Goal: Task Accomplishment & Management: Manage account settings

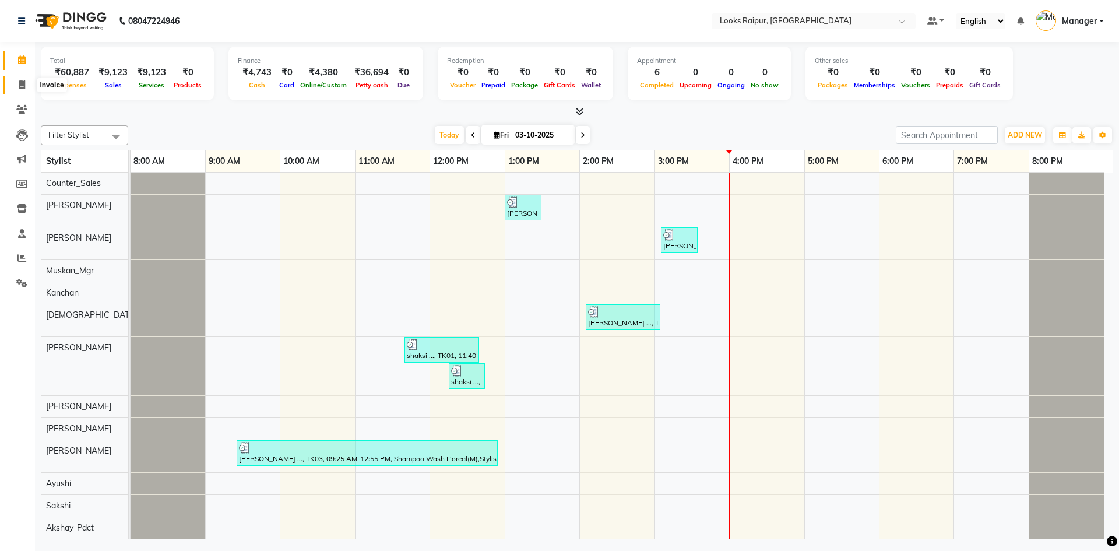
click at [22, 83] on icon at bounding box center [22, 84] width 6 height 9
select select "service"
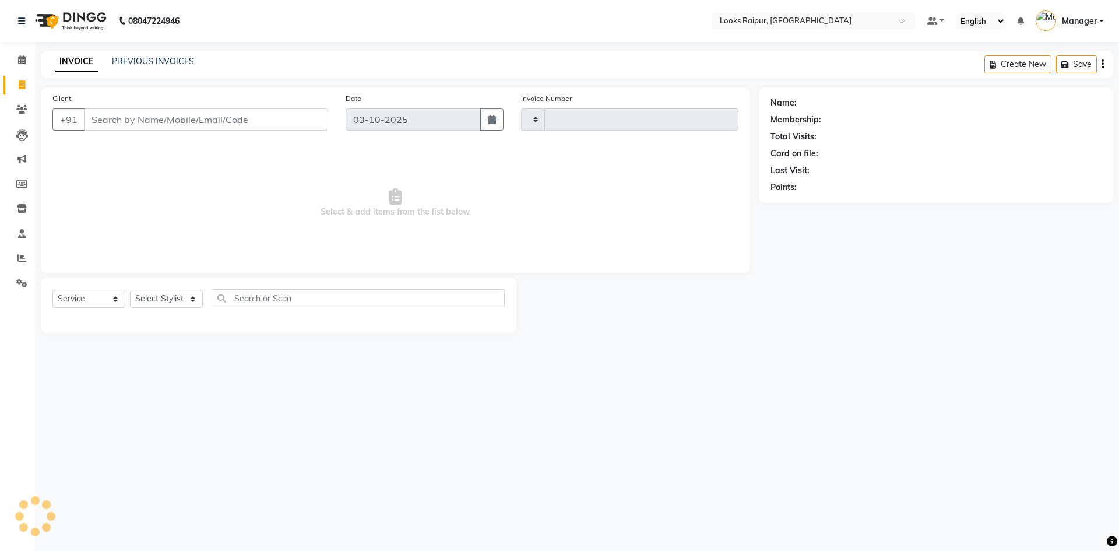
drag, startPoint x: 127, startPoint y: 114, endPoint x: 131, endPoint y: 119, distance: 6.3
click at [127, 114] on input "Client" at bounding box center [206, 119] width 244 height 22
type input "0551"
select select "8606"
type input "9926110441"
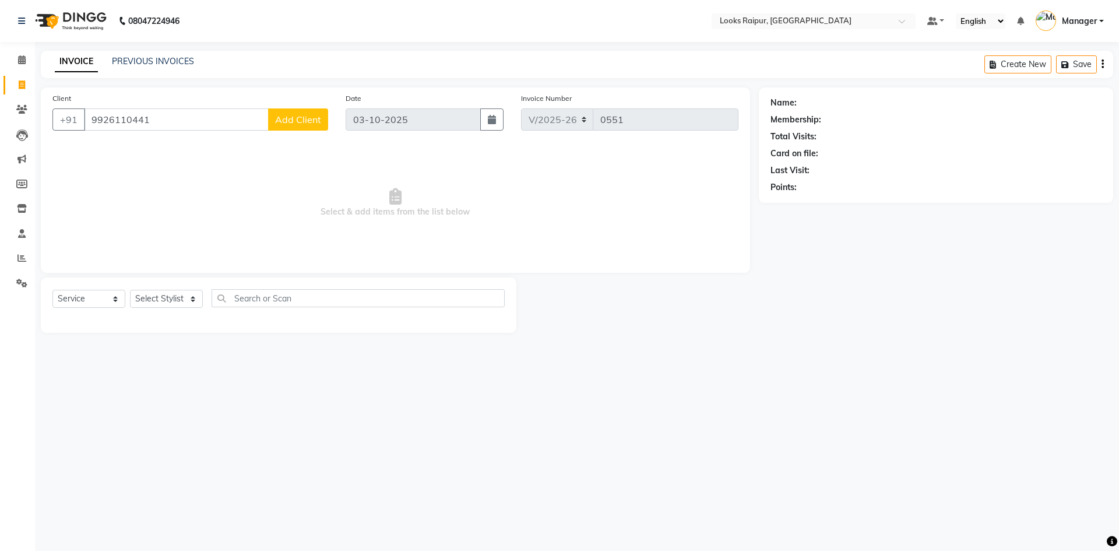
click at [291, 121] on span "Add Client" at bounding box center [298, 120] width 46 height 12
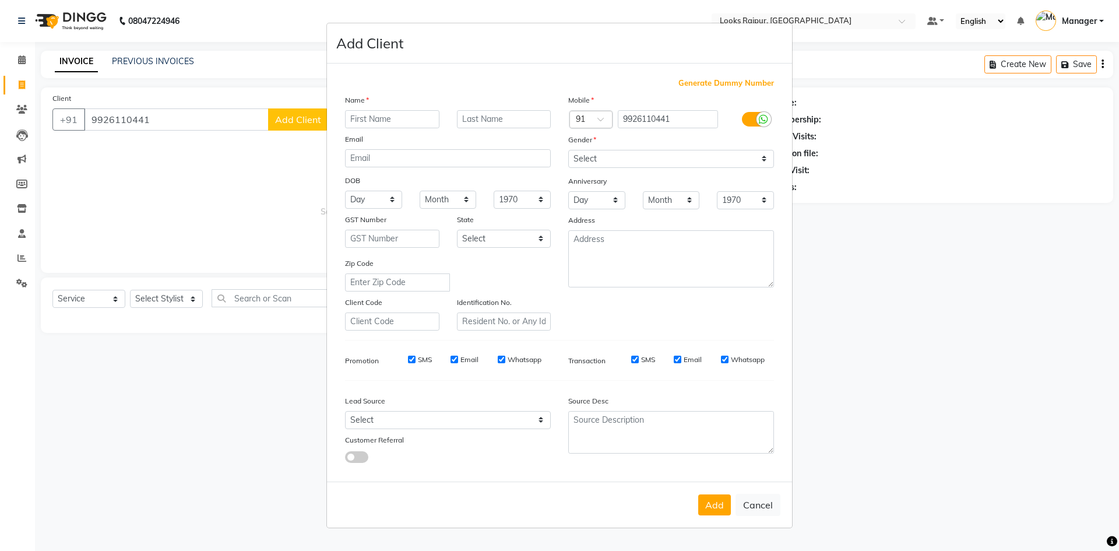
click at [368, 120] on input "text" at bounding box center [392, 119] width 94 height 18
click at [386, 120] on input "TP SH" at bounding box center [392, 119] width 94 height 18
type input "TP SHU"
click at [611, 160] on select "Select [DEMOGRAPHIC_DATA] [DEMOGRAPHIC_DATA] Other Prefer Not To Say" at bounding box center [671, 159] width 206 height 18
select select "male"
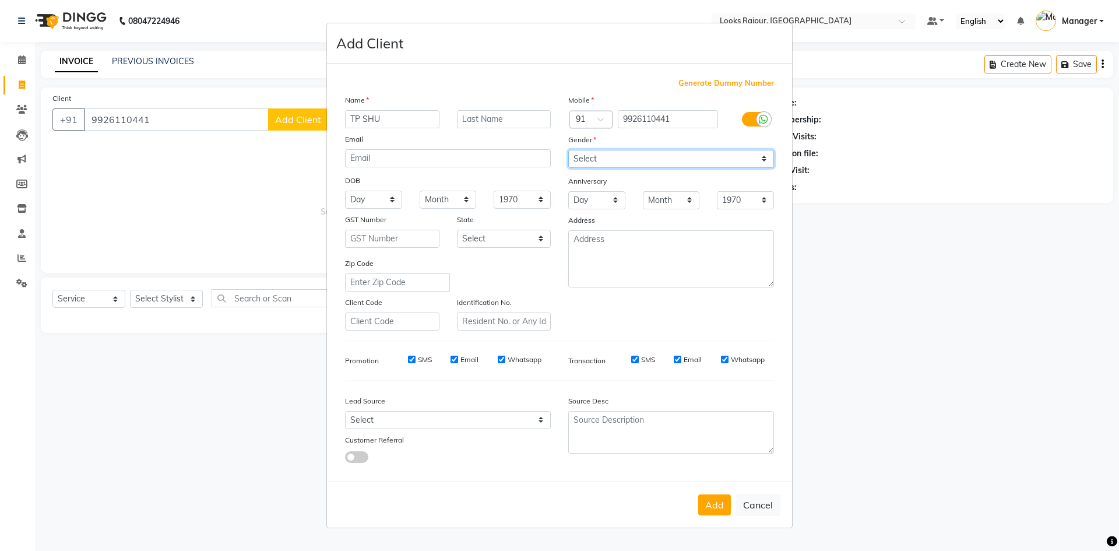
click at [568, 150] on select "Select [DEMOGRAPHIC_DATA] [DEMOGRAPHIC_DATA] Other Prefer Not To Say" at bounding box center [671, 159] width 206 height 18
click at [718, 510] on button "Add" at bounding box center [714, 504] width 33 height 21
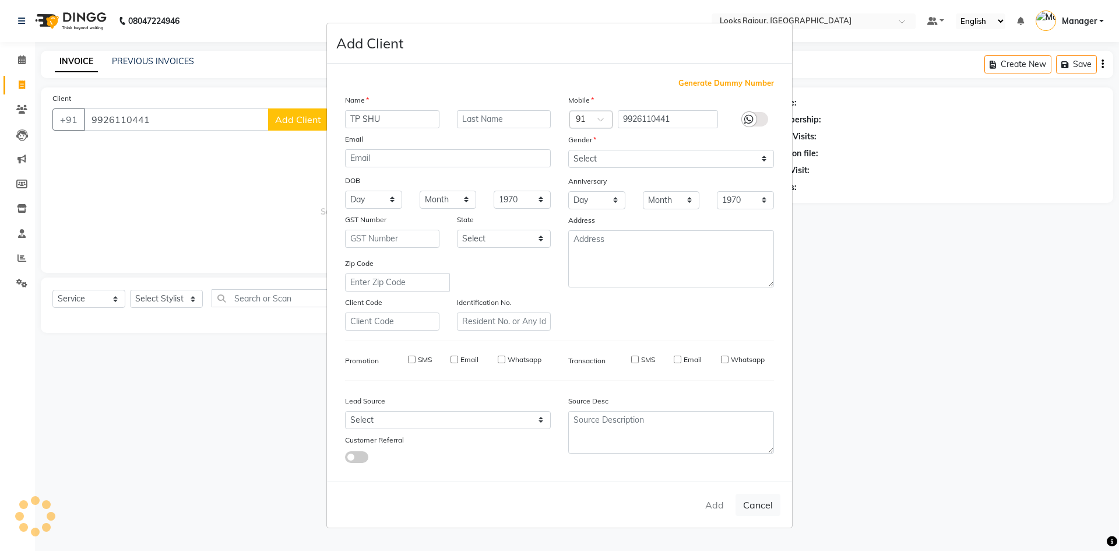
select select
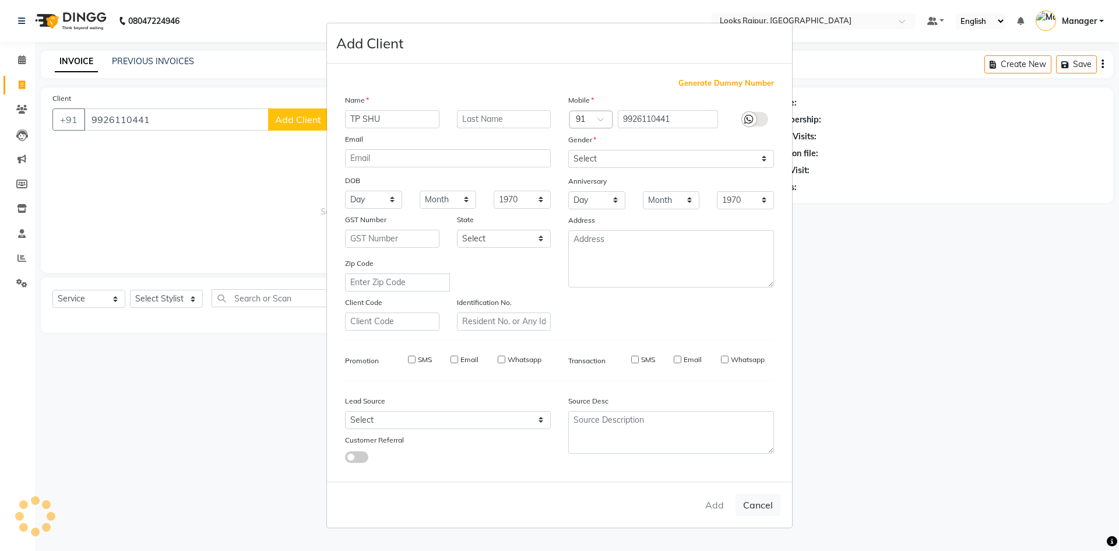
select select
checkbox input "false"
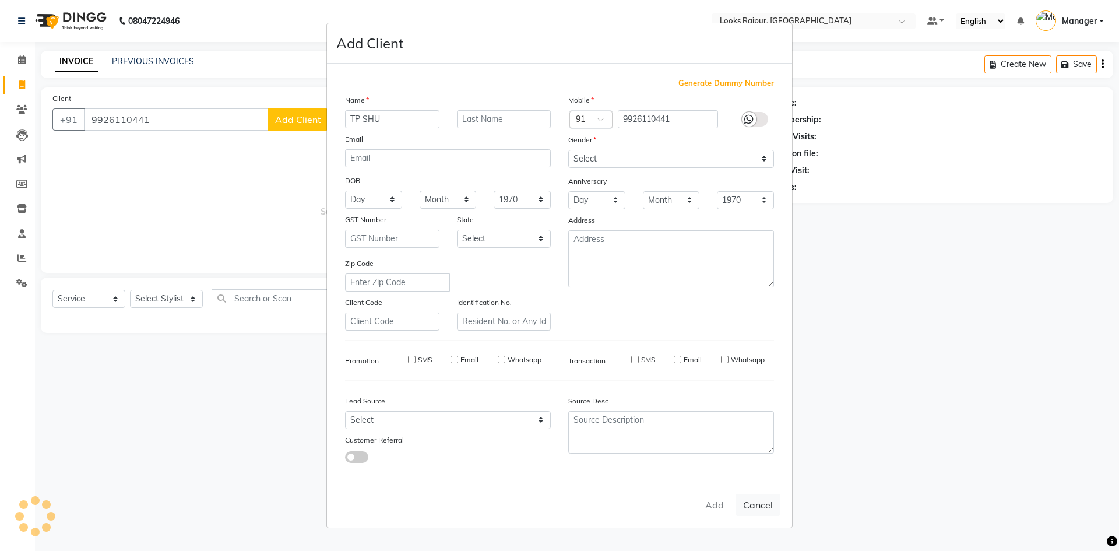
checkbox input "false"
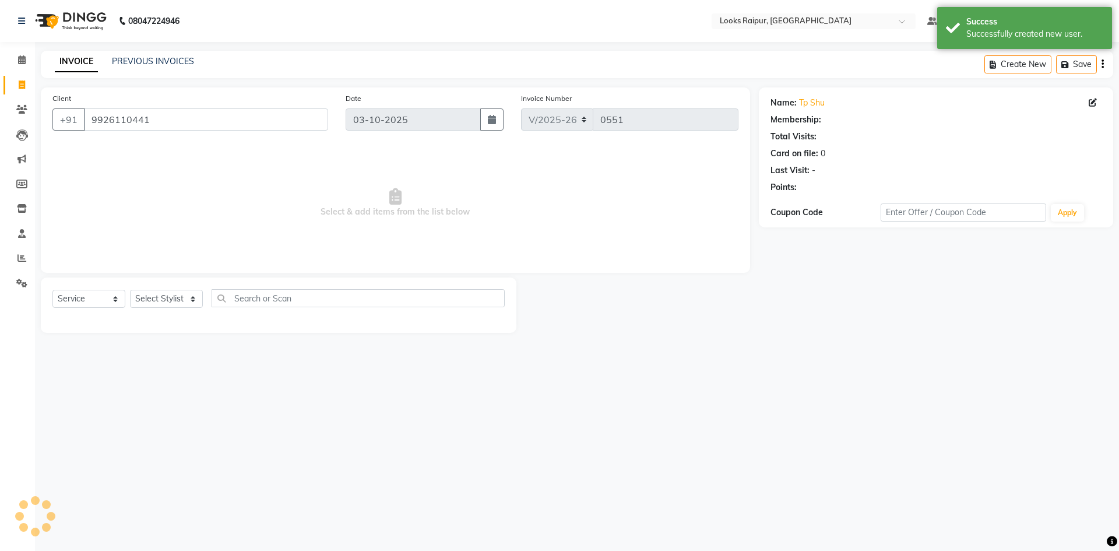
select select "1: Object"
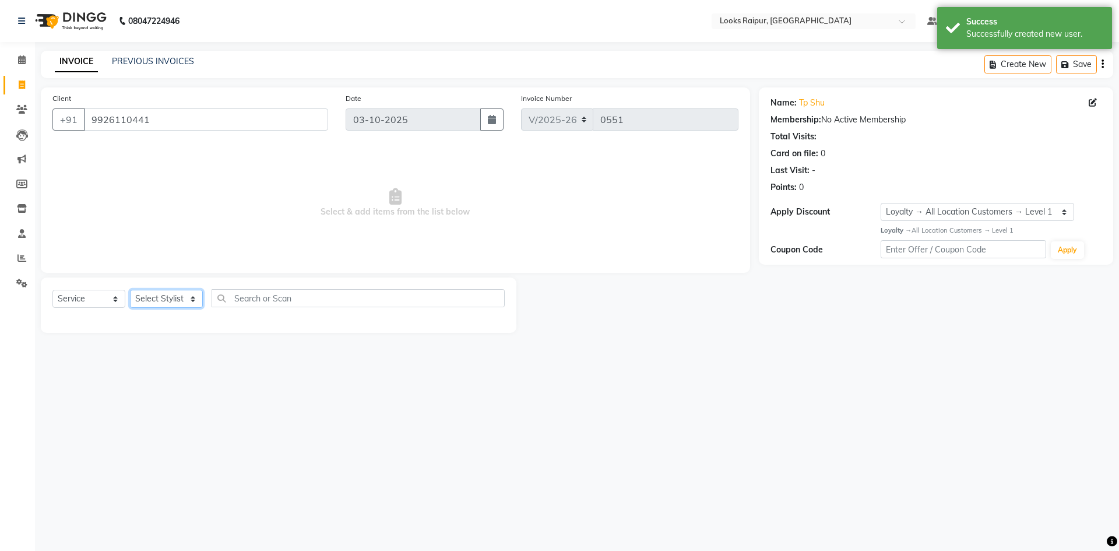
click at [180, 299] on select "Select Stylist Akshay_Pdct [PERSON_NAME] [PERSON_NAME] Counter_Sales Dheerendra…" at bounding box center [166, 299] width 73 height 18
select select "93036"
click at [130, 290] on select "Select Stylist Akshay_Pdct [PERSON_NAME] [PERSON_NAME] Counter_Sales Dheerendra…" at bounding box center [166, 299] width 73 height 18
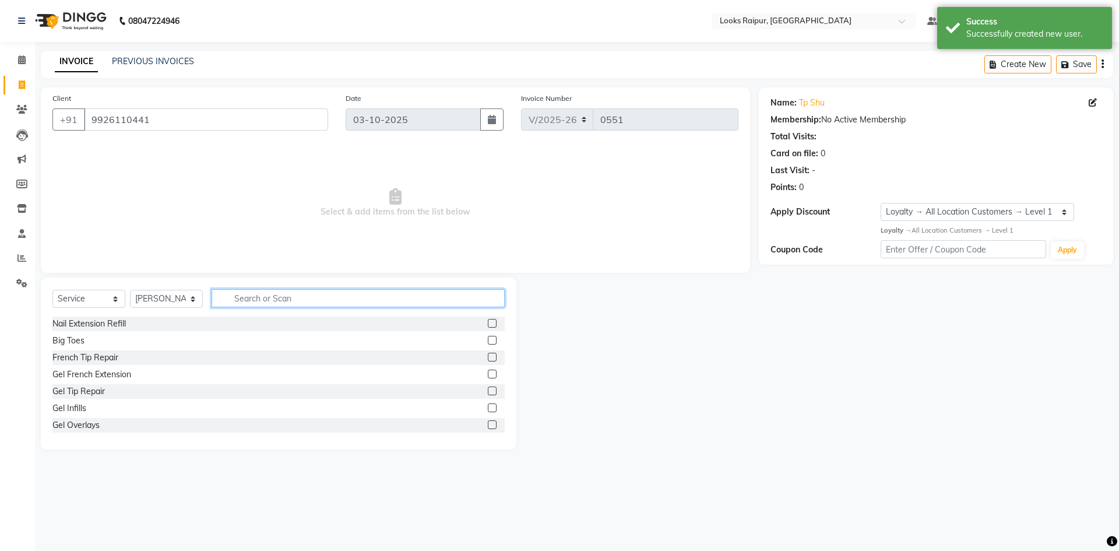
click at [273, 298] on input "text" at bounding box center [358, 298] width 293 height 18
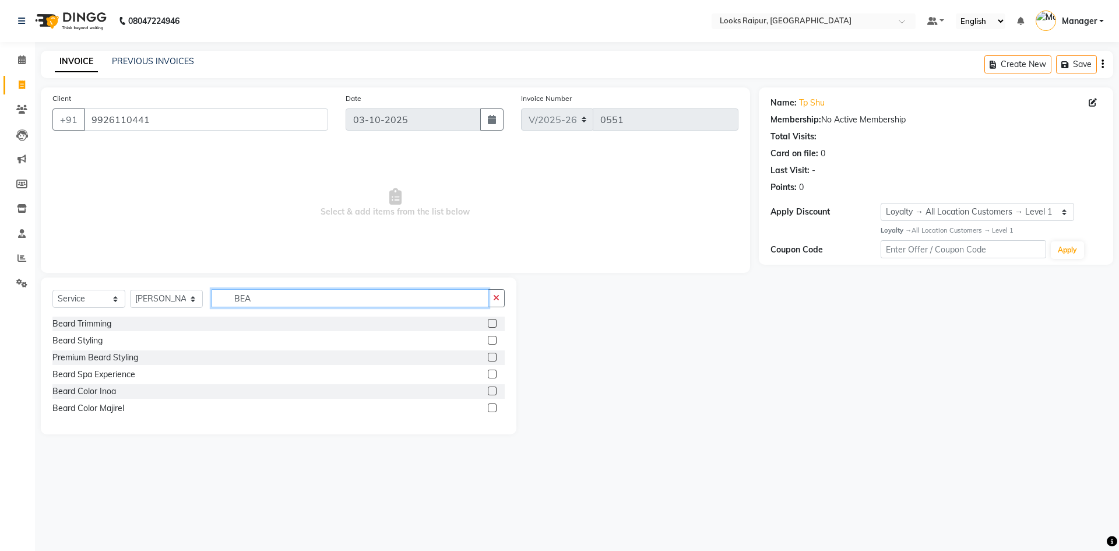
type input "BEA"
click at [495, 323] on label at bounding box center [492, 323] width 9 height 9
click at [495, 323] on input "checkbox" at bounding box center [492, 324] width 8 height 8
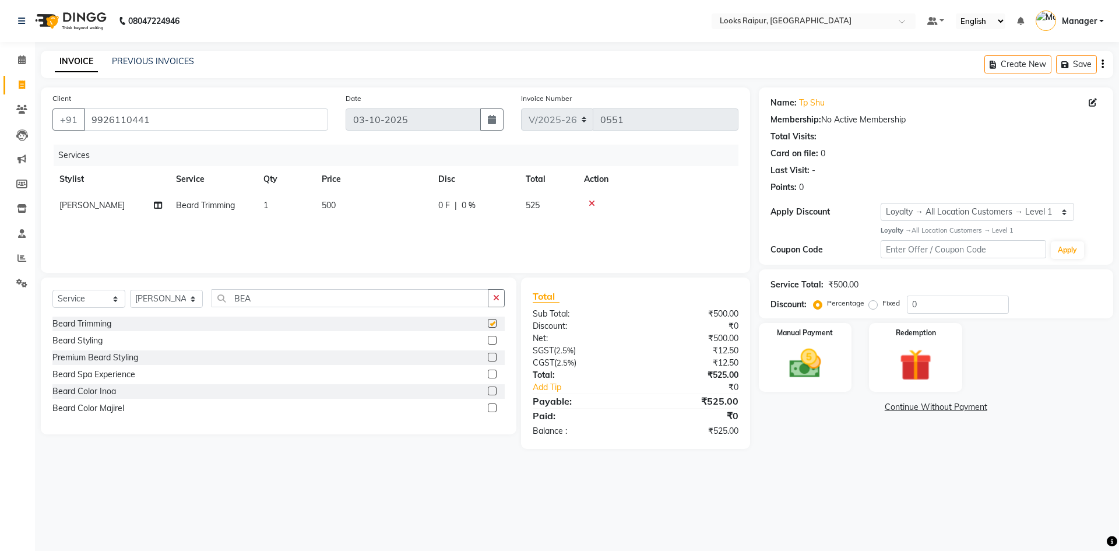
checkbox input "false"
click at [500, 230] on div "Services Stylist Service Qty Price Disc Total Action Jonny Beard Trimming 1 500…" at bounding box center [395, 203] width 686 height 117
click at [628, 464] on main "INVOICE PREVIOUS INVOICES Create New Save Client +91 9926110441 Date 03-10-2025…" at bounding box center [577, 258] width 1084 height 415
click at [361, 200] on td "500" at bounding box center [373, 205] width 117 height 26
select select "93036"
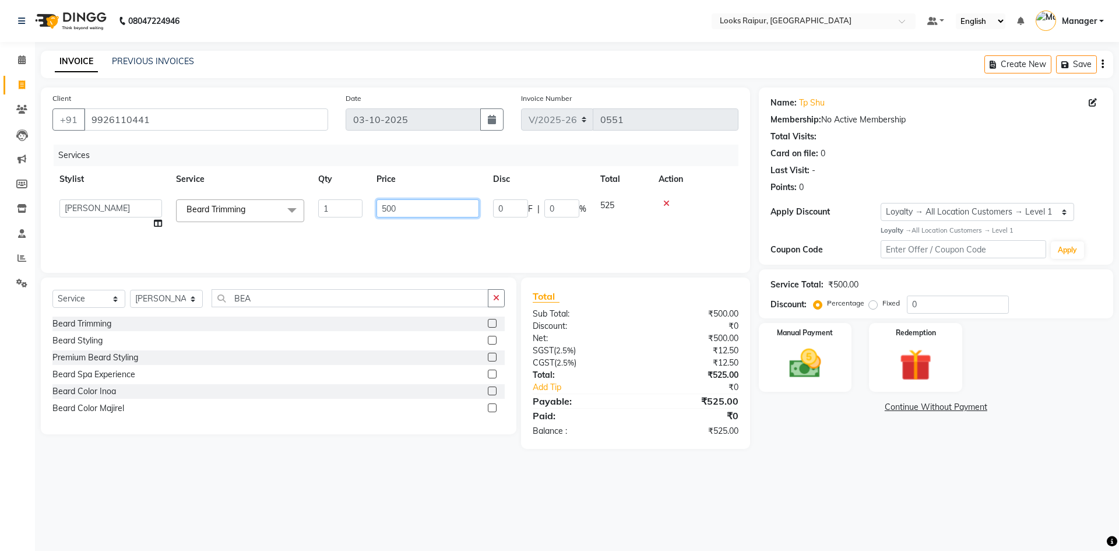
click at [417, 206] on input "500" at bounding box center [427, 208] width 103 height 18
type input "5"
type input "400"
click at [422, 223] on div "Services Stylist Service Qty Price Disc Total Action Jonny Beard Trimming 1 400…" at bounding box center [395, 203] width 686 height 117
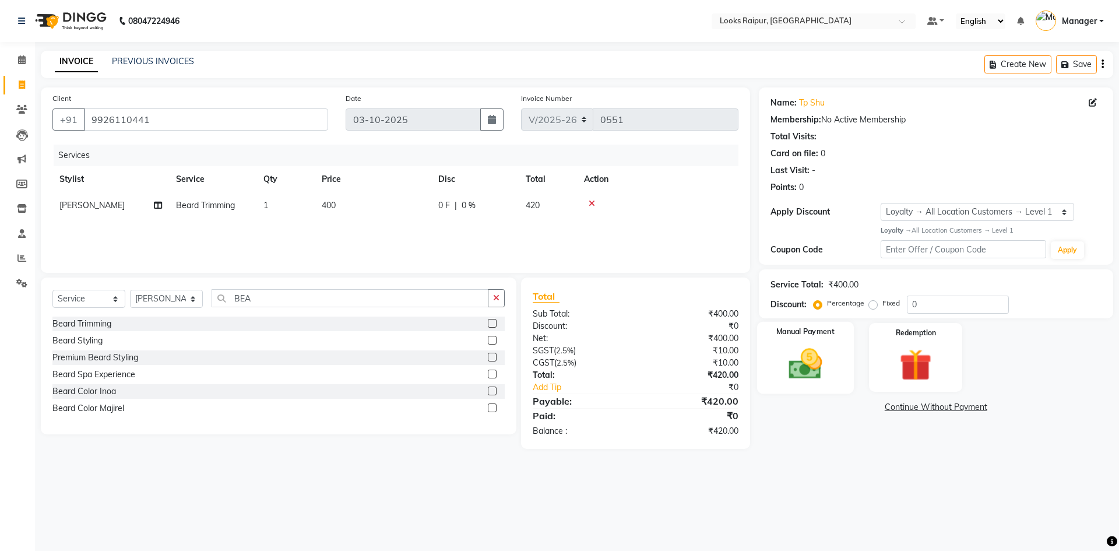
click at [819, 371] on img at bounding box center [805, 363] width 54 height 38
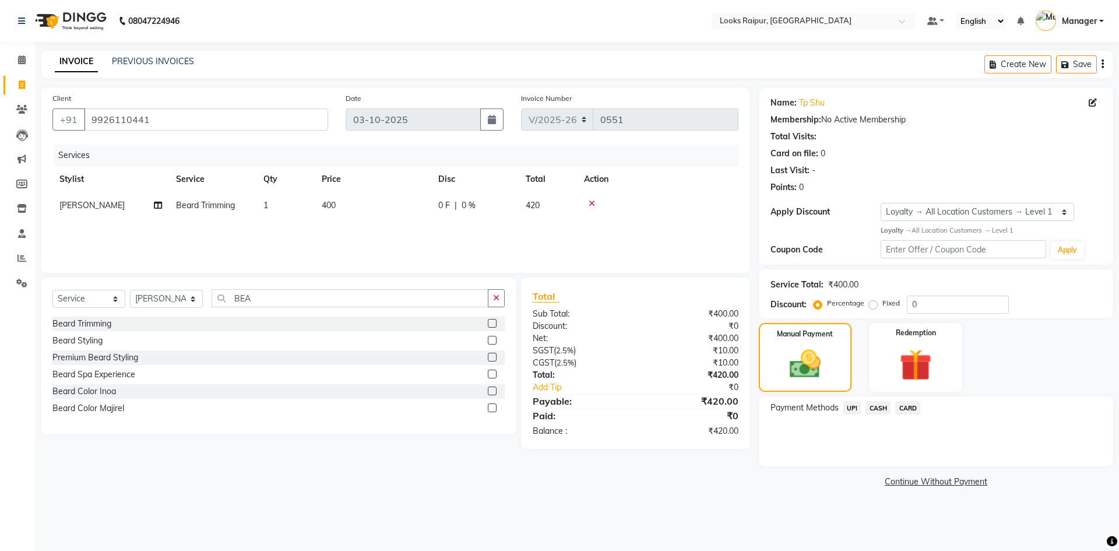
click at [883, 405] on span "CASH" at bounding box center [877, 407] width 25 height 13
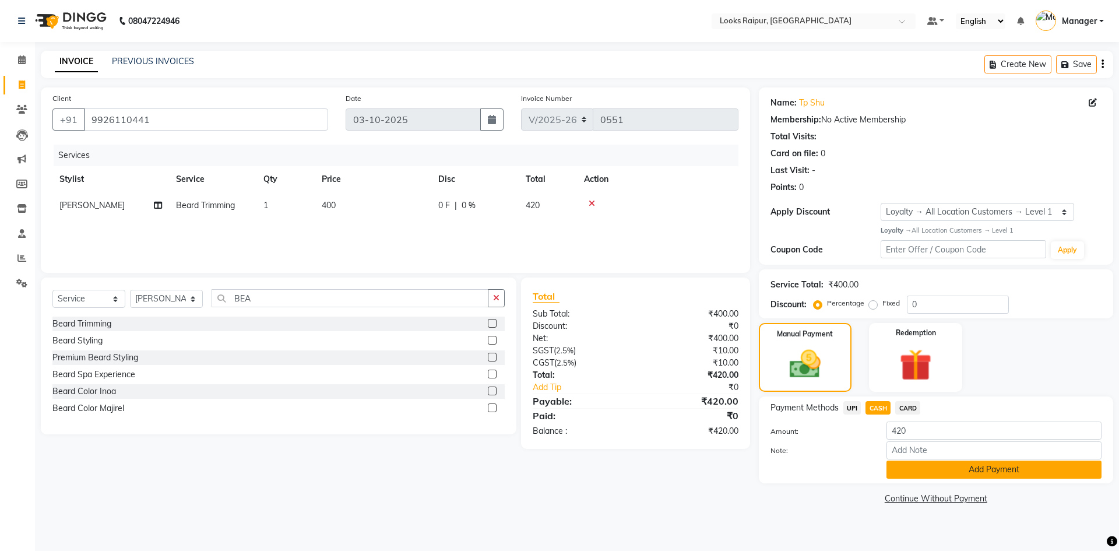
click at [945, 464] on button "Add Payment" at bounding box center [993, 469] width 215 height 18
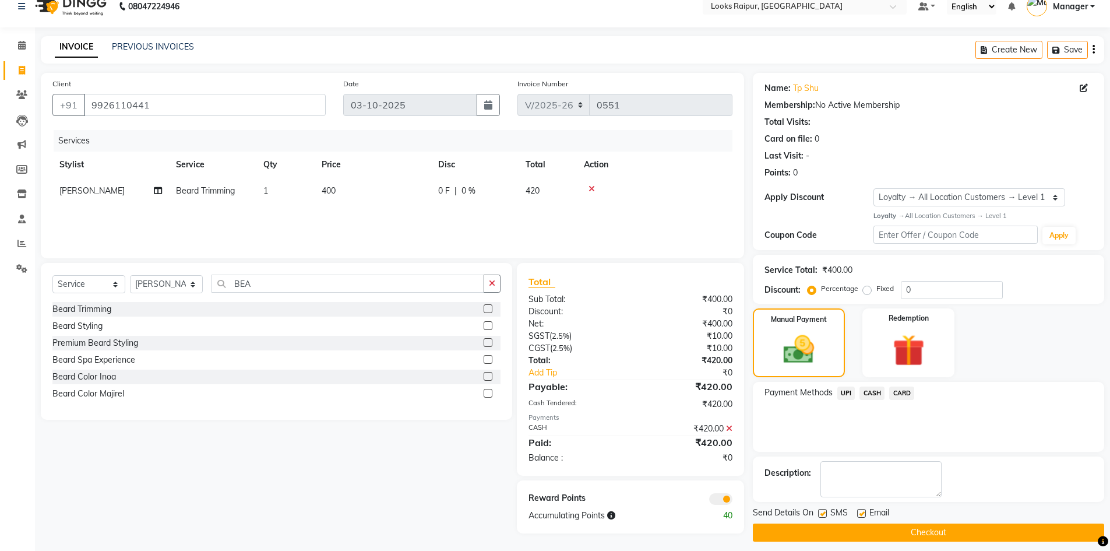
scroll to position [23, 0]
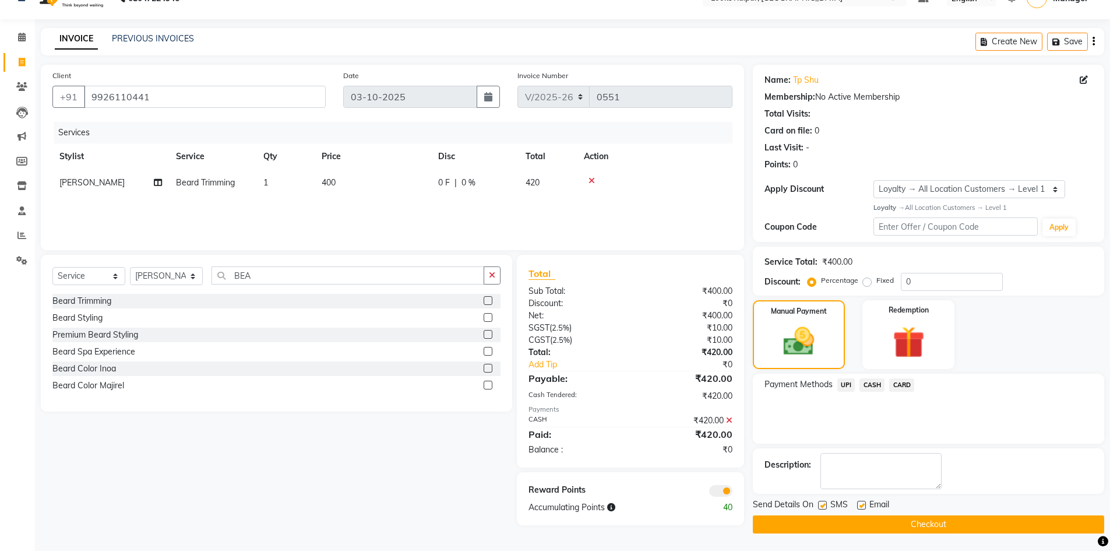
click at [919, 521] on button "Checkout" at bounding box center [928, 524] width 351 height 18
click at [808, 83] on link "Tp Shu" at bounding box center [806, 80] width 26 height 12
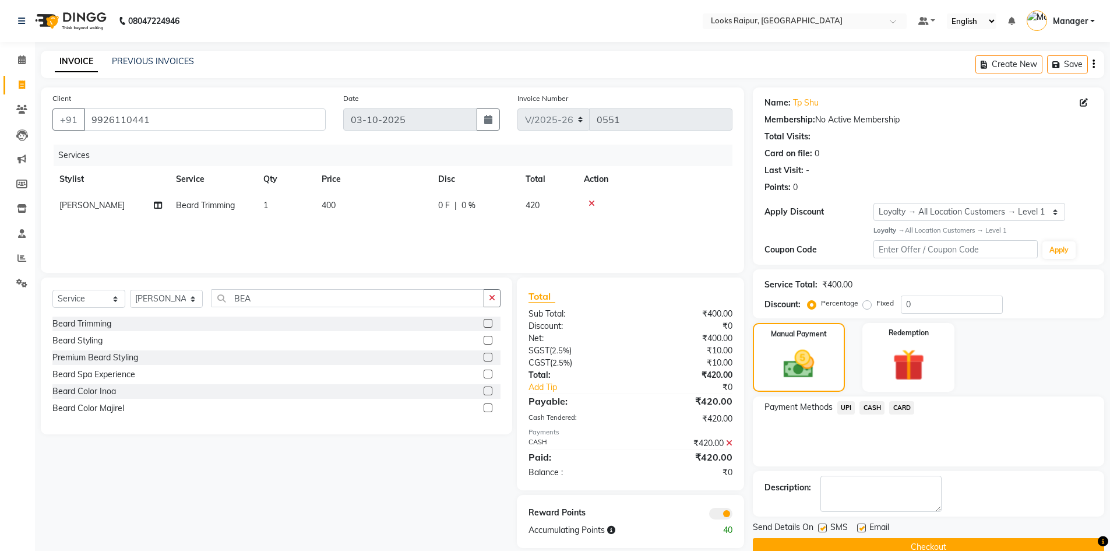
click at [818, 107] on div "Name: Tp Shu" at bounding box center [928, 103] width 328 height 12
click at [803, 99] on link "Tp Shu" at bounding box center [806, 103] width 26 height 12
click at [806, 96] on div "Name: Tp Shu Membership: No Active Membership Total Visits: Card on file: 0 Las…" at bounding box center [928, 142] width 328 height 101
click at [813, 99] on link "Tp Shu" at bounding box center [806, 103] width 26 height 12
click at [1086, 103] on icon at bounding box center [1084, 102] width 8 height 8
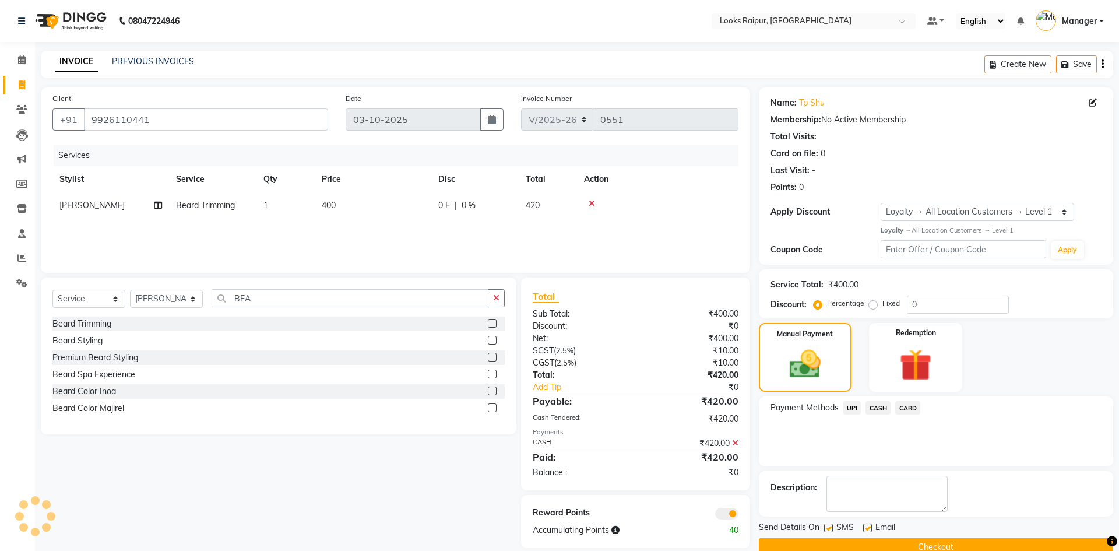
select select "male"
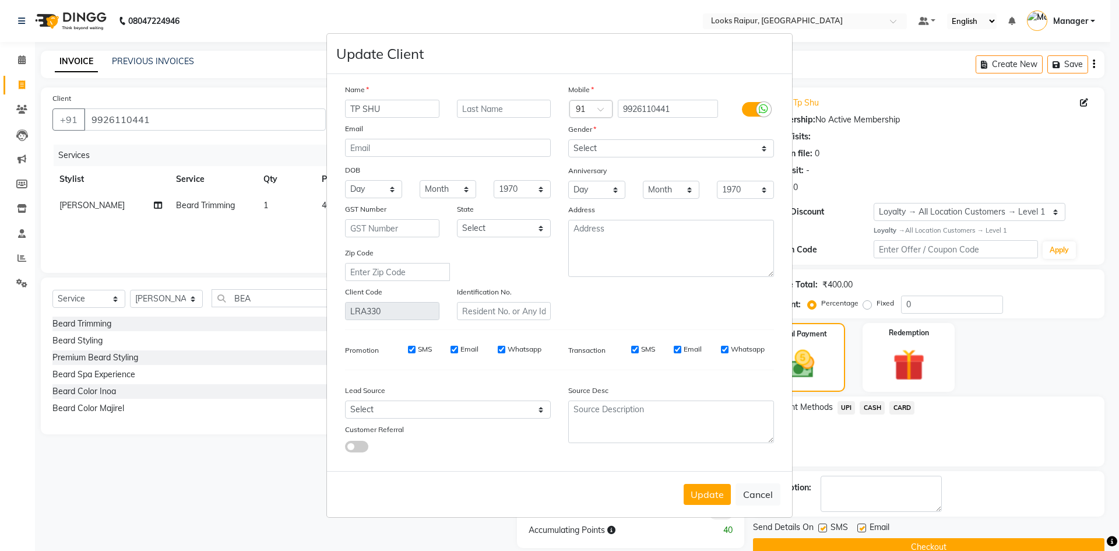
click at [412, 112] on input "TP SHU" at bounding box center [392, 109] width 94 height 18
type input "[PERSON_NAME]"
click at [699, 493] on button "Update" at bounding box center [706, 494] width 47 height 21
select select
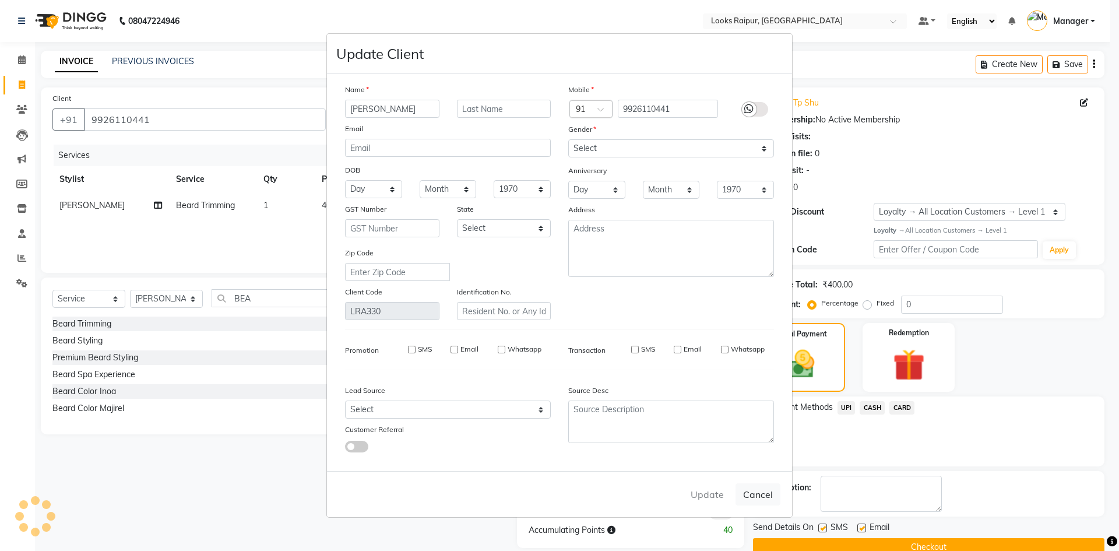
select select
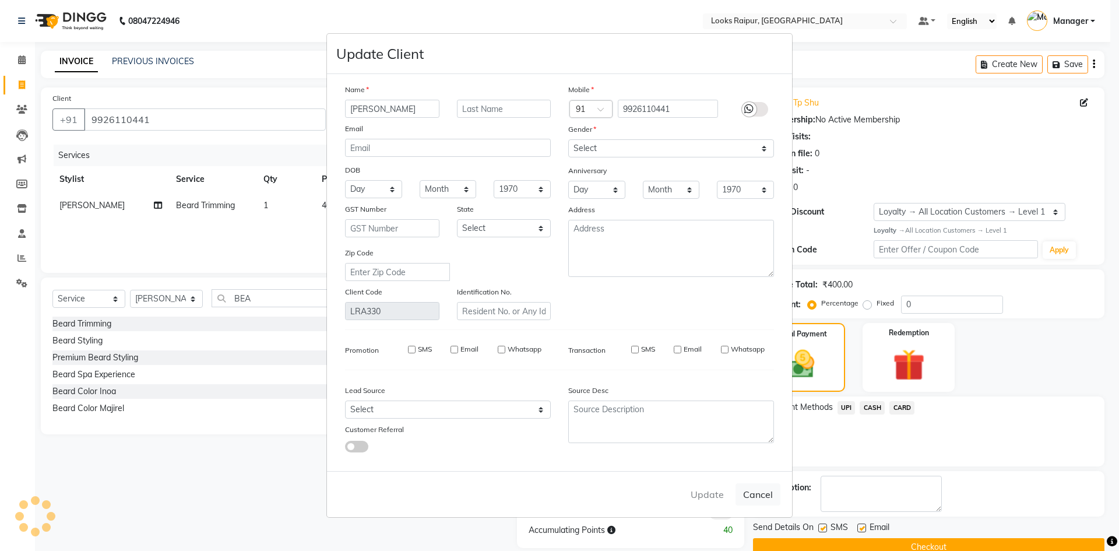
checkbox input "false"
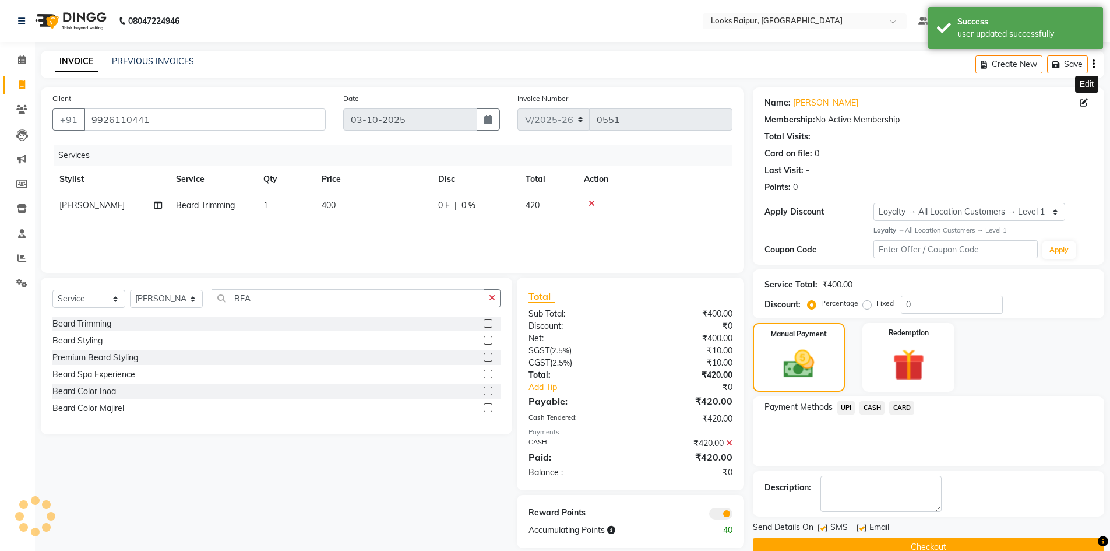
select select "1: Object"
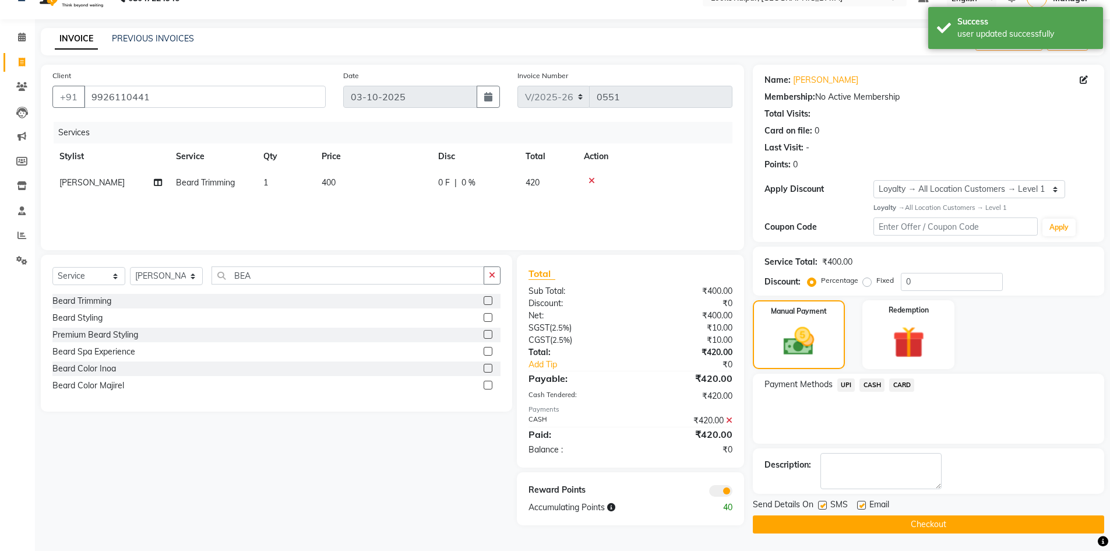
click at [865, 392] on div "CASH" at bounding box center [870, 386] width 30 height 16
click at [878, 520] on button "Checkout" at bounding box center [928, 524] width 351 height 18
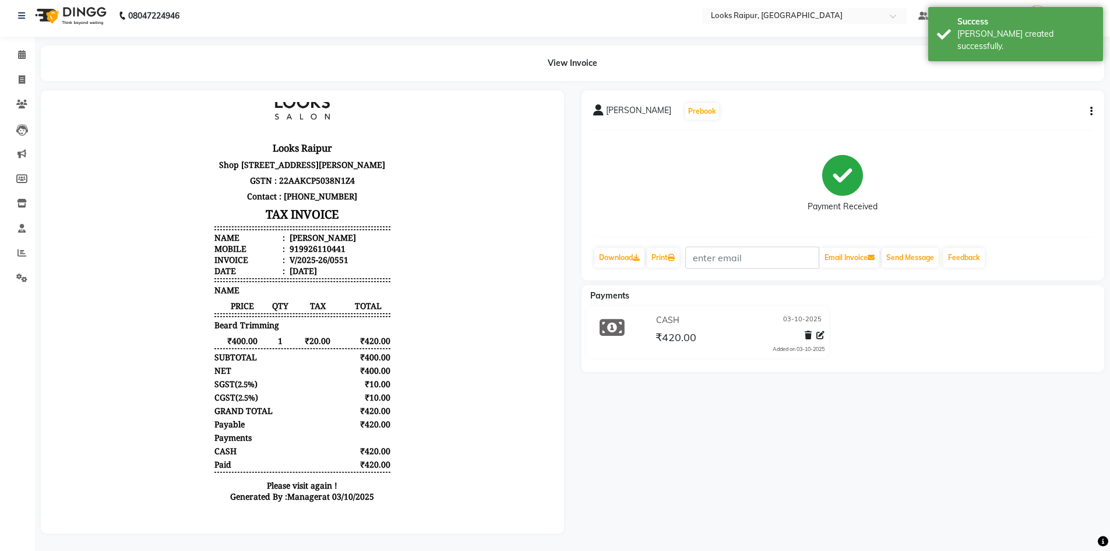
scroll to position [55, 0]
click at [23, 50] on span at bounding box center [22, 54] width 20 height 13
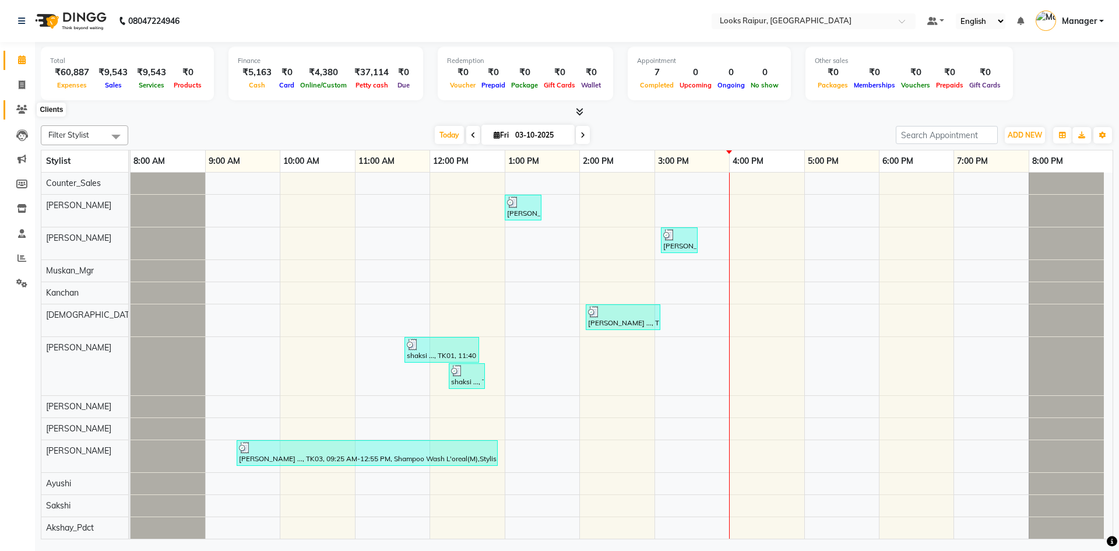
click at [23, 107] on icon at bounding box center [21, 109] width 11 height 9
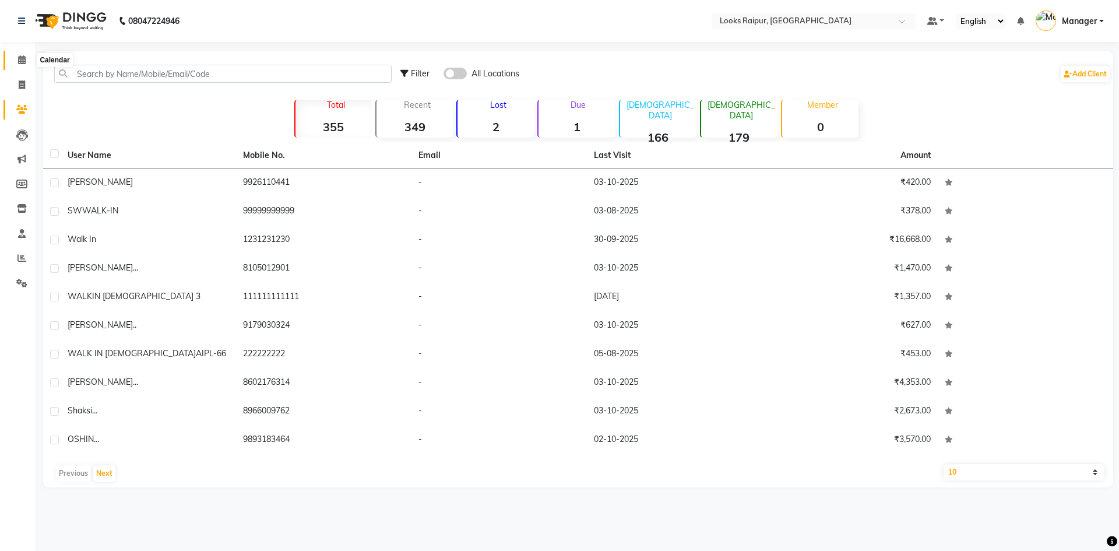
click at [17, 55] on span at bounding box center [22, 60] width 20 height 13
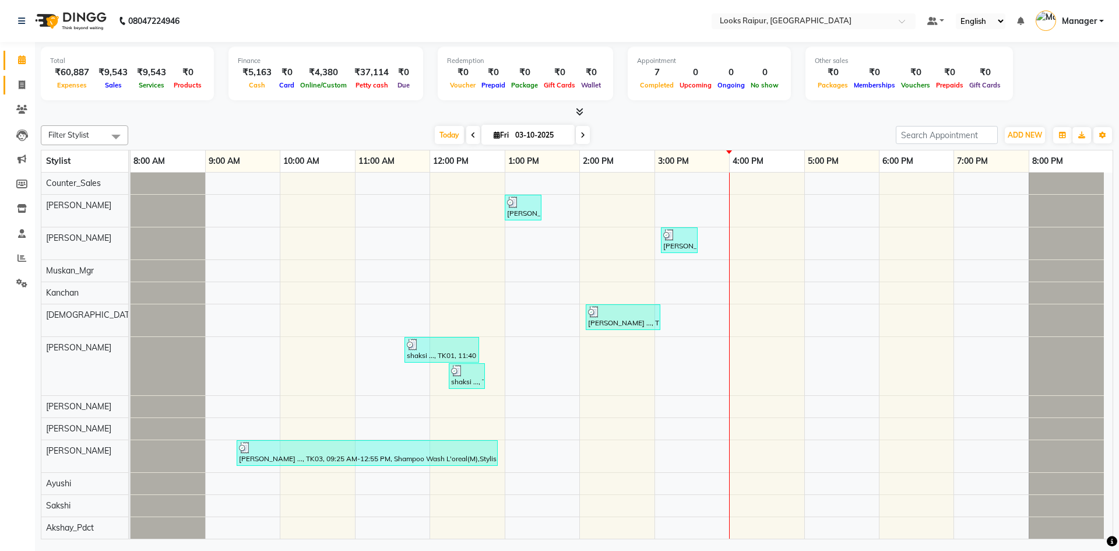
click at [20, 76] on link "Invoice" at bounding box center [17, 85] width 28 height 19
select select "8606"
select select "service"
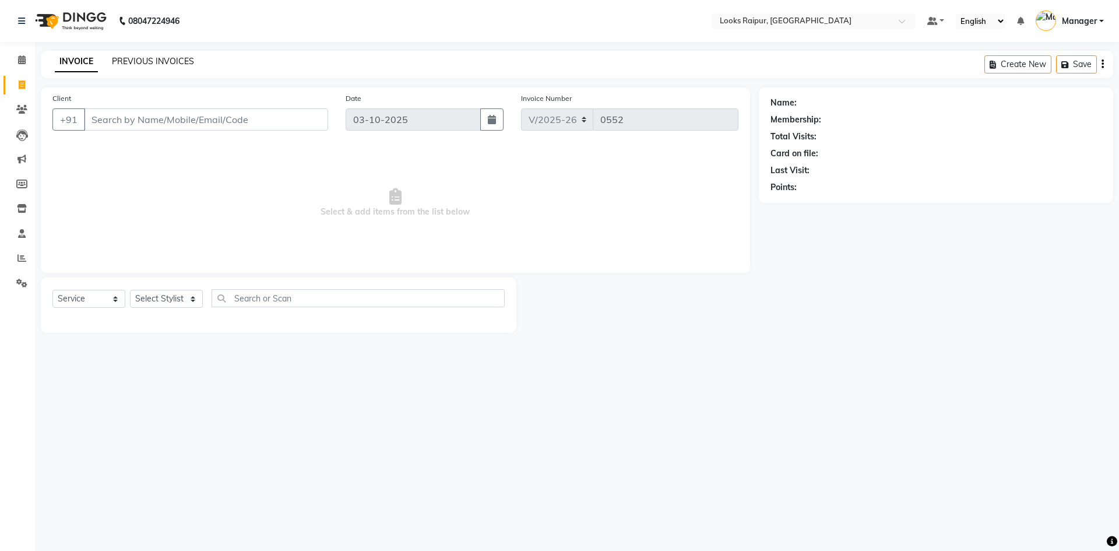
click at [174, 58] on link "PREVIOUS INVOICES" at bounding box center [153, 61] width 82 height 10
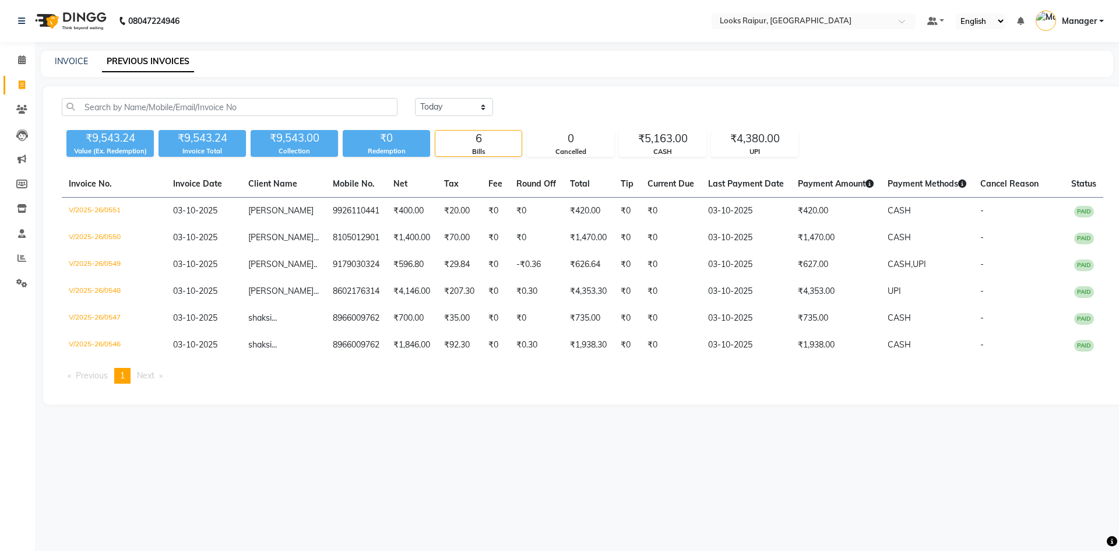
click at [61, 68] on div "INVOICE PREVIOUS INVOICES" at bounding box center [577, 64] width 1072 height 26
click at [108, 103] on input "text" at bounding box center [230, 107] width 336 height 18
click at [63, 66] on div "INVOICE" at bounding box center [71, 61] width 33 height 12
click at [91, 55] on div "INVOICE PREVIOUS INVOICES" at bounding box center [570, 61] width 1058 height 12
click at [80, 59] on link "INVOICE" at bounding box center [71, 61] width 33 height 10
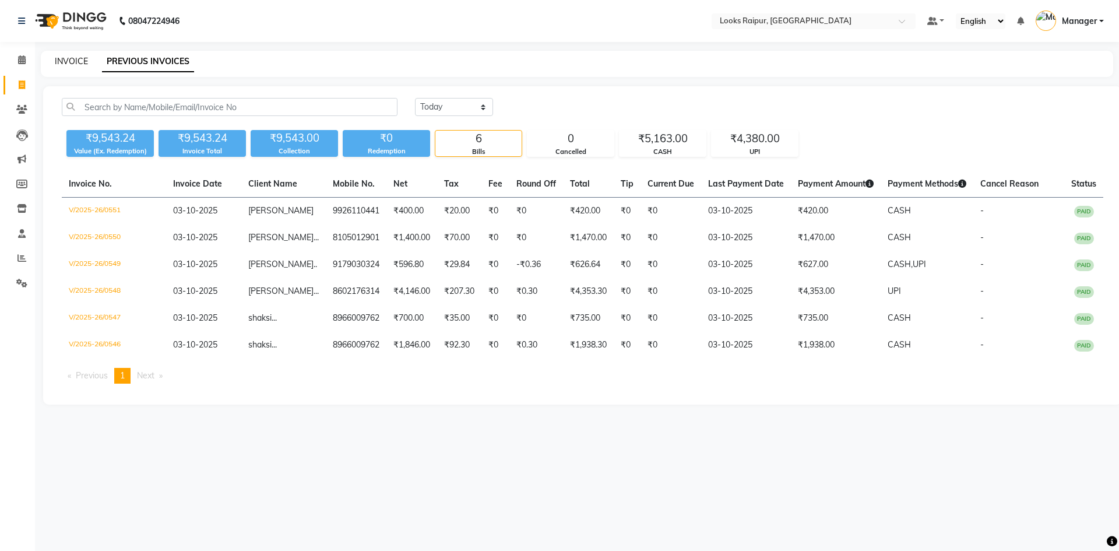
select select "service"
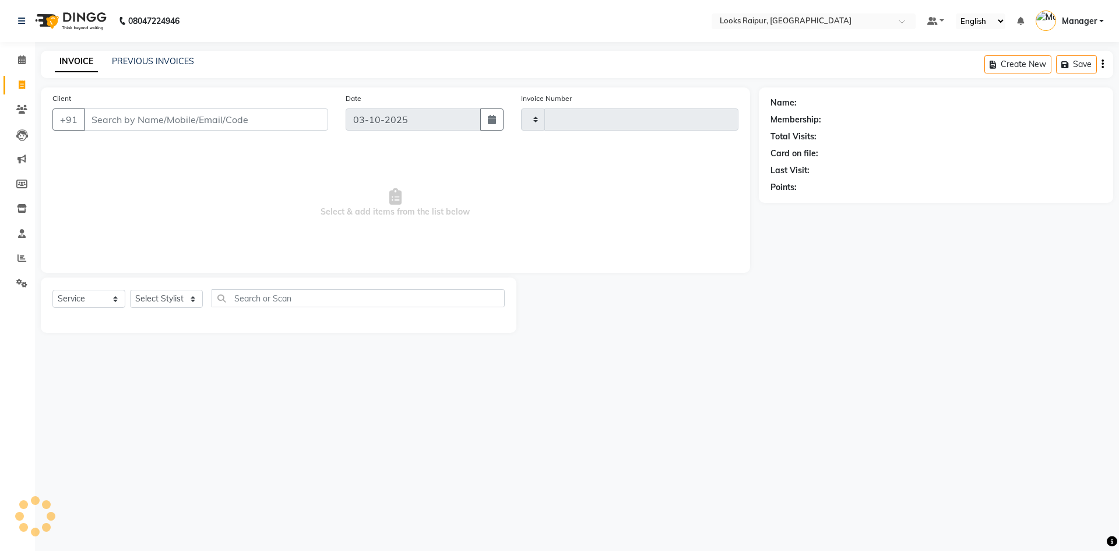
type input "0552"
select select "8606"
click at [113, 124] on input "Client" at bounding box center [206, 119] width 244 height 22
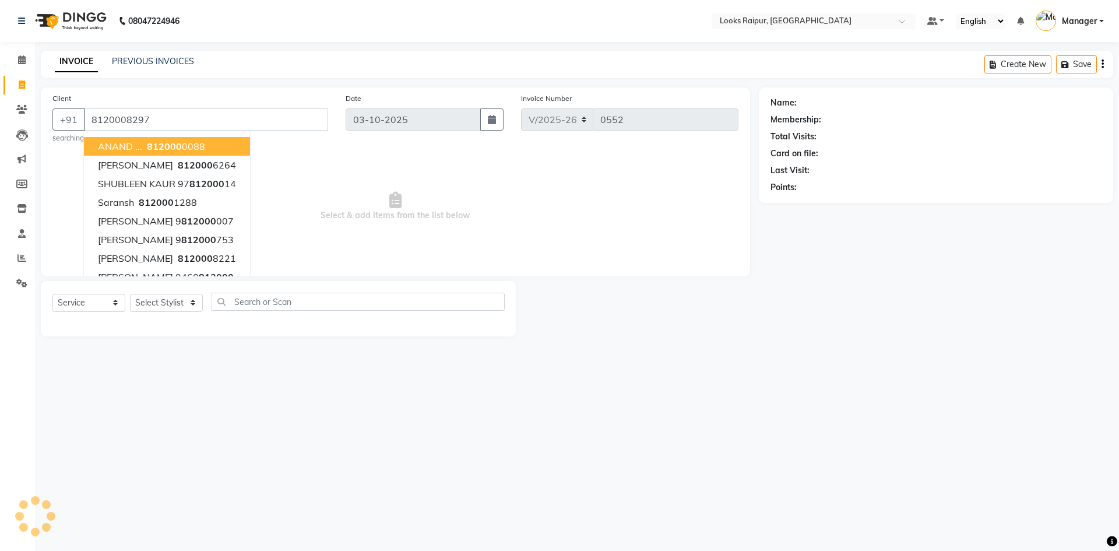
type input "8120008297"
select select "1: Object"
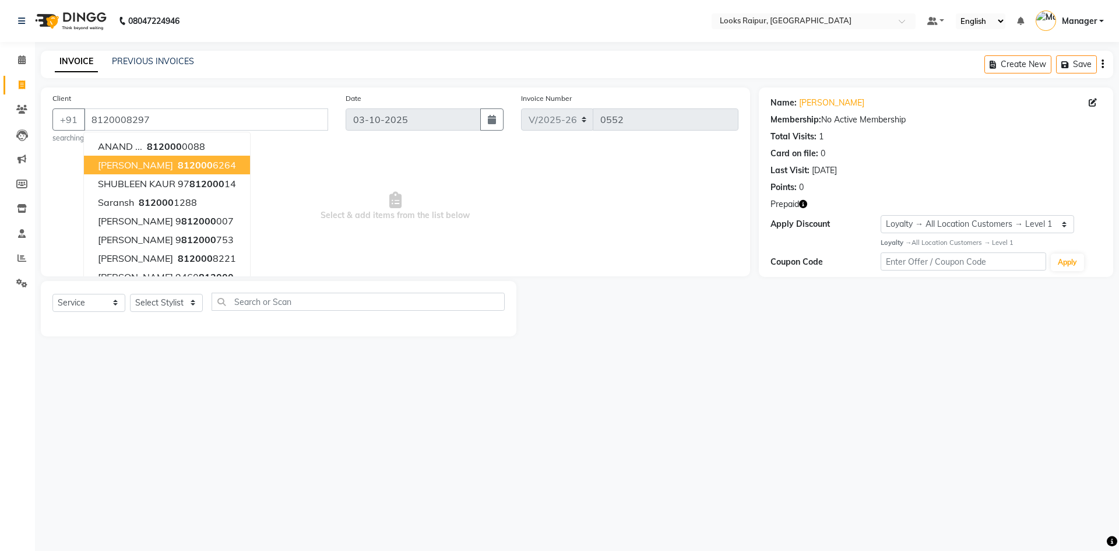
click at [446, 174] on span "Select & add items from the list below" at bounding box center [395, 206] width 686 height 117
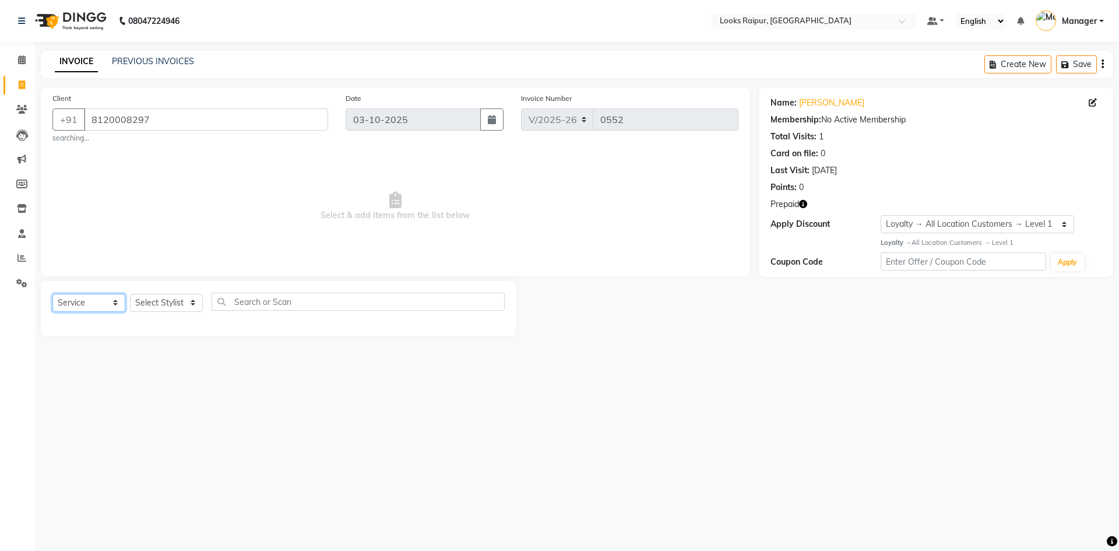
click at [119, 297] on select "Select Service Product Membership Package Voucher Prepaid Gift Card" at bounding box center [88, 303] width 73 height 18
click at [52, 294] on select "Select Service Product Membership Package Voucher Prepaid Gift Card" at bounding box center [88, 303] width 73 height 18
click at [199, 302] on select "Select Stylist Akshay_Pdct [PERSON_NAME] [PERSON_NAME] Counter_Sales Dheerendra…" at bounding box center [166, 303] width 73 height 18
select select "85876"
click at [130, 294] on select "Select Stylist Akshay_Pdct [PERSON_NAME] [PERSON_NAME] Counter_Sales Dheerendra…" at bounding box center [166, 303] width 73 height 18
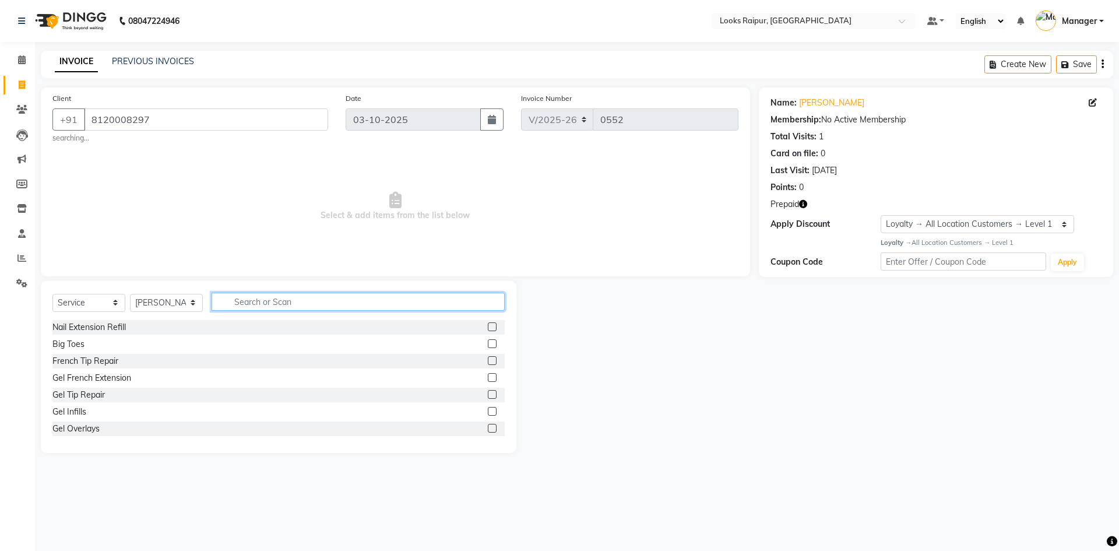
click at [235, 308] on input "text" at bounding box center [358, 302] width 293 height 18
type input "CUT"
click at [488, 342] on label at bounding box center [492, 343] width 9 height 9
click at [488, 342] on input "checkbox" at bounding box center [492, 344] width 8 height 8
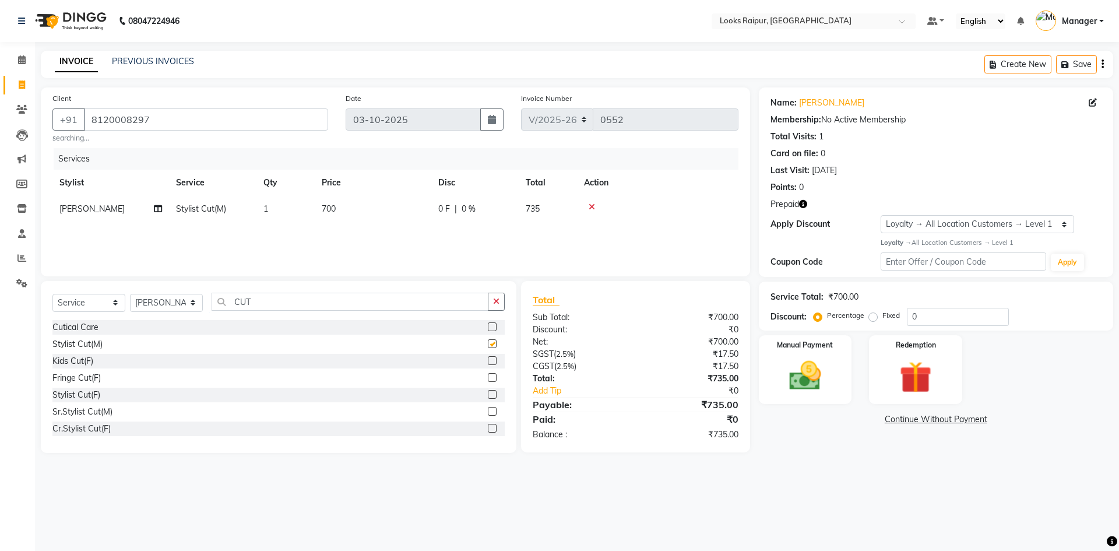
checkbox input "false"
drag, startPoint x: 364, startPoint y: 199, endPoint x: 384, endPoint y: 202, distance: 20.0
click at [369, 200] on td "700" at bounding box center [373, 209] width 117 height 26
select select "85876"
drag, startPoint x: 404, startPoint y: 202, endPoint x: 299, endPoint y: 193, distance: 105.8
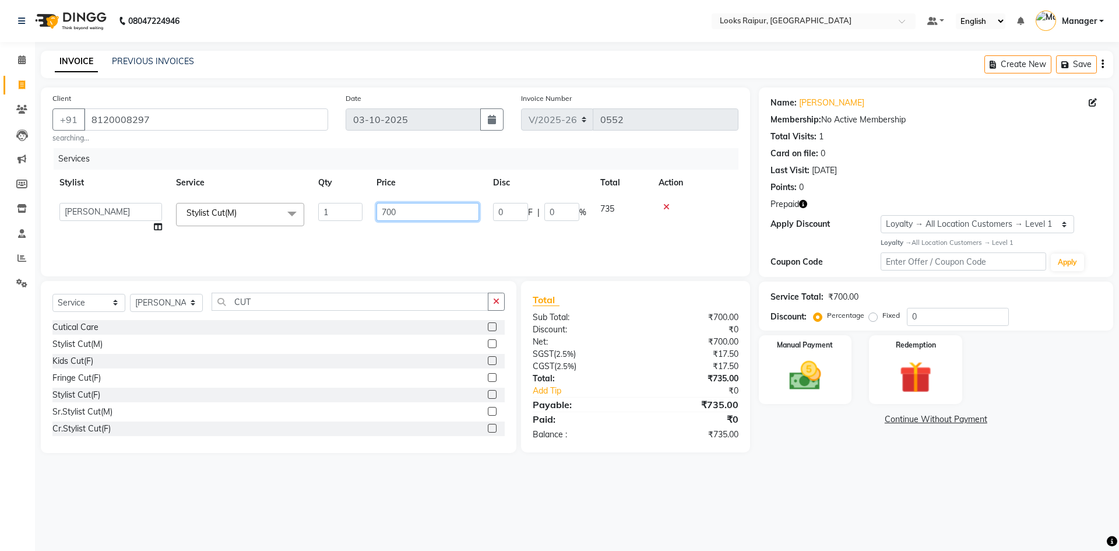
click at [300, 193] on table "Stylist Service Qty Price Disc Total Action Akshay_Pdct Arif Ayan Ayushi Counte…" at bounding box center [395, 205] width 686 height 71
type input "746"
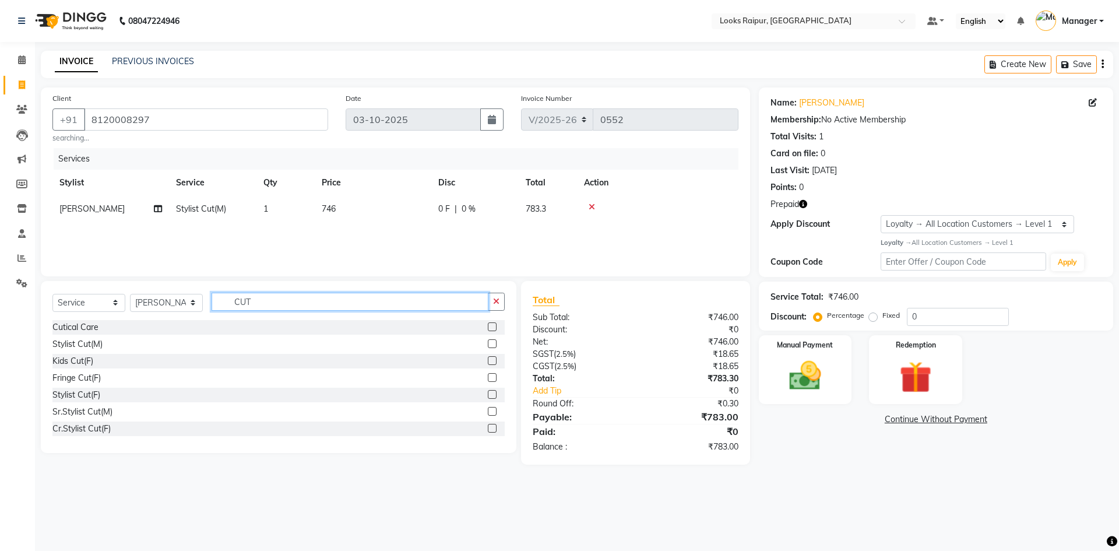
click at [268, 305] on input "CUT" at bounding box center [350, 302] width 277 height 18
type input "C"
type input "BEARD"
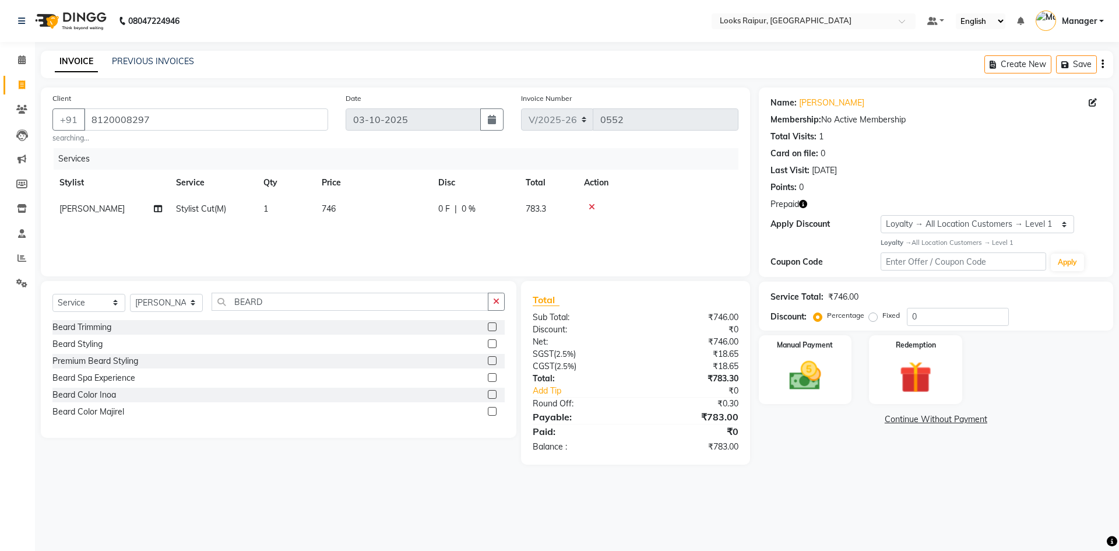
click at [491, 323] on label at bounding box center [492, 326] width 9 height 9
click at [491, 323] on input "checkbox" at bounding box center [492, 327] width 8 height 8
checkbox input "false"
drag, startPoint x: 364, startPoint y: 232, endPoint x: 372, endPoint y: 233, distance: 7.6
click at [368, 233] on td "500" at bounding box center [373, 235] width 117 height 26
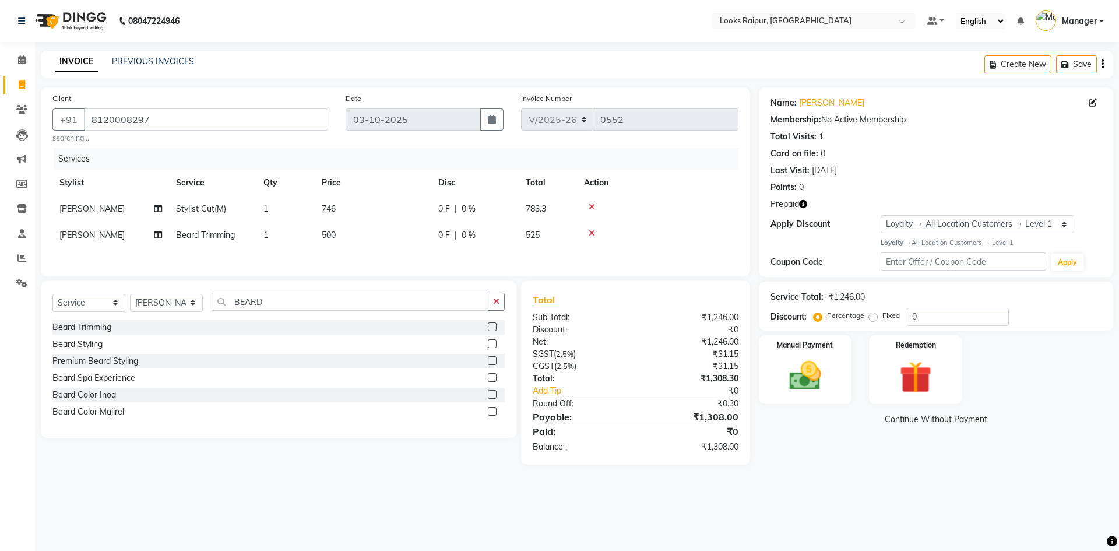
select select "85876"
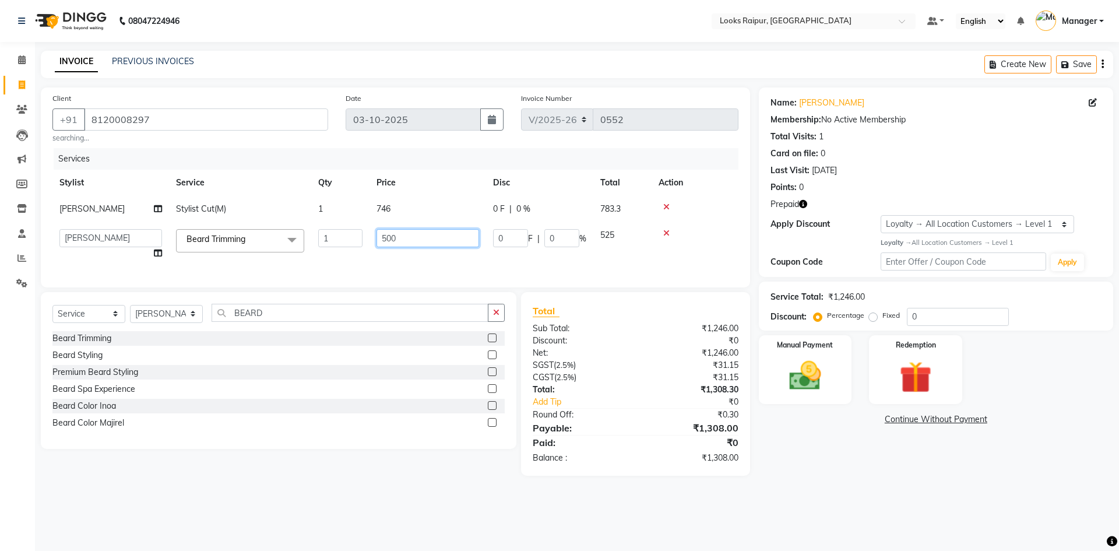
drag, startPoint x: 417, startPoint y: 234, endPoint x: 305, endPoint y: 245, distance: 112.4
click at [305, 245] on tr "Akshay_Pdct [PERSON_NAME] [PERSON_NAME] Counter_Sales Dheerendra_pdct [PERSON_N…" at bounding box center [395, 244] width 686 height 44
type input "400"
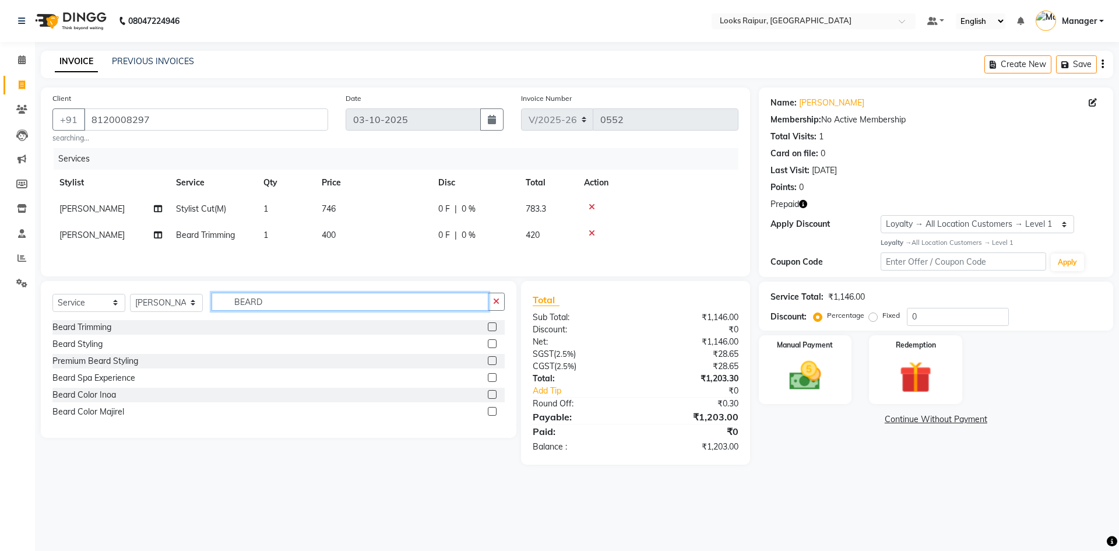
click at [275, 322] on div "Select Service Product Membership Package Voucher Prepaid Gift Card Select Styl…" at bounding box center [278, 359] width 475 height 157
type input "B"
type input "COLOR"
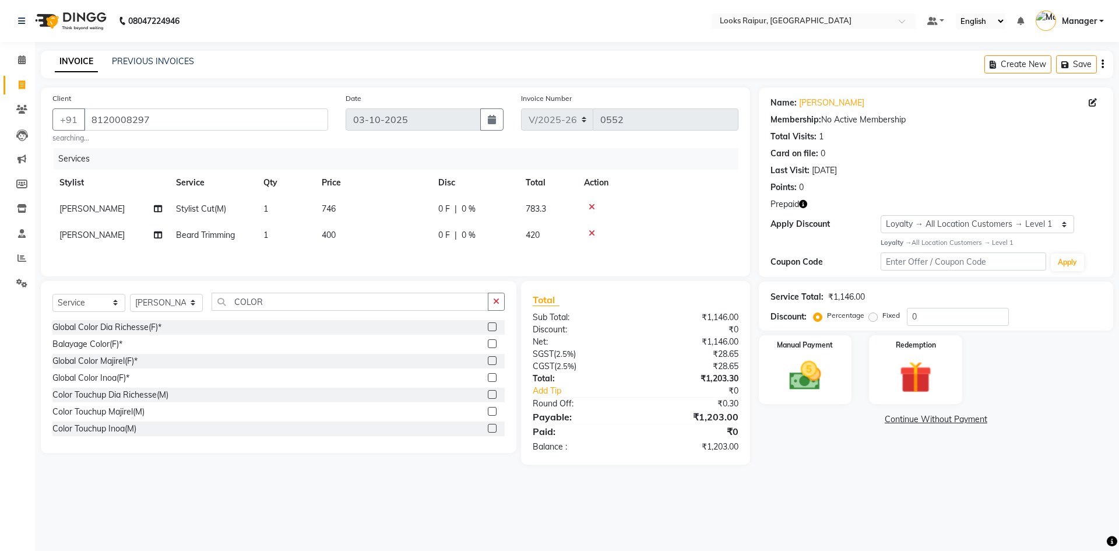
click at [488, 346] on label at bounding box center [492, 343] width 9 height 9
click at [488, 346] on input "checkbox" at bounding box center [492, 344] width 8 height 8
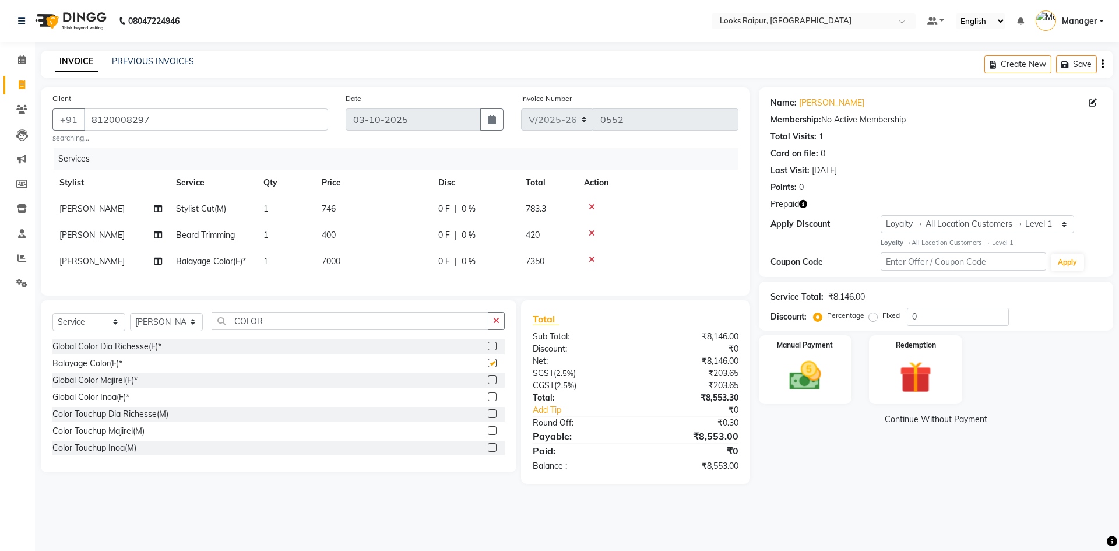
checkbox input "false"
click at [372, 259] on td "7000" at bounding box center [373, 261] width 117 height 26
select select "85876"
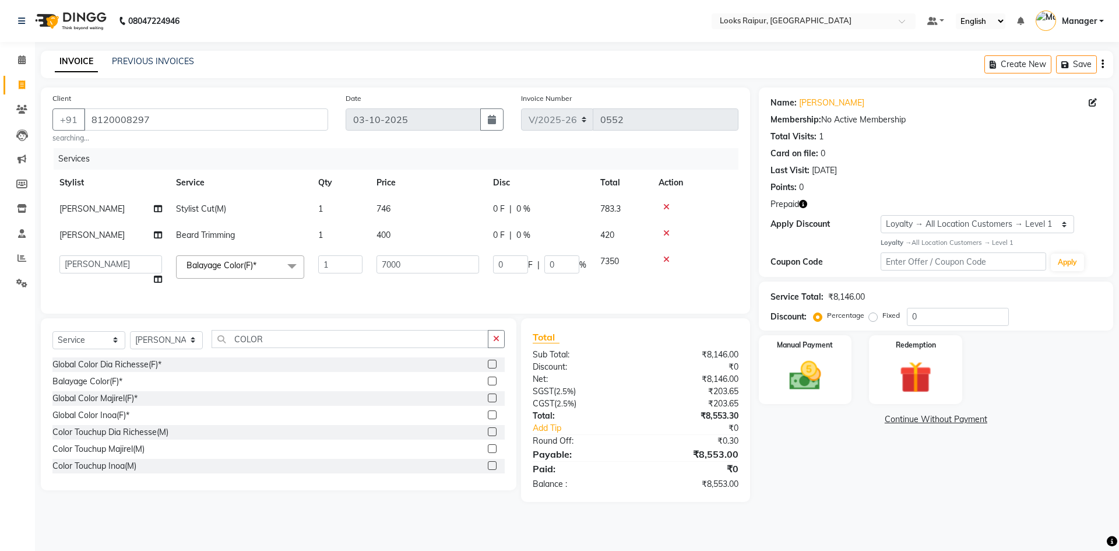
click at [665, 261] on icon at bounding box center [666, 259] width 6 height 8
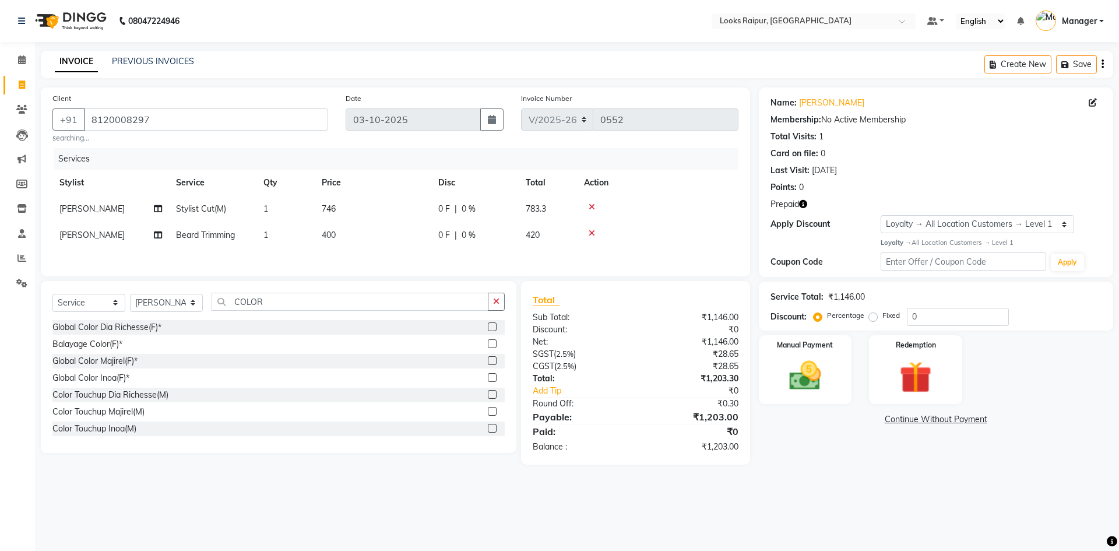
click at [488, 413] on label at bounding box center [492, 411] width 9 height 9
click at [488, 413] on input "checkbox" at bounding box center [492, 412] width 8 height 8
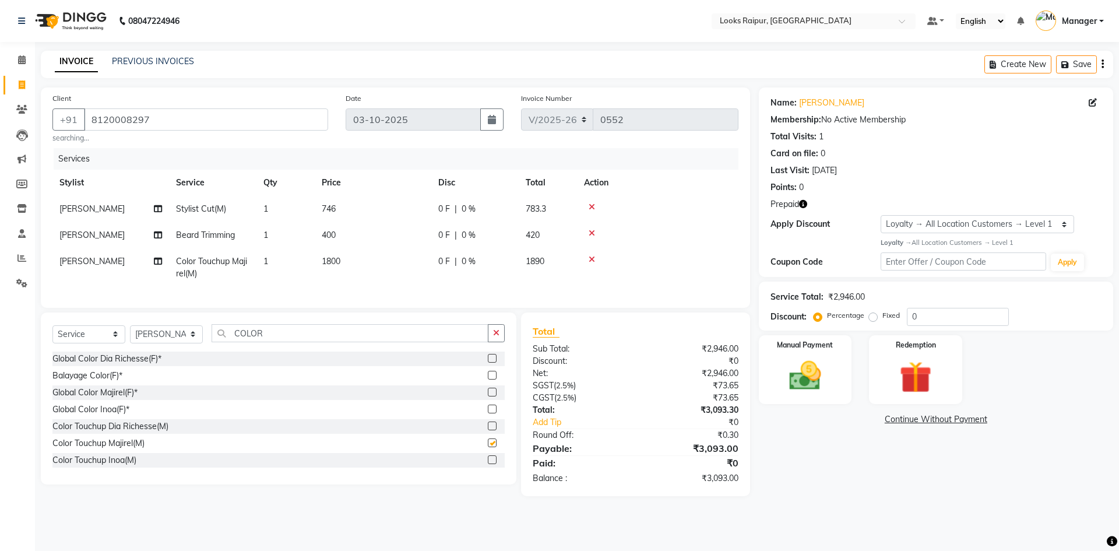
checkbox input "false"
click at [367, 262] on td "1800" at bounding box center [373, 267] width 117 height 38
select select "85876"
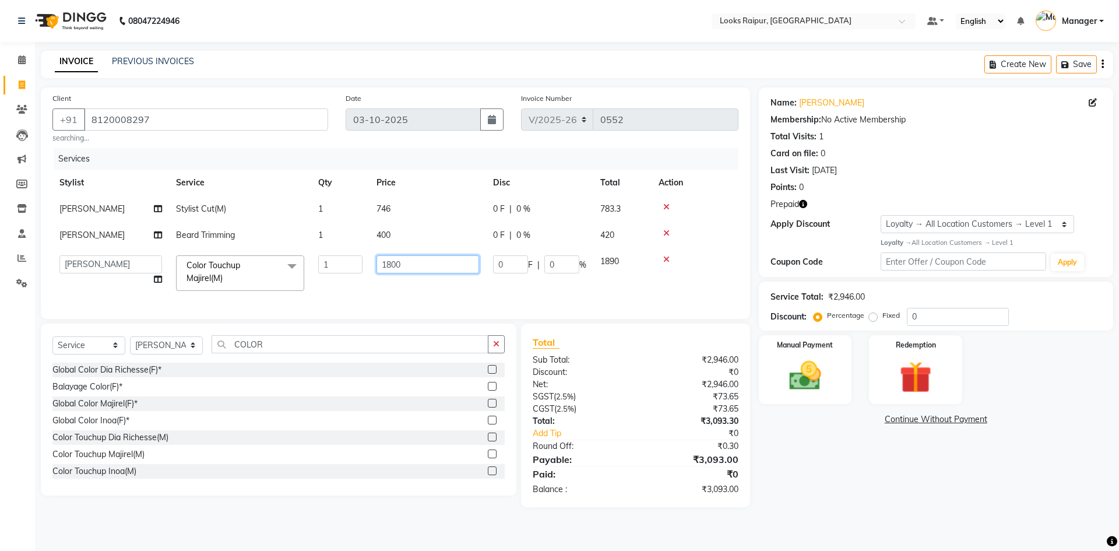
drag, startPoint x: 418, startPoint y: 259, endPoint x: 357, endPoint y: 279, distance: 64.5
click at [357, 279] on tr "Akshay_Pdct Arif Ayan Ayushi Counter_Sales Dheerendra_pdct Dhiraj Hasib Jonny K…" at bounding box center [395, 273] width 686 height 50
type input "1300"
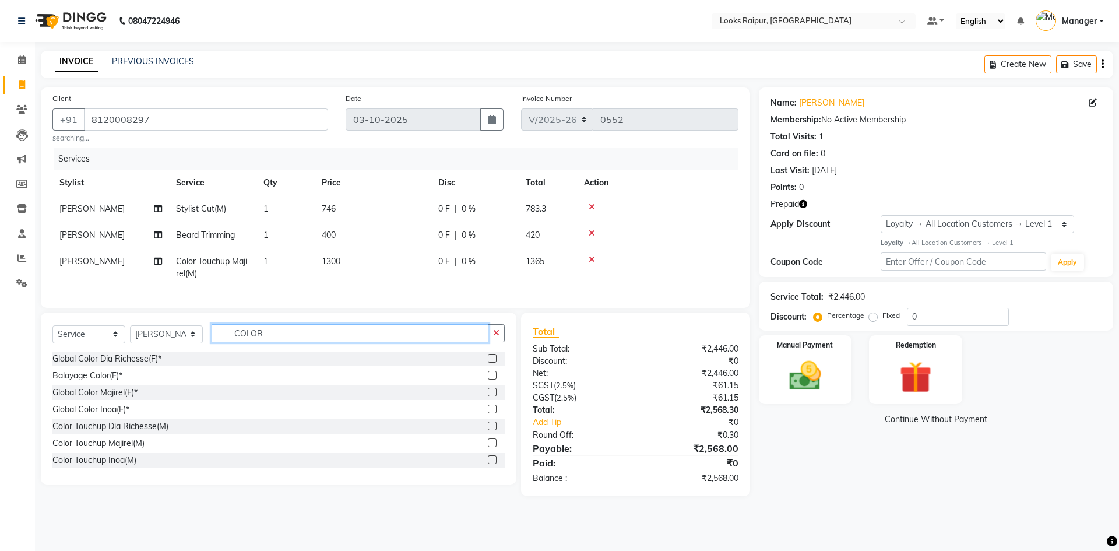
click at [259, 351] on div "Select Service Product Membership Package Voucher Prepaid Gift Card Select Styl…" at bounding box center [278, 337] width 452 height 27
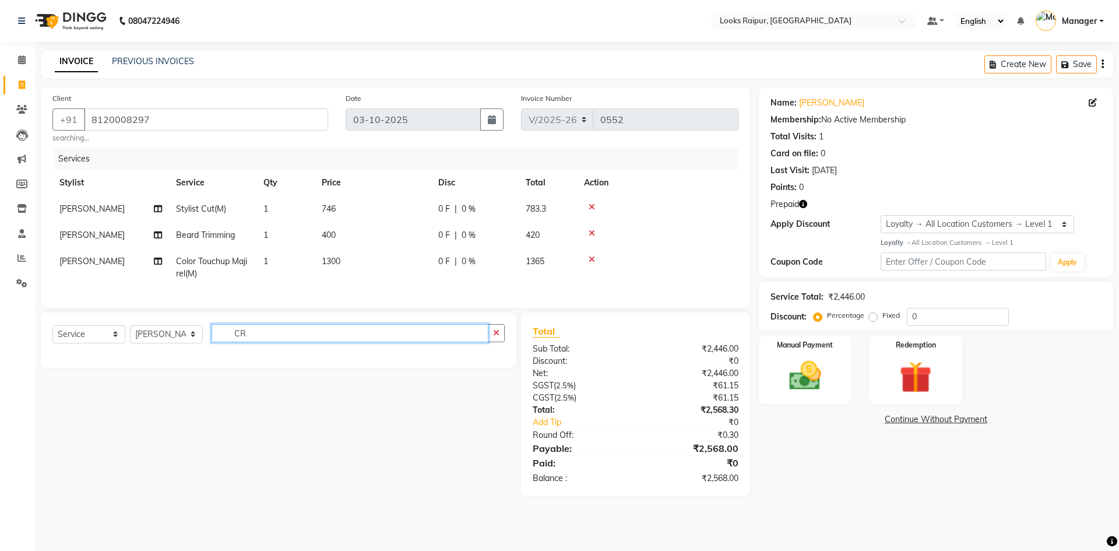
type input "R"
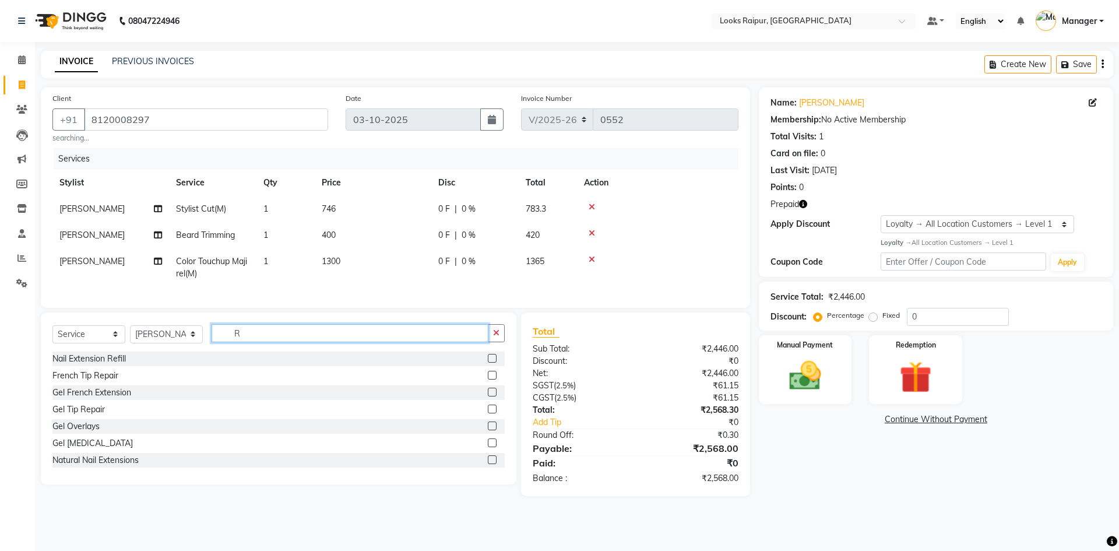
click at [275, 342] on input "R" at bounding box center [350, 333] width 277 height 18
type input "B"
type input "V"
click at [272, 340] on input "COLOR" at bounding box center [350, 333] width 277 height 18
type input "C"
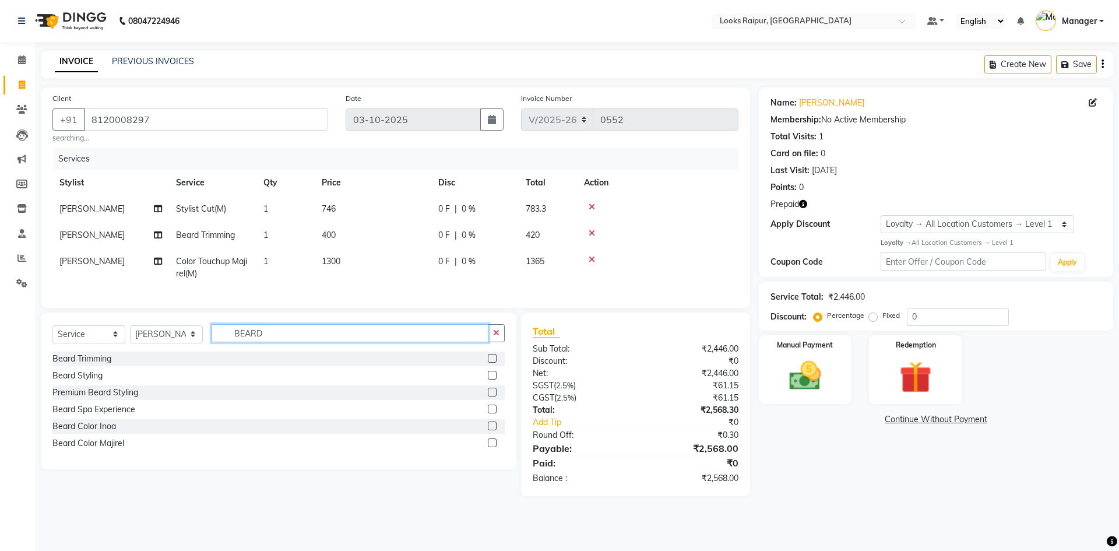
type input "BEARD"
click at [495, 430] on label at bounding box center [492, 425] width 9 height 9
click at [495, 430] on input "checkbox" at bounding box center [492, 426] width 8 height 8
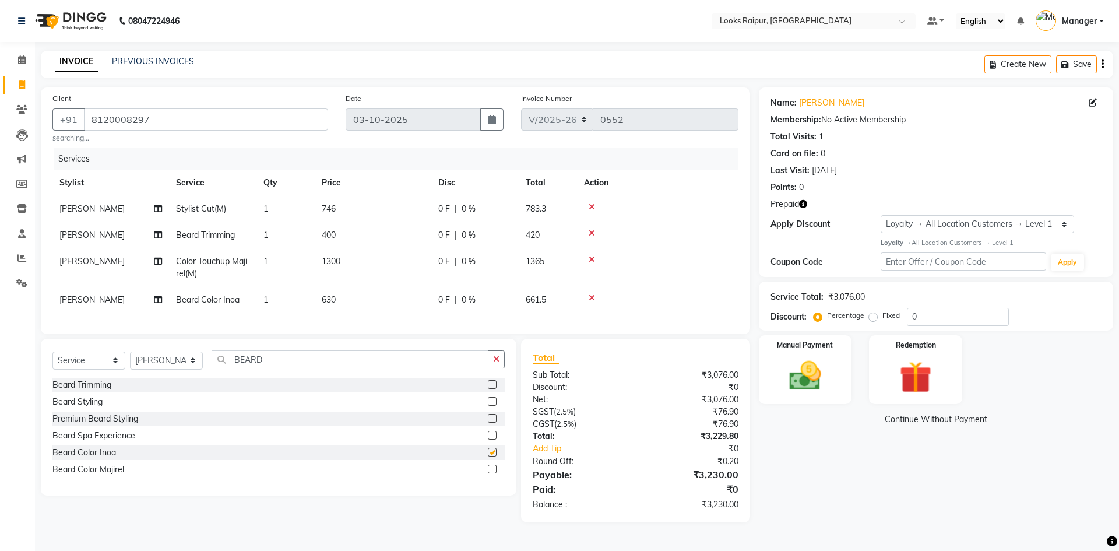
checkbox input "false"
drag, startPoint x: 362, startPoint y: 298, endPoint x: 373, endPoint y: 294, distance: 11.6
click at [368, 296] on td "630" at bounding box center [373, 300] width 117 height 26
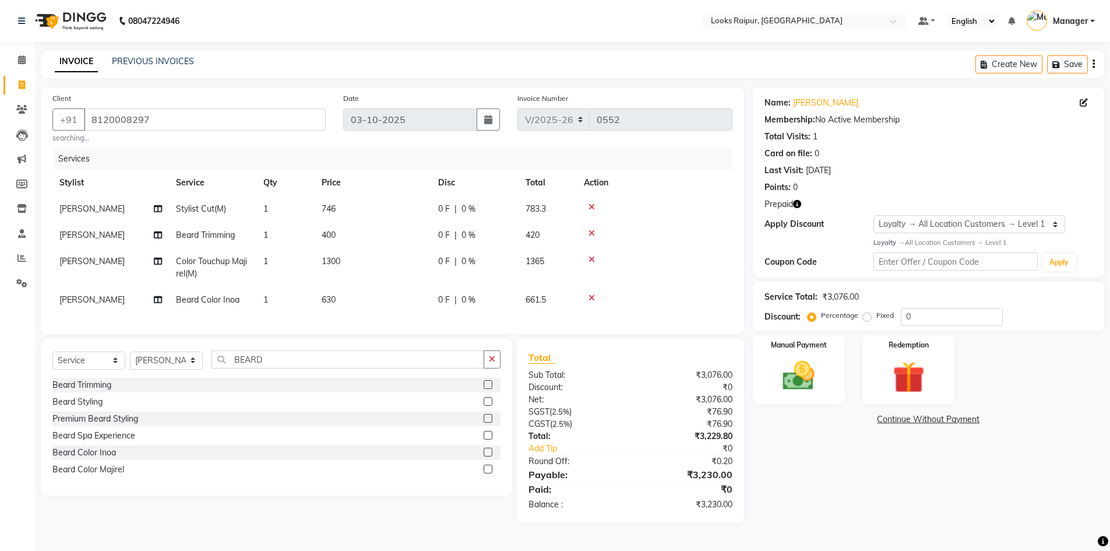
select select "85876"
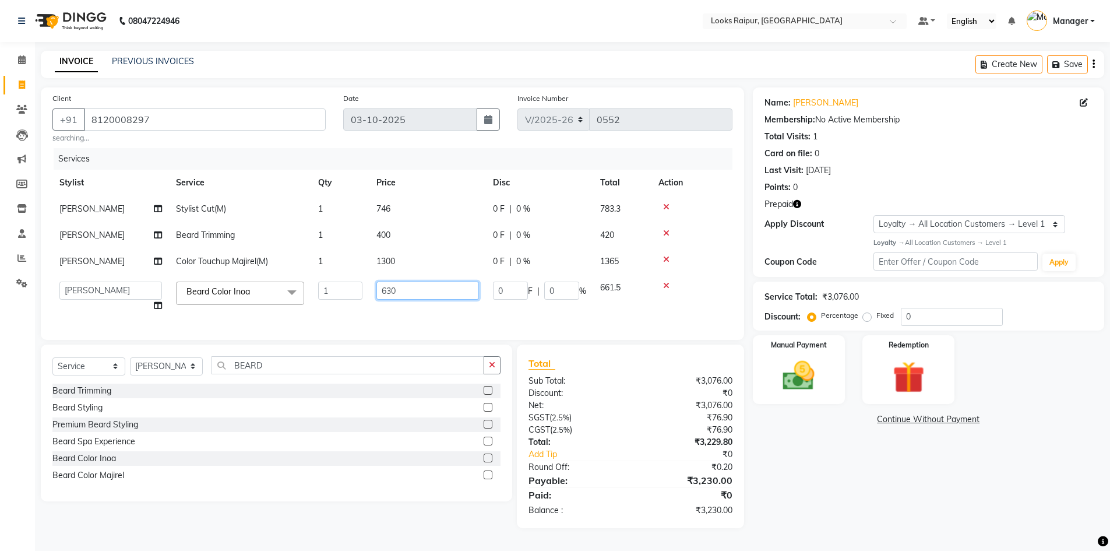
drag, startPoint x: 421, startPoint y: 289, endPoint x: 350, endPoint y: 303, distance: 71.9
click at [350, 303] on tr "Akshay_Pdct Arif Ayan Ayushi Counter_Sales Dheerendra_pdct Dhiraj Hasib Jonny K…" at bounding box center [392, 296] width 680 height 44
type input "700"
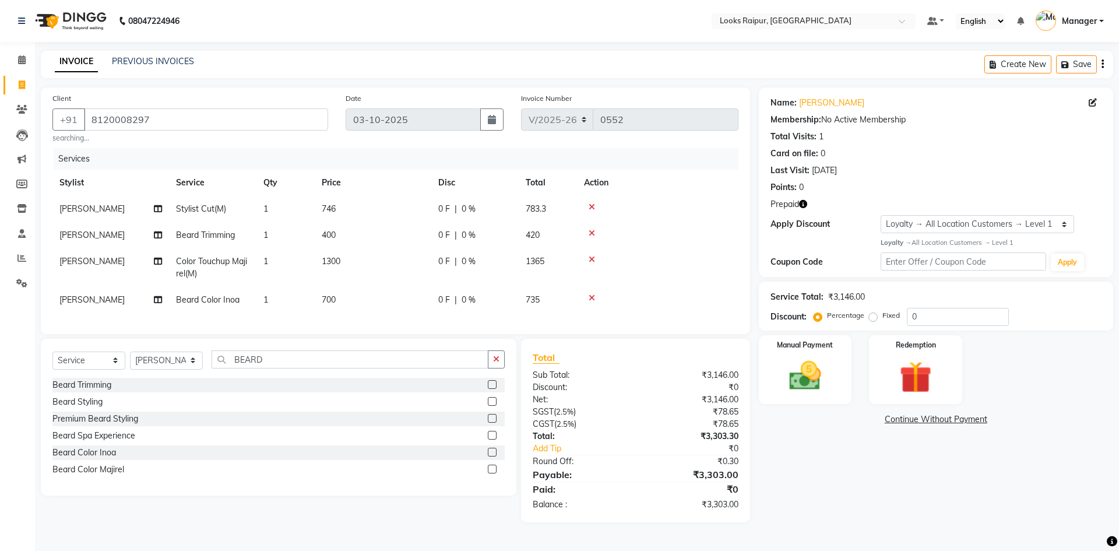
click at [436, 306] on tr "Shami Beard Color Inoa 1 700 0 F | 0 % 735" at bounding box center [395, 300] width 686 height 26
click at [924, 396] on img at bounding box center [915, 377] width 54 height 41
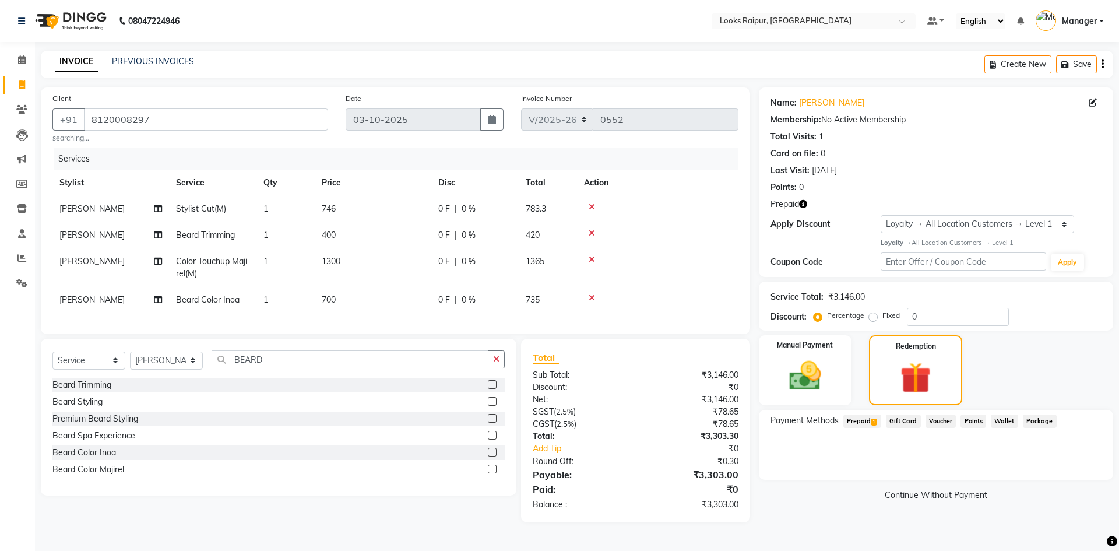
click at [873, 420] on span "1" at bounding box center [874, 421] width 6 height 7
click at [1105, 62] on div "Create New Save" at bounding box center [1048, 64] width 129 height 27
click at [1104, 62] on div "Create New Save" at bounding box center [1048, 64] width 129 height 27
click at [1100, 66] on div "Create New Save" at bounding box center [1048, 64] width 129 height 27
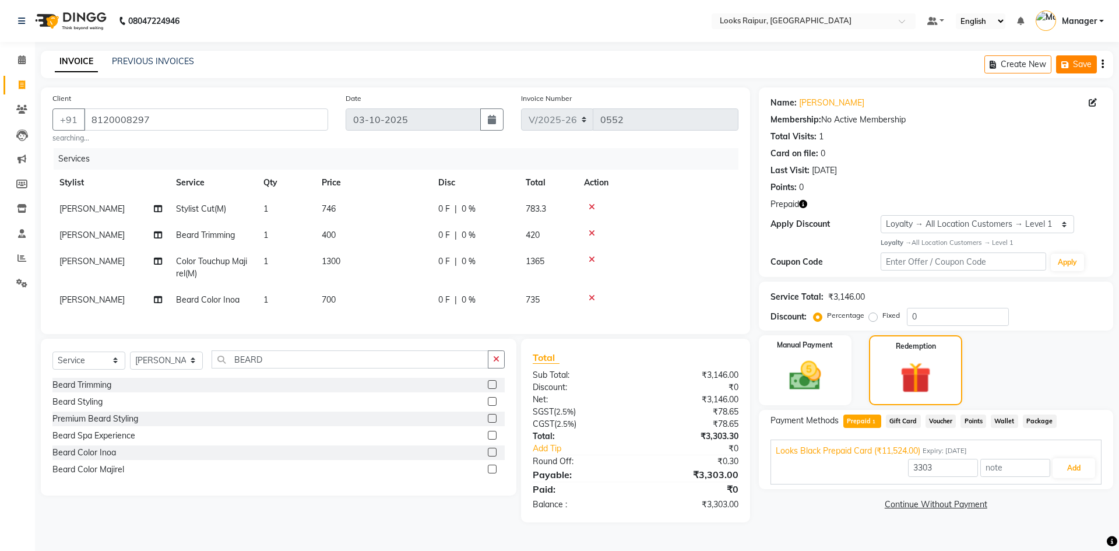
click at [1070, 66] on icon "button" at bounding box center [1067, 65] width 12 height 8
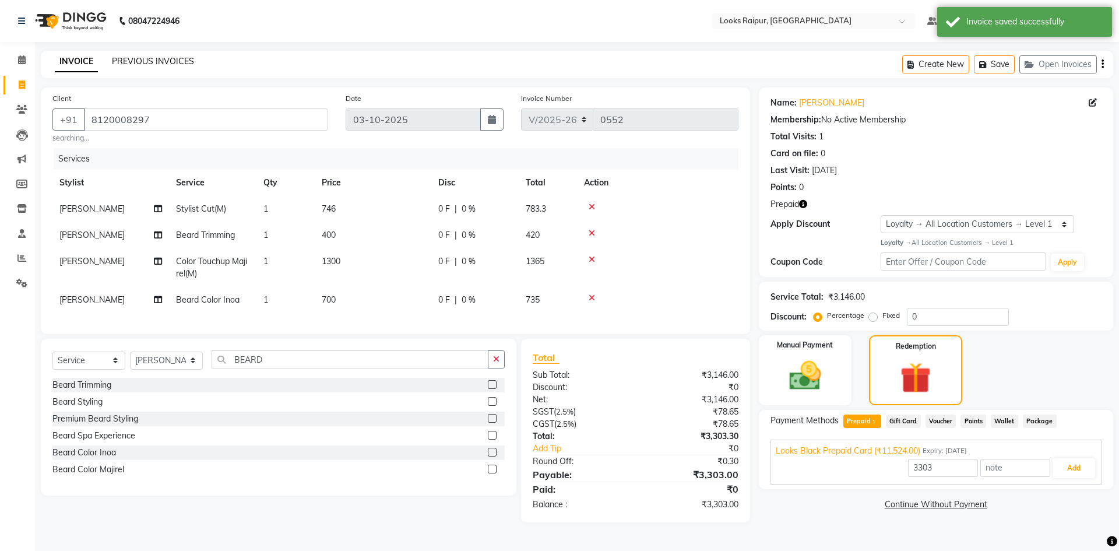
click at [128, 63] on link "PREVIOUS INVOICES" at bounding box center [153, 61] width 82 height 10
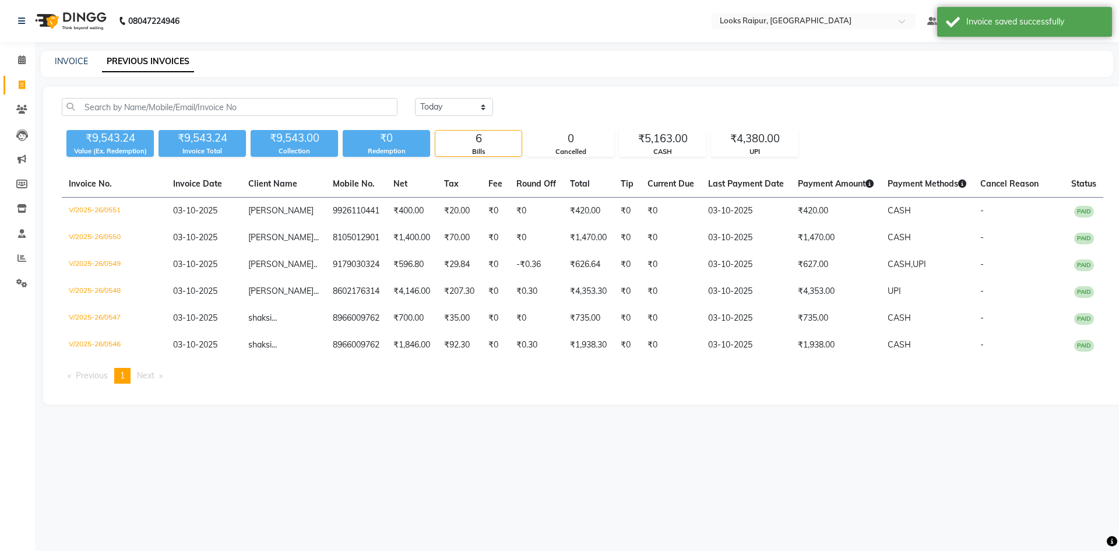
click at [67, 54] on div "INVOICE PREVIOUS INVOICES" at bounding box center [577, 64] width 1072 height 26
click at [84, 64] on link "INVOICE" at bounding box center [71, 61] width 33 height 10
select select "service"
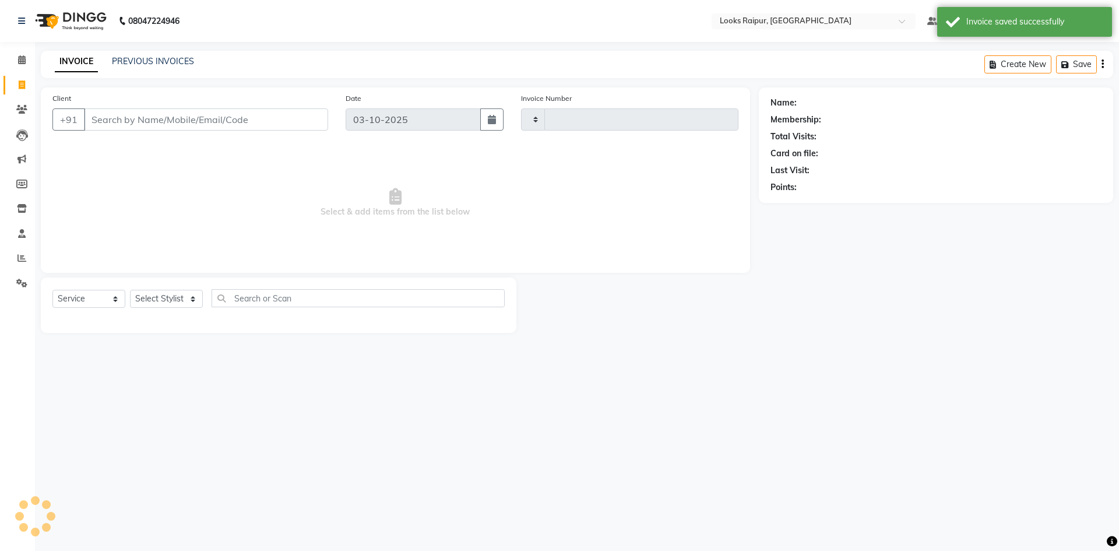
type input "0552"
select select "8606"
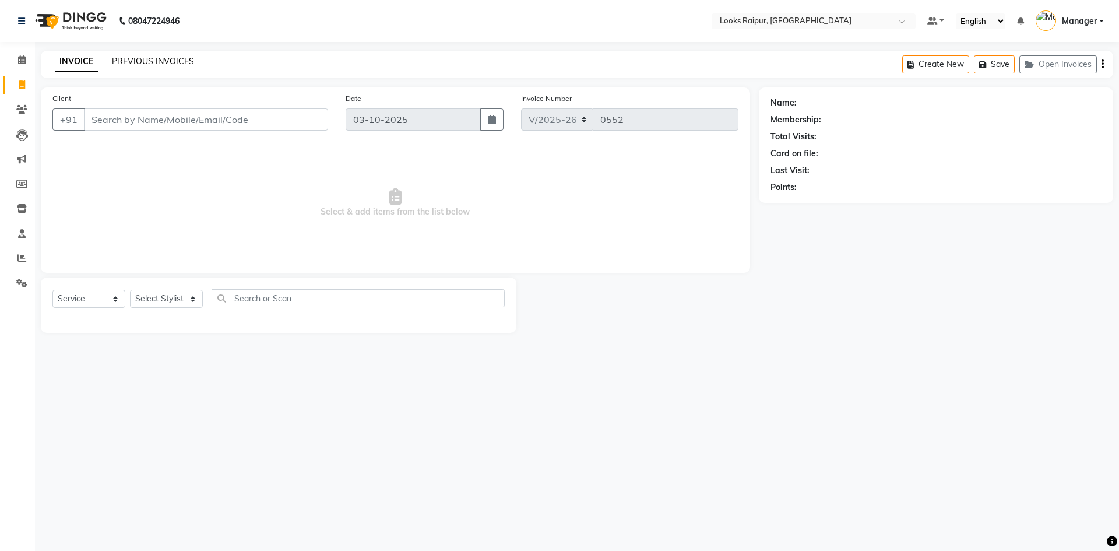
click at [138, 66] on link "PREVIOUS INVOICES" at bounding box center [153, 61] width 82 height 10
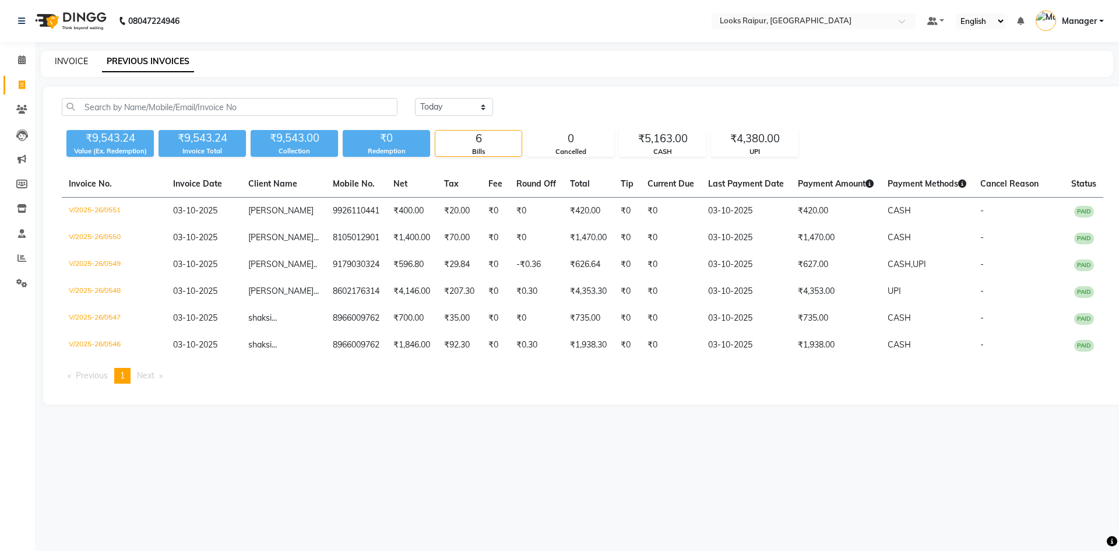
click at [66, 59] on link "INVOICE" at bounding box center [71, 61] width 33 height 10
select select "8606"
select select "service"
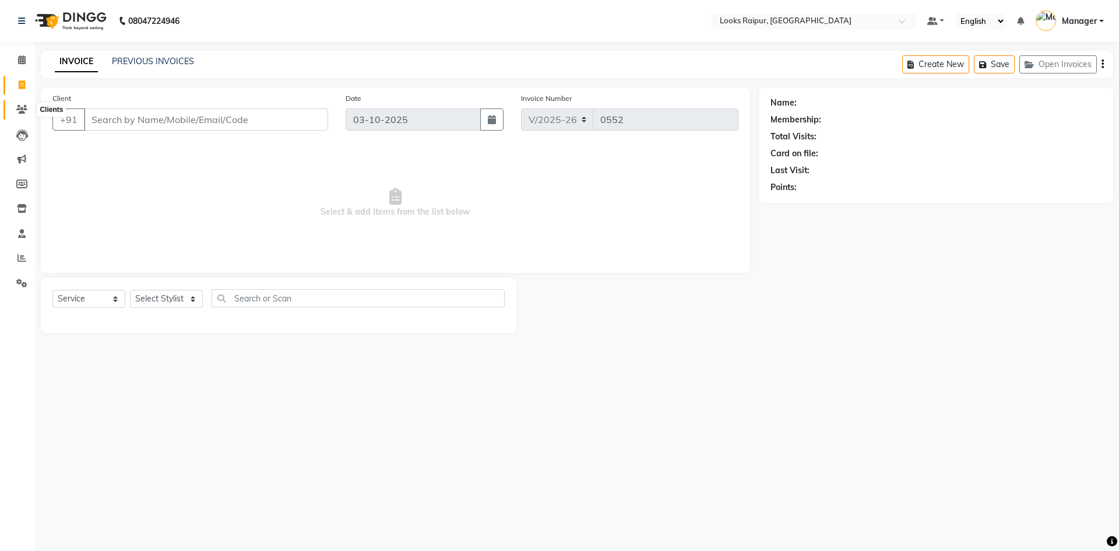
click at [30, 111] on span at bounding box center [22, 109] width 20 height 13
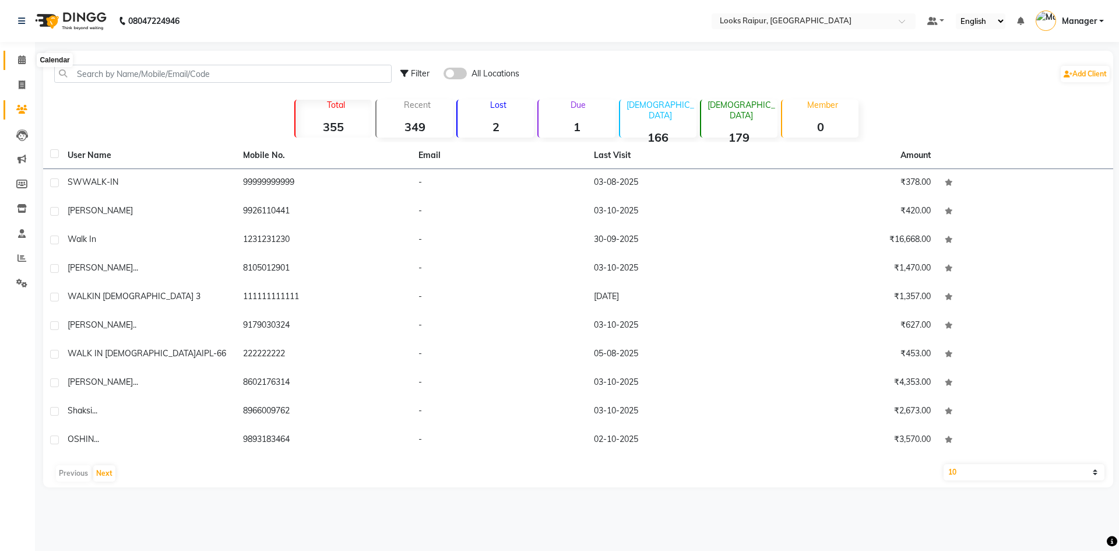
click at [16, 63] on span at bounding box center [22, 60] width 20 height 13
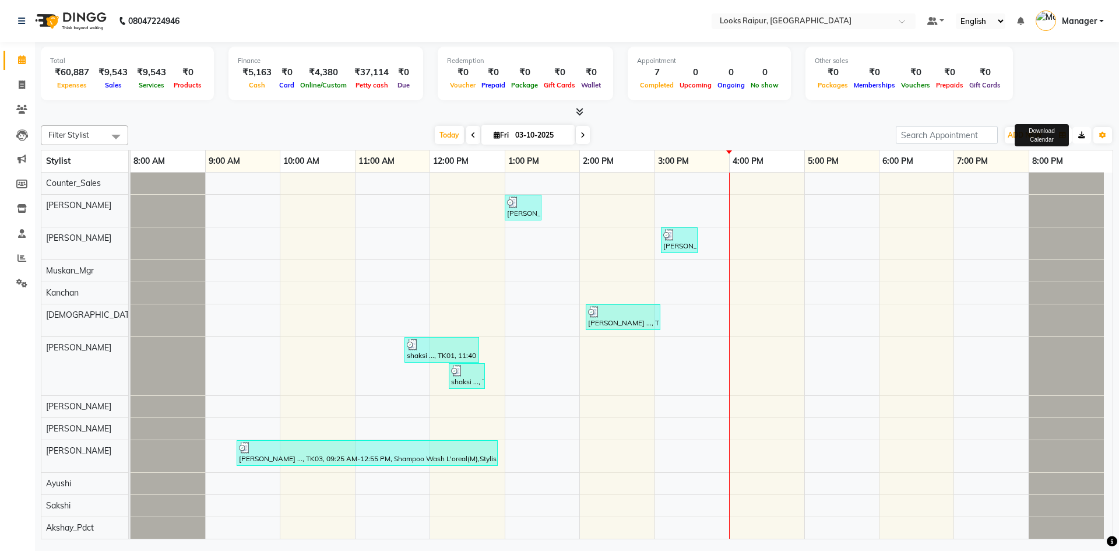
click at [1081, 136] on icon "button" at bounding box center [1081, 135] width 7 height 7
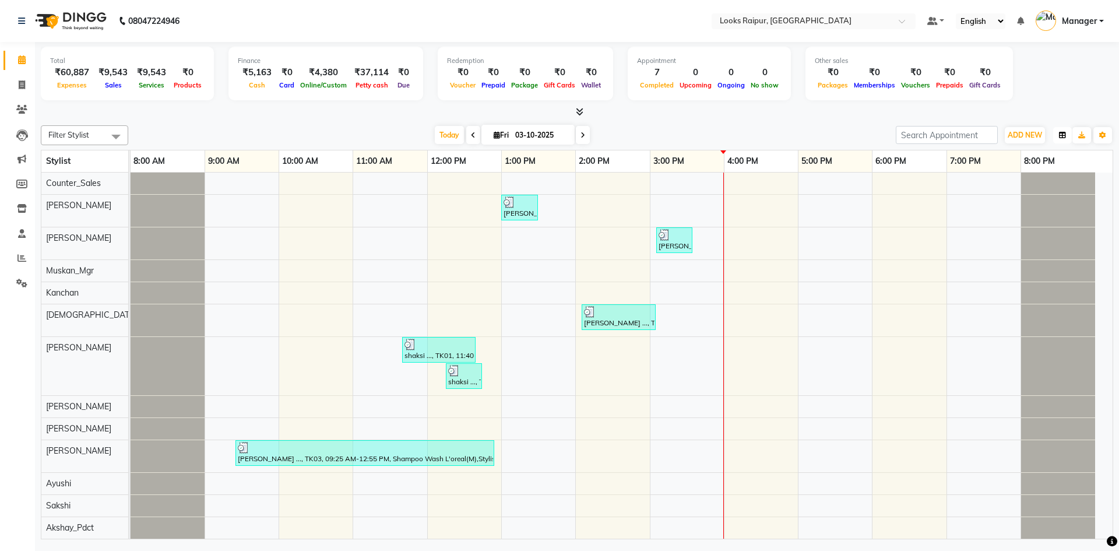
click at [1059, 135] on icon "button" at bounding box center [1062, 135] width 7 height 7
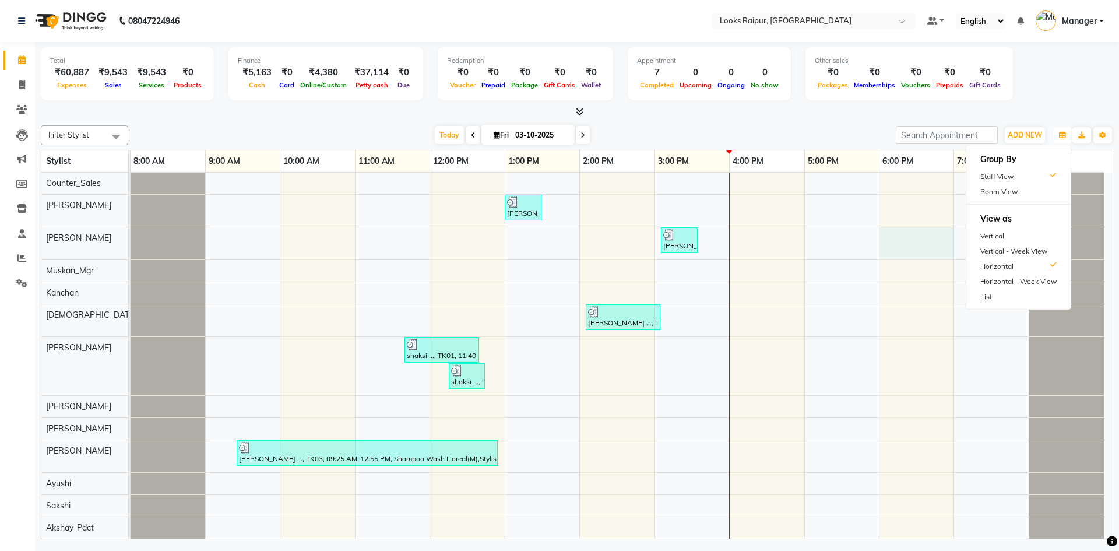
click at [924, 231] on div "TANAY .., TK04, 01:00 PM-01:30 PM, Stylist Cut(M) MAISHA ..., TK05, 03:05 PM-03…" at bounding box center [622, 415] width 982 height 487
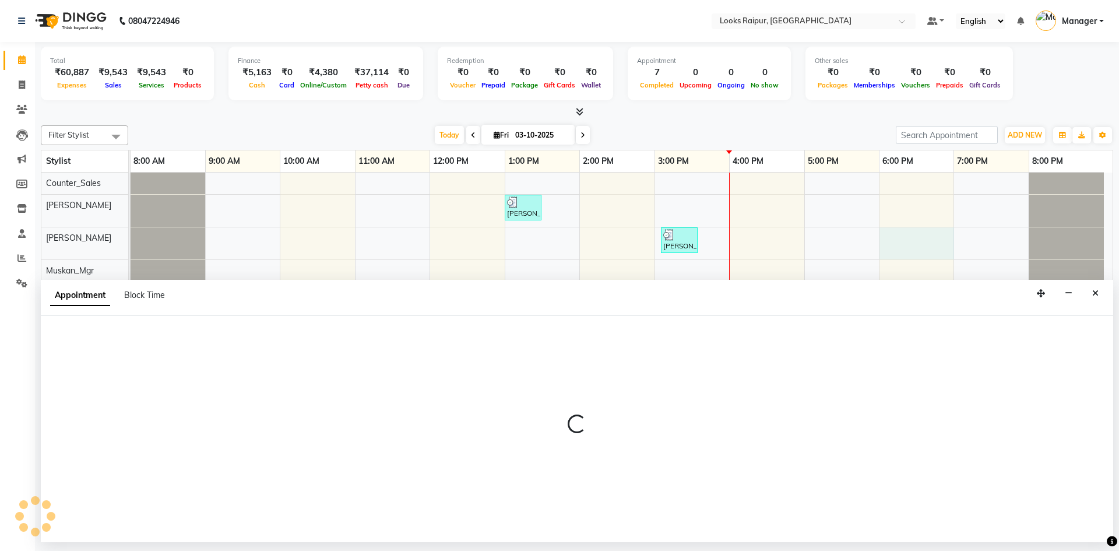
select select "85877"
select select "1080"
select select "tentative"
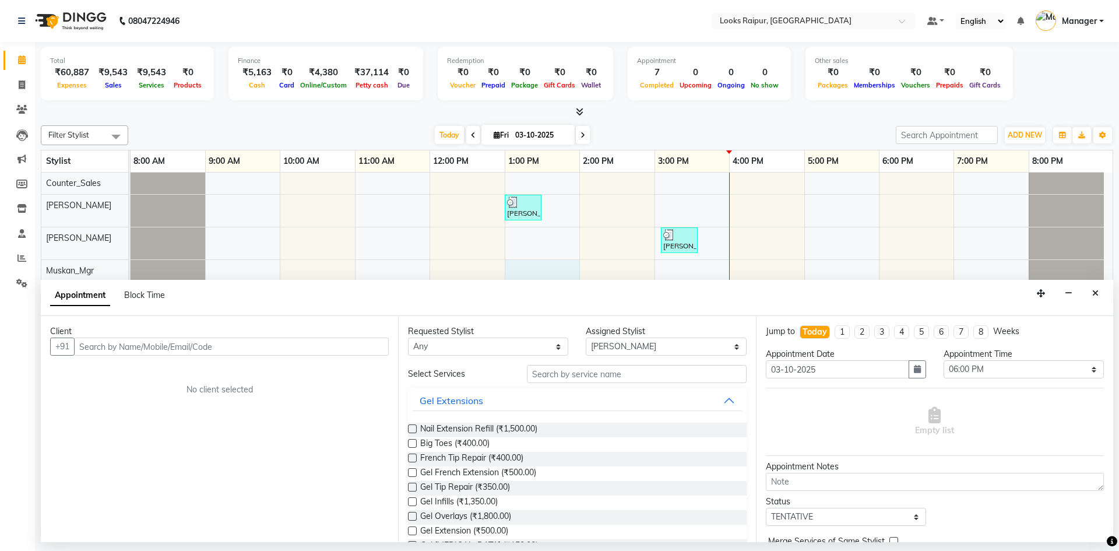
click at [547, 273] on div "TANAY .., TK04, 01:00 PM-01:30 PM, Stylist Cut(M) MAISHA ..., TK05, 03:05 PM-03…" at bounding box center [622, 415] width 982 height 487
drag, startPoint x: 531, startPoint y: 259, endPoint x: 202, endPoint y: 224, distance: 331.1
click at [15, 85] on span at bounding box center [22, 85] width 20 height 13
select select "service"
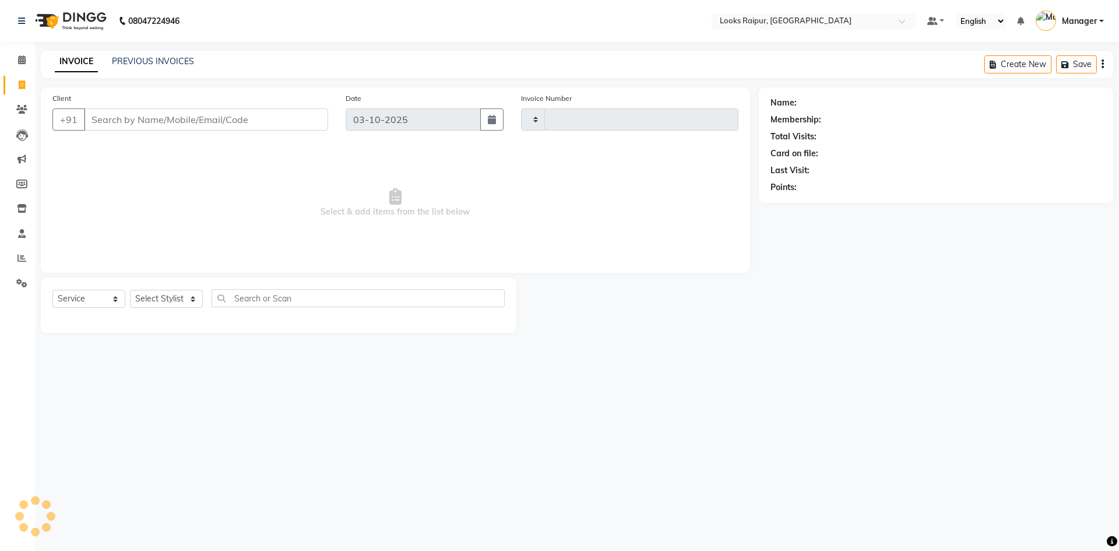
type input "0552"
select select "8606"
click at [161, 50] on div "08047224946 Select Location × Looks Raipur, Raipur Default Panel My Panel Engli…" at bounding box center [559, 275] width 1119 height 551
click at [161, 54] on div "INVOICE PREVIOUS INVOICES Create New Save Open Invoices" at bounding box center [577, 64] width 1072 height 27
click at [163, 58] on link "PREVIOUS INVOICES" at bounding box center [153, 61] width 82 height 10
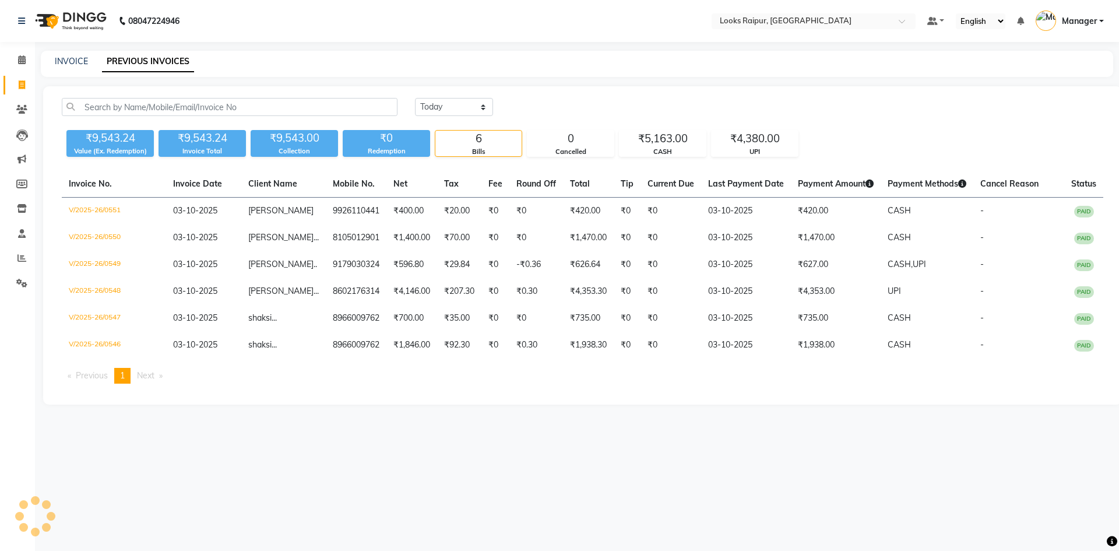
click at [163, 58] on link "PREVIOUS INVOICES" at bounding box center [148, 61] width 92 height 21
click at [71, 61] on link "INVOICE" at bounding box center [71, 61] width 33 height 10
select select "service"
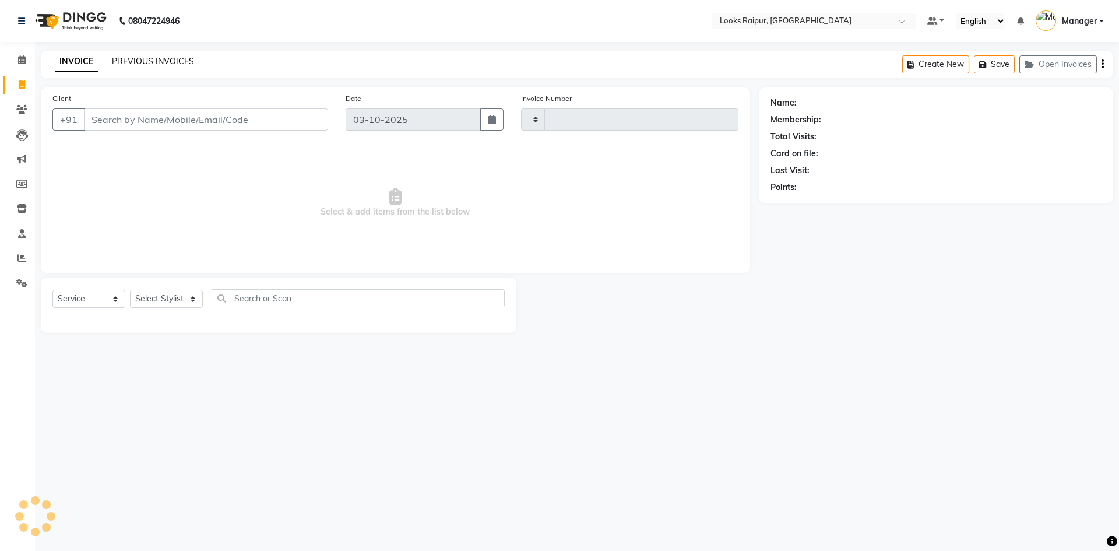
type input "0552"
select select "8606"
click at [146, 65] on link "PREVIOUS INVOICES" at bounding box center [153, 61] width 82 height 10
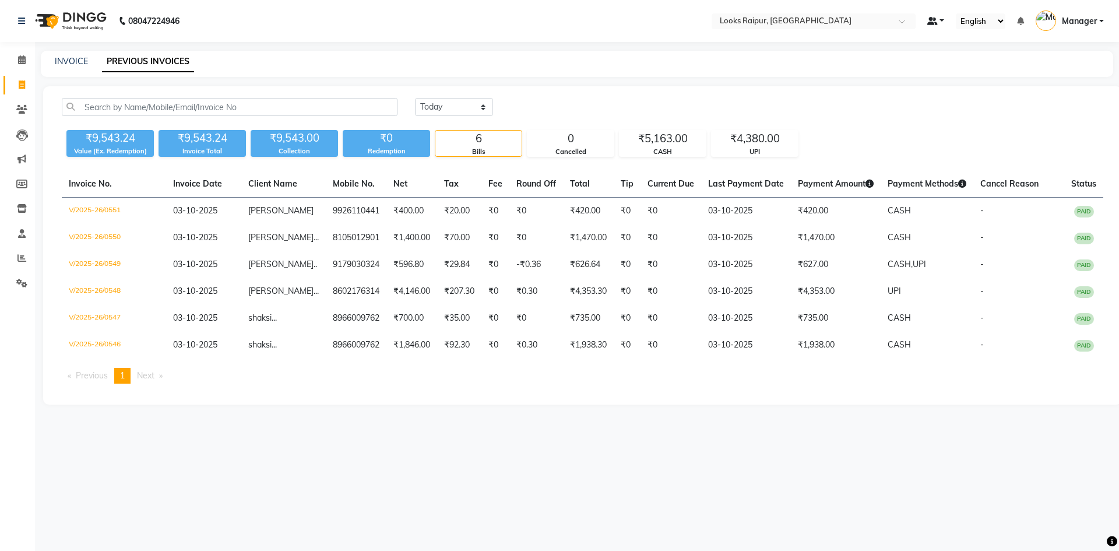
click at [939, 23] on link at bounding box center [935, 21] width 17 height 12
click at [924, 77] on main "INVOICE PREVIOUS INVOICES Today Yesterday Custom Range ₹9,543.24 Value (Ex. Red…" at bounding box center [577, 236] width 1084 height 371
click at [71, 56] on link "INVOICE" at bounding box center [71, 61] width 33 height 10
select select "8606"
select select "service"
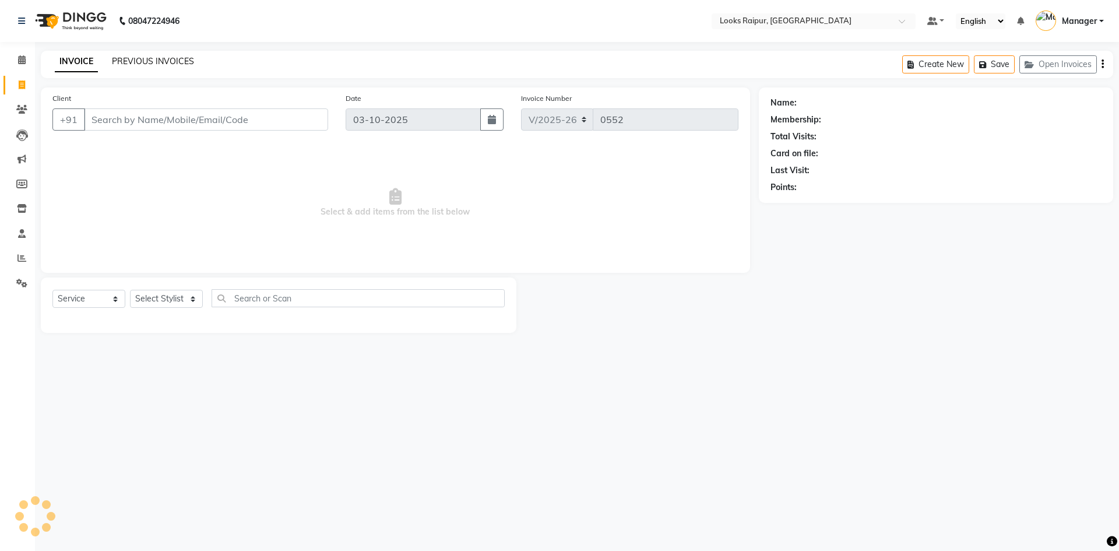
click at [142, 61] on link "PREVIOUS INVOICES" at bounding box center [153, 61] width 82 height 10
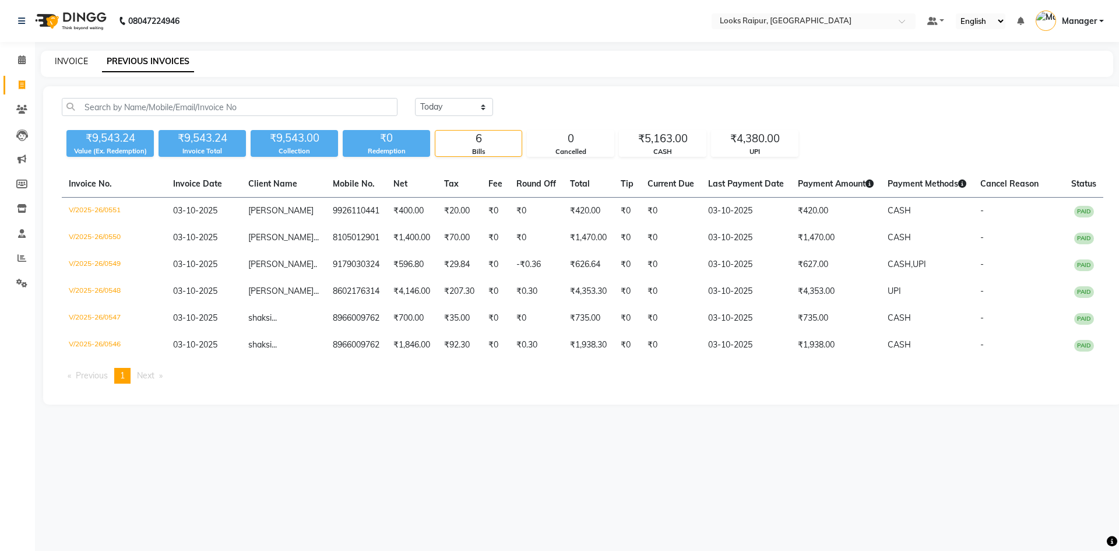
drag, startPoint x: 82, startPoint y: 55, endPoint x: 87, endPoint y: 59, distance: 6.6
click at [82, 57] on div "INVOICE" at bounding box center [71, 61] width 33 height 12
click at [72, 58] on link "INVOICE" at bounding box center [71, 61] width 33 height 10
select select "service"
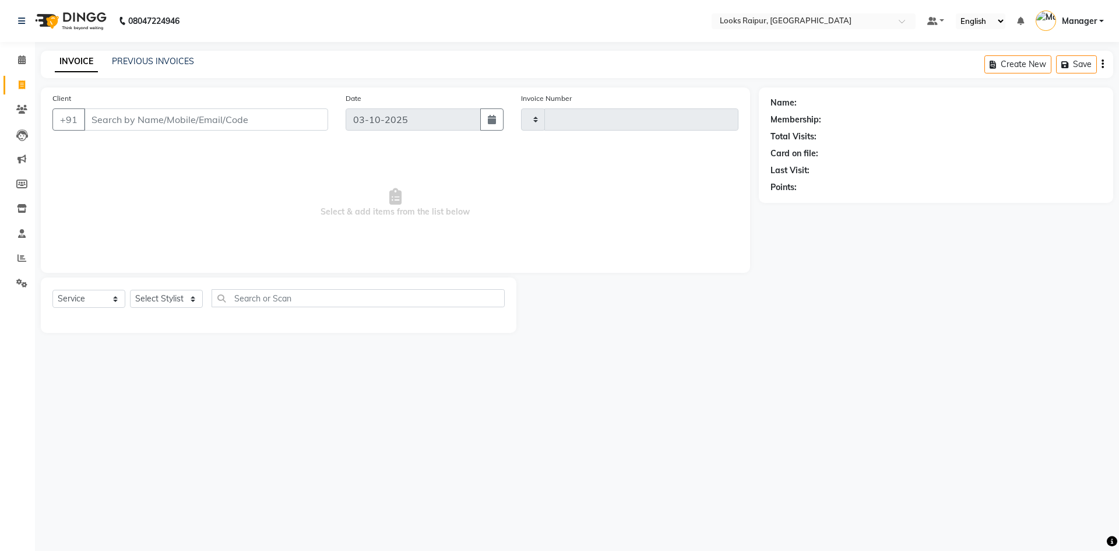
type input "0552"
select select "8606"
click at [141, 64] on link "PREVIOUS INVOICES" at bounding box center [153, 61] width 82 height 10
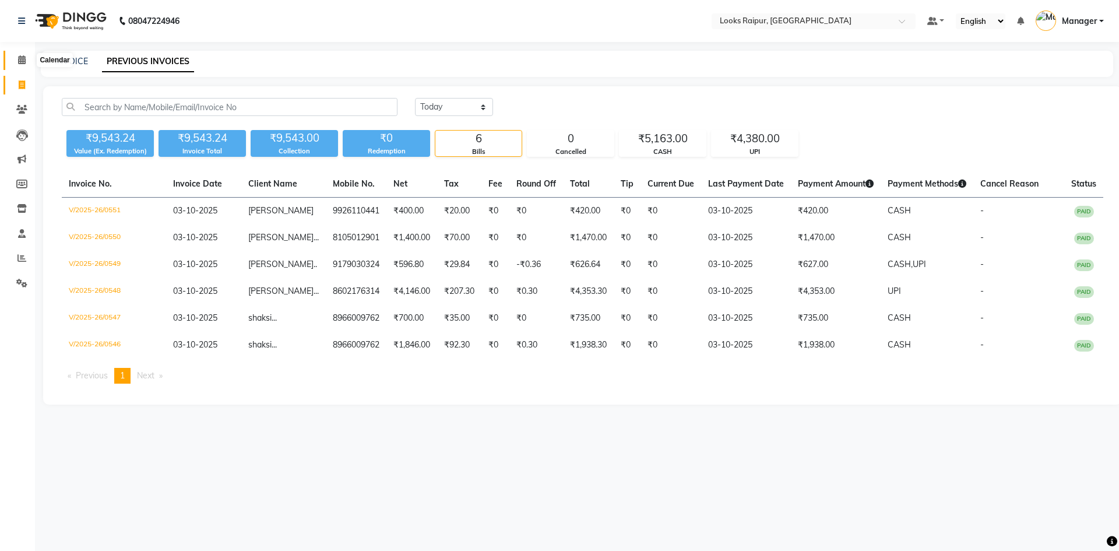
click at [16, 57] on span at bounding box center [22, 60] width 20 height 13
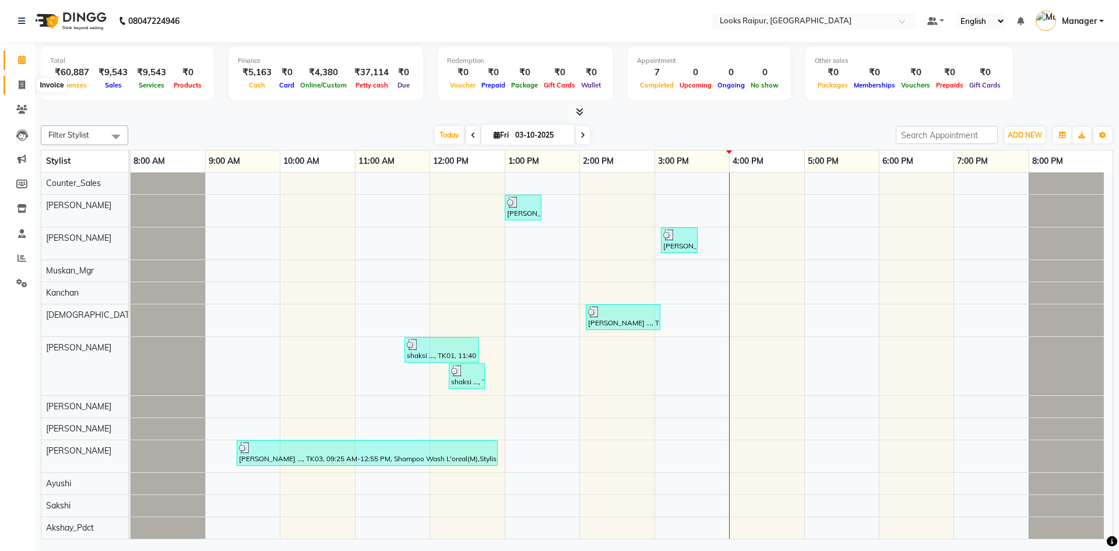
click at [16, 82] on span at bounding box center [22, 85] width 20 height 13
select select "8606"
select select "service"
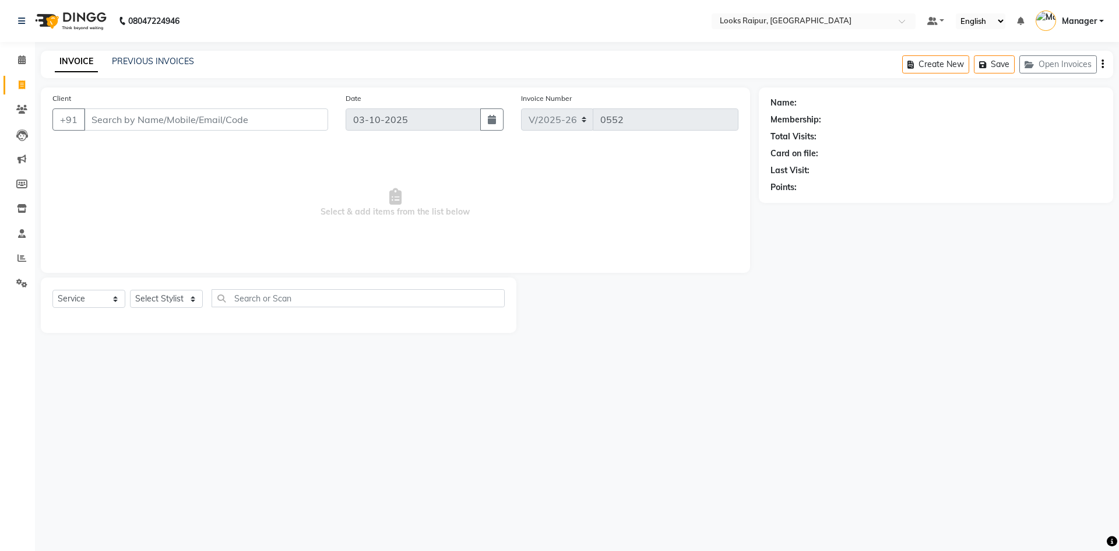
click at [147, 126] on input "Client" at bounding box center [206, 119] width 244 height 22
click at [210, 117] on input "Client" at bounding box center [206, 119] width 244 height 22
click at [196, 304] on select "Select Stylist Akshay_Pdct [PERSON_NAME] [PERSON_NAME] Counter_Sales Dheerendra…" at bounding box center [166, 299] width 73 height 18
select select "85886"
click at [130, 290] on select "Select Stylist Akshay_Pdct [PERSON_NAME] [PERSON_NAME] Counter_Sales Dheerendra…" at bounding box center [166, 299] width 73 height 18
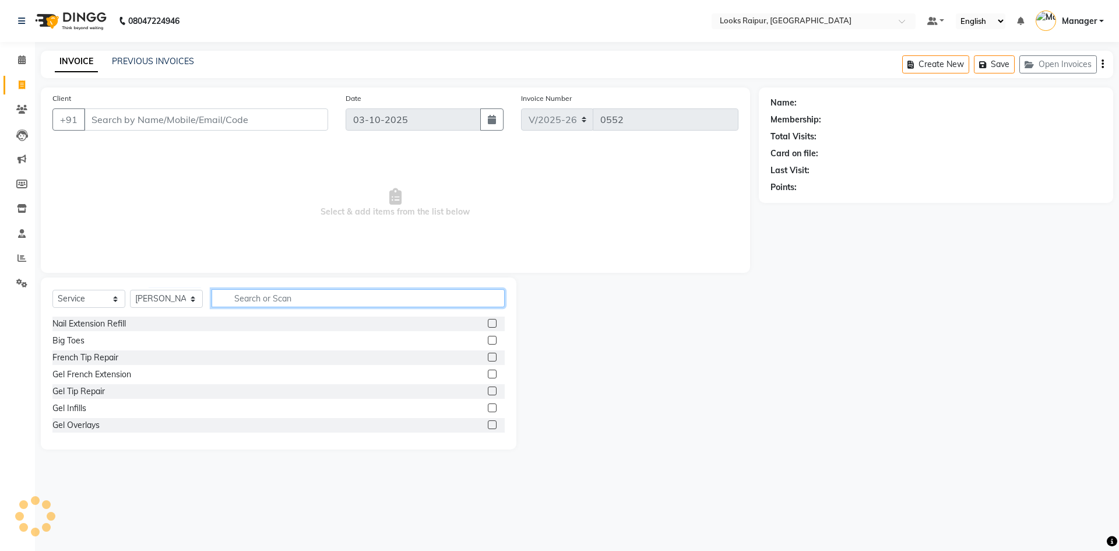
click at [258, 302] on input "text" at bounding box center [358, 298] width 293 height 18
type input "CUT"
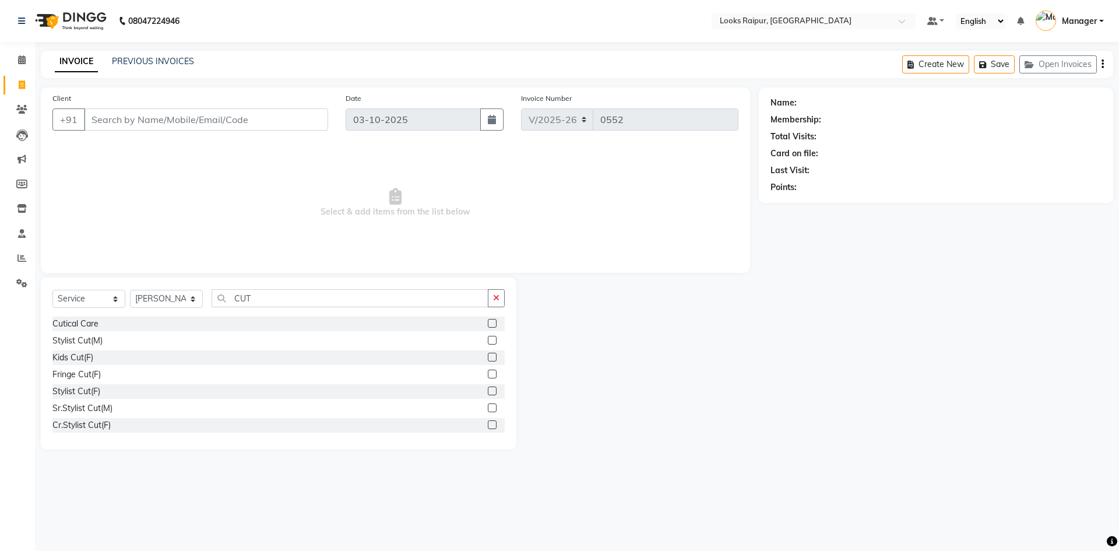
click at [488, 389] on label at bounding box center [492, 390] width 9 height 9
click at [488, 389] on input "checkbox" at bounding box center [492, 391] width 8 height 8
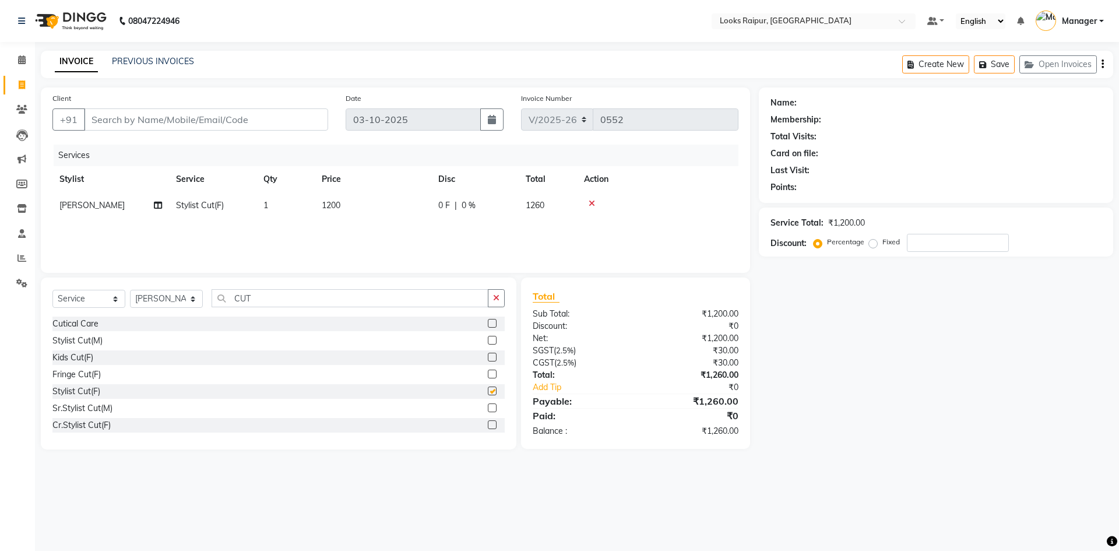
checkbox input "false"
drag, startPoint x: 360, startPoint y: 197, endPoint x: 373, endPoint y: 199, distance: 13.0
click at [369, 199] on td "1200" at bounding box center [373, 205] width 117 height 26
select select "85886"
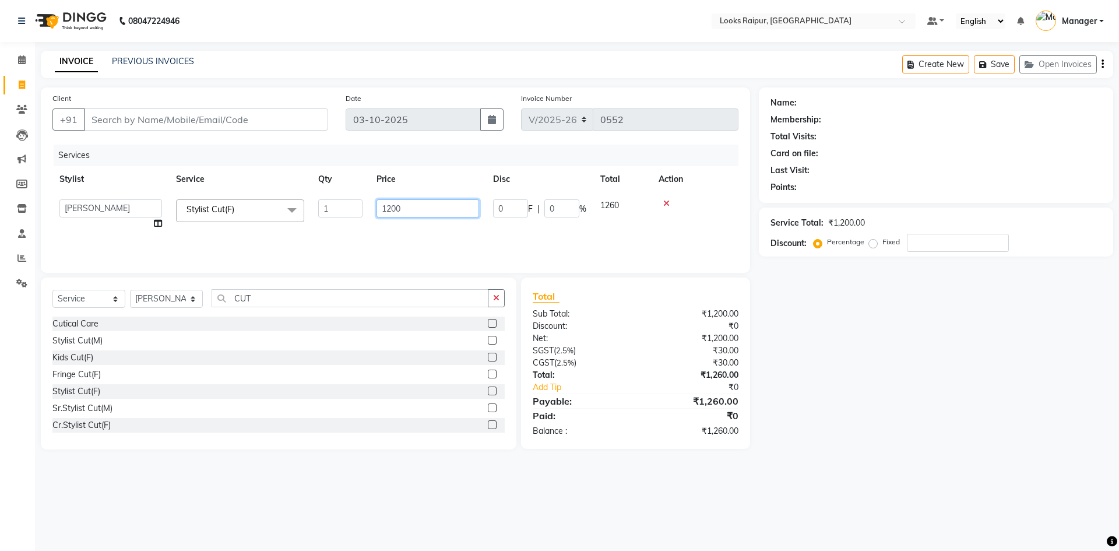
drag, startPoint x: 421, startPoint y: 203, endPoint x: 231, endPoint y: 216, distance: 191.0
click at [231, 216] on tr "Akshay_Pdct [PERSON_NAME] [PERSON_NAME] Counter_Sales Dheerendra_pdct [PERSON_N…" at bounding box center [395, 214] width 686 height 44
type input "1246"
click at [272, 300] on input "CUT" at bounding box center [350, 298] width 277 height 18
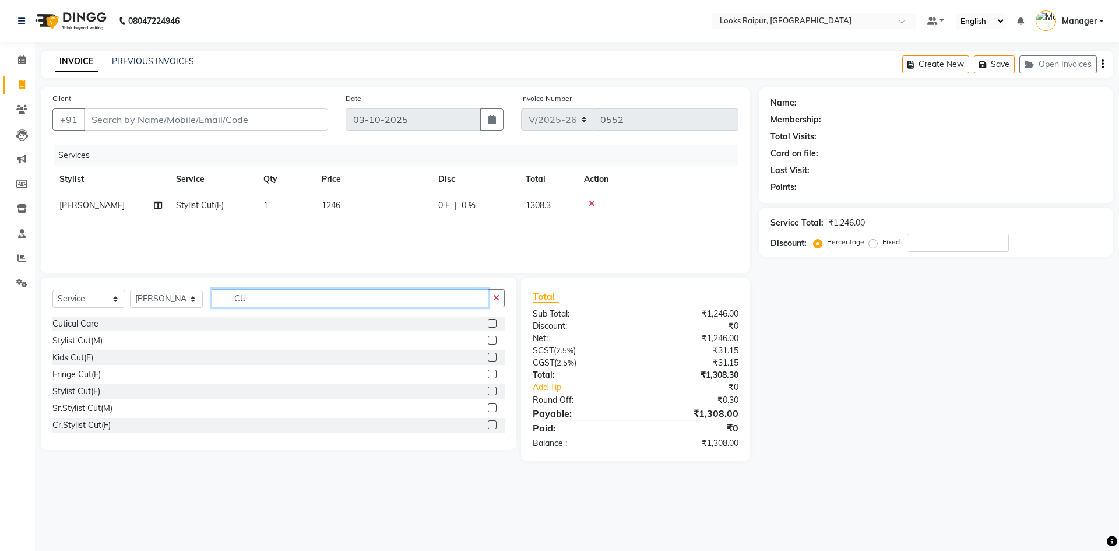
type input "C"
type input "WASH"
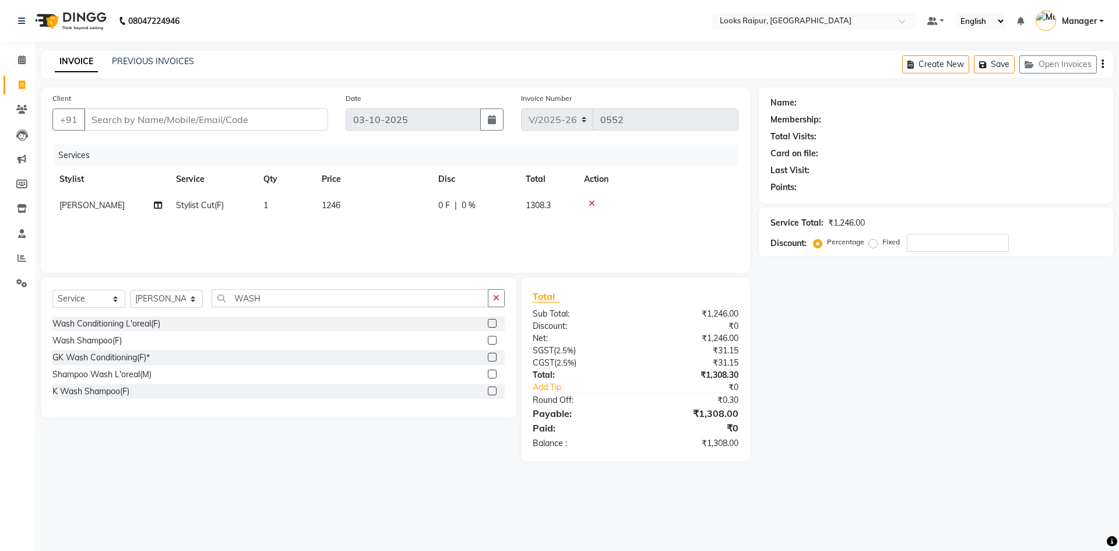
click at [489, 340] on label at bounding box center [492, 340] width 9 height 9
click at [489, 340] on input "checkbox" at bounding box center [492, 341] width 8 height 8
click at [371, 233] on td "150" at bounding box center [373, 232] width 117 height 26
checkbox input "false"
select select "85886"
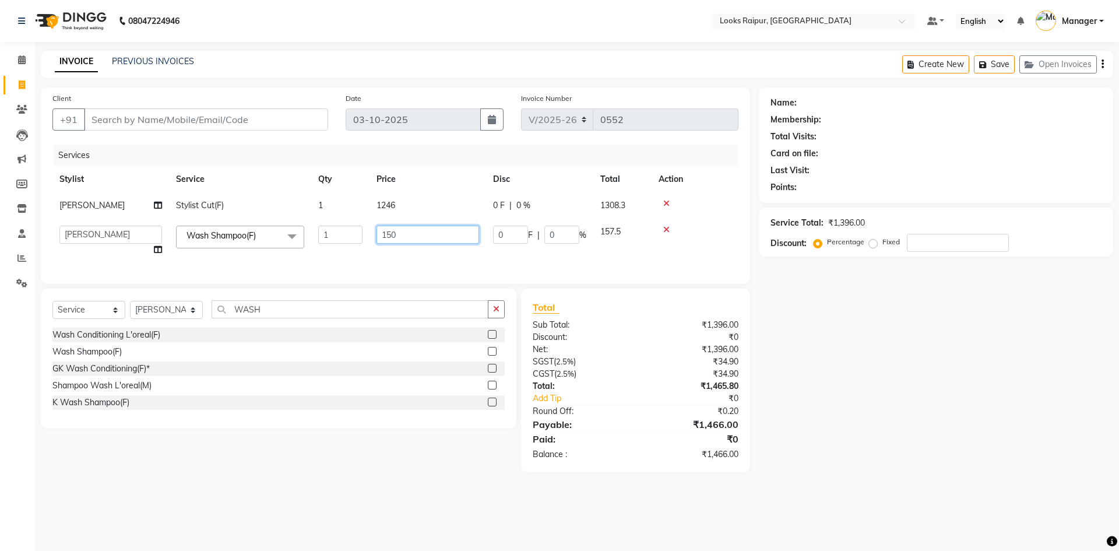
drag, startPoint x: 428, startPoint y: 230, endPoint x: 227, endPoint y: 241, distance: 201.9
click at [227, 241] on tr "Akshay_Pdct Arif Ayan Ayushi Counter_Sales Dheerendra_pdct Dhiraj Hasib Jonny K…" at bounding box center [395, 241] width 686 height 44
type input "400"
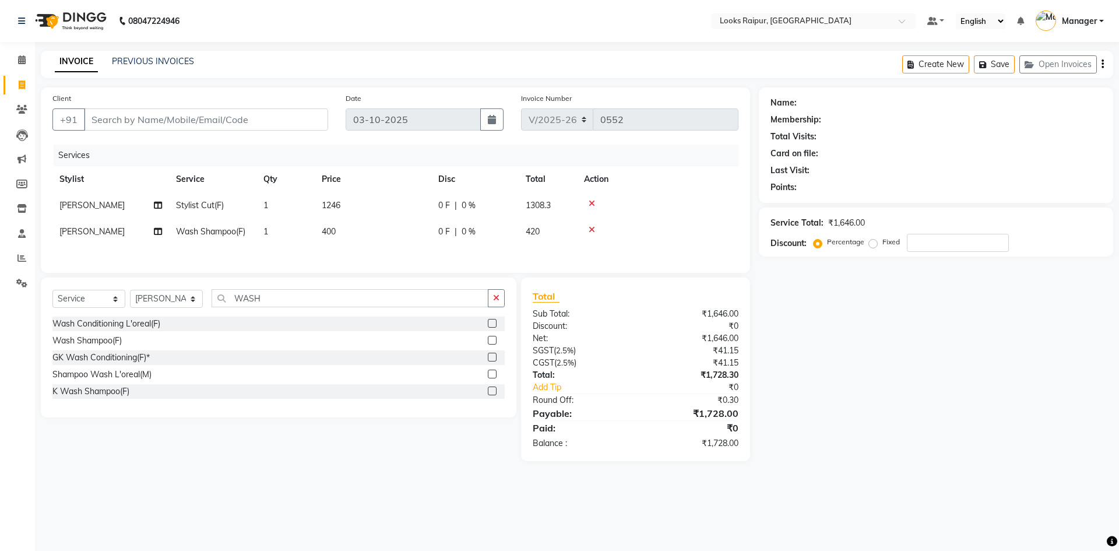
click at [390, 267] on div "Client +91 Date 03-10-2025 Invoice Number V/2025 V/2025-26 0552 Services Stylis…" at bounding box center [395, 179] width 709 height 185
click at [179, 112] on input "Client" at bounding box center [206, 119] width 244 height 22
type input "7"
type input "0"
type input "7747860300"
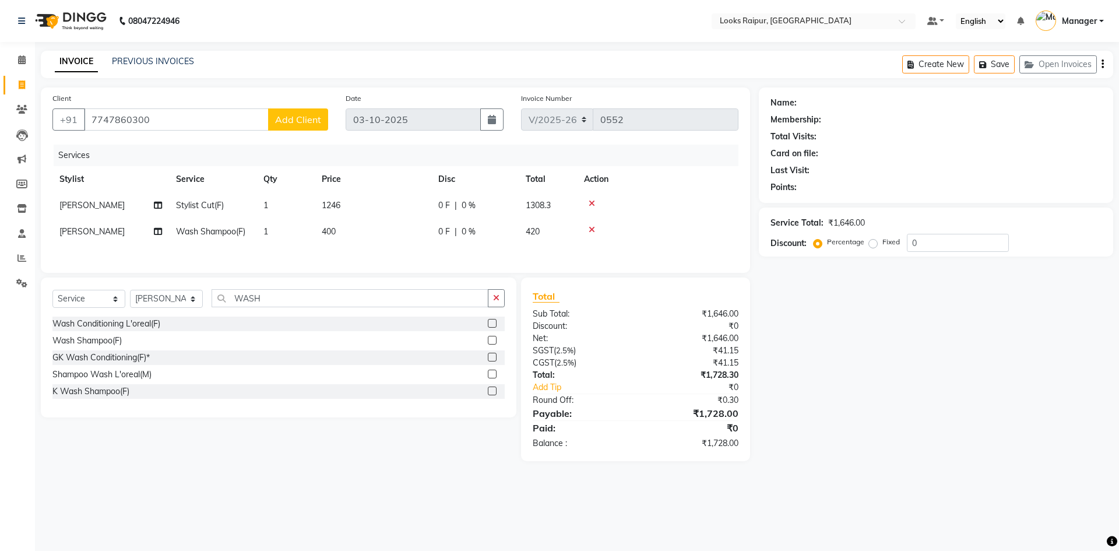
click at [284, 114] on span "Add Client" at bounding box center [298, 120] width 46 height 12
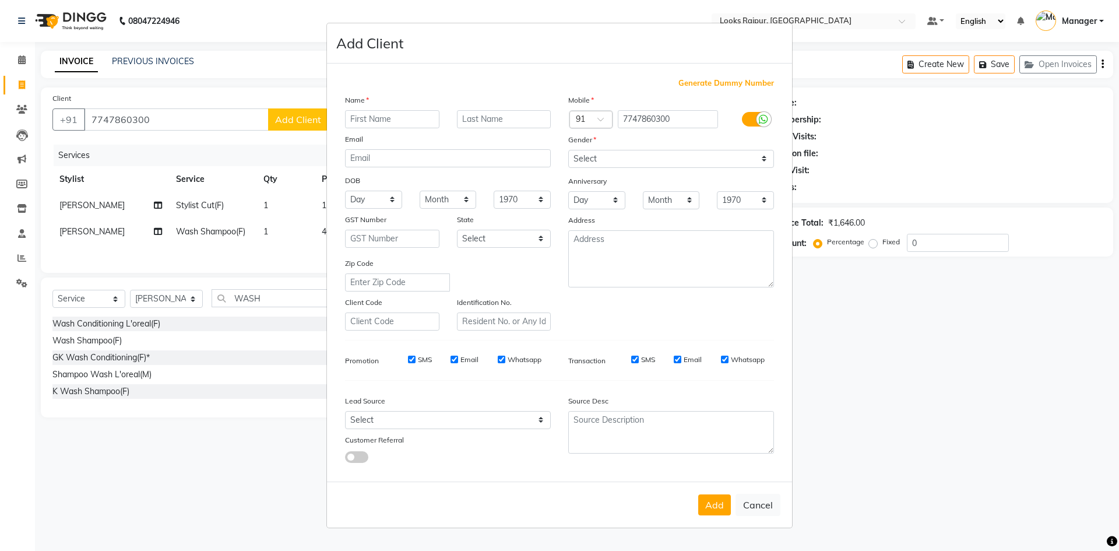
click at [375, 119] on input "text" at bounding box center [392, 119] width 94 height 18
type input "KARTIKA"
click at [526, 120] on input "text" at bounding box center [504, 119] width 94 height 18
type input "..."
click at [764, 160] on select "Select [DEMOGRAPHIC_DATA] [DEMOGRAPHIC_DATA] Other Prefer Not To Say" at bounding box center [671, 159] width 206 height 18
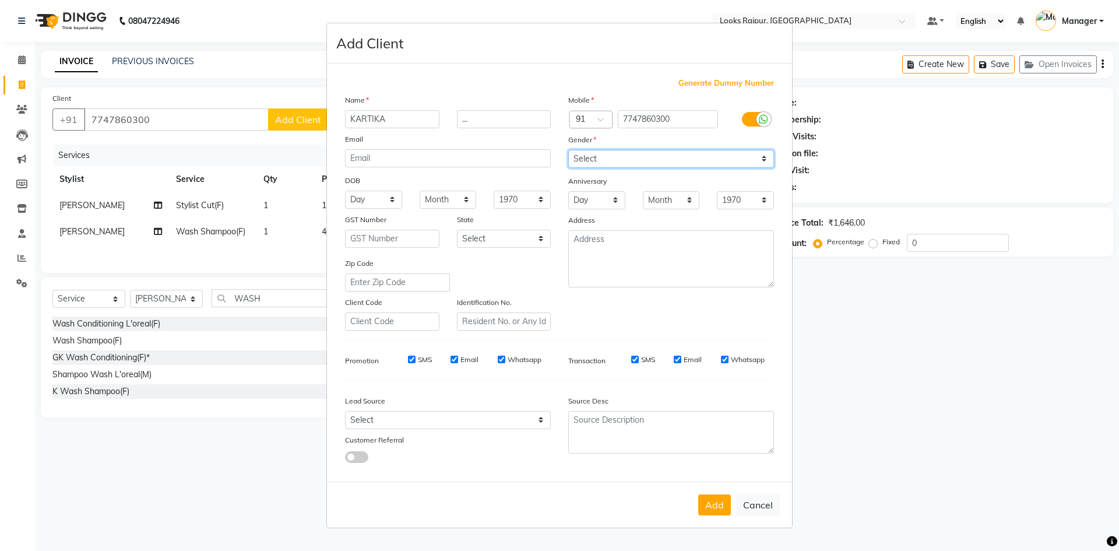
select select "[DEMOGRAPHIC_DATA]"
click at [568, 150] on select "Select [DEMOGRAPHIC_DATA] [DEMOGRAPHIC_DATA] Other Prefer Not To Say" at bounding box center [671, 159] width 206 height 18
click at [716, 501] on button "Add" at bounding box center [714, 504] width 33 height 21
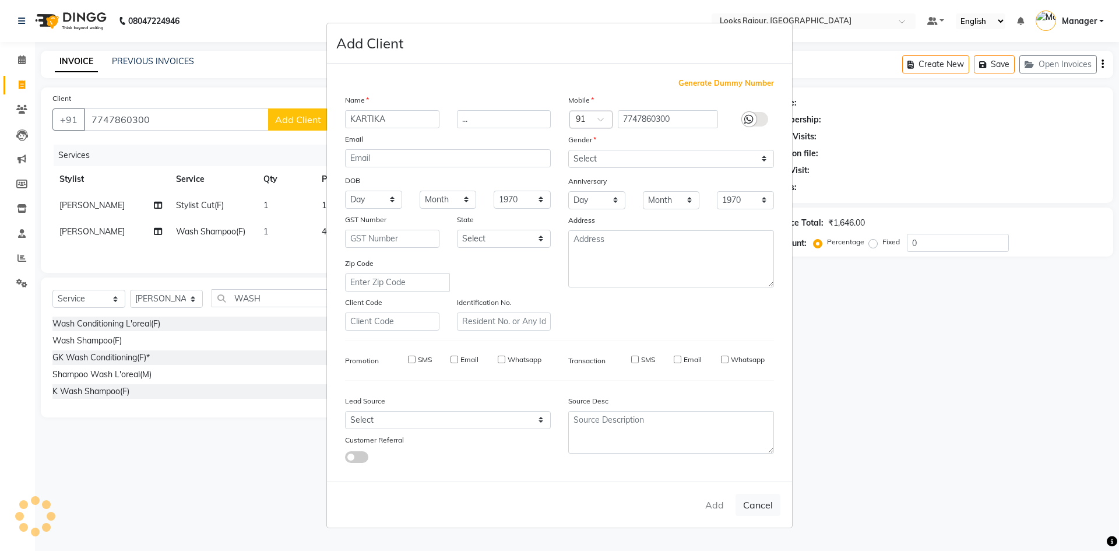
select select
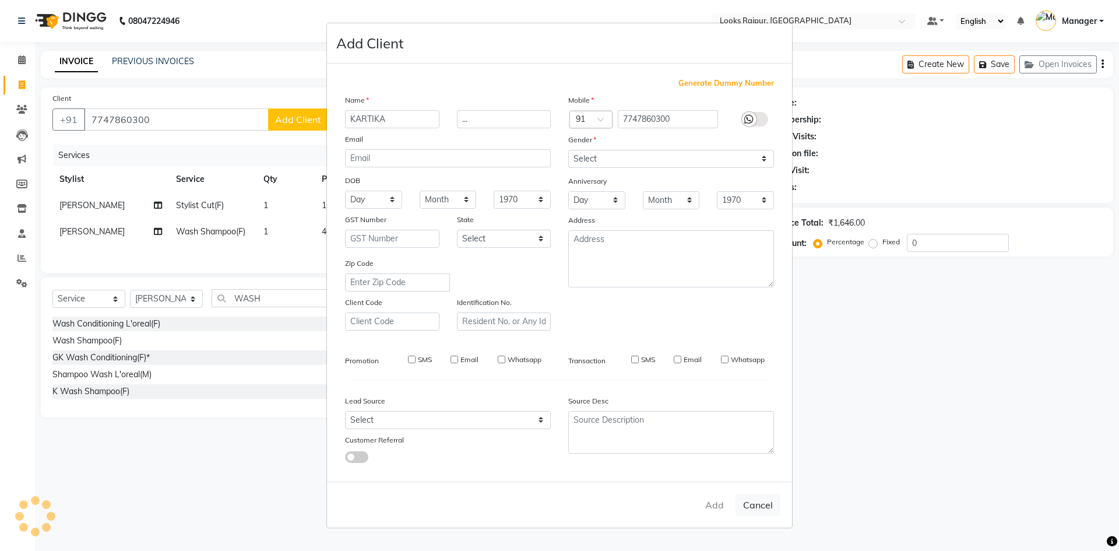
select select
checkbox input "false"
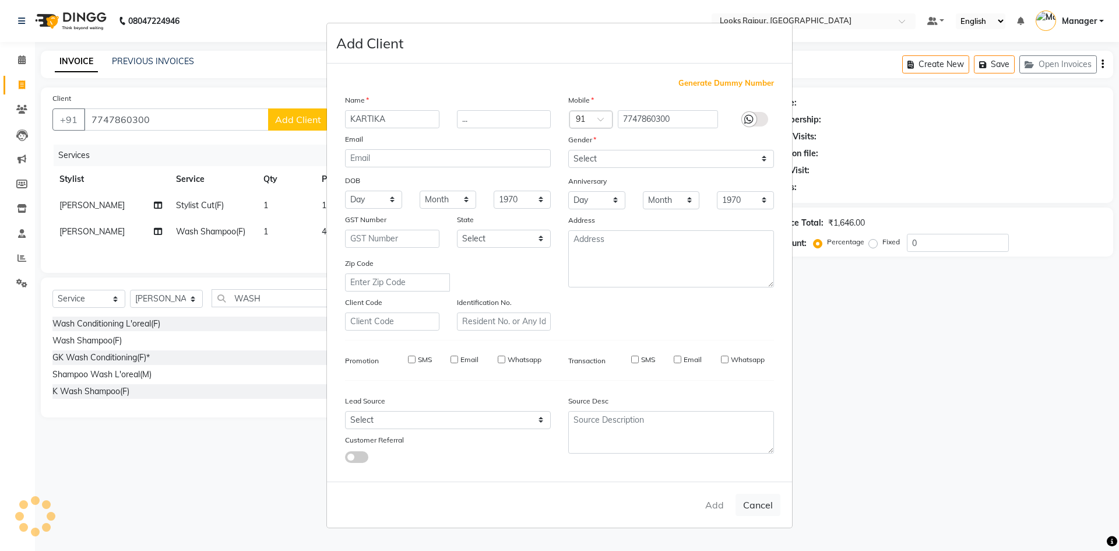
checkbox input "false"
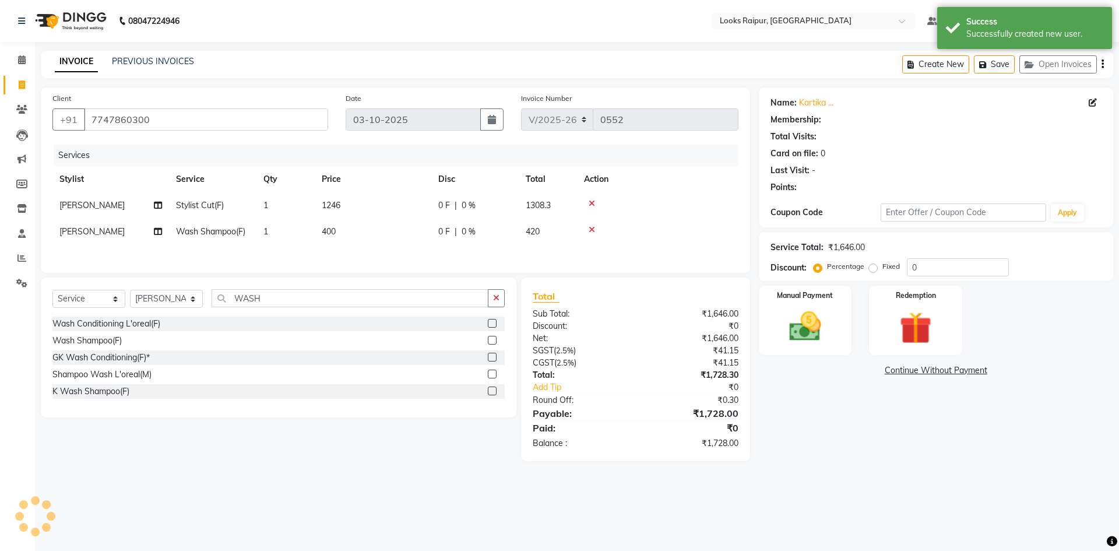
select select "1: Object"
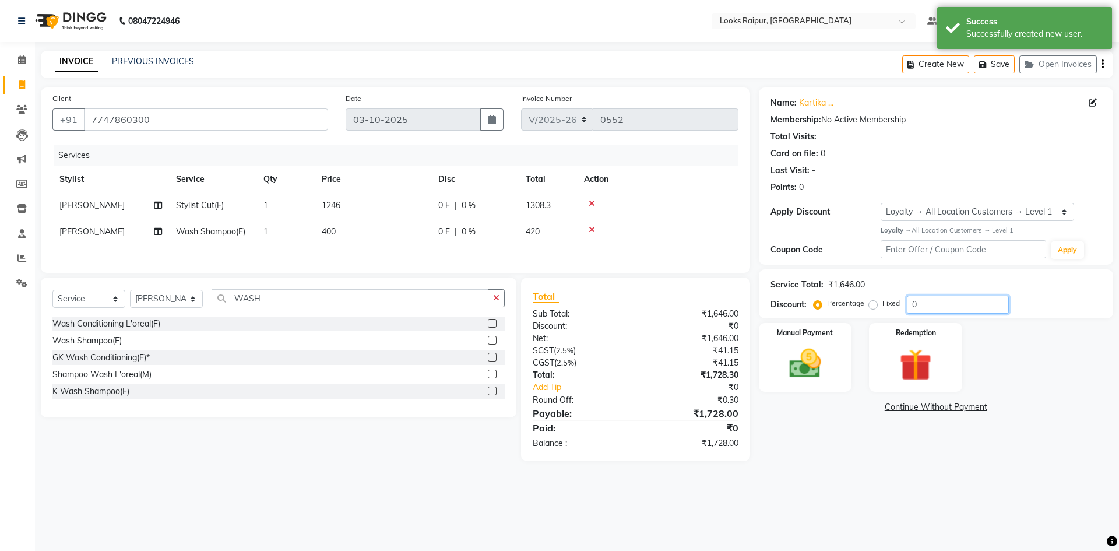
click at [925, 302] on input "0" at bounding box center [958, 304] width 102 height 18
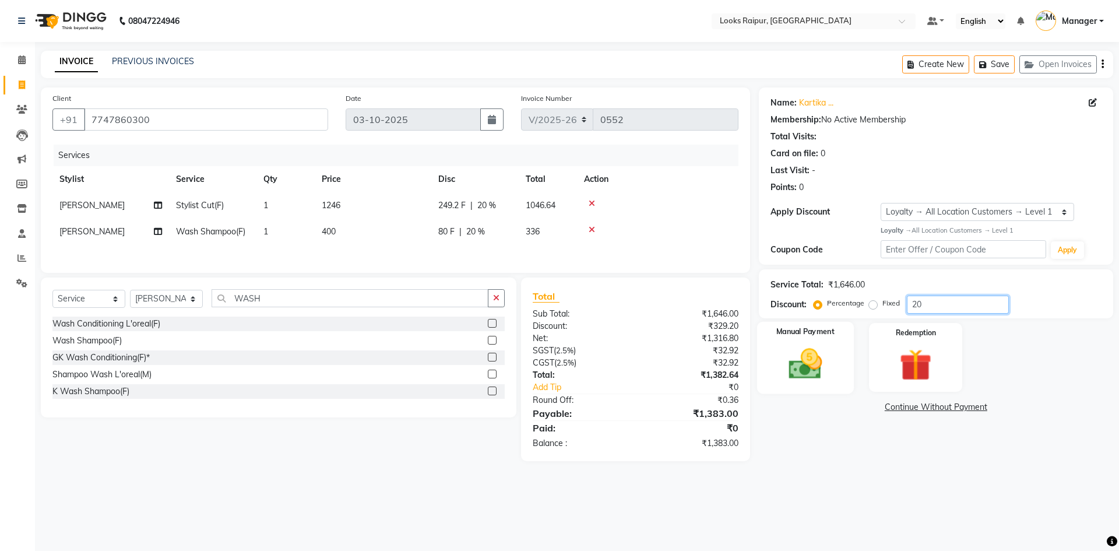
type input "20"
click at [804, 355] on img at bounding box center [805, 363] width 54 height 38
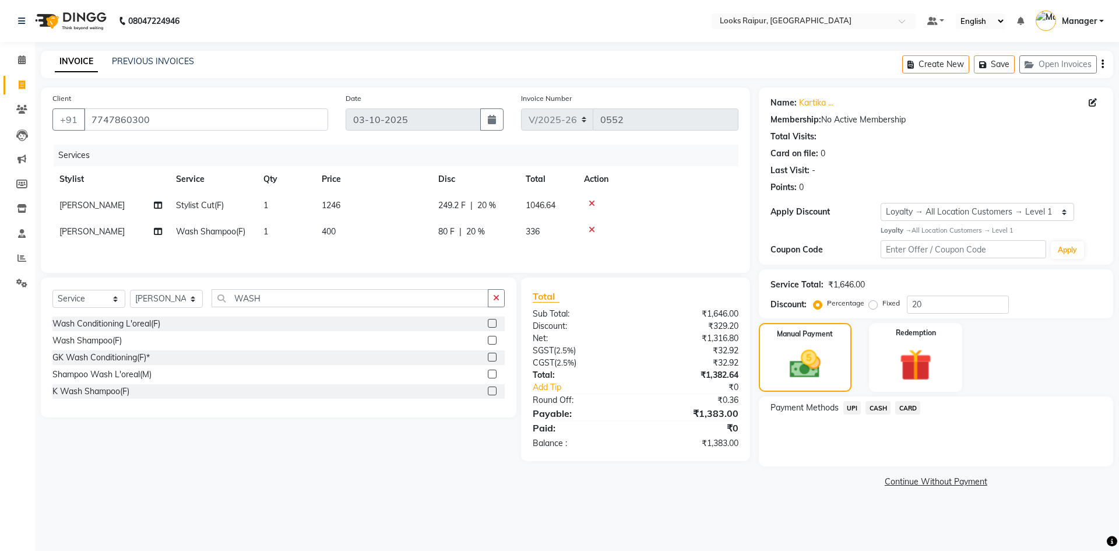
click at [873, 406] on span "CASH" at bounding box center [877, 407] width 25 height 13
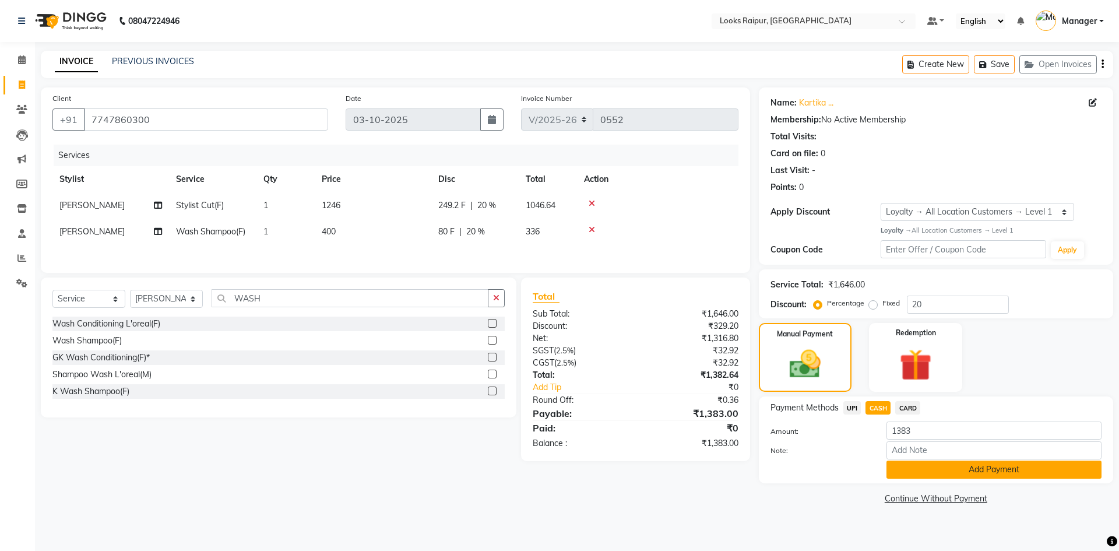
click at [935, 467] on button "Add Payment" at bounding box center [993, 469] width 215 height 18
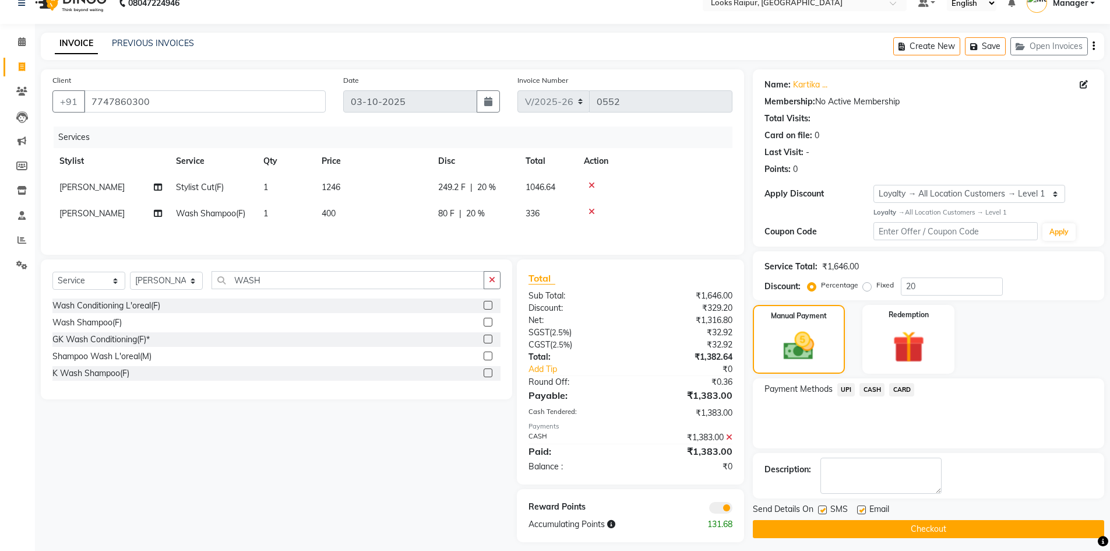
scroll to position [29, 0]
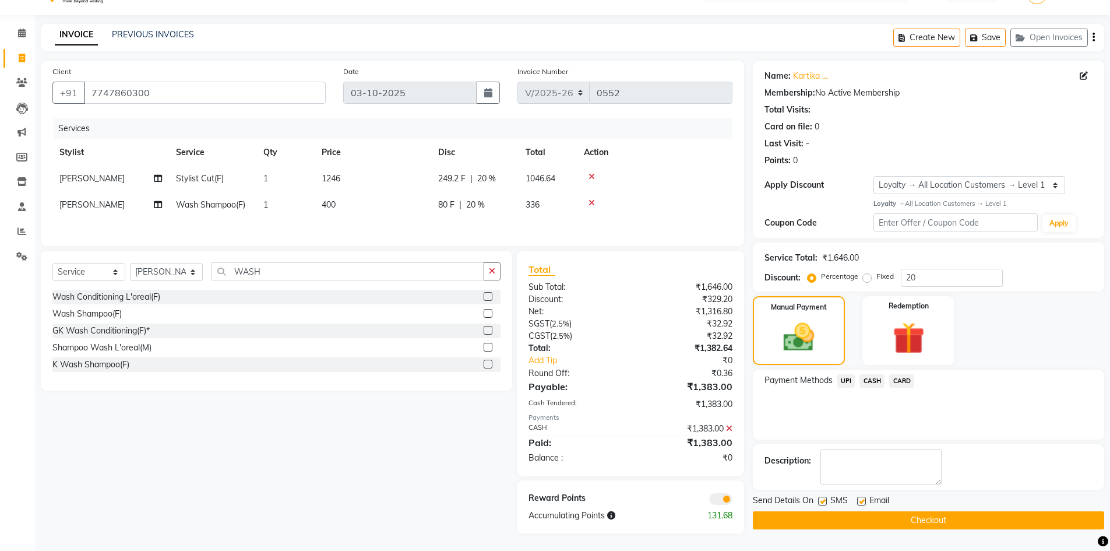
click at [939, 522] on button "Checkout" at bounding box center [928, 520] width 351 height 18
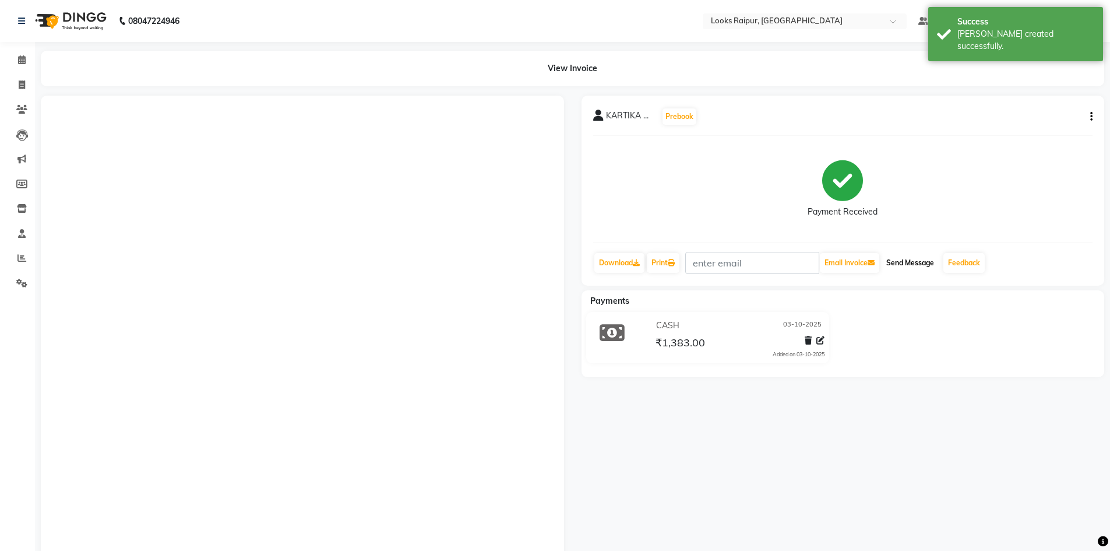
click at [922, 260] on button "Send Message" at bounding box center [910, 263] width 57 height 20
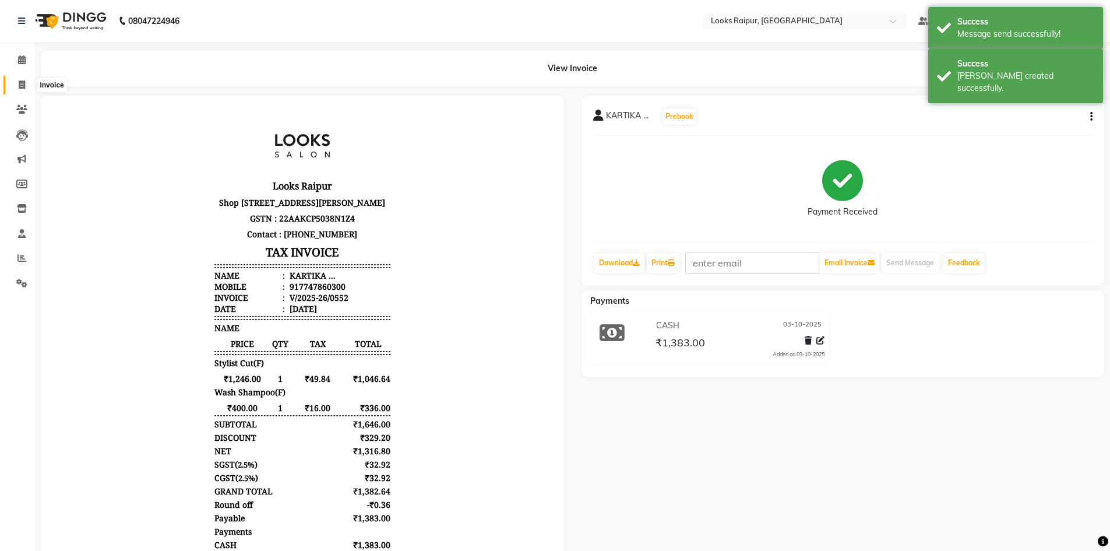
click at [19, 86] on icon at bounding box center [22, 84] width 6 height 9
select select "service"
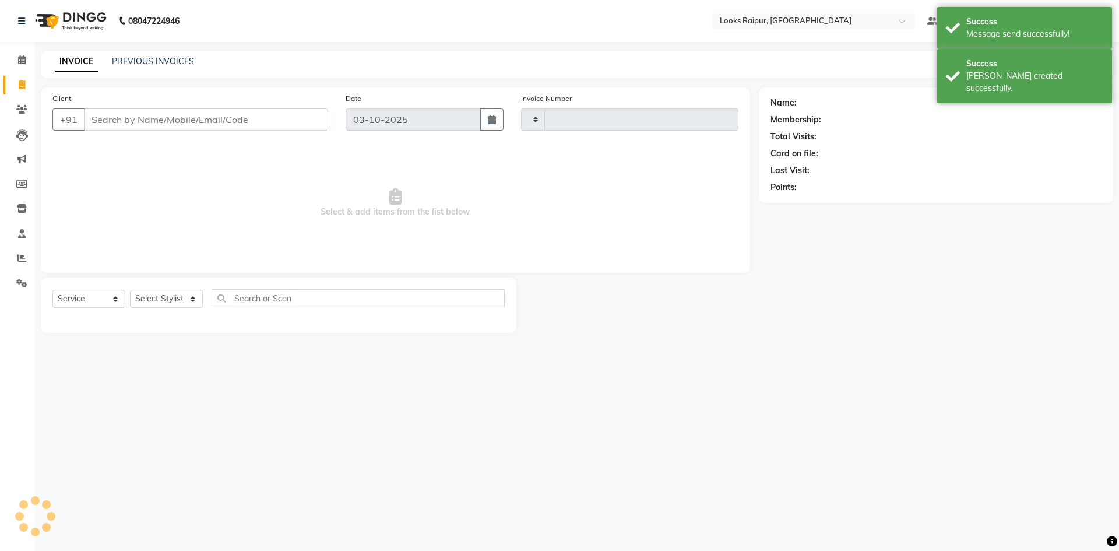
type input "0553"
select select "8606"
click at [155, 61] on link "PREVIOUS INVOICES" at bounding box center [153, 61] width 82 height 10
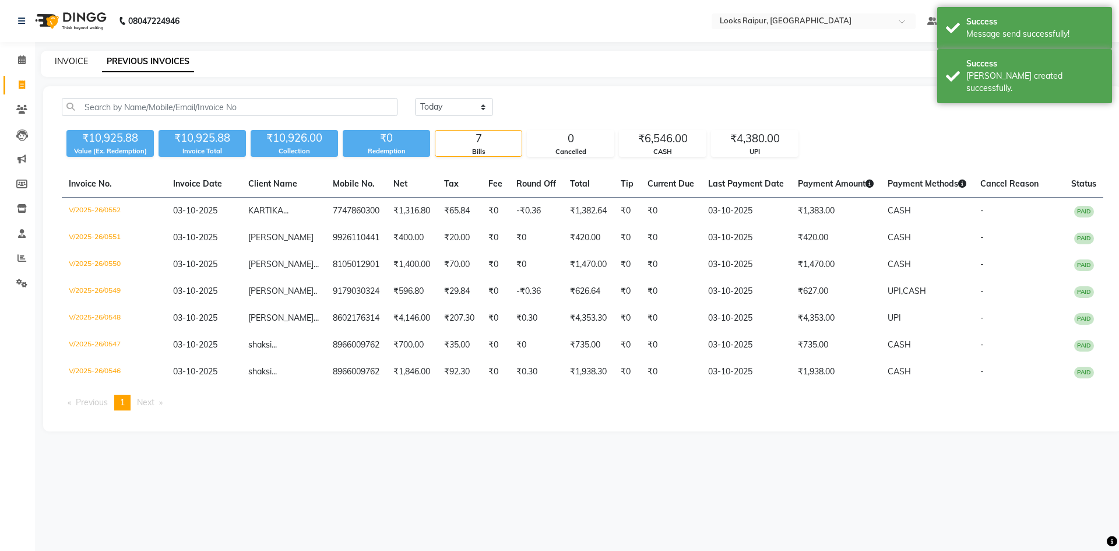
click at [68, 59] on link "INVOICE" at bounding box center [71, 61] width 33 height 10
select select "service"
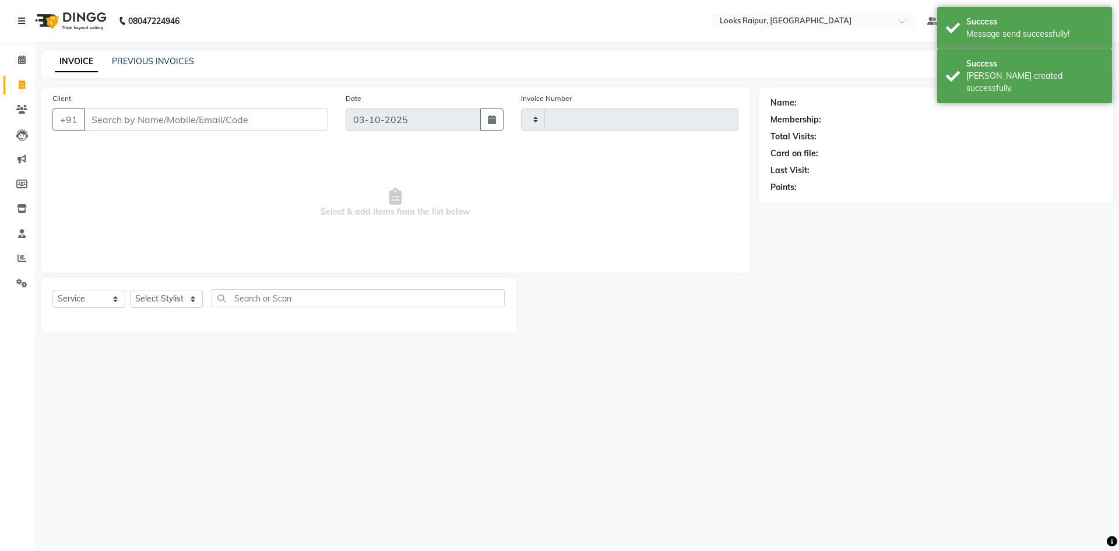
type input "0553"
select select "8606"
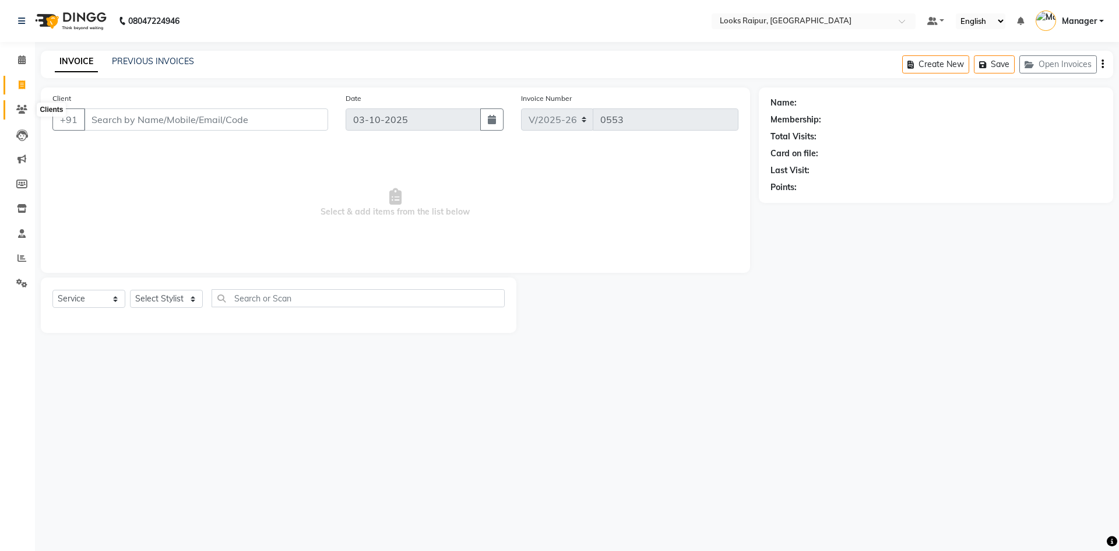
click at [22, 111] on icon at bounding box center [21, 109] width 11 height 9
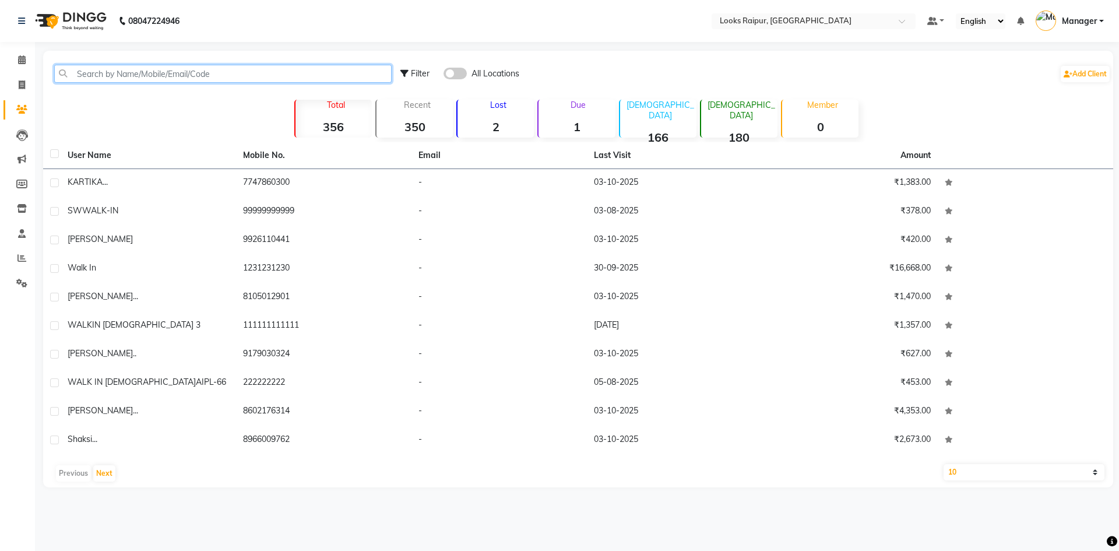
click at [106, 77] on input "text" at bounding box center [222, 74] width 337 height 18
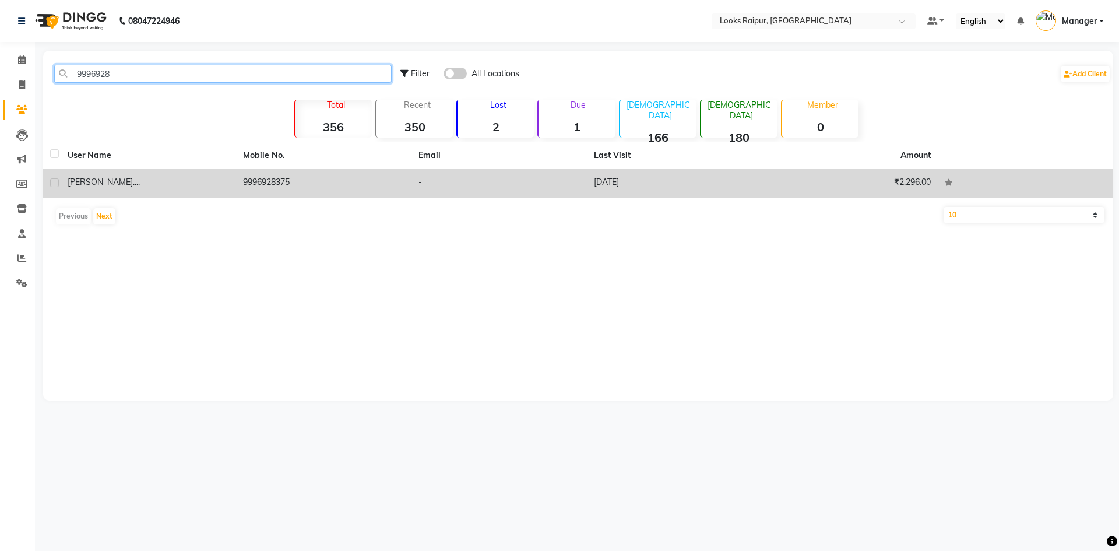
type input "9996928"
click at [243, 179] on td "9996928375" at bounding box center [323, 183] width 175 height 29
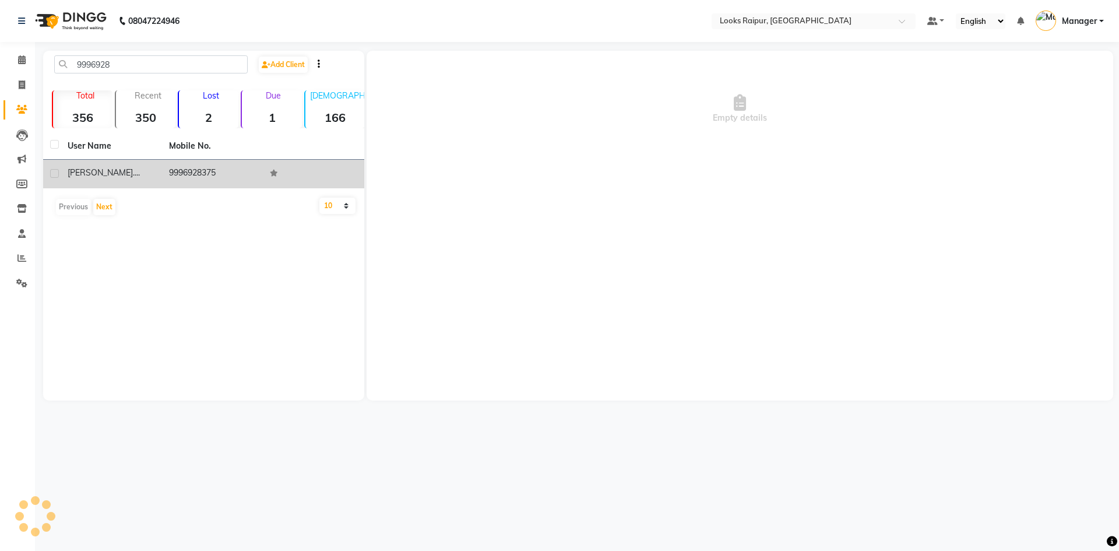
click at [243, 179] on td "9996928375" at bounding box center [212, 174] width 101 height 29
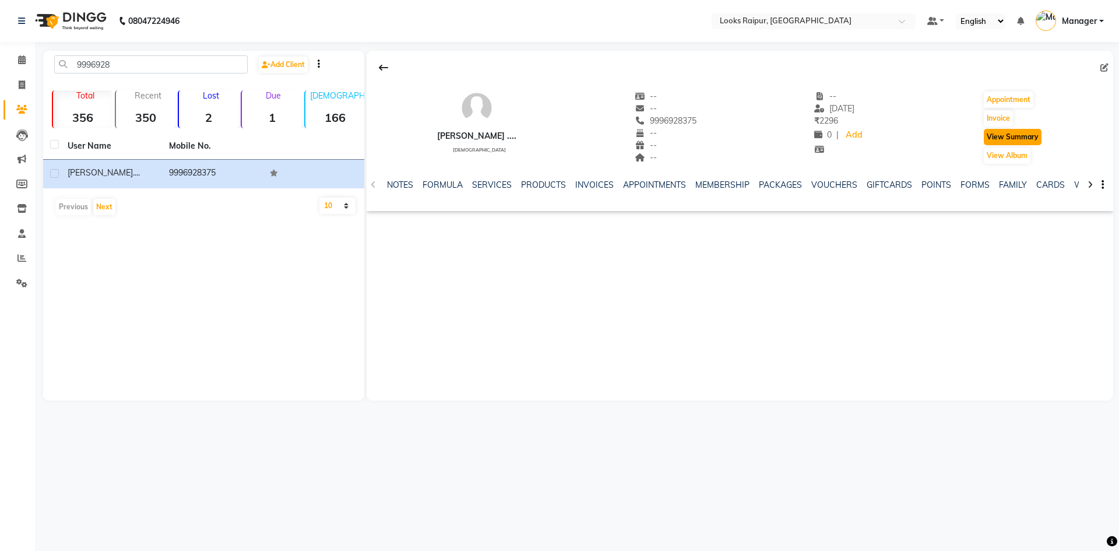
click at [996, 134] on button "View Summary" at bounding box center [1013, 137] width 58 height 16
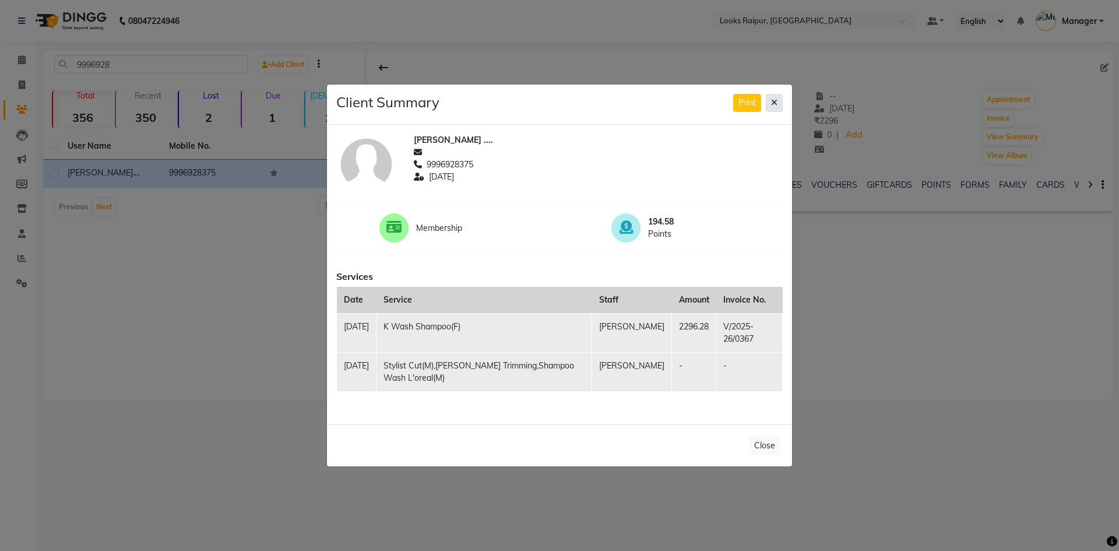
click at [774, 106] on icon at bounding box center [774, 102] width 6 height 8
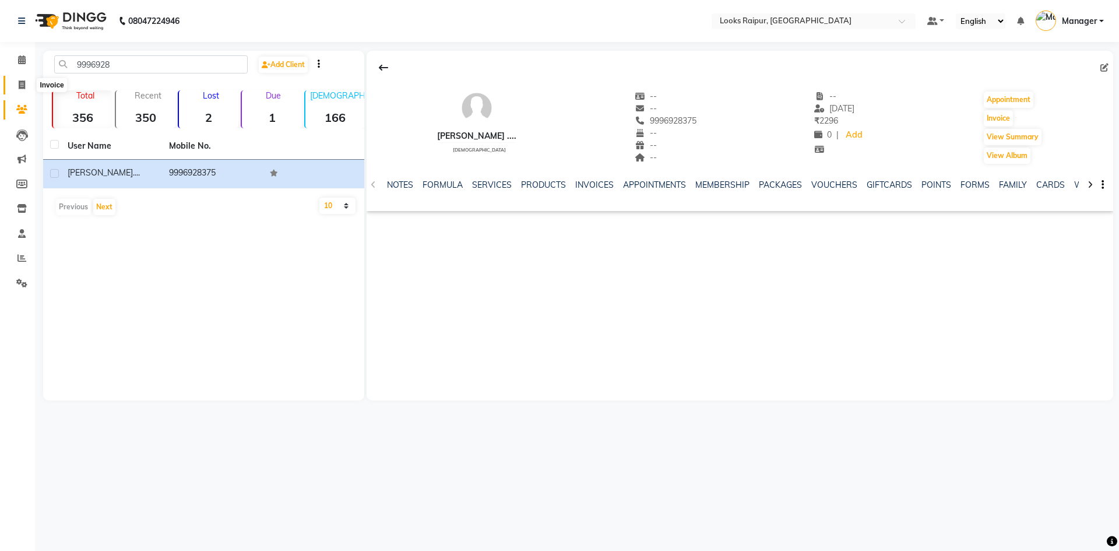
click at [22, 86] on icon at bounding box center [22, 84] width 6 height 9
select select "8606"
select select "service"
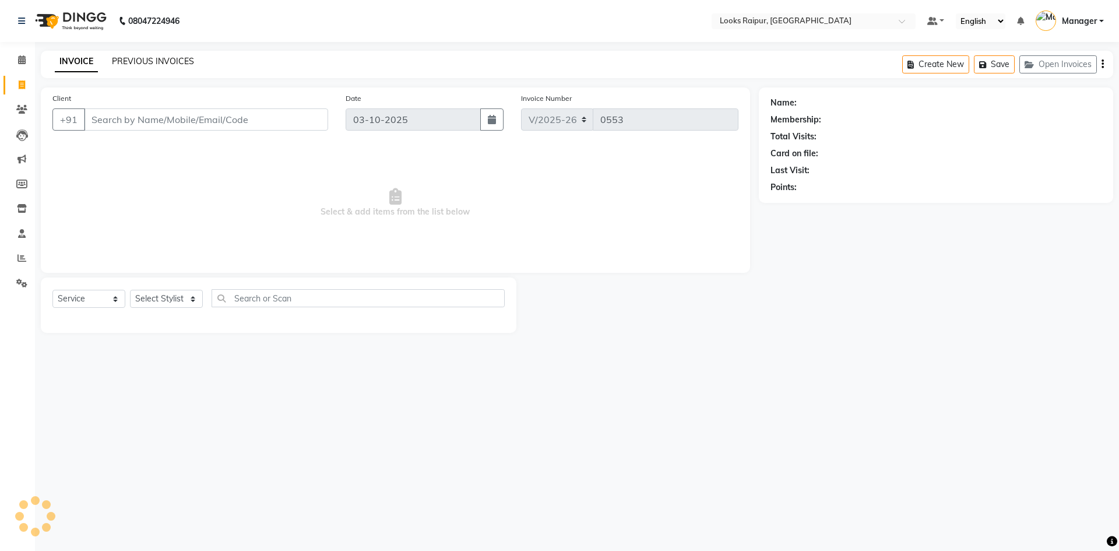
click at [159, 59] on link "PREVIOUS INVOICES" at bounding box center [153, 61] width 82 height 10
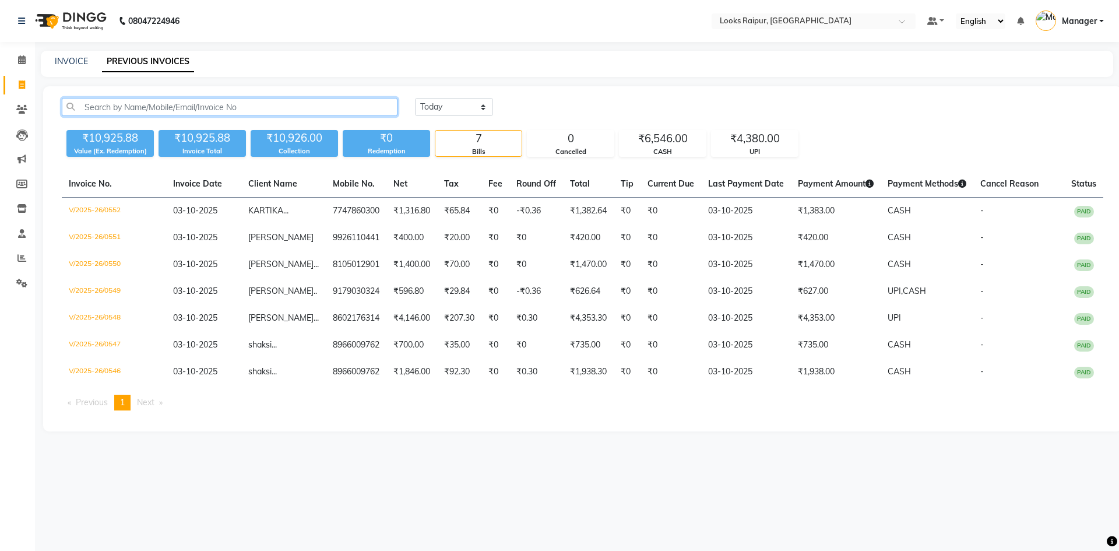
click at [91, 107] on input "text" at bounding box center [230, 107] width 336 height 18
click at [76, 63] on link "INVOICE" at bounding box center [71, 61] width 33 height 10
select select "8606"
select select "service"
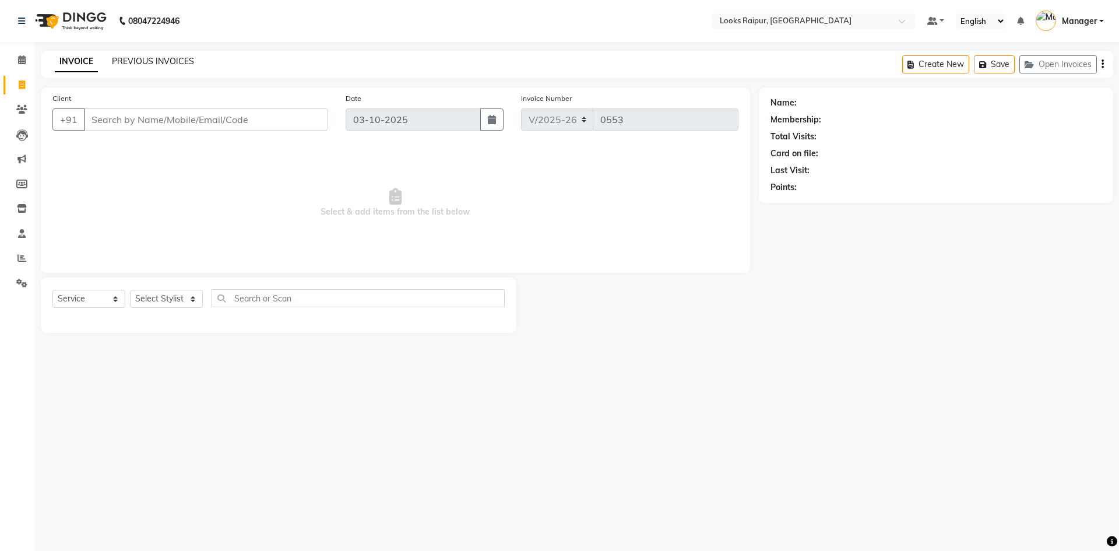
click at [142, 62] on link "PREVIOUS INVOICES" at bounding box center [153, 61] width 82 height 10
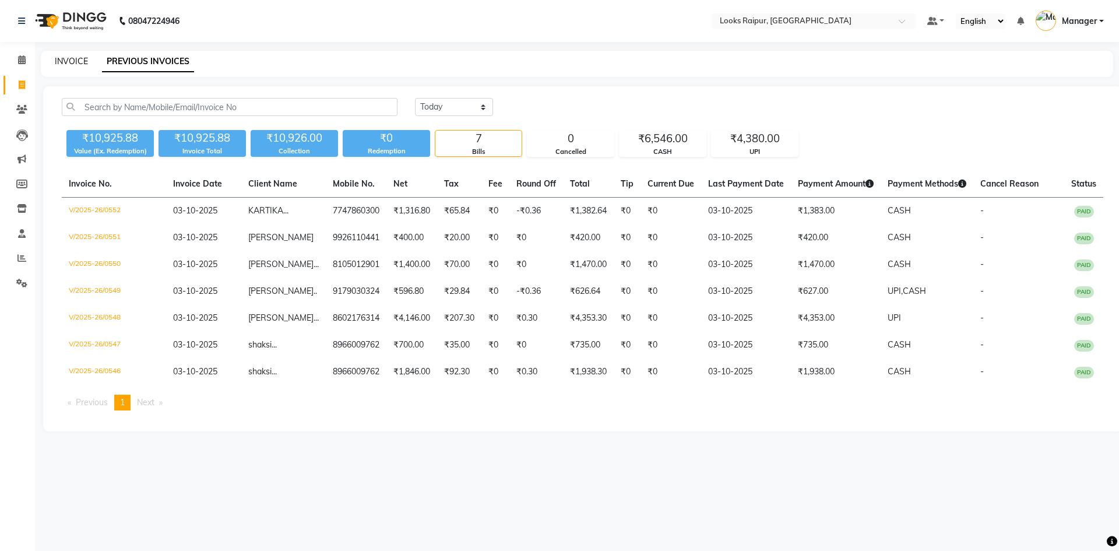
click at [86, 59] on link "INVOICE" at bounding box center [71, 61] width 33 height 10
select select "service"
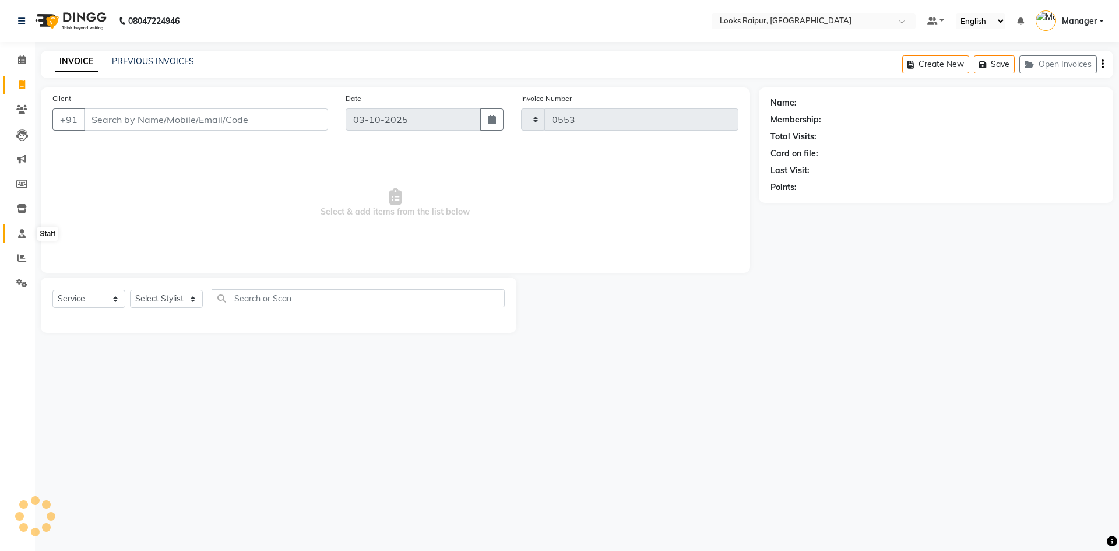
click at [18, 232] on icon at bounding box center [22, 233] width 8 height 9
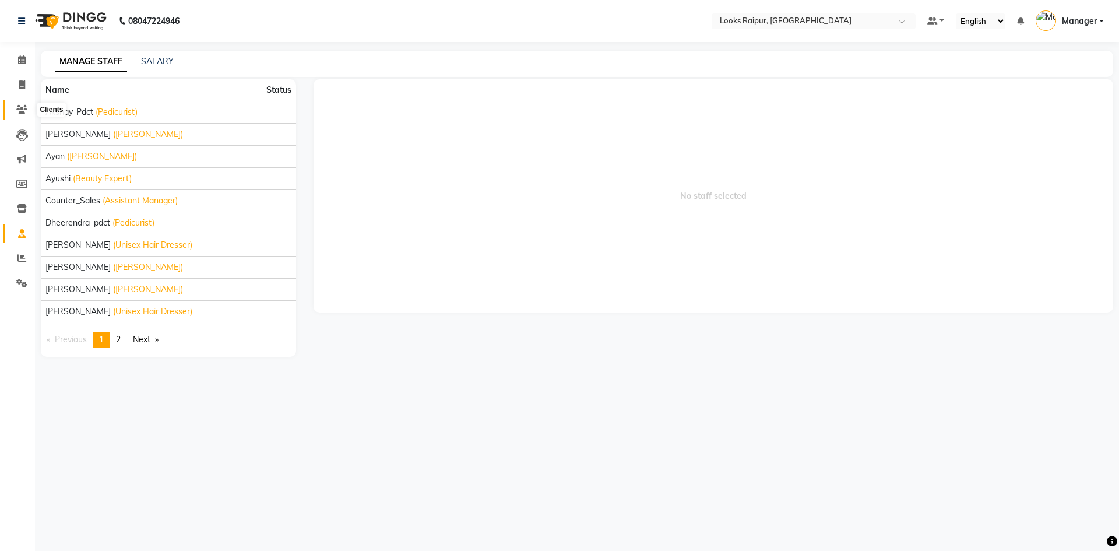
click at [19, 112] on icon at bounding box center [21, 109] width 11 height 9
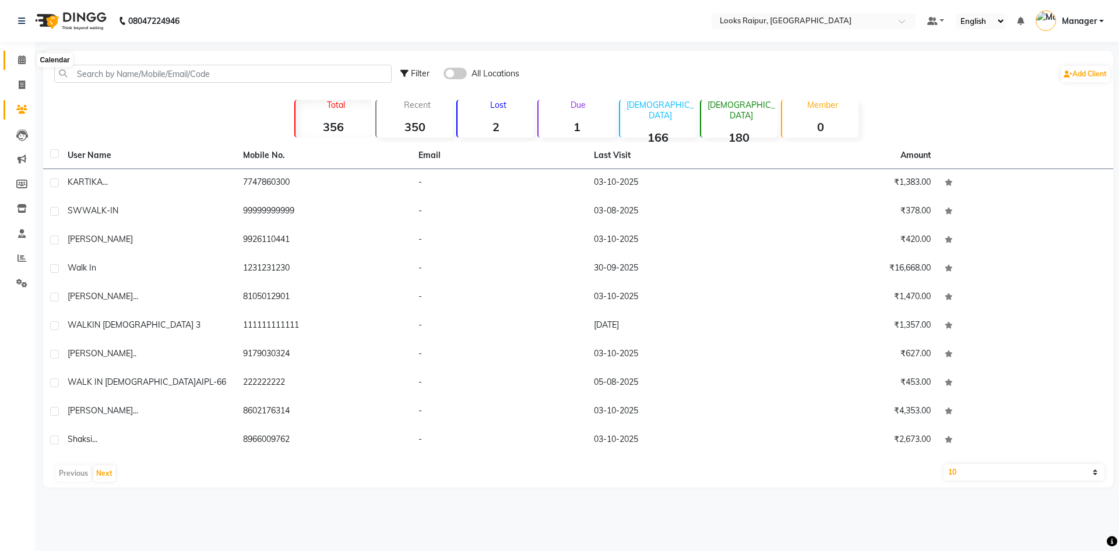
click at [23, 62] on icon at bounding box center [22, 59] width 8 height 9
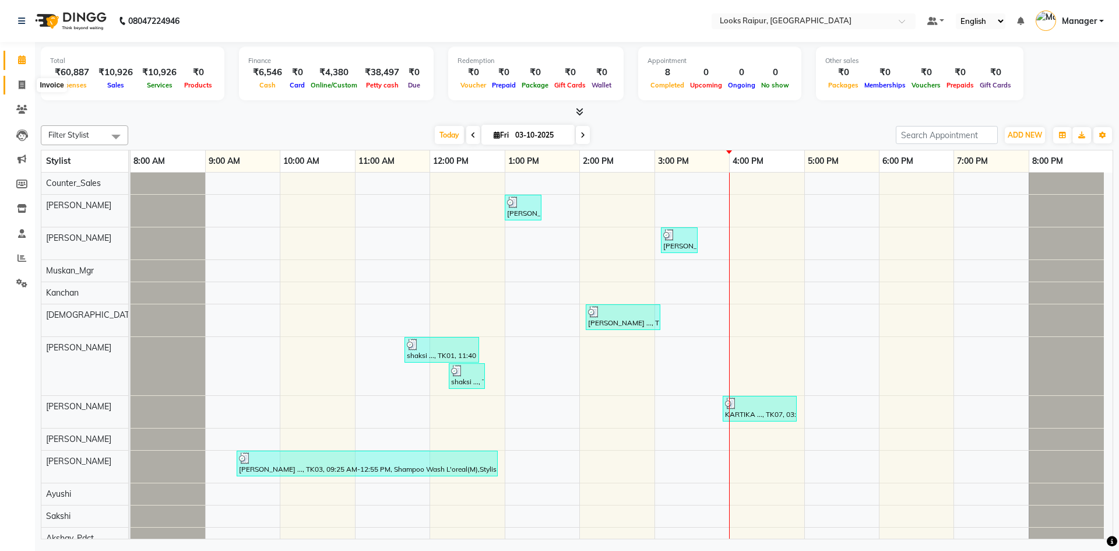
click at [19, 84] on icon at bounding box center [22, 84] width 6 height 9
select select "8606"
select select "service"
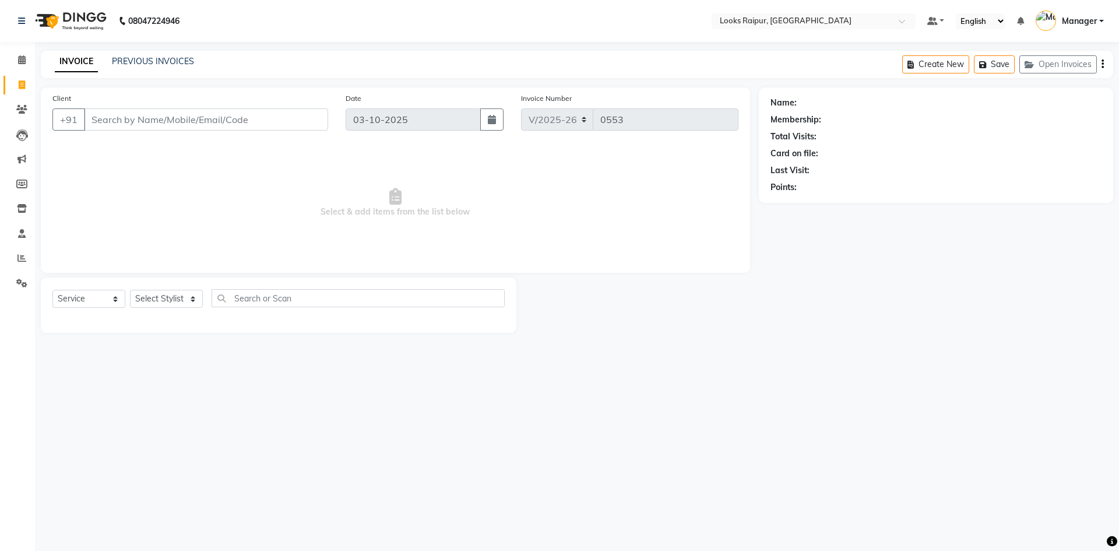
click at [97, 117] on input "Client" at bounding box center [206, 119] width 244 height 22
type input "8120008297"
select select "1: Object"
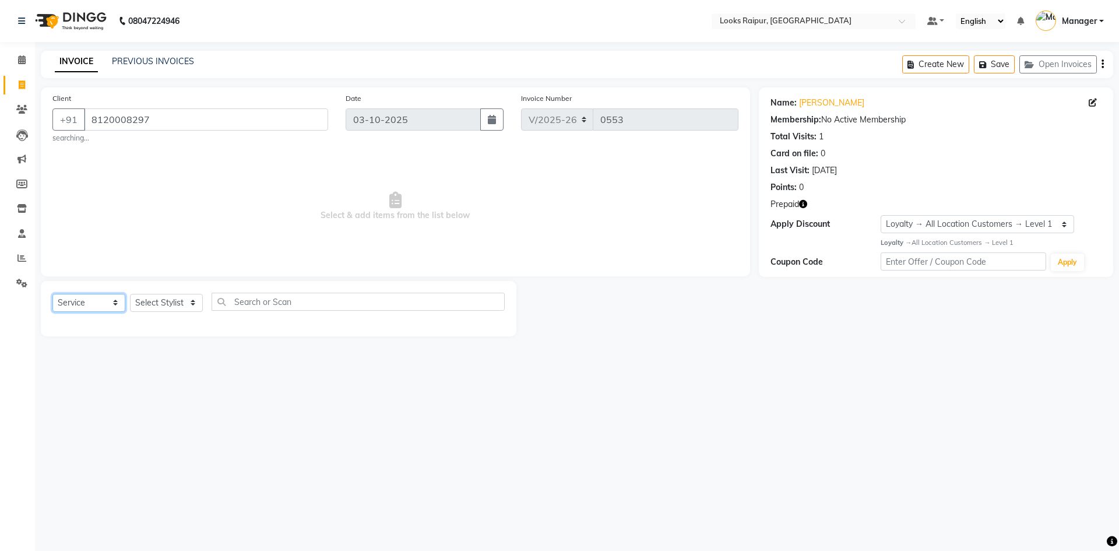
click at [119, 301] on select "Select Service Product Membership Package Voucher Prepaid Gift Card" at bounding box center [88, 303] width 73 height 18
click at [52, 294] on select "Select Service Product Membership Package Voucher Prepaid Gift Card" at bounding box center [88, 303] width 73 height 18
click at [987, 65] on icon "button" at bounding box center [985, 65] width 12 height 8
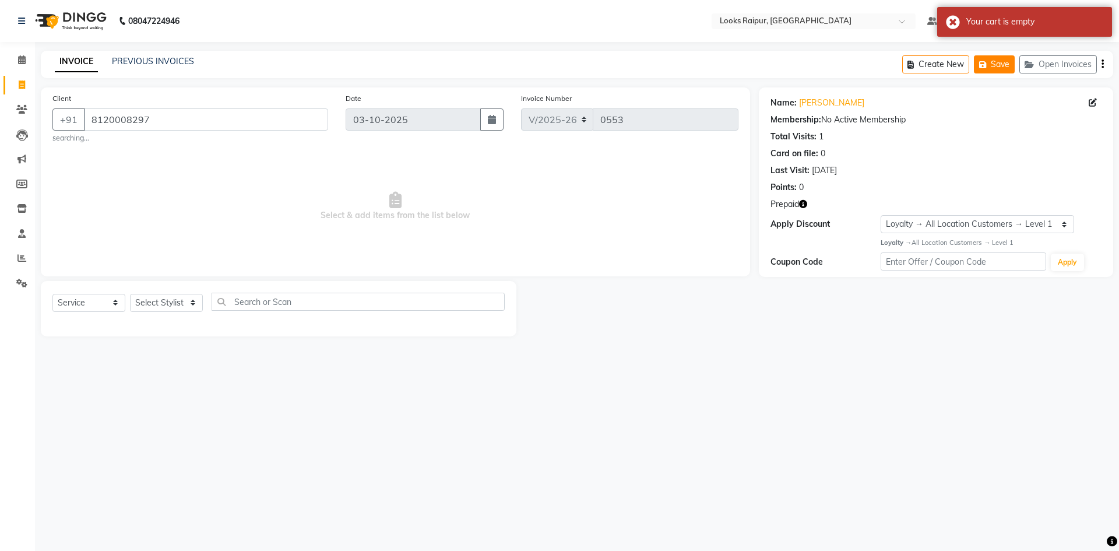
click at [987, 65] on icon "button" at bounding box center [985, 65] width 12 height 8
click at [1052, 62] on button "Open Invoices" at bounding box center [1057, 64] width 77 height 18
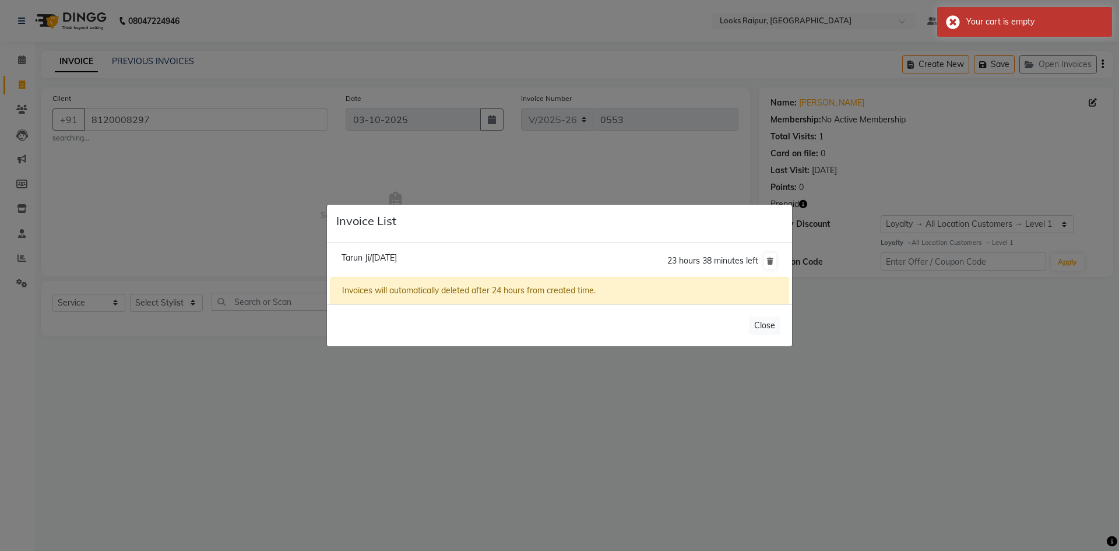
click at [863, 270] on ngb-modal-window "Invoice List Tarun Ji/03 October 2025 23 hours 38 minutes left Invoices will au…" at bounding box center [559, 275] width 1119 height 551
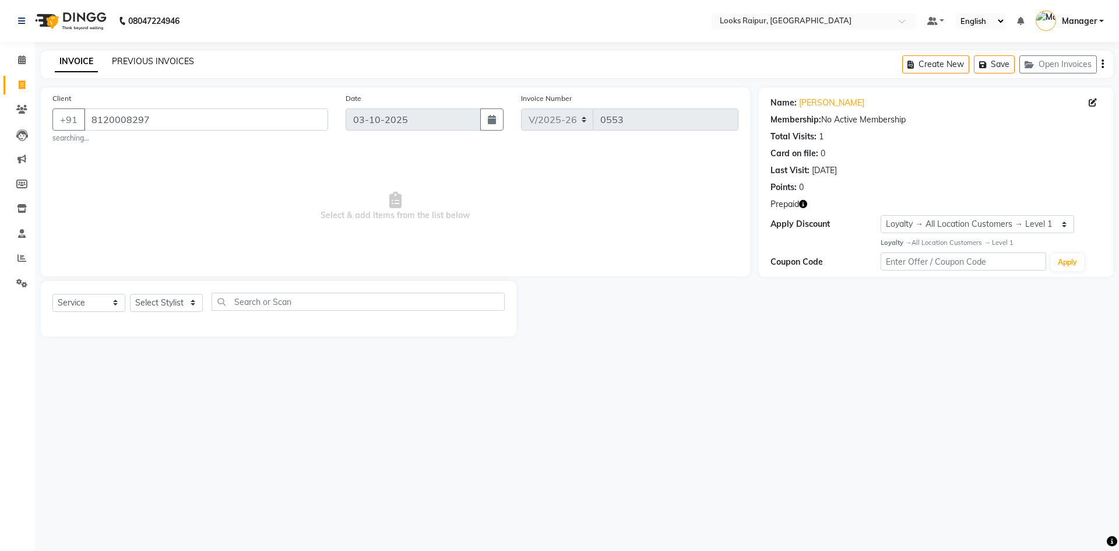
click at [142, 56] on link "PREVIOUS INVOICES" at bounding box center [153, 61] width 82 height 10
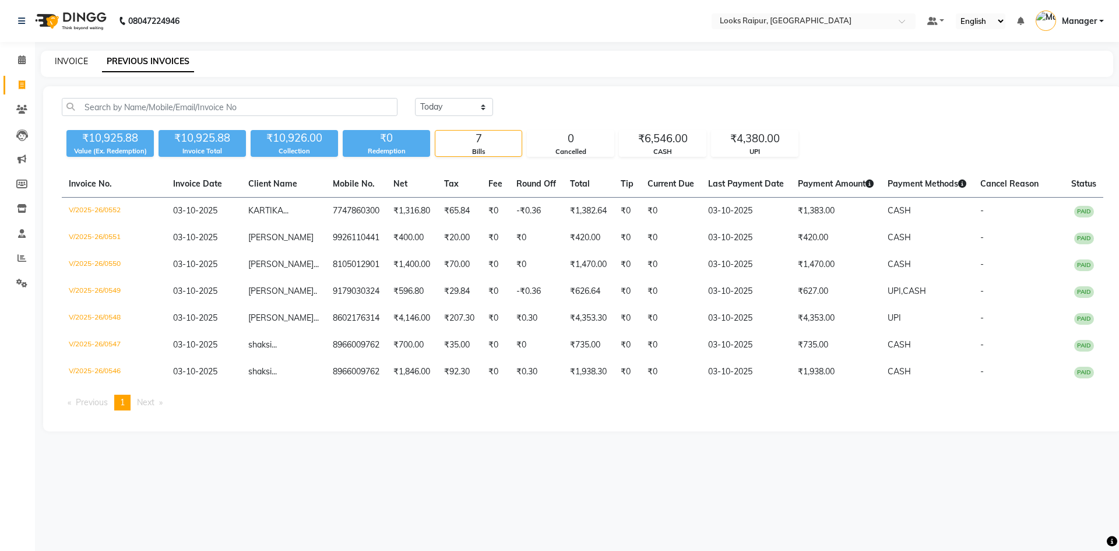
click at [73, 59] on link "INVOICE" at bounding box center [71, 61] width 33 height 10
select select "service"
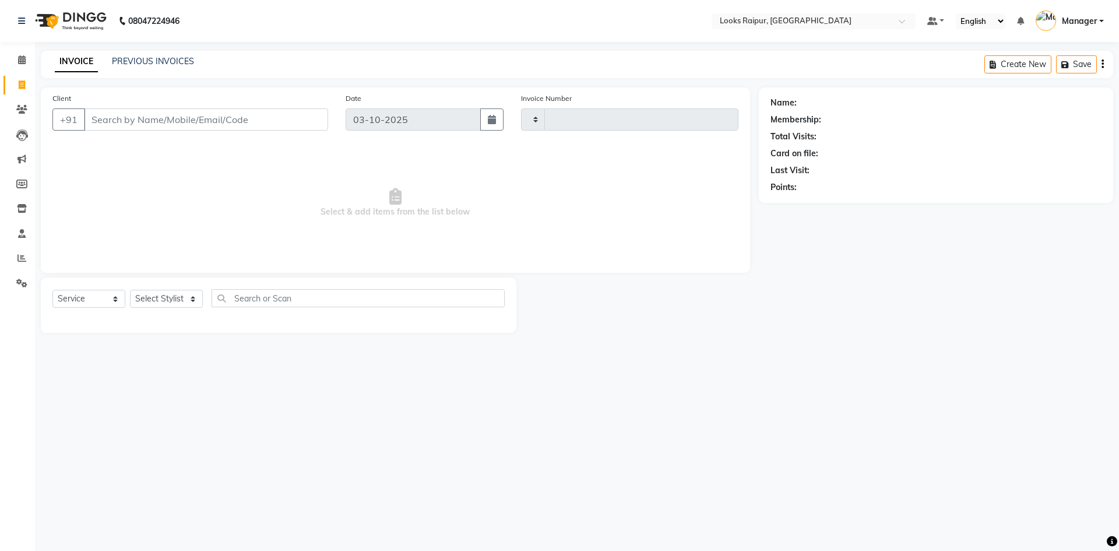
type input "0553"
select select "8606"
click at [989, 69] on button "Save" at bounding box center [994, 64] width 41 height 18
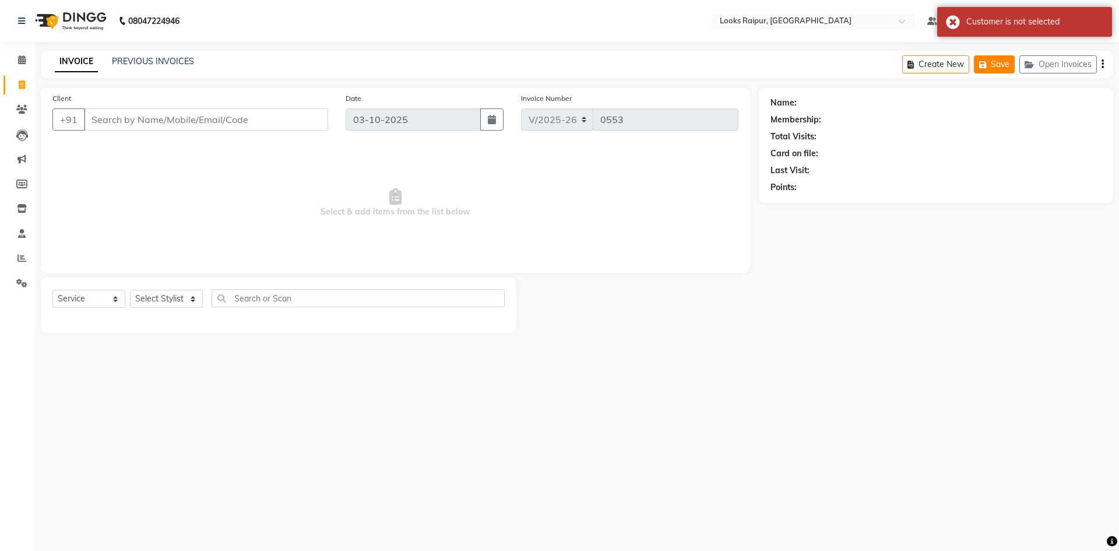
click at [989, 64] on icon "button" at bounding box center [985, 65] width 12 height 8
click at [996, 65] on button "Save" at bounding box center [994, 64] width 41 height 18
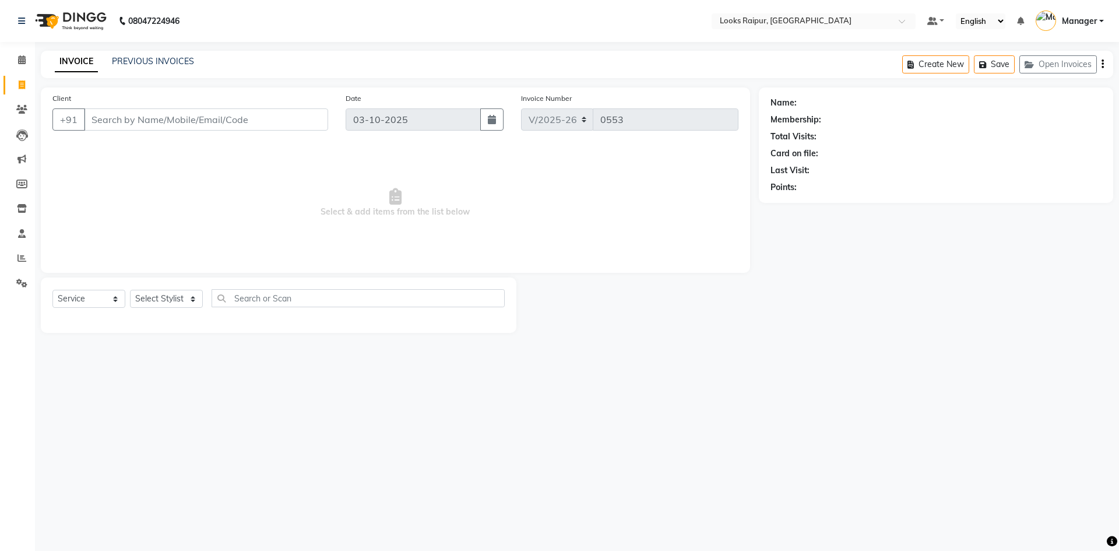
click at [1104, 65] on div "Create New Save Open Invoices" at bounding box center [1007, 64] width 211 height 27
click at [1092, 68] on button "Open Invoices" at bounding box center [1057, 64] width 77 height 18
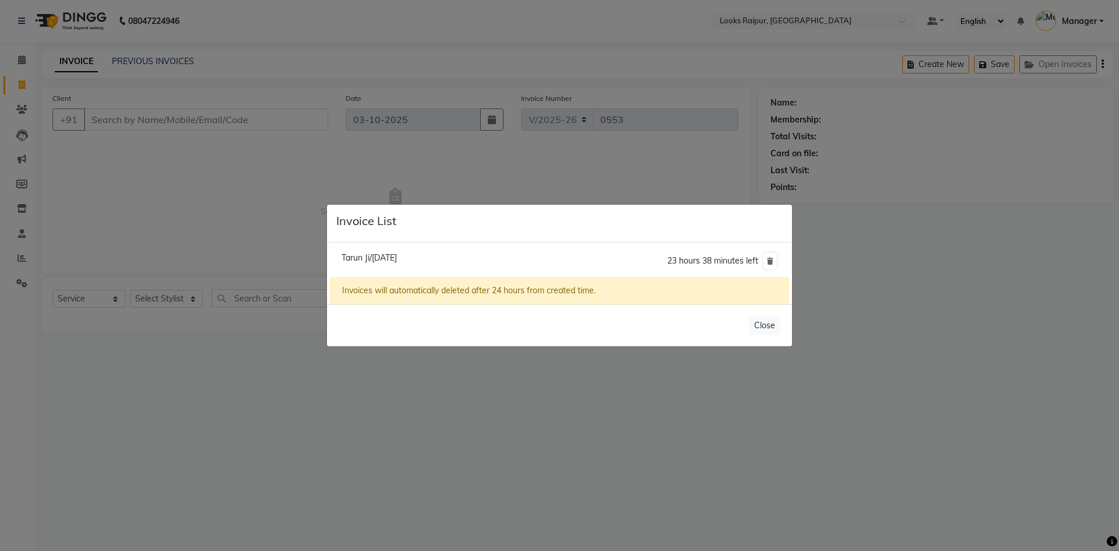
click at [512, 292] on div "Invoices will automatically deleted after 24 hours from created time." at bounding box center [559, 290] width 459 height 27
click at [767, 325] on button "Close" at bounding box center [764, 325] width 31 height 18
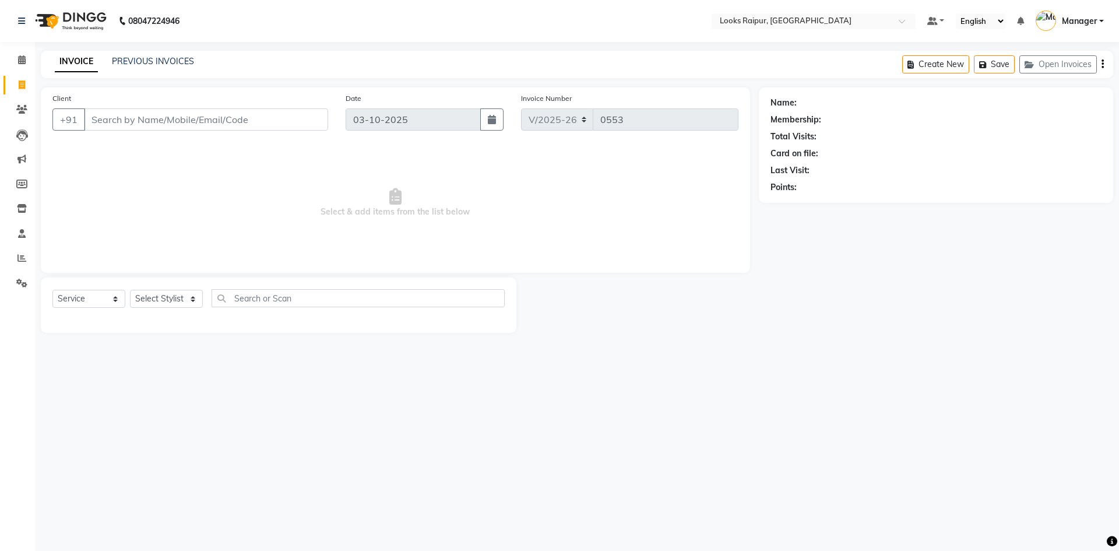
click at [1099, 65] on div "Create New Save Open Invoices" at bounding box center [1007, 64] width 211 height 27
click at [1052, 65] on button "Open Invoices" at bounding box center [1057, 64] width 77 height 18
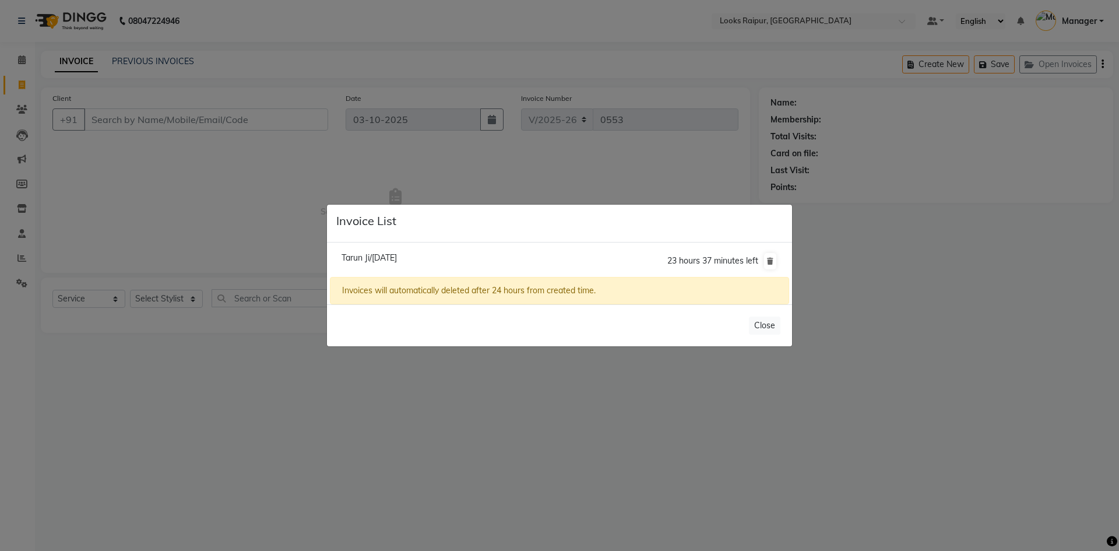
click at [451, 300] on div "Invoices will automatically deleted after 24 hours from created time." at bounding box center [559, 290] width 459 height 27
drag, startPoint x: 449, startPoint y: 298, endPoint x: 679, endPoint y: 255, distance: 234.1
click at [449, 297] on div "Invoices will automatically deleted after 24 hours from created time." at bounding box center [559, 290] width 459 height 27
click at [728, 261] on span "23 hours 37 minutes left" at bounding box center [712, 260] width 91 height 10
click at [706, 263] on span "23 hours 37 minutes left" at bounding box center [712, 260] width 91 height 10
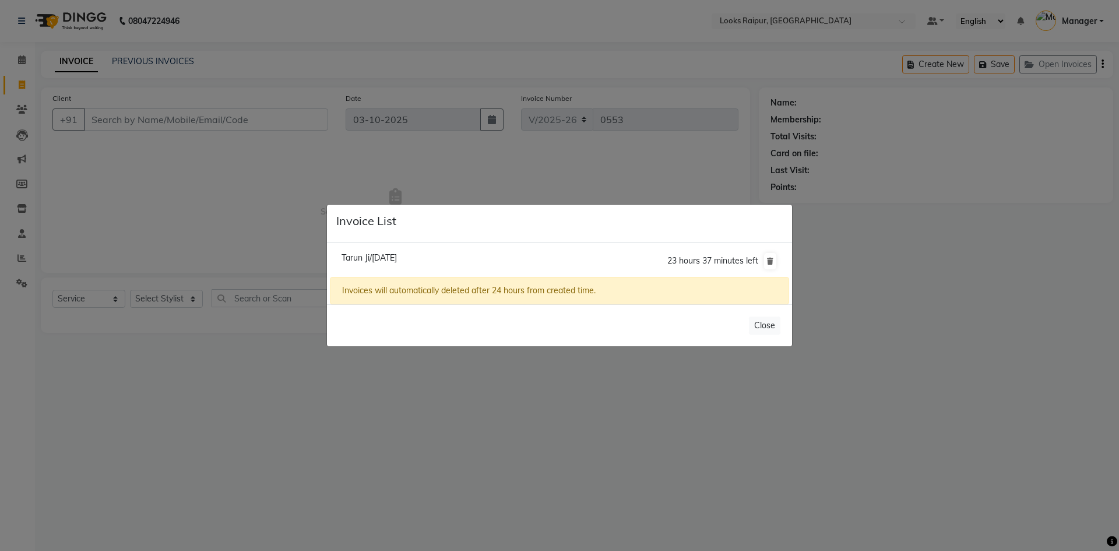
click at [380, 261] on span "Tarun Ji/03 October 2025" at bounding box center [368, 257] width 55 height 10
type input "8120008297"
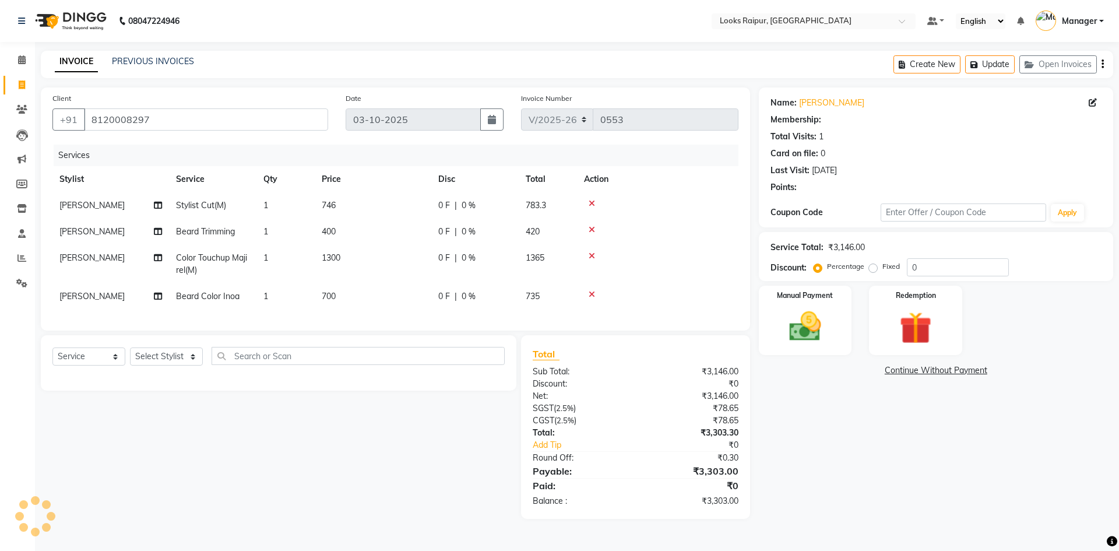
select select "1: Object"
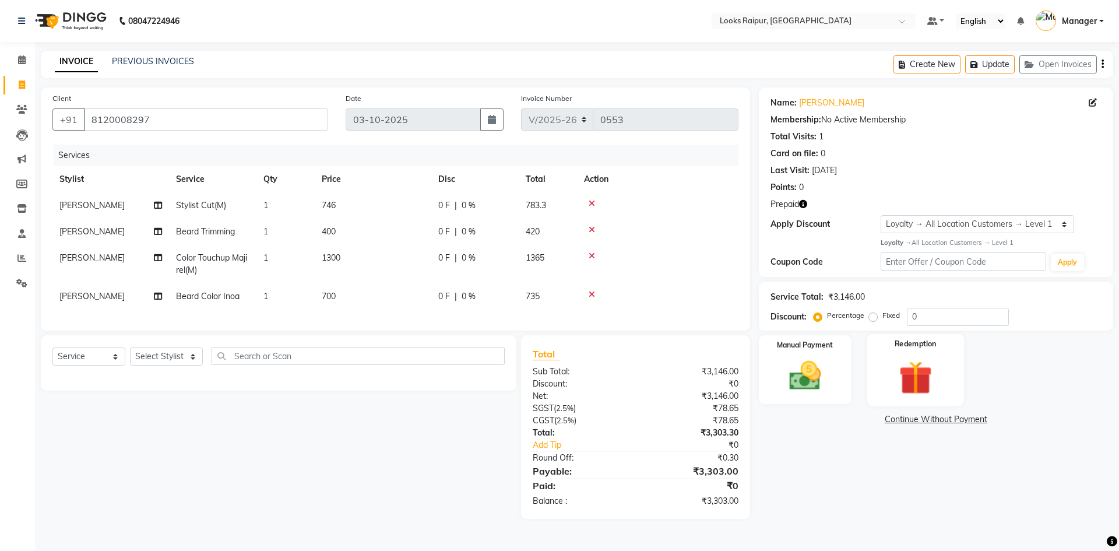
click at [904, 392] on img at bounding box center [915, 377] width 54 height 41
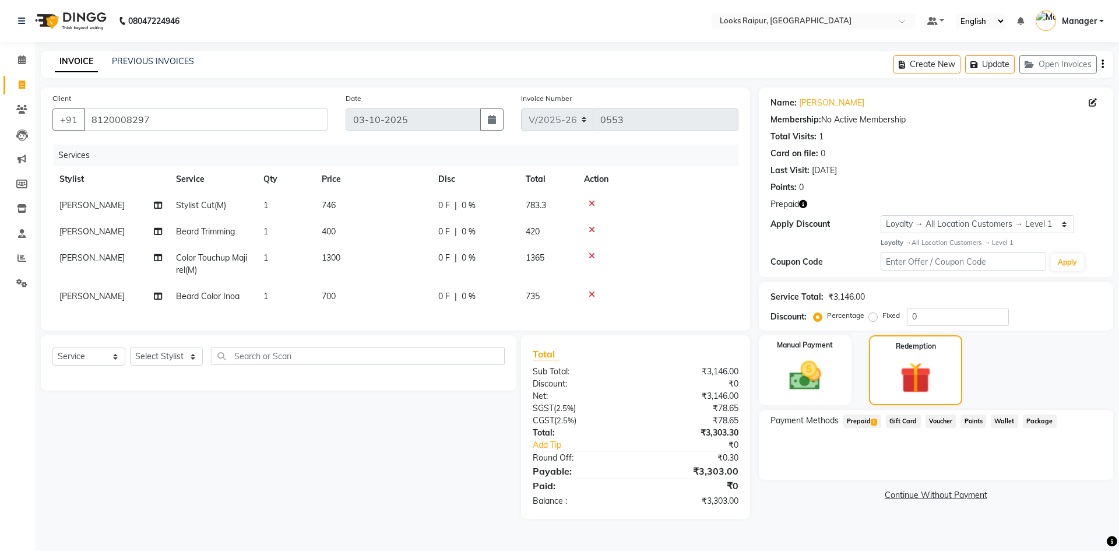
click at [866, 420] on span "Prepaid 1" at bounding box center [862, 420] width 38 height 13
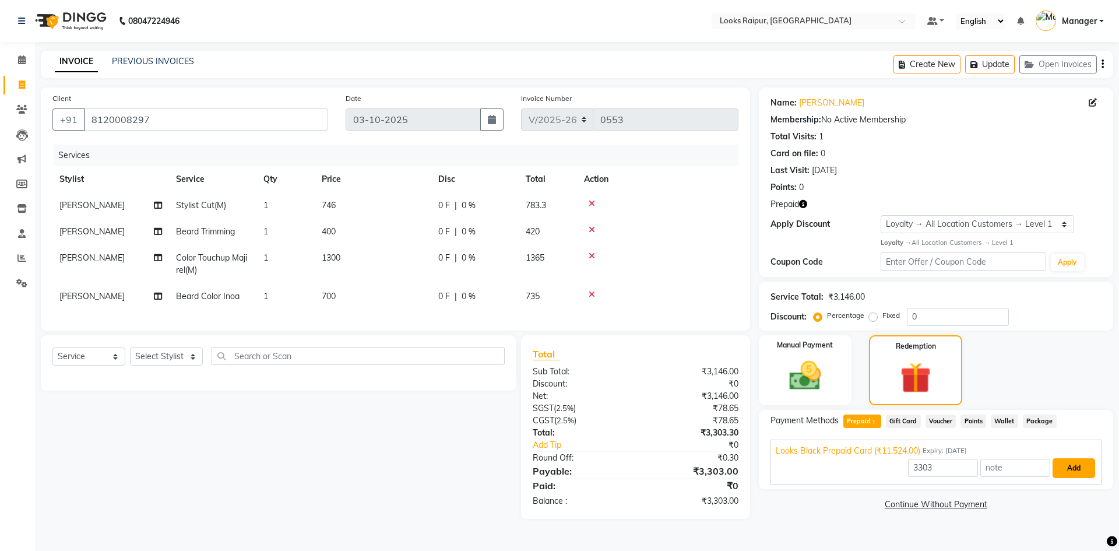
click at [1069, 473] on button "Add" at bounding box center [1073, 468] width 43 height 20
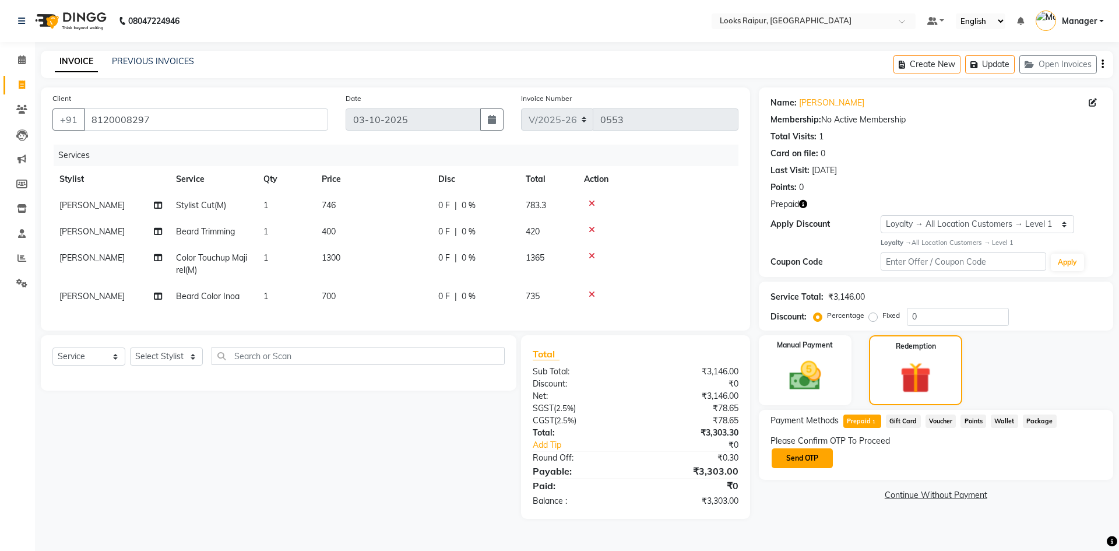
click at [795, 457] on button "Send OTP" at bounding box center [801, 458] width 61 height 20
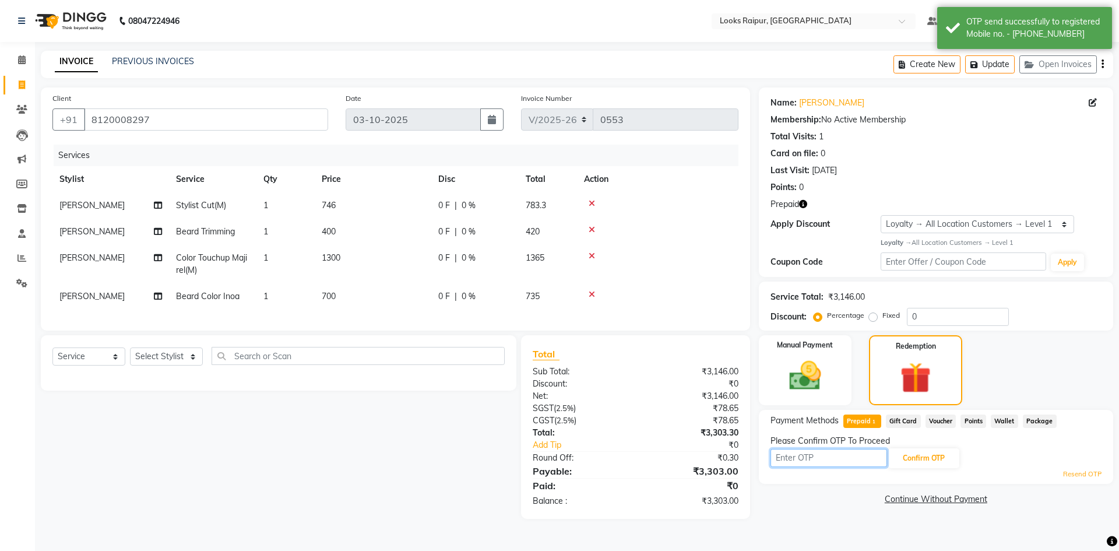
click at [799, 459] on input "text" at bounding box center [828, 458] width 117 height 18
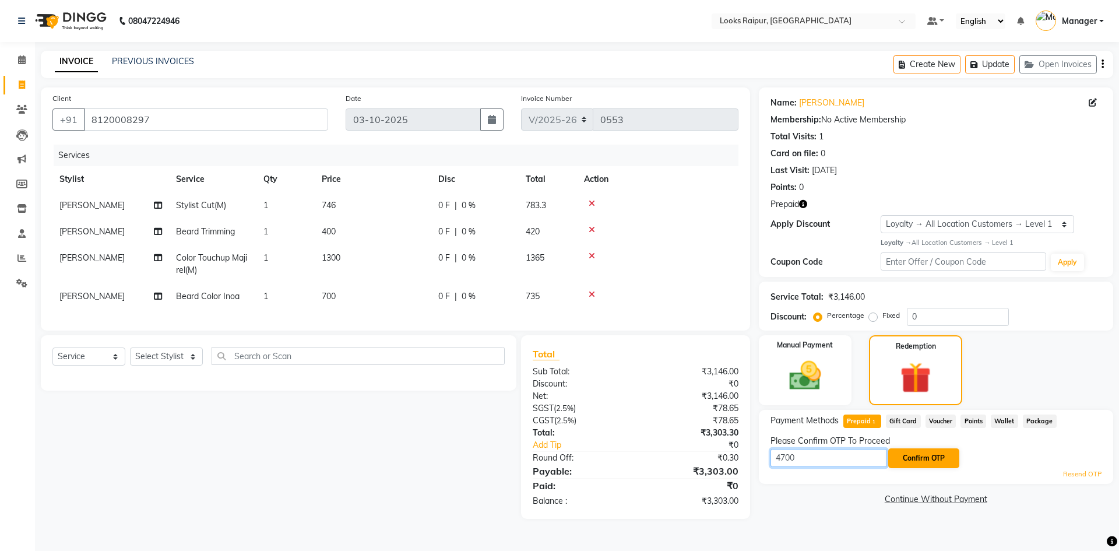
type input "4700"
click at [918, 456] on button "Confirm OTP" at bounding box center [923, 458] width 71 height 20
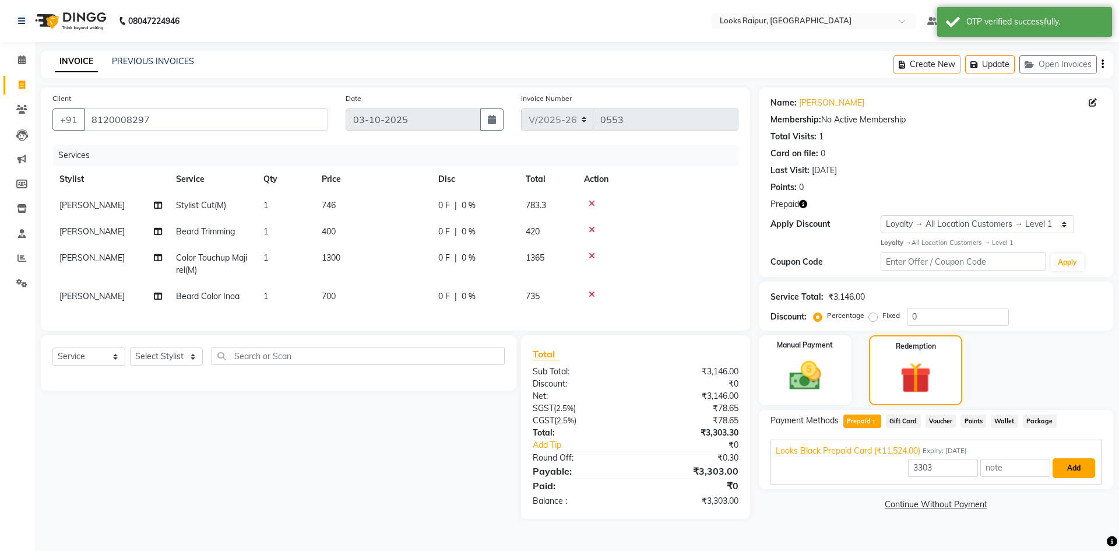
click at [1069, 466] on button "Add" at bounding box center [1073, 468] width 43 height 20
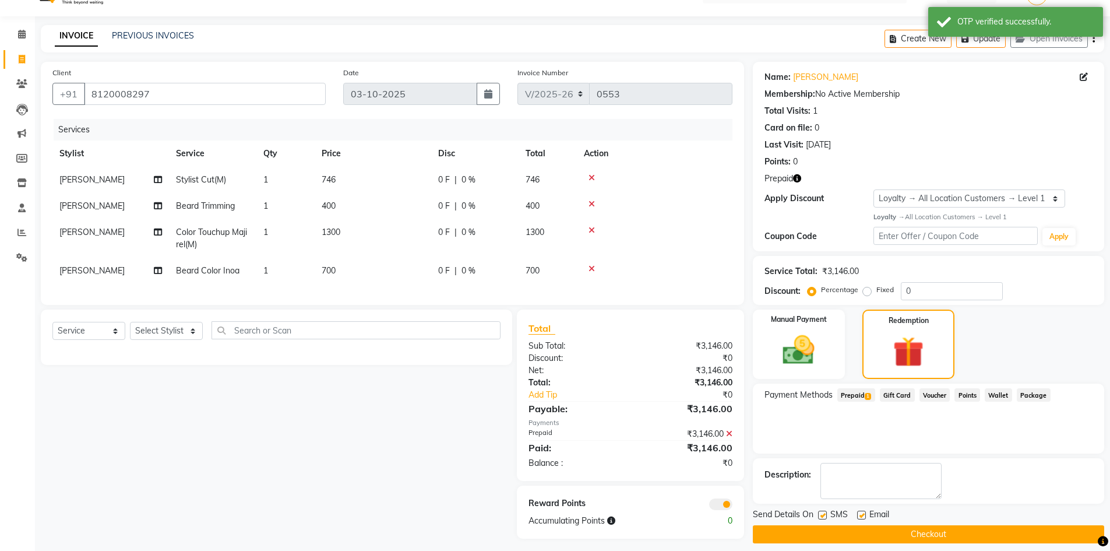
scroll to position [40, 0]
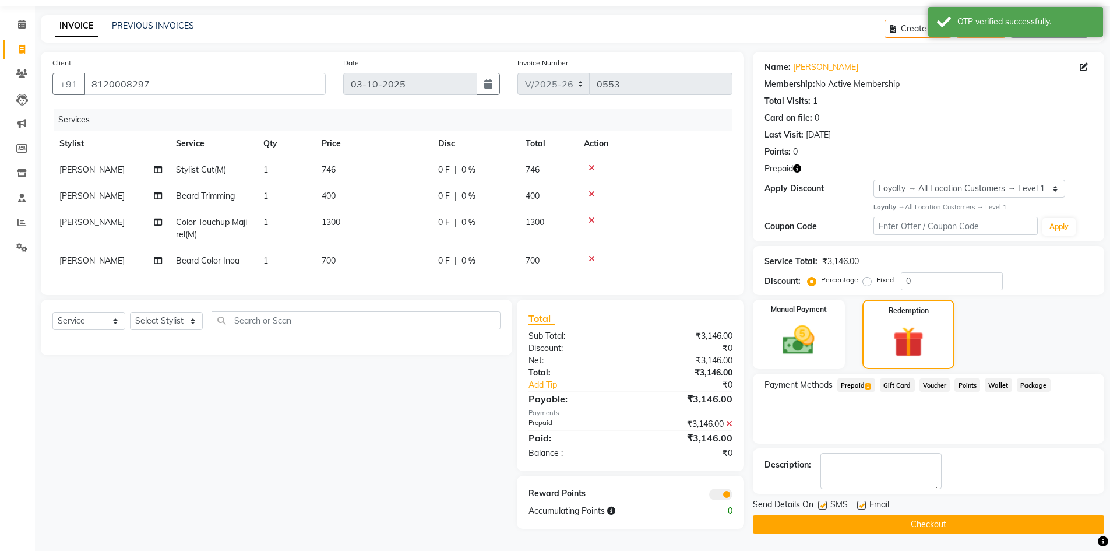
click at [933, 522] on button "Checkout" at bounding box center [928, 524] width 351 height 18
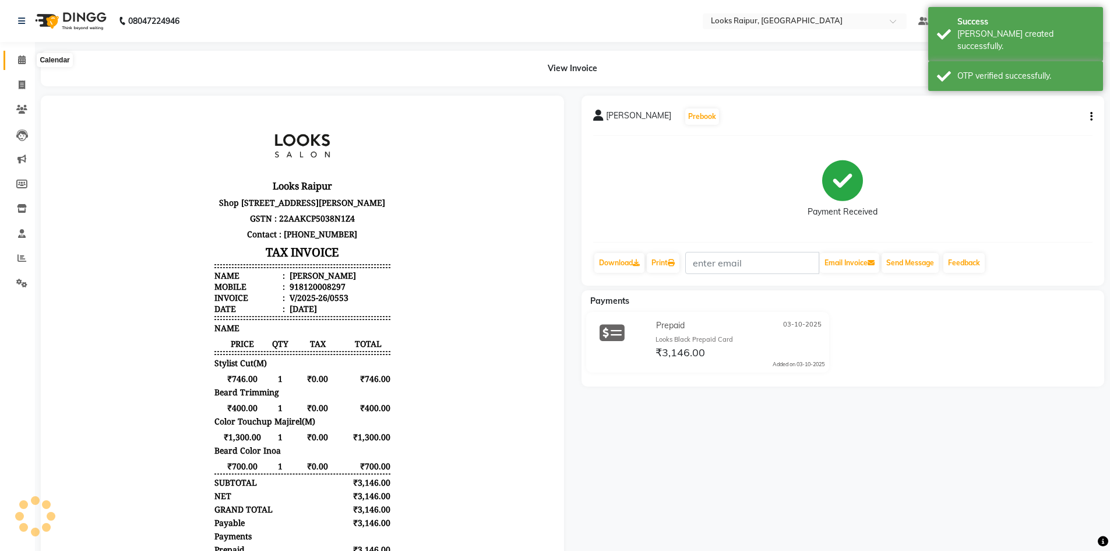
click at [22, 65] on span at bounding box center [22, 60] width 20 height 13
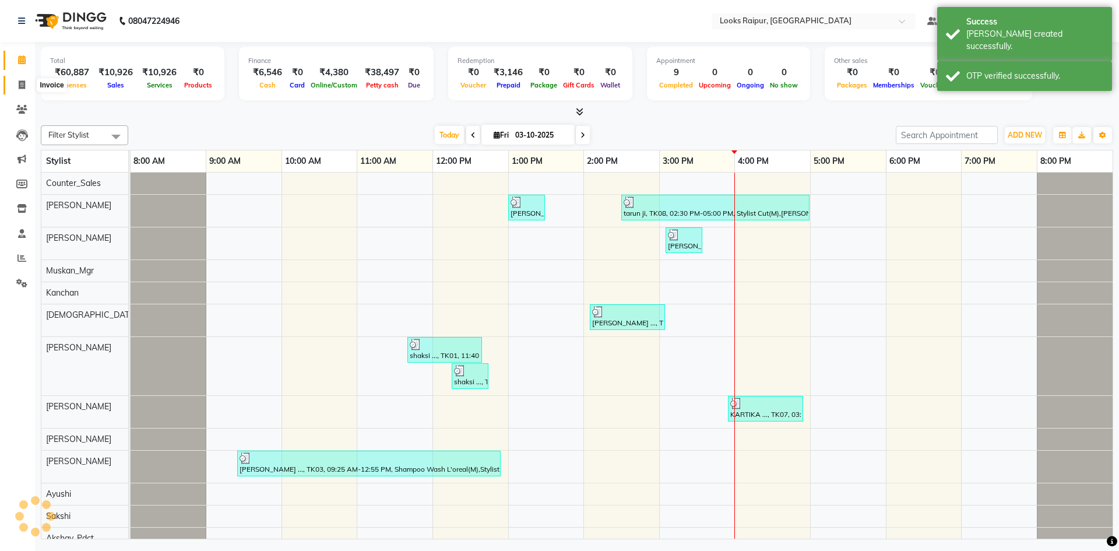
click at [21, 87] on icon at bounding box center [22, 84] width 6 height 9
select select "service"
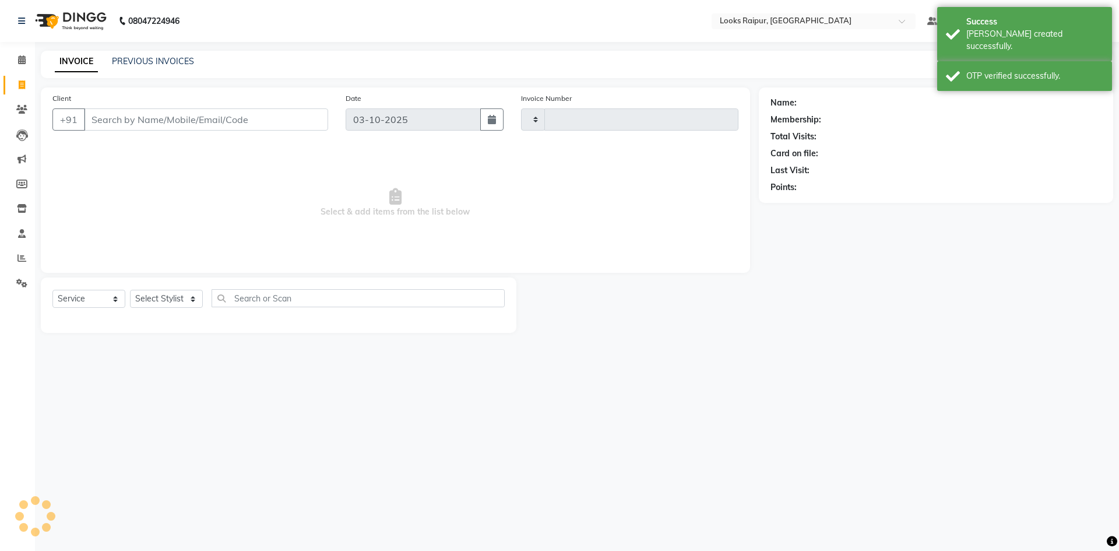
type input "0554"
select select "8606"
click at [146, 57] on link "PREVIOUS INVOICES" at bounding box center [153, 61] width 82 height 10
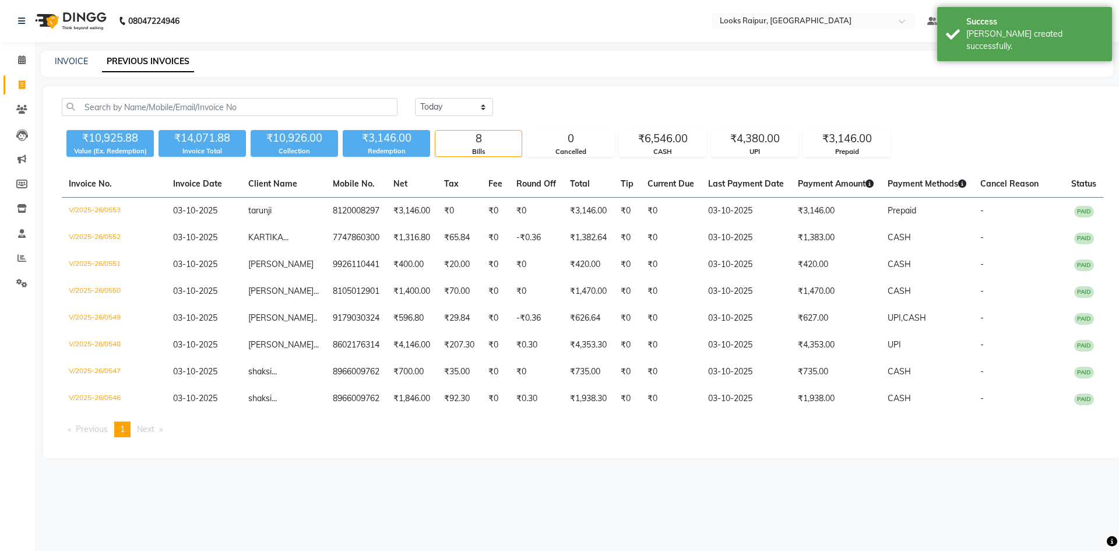
click at [65, 53] on div "INVOICE PREVIOUS INVOICES" at bounding box center [577, 64] width 1072 height 26
click at [68, 58] on link "INVOICE" at bounding box center [71, 61] width 33 height 10
select select "8606"
select select "service"
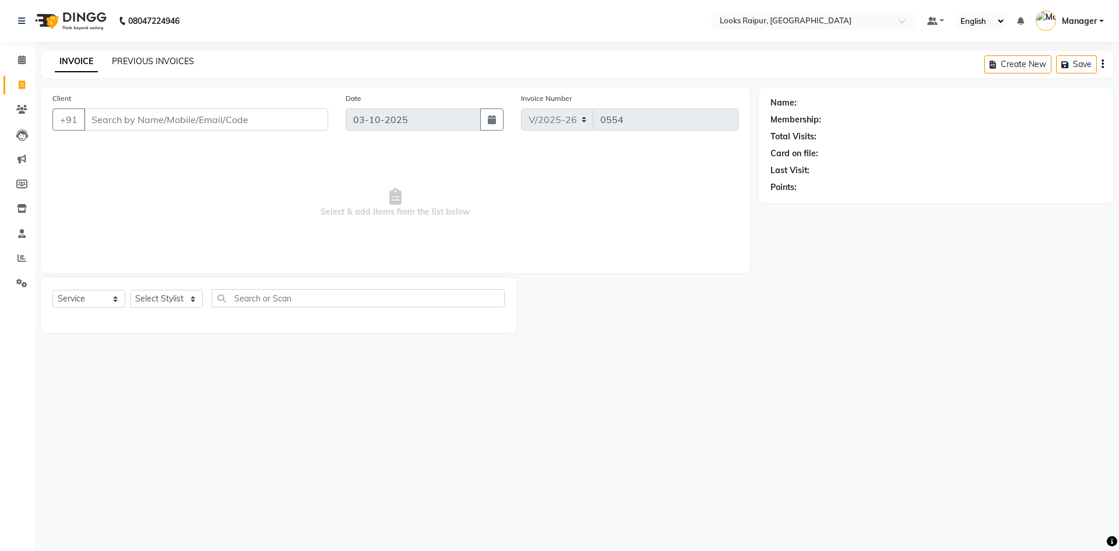
click at [163, 59] on link "PREVIOUS INVOICES" at bounding box center [153, 61] width 82 height 10
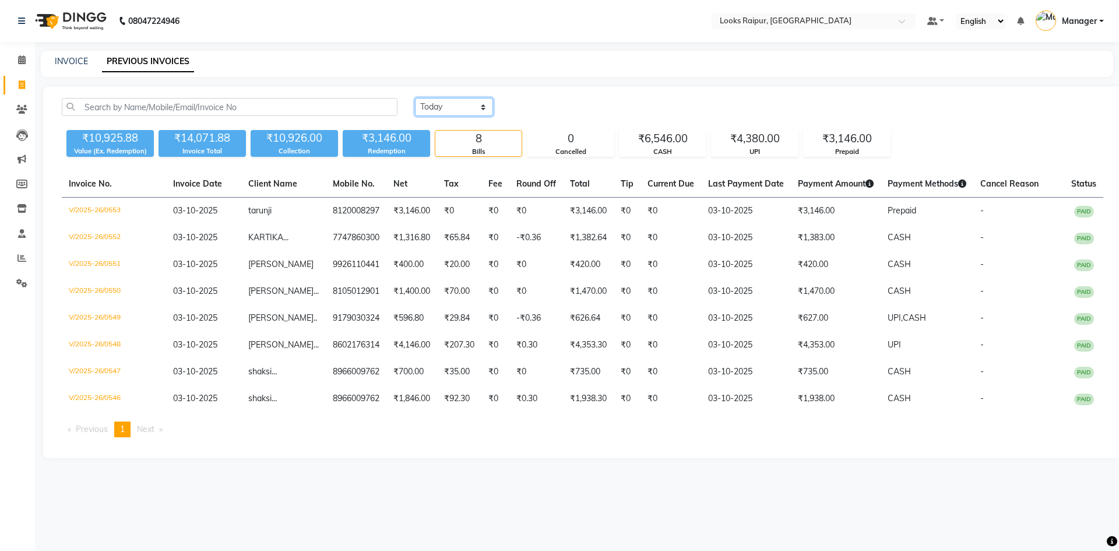
click at [484, 105] on select "Today Yesterday Custom Range" at bounding box center [454, 107] width 78 height 18
select select "yesterday"
click at [415, 98] on select "Today Yesterday Custom Range" at bounding box center [454, 107] width 78 height 18
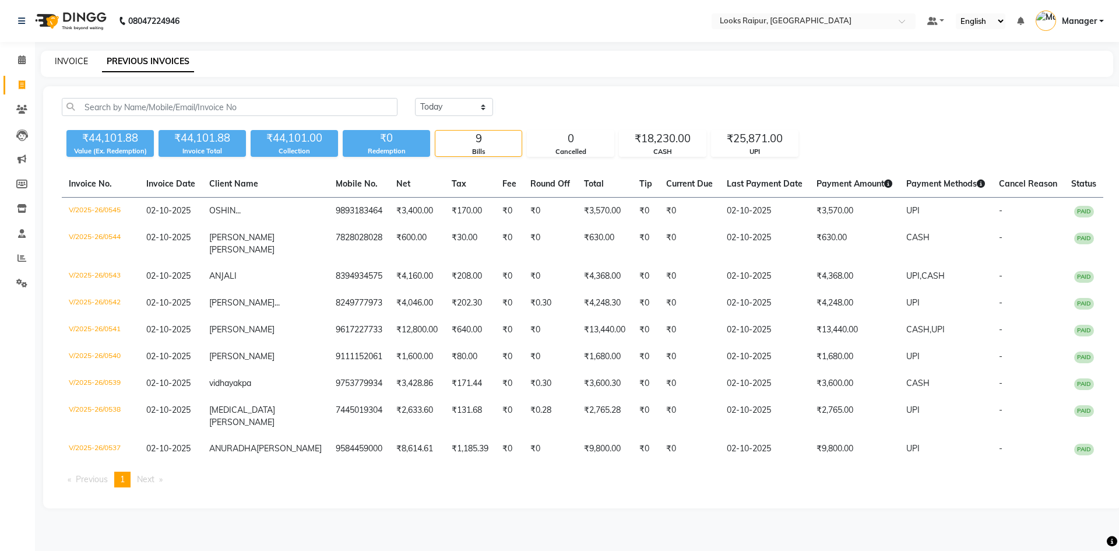
click at [76, 56] on link "INVOICE" at bounding box center [71, 61] width 33 height 10
select select "8606"
select select "service"
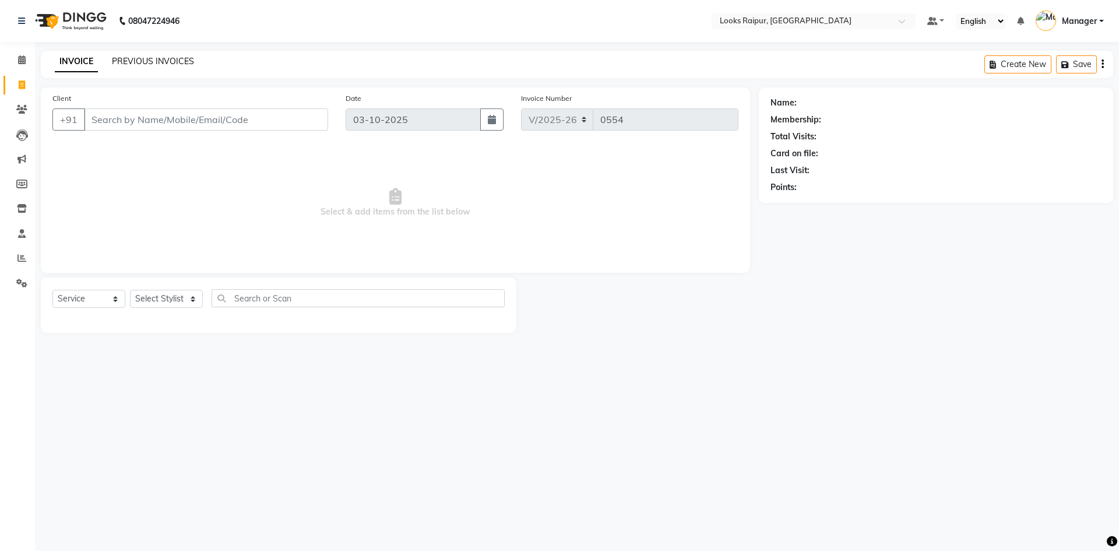
click at [164, 59] on link "PREVIOUS INVOICES" at bounding box center [153, 61] width 82 height 10
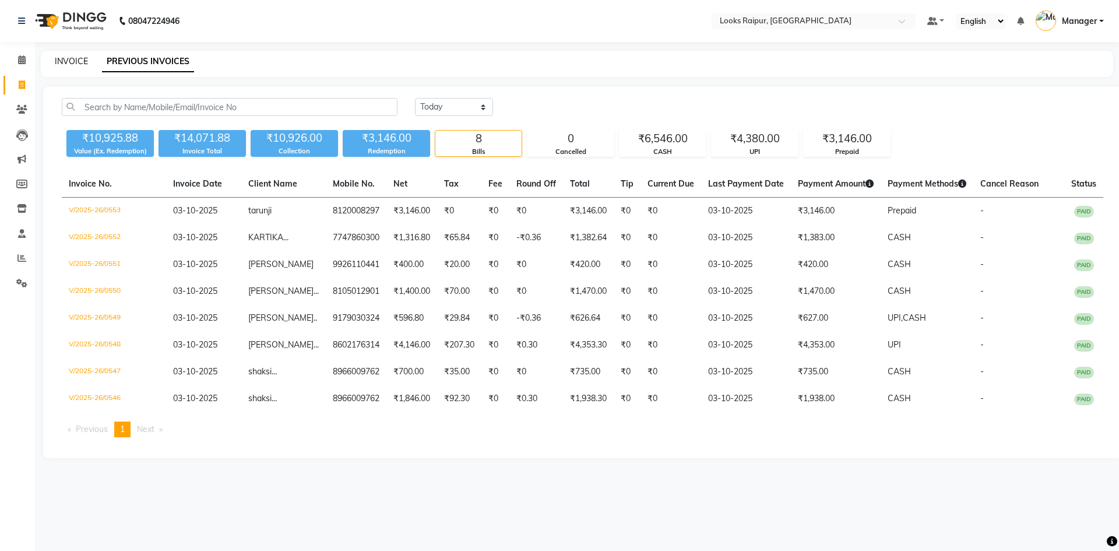
click at [73, 58] on link "INVOICE" at bounding box center [71, 61] width 33 height 10
select select "8606"
select select "service"
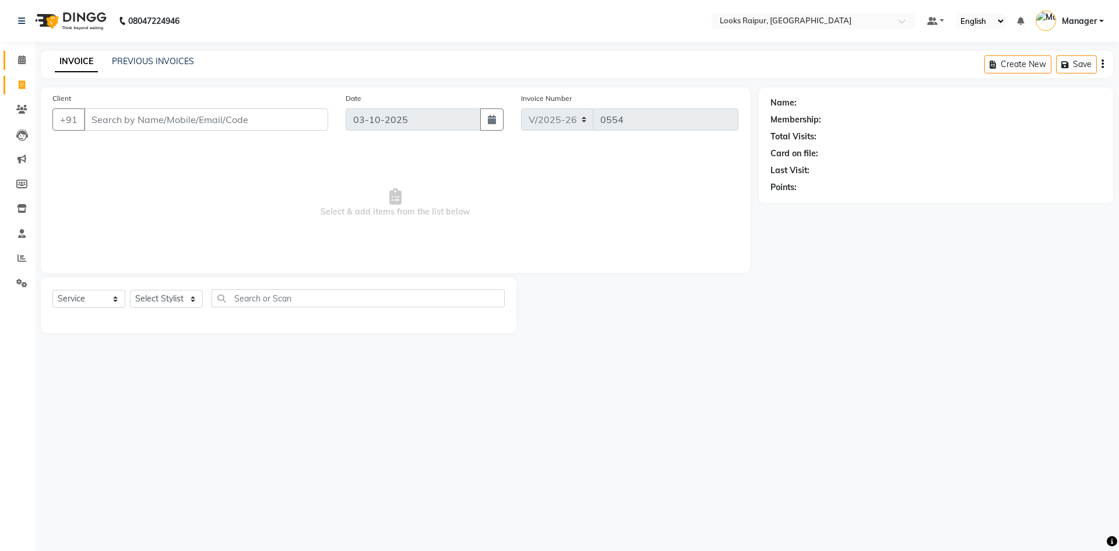
click at [19, 51] on link "Calendar" at bounding box center [17, 60] width 28 height 19
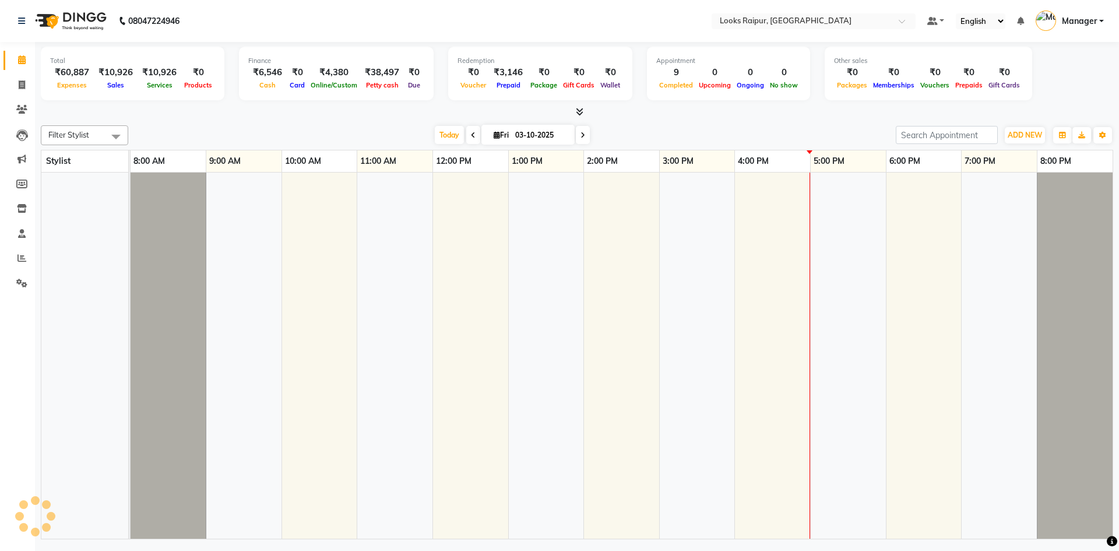
scroll to position [0, 9]
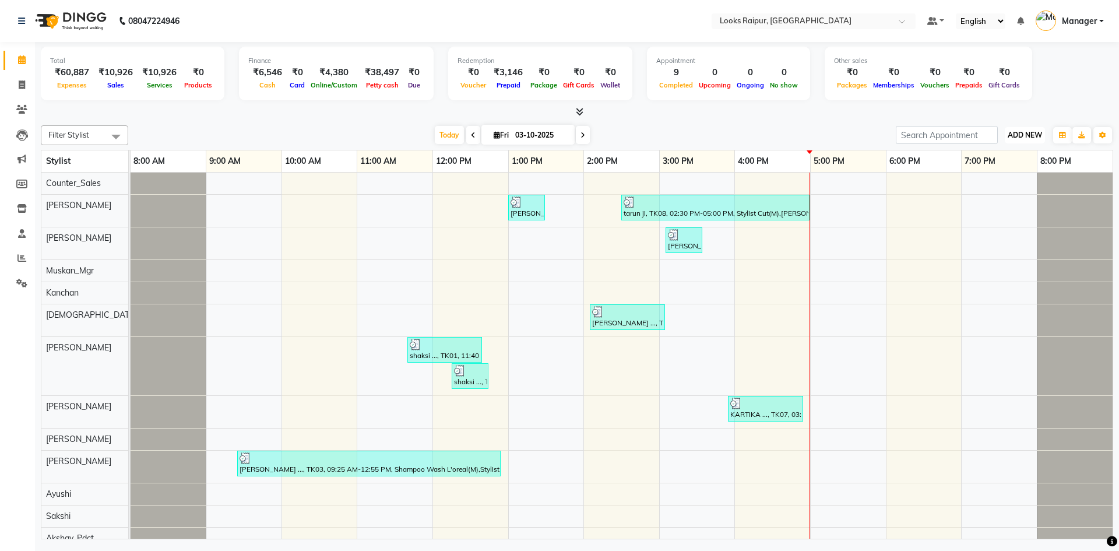
click at [1012, 135] on span "ADD NEW" at bounding box center [1024, 135] width 34 height 9
click at [998, 185] on link "Add Expense" at bounding box center [998, 187] width 92 height 15
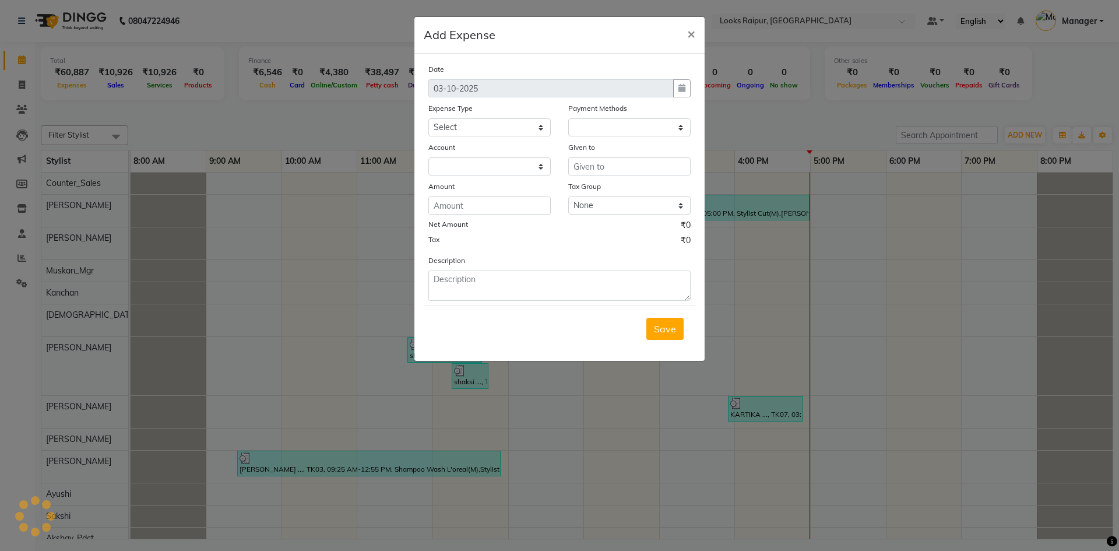
select select "1"
select select "7834"
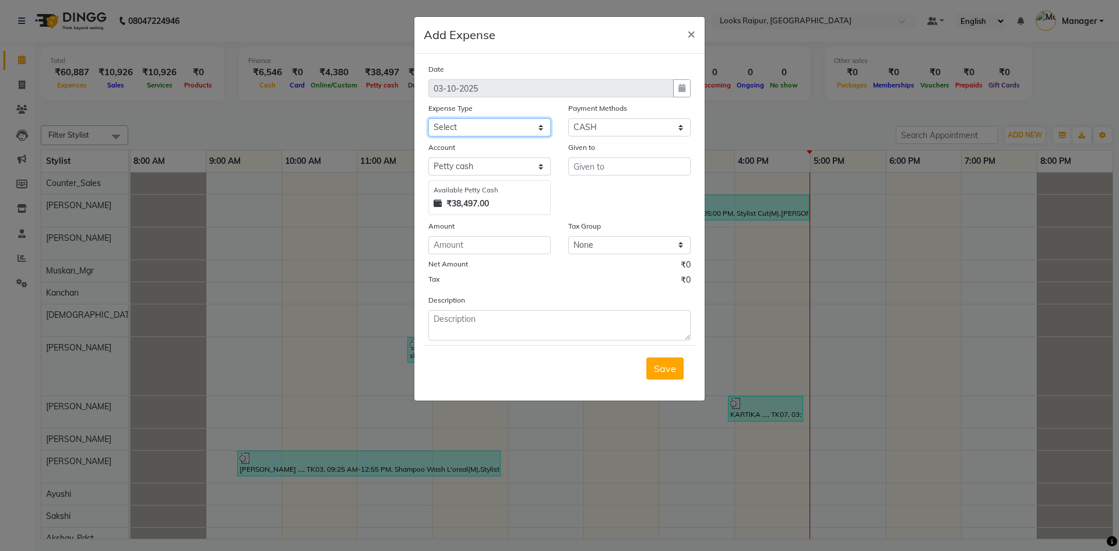
click at [541, 129] on select "Select Accommodation Aesthetics Bank Deposit BLINKIT Cash Handover Client Refun…" at bounding box center [489, 127] width 122 height 18
select select "23704"
click at [428, 118] on select "Select Accommodation Aesthetics Bank Deposit BLINKIT Cash Handover Client Refun…" at bounding box center [489, 127] width 122 height 18
click at [596, 167] on input "text" at bounding box center [629, 166] width 122 height 18
drag, startPoint x: 606, startPoint y: 189, endPoint x: 554, endPoint y: 210, distance: 56.2
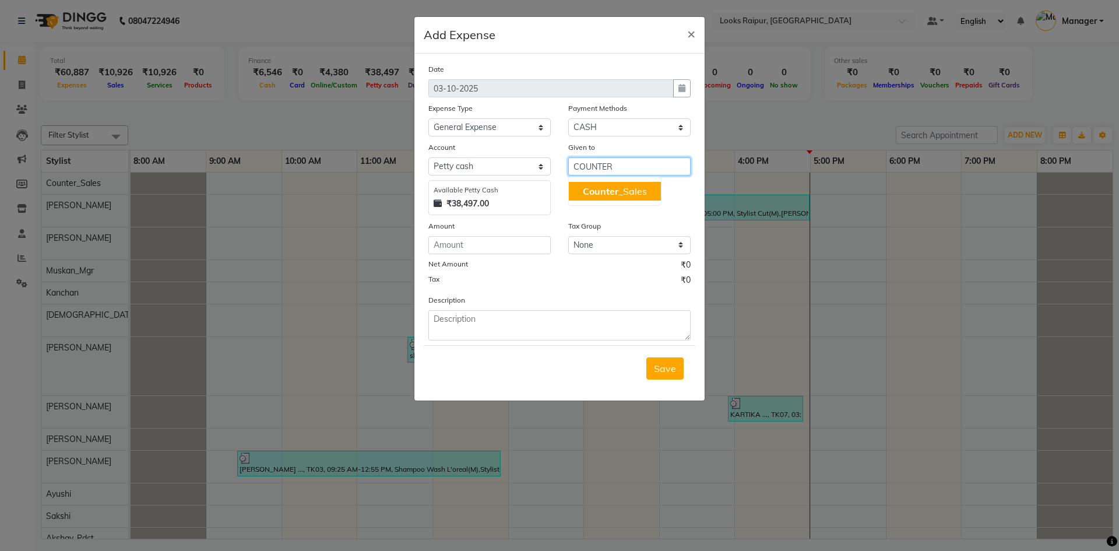
click at [600, 191] on span "Counter" at bounding box center [601, 191] width 36 height 12
type input "Counter_Sales"
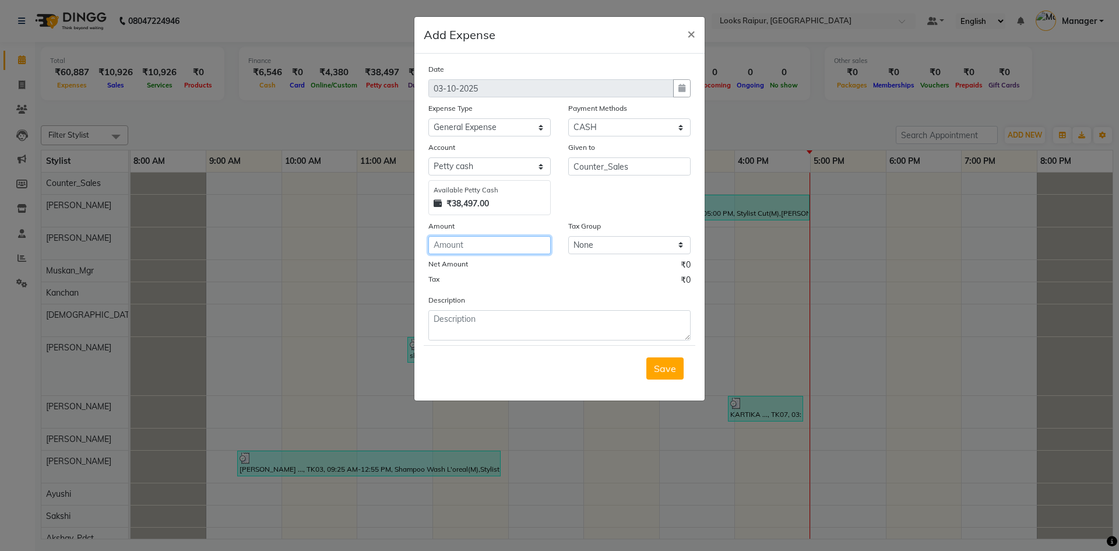
click at [472, 241] on input "number" at bounding box center [489, 245] width 122 height 18
type input "855"
click at [461, 318] on textarea at bounding box center [559, 325] width 262 height 30
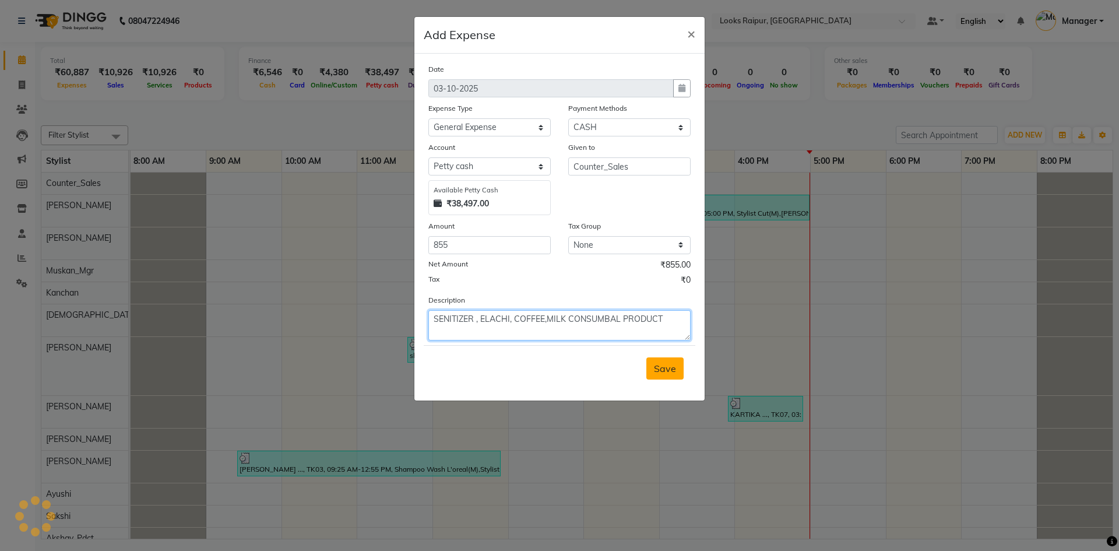
type textarea "SENITIZER , ELACHI, COFFEE,MILK CONSUMBAL PRODUCT"
click at [663, 368] on span "Save" at bounding box center [665, 368] width 22 height 12
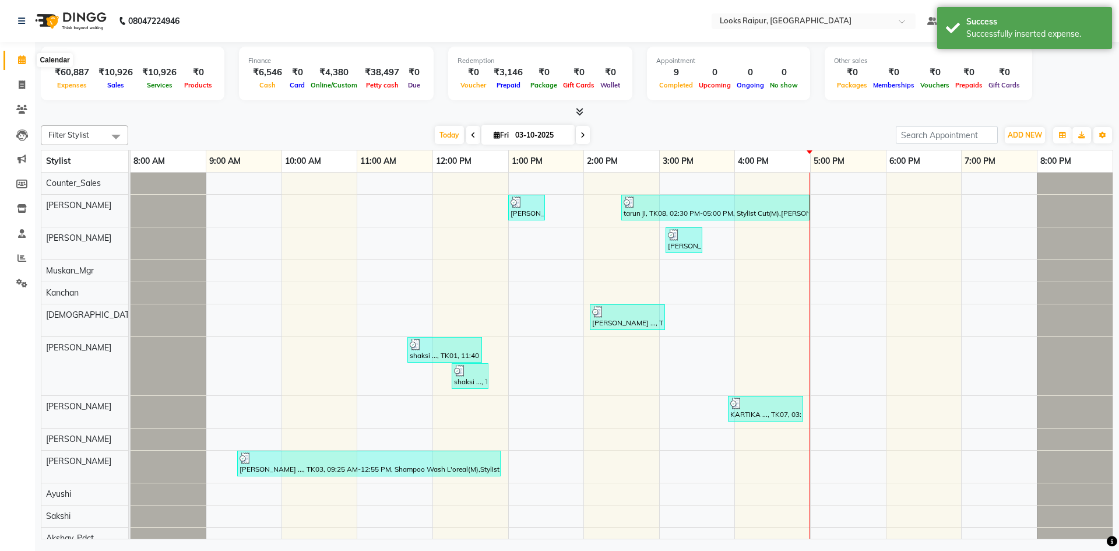
click at [25, 54] on span at bounding box center [22, 60] width 20 height 13
click at [17, 93] on link "Invoice" at bounding box center [17, 85] width 28 height 19
select select "service"
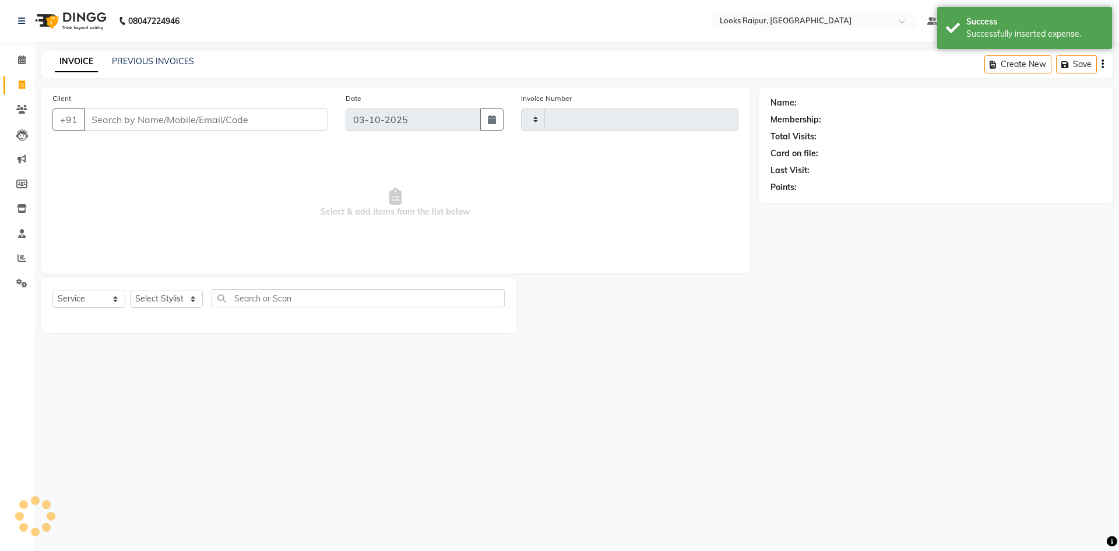
type input "0554"
select select "8606"
click at [18, 62] on icon at bounding box center [22, 59] width 8 height 9
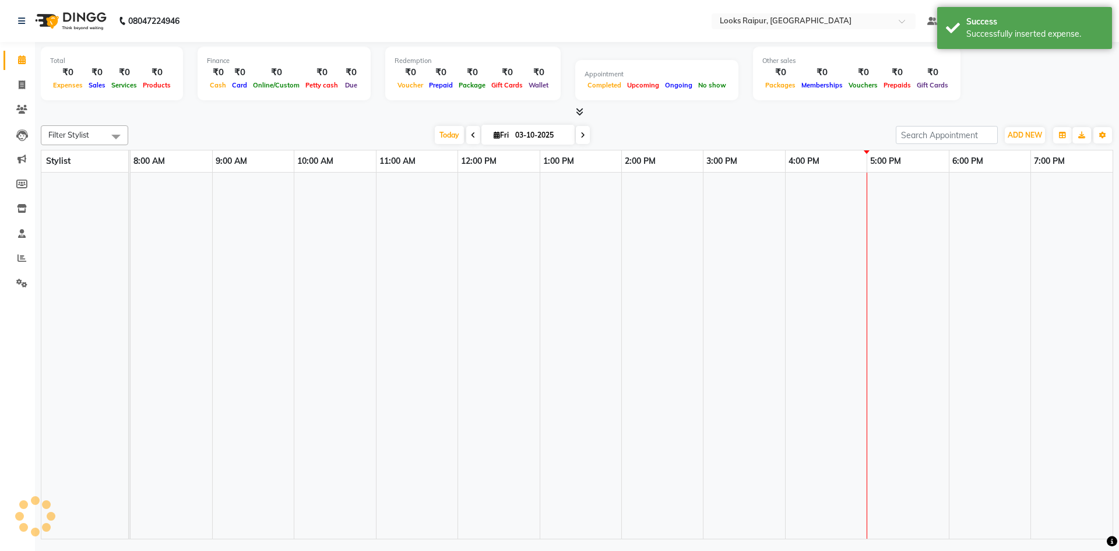
scroll to position [0, 9]
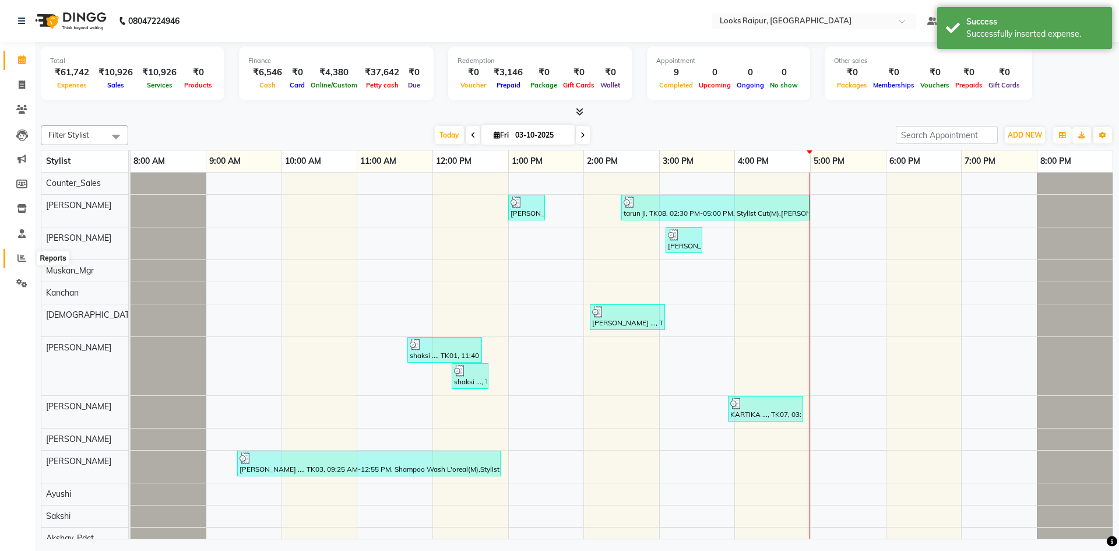
click at [23, 257] on icon at bounding box center [21, 257] width 9 height 9
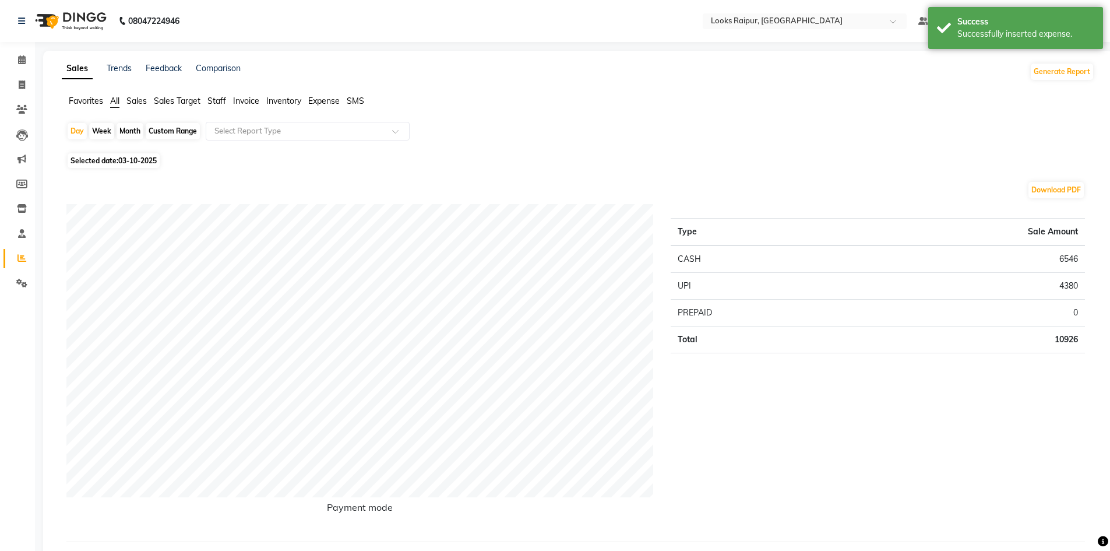
click at [327, 102] on span "Expense" at bounding box center [323, 101] width 31 height 10
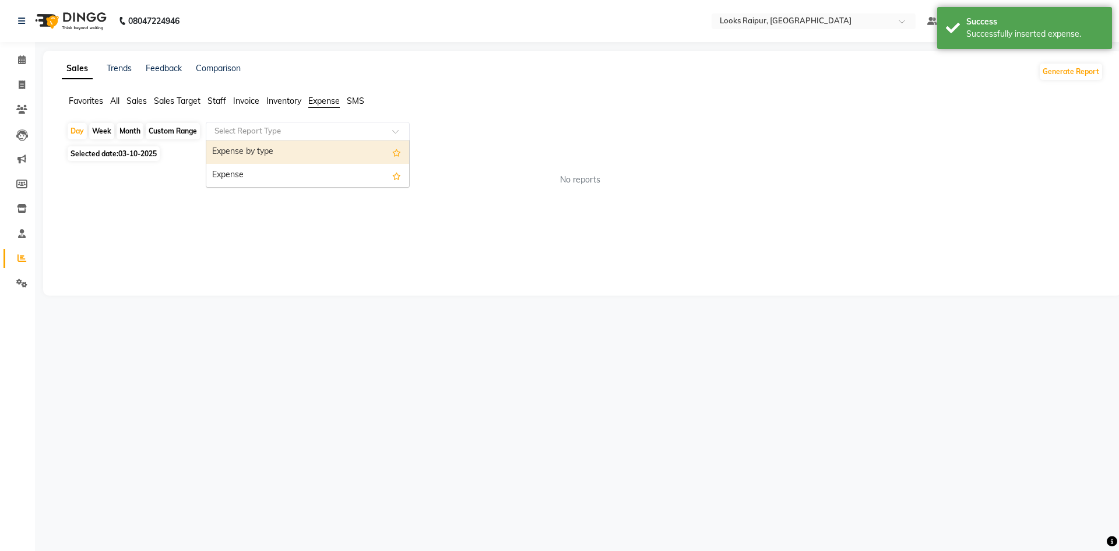
click at [396, 135] on span at bounding box center [399, 135] width 15 height 12
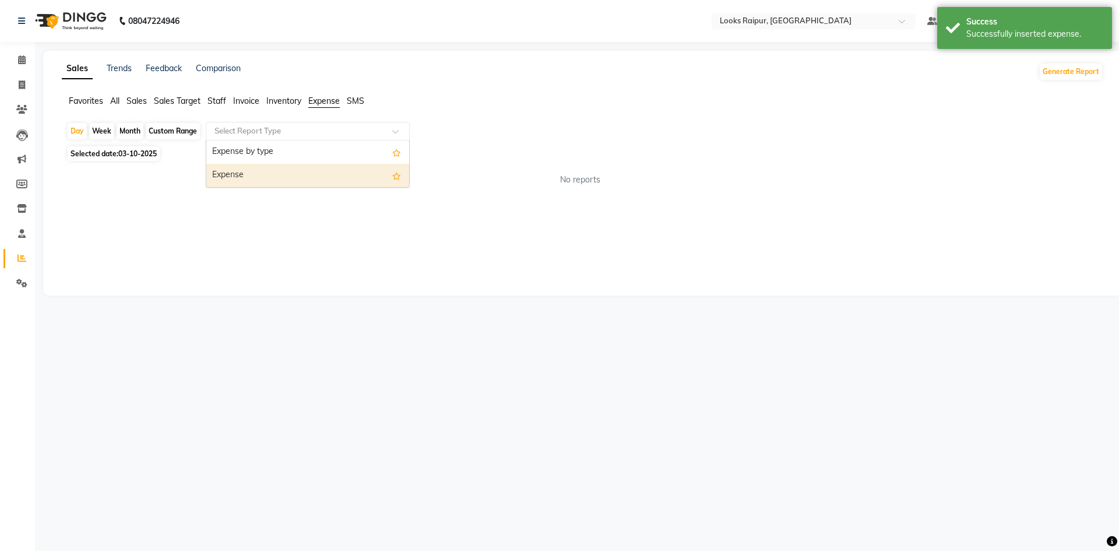
click at [369, 174] on div "Expense" at bounding box center [307, 175] width 203 height 23
select select "full_report"
select select "pdf"
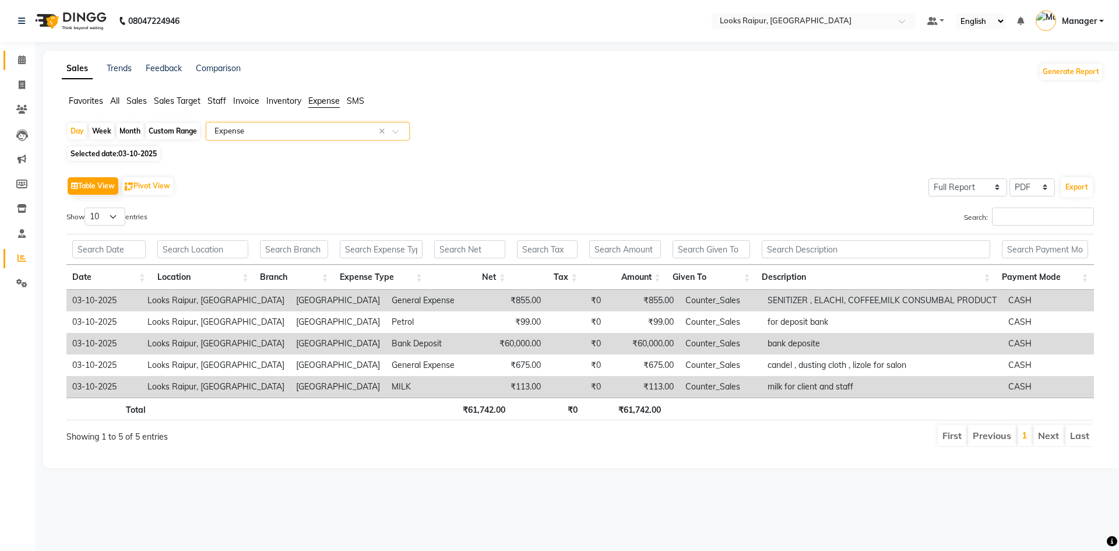
click at [35, 61] on main "Sales Trends Feedback Comparison Generate Report Favorites All Sales Sales Targ…" at bounding box center [577, 268] width 1084 height 435
click at [22, 96] on li "Invoice" at bounding box center [17, 85] width 35 height 25
click at [20, 88] on icon at bounding box center [22, 84] width 6 height 9
select select "8606"
select select "service"
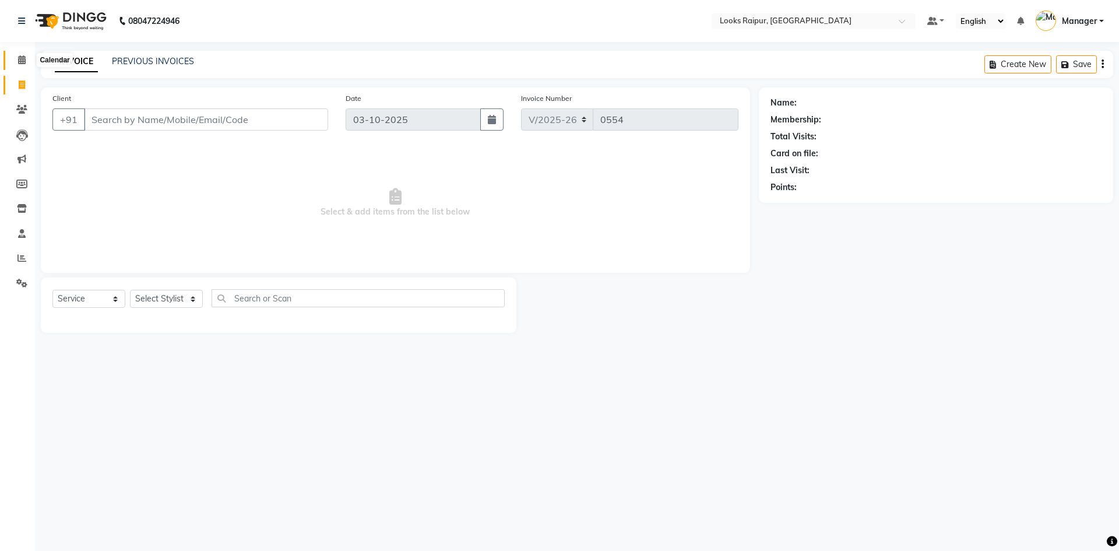
click at [15, 56] on span at bounding box center [22, 60] width 20 height 13
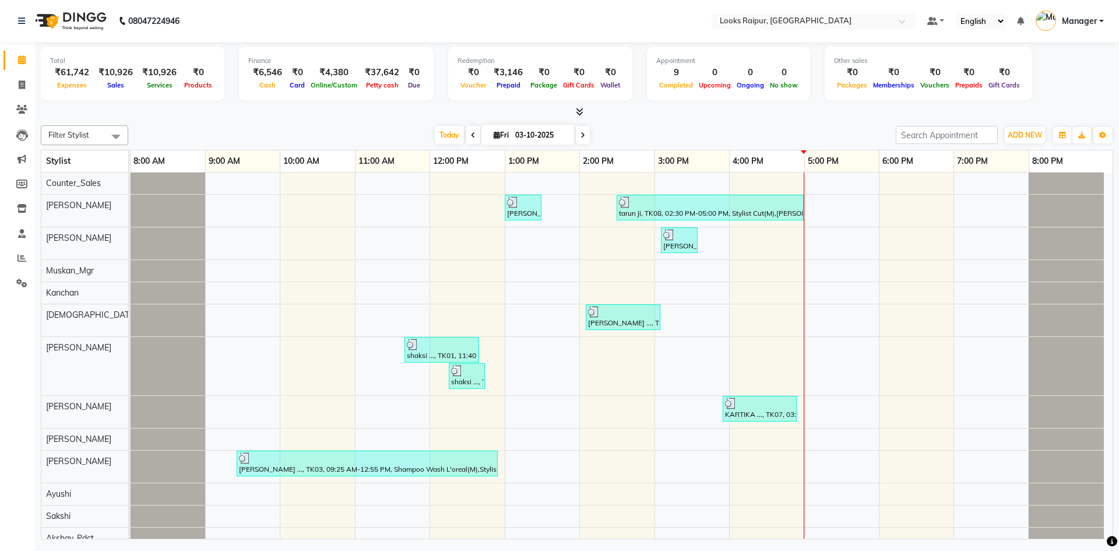
click at [577, 108] on icon at bounding box center [580, 111] width 8 height 9
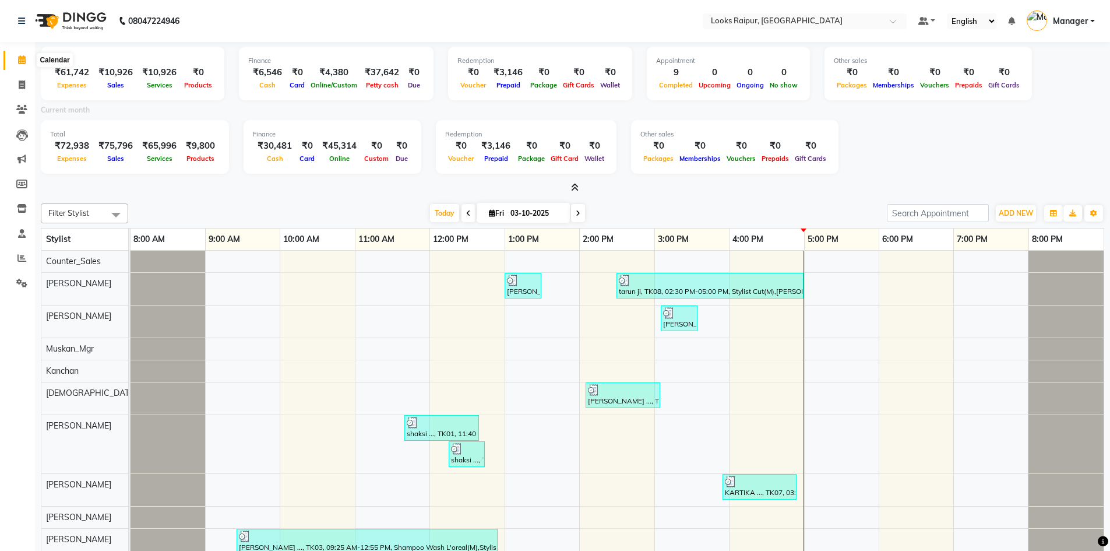
click at [22, 57] on icon at bounding box center [22, 59] width 8 height 9
click at [23, 83] on icon at bounding box center [22, 84] width 6 height 9
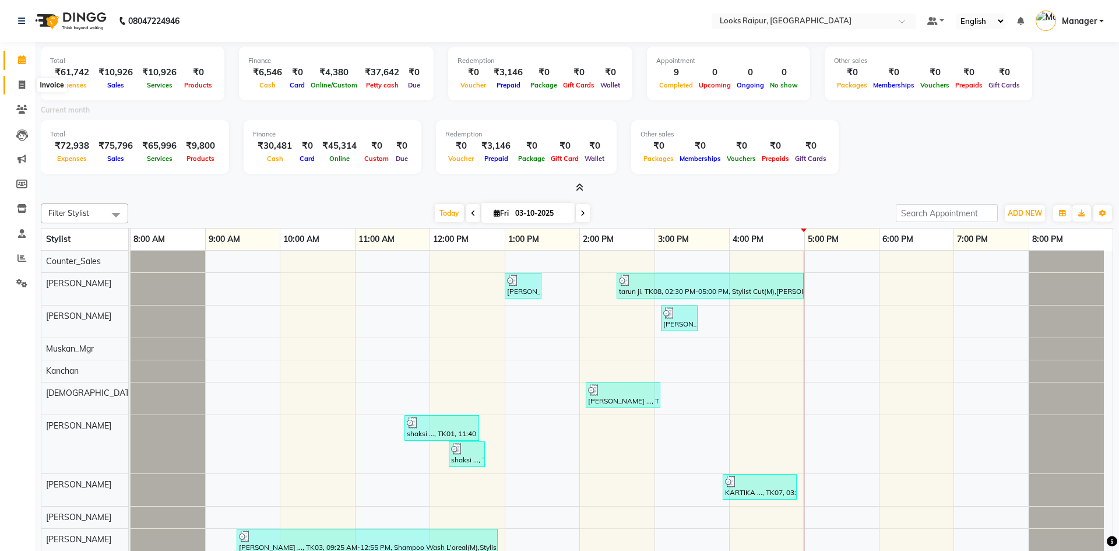
select select "8606"
select select "service"
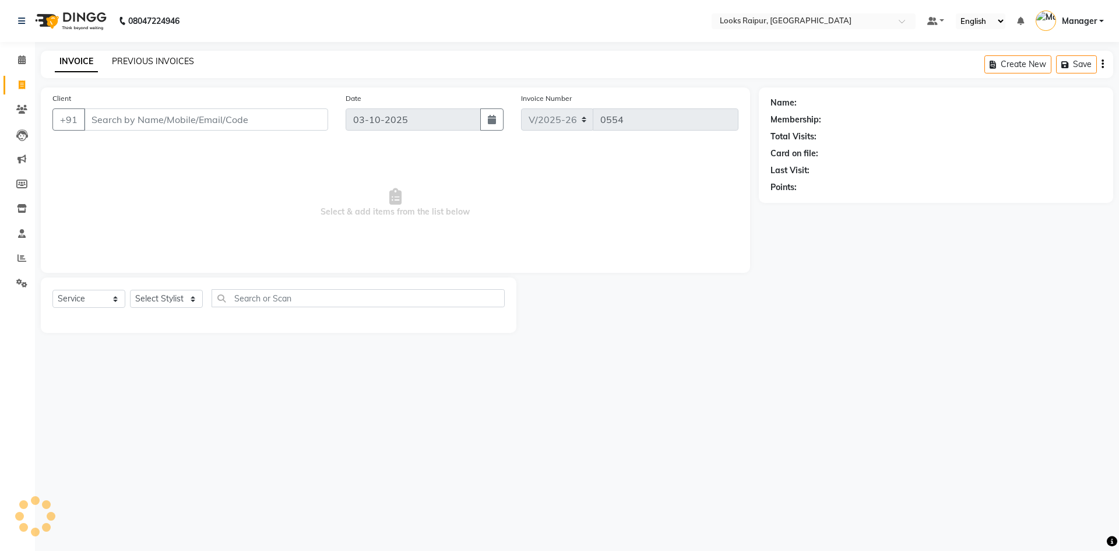
click at [163, 58] on link "PREVIOUS INVOICES" at bounding box center [153, 61] width 82 height 10
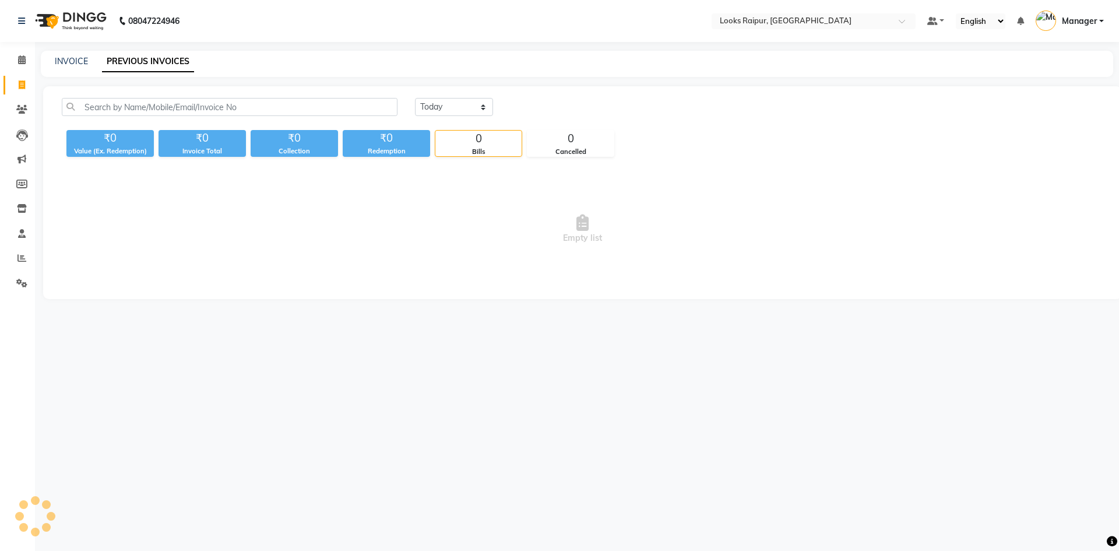
click at [93, 63] on div "INVOICE PREVIOUS INVOICES" at bounding box center [570, 61] width 1058 height 12
drag, startPoint x: 55, startPoint y: 72, endPoint x: 73, endPoint y: 66, distance: 19.5
click at [59, 71] on div "INVOICE PREVIOUS INVOICES" at bounding box center [577, 64] width 1072 height 26
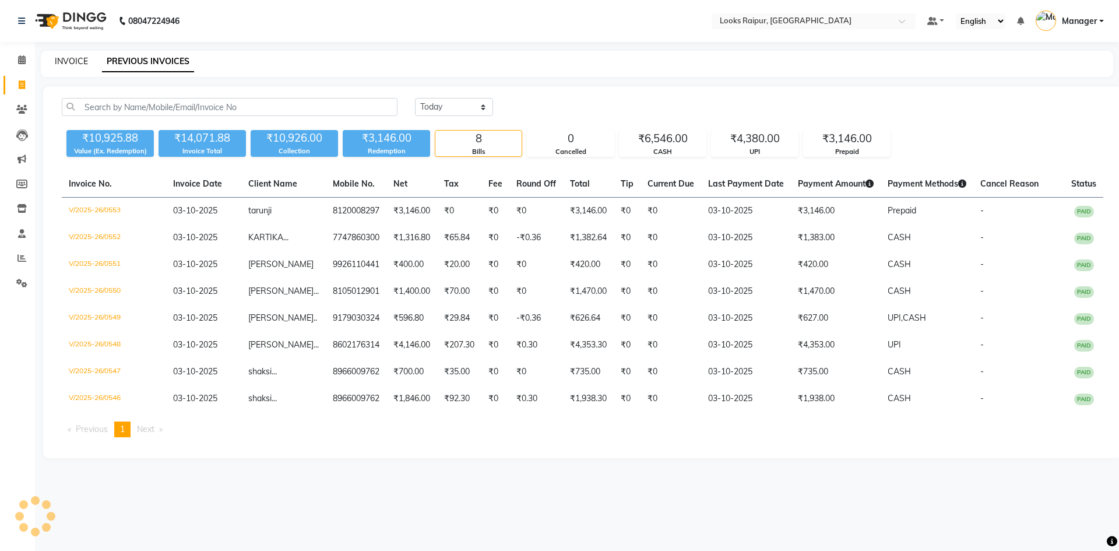
click at [74, 66] on div "INVOICE" at bounding box center [71, 61] width 33 height 12
click at [24, 56] on icon at bounding box center [22, 59] width 8 height 9
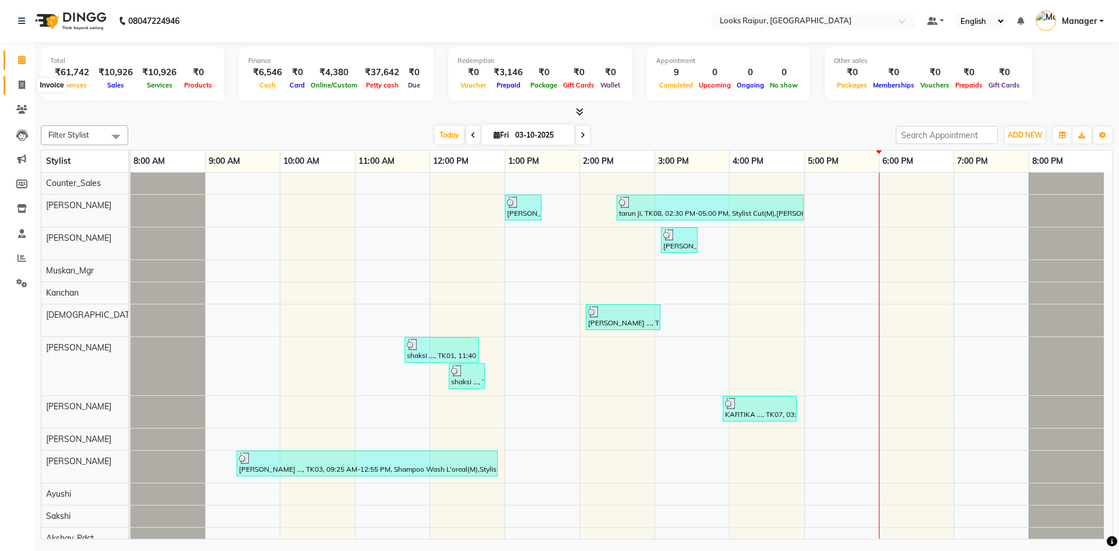
click at [16, 86] on span at bounding box center [22, 85] width 20 height 13
select select "service"
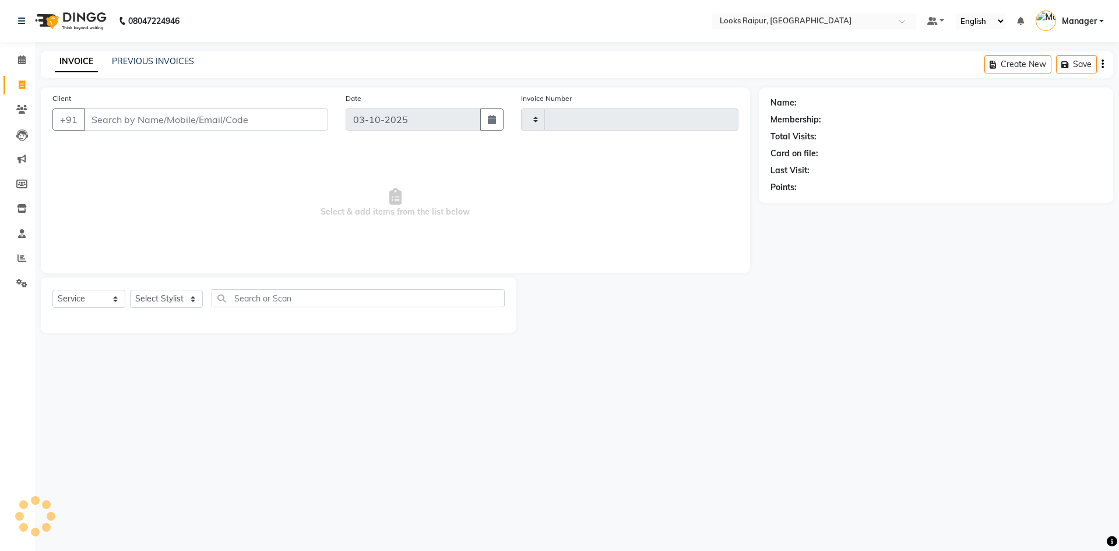
type input "0554"
select select "8606"
click at [18, 64] on span at bounding box center [22, 60] width 20 height 13
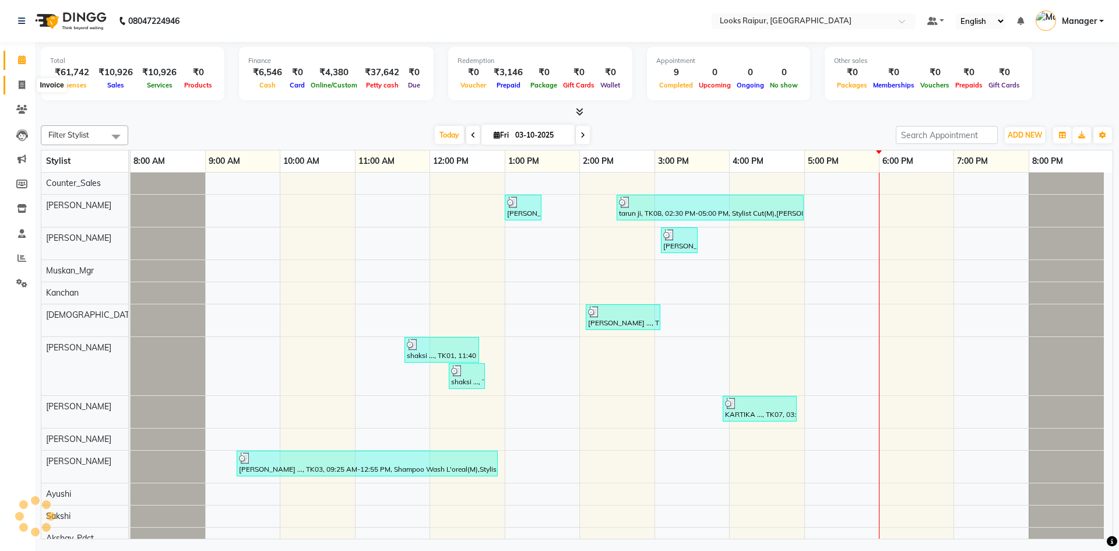
click at [17, 91] on span at bounding box center [22, 85] width 20 height 13
select select "8606"
select select "service"
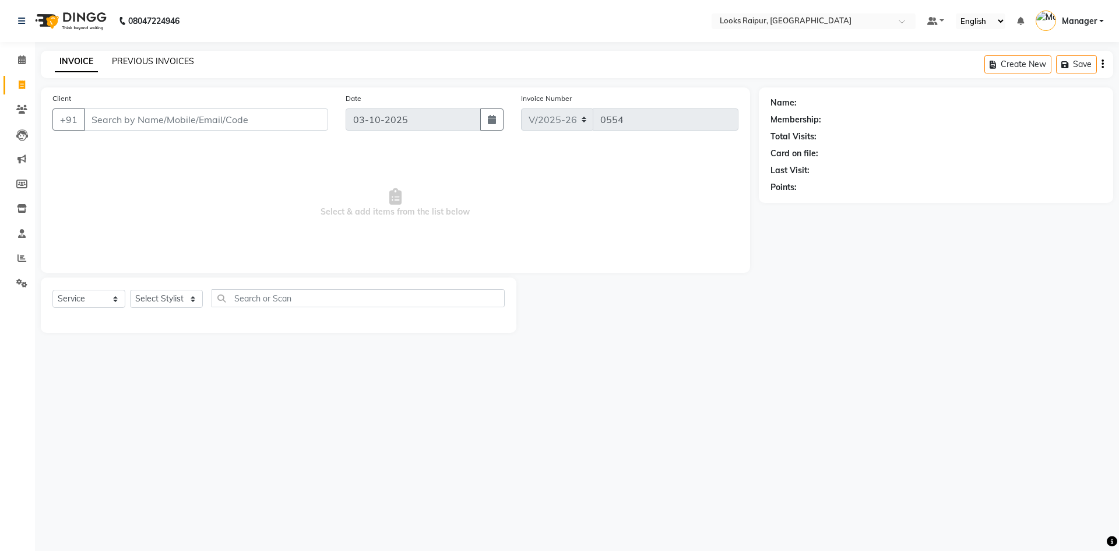
click at [144, 56] on link "PREVIOUS INVOICES" at bounding box center [153, 61] width 82 height 10
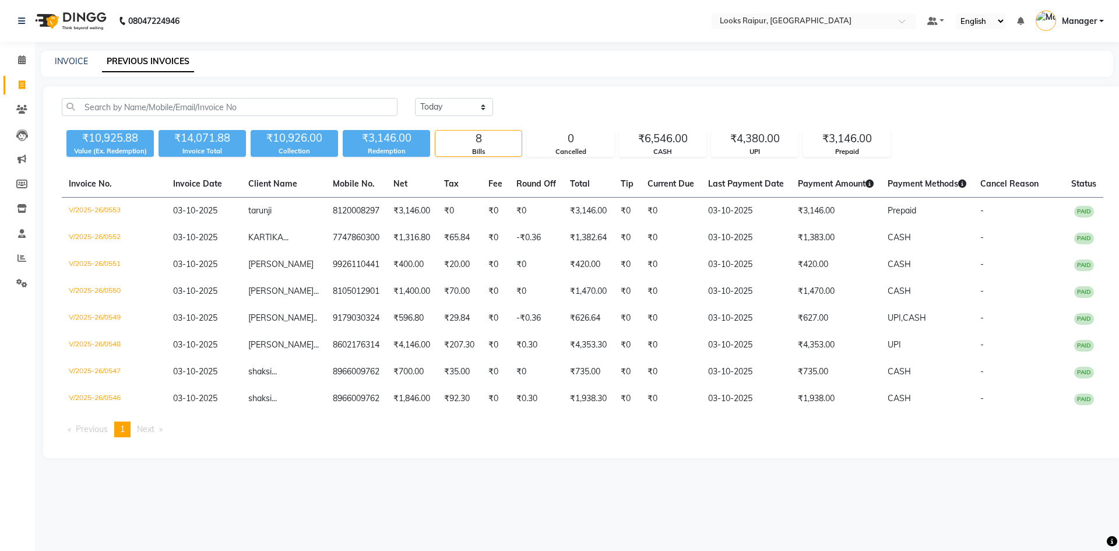
click at [82, 47] on div "08047224946 Select Location × Looks Raipur, Raipur Default Panel My Panel Engli…" at bounding box center [559, 275] width 1119 height 551
click at [66, 64] on link "INVOICE" at bounding box center [71, 61] width 33 height 10
select select "service"
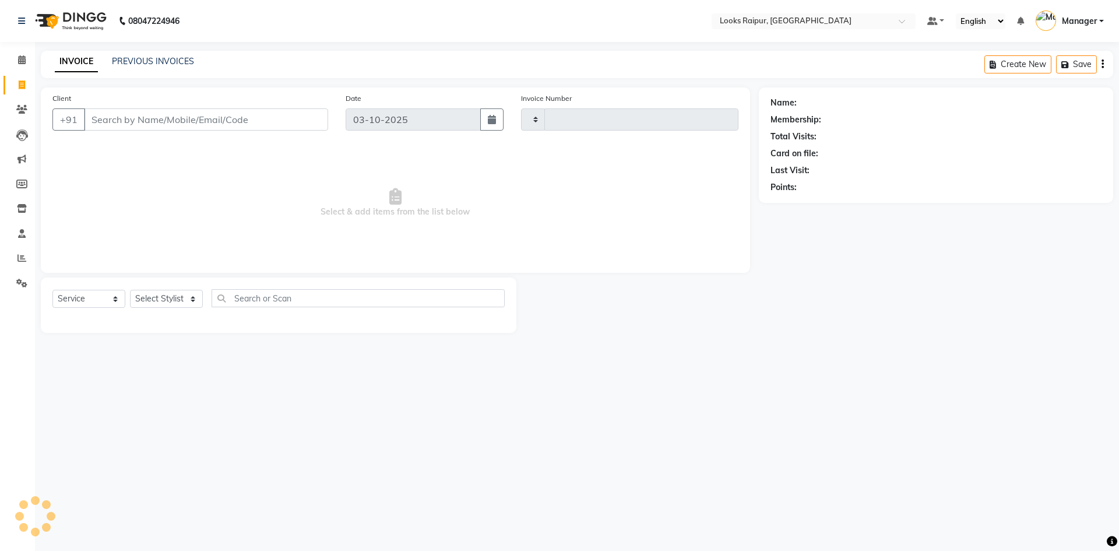
type input "0554"
select select "8606"
click at [25, 209] on icon at bounding box center [22, 208] width 10 height 9
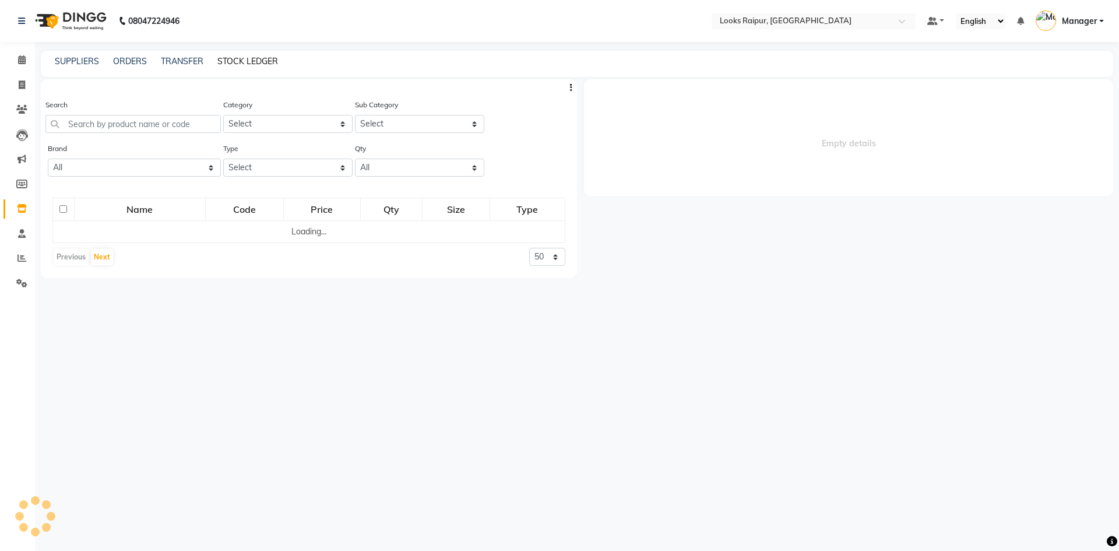
select select
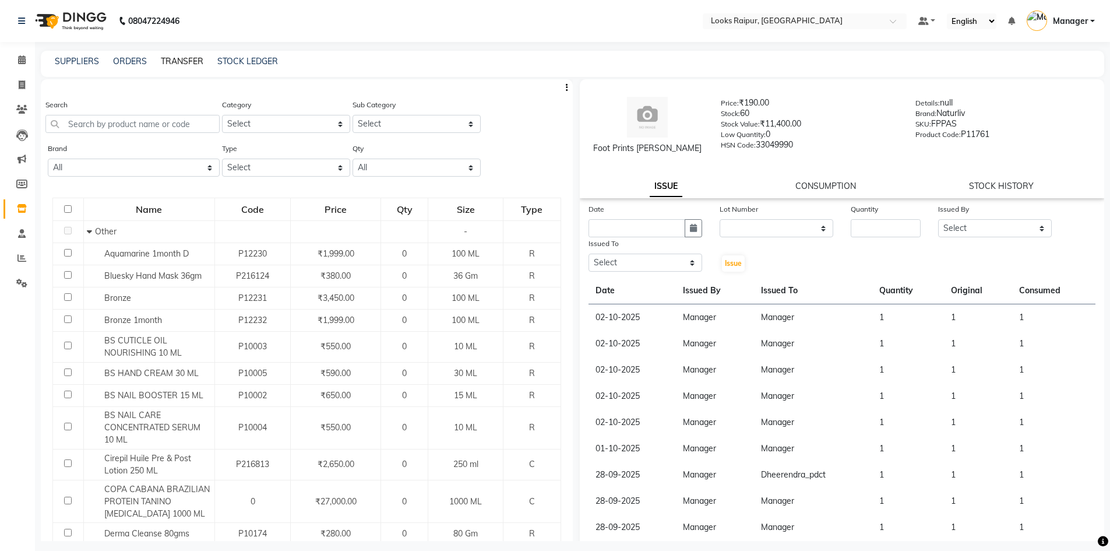
click at [177, 62] on link "TRANSFER" at bounding box center [182, 61] width 43 height 10
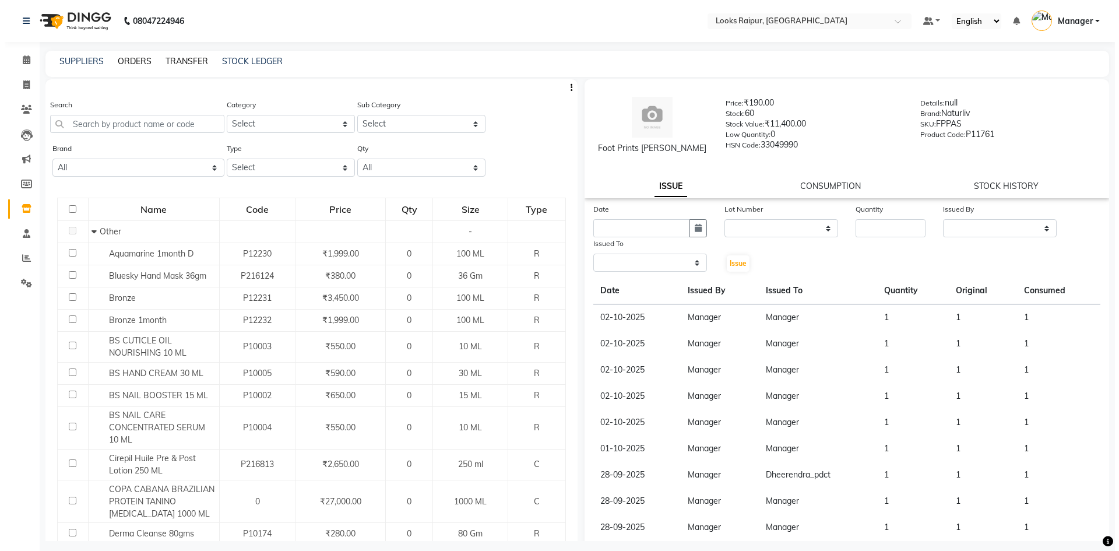
select select "sender"
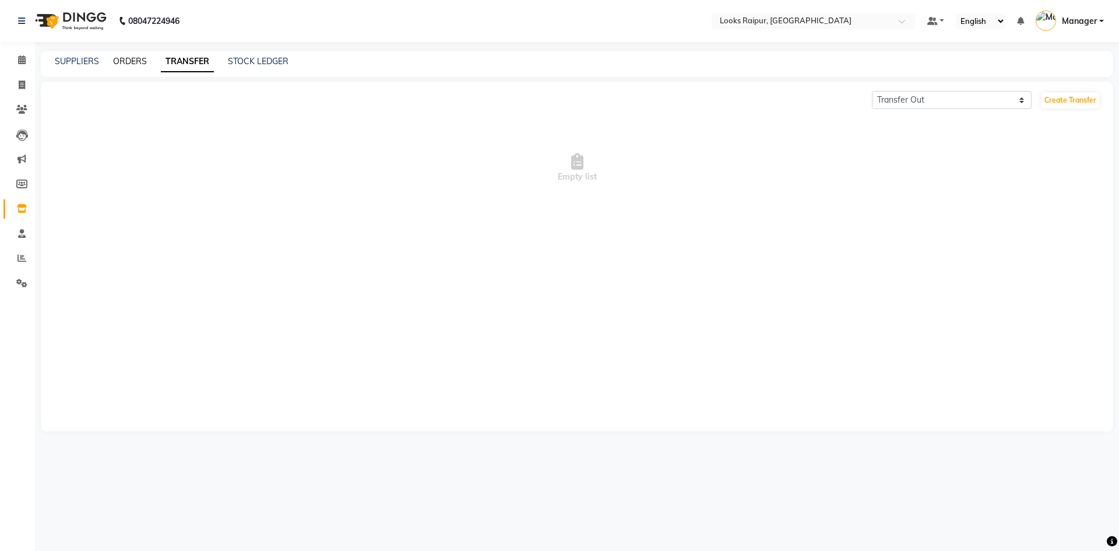
click at [121, 62] on link "ORDERS" at bounding box center [130, 61] width 34 height 10
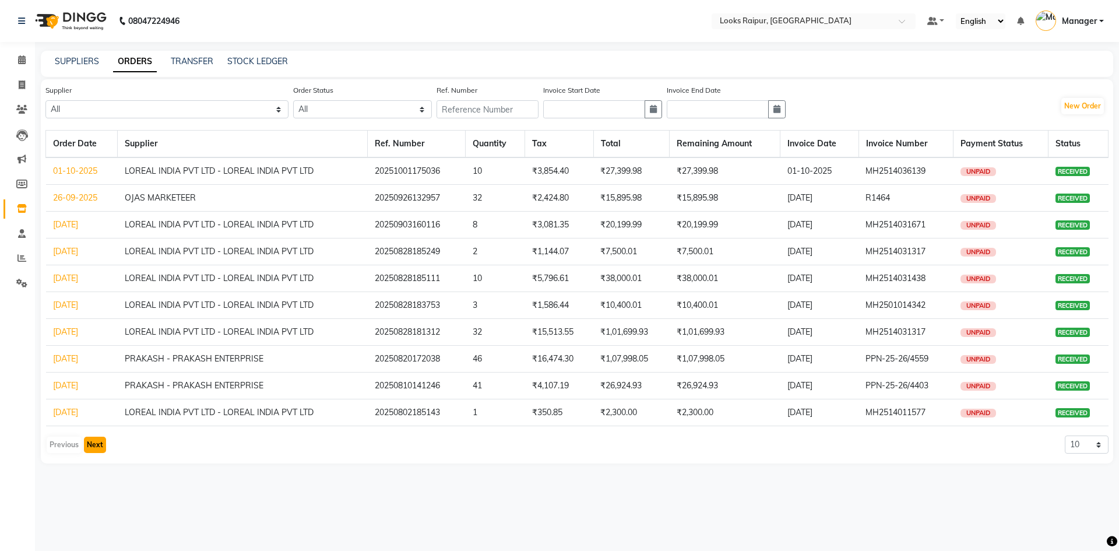
click at [93, 442] on button "Next" at bounding box center [95, 444] width 22 height 16
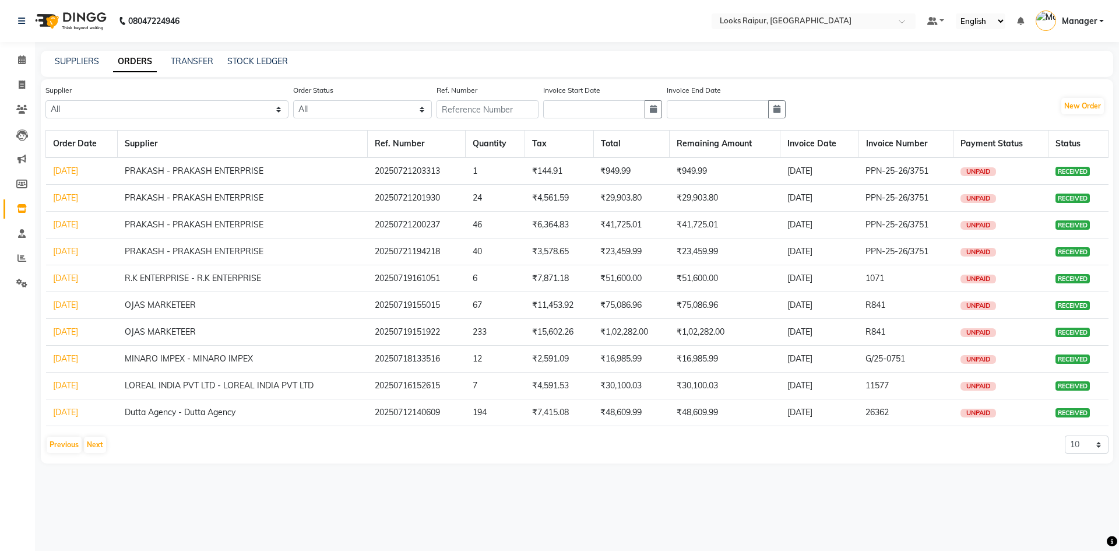
click at [227, 366] on td "MINARO IMPEX - MINARO IMPEX" at bounding box center [243, 359] width 250 height 27
click at [228, 365] on td "MINARO IMPEX - MINARO IMPEX" at bounding box center [243, 359] width 250 height 27
click at [232, 363] on td "MINARO IMPEX - MINARO IMPEX" at bounding box center [243, 359] width 250 height 27
click at [233, 362] on td "MINARO IMPEX - MINARO IMPEX" at bounding box center [243, 359] width 250 height 27
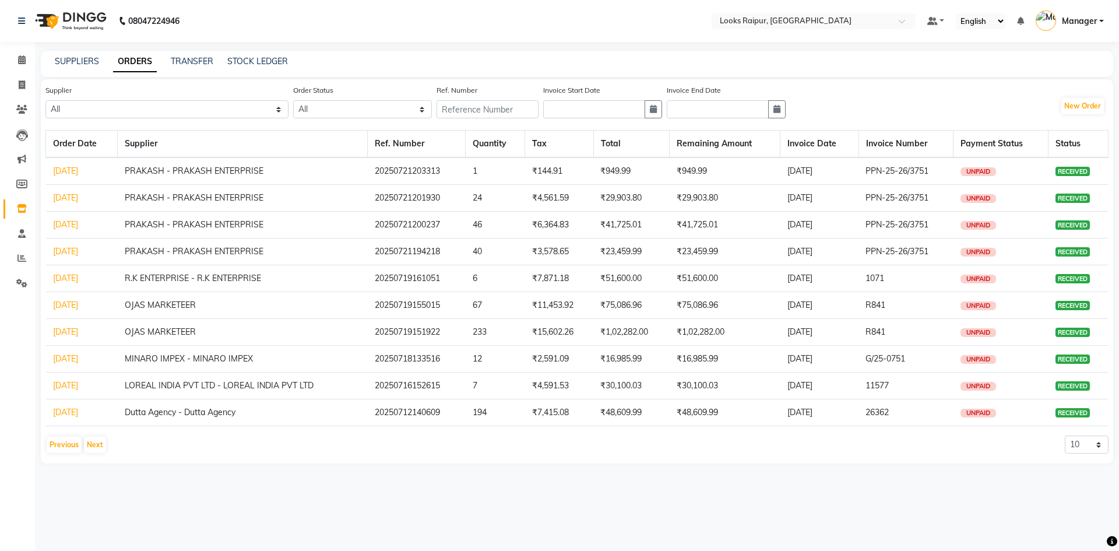
click at [438, 361] on td "20250718133516" at bounding box center [417, 359] width 98 height 27
click at [83, 365] on td "18-07-2025" at bounding box center [82, 359] width 72 height 27
click at [78, 361] on link "18-07-2025" at bounding box center [65, 358] width 25 height 10
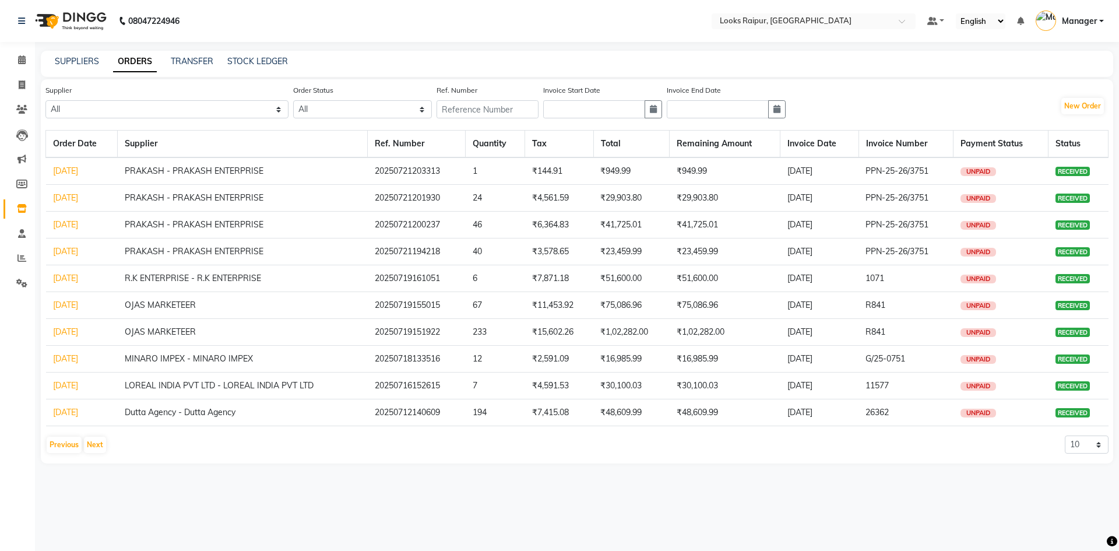
click at [83, 361] on div "08047224946 Select Location × Looks Raipur, Raipur Default Panel My Panel Engli…" at bounding box center [559, 275] width 1119 height 551
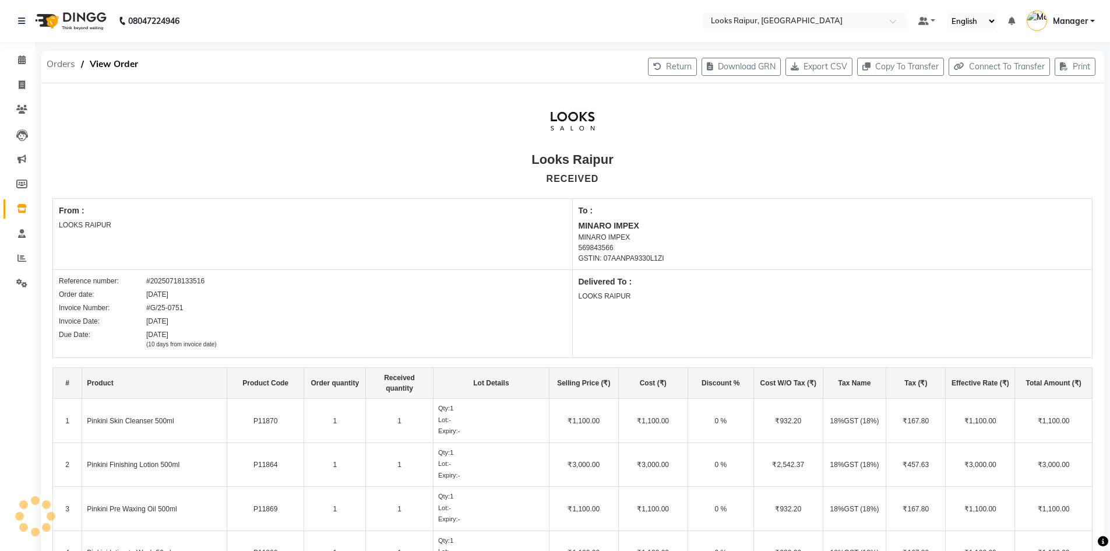
click at [57, 68] on span "Orders" at bounding box center [61, 64] width 40 height 21
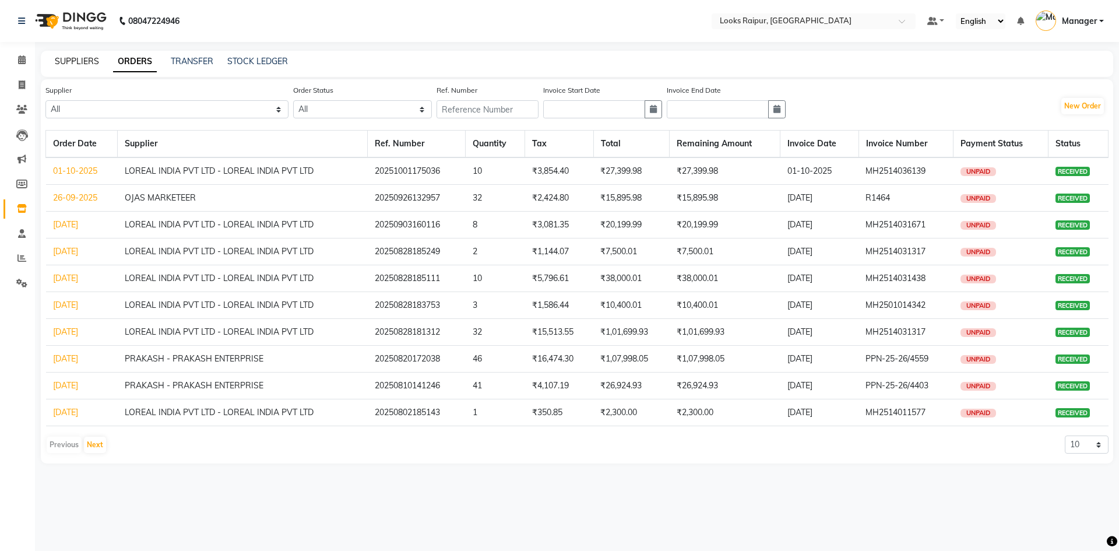
click at [71, 62] on link "SUPPLIERS" at bounding box center [77, 61] width 44 height 10
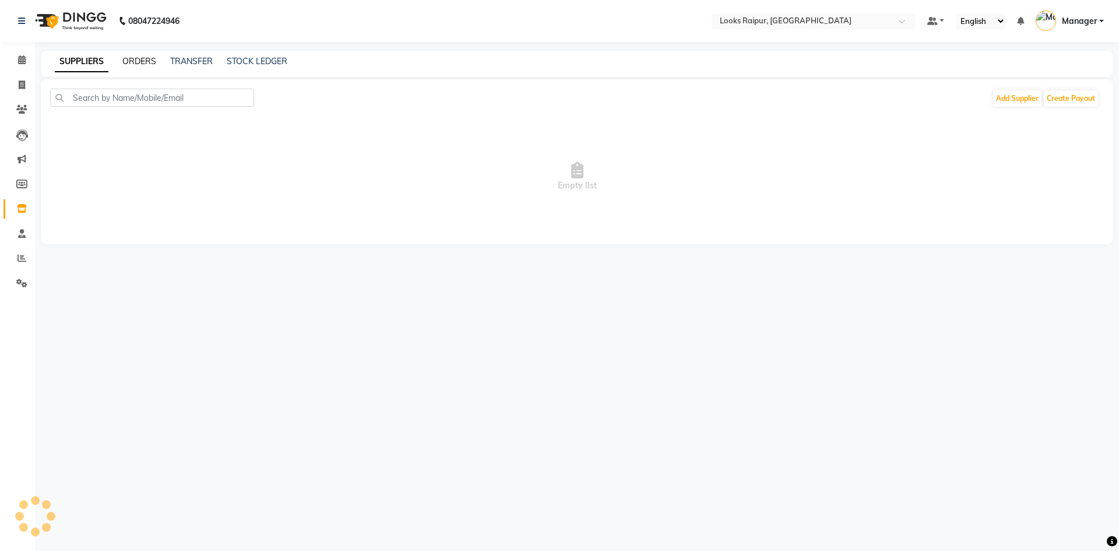
click at [146, 64] on link "ORDERS" at bounding box center [139, 61] width 34 height 10
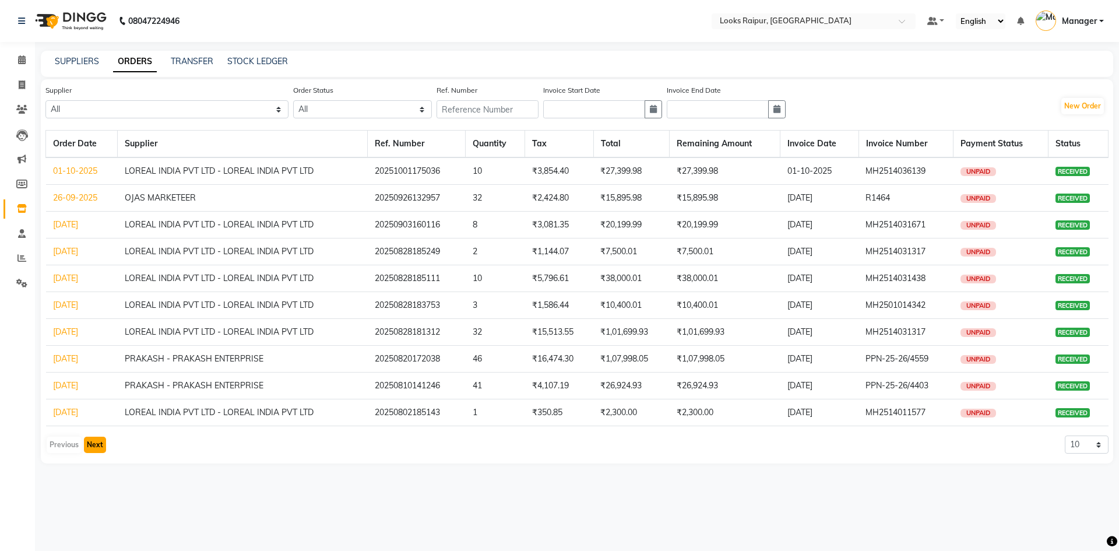
click at [93, 446] on button "Next" at bounding box center [95, 444] width 22 height 16
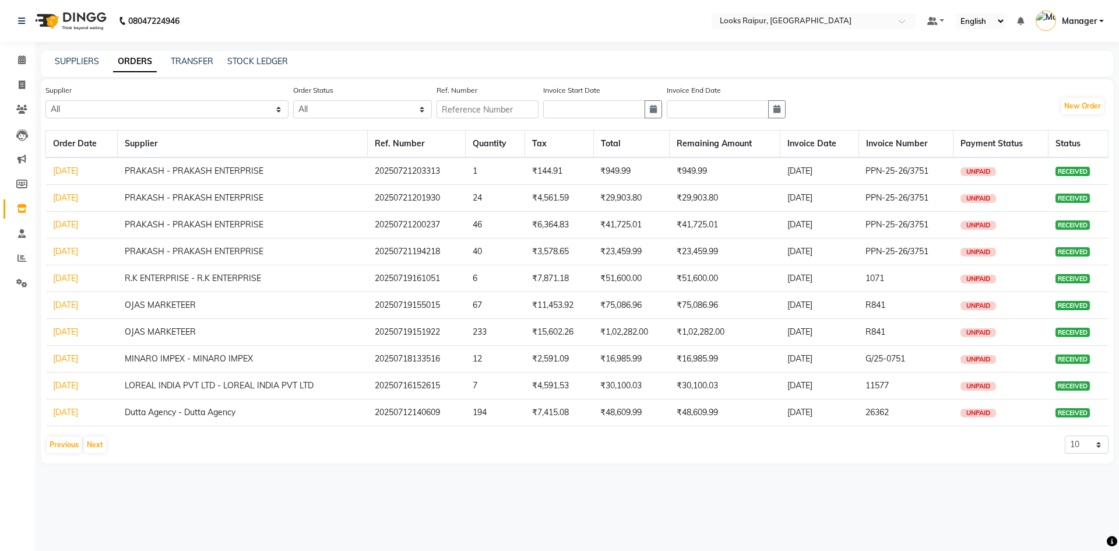
click at [181, 303] on td "OJAS MARKETEER" at bounding box center [243, 305] width 250 height 27
click at [78, 309] on link "10-07-2025" at bounding box center [65, 305] width 25 height 10
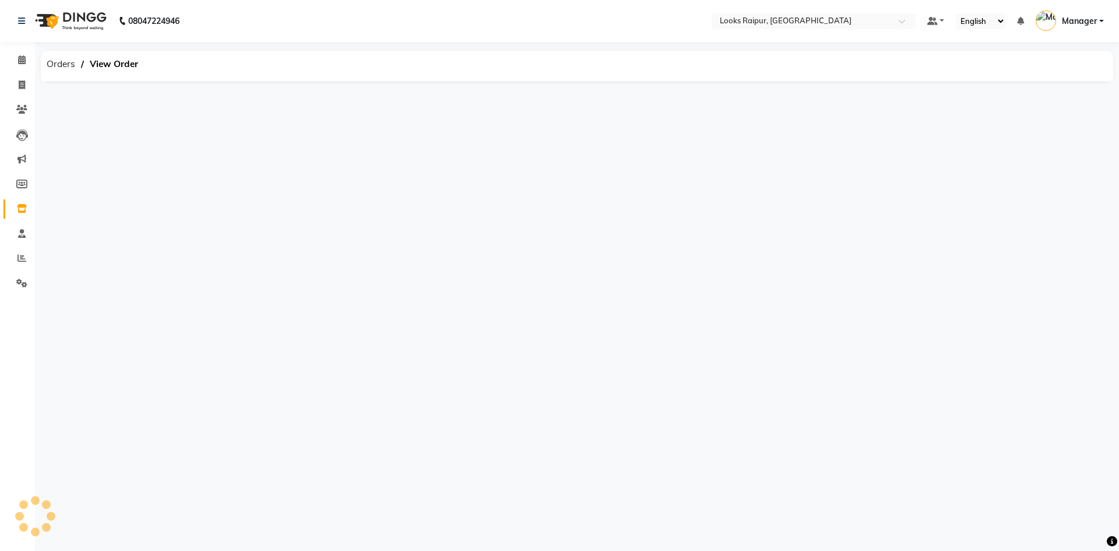
click at [87, 309] on div "08047224946 Select Location × Looks Raipur, Raipur Default Panel My Panel Engli…" at bounding box center [559, 275] width 1119 height 551
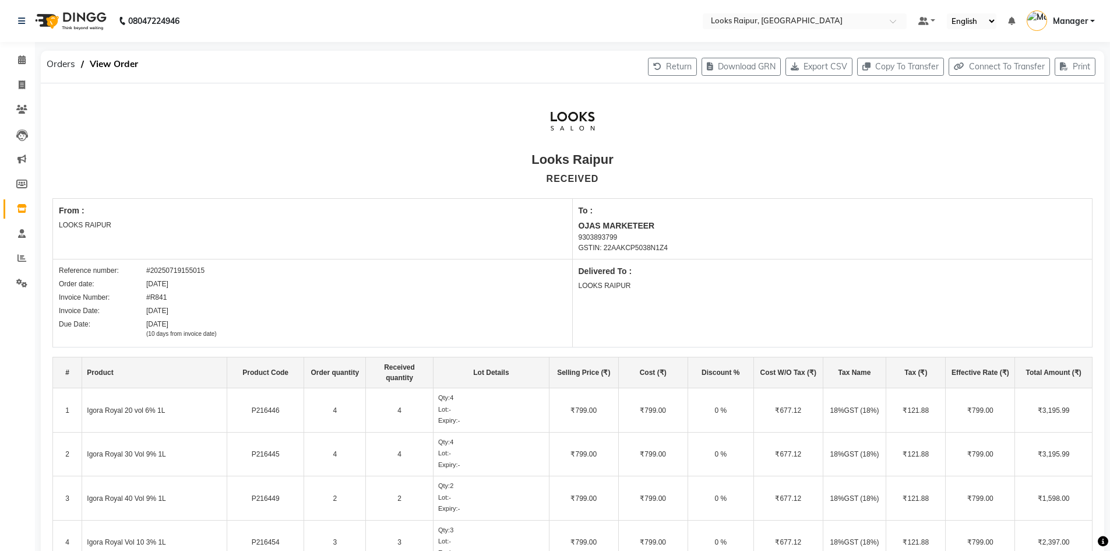
click at [285, 300] on div "Invoice Number: #R841" at bounding box center [313, 297] width 508 height 10
click at [17, 81] on span at bounding box center [22, 85] width 20 height 13
select select "service"
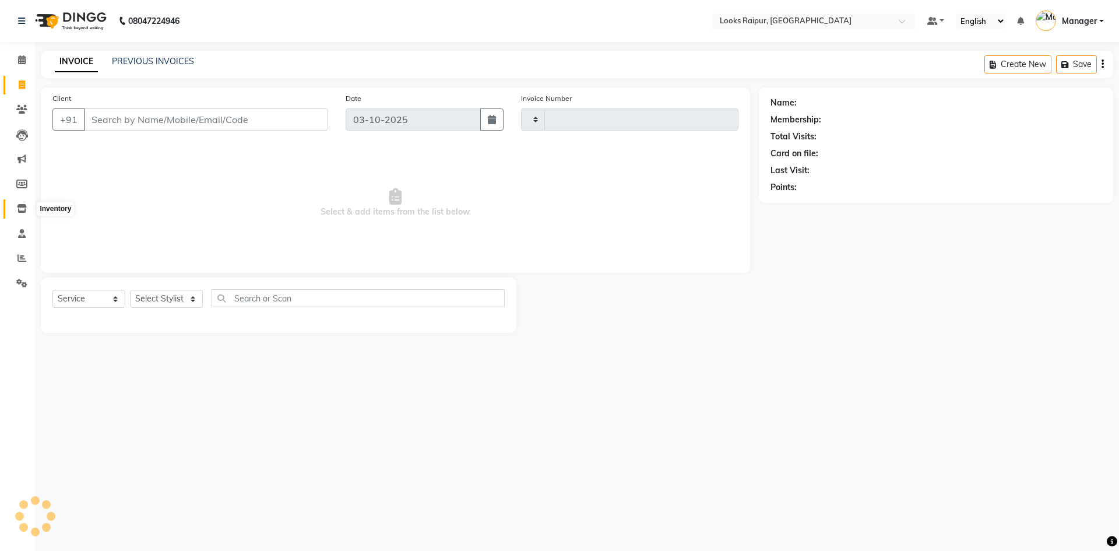
click at [18, 206] on icon at bounding box center [22, 208] width 10 height 9
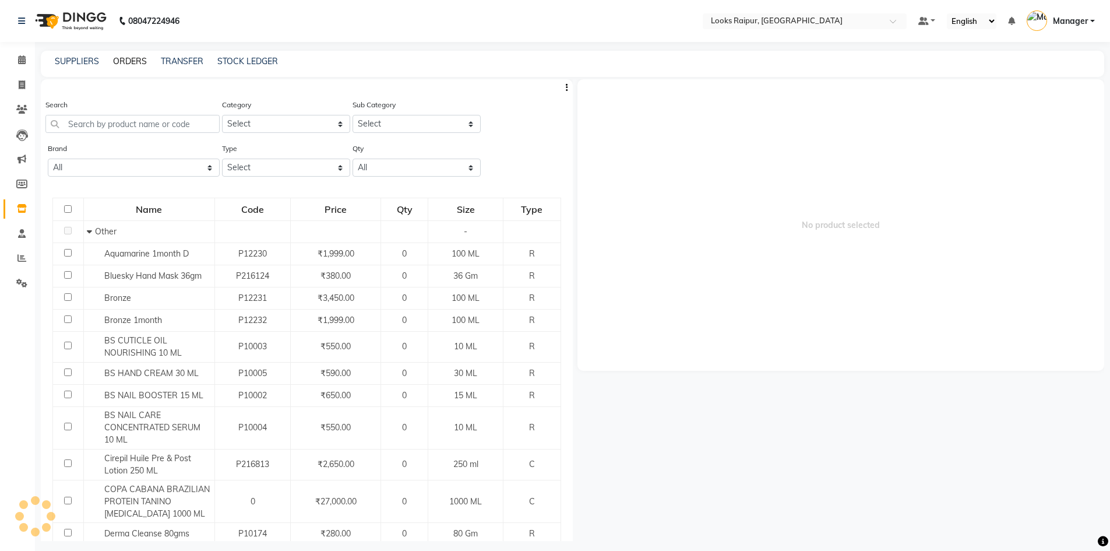
click at [138, 61] on link "ORDERS" at bounding box center [130, 61] width 34 height 10
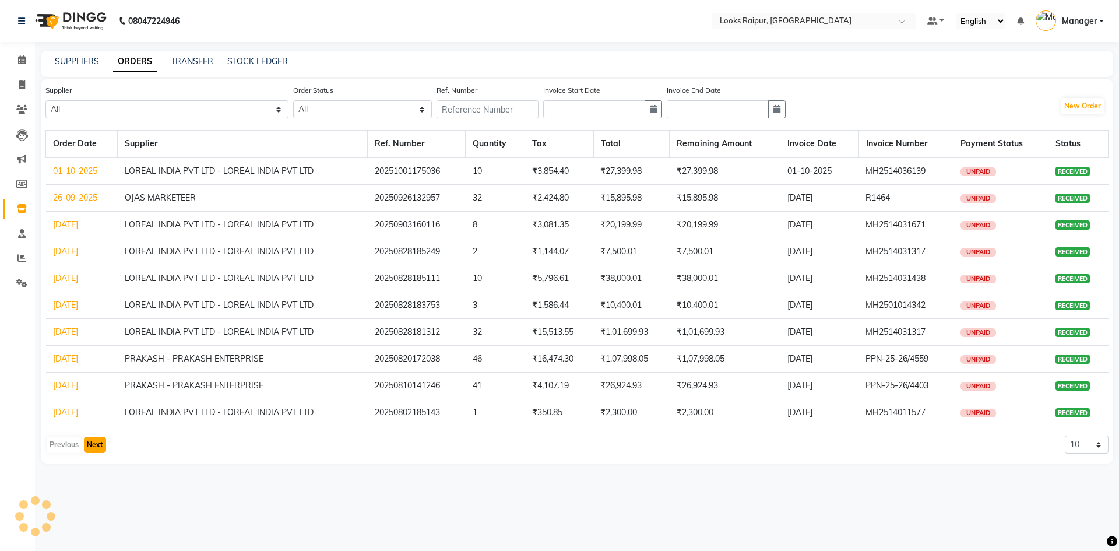
click at [92, 446] on button "Next" at bounding box center [95, 444] width 22 height 16
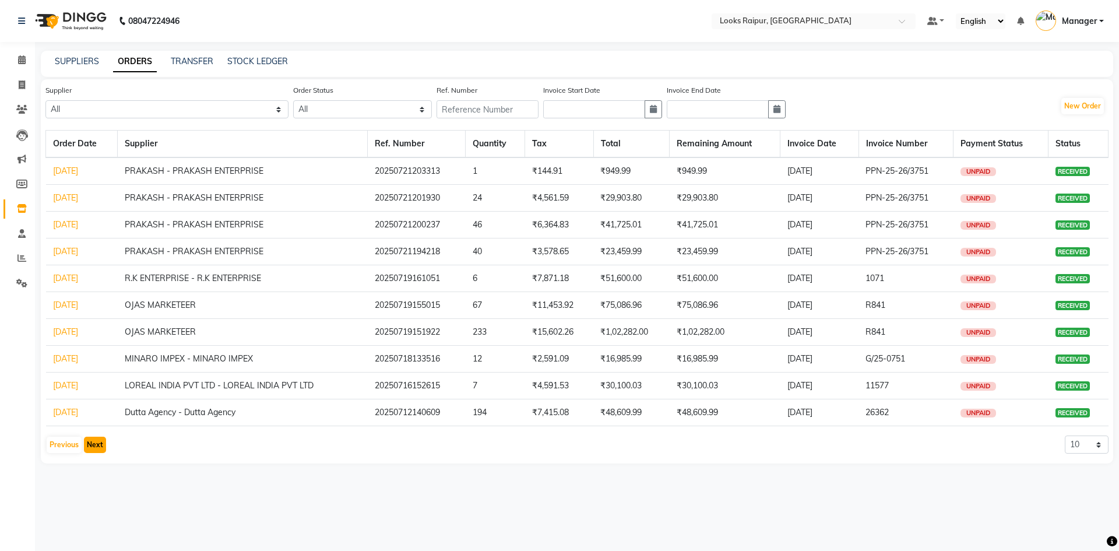
click at [94, 445] on button "Next" at bounding box center [95, 444] width 22 height 16
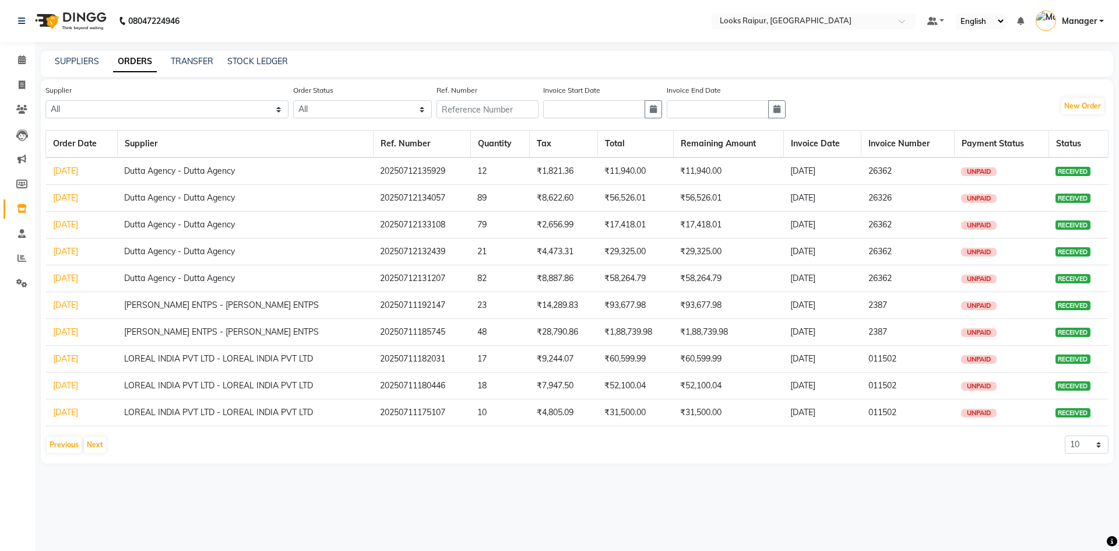
click at [78, 304] on link "01-07-2025" at bounding box center [65, 305] width 25 height 10
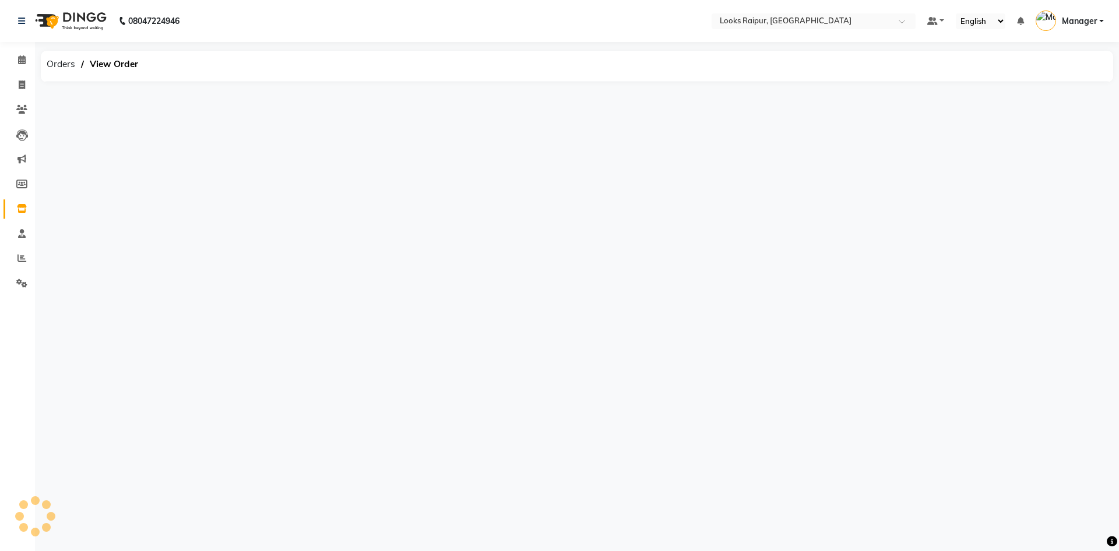
click at [85, 304] on div "08047224946 Select Location × Looks Raipur, Raipur Default Panel My Panel Engli…" at bounding box center [559, 275] width 1119 height 551
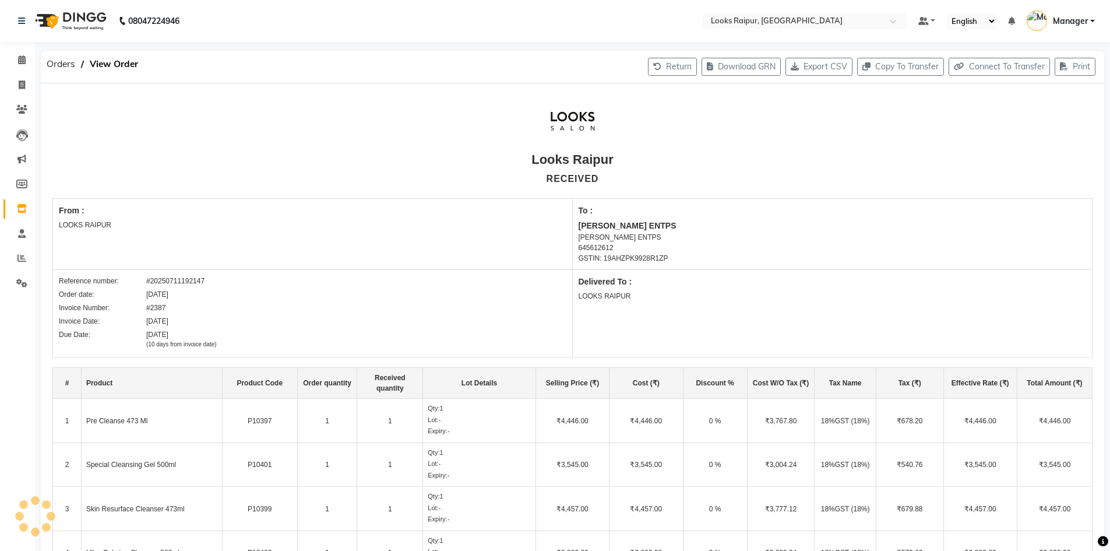
click at [251, 281] on div "Reference number: #20250711192147" at bounding box center [313, 281] width 508 height 10
click at [246, 356] on div "Reference number: #20250711192147 Order date: 01-07-2025 Invoice Number: #2387 …" at bounding box center [313, 313] width 520 height 87
click at [52, 73] on span "Orders" at bounding box center [61, 64] width 40 height 21
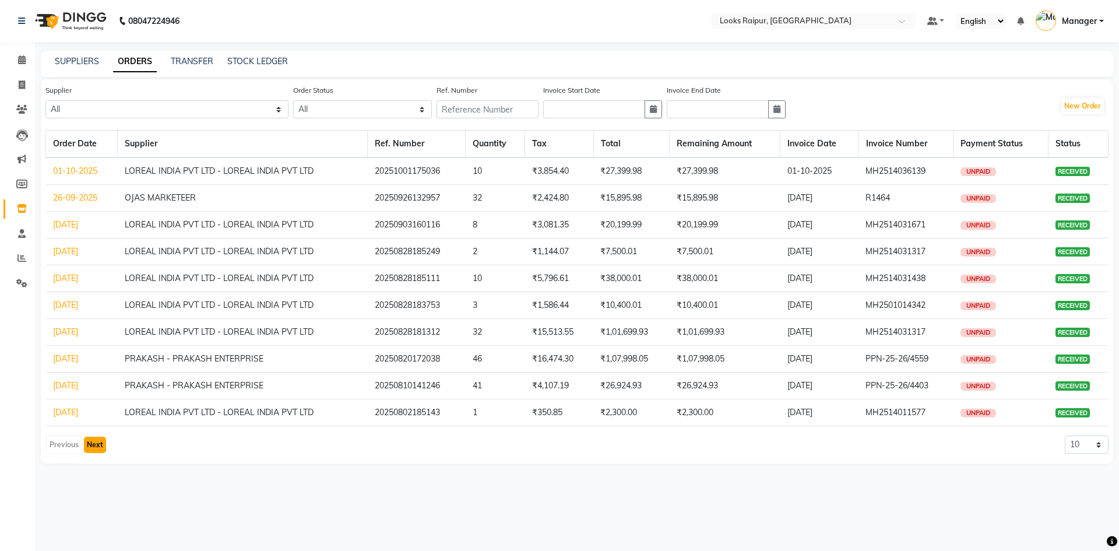
click at [87, 448] on button "Next" at bounding box center [95, 444] width 22 height 16
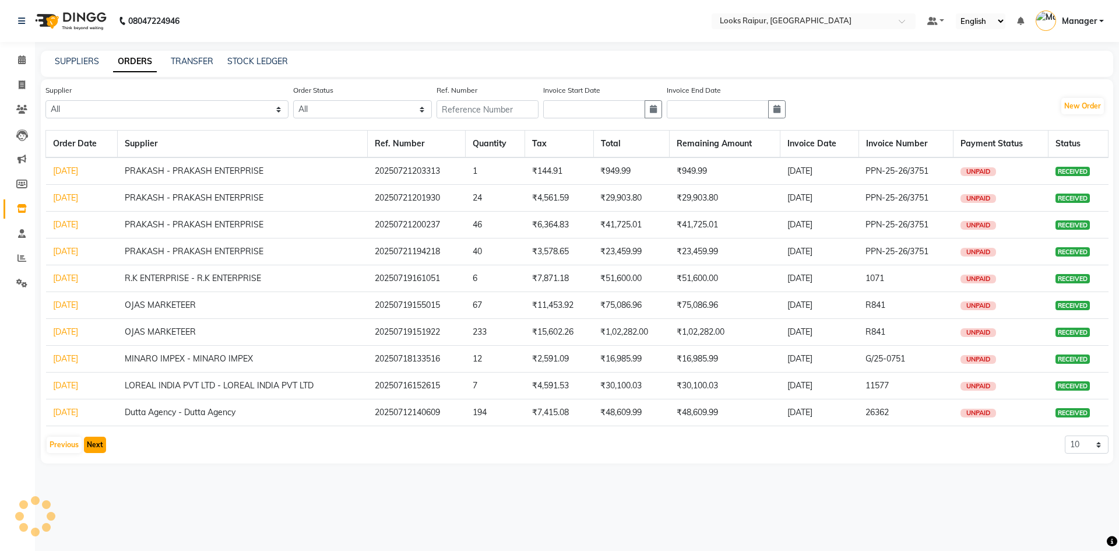
click at [103, 446] on button "Next" at bounding box center [95, 444] width 22 height 16
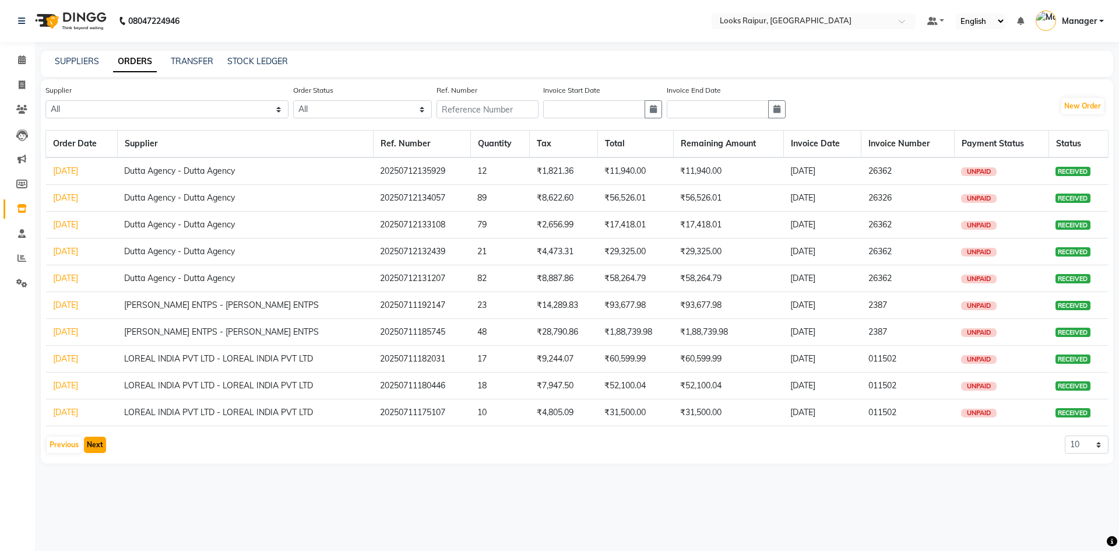
click at [101, 446] on button "Next" at bounding box center [95, 444] width 22 height 16
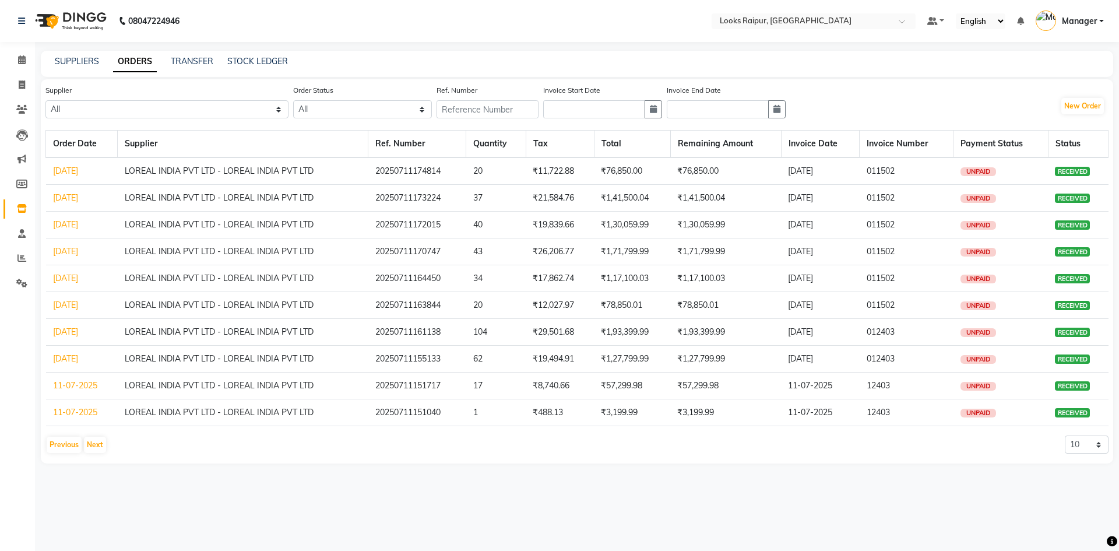
click at [153, 177] on td "LOREAL INDIA PVT LTD - LOREAL INDIA PVT LTD" at bounding box center [243, 170] width 251 height 27
click at [58, 440] on button "Previous" at bounding box center [64, 444] width 35 height 16
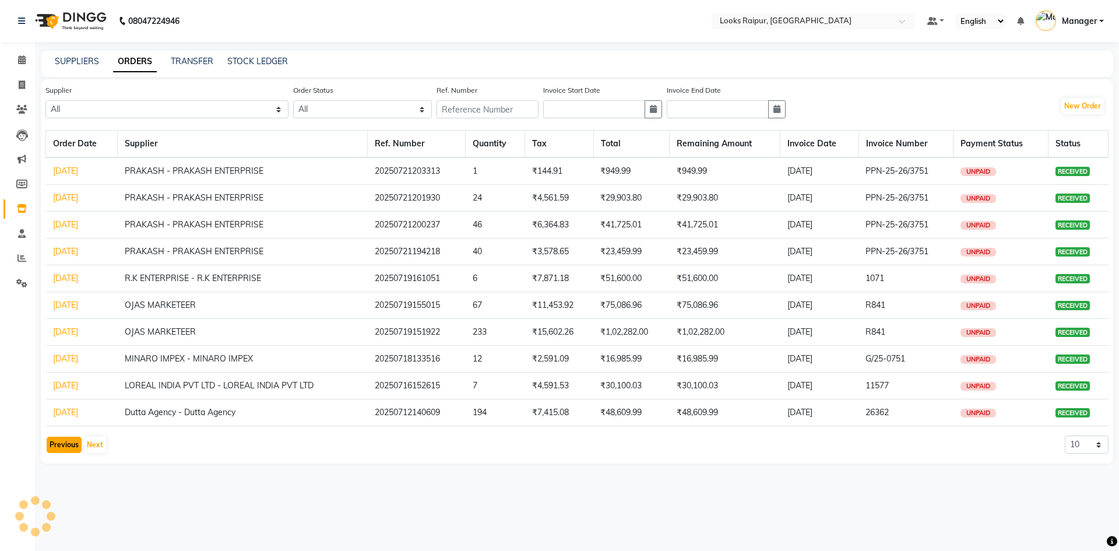
click at [58, 440] on button "Previous" at bounding box center [64, 444] width 35 height 16
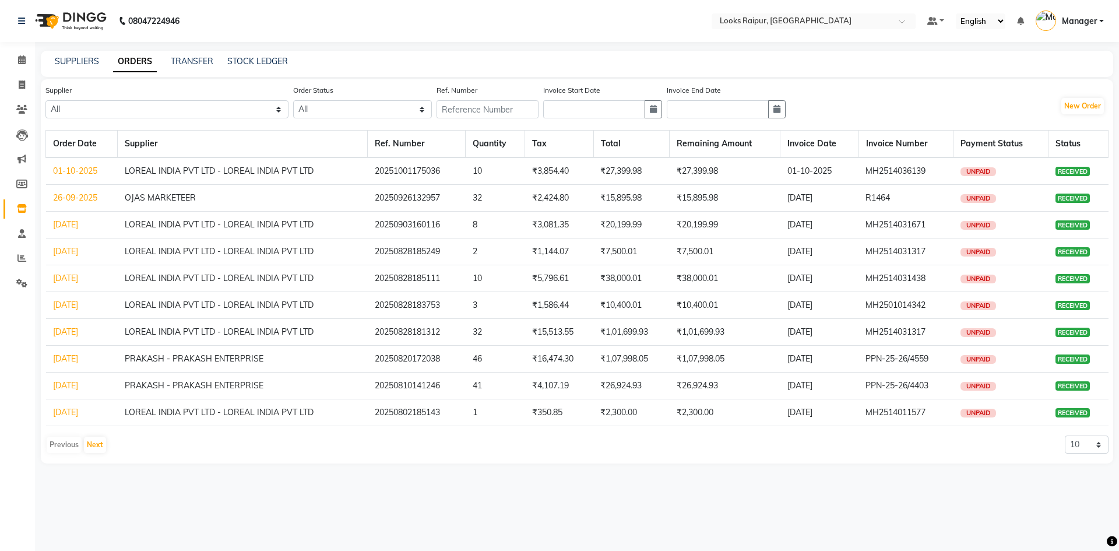
click at [58, 440] on div "Previous Next" at bounding box center [76, 444] width 62 height 19
click at [99, 446] on button "Next" at bounding box center [95, 444] width 22 height 16
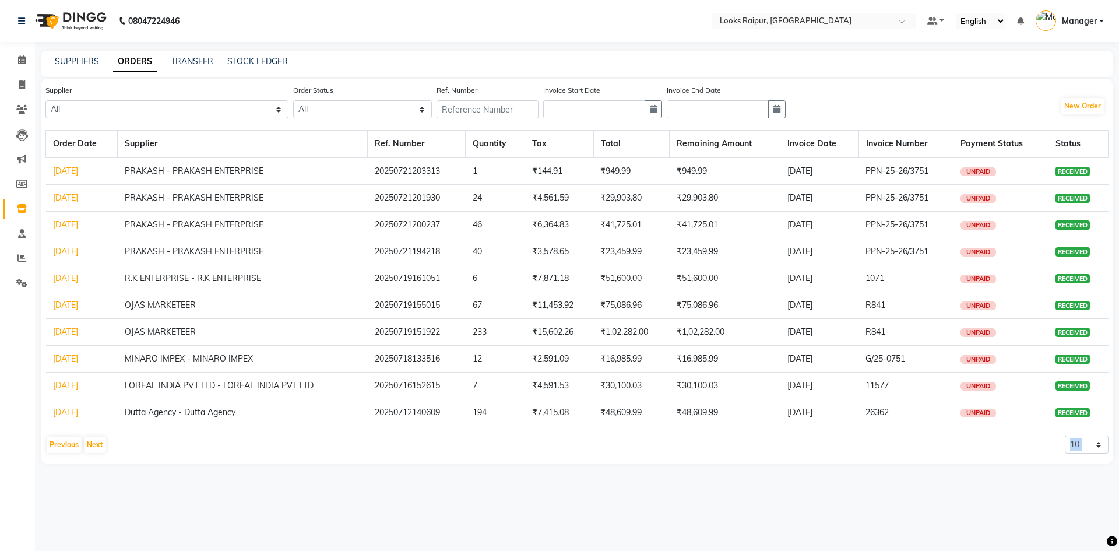
click at [76, 361] on link "18-07-2025" at bounding box center [65, 358] width 25 height 10
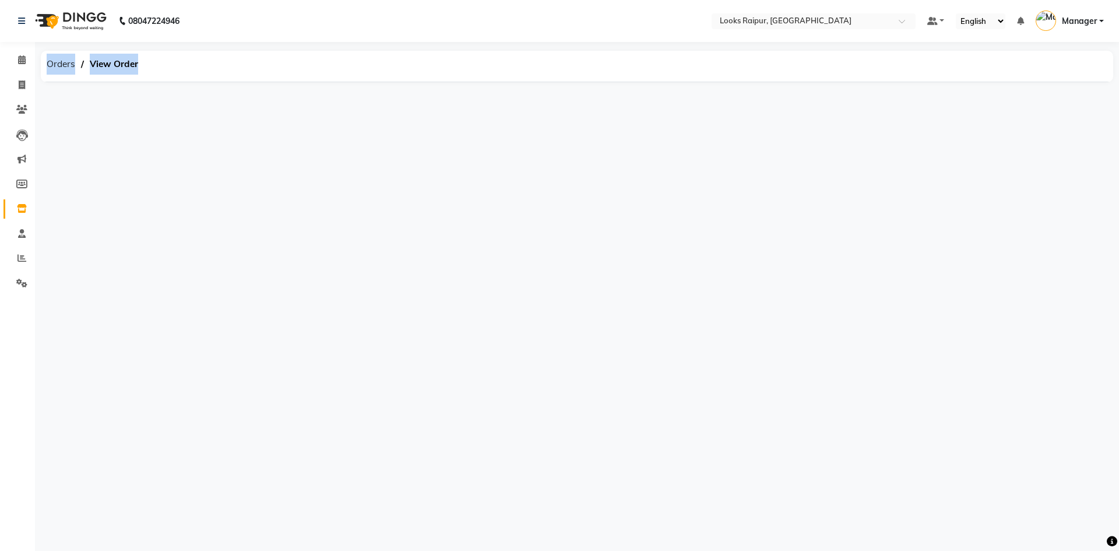
click at [76, 361] on div "08047224946 Select Location × Looks Raipur, Raipur Default Panel My Panel Engli…" at bounding box center [559, 275] width 1119 height 551
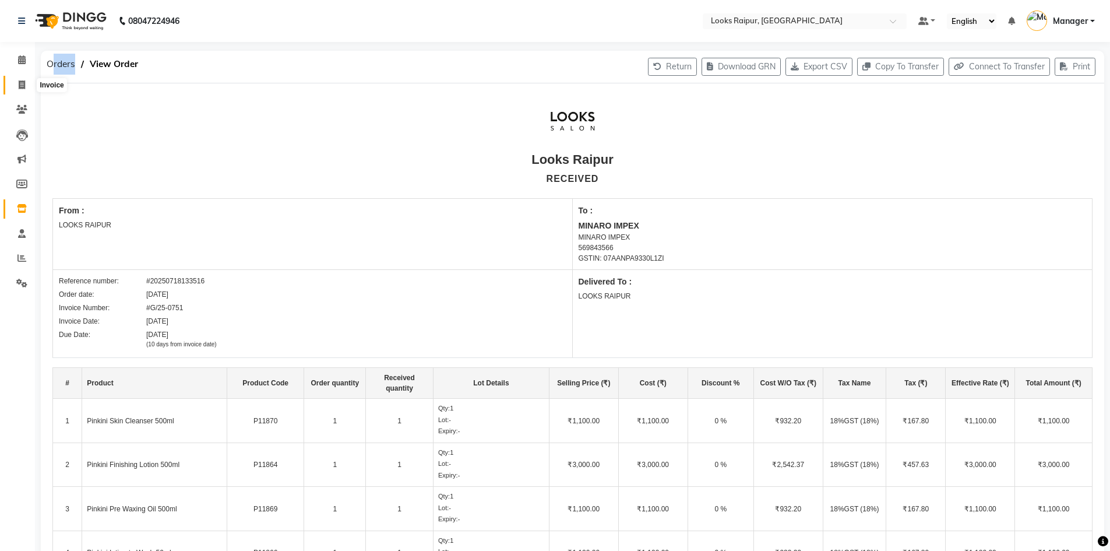
click at [21, 80] on icon at bounding box center [22, 84] width 6 height 9
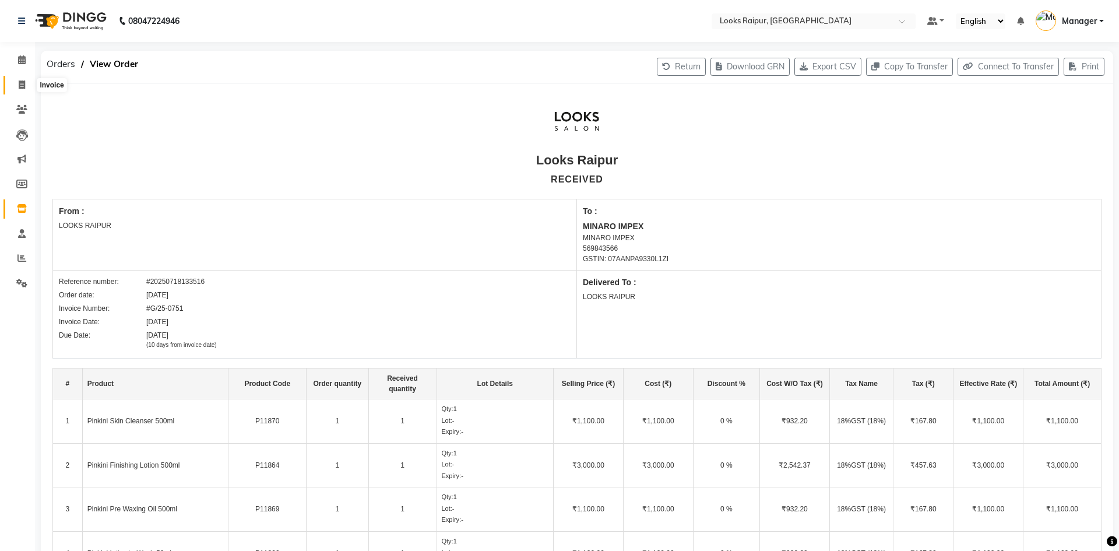
select select "8606"
select select "service"
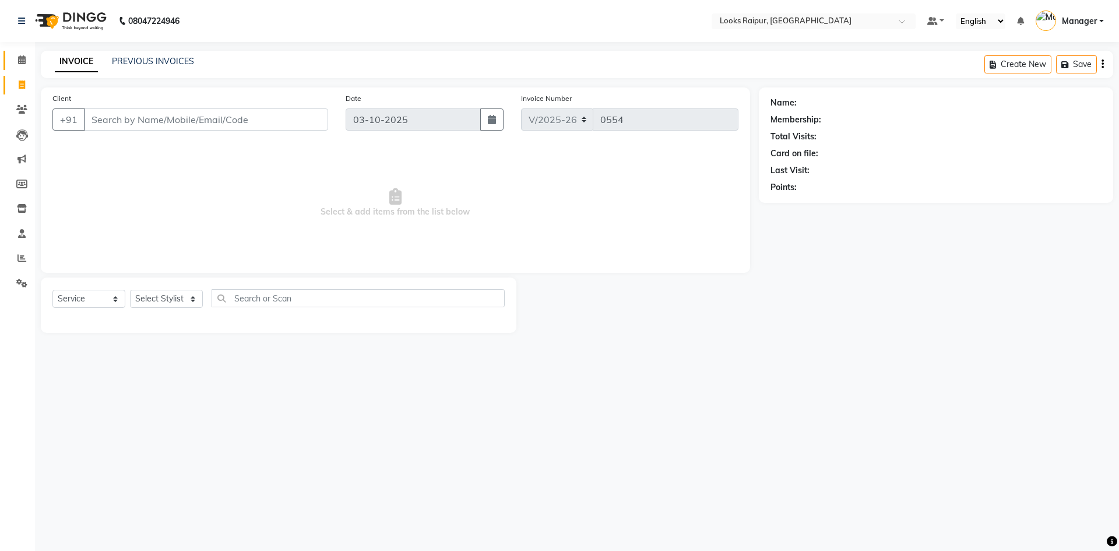
click at [27, 67] on link "Calendar" at bounding box center [17, 60] width 28 height 19
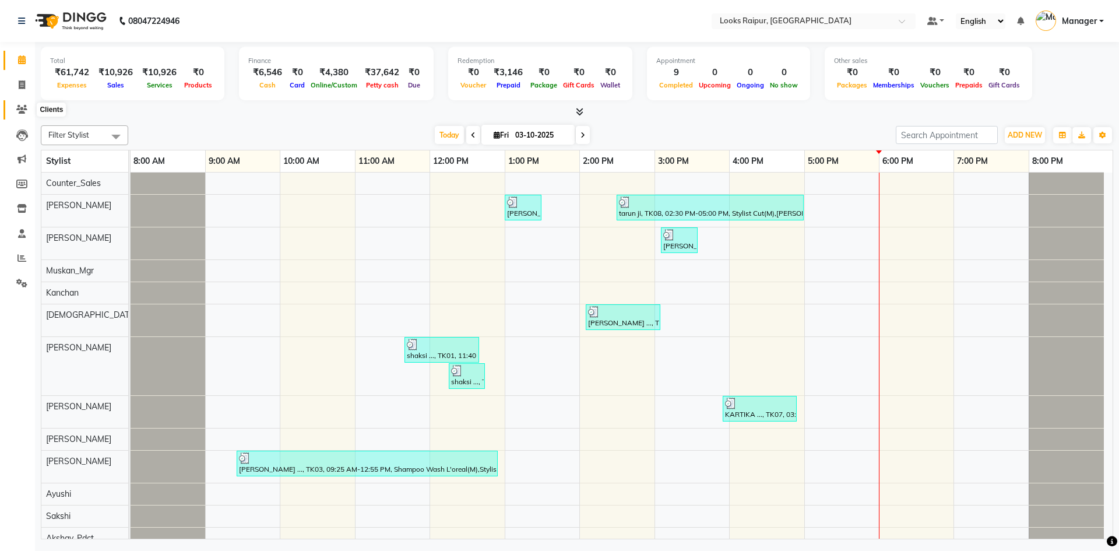
click at [13, 108] on span at bounding box center [22, 109] width 20 height 13
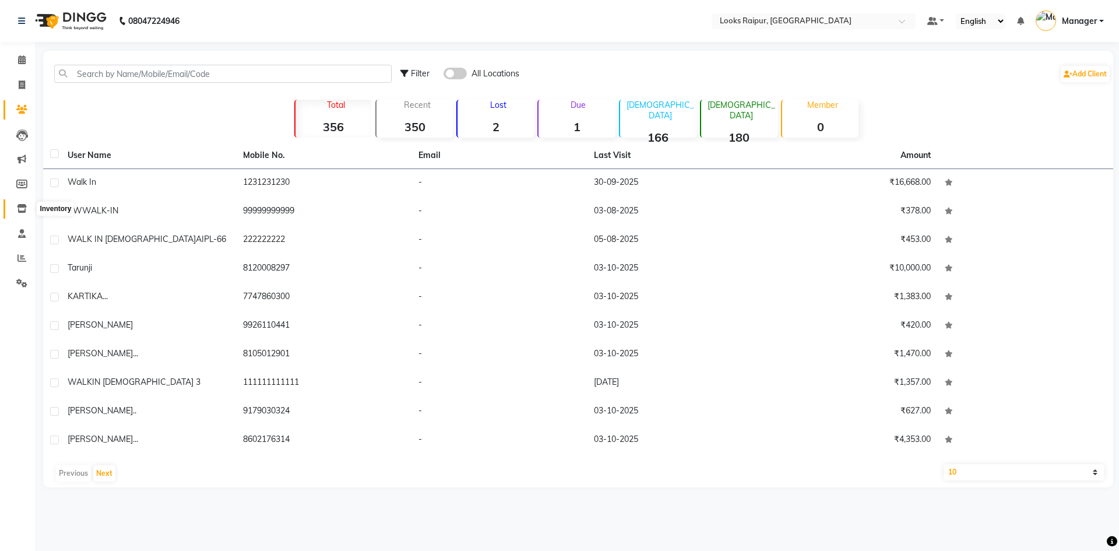
click at [24, 203] on span at bounding box center [22, 208] width 20 height 13
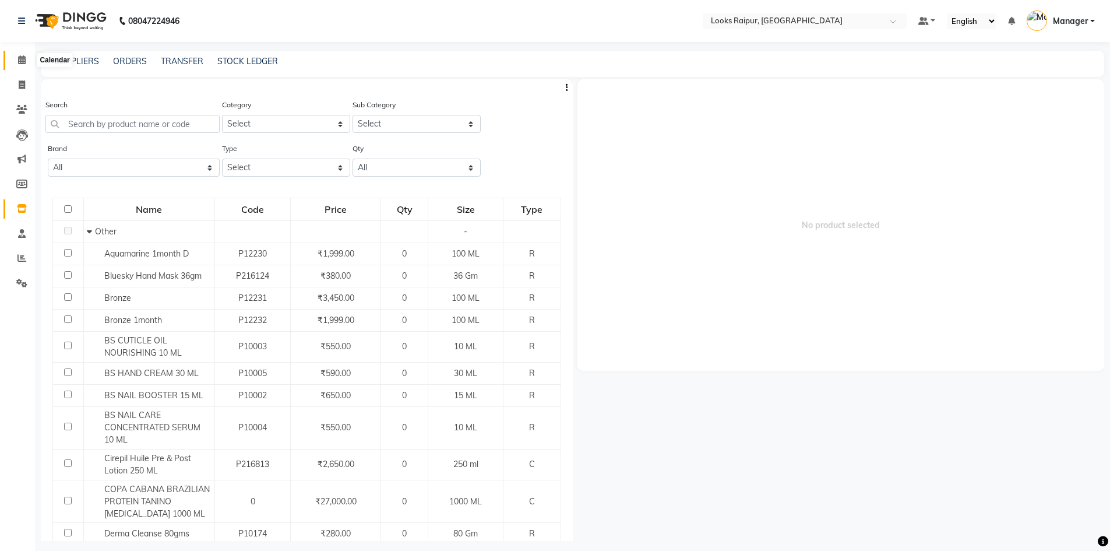
click at [22, 59] on icon at bounding box center [22, 59] width 8 height 9
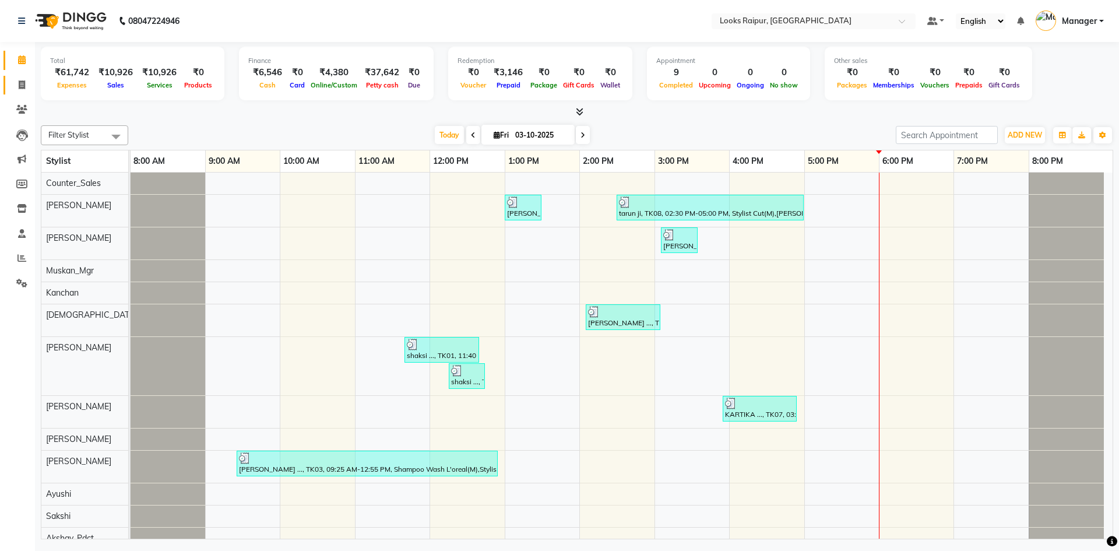
click at [21, 91] on link "Invoice" at bounding box center [17, 85] width 28 height 19
select select "service"
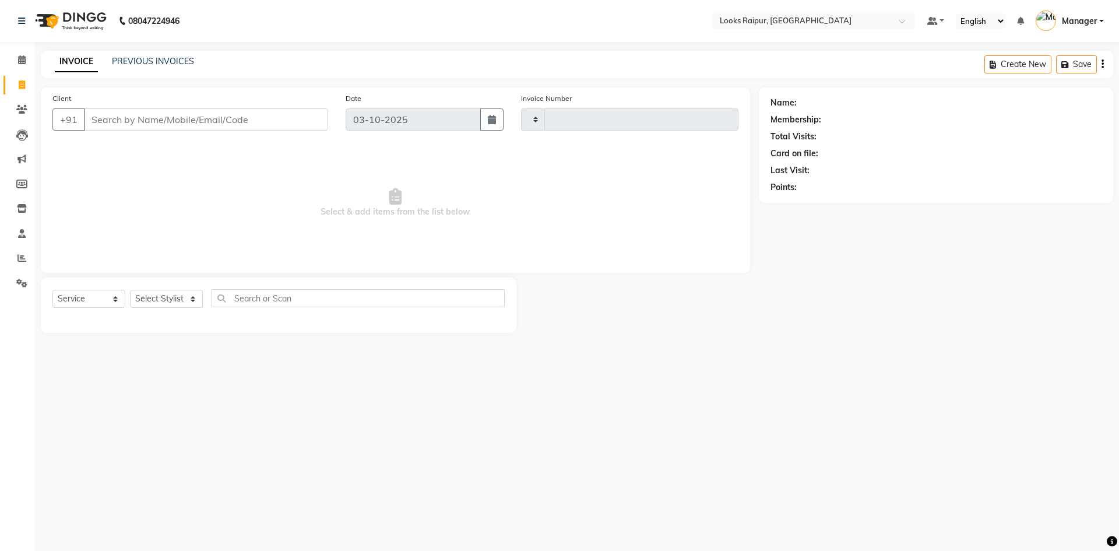
type input "0554"
select select "8606"
click at [15, 109] on span at bounding box center [22, 109] width 20 height 13
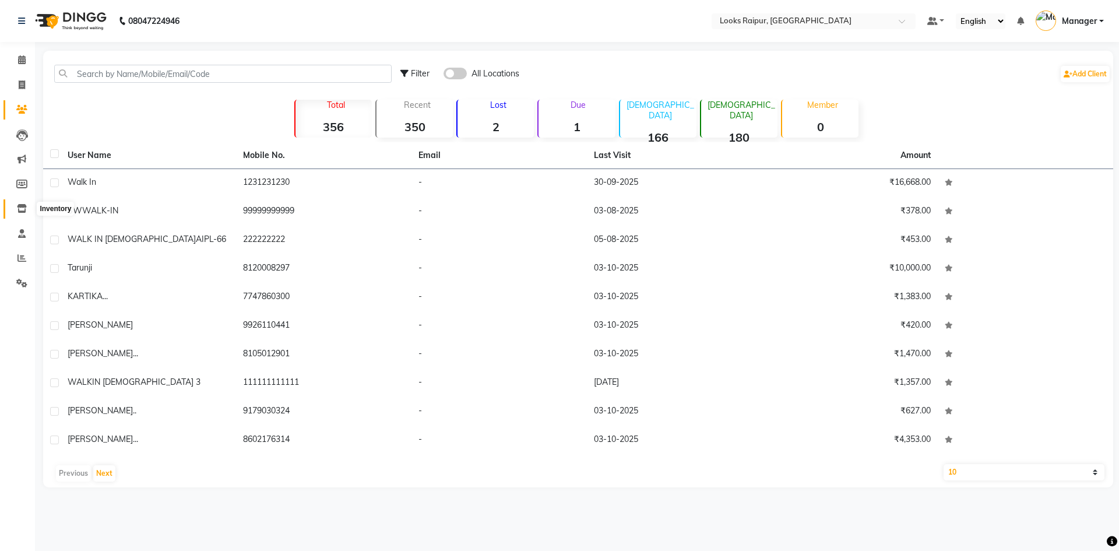
click at [13, 203] on span at bounding box center [22, 208] width 20 height 13
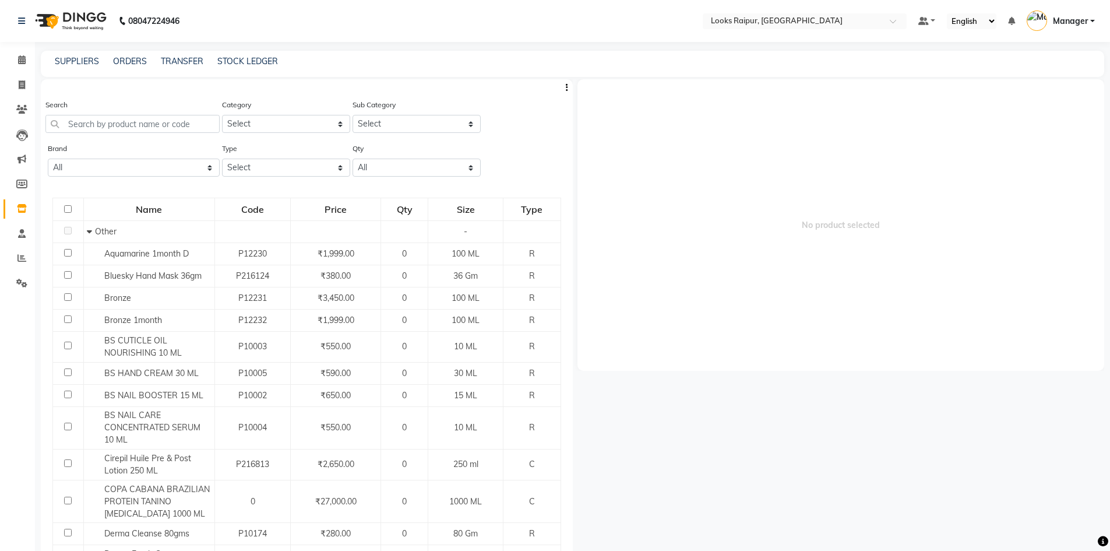
click at [21, 208] on icon at bounding box center [22, 208] width 10 height 9
click at [119, 66] on div "ORDERS" at bounding box center [130, 61] width 34 height 12
click at [129, 65] on link "ORDERS" at bounding box center [130, 61] width 34 height 10
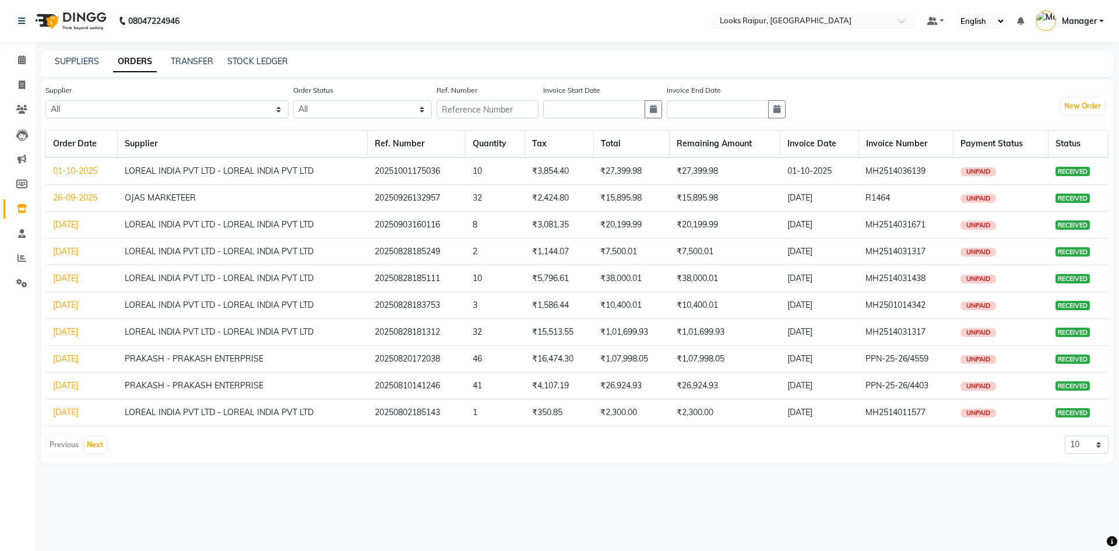
click at [67, 443] on div "Previous Next" at bounding box center [76, 444] width 62 height 19
click at [88, 444] on button "Next" at bounding box center [95, 444] width 22 height 16
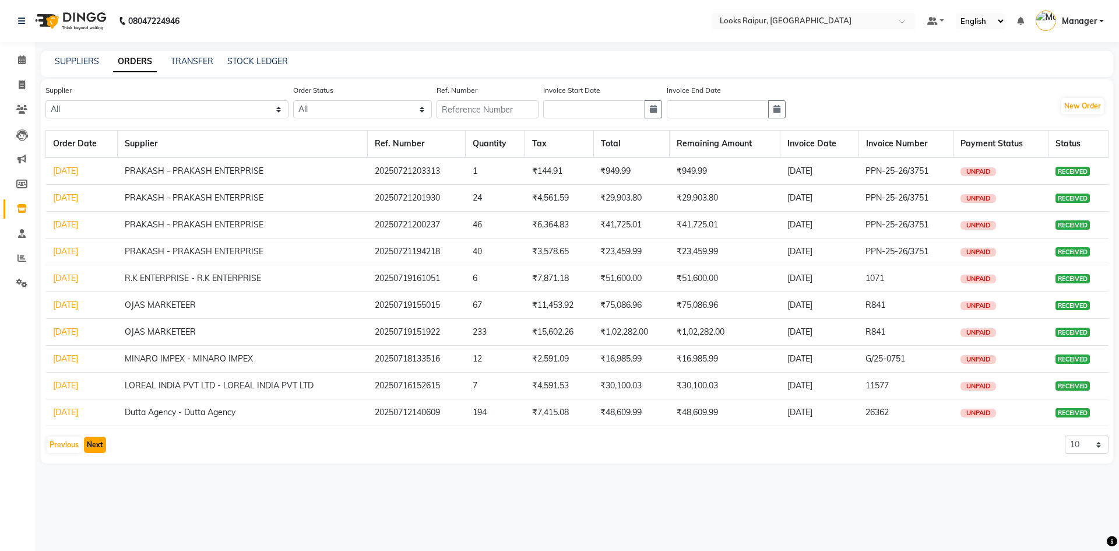
click at [93, 443] on button "Next" at bounding box center [95, 444] width 22 height 16
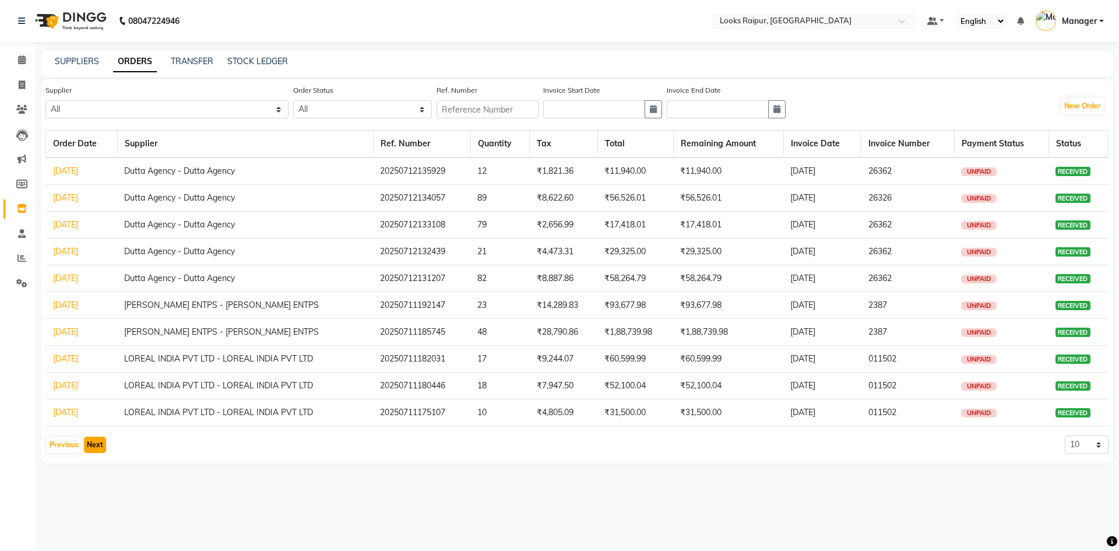
click at [93, 443] on button "Next" at bounding box center [95, 444] width 22 height 16
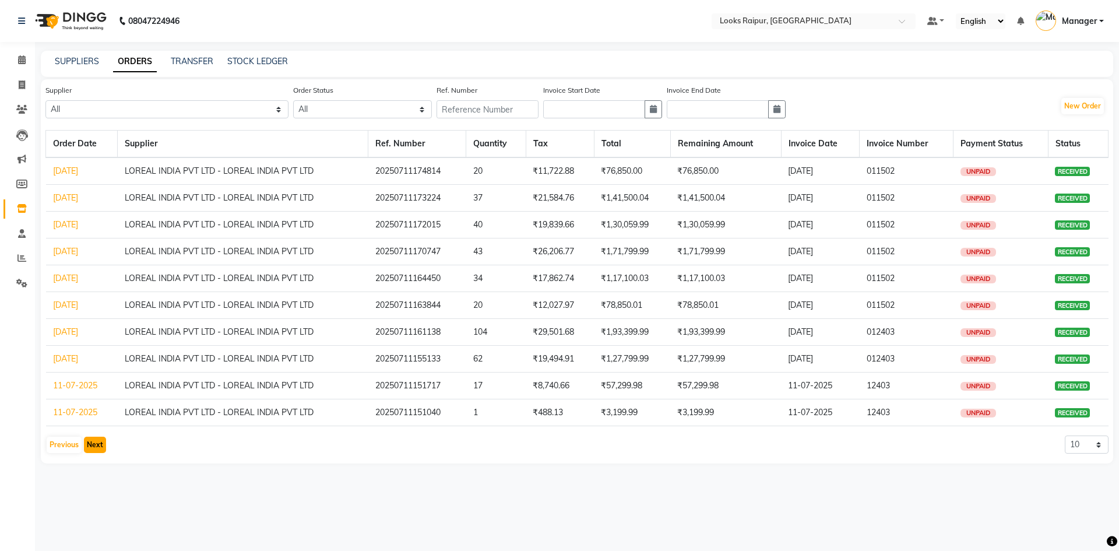
click at [93, 443] on button "Next" at bounding box center [95, 444] width 22 height 16
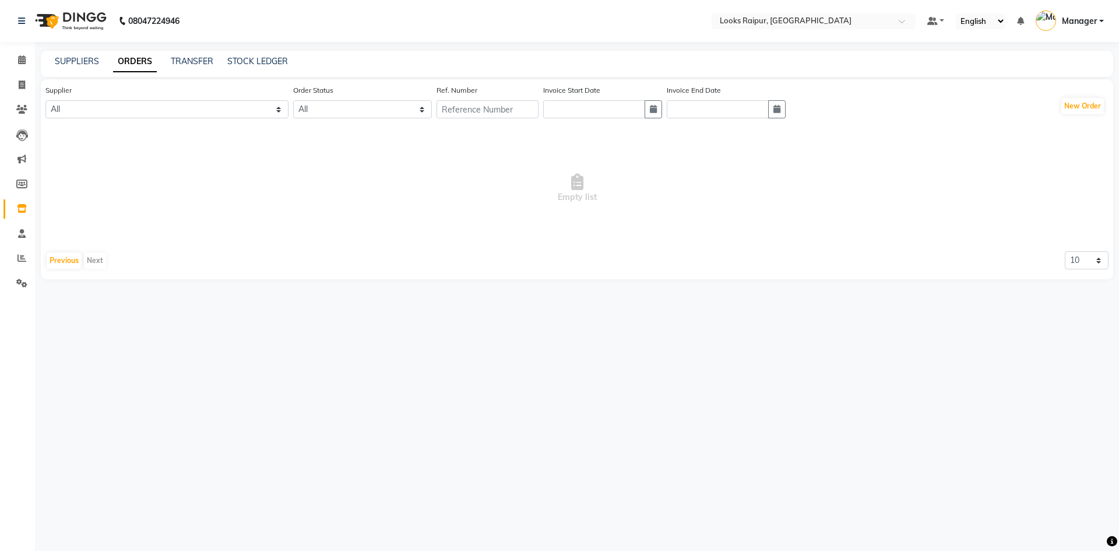
click at [64, 274] on div "Supplier All LOREAL INDIA PVT LTD - LOREAL INDIA PVT LTD Dutta Agency - Dutta A…" at bounding box center [577, 179] width 1072 height 200
click at [64, 267] on button "Previous" at bounding box center [64, 260] width 35 height 16
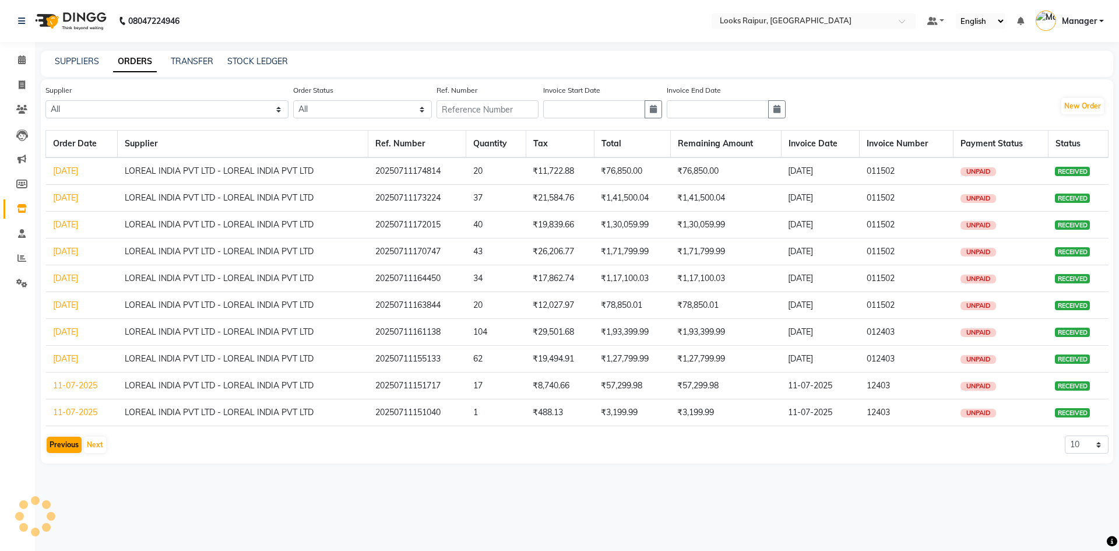
click at [64, 263] on td "23-06-2025" at bounding box center [82, 251] width 72 height 27
click at [68, 441] on button "Previous" at bounding box center [64, 444] width 35 height 16
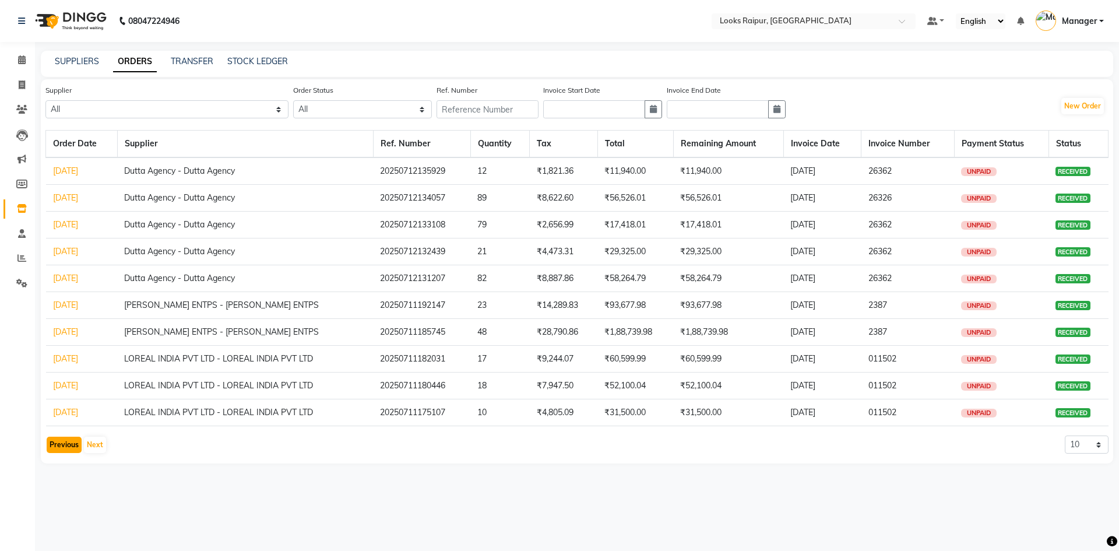
click at [68, 441] on button "Previous" at bounding box center [64, 444] width 35 height 16
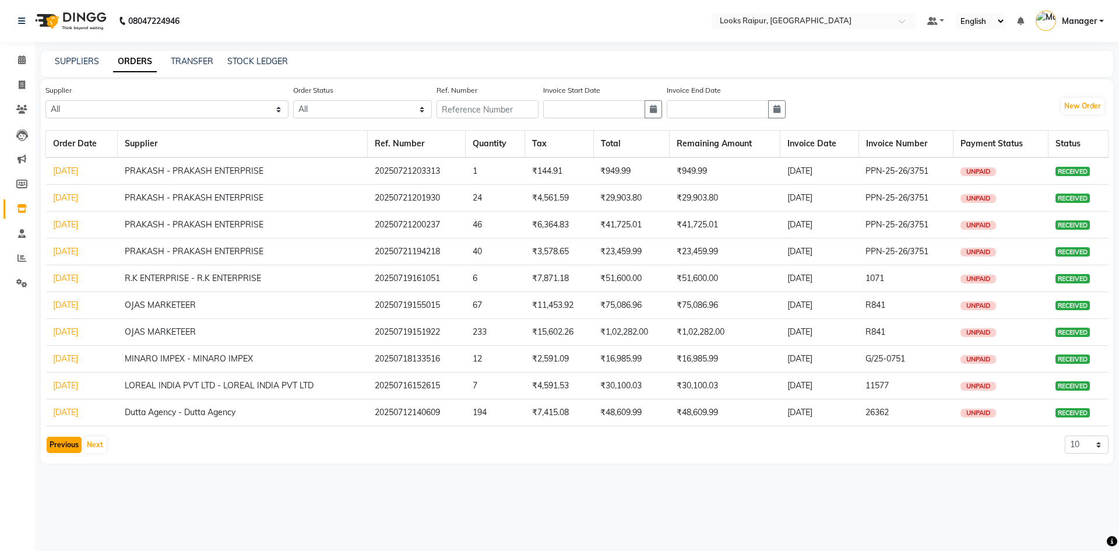
click at [66, 444] on button "Previous" at bounding box center [64, 444] width 35 height 16
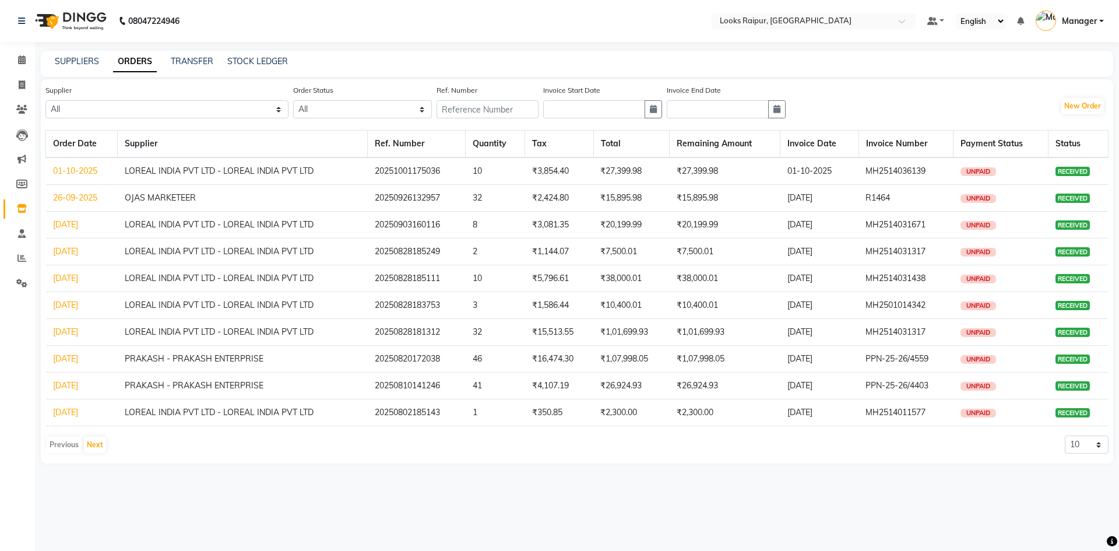
click at [66, 444] on div "Previous Next" at bounding box center [76, 444] width 62 height 19
click at [150, 359] on td "PRAKASH - PRAKASH ENTERPRISE" at bounding box center [243, 359] width 250 height 27
drag, startPoint x: 147, startPoint y: 364, endPoint x: 131, endPoint y: 361, distance: 16.6
click at [146, 364] on td "PRAKASH - PRAKASH ENTERPRISE" at bounding box center [243, 359] width 250 height 27
click at [78, 358] on link "20-08-2025" at bounding box center [65, 358] width 25 height 10
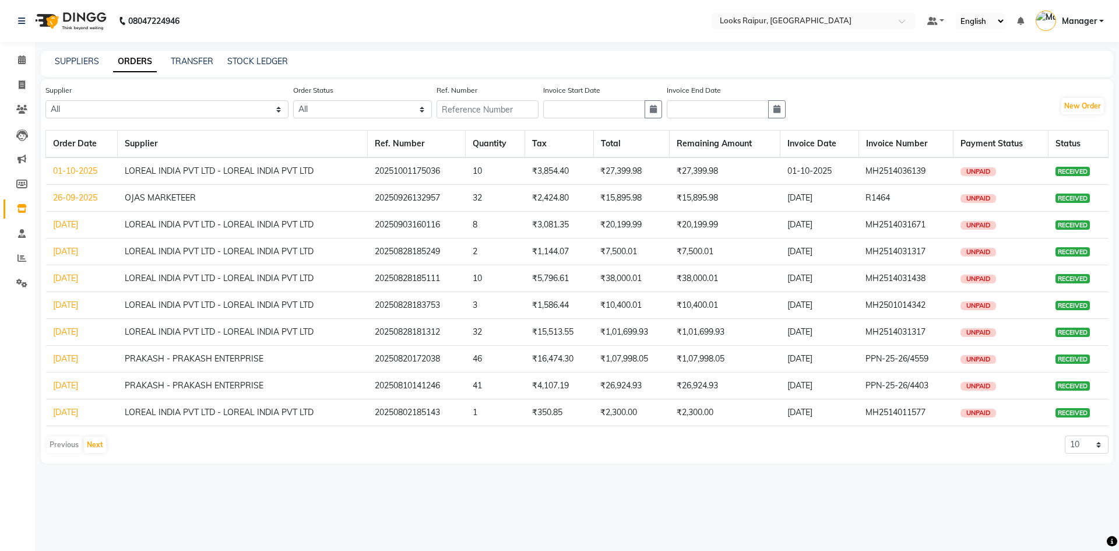
click at [89, 358] on div "08047224946 Select Location × Looks Raipur, Raipur Default Panel My Panel Engli…" at bounding box center [559, 275] width 1119 height 551
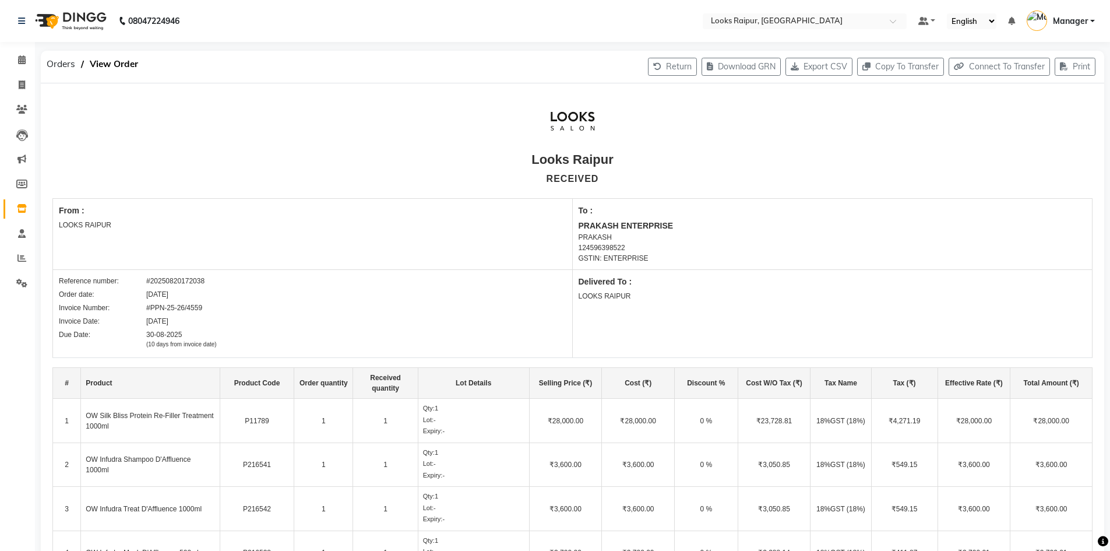
click at [389, 339] on div "Due Date: 30-08-2025 (10 days from invoice date)" at bounding box center [313, 338] width 508 height 19
click at [385, 341] on div "Due Date: 30-08-2025 (10 days from invoice date)" at bounding box center [313, 338] width 508 height 19
click at [19, 76] on link "Invoice" at bounding box center [17, 85] width 28 height 19
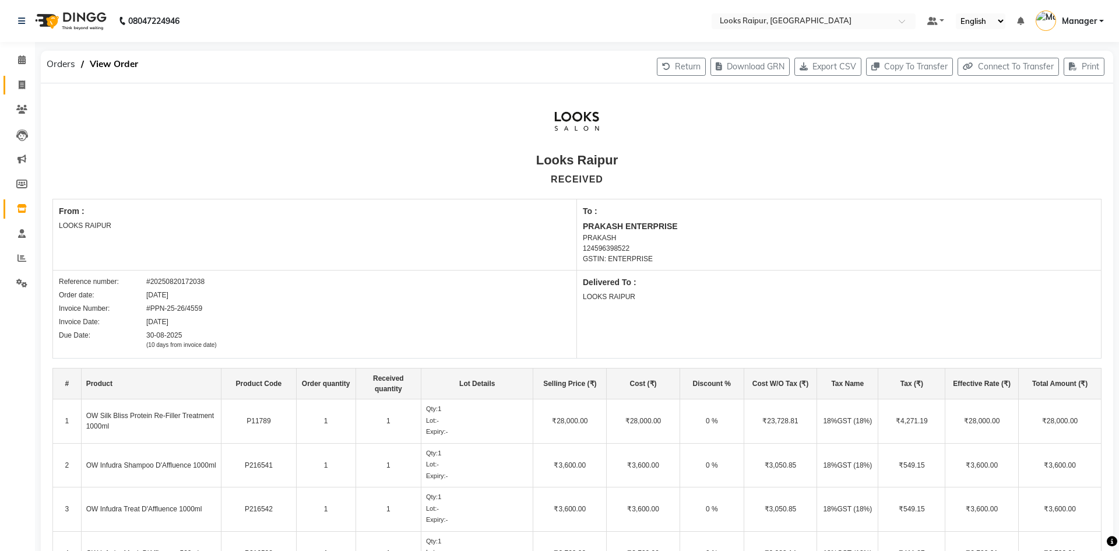
select select "service"
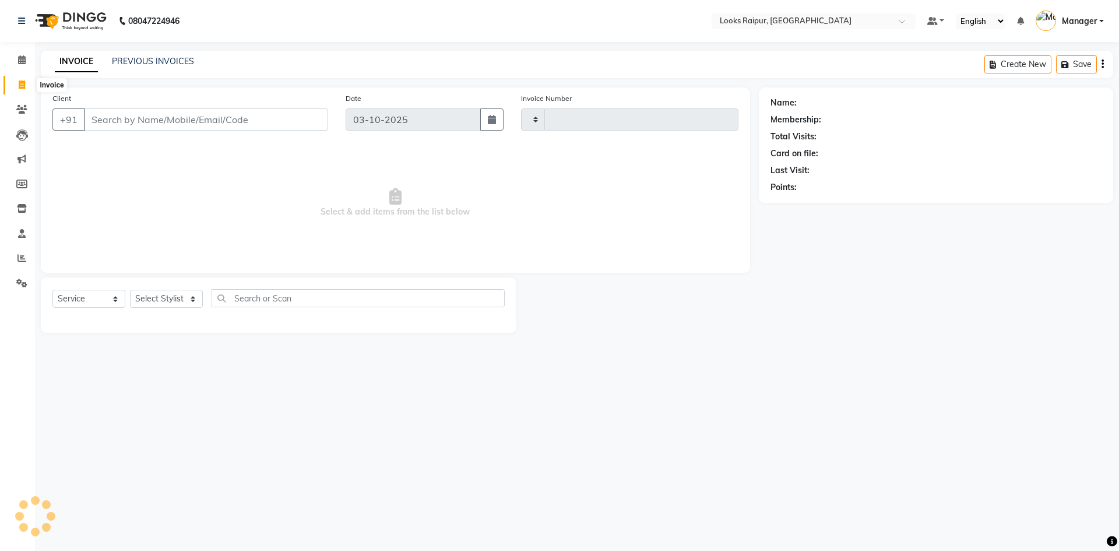
type input "0554"
select select "8606"
click at [198, 304] on select "Select Stylist" at bounding box center [166, 299] width 73 height 18
select select "85887"
click at [130, 290] on select "Select Stylist Akshay_Pdct [PERSON_NAME] [PERSON_NAME] Counter_Sales Dheerendra…" at bounding box center [166, 299] width 73 height 18
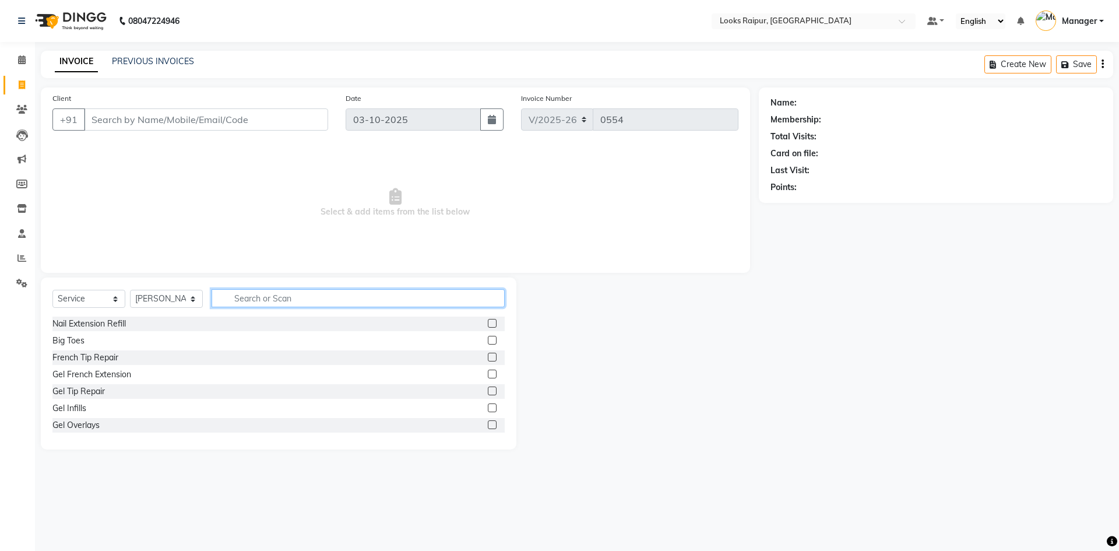
click at [246, 300] on input "text" at bounding box center [358, 298] width 293 height 18
type input "CUT"
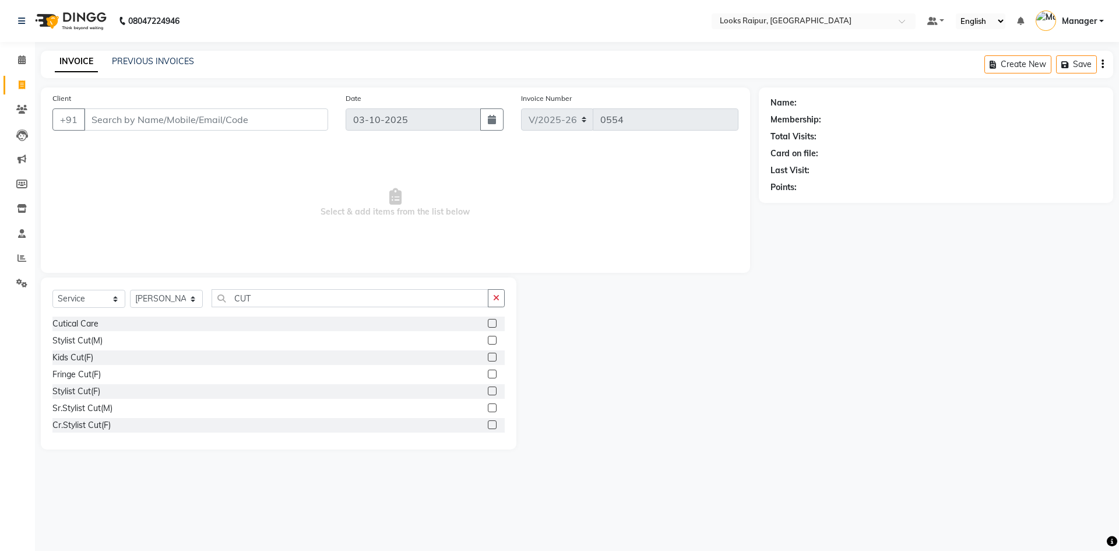
click at [488, 339] on label at bounding box center [492, 340] width 9 height 9
click at [488, 339] on input "checkbox" at bounding box center [492, 341] width 8 height 8
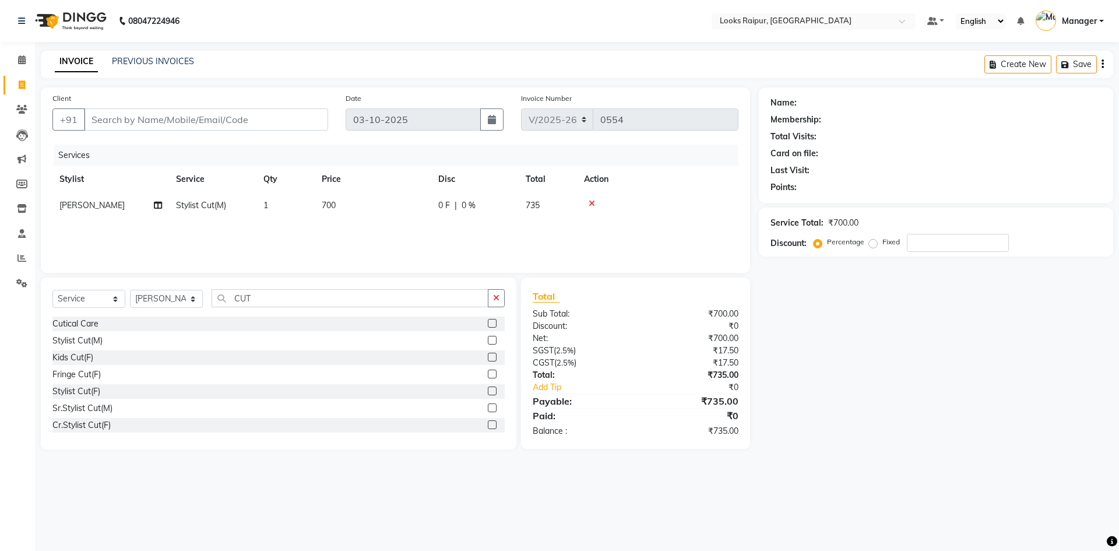
checkbox input "false"
drag, startPoint x: 374, startPoint y: 222, endPoint x: 410, endPoint y: 207, distance: 39.2
click at [387, 217] on div "Services Stylist Service Qty Price Disc Total Action Hasib Stylist Cut(M) 1 700…" at bounding box center [395, 203] width 686 height 117
click at [404, 205] on td "700" at bounding box center [373, 205] width 117 height 26
select select "85887"
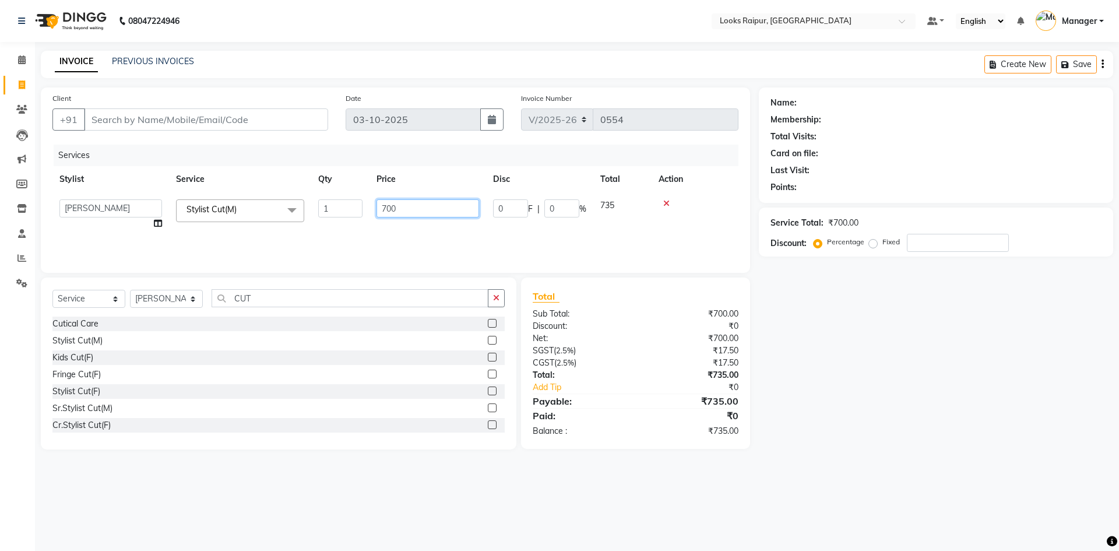
drag, startPoint x: 392, startPoint y: 208, endPoint x: 340, endPoint y: 210, distance: 52.5
click at [340, 210] on tr "Akshay_Pdct [PERSON_NAME] [PERSON_NAME] Counter_Sales Dheerendra_pdct [PERSON_N…" at bounding box center [395, 214] width 686 height 44
type input "746"
click at [259, 301] on input "CUT" at bounding box center [350, 298] width 277 height 18
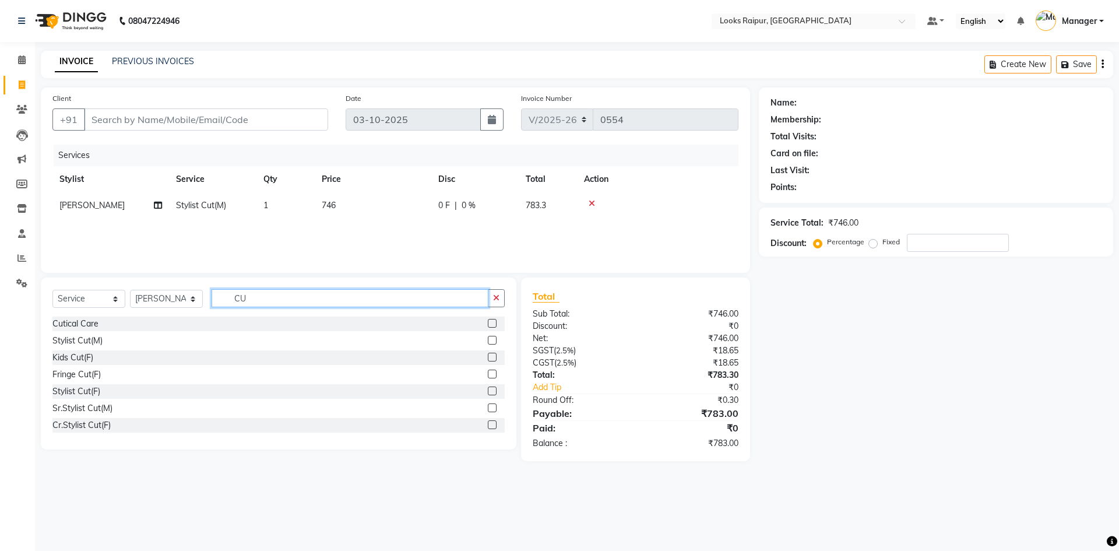
type input "C"
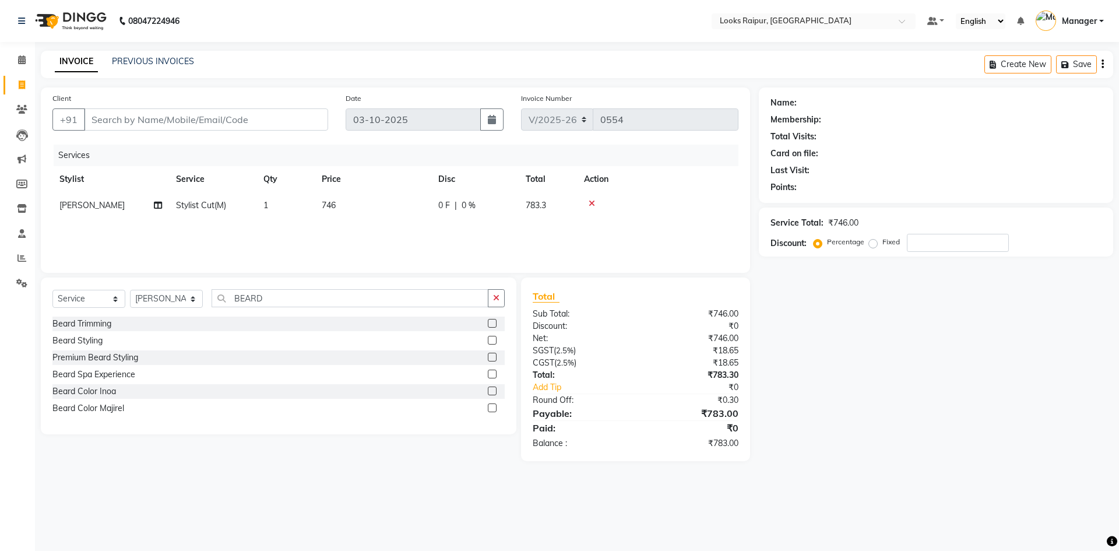
click at [485, 319] on div "Beard Trimming" at bounding box center [278, 323] width 452 height 15
click at [492, 324] on label at bounding box center [492, 323] width 9 height 9
click at [492, 324] on input "checkbox" at bounding box center [492, 324] width 8 height 8
drag, startPoint x: 369, startPoint y: 219, endPoint x: 389, endPoint y: 225, distance: 20.1
click at [375, 221] on td "500" at bounding box center [373, 232] width 117 height 26
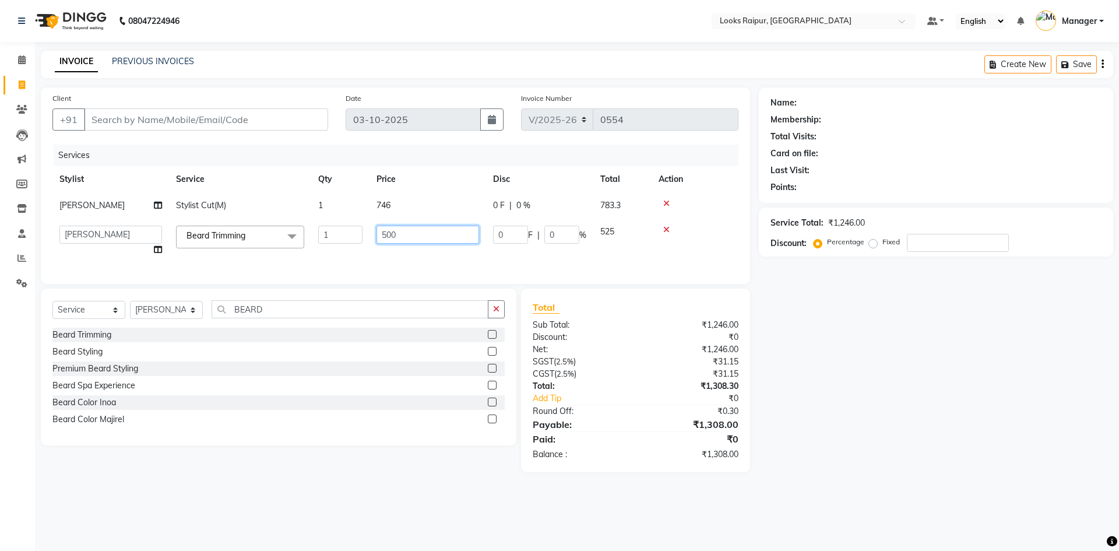
drag, startPoint x: 424, startPoint y: 228, endPoint x: 182, endPoint y: 237, distance: 241.4
click at [182, 237] on tr "Akshay_Pdct [PERSON_NAME] [PERSON_NAME] Counter_Sales Dheerendra_pdct [PERSON_N…" at bounding box center [395, 241] width 686 height 44
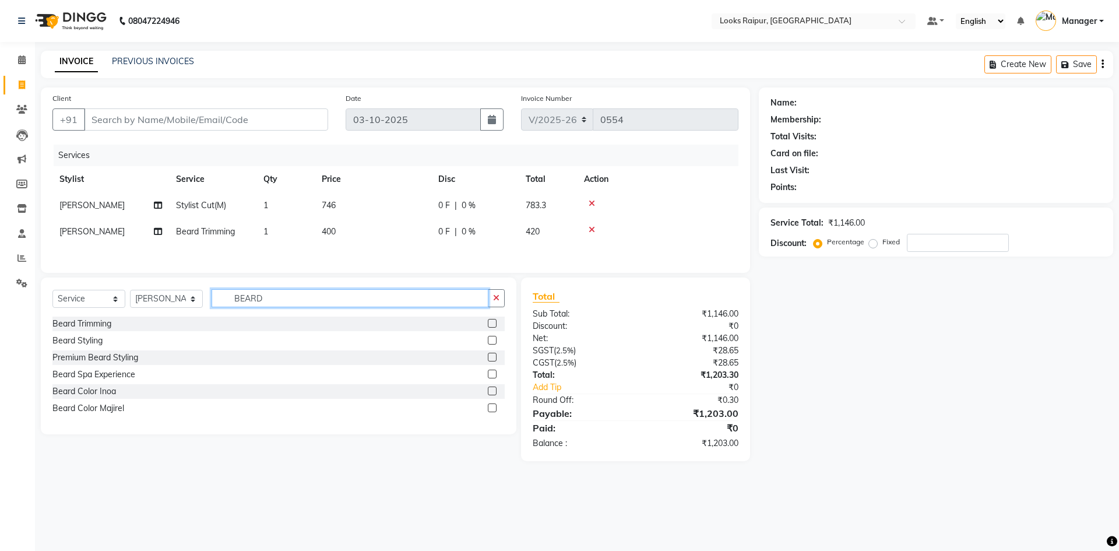
click at [276, 320] on div "Select Service Product Membership Package Voucher Prepaid Gift Card Select Styl…" at bounding box center [278, 355] width 475 height 157
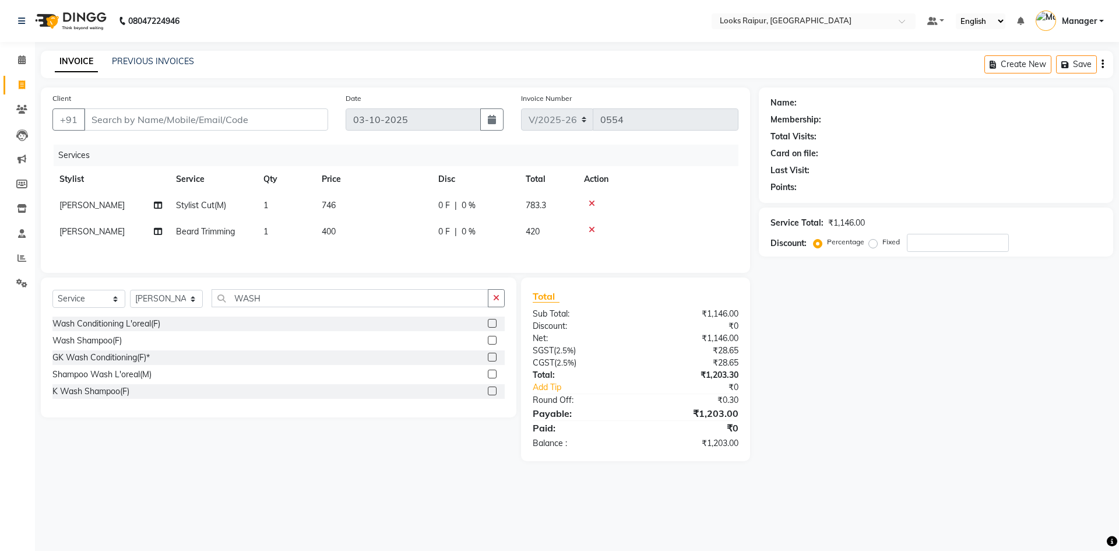
click at [492, 376] on label at bounding box center [492, 373] width 9 height 9
click at [492, 376] on input "checkbox" at bounding box center [492, 375] width 8 height 8
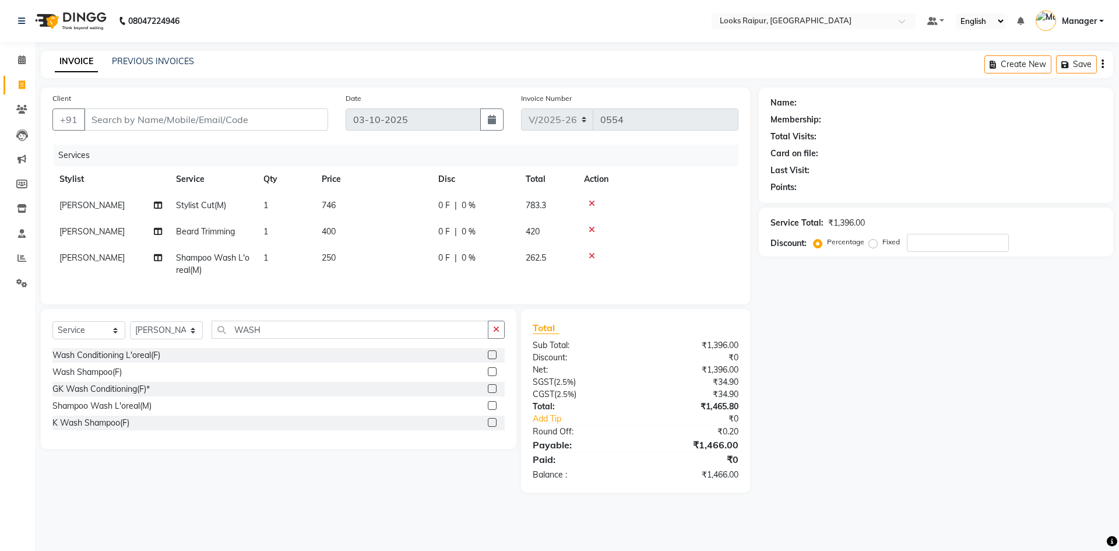
click at [492, 410] on label at bounding box center [492, 405] width 9 height 9
click at [492, 410] on input "checkbox" at bounding box center [492, 406] width 8 height 8
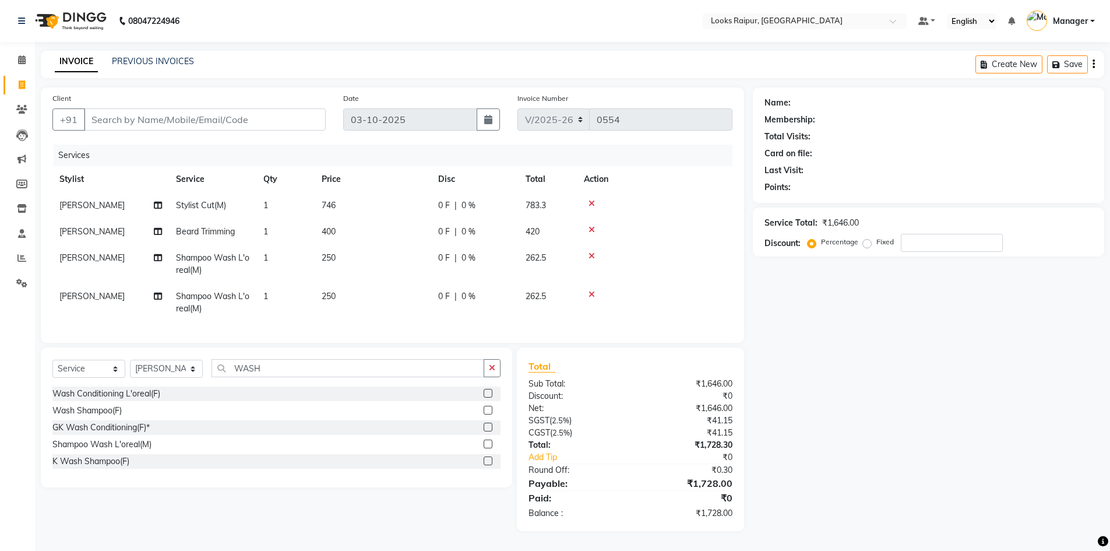
drag, startPoint x: 353, startPoint y: 249, endPoint x: 376, endPoint y: 253, distance: 23.2
click at [374, 253] on td "250" at bounding box center [373, 264] width 117 height 38
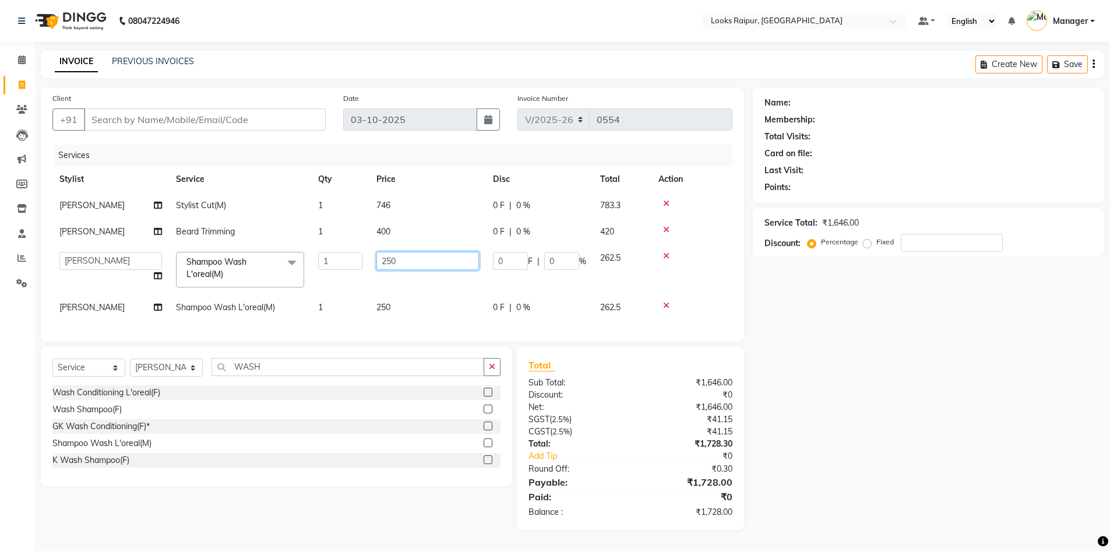
drag, startPoint x: 374, startPoint y: 267, endPoint x: 333, endPoint y: 273, distance: 41.1
click at [333, 273] on tr "Akshay_Pdct [PERSON_NAME] [PERSON_NAME] Counter_Sales Dheerendra_pdct [PERSON_N…" at bounding box center [392, 270] width 680 height 50
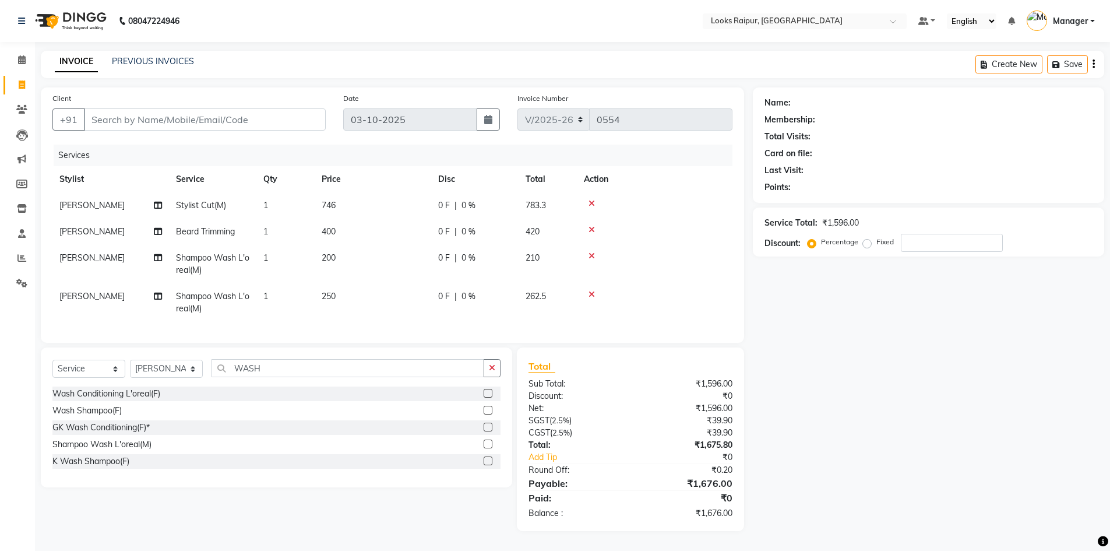
click at [421, 301] on td "250" at bounding box center [373, 302] width 117 height 38
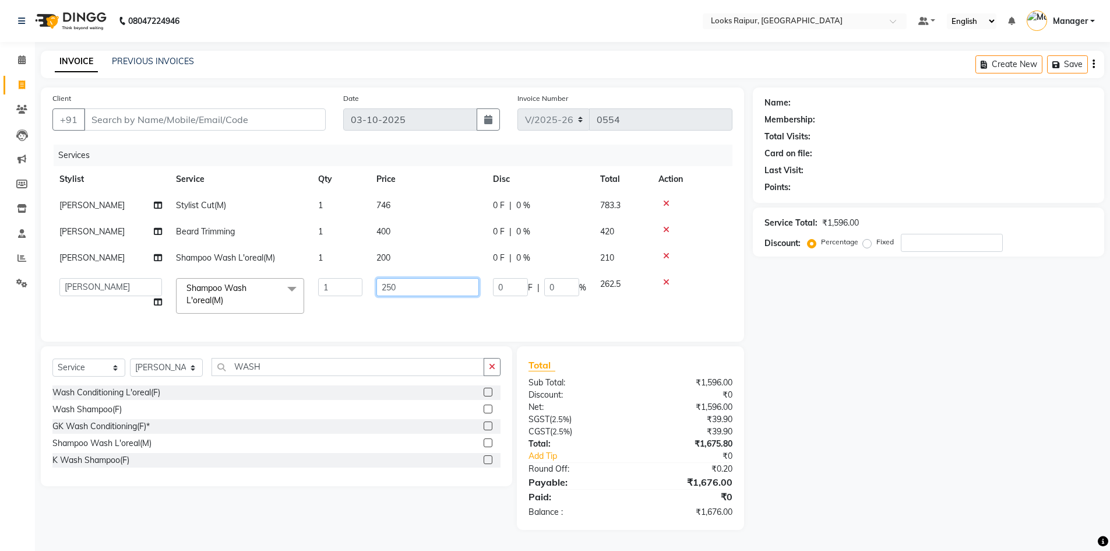
drag, startPoint x: 359, startPoint y: 296, endPoint x: 133, endPoint y: 306, distance: 226.3
click at [133, 306] on tr "Akshay_Pdct [PERSON_NAME] [PERSON_NAME] Counter_Sales Dheerendra_pdct [PERSON_N…" at bounding box center [392, 296] width 680 height 50
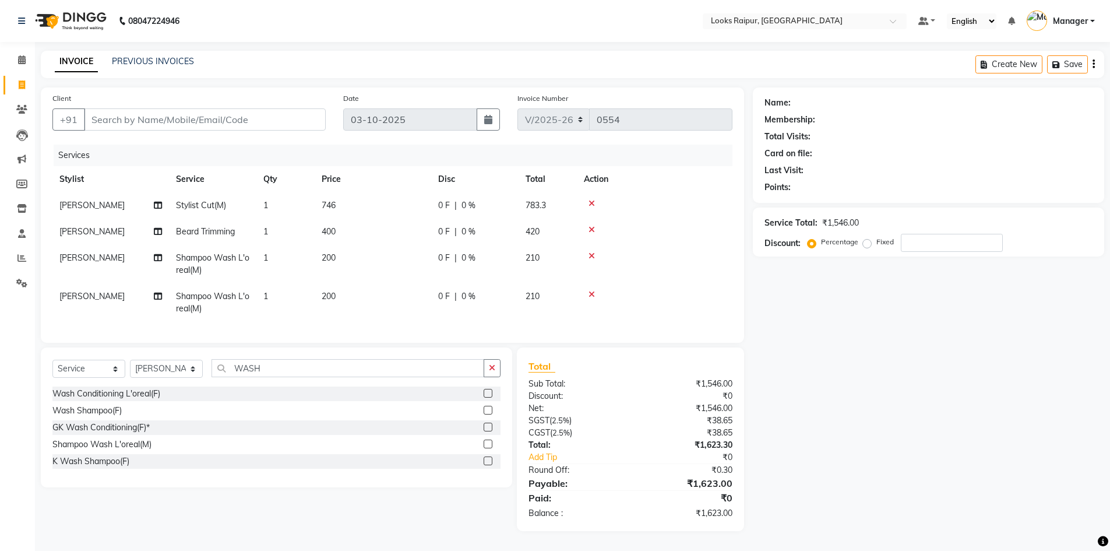
click at [334, 318] on tr "Hasib Shampoo Wash L'oreal(M) 1 200 0 F | 0 % 210" at bounding box center [392, 302] width 680 height 38
click at [114, 115] on input "Client" at bounding box center [205, 119] width 242 height 22
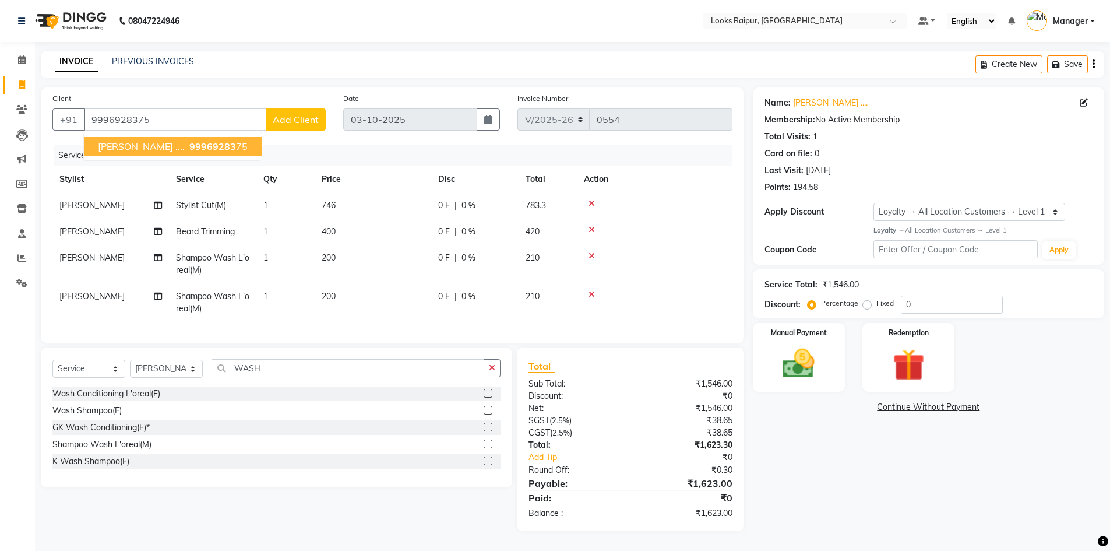
click at [189, 140] on span "99969283" at bounding box center [212, 146] width 47 height 12
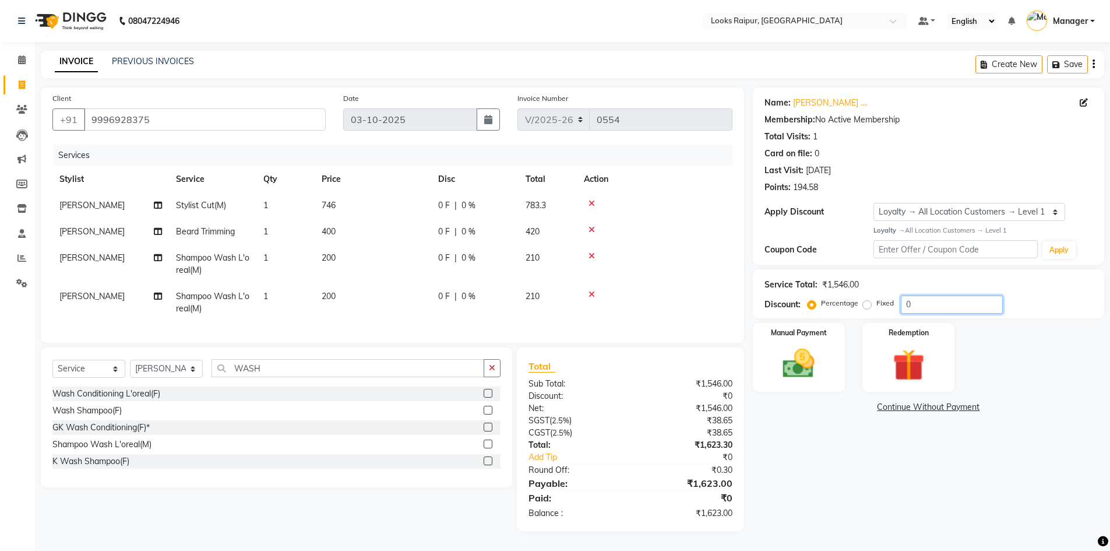
click at [918, 299] on input "0" at bounding box center [952, 304] width 102 height 18
click at [828, 349] on div "Manual Payment" at bounding box center [799, 357] width 96 height 72
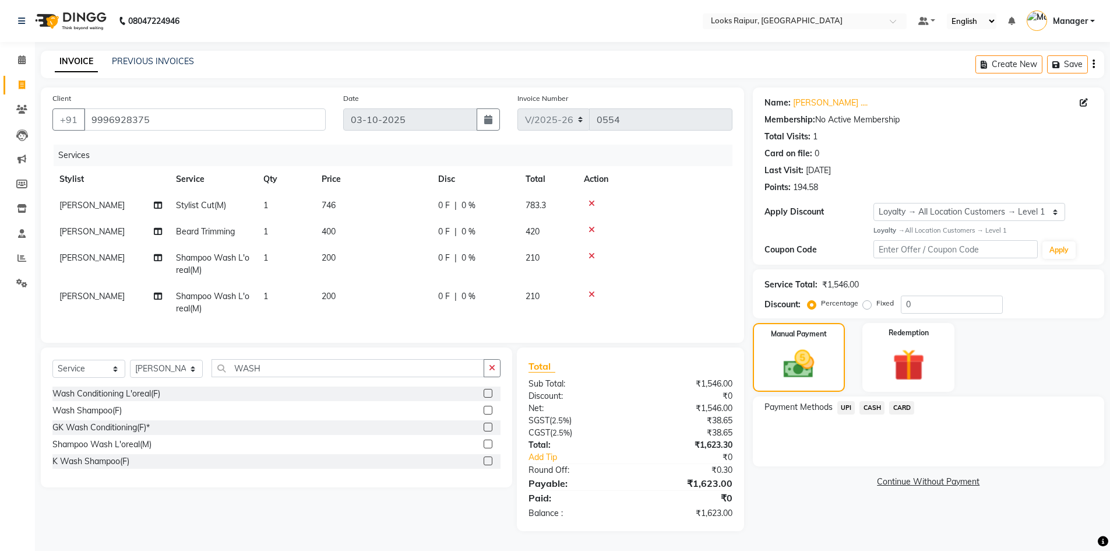
click at [878, 402] on span "CASH" at bounding box center [871, 407] width 25 height 13
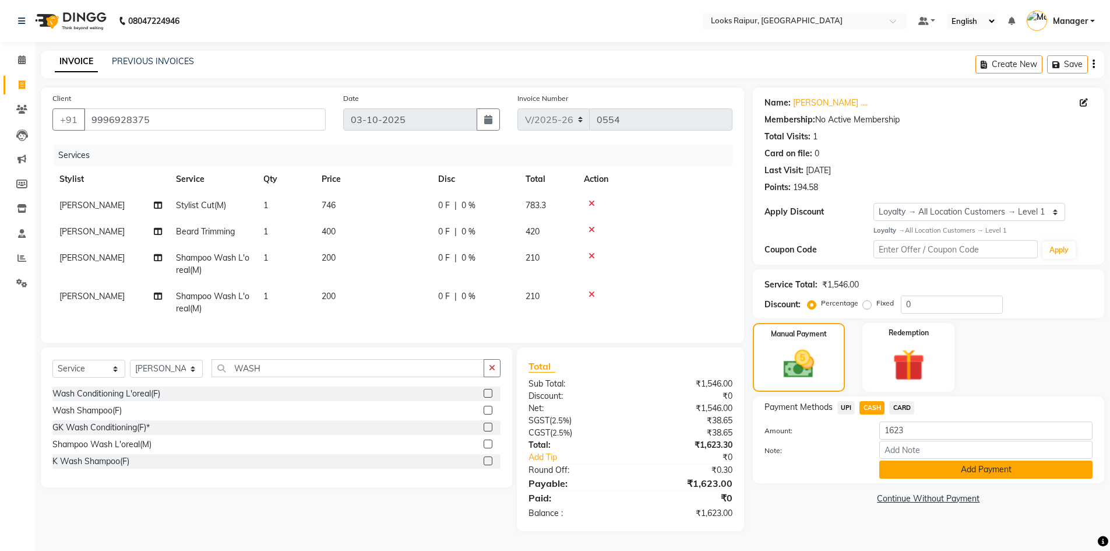
click at [894, 464] on button "Add Payment" at bounding box center [985, 469] width 213 height 18
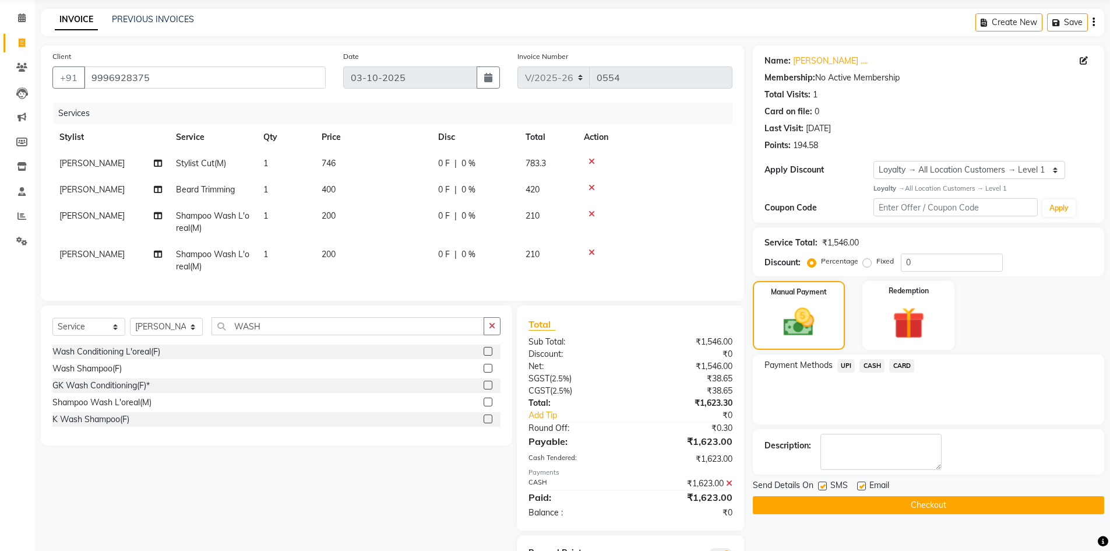
scroll to position [105, 0]
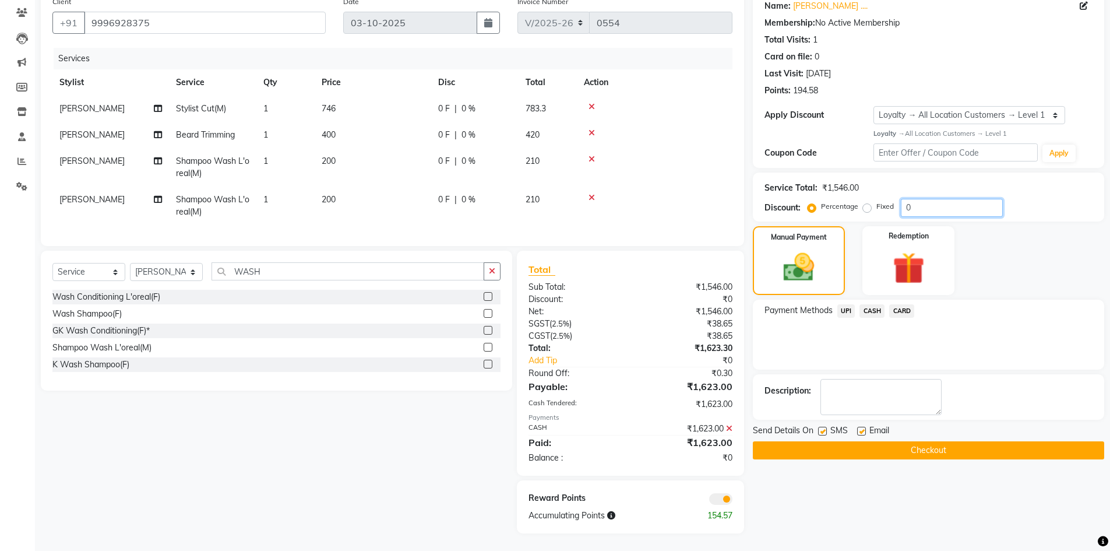
click at [915, 204] on input "0" at bounding box center [952, 208] width 102 height 18
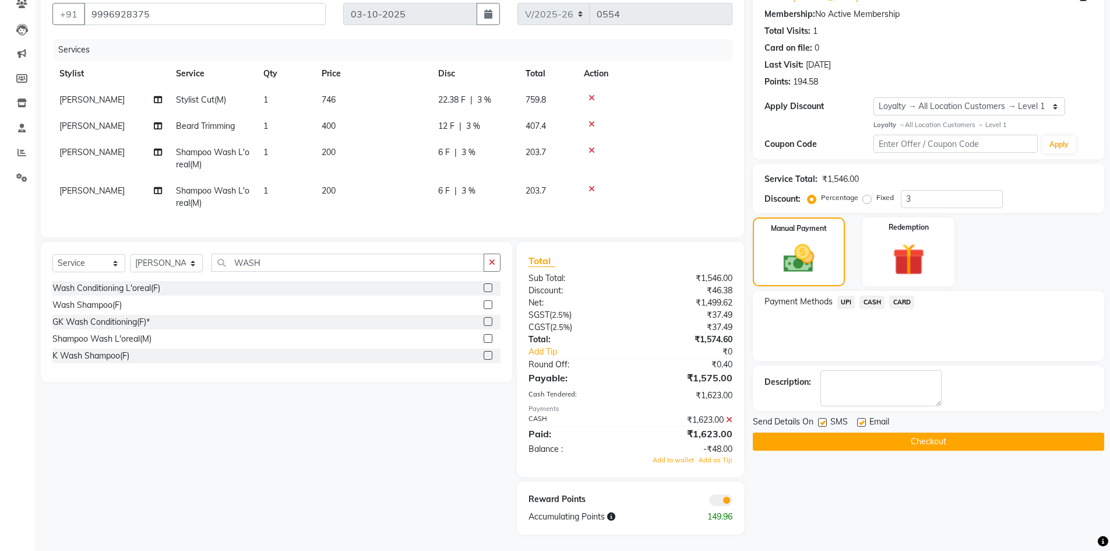
click at [939, 333] on div "Payment Methods UPI CASH CARD" at bounding box center [928, 326] width 351 height 70
click at [947, 340] on div "Payment Methods UPI CASH CARD" at bounding box center [928, 326] width 351 height 70
click at [862, 473] on div "Name: Bhavesh .... Membership: No Active Membership Total Visits: 1 Card on fil…" at bounding box center [933, 258] width 360 height 552
drag, startPoint x: 780, startPoint y: 346, endPoint x: 802, endPoint y: 334, distance: 24.5
click at [781, 346] on div "Payment Methods UPI CASH CARD" at bounding box center [928, 326] width 351 height 70
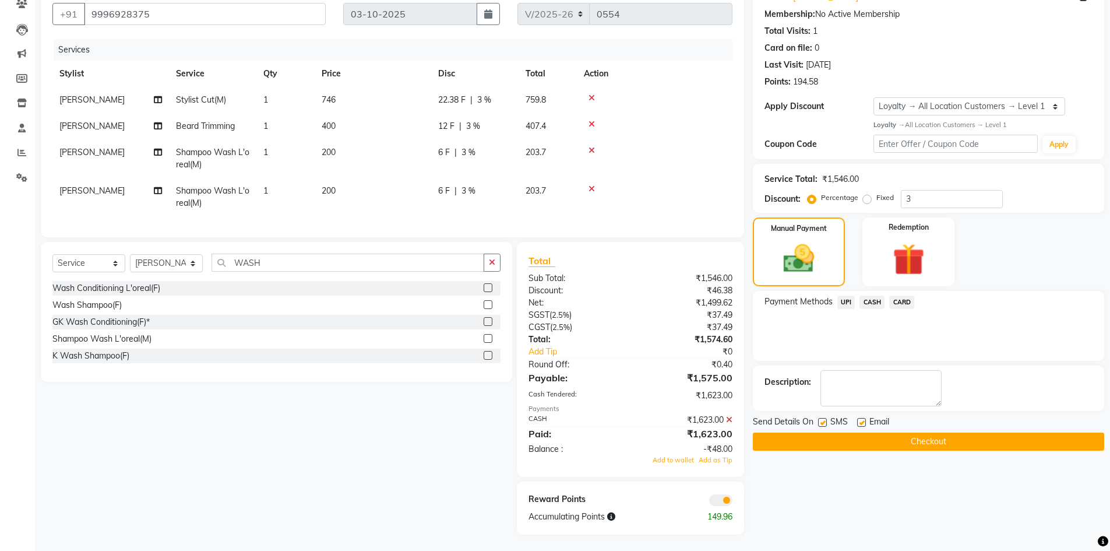
click at [730, 424] on icon at bounding box center [729, 419] width 6 height 8
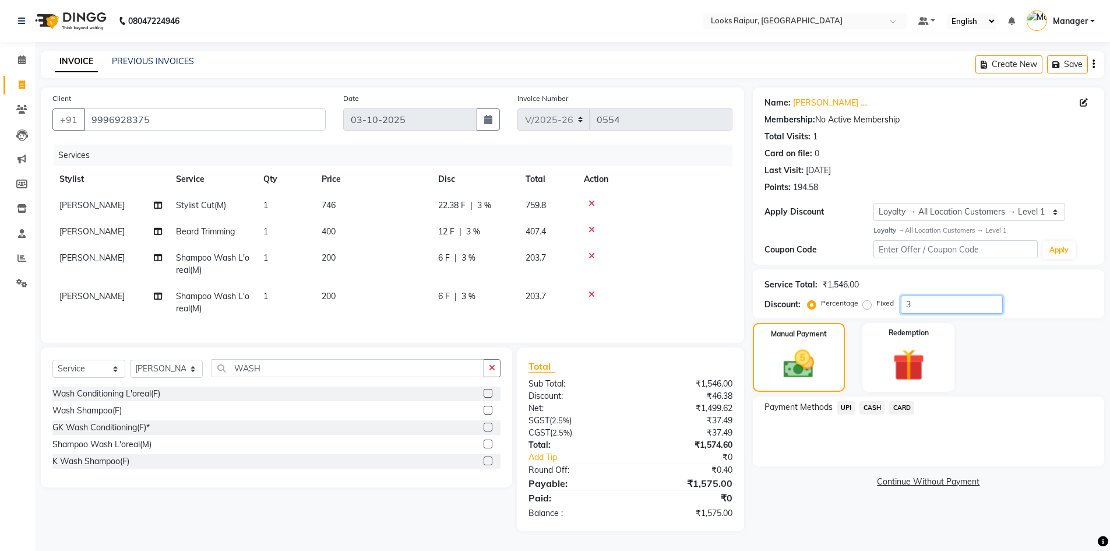
click at [915, 295] on input "3" at bounding box center [952, 304] width 102 height 18
click at [925, 295] on input "number" at bounding box center [952, 304] width 102 height 18
click at [876, 301] on label "Fixed" at bounding box center [884, 303] width 17 height 10
click at [868, 301] on input "Fixed" at bounding box center [869, 303] width 8 height 8
click at [910, 300] on input "number" at bounding box center [952, 304] width 102 height 18
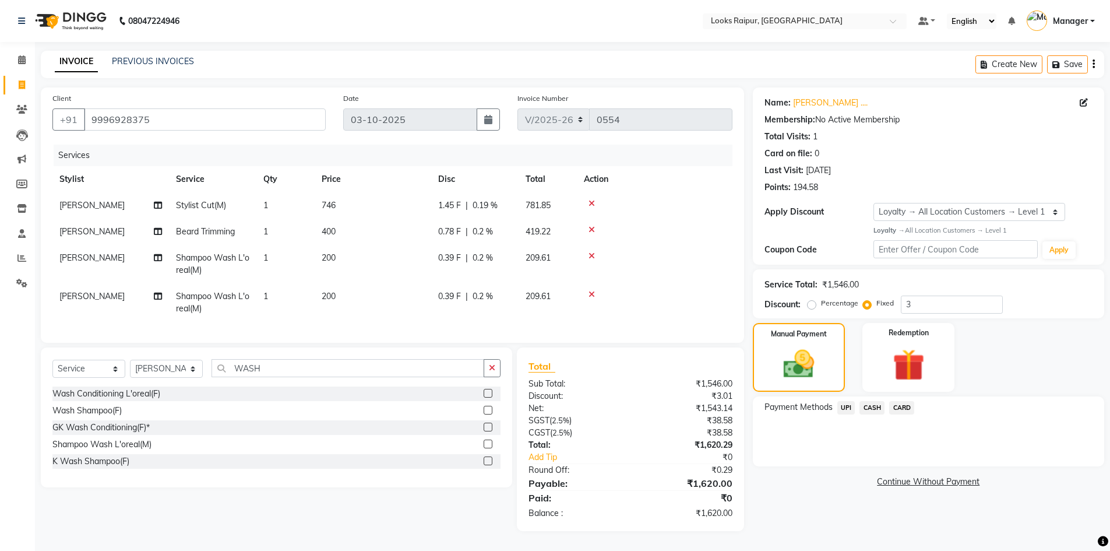
click at [871, 401] on span "CASH" at bounding box center [871, 407] width 25 height 13
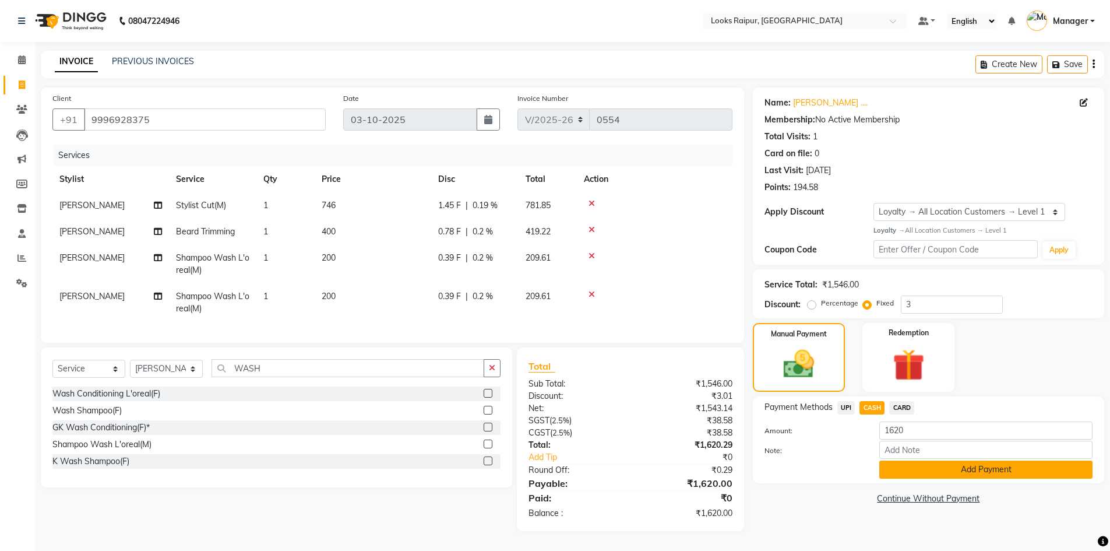
click at [905, 467] on button "Add Payment" at bounding box center [985, 469] width 213 height 18
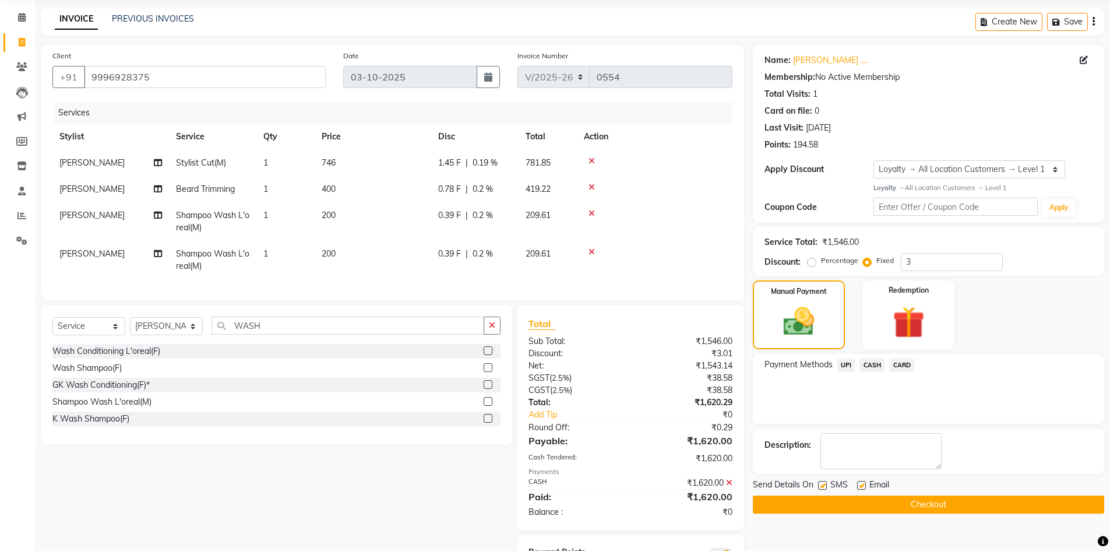
scroll to position [105, 0]
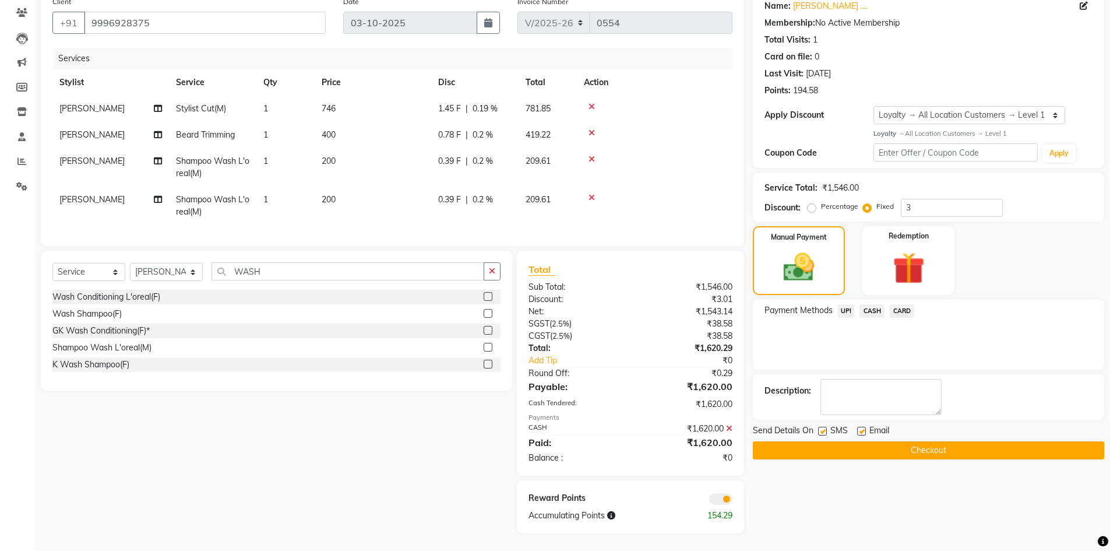
click at [905, 446] on button "Checkout" at bounding box center [928, 450] width 351 height 18
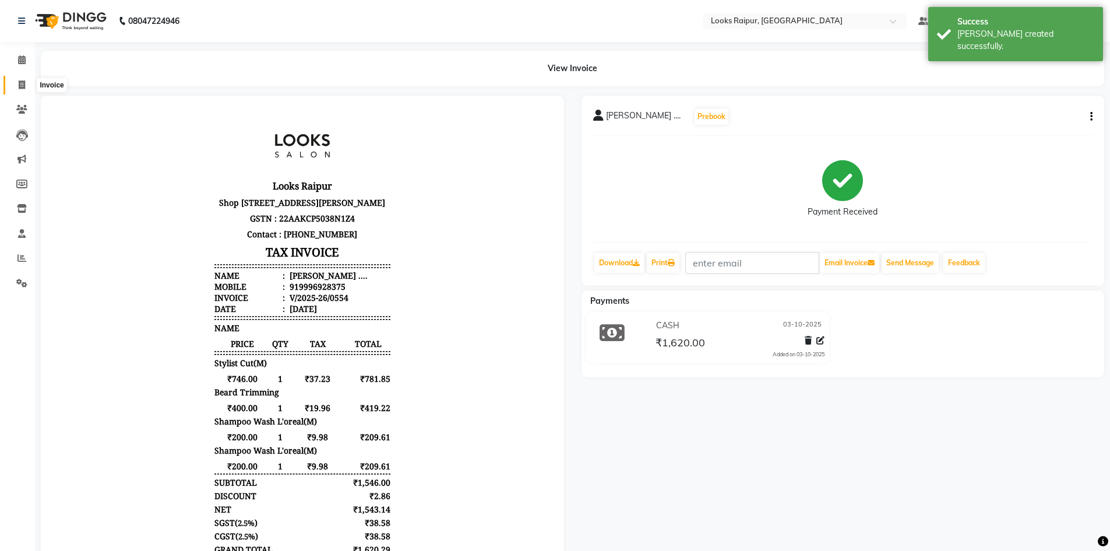
click at [24, 90] on span at bounding box center [22, 85] width 20 height 13
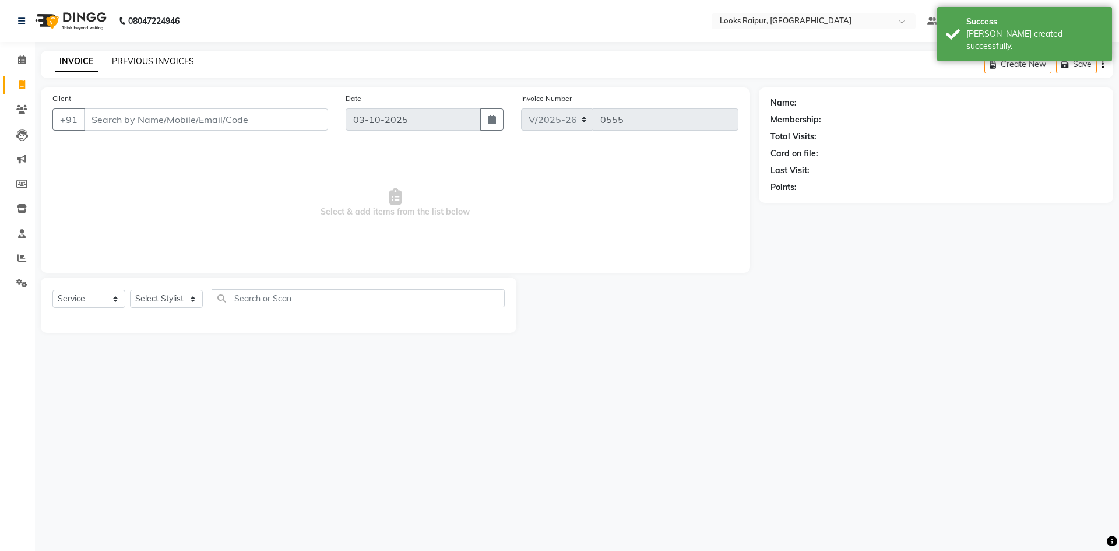
click at [147, 61] on link "PREVIOUS INVOICES" at bounding box center [153, 61] width 82 height 10
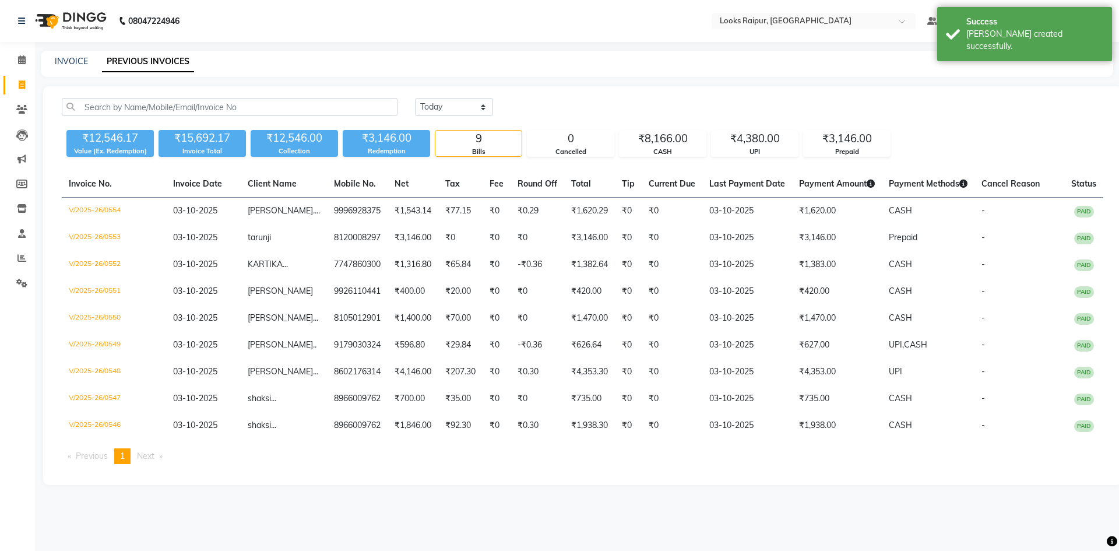
click at [71, 55] on div "INVOICE PREVIOUS INVOICES" at bounding box center [577, 64] width 1072 height 26
click at [71, 61] on link "INVOICE" at bounding box center [71, 61] width 33 height 10
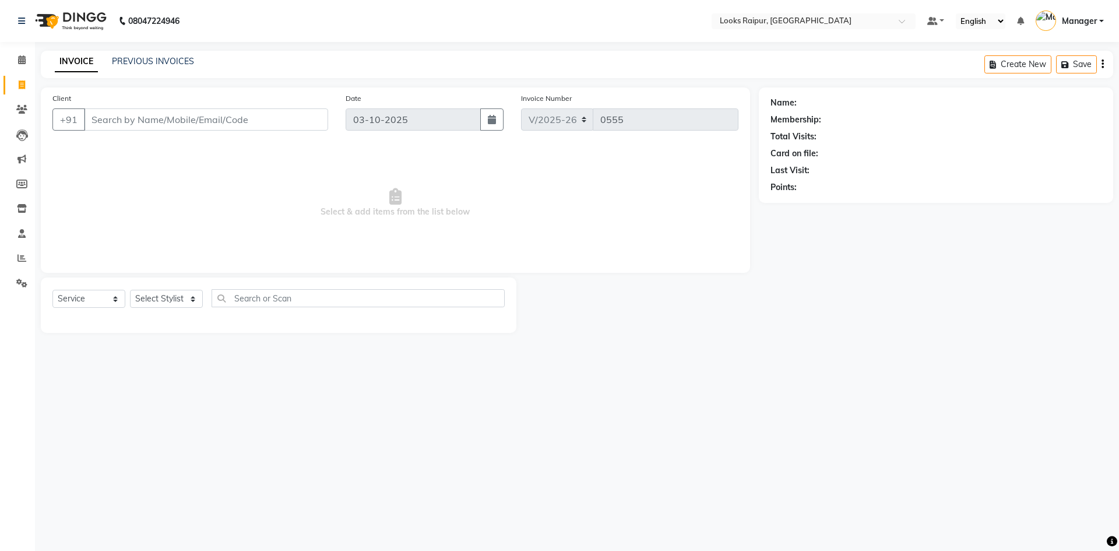
click at [160, 55] on div "PREVIOUS INVOICES" at bounding box center [153, 61] width 82 height 12
drag, startPoint x: 160, startPoint y: 55, endPoint x: 160, endPoint y: 64, distance: 8.7
click at [160, 63] on div "PREVIOUS INVOICES" at bounding box center [153, 61] width 82 height 12
click at [160, 66] on link "PREVIOUS INVOICES" at bounding box center [153, 61] width 82 height 10
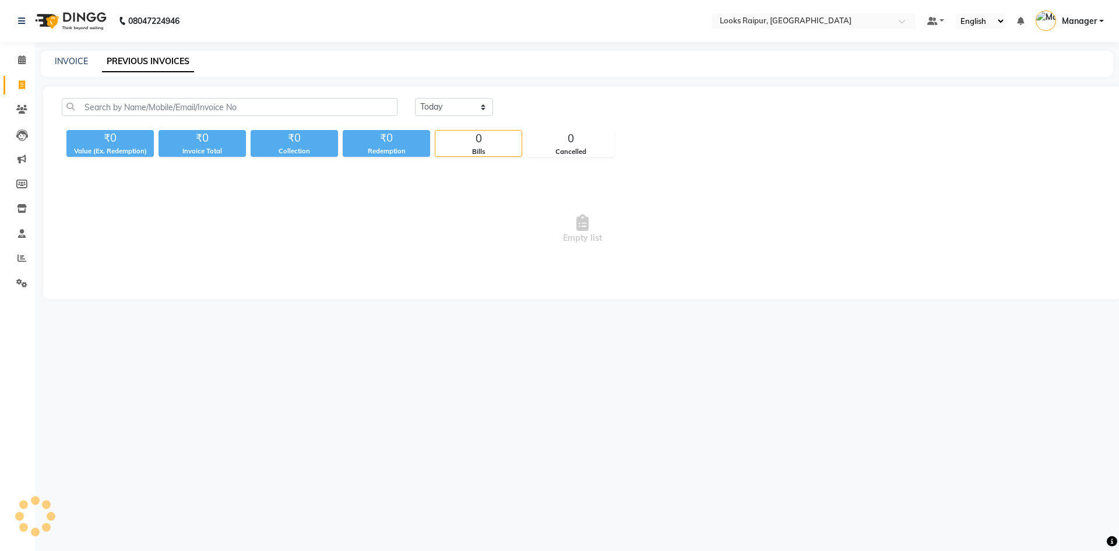
click at [145, 69] on link "PREVIOUS INVOICES" at bounding box center [148, 61] width 92 height 21
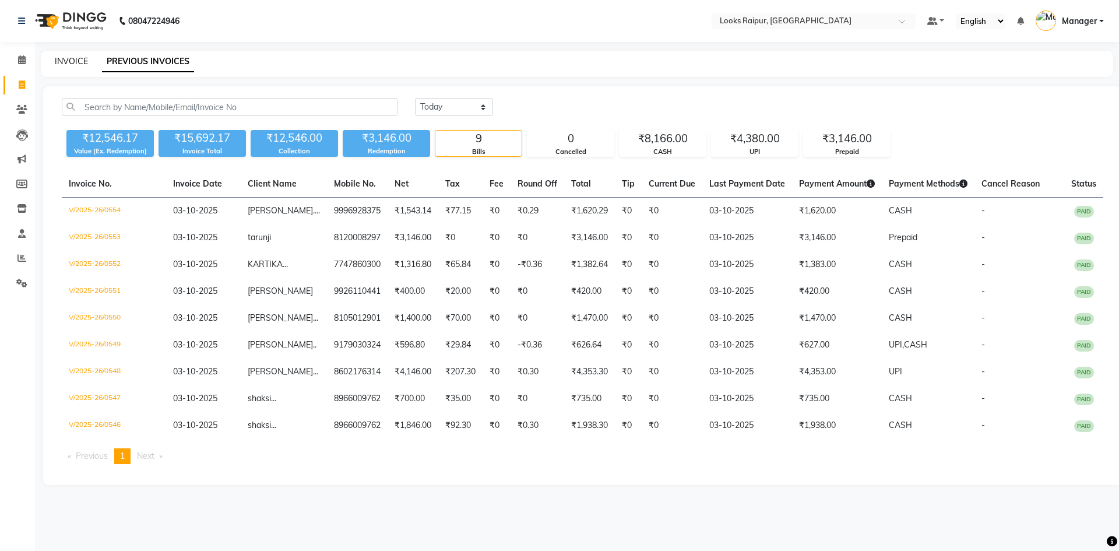
click at [67, 65] on link "INVOICE" at bounding box center [71, 61] width 33 height 10
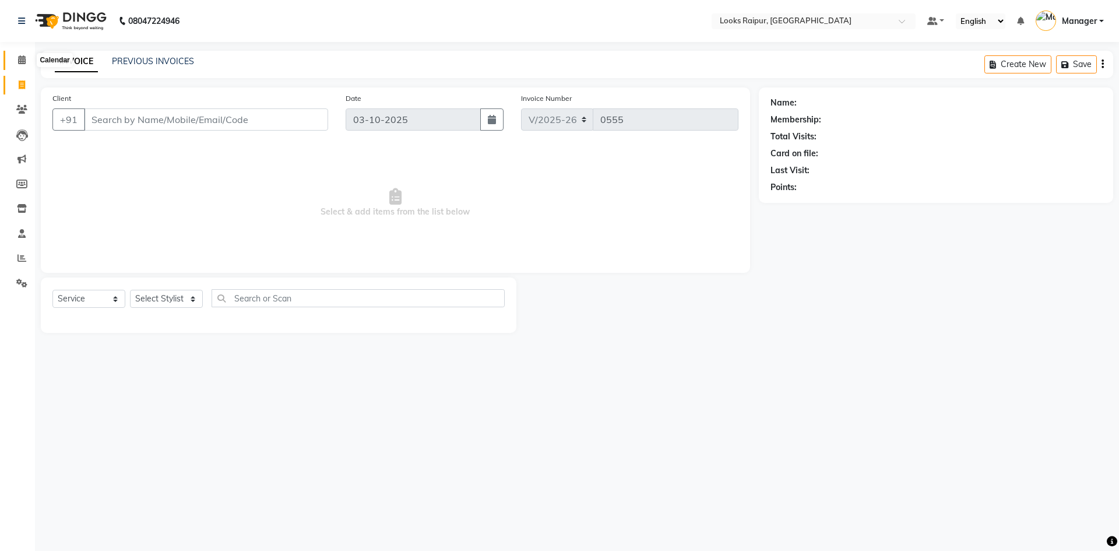
click at [19, 60] on icon at bounding box center [22, 59] width 8 height 9
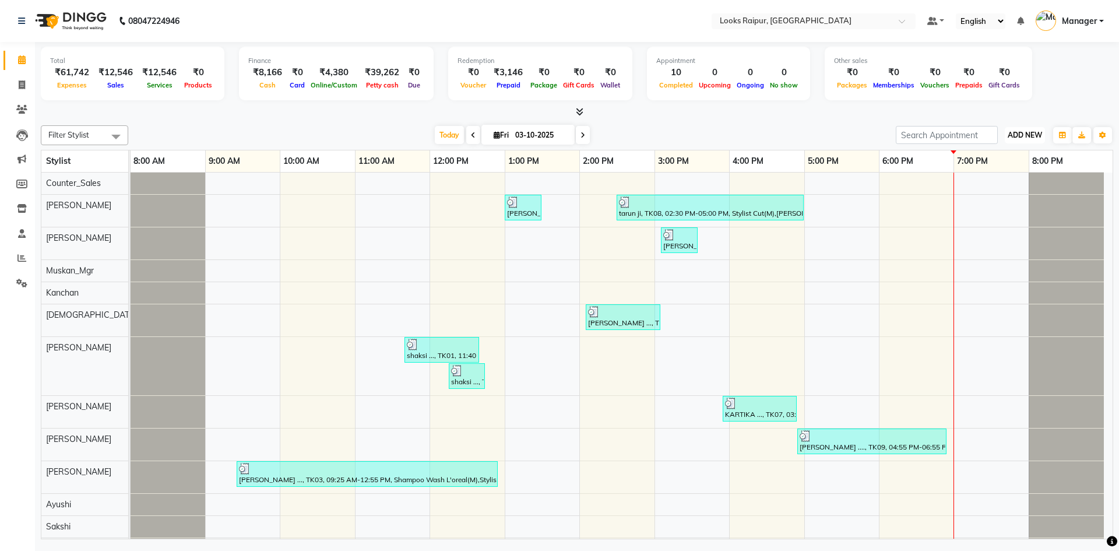
click at [1017, 143] on button "ADD NEW Toggle Dropdown" at bounding box center [1025, 135] width 40 height 16
click at [993, 184] on link "Add Expense" at bounding box center [998, 187] width 92 height 15
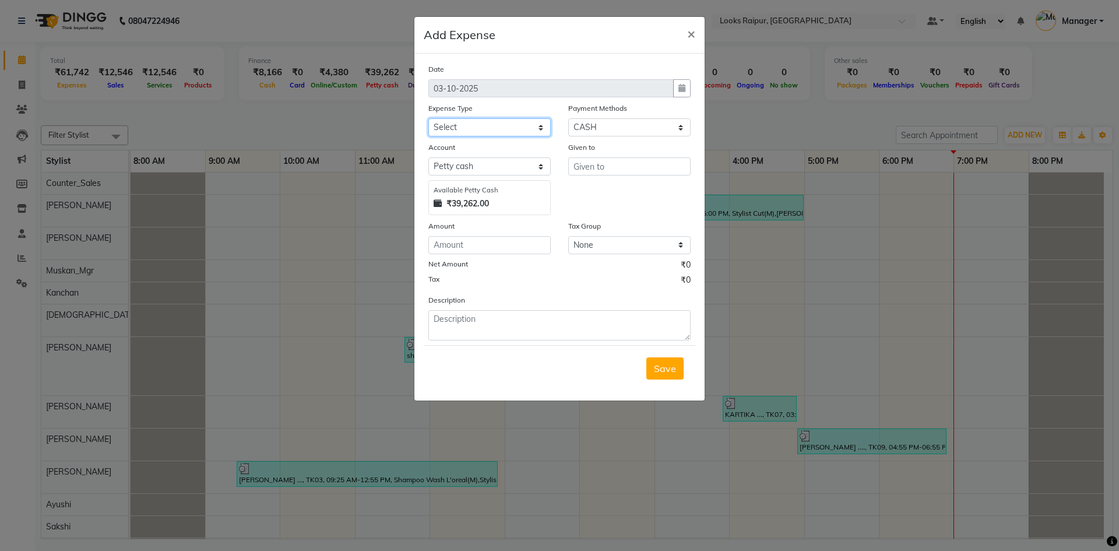
drag, startPoint x: 481, startPoint y: 124, endPoint x: 490, endPoint y: 129, distance: 10.7
click at [481, 124] on select "Select Accommodation Aesthetics Bank Deposit BLINKIT Cash Handover Client Refun…" at bounding box center [489, 127] width 122 height 18
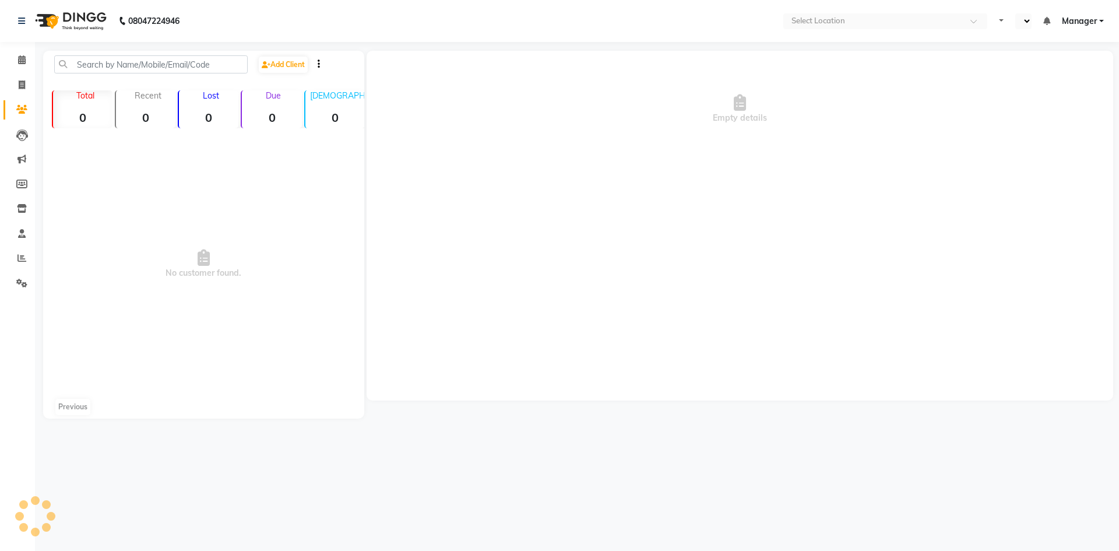
select select "en"
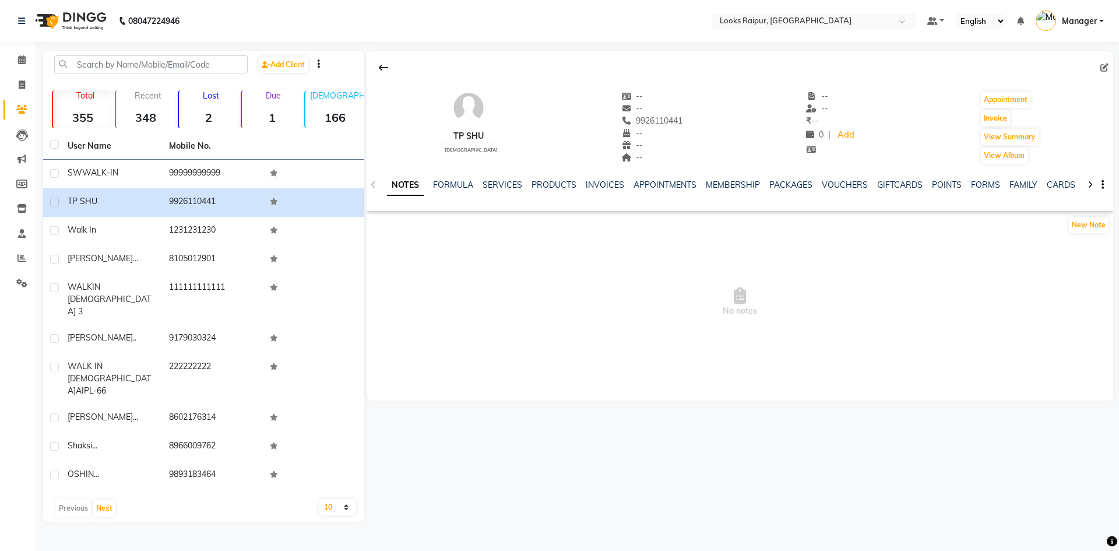
click at [467, 135] on div "TP SHU" at bounding box center [469, 136] width 58 height 12
click at [456, 139] on div "TP SHU" at bounding box center [469, 136] width 58 height 12
click at [461, 152] on span "[DEMOGRAPHIC_DATA]" at bounding box center [471, 150] width 53 height 6
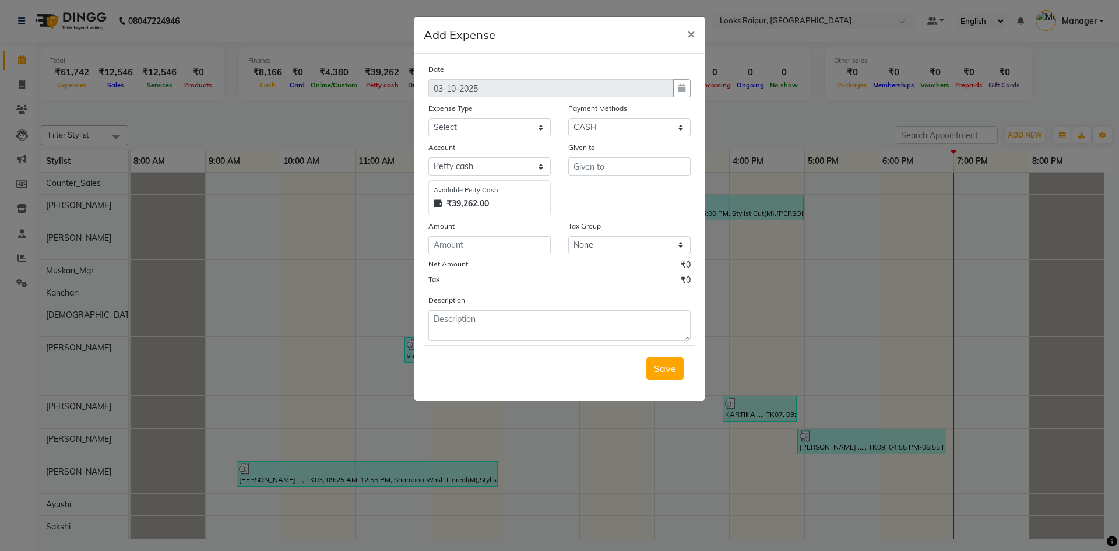
select select "1"
select select "7834"
select select "24887"
click at [428, 118] on select "Select Accommodation Aesthetics Bank Deposit BLINKIT Cash Handover Client Refun…" at bounding box center [489, 127] width 122 height 18
click at [617, 164] on input "text" at bounding box center [629, 166] width 122 height 18
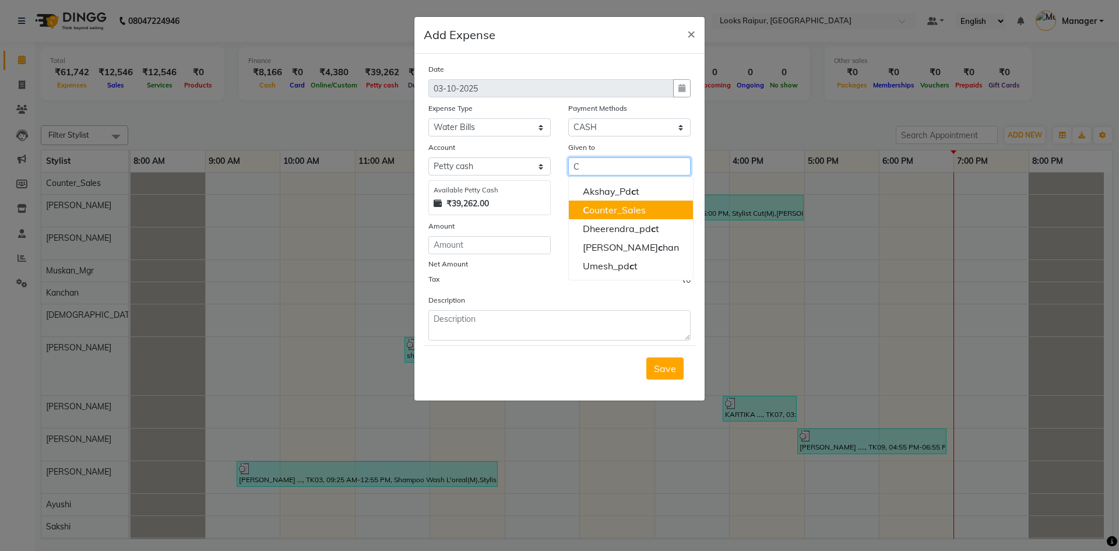
click at [606, 209] on ngb-highlight "C ounter_Sales" at bounding box center [614, 210] width 63 height 12
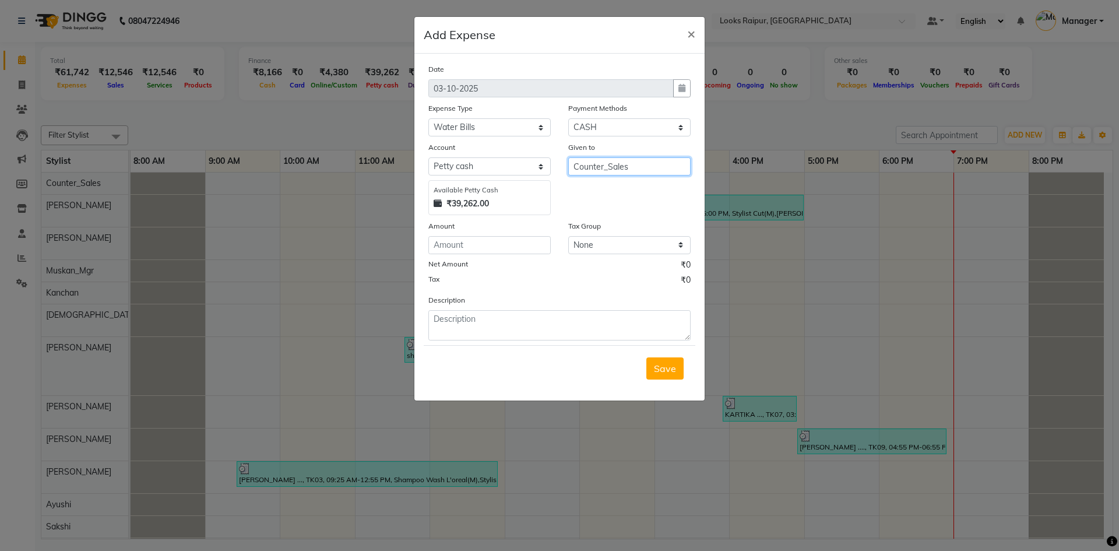
type input "Counter_Sales"
click at [464, 242] on input "number" at bounding box center [489, 245] width 122 height 18
type input "700"
click at [539, 328] on textarea at bounding box center [559, 325] width 262 height 30
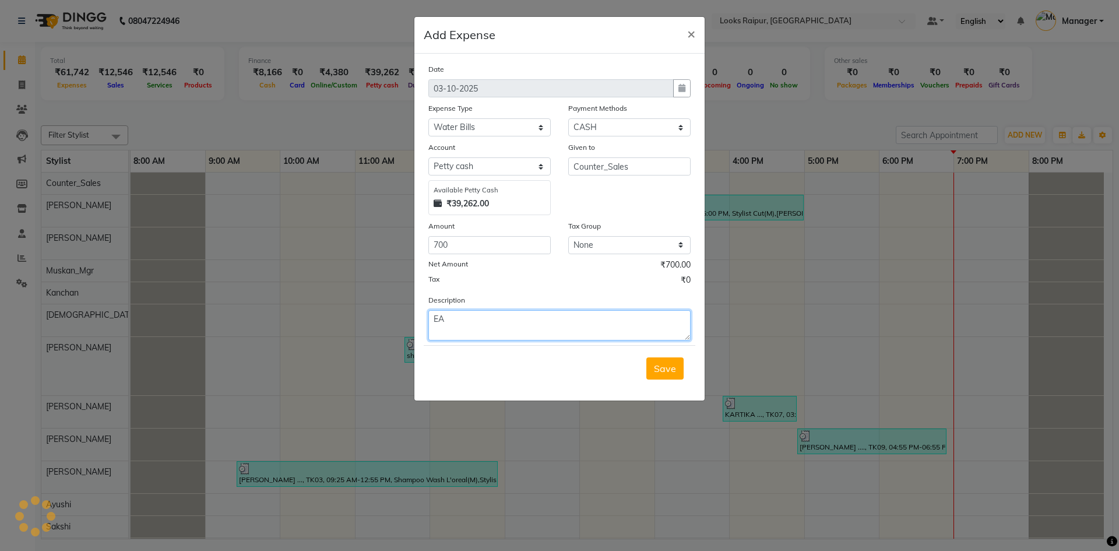
type textarea "E"
type textarea "WATER BOTTLES"
click at [660, 362] on span "Save" at bounding box center [665, 368] width 22 height 12
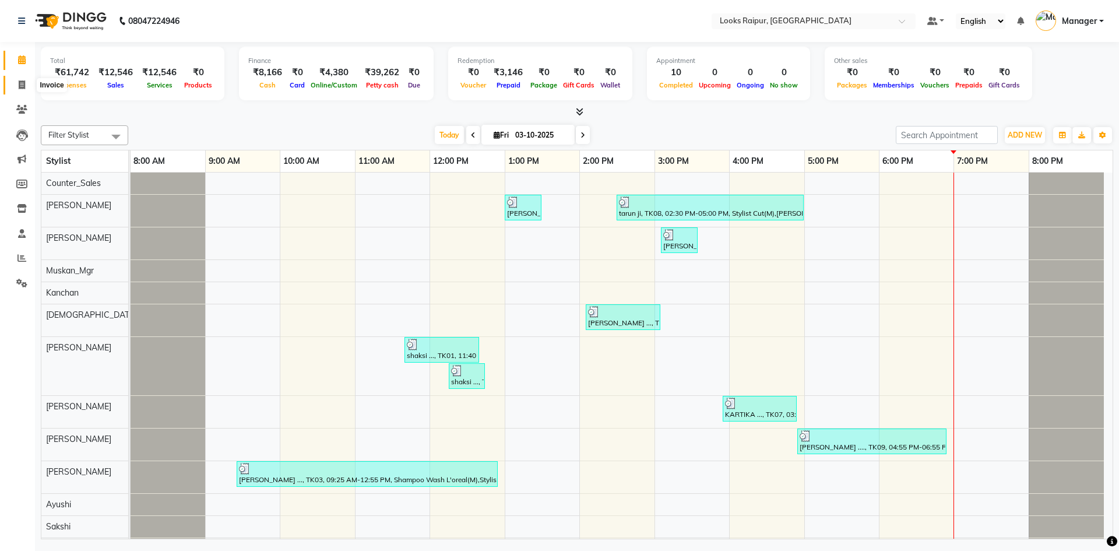
click at [27, 87] on span at bounding box center [22, 85] width 20 height 13
select select "service"
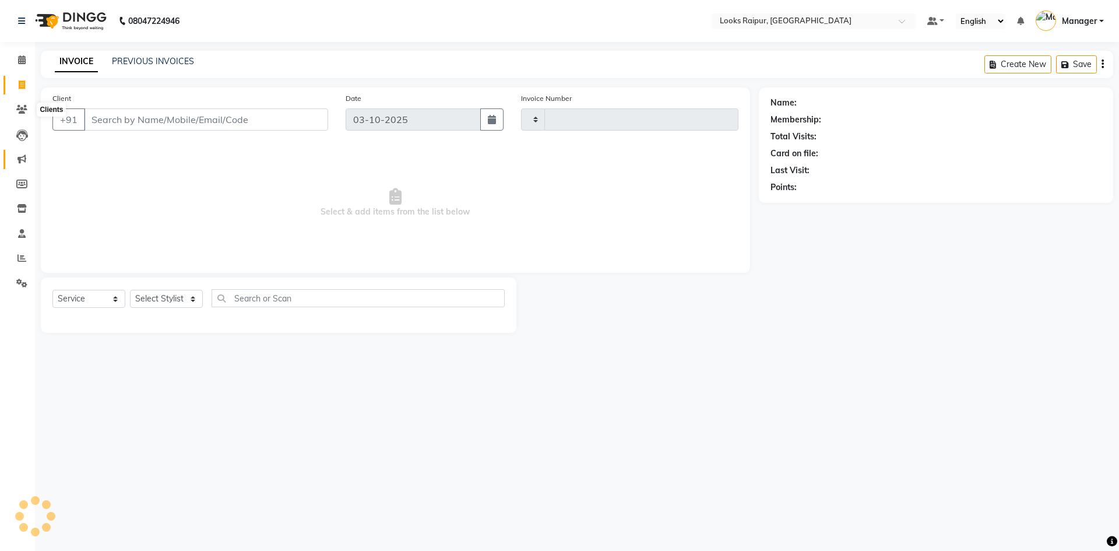
type input "0555"
select select "8606"
click at [20, 260] on icon at bounding box center [21, 257] width 9 height 9
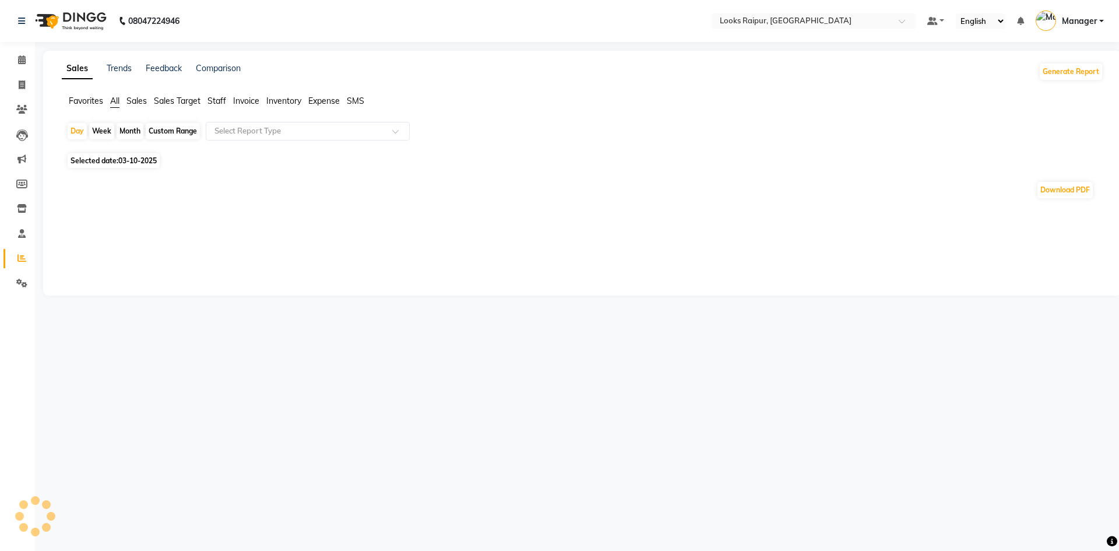
click at [137, 100] on span "Sales" at bounding box center [136, 101] width 20 height 10
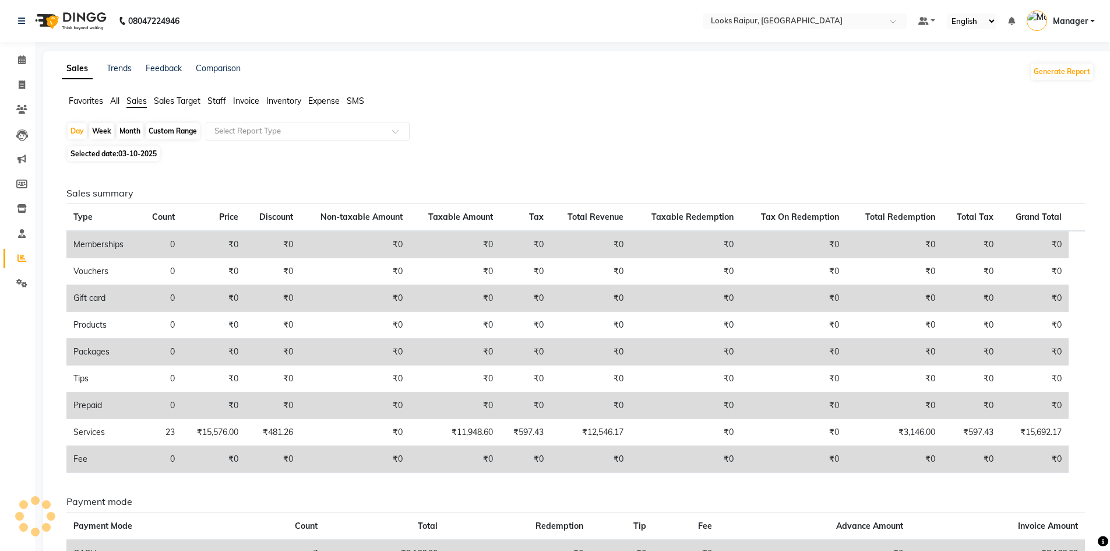
click at [213, 98] on span "Staff" at bounding box center [216, 101] width 19 height 10
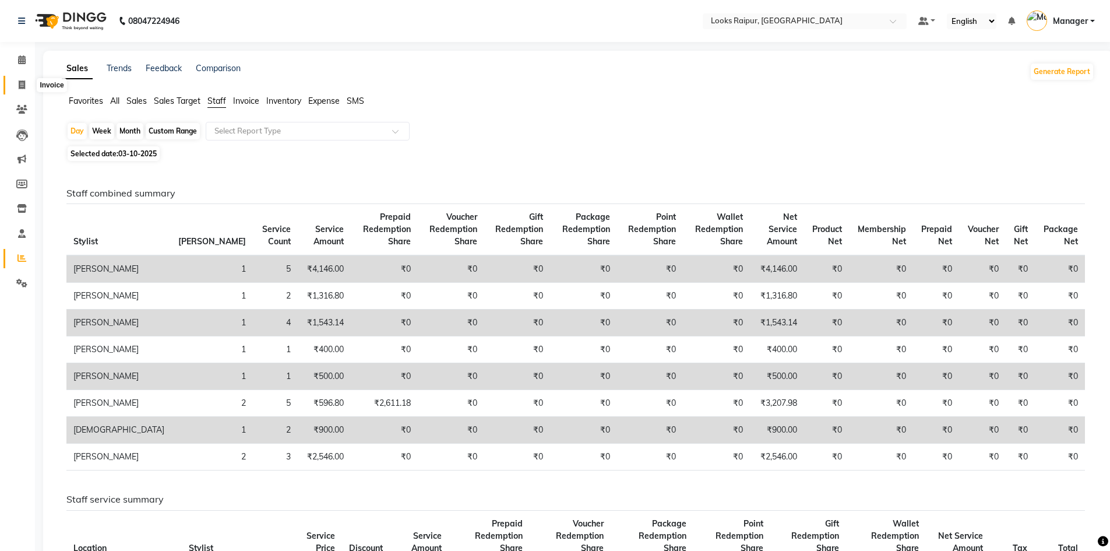
click at [19, 81] on icon at bounding box center [22, 84] width 6 height 9
select select "service"
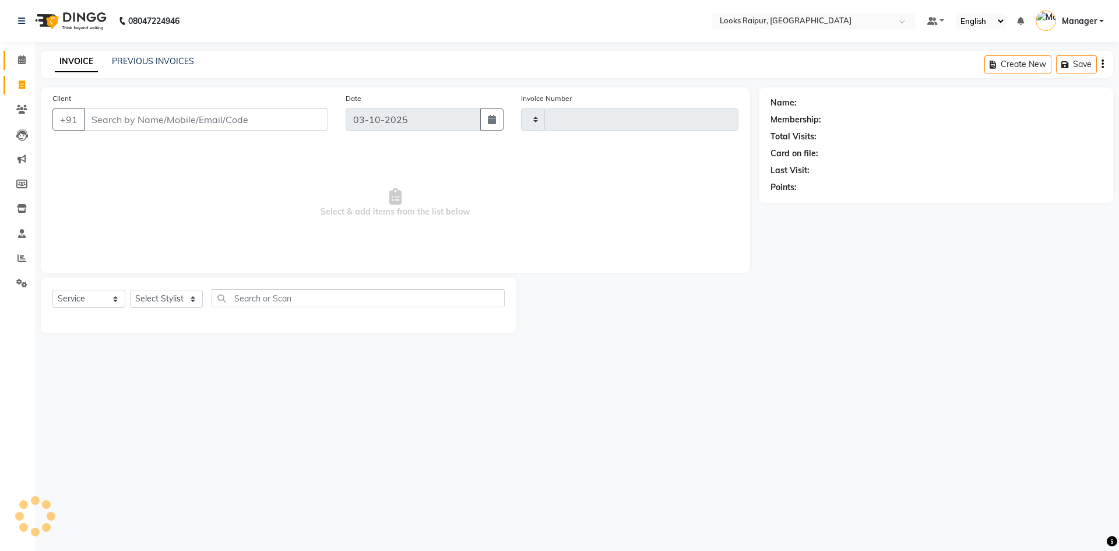
type input "0555"
select select "8606"
click at [16, 62] on span at bounding box center [22, 60] width 20 height 13
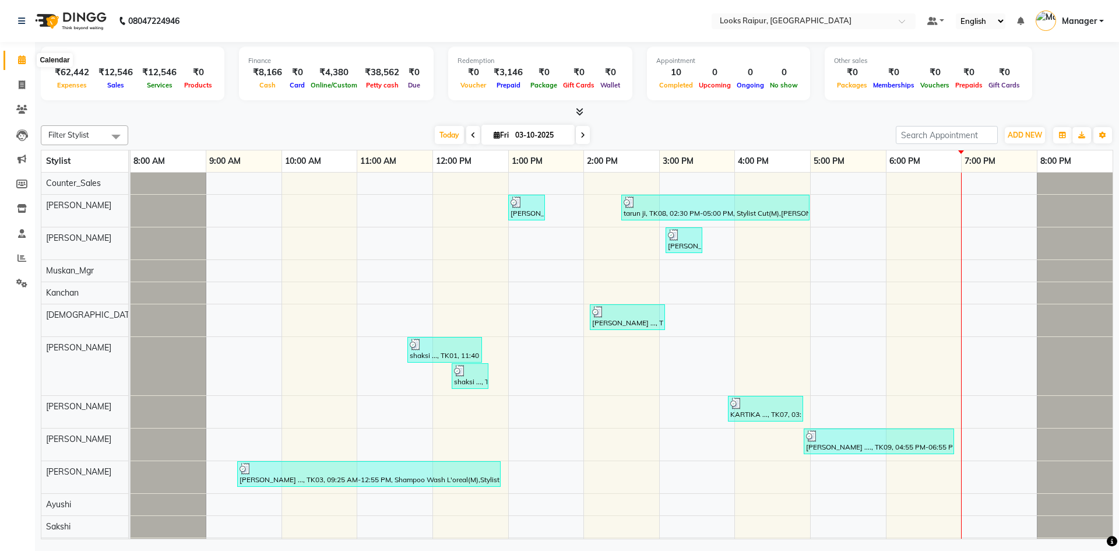
click at [16, 58] on span at bounding box center [22, 60] width 20 height 13
click at [23, 87] on icon at bounding box center [22, 84] width 6 height 9
select select "service"
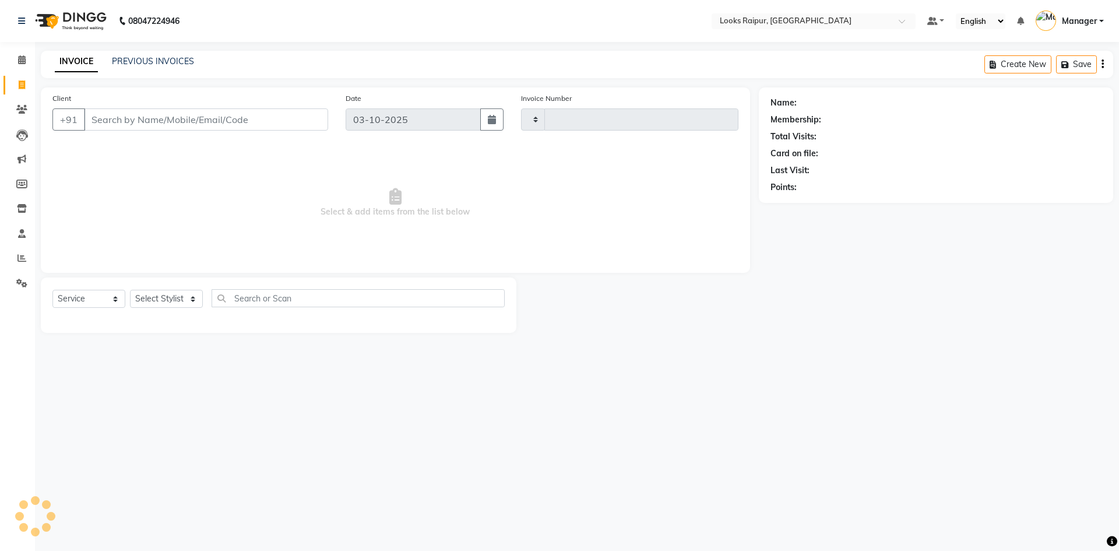
type input "0555"
select select "8606"
click at [12, 266] on link "Reports" at bounding box center [17, 258] width 28 height 19
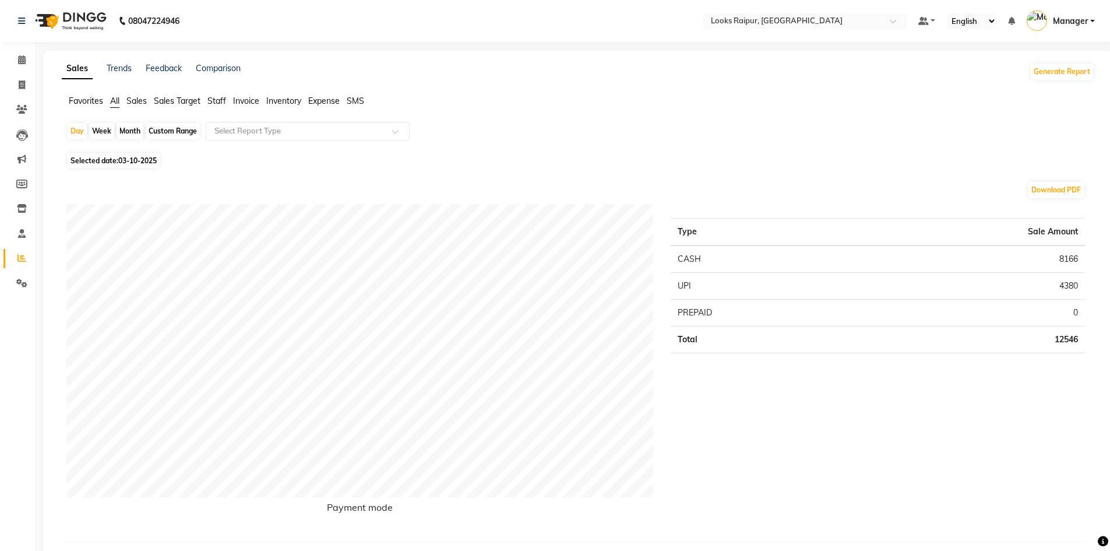
click at [218, 103] on span "Staff" at bounding box center [216, 101] width 19 height 10
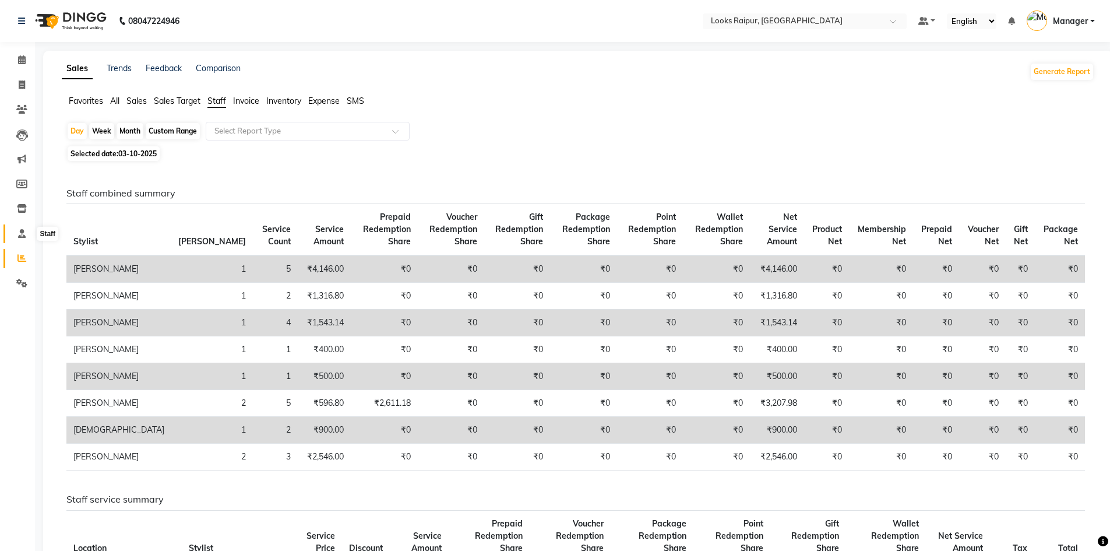
click at [16, 235] on span at bounding box center [22, 233] width 20 height 13
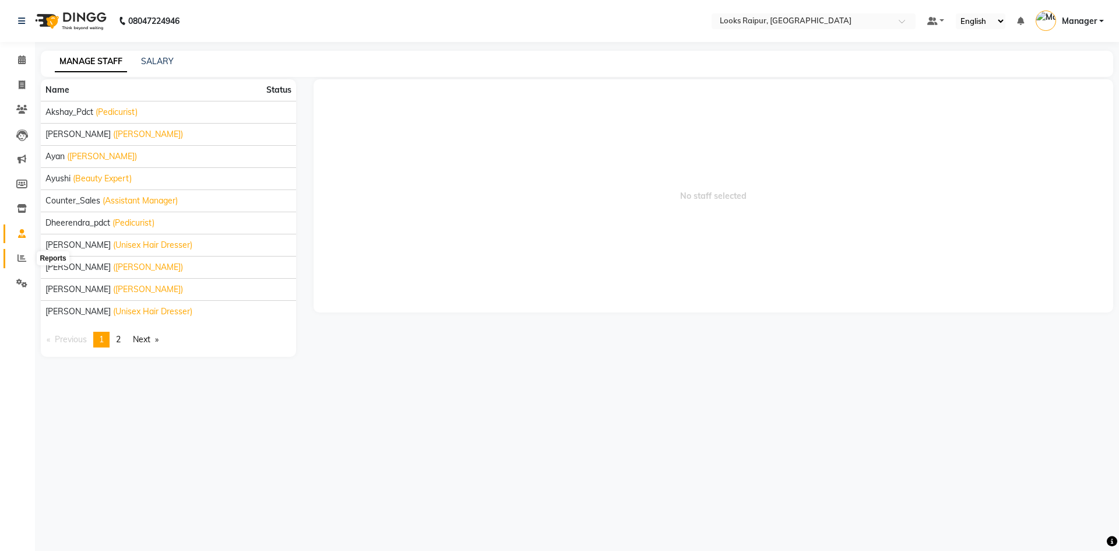
click at [23, 260] on icon at bounding box center [21, 257] width 9 height 9
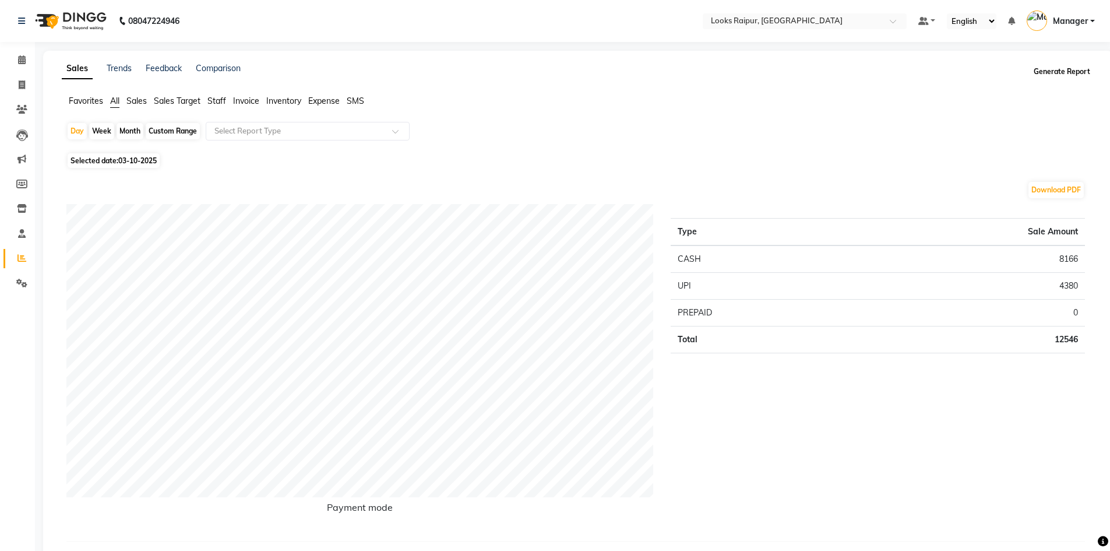
click at [1051, 73] on button "Generate Report" at bounding box center [1062, 72] width 62 height 16
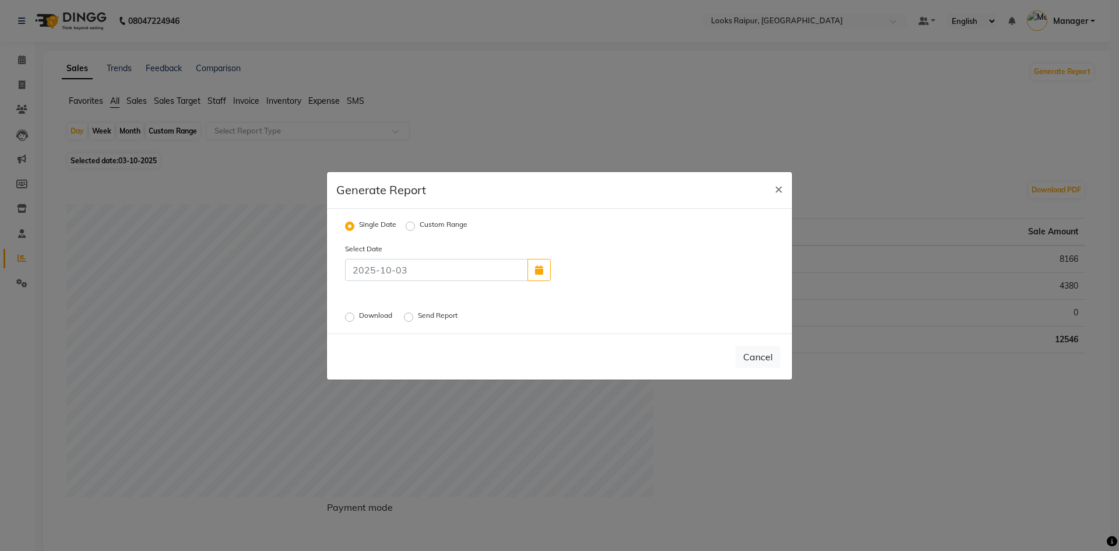
click at [420, 224] on label "Custom Range" at bounding box center [444, 226] width 48 height 14
click at [411, 224] on input "Custom Range" at bounding box center [412, 225] width 8 height 8
radio input "true"
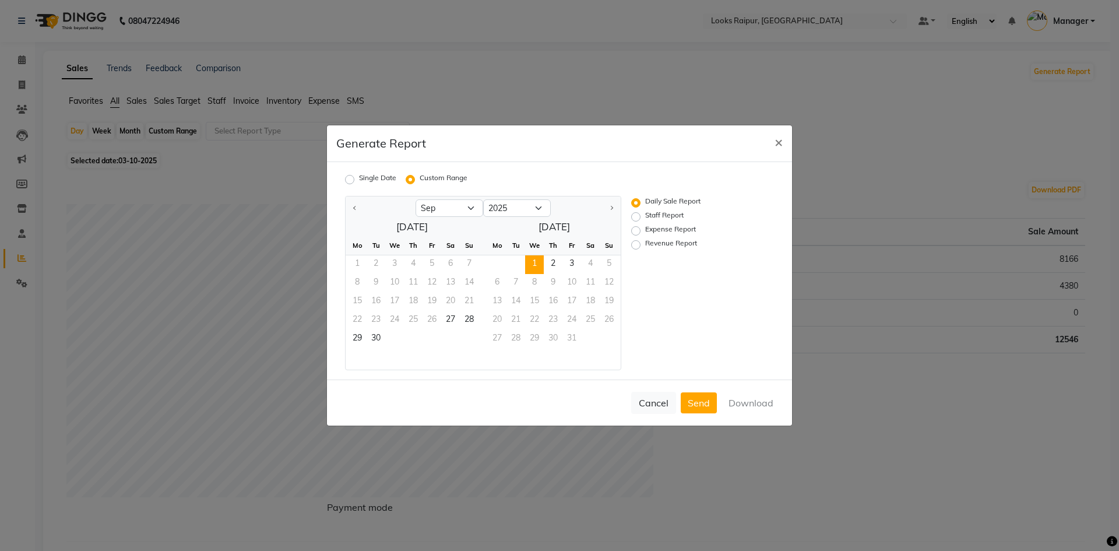
click at [538, 267] on span "1" at bounding box center [534, 264] width 19 height 19
click at [551, 265] on span "2" at bounding box center [553, 264] width 19 height 19
click at [374, 337] on span "30" at bounding box center [376, 339] width 19 height 19
click at [545, 270] on span "2" at bounding box center [553, 264] width 19 height 19
click at [645, 217] on label "Staff Report" at bounding box center [664, 217] width 38 height 14
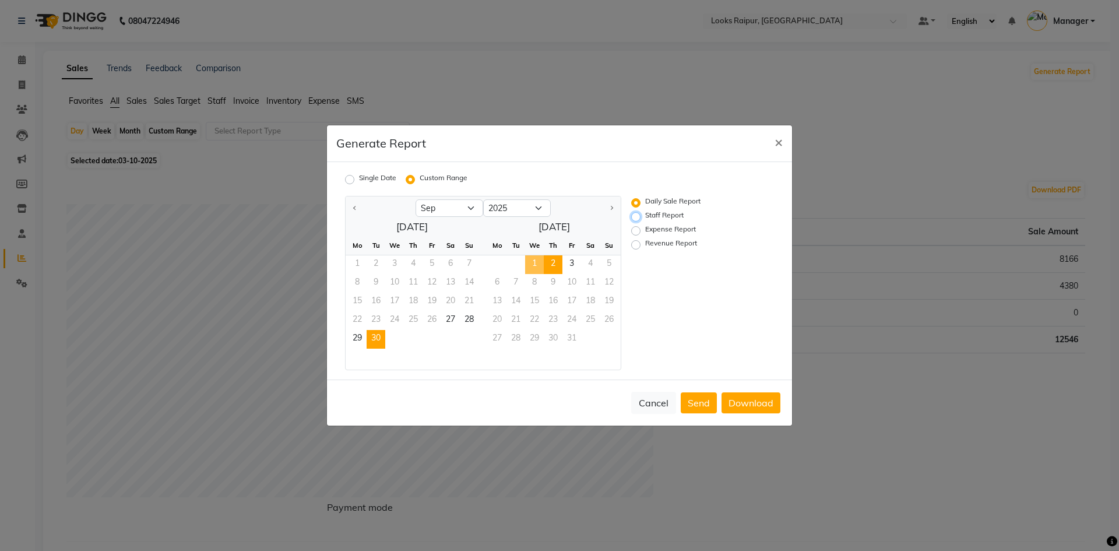
click at [637, 217] on input "Staff Report" at bounding box center [637, 217] width 8 height 8
radio input "true"
click at [753, 407] on button "Download" at bounding box center [750, 402] width 59 height 21
click at [357, 340] on span "29" at bounding box center [357, 339] width 19 height 19
click at [381, 343] on span "30" at bounding box center [376, 339] width 19 height 19
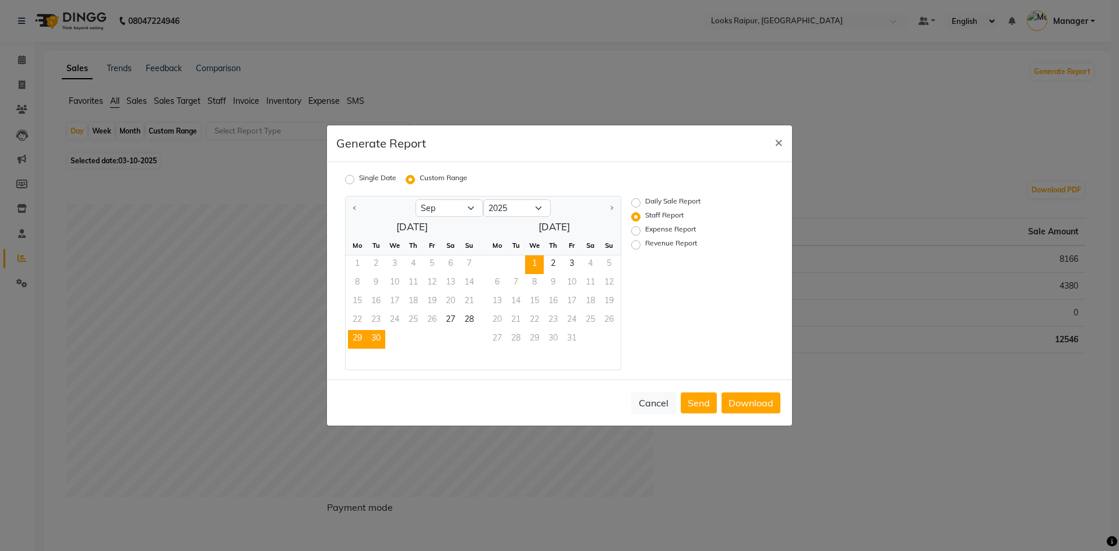
click at [539, 266] on span "1" at bounding box center [534, 264] width 19 height 19
drag, startPoint x: 350, startPoint y: 343, endPoint x: 382, endPoint y: 338, distance: 32.5
click at [382, 338] on div "29 30" at bounding box center [412, 339] width 133 height 19
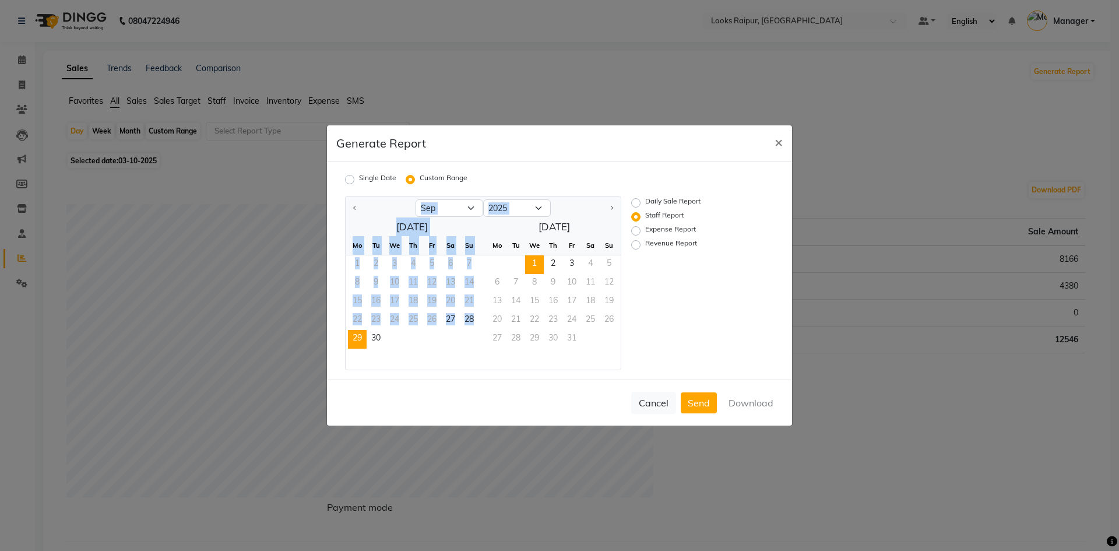
drag, startPoint x: 343, startPoint y: 341, endPoint x: 354, endPoint y: 340, distance: 11.2
click at [354, 340] on div "Sep Oct 2025 September 2025 Mo Tu We Th Fr Sa Su 1 2 3 4 5 6 7 8 9 10 11 12 13 …" at bounding box center [479, 283] width 286 height 174
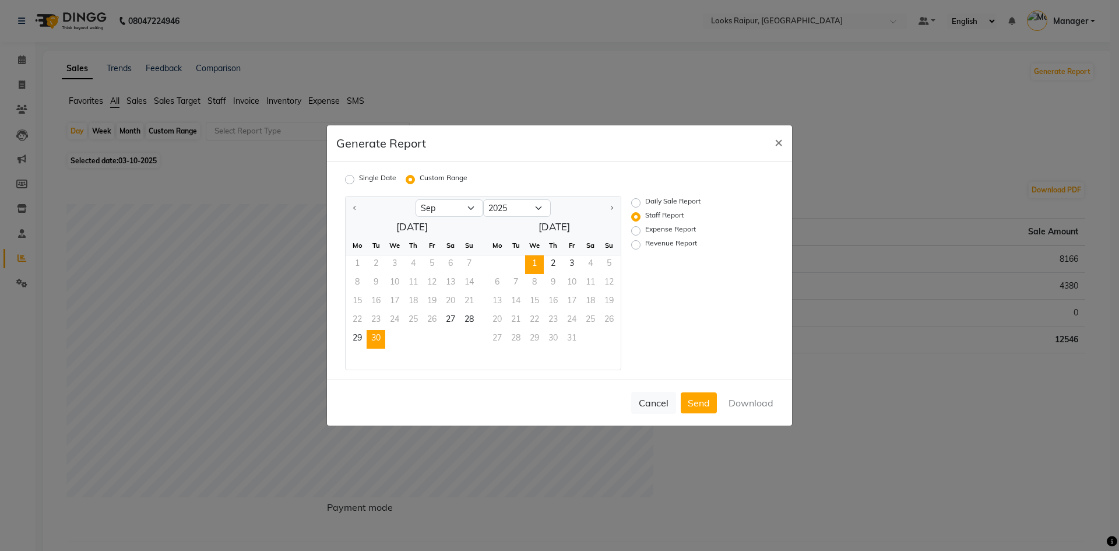
click at [379, 338] on span "30" at bounding box center [376, 339] width 19 height 19
click at [347, 340] on div "29 30" at bounding box center [412, 339] width 133 height 19
click at [359, 339] on span "29" at bounding box center [357, 339] width 19 height 19
click at [382, 338] on span "30" at bounding box center [376, 339] width 19 height 19
click at [538, 263] on span "1" at bounding box center [534, 264] width 19 height 19
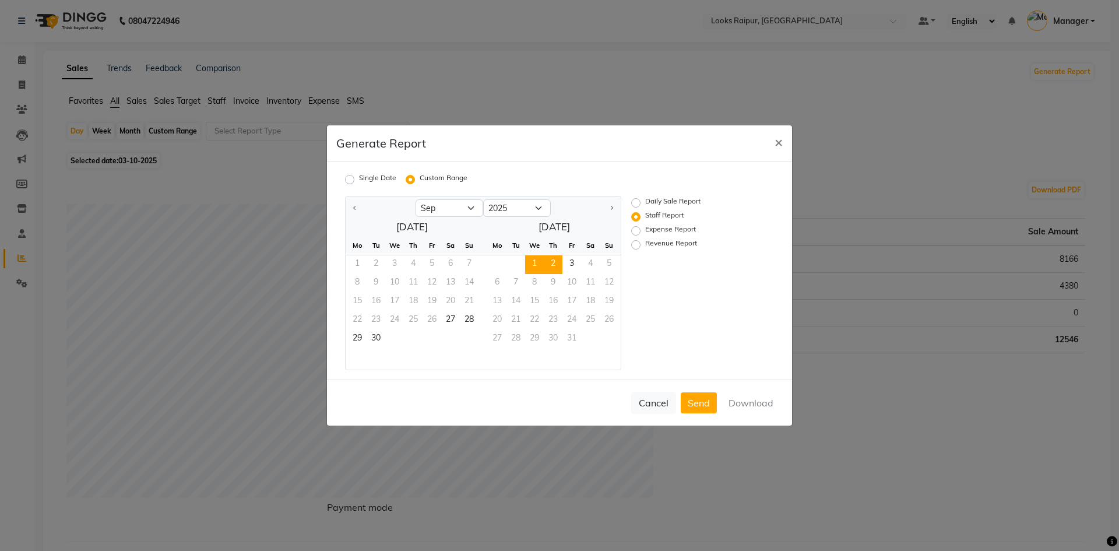
click at [559, 266] on span "2" at bounding box center [553, 264] width 19 height 19
drag, startPoint x: 367, startPoint y: 344, endPoint x: 357, endPoint y: 344, distance: 10.5
click at [379, 340] on span "30" at bounding box center [376, 339] width 19 height 19
drag, startPoint x: 357, startPoint y: 344, endPoint x: 372, endPoint y: 341, distance: 15.3
click at [361, 343] on span "29" at bounding box center [357, 339] width 19 height 19
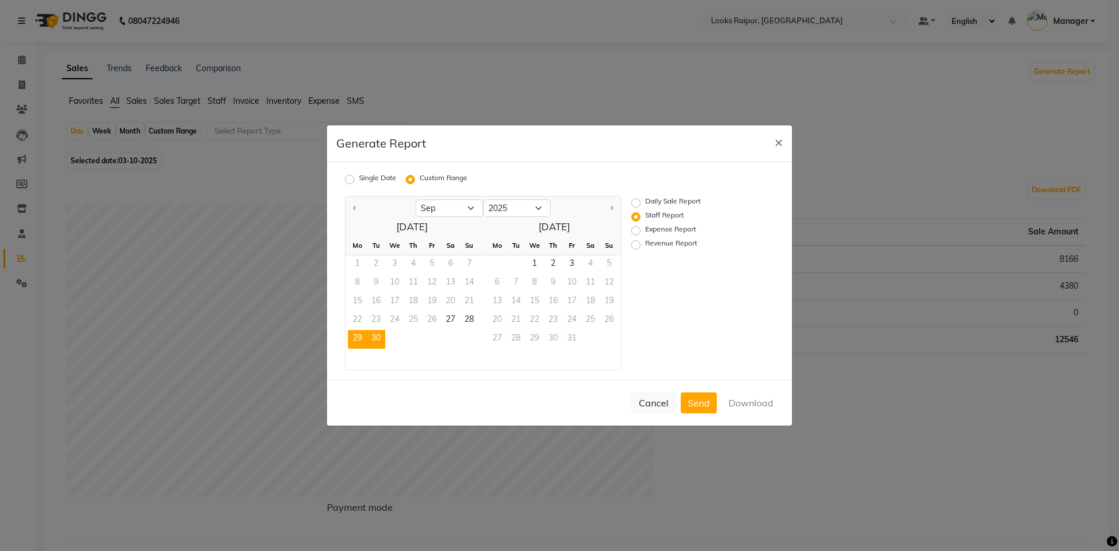
click at [374, 337] on span "30" at bounding box center [376, 339] width 19 height 19
click at [532, 258] on span "1" at bounding box center [534, 264] width 19 height 19
click at [357, 335] on span "29" at bounding box center [357, 339] width 19 height 19
click at [392, 332] on div "29 30" at bounding box center [412, 339] width 133 height 19
drag, startPoint x: 364, startPoint y: 341, endPoint x: 416, endPoint y: 332, distance: 53.4
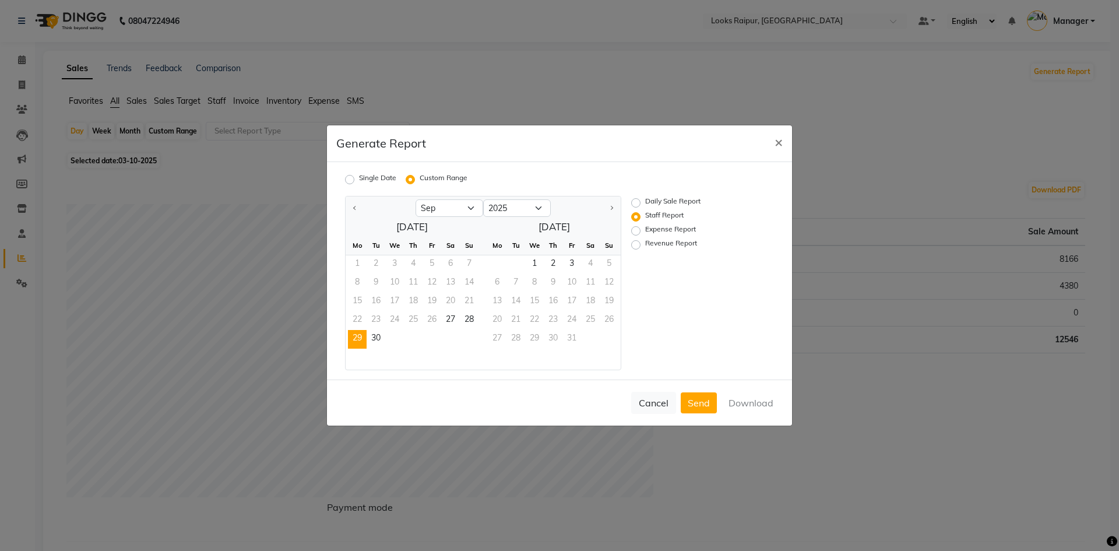
click at [369, 341] on div "29 30" at bounding box center [412, 339] width 133 height 19
click at [389, 343] on div "29 30" at bounding box center [412, 339] width 133 height 19
drag, startPoint x: 384, startPoint y: 341, endPoint x: 393, endPoint y: 337, distance: 9.4
click at [387, 339] on div "29 30" at bounding box center [412, 339] width 133 height 19
click at [385, 344] on div "29 30" at bounding box center [412, 339] width 133 height 19
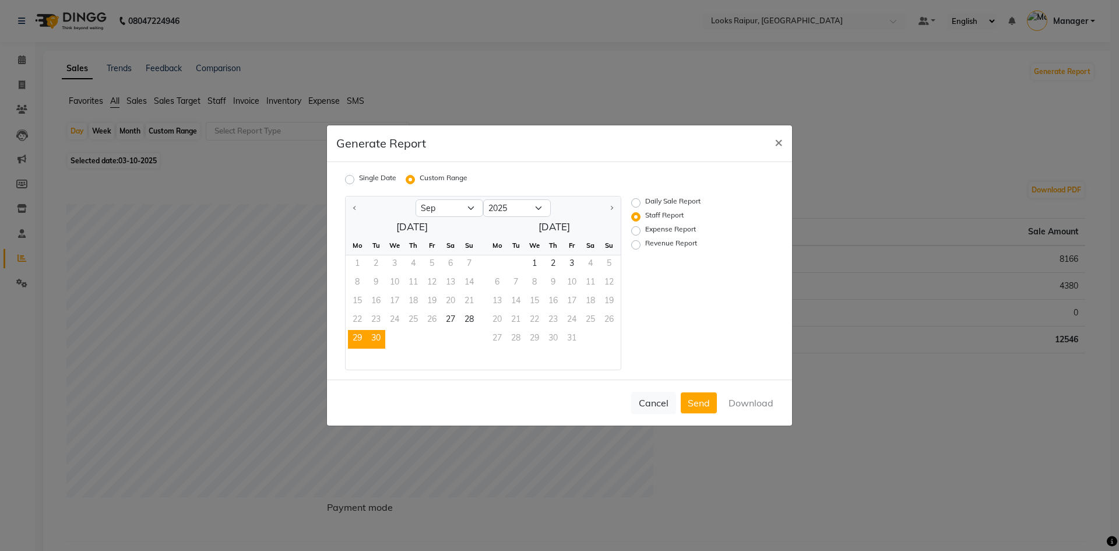
click at [378, 339] on span "30" at bounding box center [376, 339] width 19 height 19
click at [542, 268] on span "1" at bounding box center [534, 264] width 19 height 19
click at [552, 273] on span "2" at bounding box center [553, 264] width 19 height 19
click at [363, 345] on span "29" at bounding box center [357, 339] width 19 height 19
click at [381, 339] on span "30" at bounding box center [376, 339] width 19 height 19
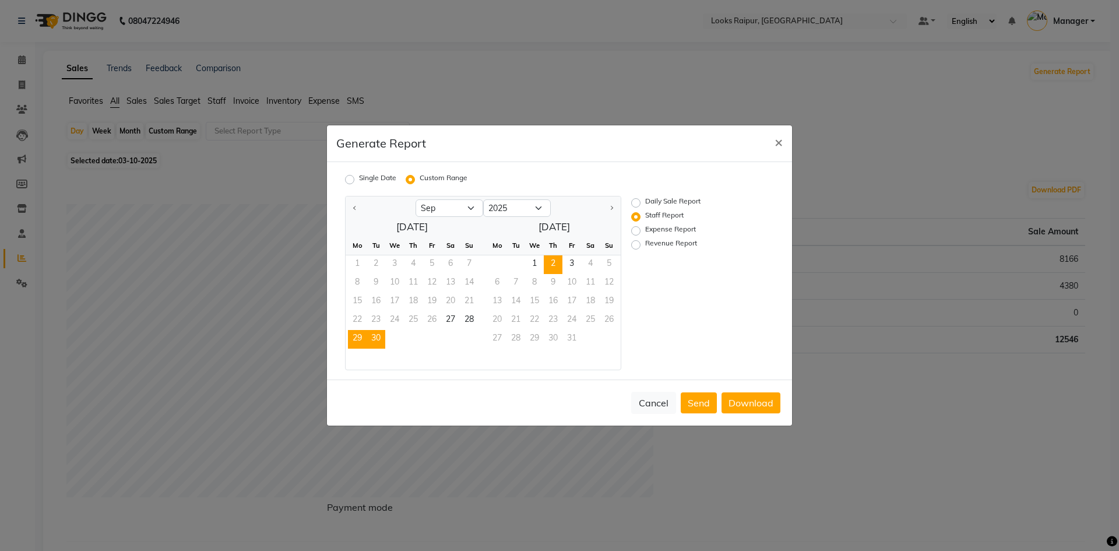
click at [545, 262] on span "2" at bounding box center [553, 264] width 19 height 19
click at [541, 263] on span "1" at bounding box center [534, 264] width 19 height 19
drag, startPoint x: 367, startPoint y: 342, endPoint x: 530, endPoint y: 277, distance: 175.5
click at [494, 288] on div "September 2025 Mo Tu We Th Fr Sa Su 1 2 3 4 5 6 7 8 9 10 11 12 13 14 15 16 17 1…" at bounding box center [483, 293] width 275 height 152
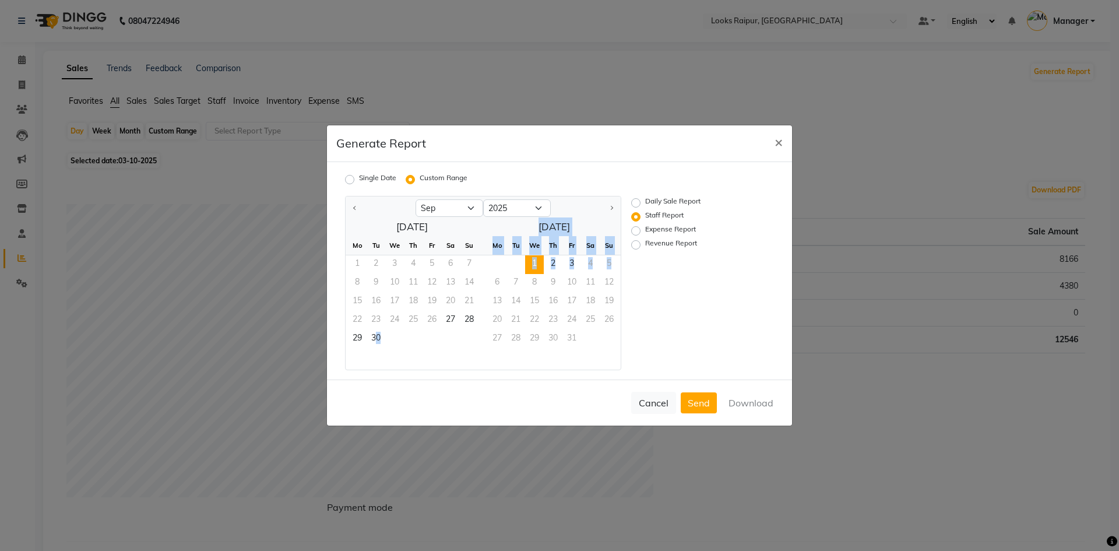
click at [440, 331] on div "29 30" at bounding box center [412, 339] width 133 height 19
drag, startPoint x: 358, startPoint y: 336, endPoint x: 367, endPoint y: 336, distance: 8.8
click at [367, 336] on div "29 30" at bounding box center [412, 339] width 133 height 19
click at [356, 342] on span "29" at bounding box center [357, 339] width 19 height 19
click at [380, 343] on span "30" at bounding box center [376, 339] width 19 height 19
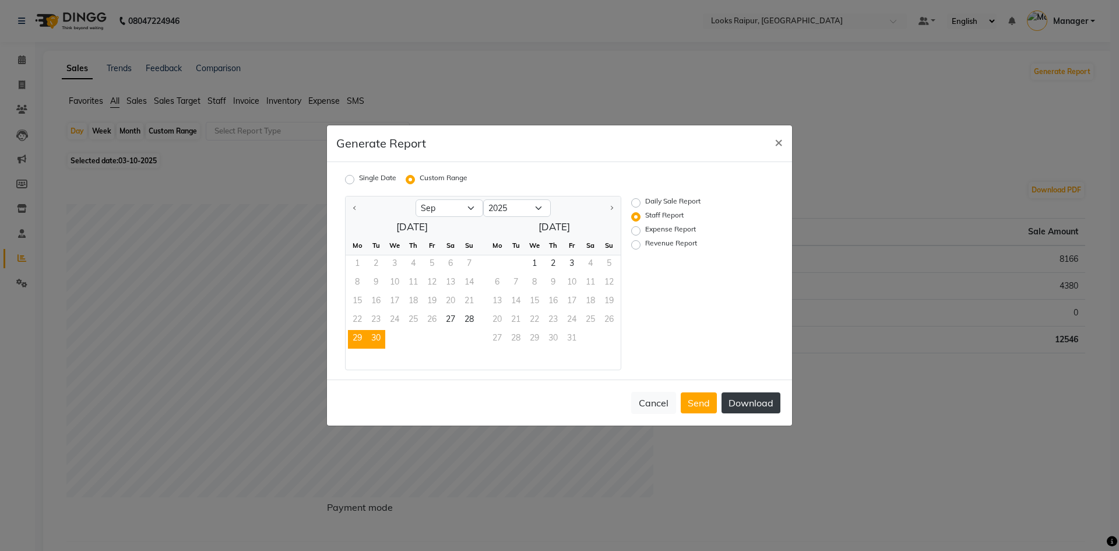
click at [742, 411] on button "Download" at bounding box center [750, 402] width 59 height 21
click at [534, 265] on span "1" at bounding box center [534, 264] width 19 height 19
click at [546, 267] on span "2" at bounding box center [553, 264] width 19 height 19
click at [574, 269] on span "3" at bounding box center [571, 264] width 19 height 19
drag, startPoint x: 540, startPoint y: 268, endPoint x: 561, endPoint y: 268, distance: 21.0
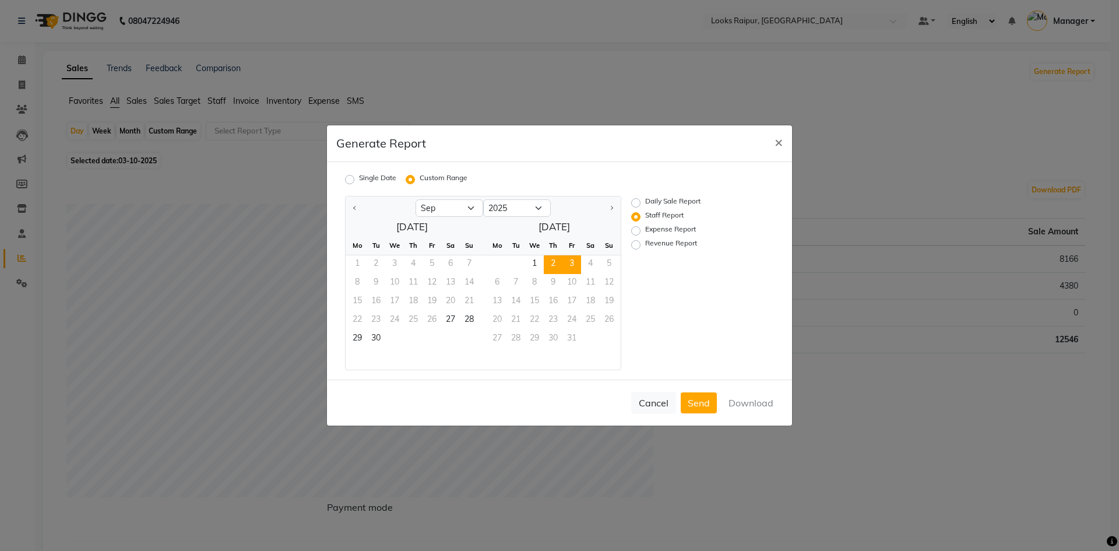
click at [553, 268] on div "1 2 3 4 5" at bounding box center [549, 264] width 142 height 19
drag, startPoint x: 561, startPoint y: 268, endPoint x: 531, endPoint y: 266, distance: 29.2
click at [561, 268] on span "2" at bounding box center [553, 264] width 19 height 19
drag, startPoint x: 531, startPoint y: 266, endPoint x: 552, endPoint y: 267, distance: 21.6
click at [541, 266] on span "1" at bounding box center [534, 264] width 19 height 19
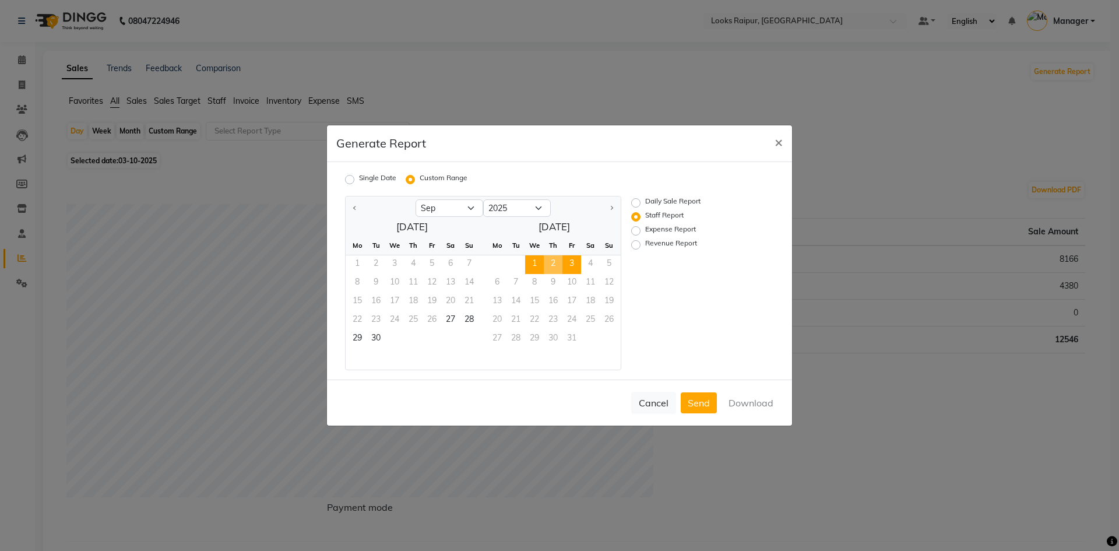
click at [568, 267] on span "3" at bounding box center [571, 264] width 19 height 19
click at [573, 264] on span "3" at bounding box center [571, 264] width 19 height 19
click at [533, 262] on span "1" at bounding box center [534, 264] width 19 height 19
click at [746, 405] on div "Cancel Send Download" at bounding box center [559, 402] width 465 height 46
drag, startPoint x: 659, startPoint y: 399, endPoint x: 619, endPoint y: 382, distance: 43.8
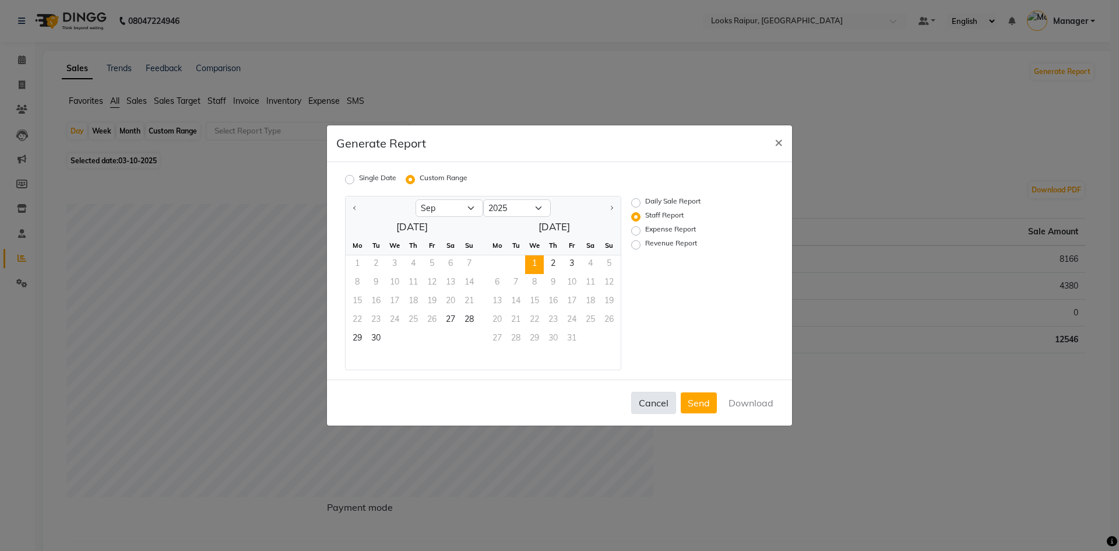
click at [659, 399] on button "Cancel" at bounding box center [653, 403] width 45 height 22
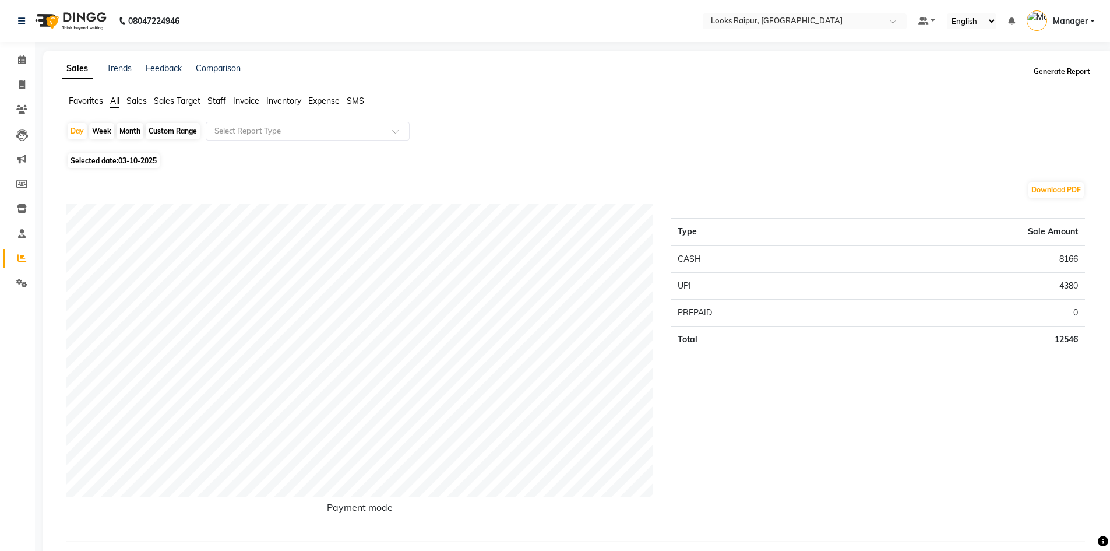
click at [1052, 68] on button "Generate Report" at bounding box center [1062, 72] width 62 height 16
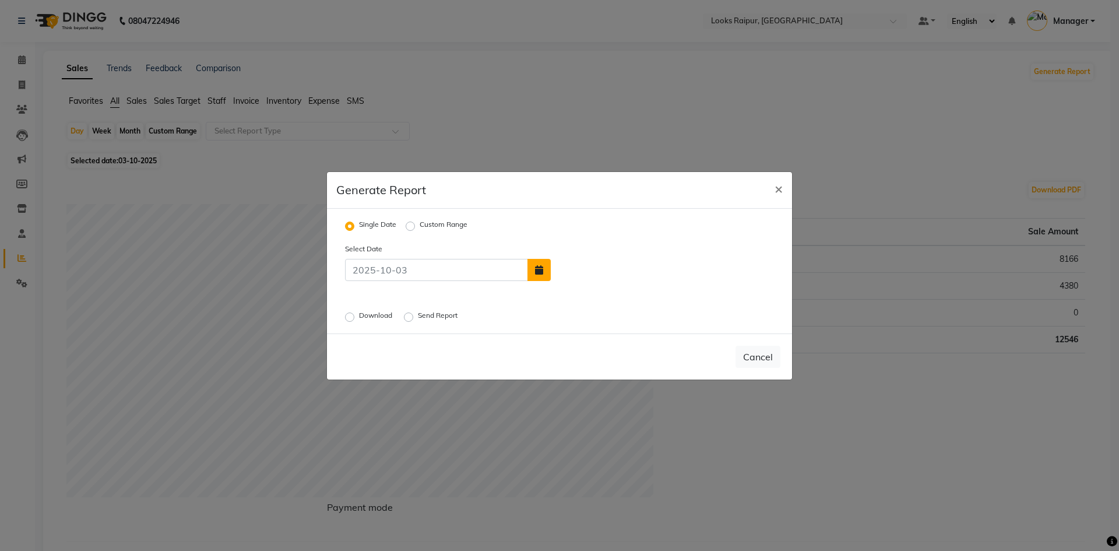
click at [537, 270] on icon "button" at bounding box center [539, 269] width 8 height 9
select select "10"
click at [603, 242] on div "1" at bounding box center [601, 242] width 19 height 19
type input "01-10-2025"
click at [359, 319] on label "Download" at bounding box center [377, 317] width 36 height 14
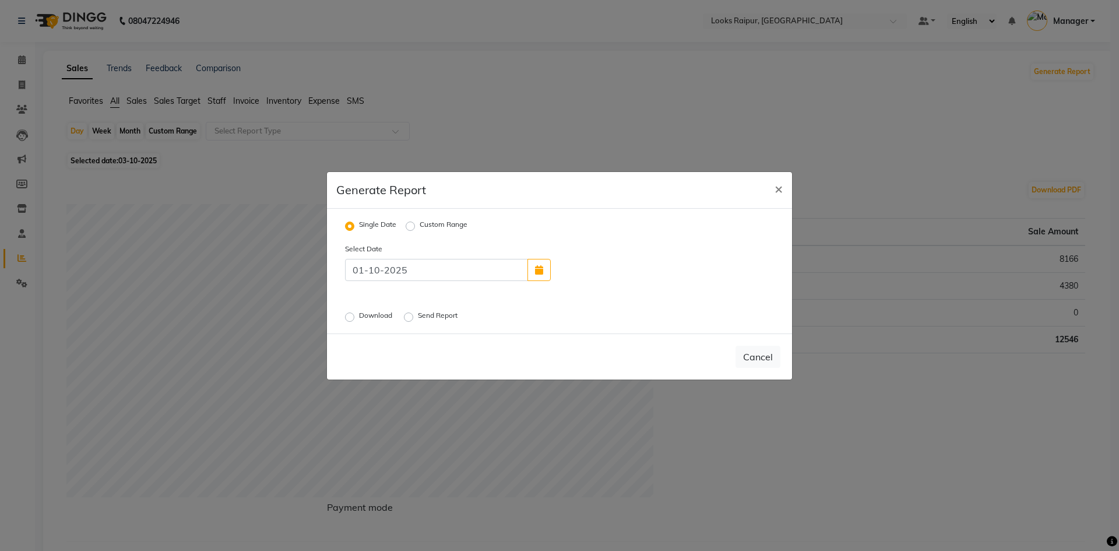
click at [351, 319] on input "Download" at bounding box center [351, 316] width 8 height 8
radio input "true"
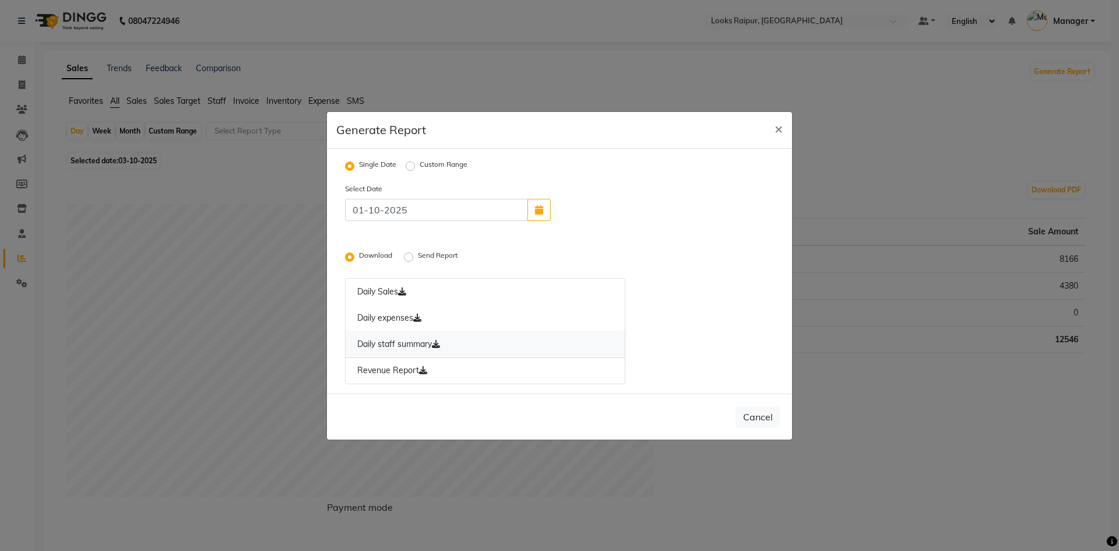
click at [387, 344] on link "Daily staff summary" at bounding box center [485, 344] width 280 height 27
click at [8, 62] on ngb-modal-window "Generate Report × Single Date Custom Range Select Date 01-10-2025 Download Send…" at bounding box center [559, 275] width 1119 height 551
drag, startPoint x: 22, startPoint y: 57, endPoint x: 18, endPoint y: 83, distance: 27.1
click at [24, 59] on ngb-modal-window "Generate Report × Single Date Custom Range Select Date 01-10-2025 Download Send…" at bounding box center [559, 275] width 1119 height 551
click at [18, 83] on ngb-modal-window "Generate Report × Single Date Custom Range Select Date 01-10-2025 Download Send…" at bounding box center [559, 275] width 1119 height 551
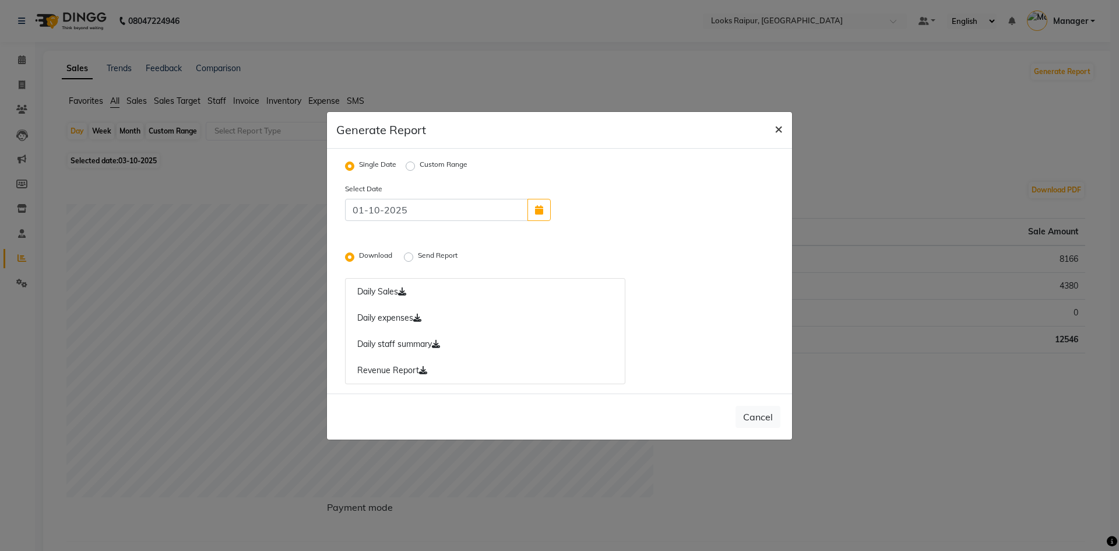
click at [777, 125] on span "×" at bounding box center [778, 127] width 8 height 17
radio input "false"
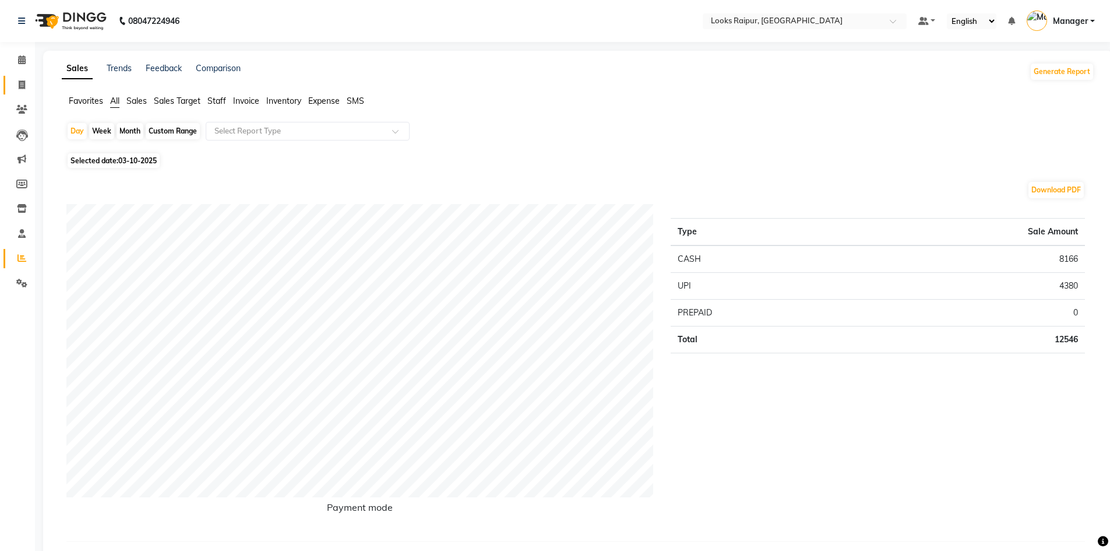
click at [19, 91] on link "Invoice" at bounding box center [17, 85] width 28 height 19
select select "service"
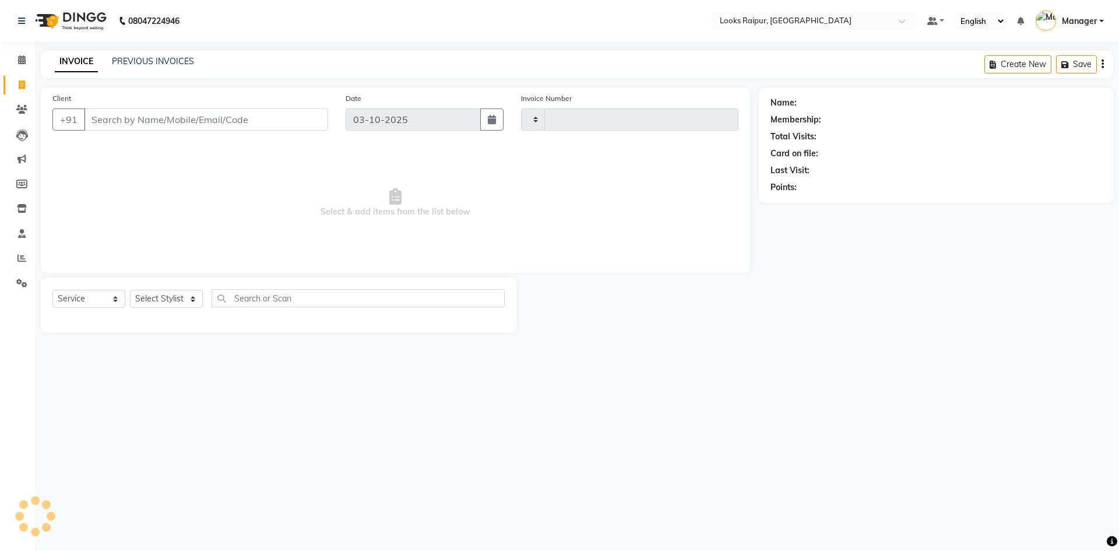
type input "0555"
select select "8606"
click at [155, 122] on input "Client" at bounding box center [206, 119] width 244 height 22
click at [195, 294] on select "Select Stylist Akshay_Pdct [PERSON_NAME] [PERSON_NAME] Counter_Sales Dheerendra…" at bounding box center [166, 299] width 73 height 18
select select "86774"
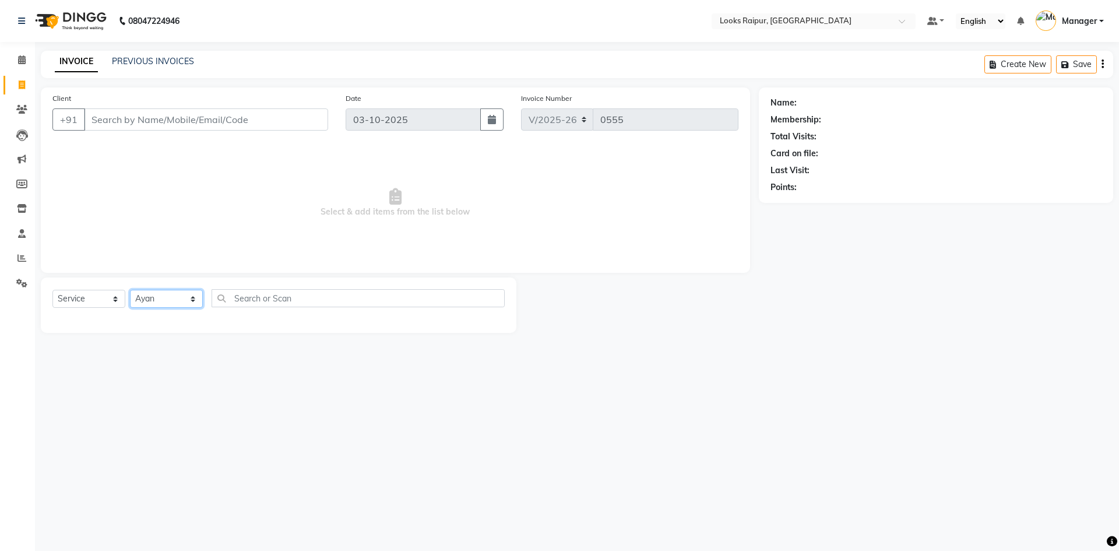
click at [130, 290] on select "Select Stylist Akshay_Pdct [PERSON_NAME] [PERSON_NAME] Counter_Sales Dheerendra…" at bounding box center [166, 299] width 73 height 18
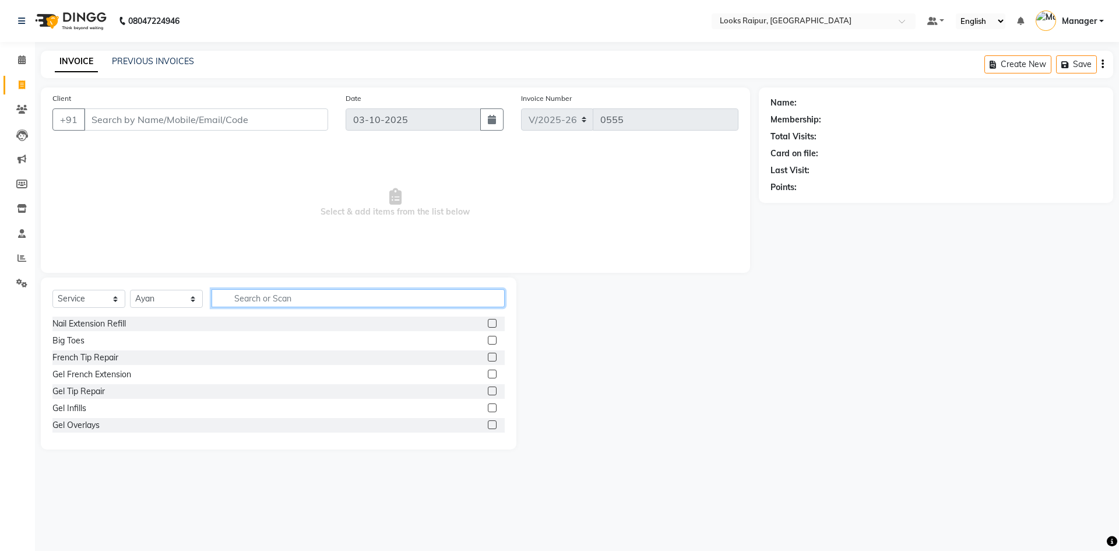
click at [260, 290] on input "text" at bounding box center [358, 298] width 293 height 18
type input "CUT"
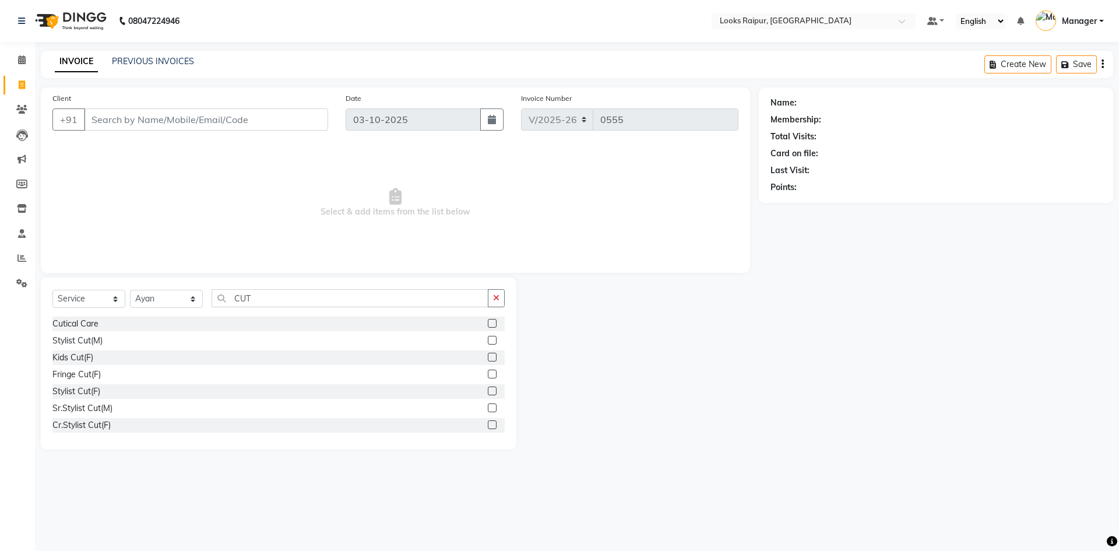
click at [488, 337] on label at bounding box center [492, 340] width 9 height 9
click at [488, 337] on input "checkbox" at bounding box center [492, 341] width 8 height 8
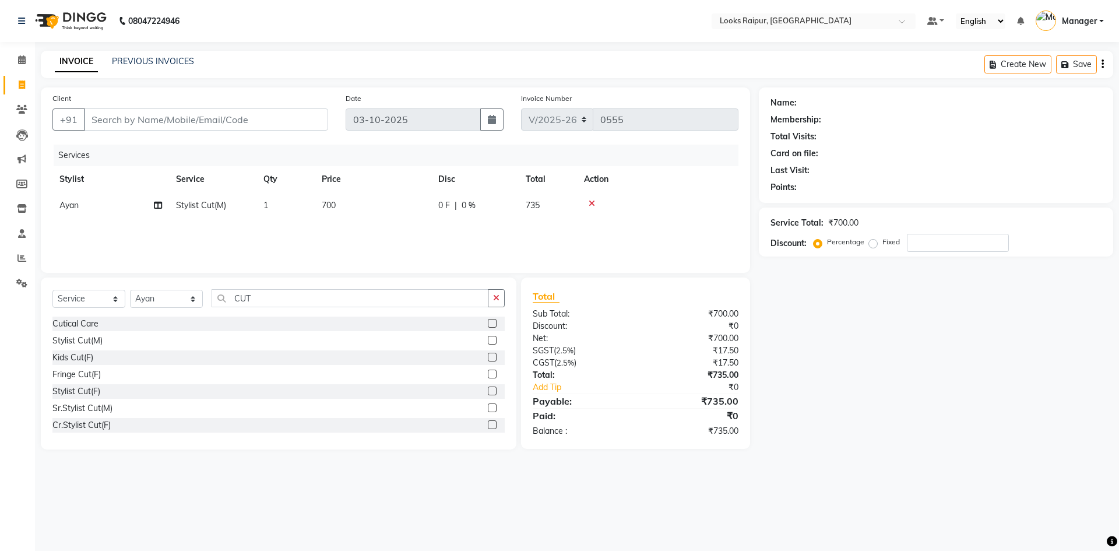
checkbox input "false"
click at [346, 198] on td "700" at bounding box center [373, 205] width 117 height 26
select select "86774"
drag, startPoint x: 417, startPoint y: 209, endPoint x: 336, endPoint y: 221, distance: 82.5
click at [336, 221] on tr "Akshay_Pdct [PERSON_NAME] [PERSON_NAME] Counter_Sales Dheerendra_pdct [PERSON_N…" at bounding box center [395, 214] width 686 height 44
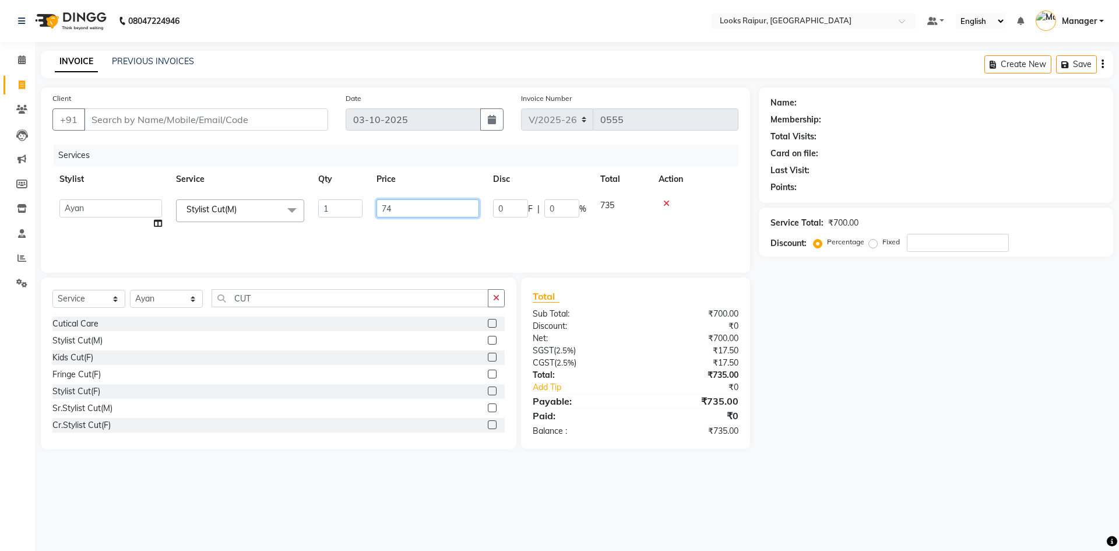
type input "746"
click at [223, 117] on input "Client" at bounding box center [206, 119] width 244 height 22
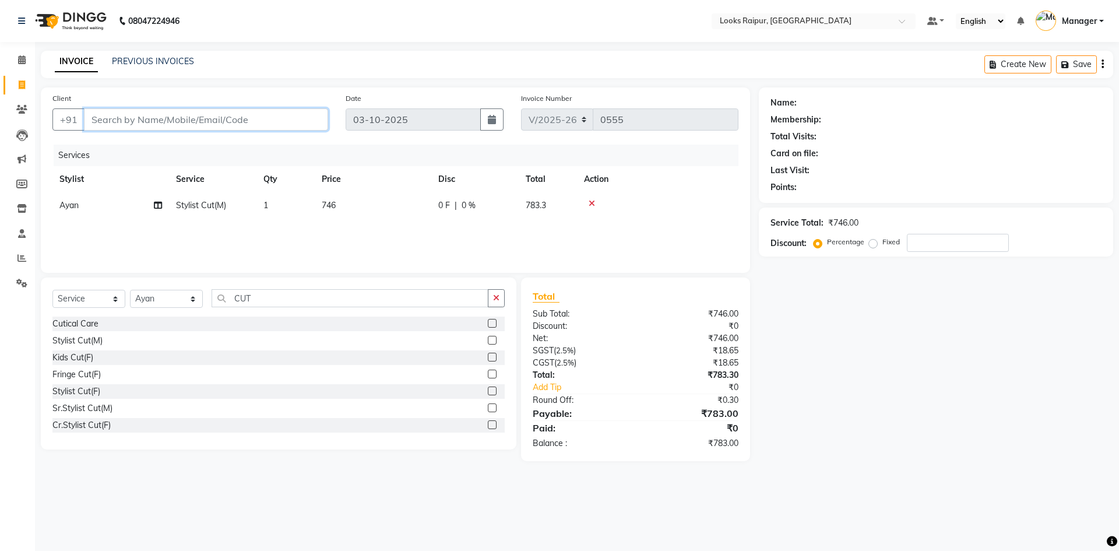
type input "9"
type input "0"
type input "9669936666"
click at [298, 120] on span "Add Client" at bounding box center [298, 120] width 46 height 12
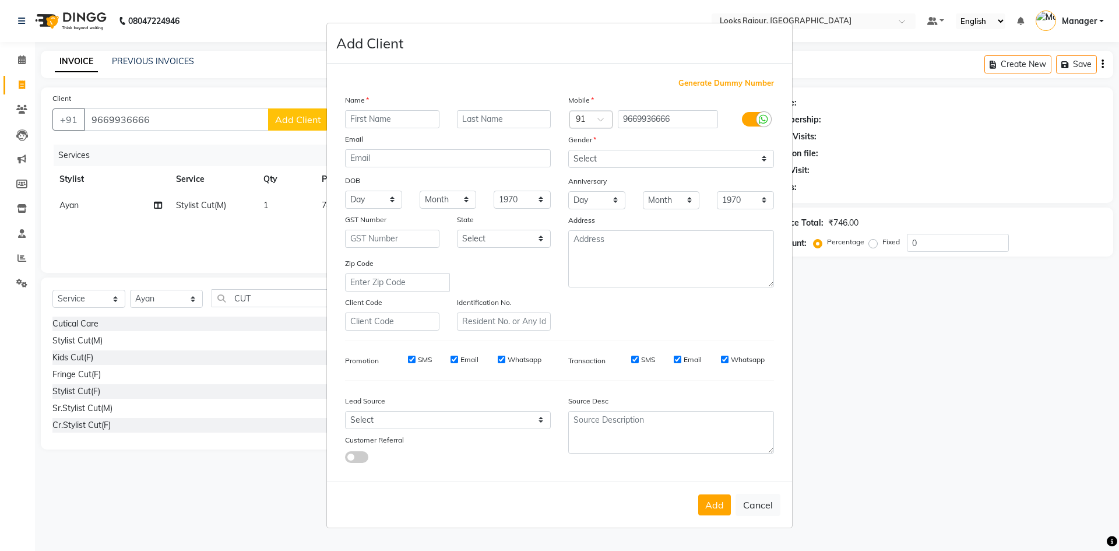
click at [385, 121] on input "text" at bounding box center [392, 119] width 94 height 18
type input "[PERSON_NAME]"
click at [503, 116] on input "text" at bounding box center [504, 119] width 94 height 18
type input "AGRWAL"
click at [770, 156] on select "Select [DEMOGRAPHIC_DATA] [DEMOGRAPHIC_DATA] Other Prefer Not To Say" at bounding box center [671, 159] width 206 height 18
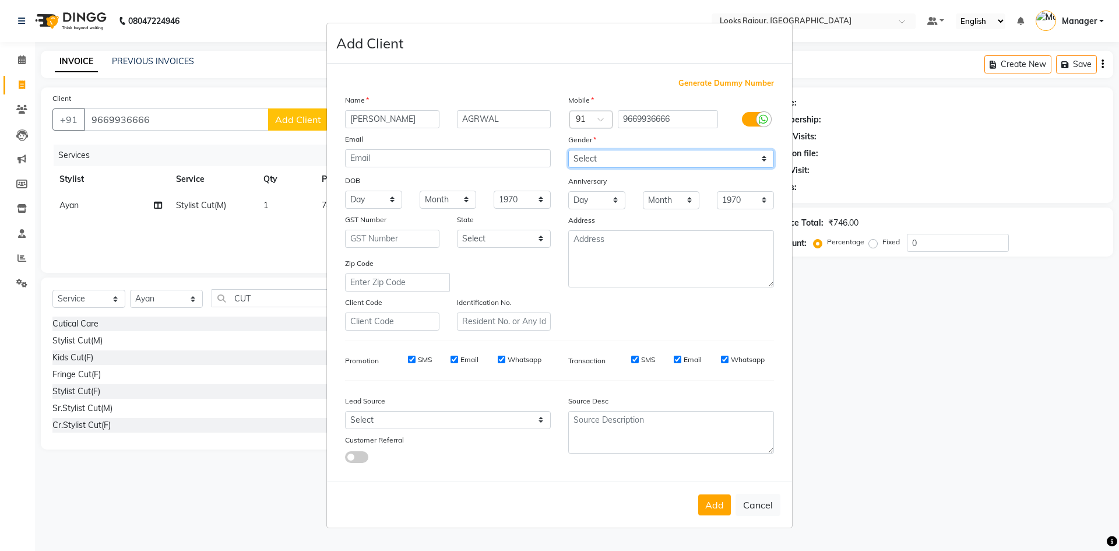
select select "male"
click at [568, 150] on select "Select [DEMOGRAPHIC_DATA] [DEMOGRAPHIC_DATA] Other Prefer Not To Say" at bounding box center [671, 159] width 206 height 18
click at [716, 510] on button "Add" at bounding box center [714, 504] width 33 height 21
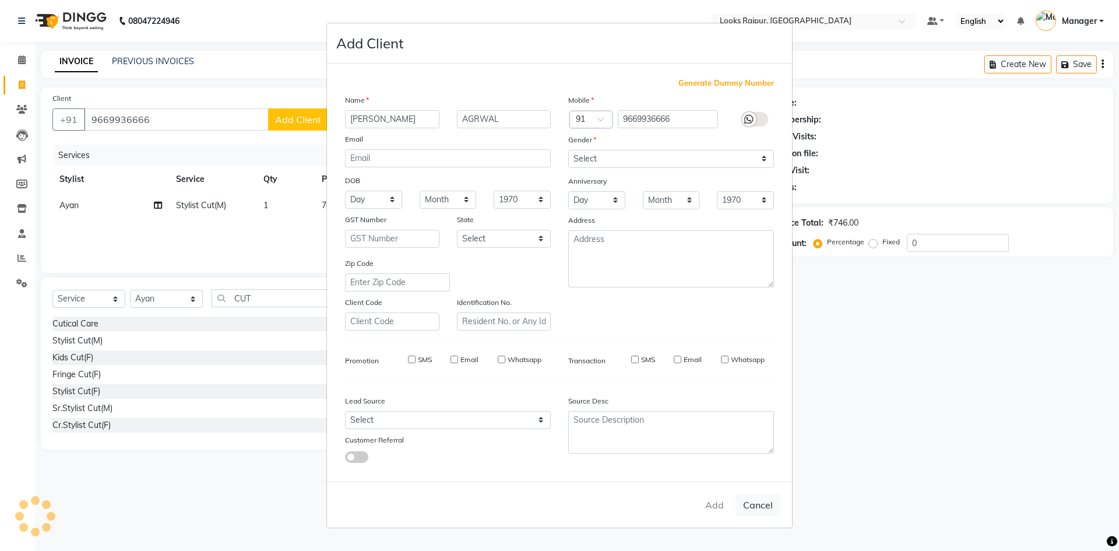
select select
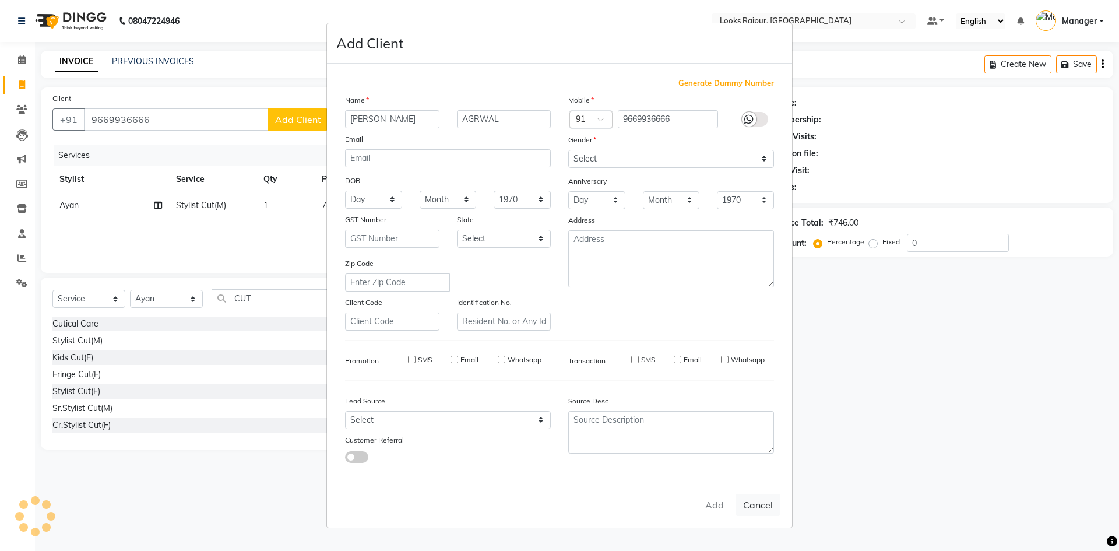
select select
checkbox input "false"
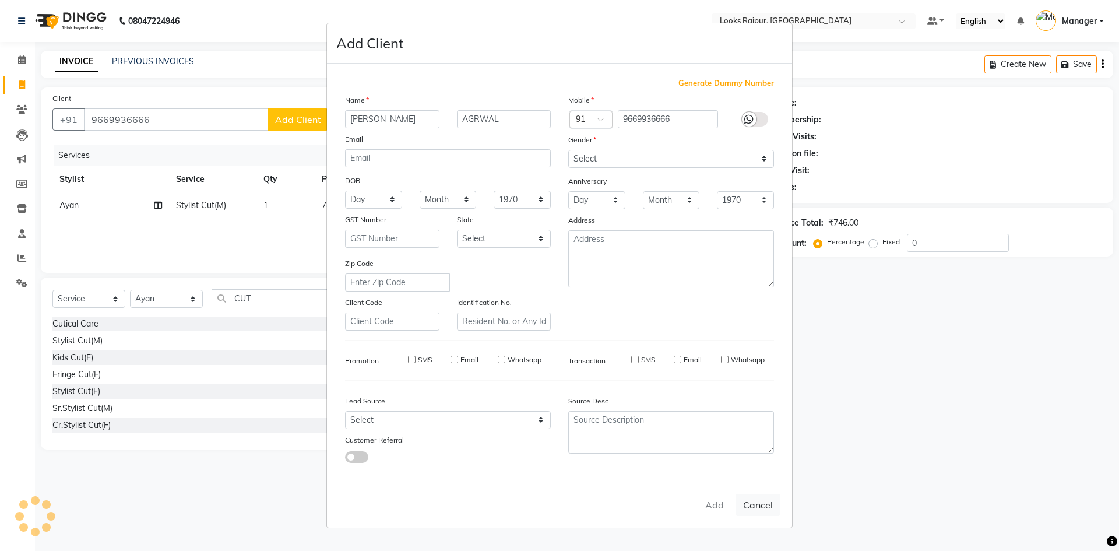
checkbox input "false"
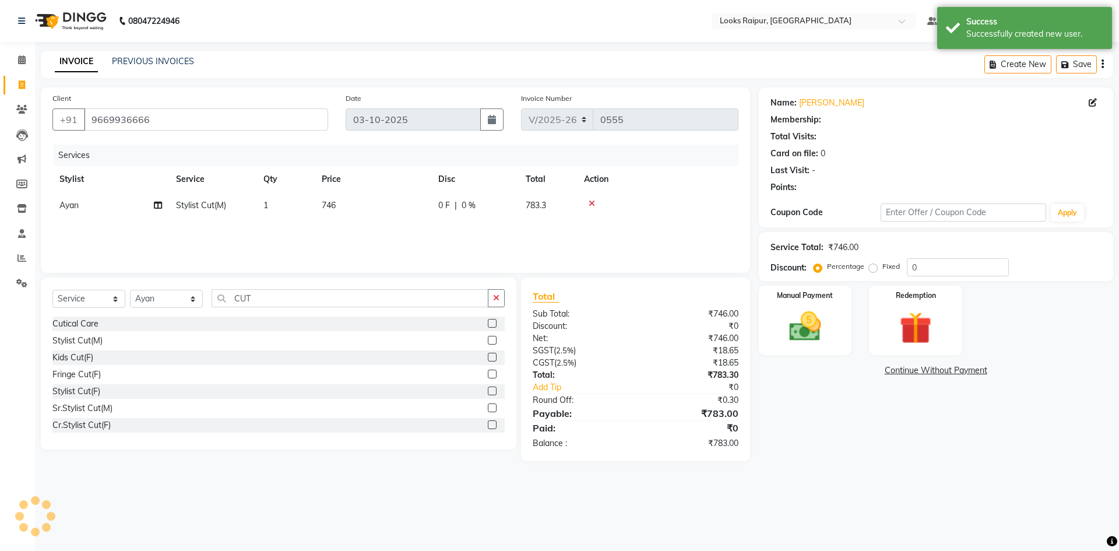
select select "1: Object"
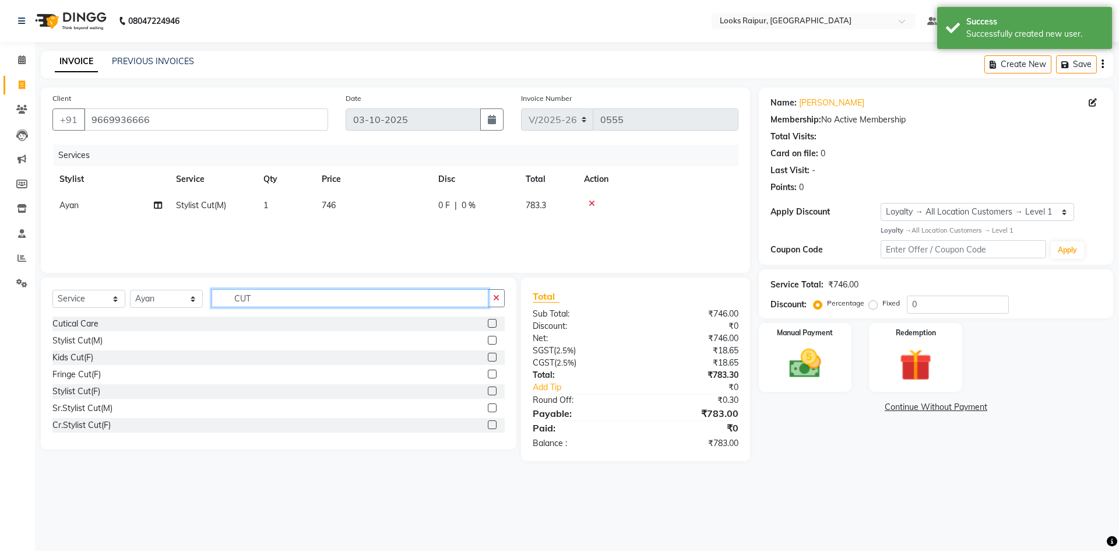
click at [264, 293] on input "CUT" at bounding box center [350, 298] width 277 height 18
click at [264, 298] on input "CUT" at bounding box center [350, 298] width 277 height 18
type input "C"
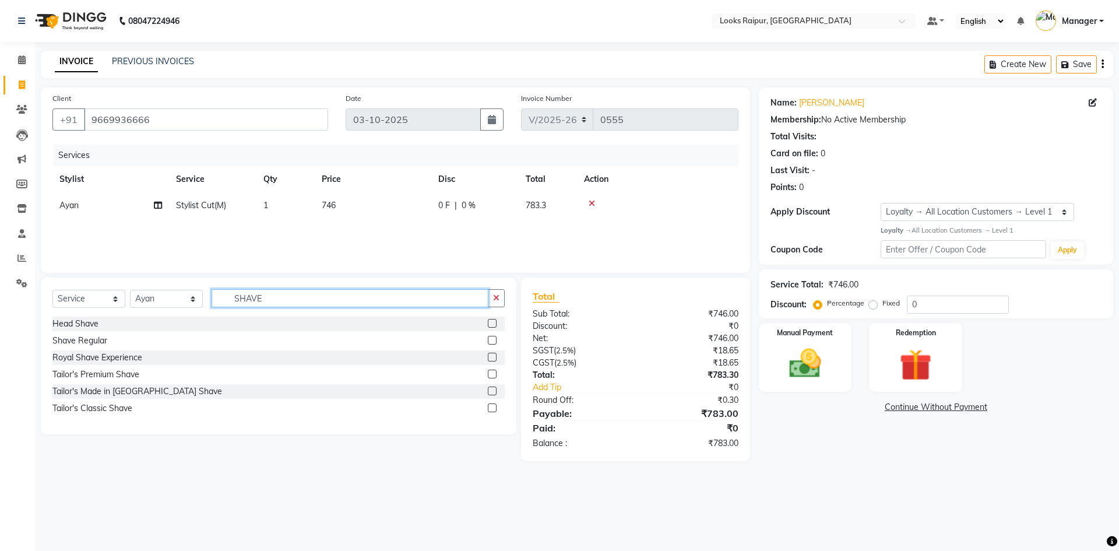
type input "SHAVE"
click at [491, 340] on label at bounding box center [492, 340] width 9 height 9
click at [491, 340] on input "checkbox" at bounding box center [492, 341] width 8 height 8
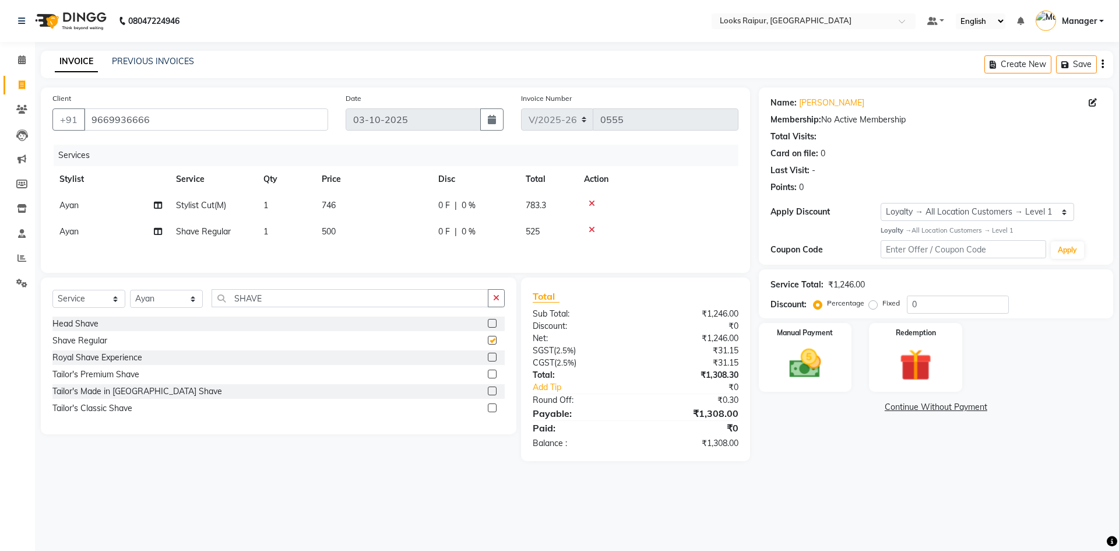
checkbox input "false"
click at [348, 230] on td "500" at bounding box center [373, 232] width 117 height 26
select select "86774"
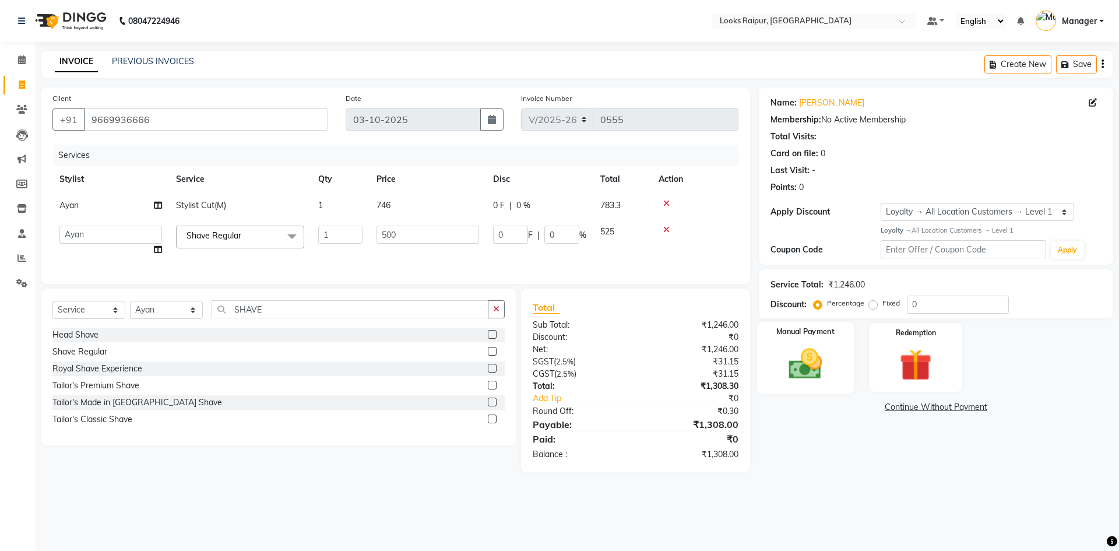
click at [787, 385] on div "Manual Payment" at bounding box center [804, 357] width 97 height 72
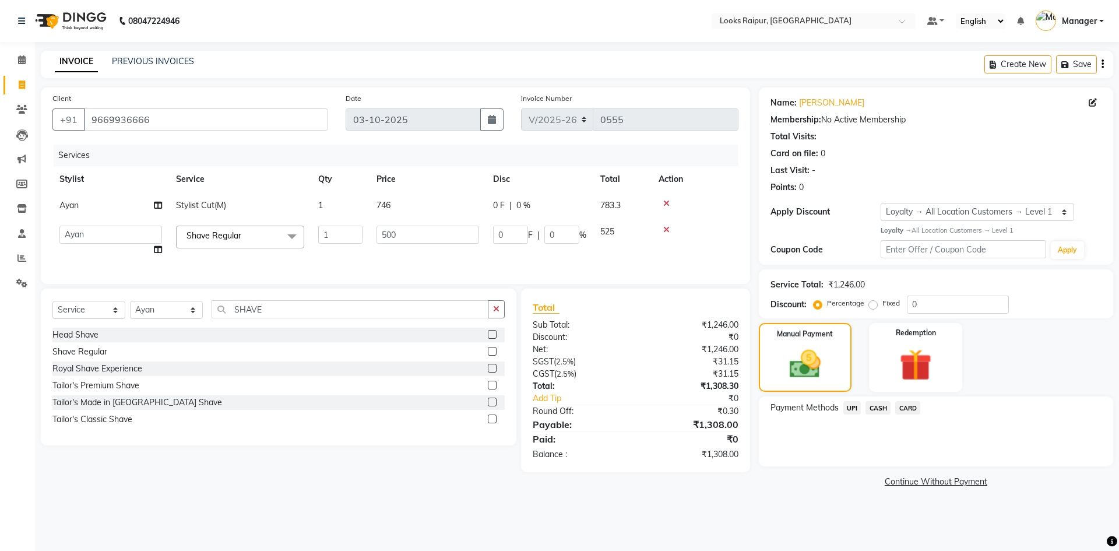
click at [854, 408] on span "UPI" at bounding box center [852, 407] width 18 height 13
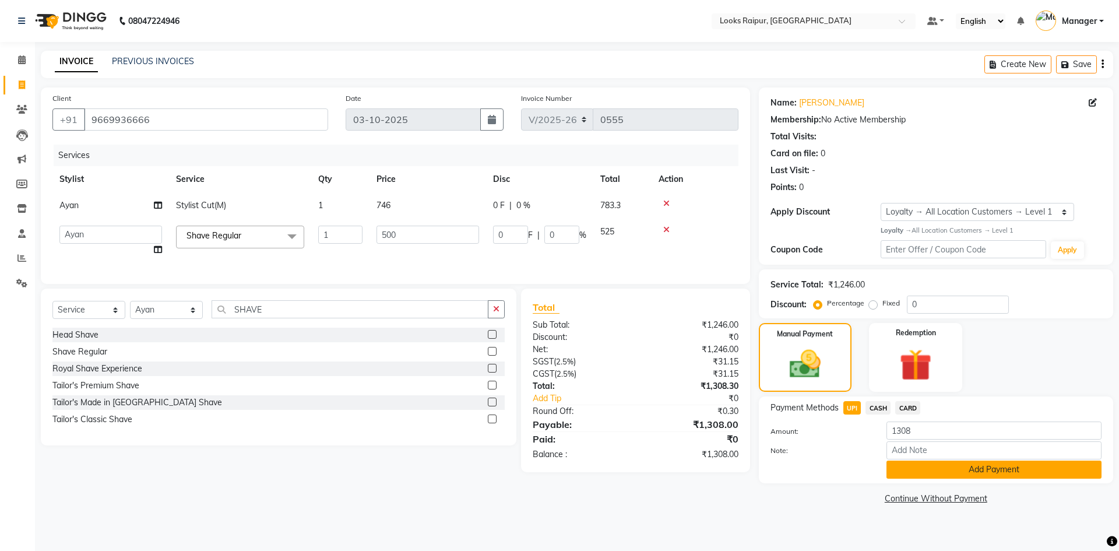
click at [929, 477] on button "Add Payment" at bounding box center [993, 469] width 215 height 18
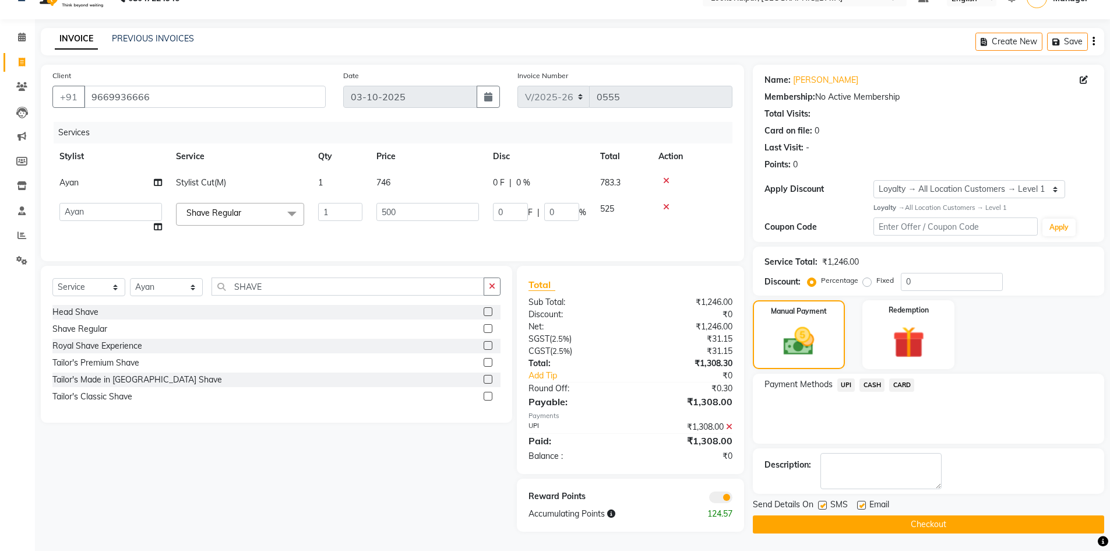
scroll to position [30, 0]
click at [909, 516] on button "Checkout" at bounding box center [928, 524] width 351 height 18
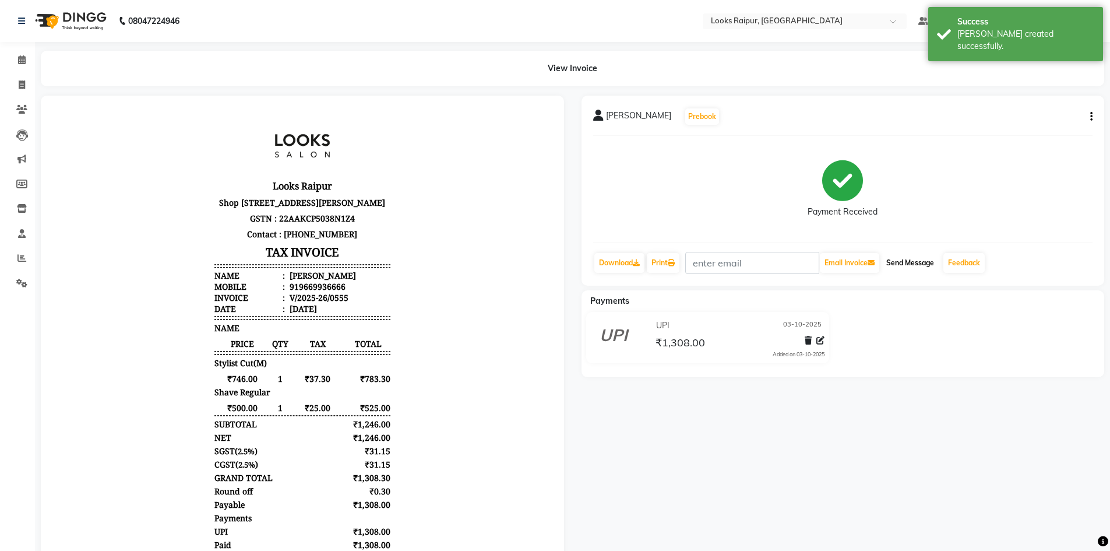
click at [932, 260] on button "Send Message" at bounding box center [910, 263] width 57 height 20
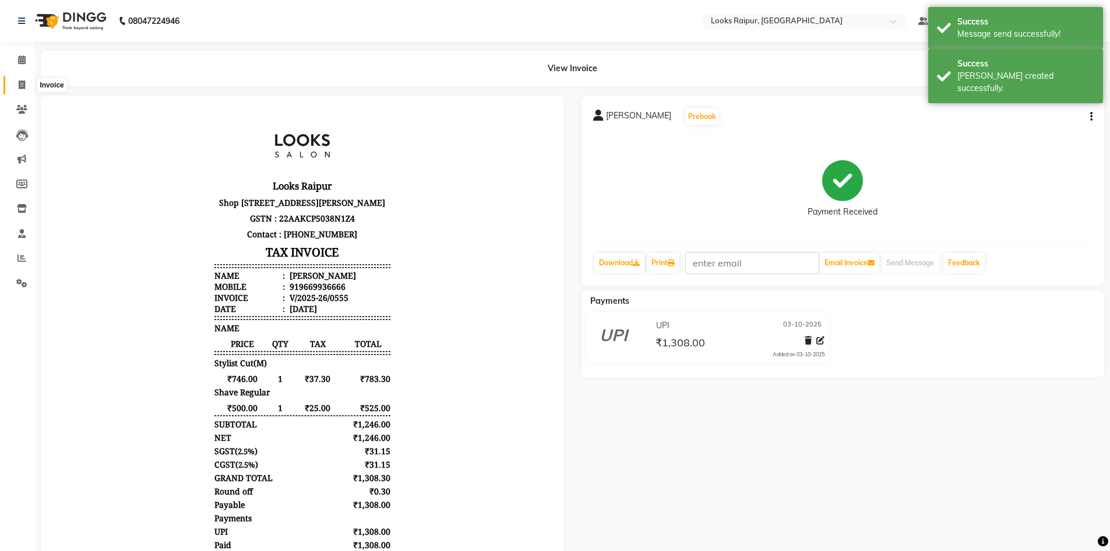
click at [26, 87] on span at bounding box center [22, 85] width 20 height 13
select select "service"
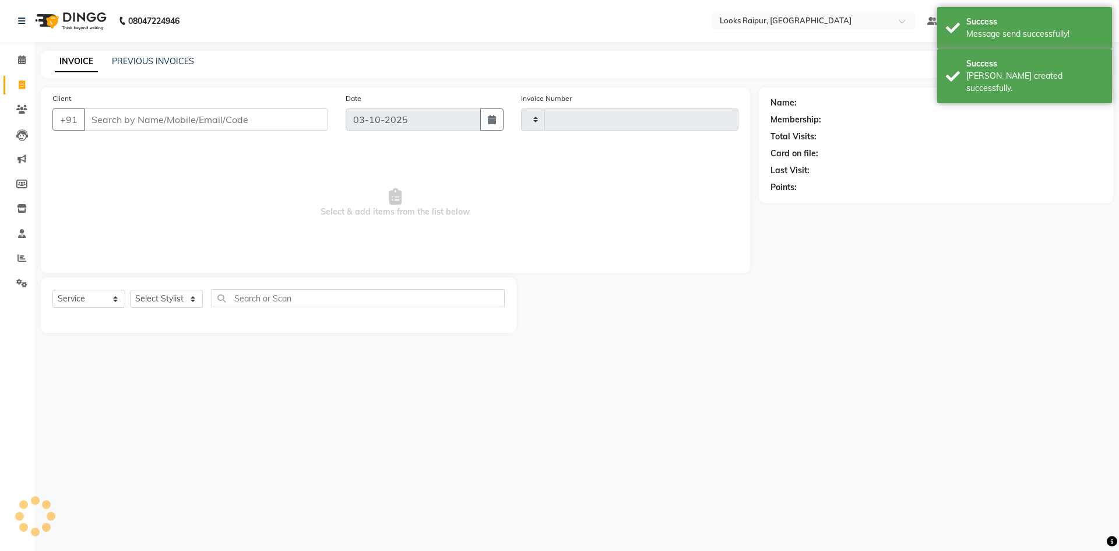
type input "0556"
select select "8606"
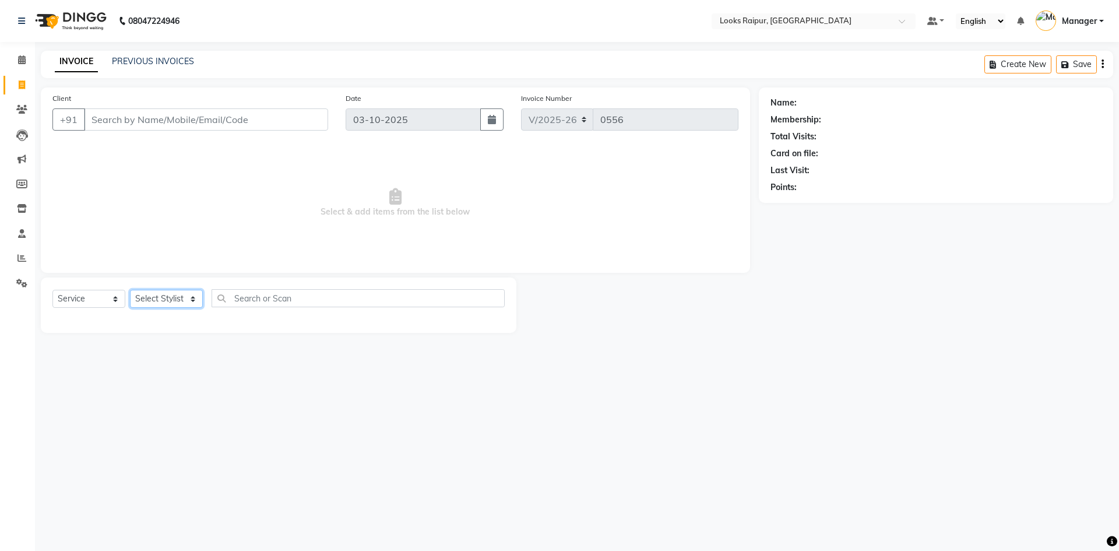
click at [193, 294] on select "Select Stylist Akshay_Pdct [PERSON_NAME] [PERSON_NAME] Counter_Sales Dheerendra…" at bounding box center [166, 299] width 73 height 18
select select "85888"
click at [130, 290] on select "Select Stylist Akshay_Pdct [PERSON_NAME] [PERSON_NAME] Counter_Sales Dheerendra…" at bounding box center [166, 299] width 73 height 18
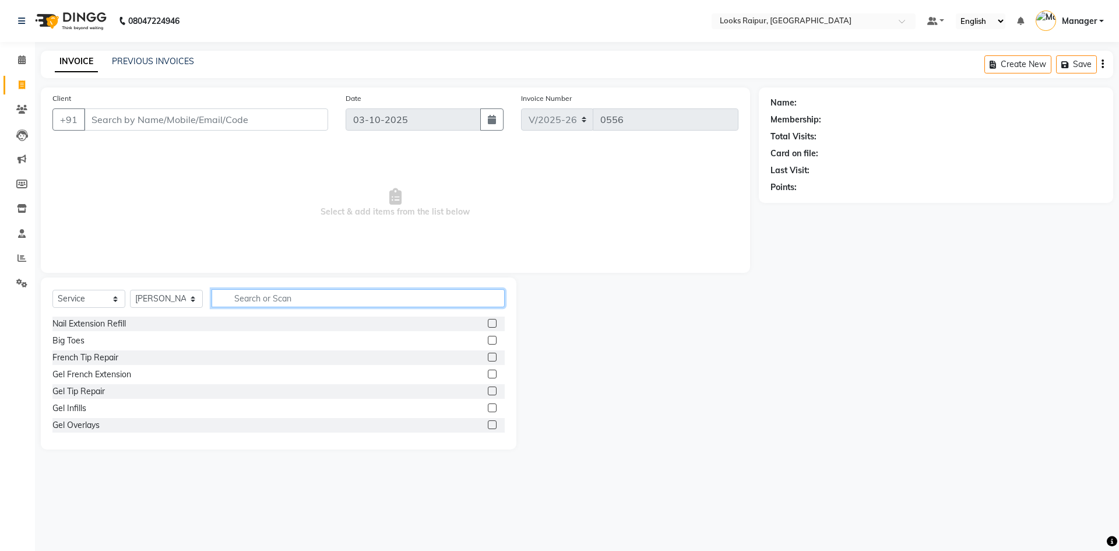
click at [240, 291] on input "text" at bounding box center [358, 298] width 293 height 18
click at [260, 306] on input "text" at bounding box center [358, 298] width 293 height 18
type input "CUT"
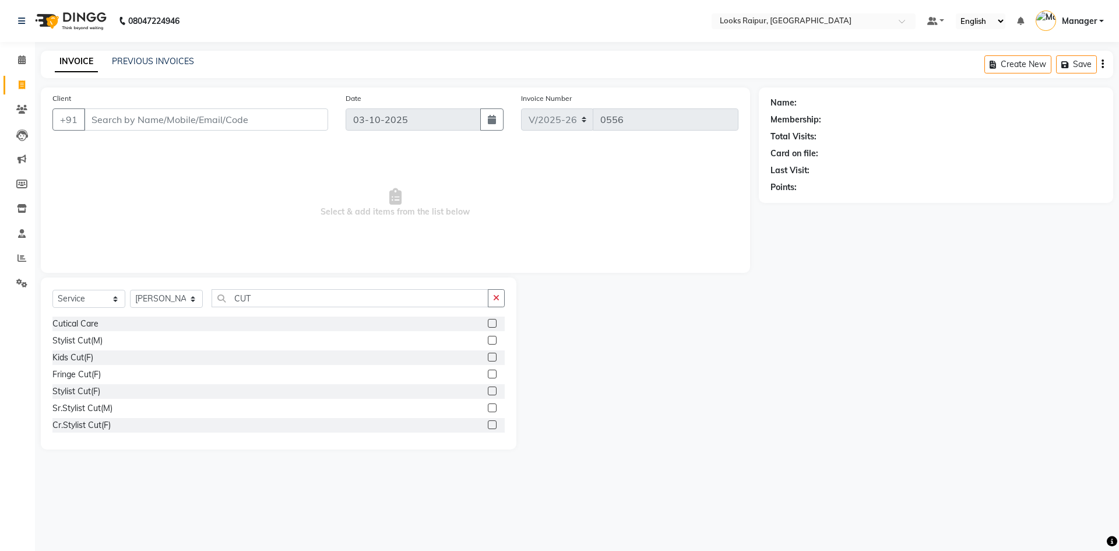
click at [488, 339] on label at bounding box center [492, 340] width 9 height 9
click at [488, 339] on input "checkbox" at bounding box center [492, 341] width 8 height 8
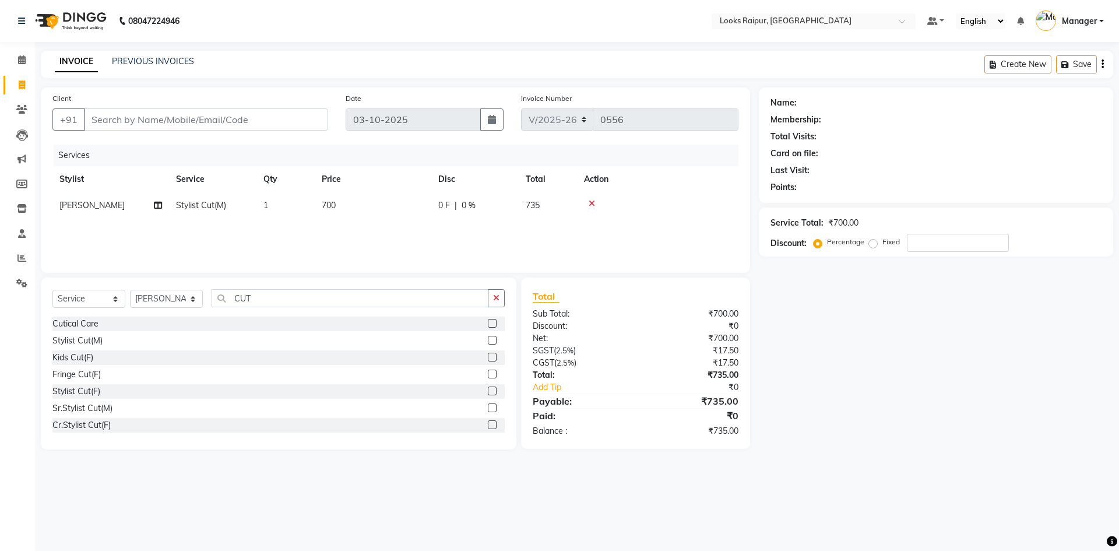
checkbox input "false"
drag, startPoint x: 371, startPoint y: 203, endPoint x: 382, endPoint y: 204, distance: 11.7
click at [382, 204] on td "700" at bounding box center [373, 205] width 117 height 26
select select "85888"
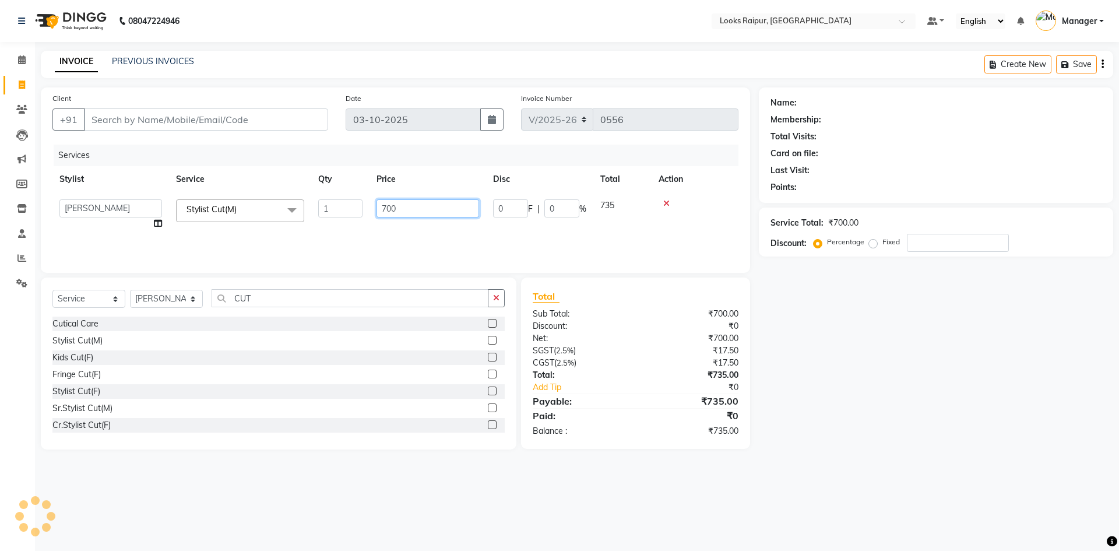
drag, startPoint x: 378, startPoint y: 202, endPoint x: 322, endPoint y: 200, distance: 56.5
click at [322, 200] on tr "Akshay_Pdct [PERSON_NAME] [PERSON_NAME] Counter_Sales Dheerendra_pdct [PERSON_N…" at bounding box center [395, 214] width 686 height 44
type input "746"
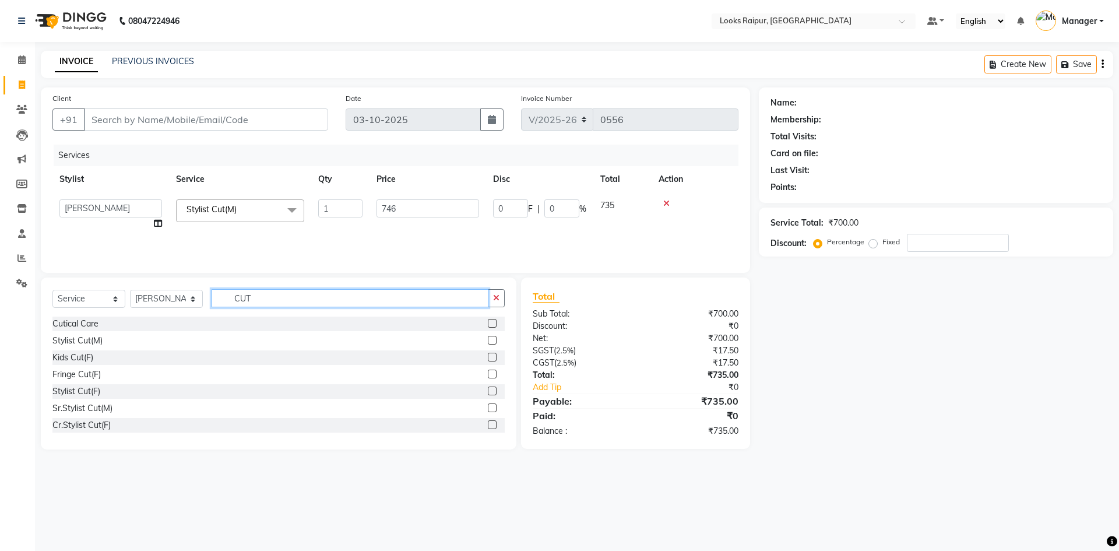
click at [256, 299] on input "CUT" at bounding box center [350, 298] width 277 height 18
type input "C"
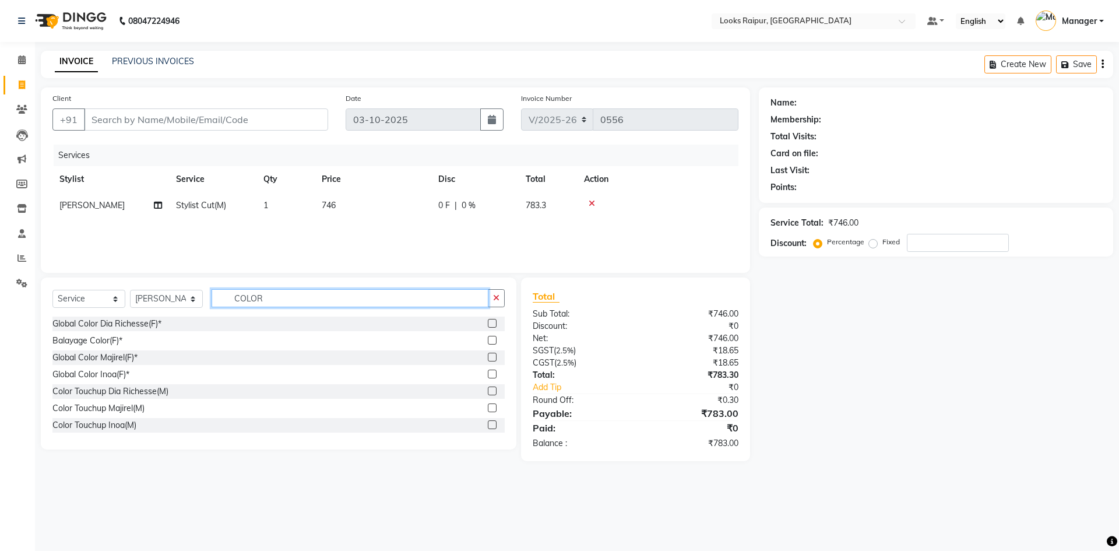
type input "COLOR"
click at [488, 408] on label at bounding box center [492, 407] width 9 height 9
click at [488, 408] on input "checkbox" at bounding box center [492, 408] width 8 height 8
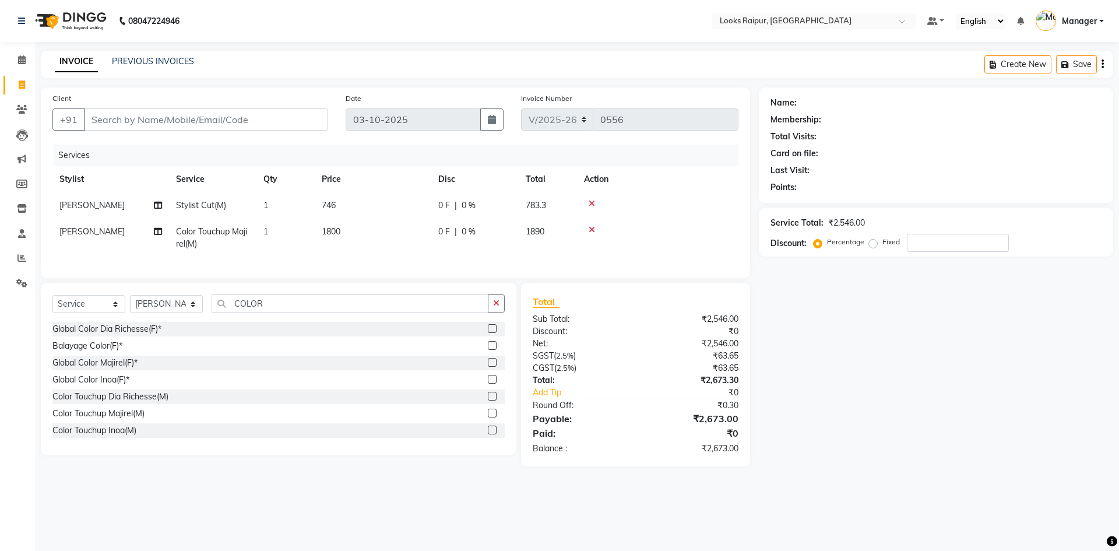
checkbox input "false"
drag, startPoint x: 363, startPoint y: 227, endPoint x: 373, endPoint y: 230, distance: 10.3
click at [373, 230] on td "1800" at bounding box center [373, 238] width 117 height 38
select select "85888"
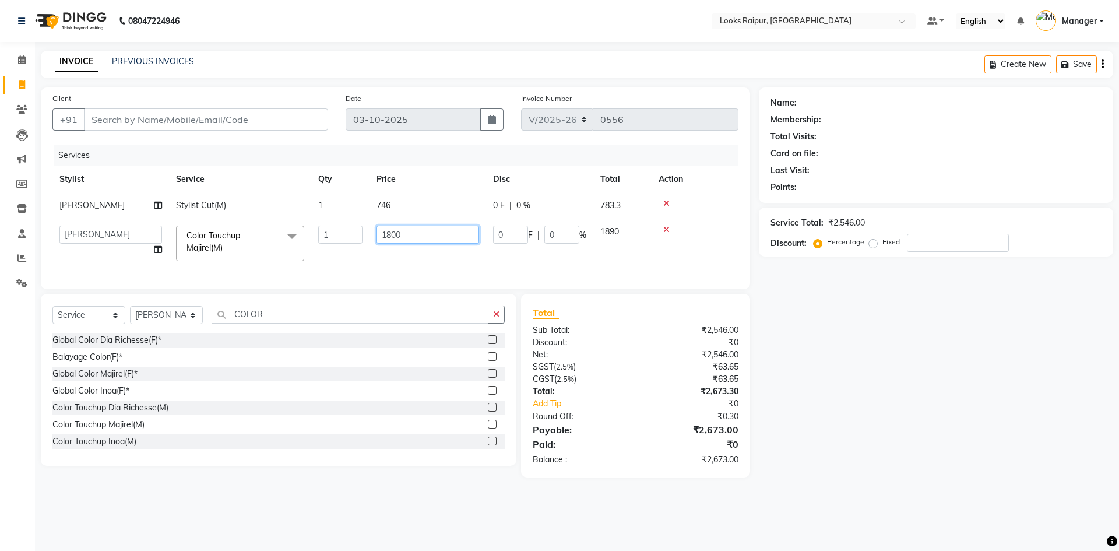
drag, startPoint x: 449, startPoint y: 232, endPoint x: 329, endPoint y: 235, distance: 119.5
click at [329, 235] on tr "Akshay_Pdct Arif Ayan Ayushi Counter_Sales Dheerendra_pdct Dhiraj Hasib Jonny K…" at bounding box center [395, 244] width 686 height 50
type input "1300"
click at [427, 269] on div "Services Stylist Service Qty Price Disc Total Action Arif Stylist Cut(M) 1 746 …" at bounding box center [395, 211] width 686 height 133
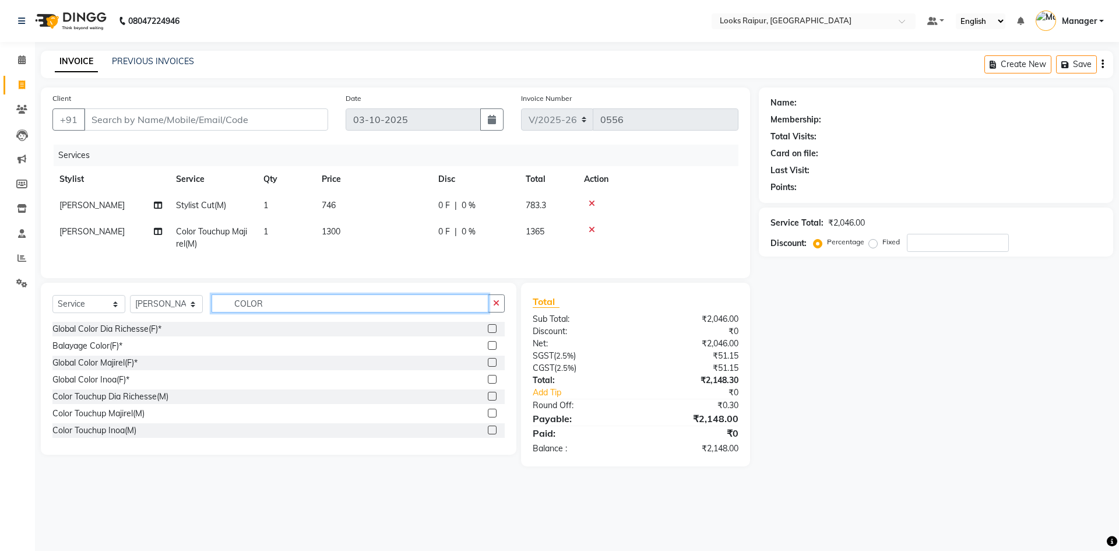
click at [282, 312] on input "COLOR" at bounding box center [350, 303] width 277 height 18
click at [189, 312] on select "Select Stylist Akshay_Pdct [PERSON_NAME] [PERSON_NAME] Counter_Sales Dheerendra…" at bounding box center [166, 304] width 73 height 18
select select "93036"
click at [130, 304] on select "Select Stylist Akshay_Pdct [PERSON_NAME] [PERSON_NAME] Counter_Sales Dheerendra…" at bounding box center [166, 304] width 73 height 18
click at [281, 312] on input "COLOR" at bounding box center [350, 303] width 277 height 18
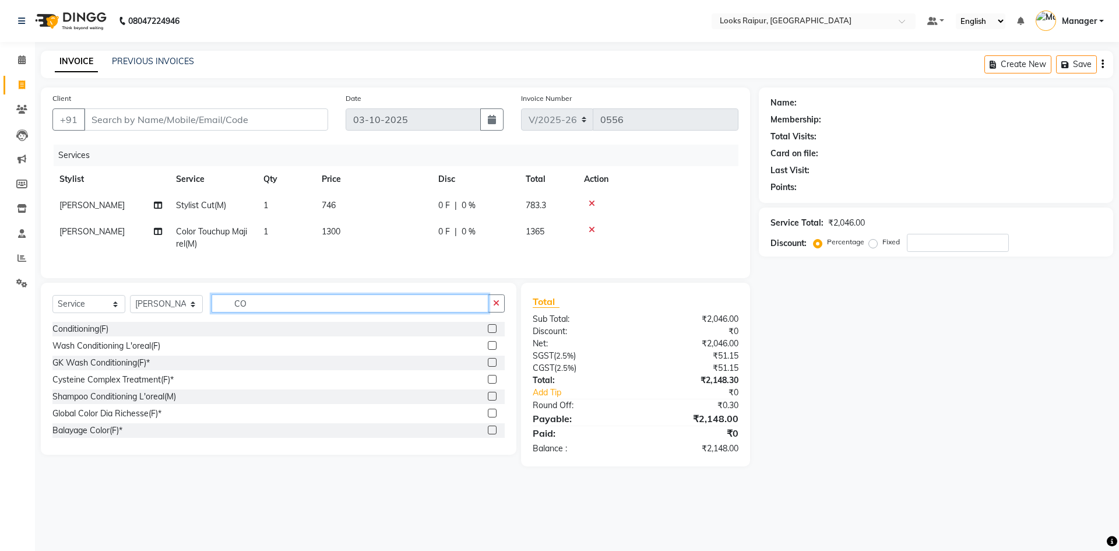
type input "C"
click at [298, 312] on input "text" at bounding box center [358, 303] width 293 height 18
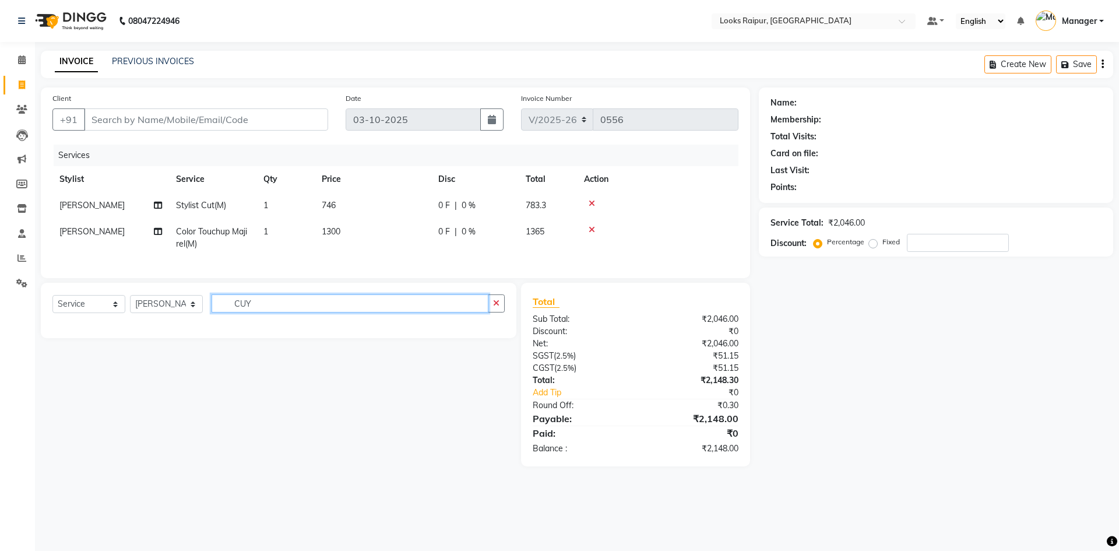
click at [270, 312] on input "CUY" at bounding box center [350, 303] width 277 height 18
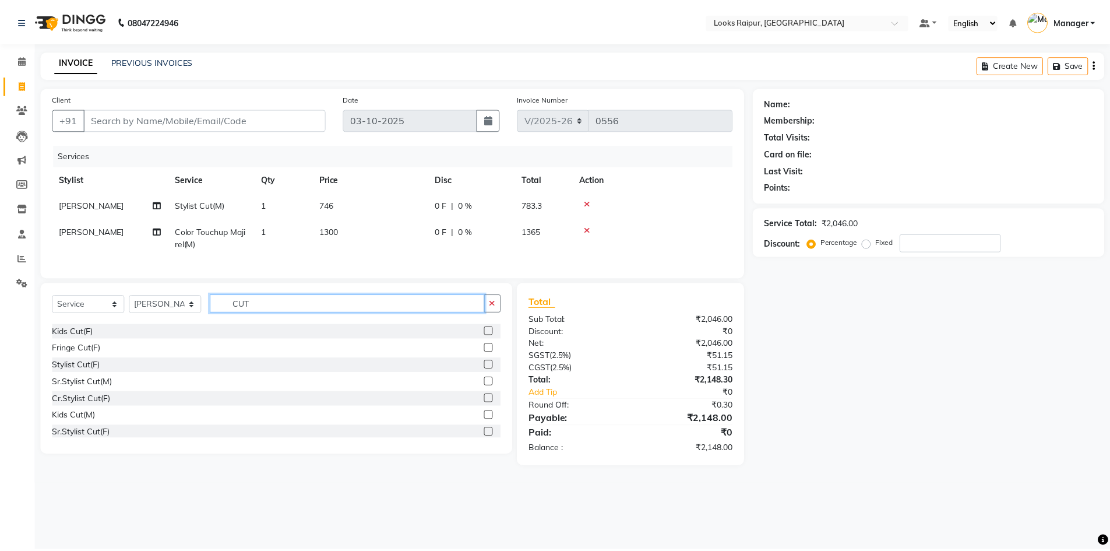
scroll to position [58, 0]
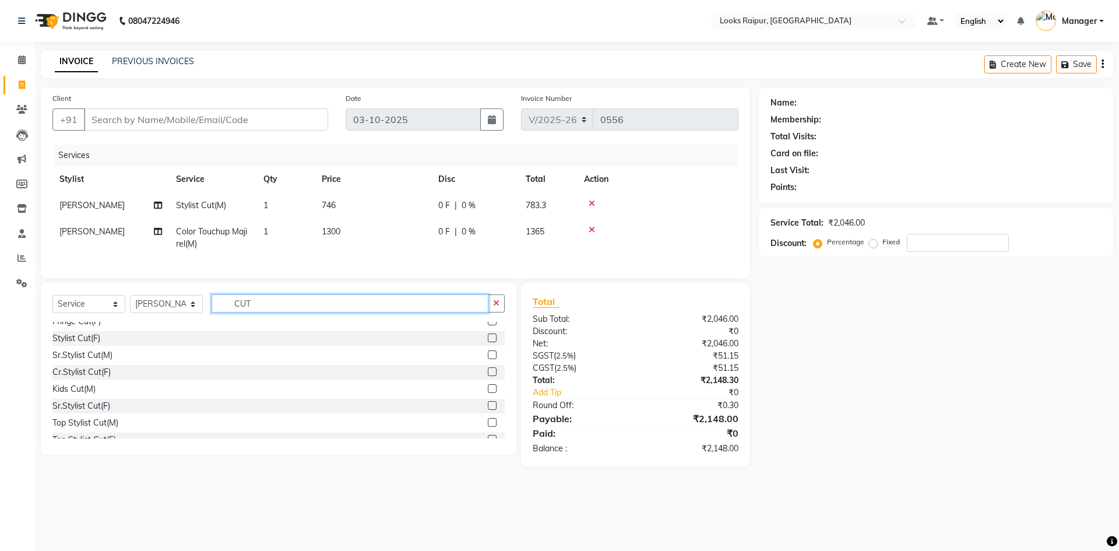
type input "CUT"
click at [488, 393] on label at bounding box center [492, 388] width 9 height 9
click at [488, 393] on input "checkbox" at bounding box center [492, 389] width 8 height 8
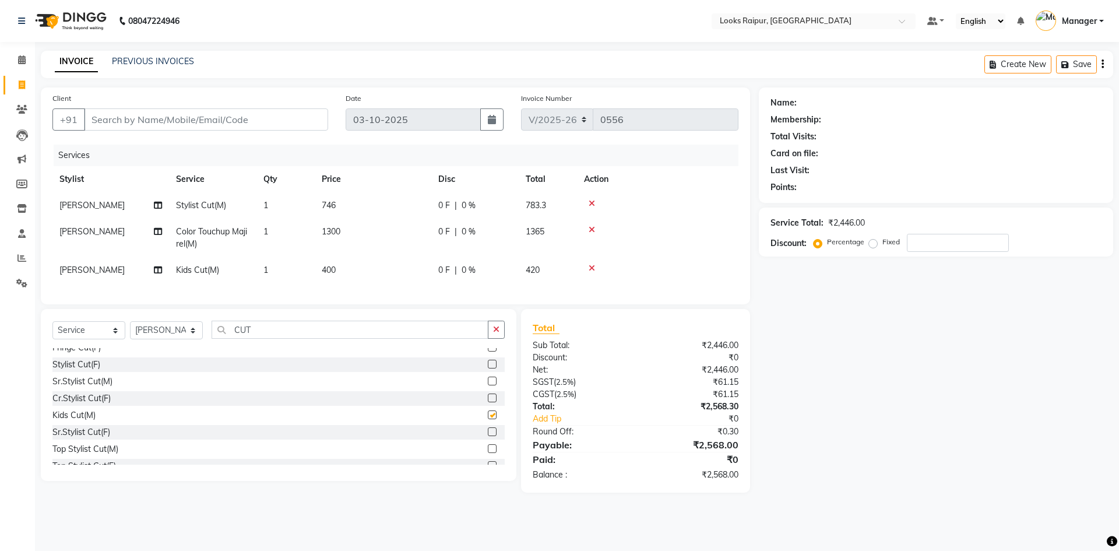
checkbox input "false"
drag, startPoint x: 331, startPoint y: 259, endPoint x: 374, endPoint y: 255, distance: 43.3
click at [351, 259] on td "400" at bounding box center [373, 270] width 117 height 26
select select "93036"
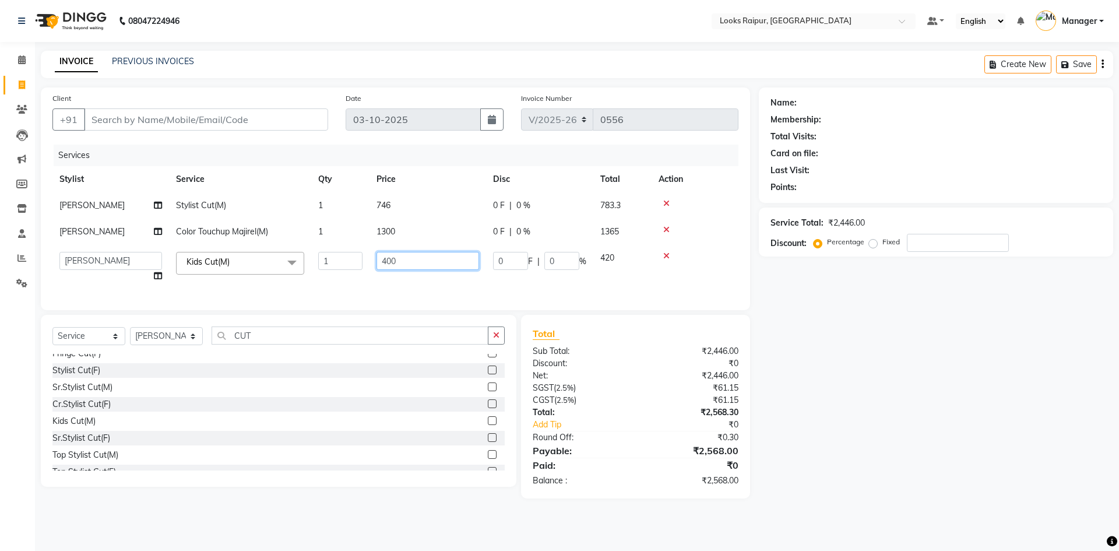
drag, startPoint x: 433, startPoint y: 250, endPoint x: 330, endPoint y: 274, distance: 105.3
click at [330, 274] on tr "Akshay_Pdct Arif Ayan Ayushi Counter_Sales Dheerendra_pdct Dhiraj Hasib Jonny K…" at bounding box center [395, 267] width 686 height 44
type input "500"
click at [237, 115] on input "Client" at bounding box center [206, 119] width 244 height 22
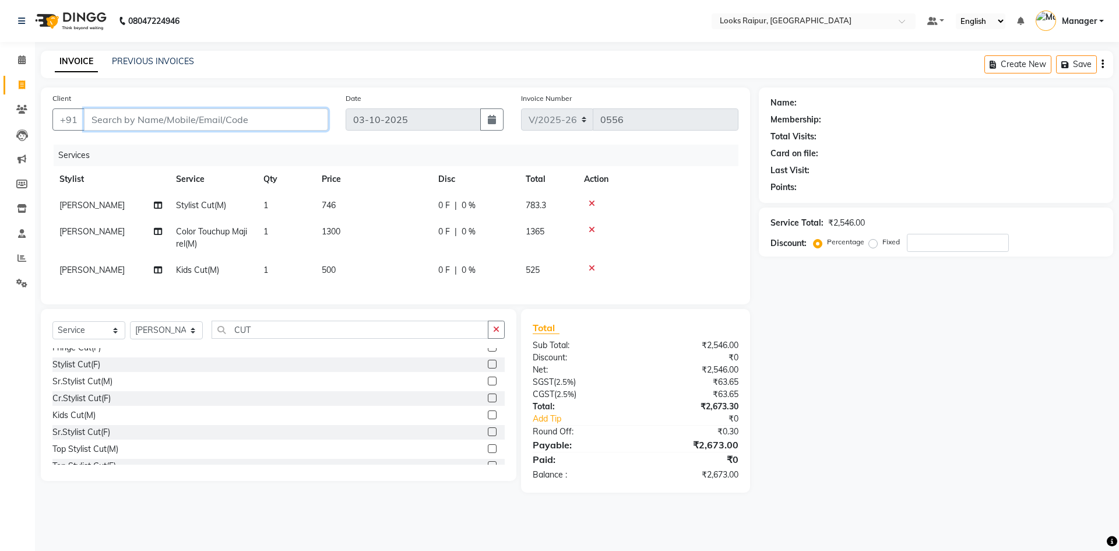
type input "9"
type input "0"
type input "9886650221"
click at [306, 117] on span "Add Client" at bounding box center [298, 120] width 46 height 12
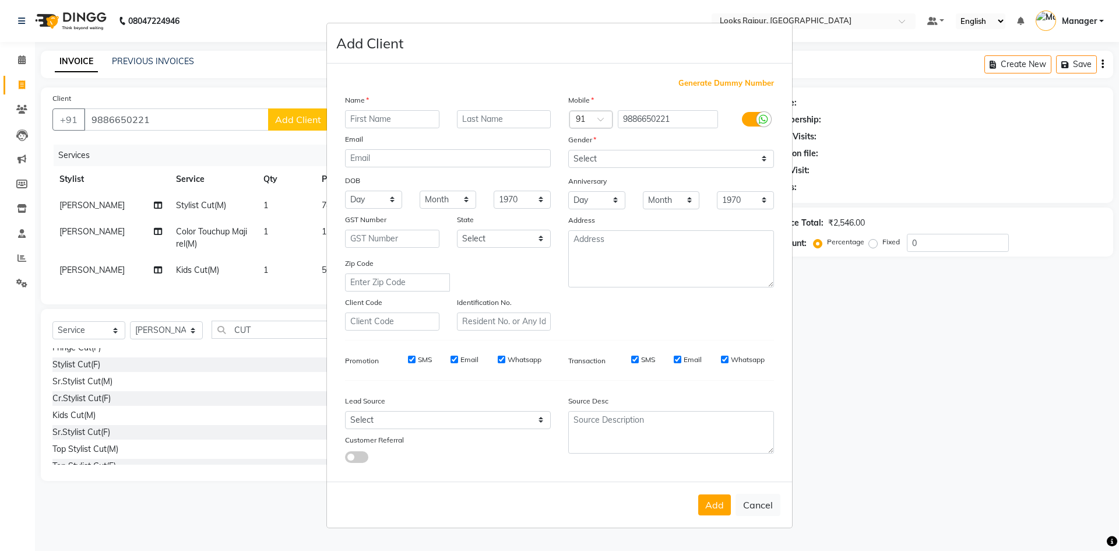
click at [385, 118] on input "text" at bounding box center [392, 119] width 94 height 18
type input "ABHISHEK"
click at [510, 121] on input "text" at bounding box center [504, 119] width 94 height 18
type input "..."
click at [761, 157] on select "Select [DEMOGRAPHIC_DATA] [DEMOGRAPHIC_DATA] Other Prefer Not To Say" at bounding box center [671, 159] width 206 height 18
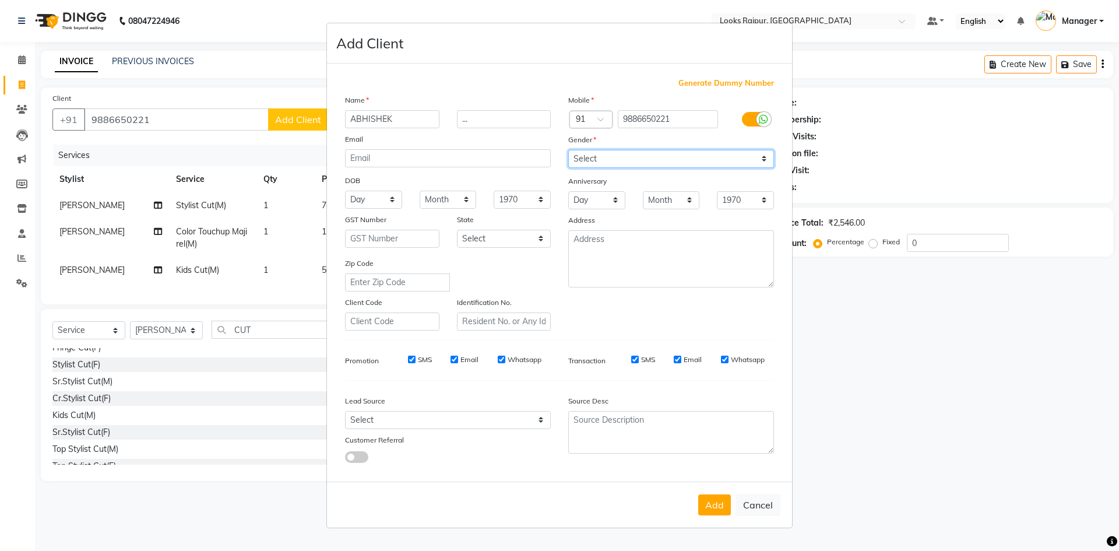
select select "male"
click at [568, 150] on select "Select [DEMOGRAPHIC_DATA] [DEMOGRAPHIC_DATA] Other Prefer Not To Say" at bounding box center [671, 159] width 206 height 18
click at [725, 502] on button "Add" at bounding box center [714, 504] width 33 height 21
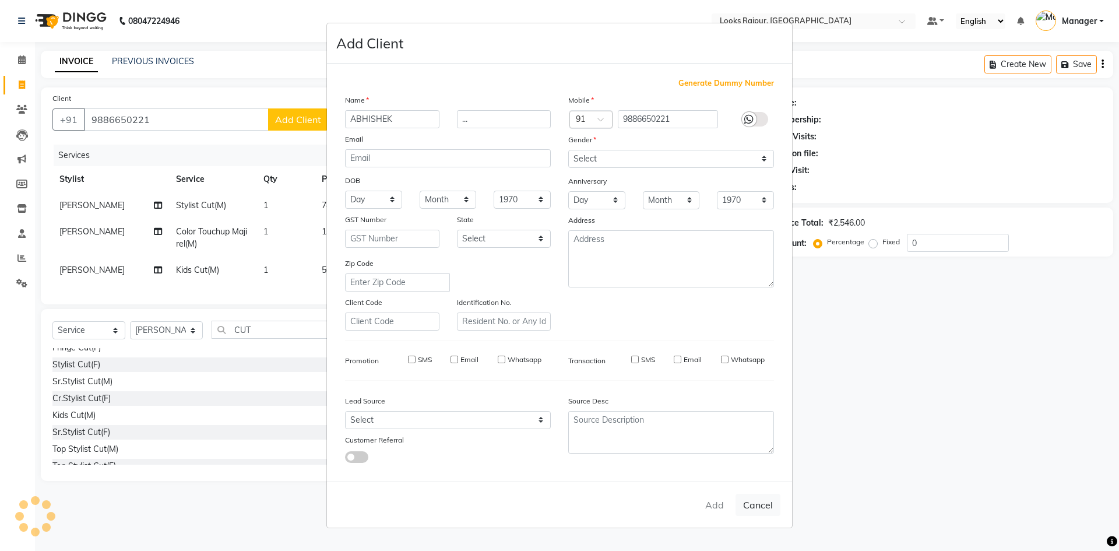
select select
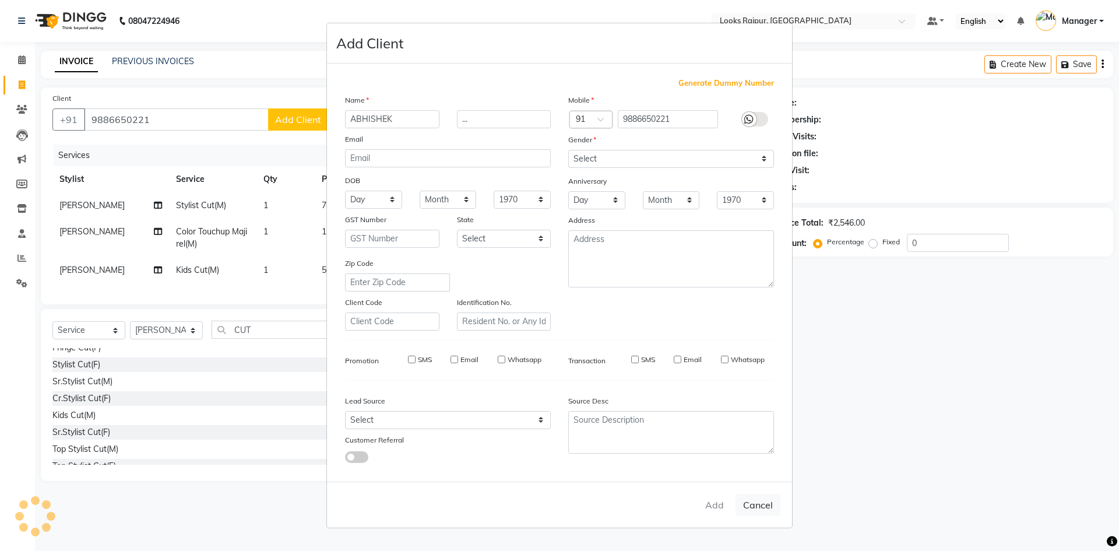
select select
checkbox input "false"
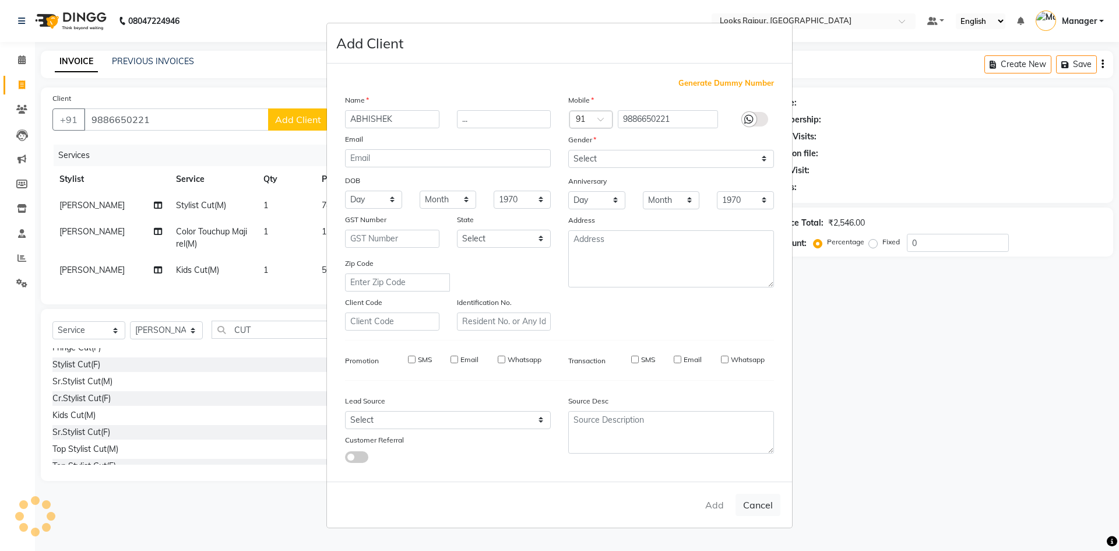
checkbox input "false"
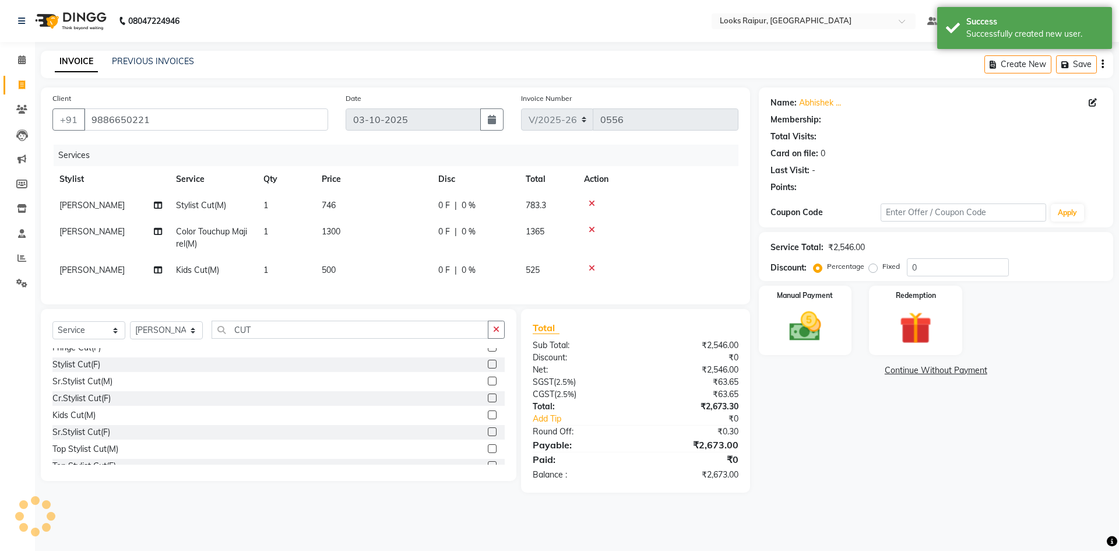
select select "1: Object"
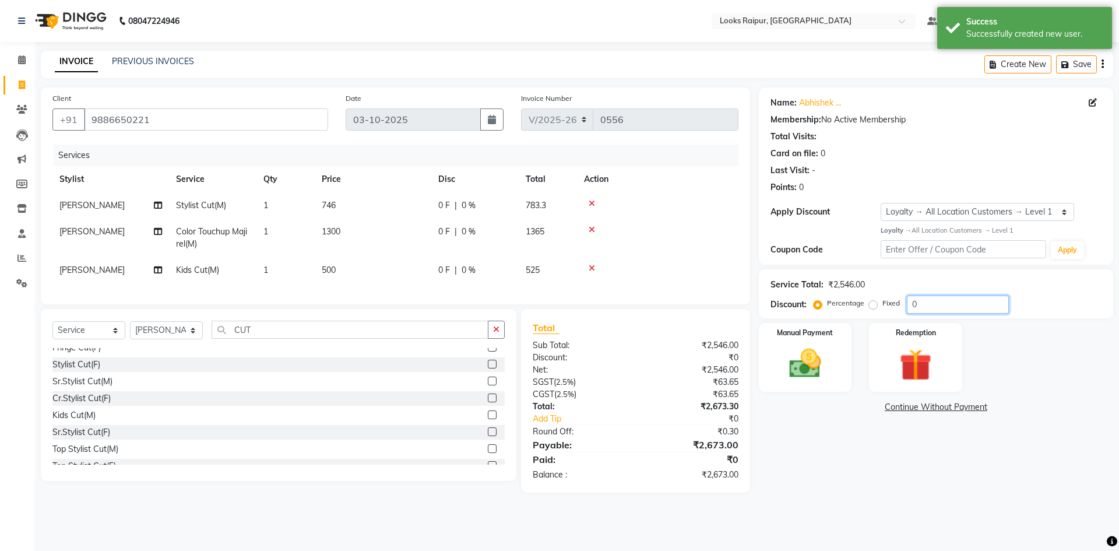
click at [924, 305] on input "0" at bounding box center [958, 304] width 102 height 18
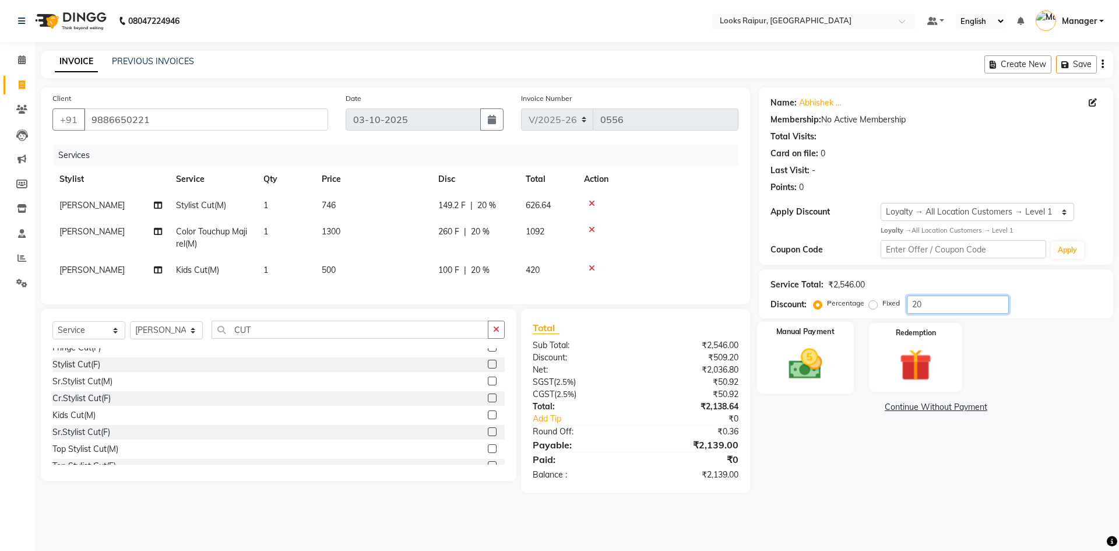
type input "20"
click at [811, 351] on img at bounding box center [805, 363] width 54 height 38
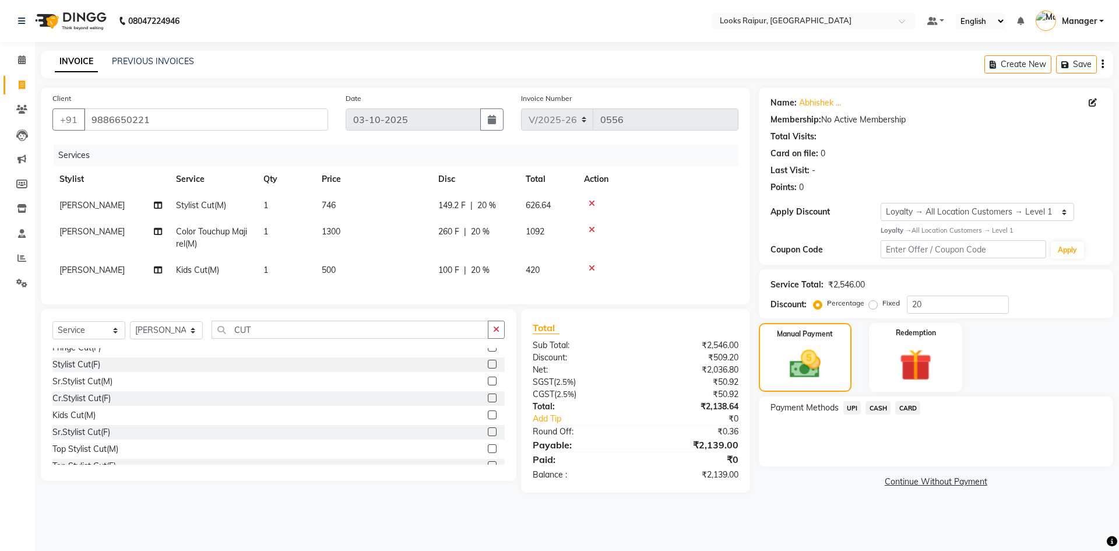
click at [875, 407] on span "CASH" at bounding box center [877, 407] width 25 height 13
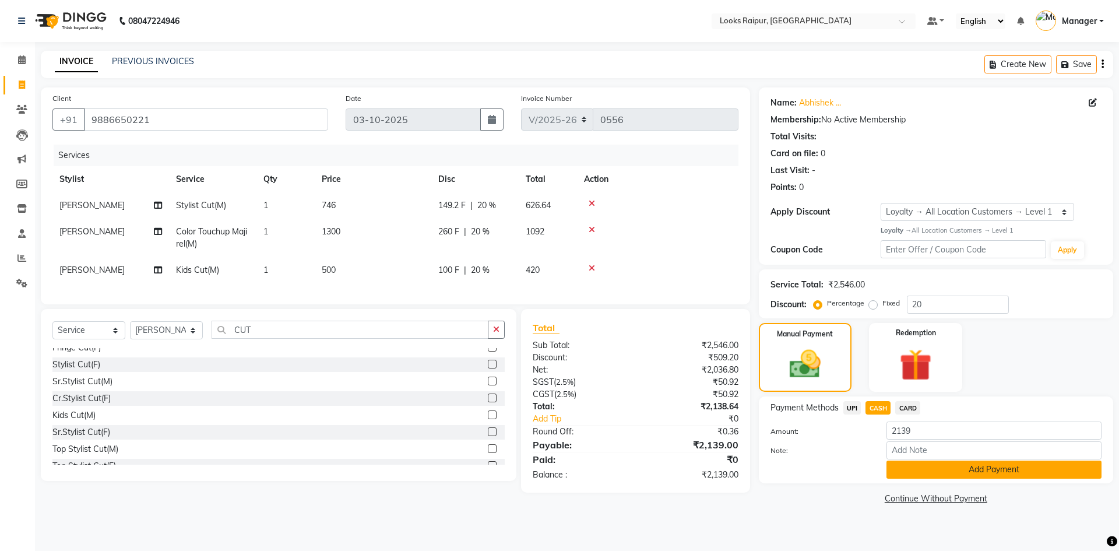
click at [938, 473] on button "Add Payment" at bounding box center [993, 469] width 215 height 18
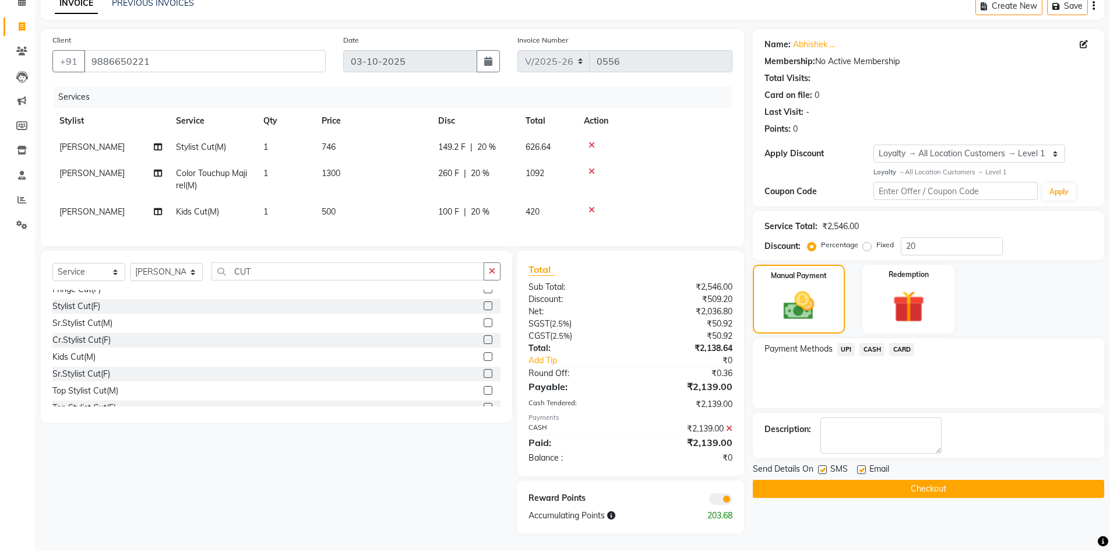
scroll to position [67, 0]
click at [925, 480] on button "Checkout" at bounding box center [928, 489] width 351 height 18
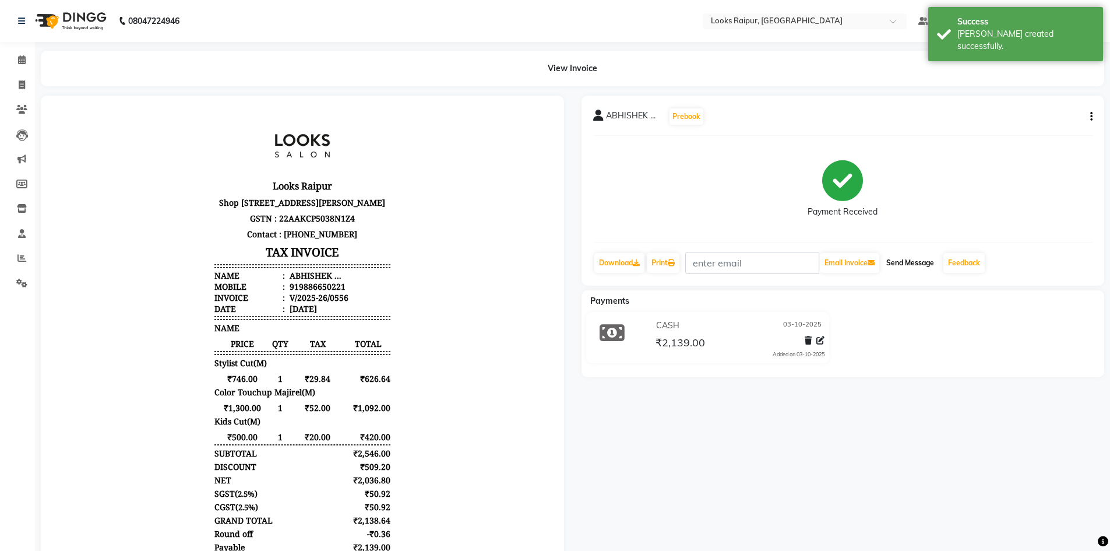
click at [922, 260] on button "Send Message" at bounding box center [910, 263] width 57 height 20
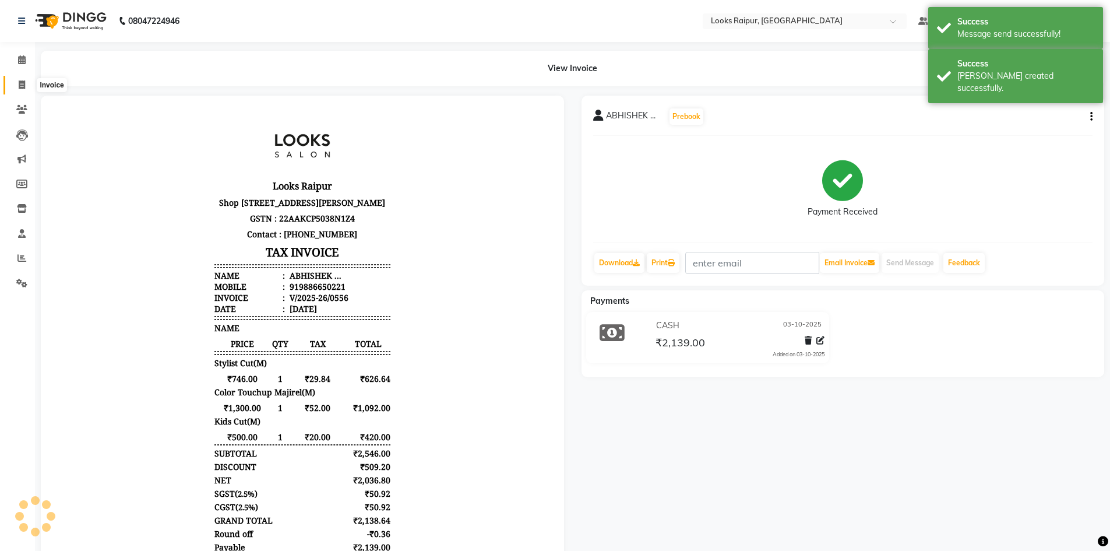
click at [16, 86] on span at bounding box center [22, 85] width 20 height 13
select select "service"
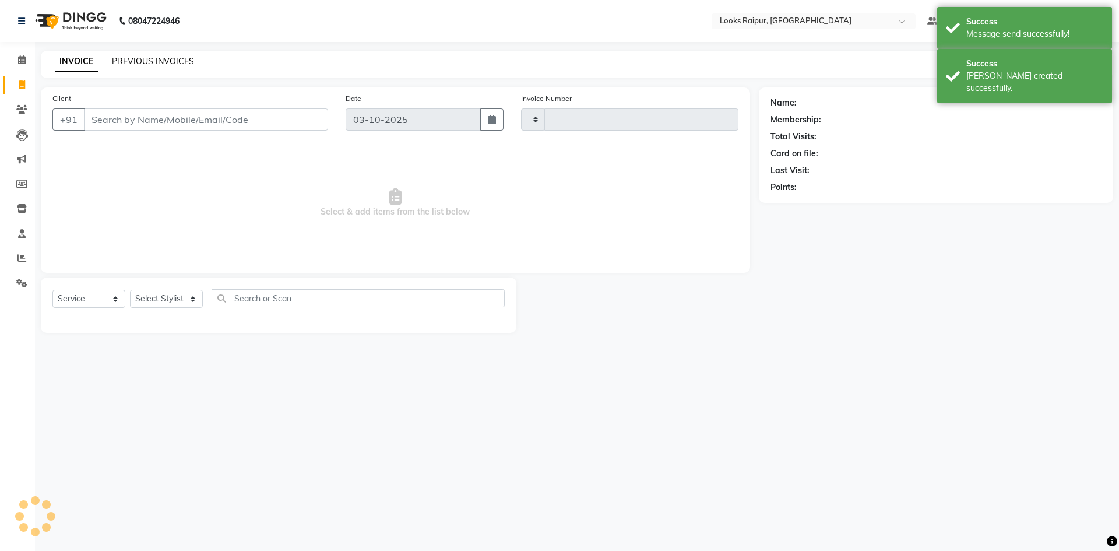
type input "0557"
select select "8606"
click at [132, 57] on link "PREVIOUS INVOICES" at bounding box center [153, 61] width 82 height 10
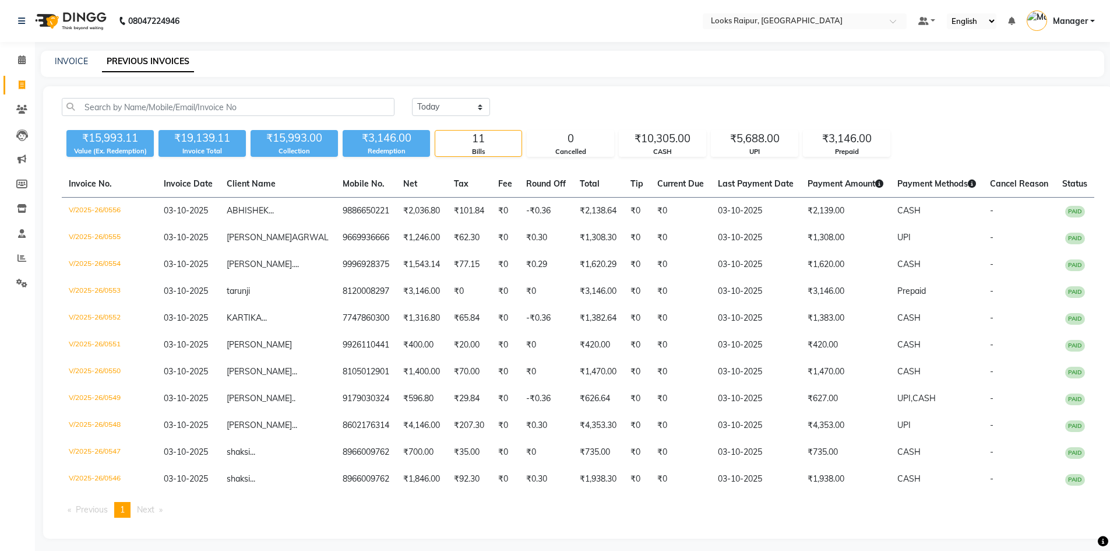
click at [78, 52] on div "INVOICE PREVIOUS INVOICES" at bounding box center [572, 64] width 1063 height 26
drag, startPoint x: 77, startPoint y: 55, endPoint x: 75, endPoint y: 68, distance: 13.5
click at [77, 61] on div "INVOICE PREVIOUS INVOICES" at bounding box center [572, 64] width 1063 height 26
click at [75, 69] on div "INVOICE PREVIOUS INVOICES" at bounding box center [572, 64] width 1063 height 26
click at [76, 66] on div "INVOICE" at bounding box center [71, 61] width 33 height 12
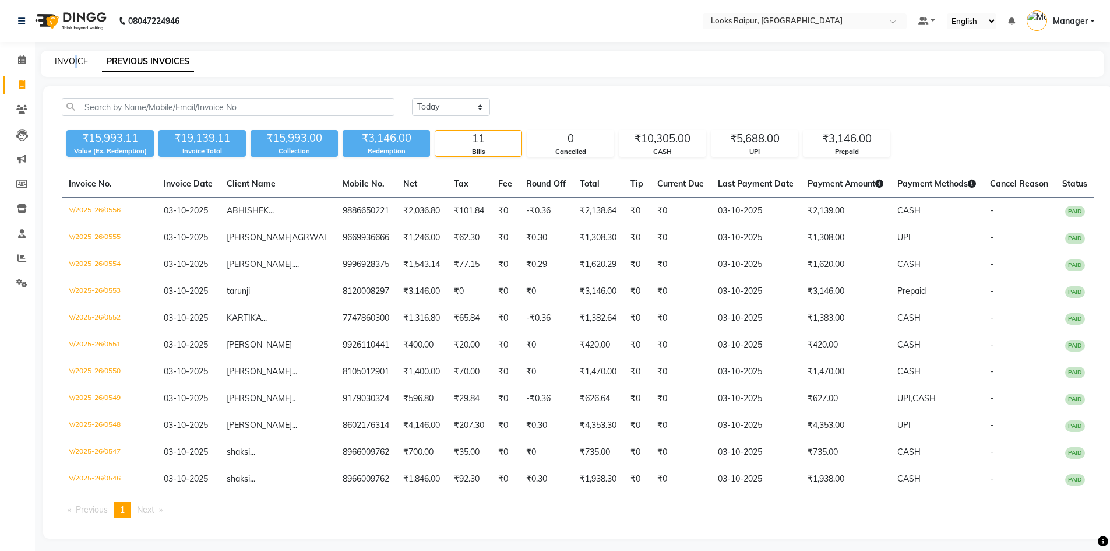
click at [77, 65] on link "INVOICE" at bounding box center [71, 61] width 33 height 10
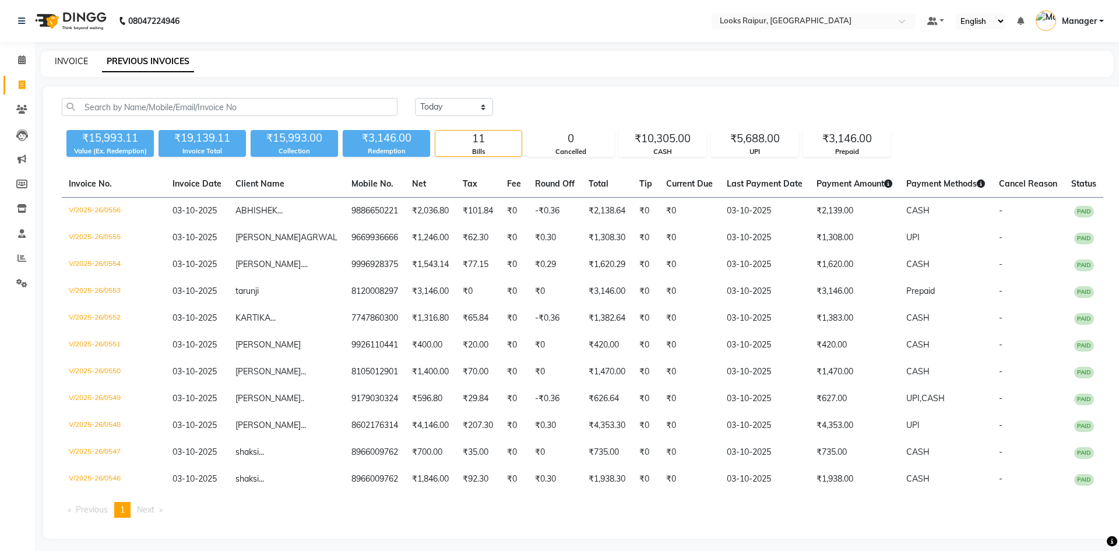
select select "8606"
select select "service"
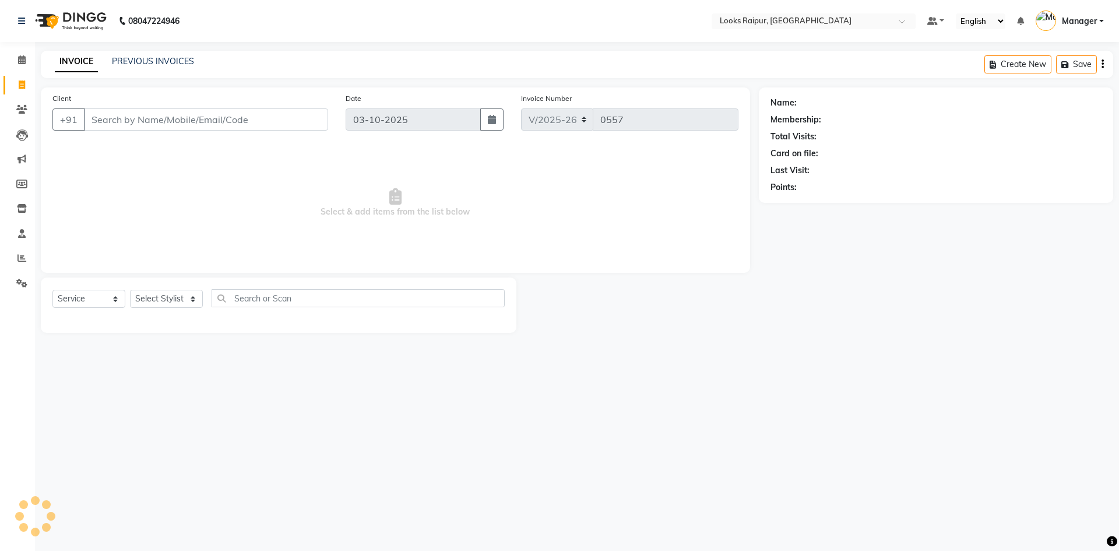
click at [77, 65] on link "INVOICE" at bounding box center [76, 61] width 43 height 21
drag, startPoint x: 226, startPoint y: 114, endPoint x: 226, endPoint y: 124, distance: 9.9
click at [226, 114] on input "Client" at bounding box center [206, 119] width 244 height 22
click at [196, 293] on select "Select Stylist Akshay_Pdct [PERSON_NAME] [PERSON_NAME] Counter_Sales Dheerendra…" at bounding box center [166, 299] width 73 height 18
select select "85886"
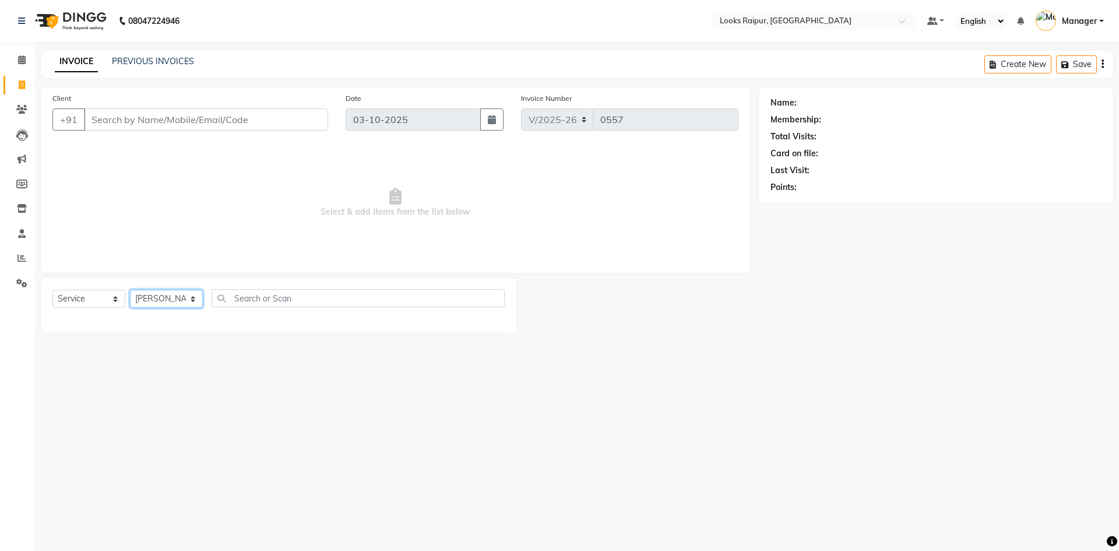
click at [130, 290] on select "Select Stylist Akshay_Pdct [PERSON_NAME] [PERSON_NAME] Counter_Sales Dheerendra…" at bounding box center [166, 299] width 73 height 18
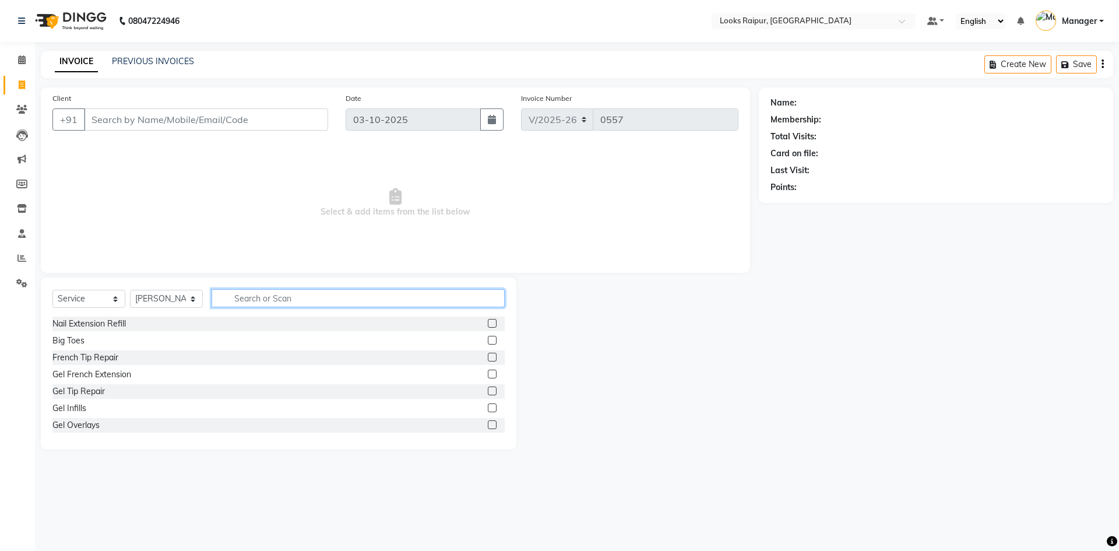
click at [240, 293] on input "text" at bounding box center [358, 298] width 293 height 18
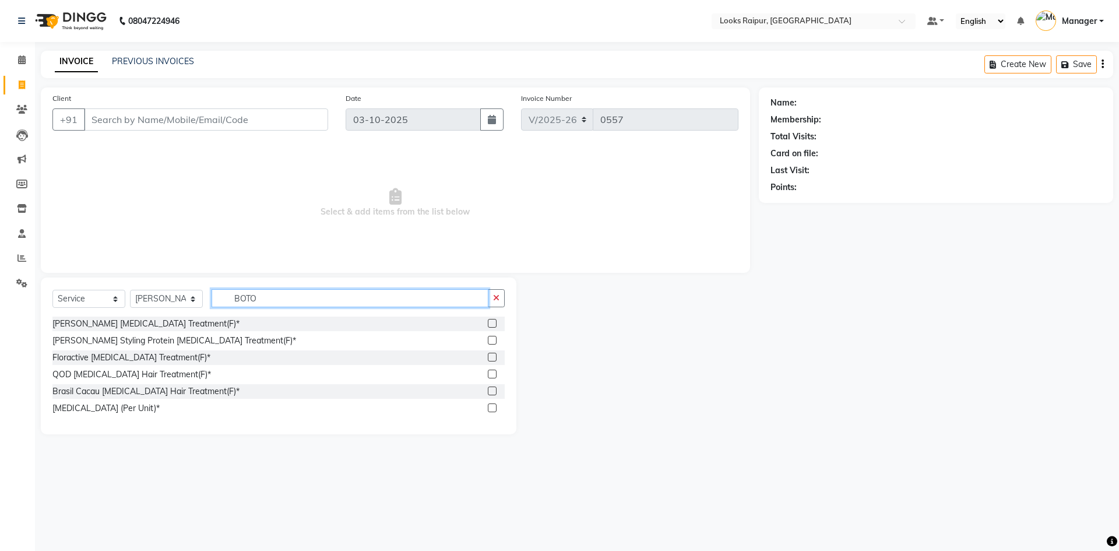
type input "BOTO"
click at [490, 358] on label at bounding box center [492, 357] width 9 height 9
click at [490, 358] on input "checkbox" at bounding box center [492, 358] width 8 height 8
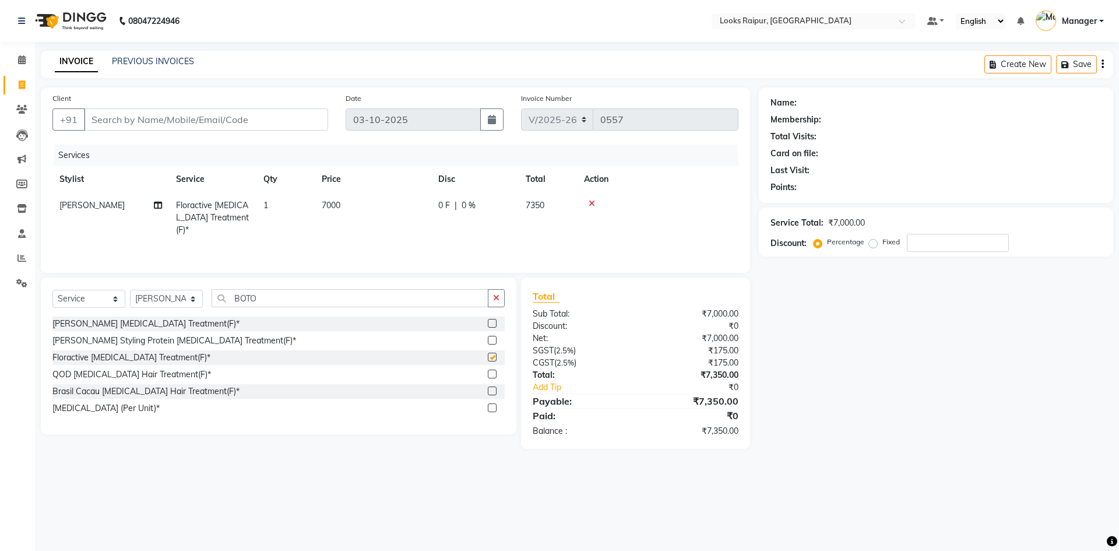
checkbox input "false"
drag, startPoint x: 368, startPoint y: 203, endPoint x: 374, endPoint y: 203, distance: 6.4
click at [372, 203] on td "7000" at bounding box center [373, 217] width 117 height 51
select select "85886"
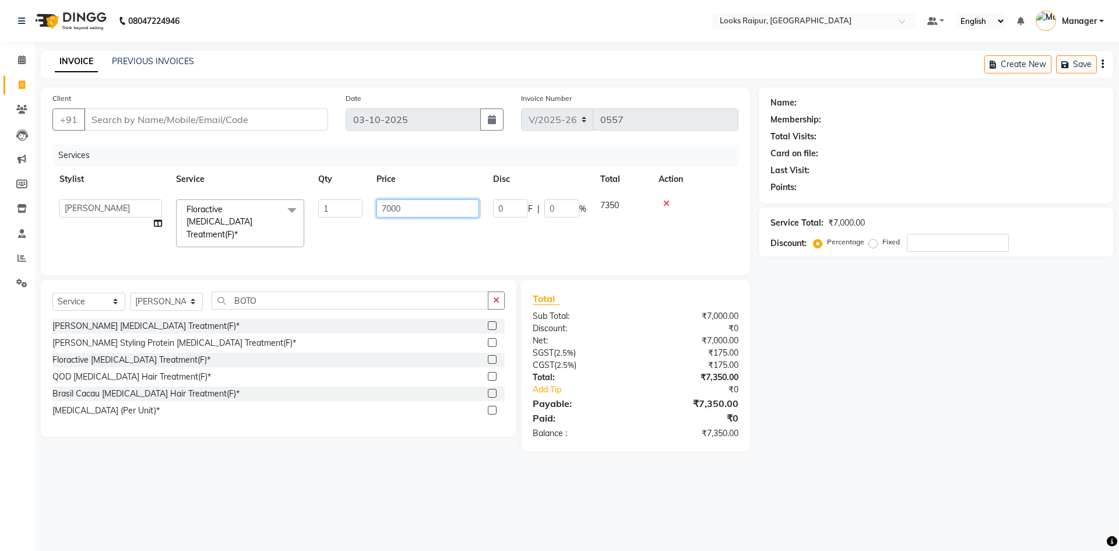
drag, startPoint x: 403, startPoint y: 209, endPoint x: 334, endPoint y: 215, distance: 69.6
click at [334, 215] on tr "Akshay_Pdct Arif Ayan Ayushi Counter_Sales Dheerendra_pdct Dhiraj Hasib Jonny K…" at bounding box center [395, 223] width 686 height 62
type input "13500"
click at [279, 292] on input "BOTO" at bounding box center [350, 300] width 277 height 18
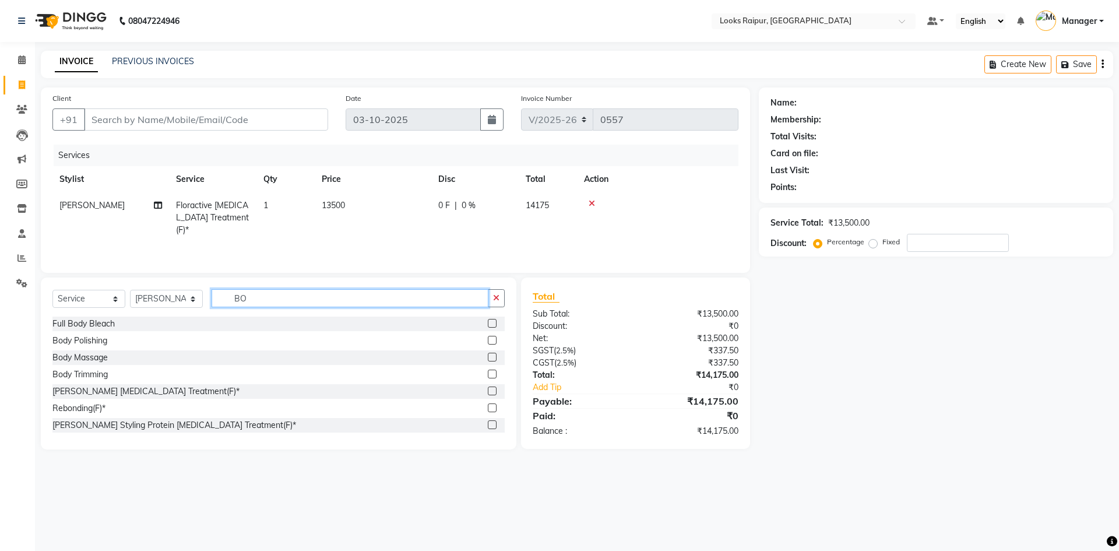
type input "B"
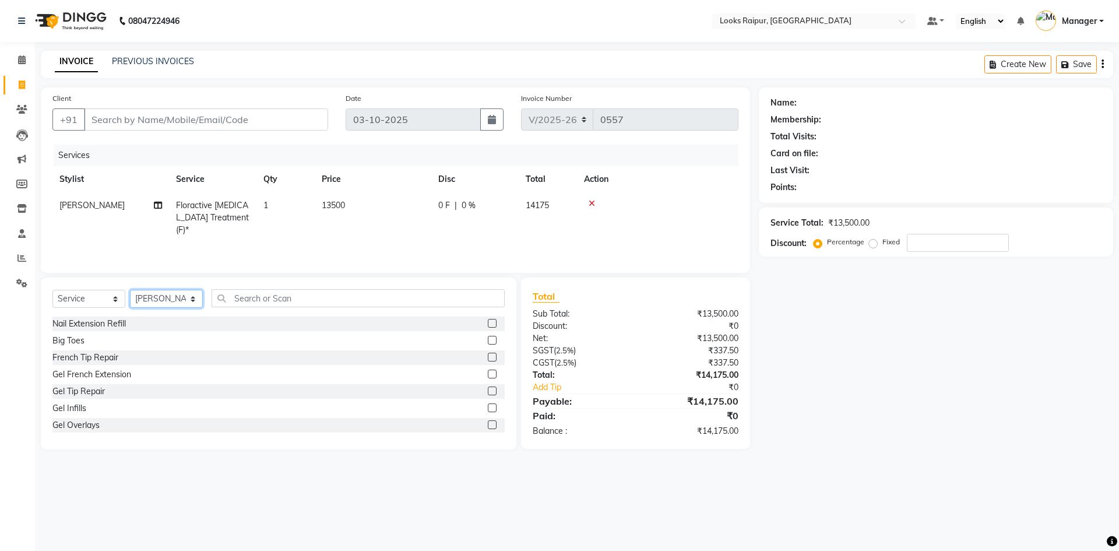
click at [200, 297] on select "Select Stylist Akshay_Pdct [PERSON_NAME] [PERSON_NAME] Counter_Sales Dheerendra…" at bounding box center [166, 299] width 73 height 18
select select "85879"
click at [130, 290] on select "Select Stylist Akshay_Pdct [PERSON_NAME] [PERSON_NAME] Counter_Sales Dheerendra…" at bounding box center [166, 299] width 73 height 18
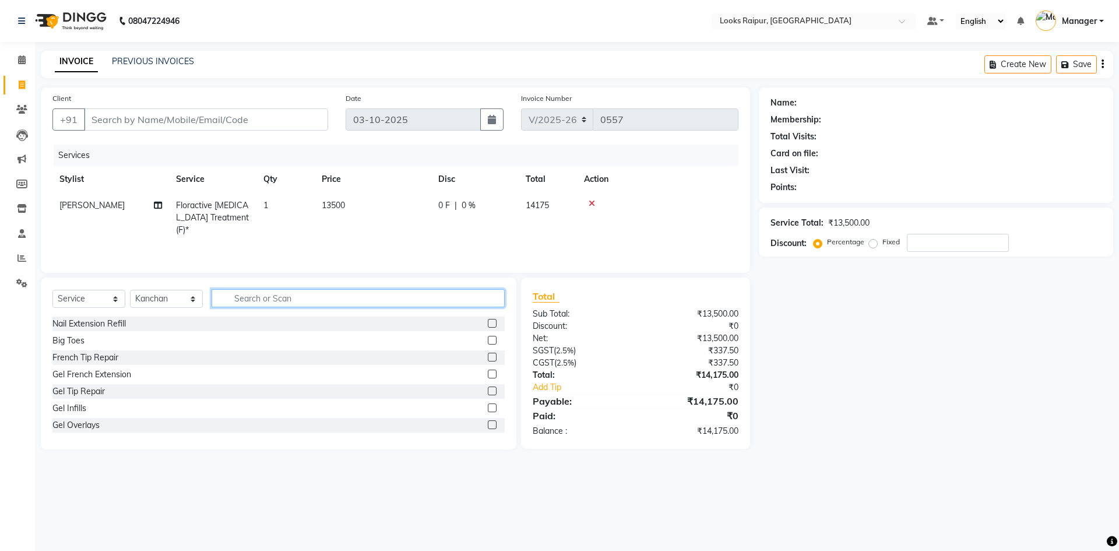
click at [235, 301] on input "text" at bounding box center [358, 298] width 293 height 18
type input "WAX"
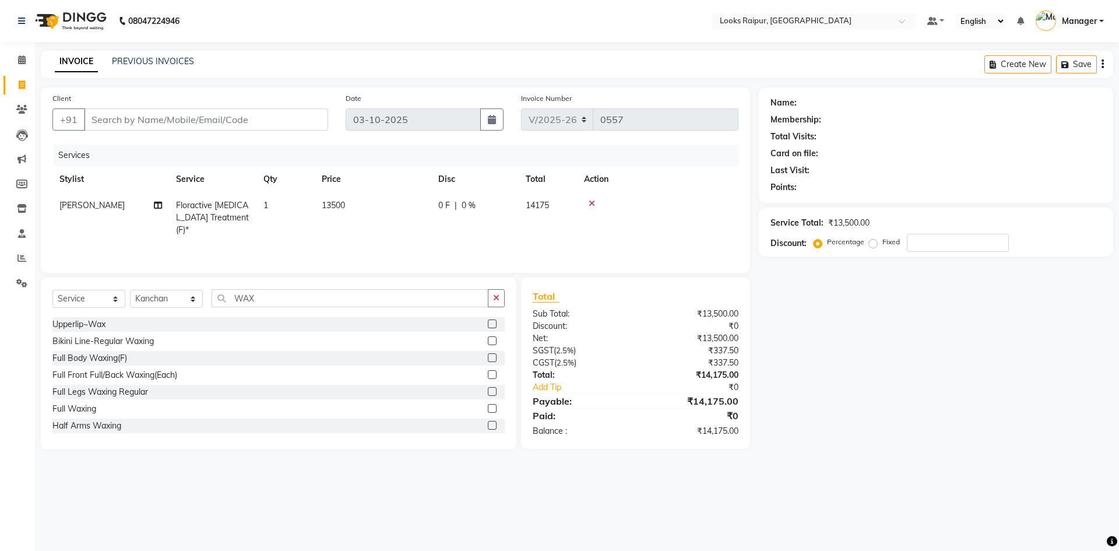
click at [488, 358] on label at bounding box center [492, 357] width 9 height 9
click at [488, 358] on input "checkbox" at bounding box center [492, 358] width 8 height 8
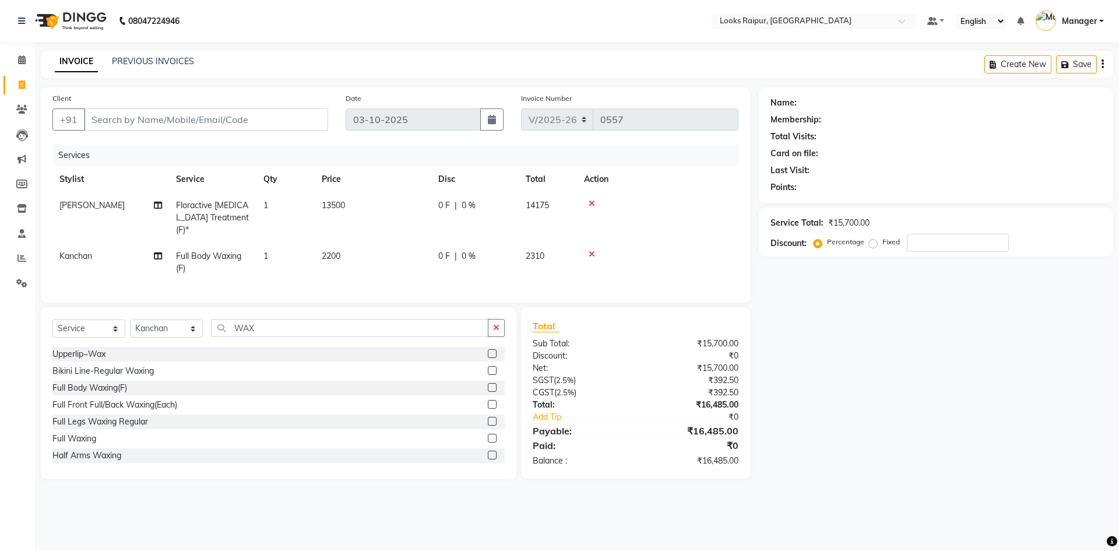
checkbox input "false"
drag, startPoint x: 339, startPoint y: 235, endPoint x: 398, endPoint y: 248, distance: 60.4
click at [352, 243] on td "2200" at bounding box center [373, 262] width 117 height 38
select select "85879"
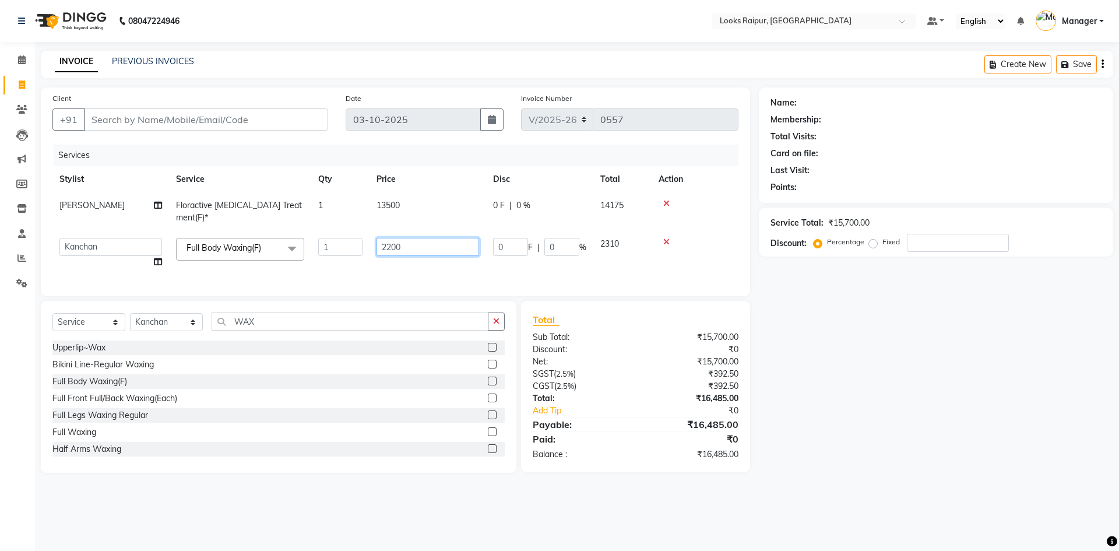
drag, startPoint x: 432, startPoint y: 235, endPoint x: 307, endPoint y: 242, distance: 124.9
click at [307, 242] on tr "Akshay_Pdct Arif Ayan Ayushi Counter_Sales Dheerendra_pdct Dhiraj Hasib Jonny K…" at bounding box center [395, 253] width 686 height 44
type input "4500"
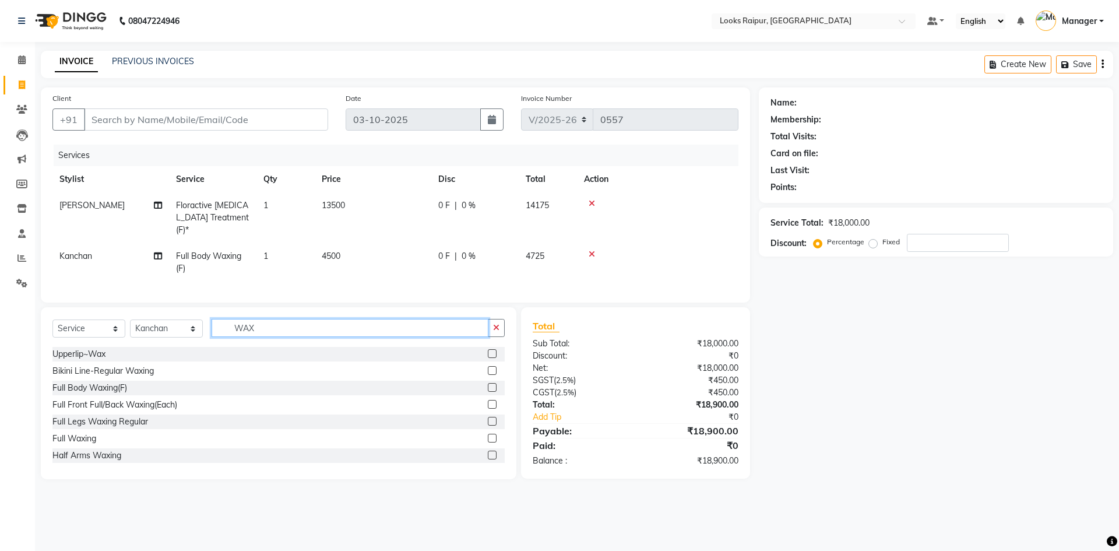
click at [260, 319] on input "WAX" at bounding box center [350, 328] width 277 height 18
click at [287, 320] on input "WAX" at bounding box center [350, 328] width 277 height 18
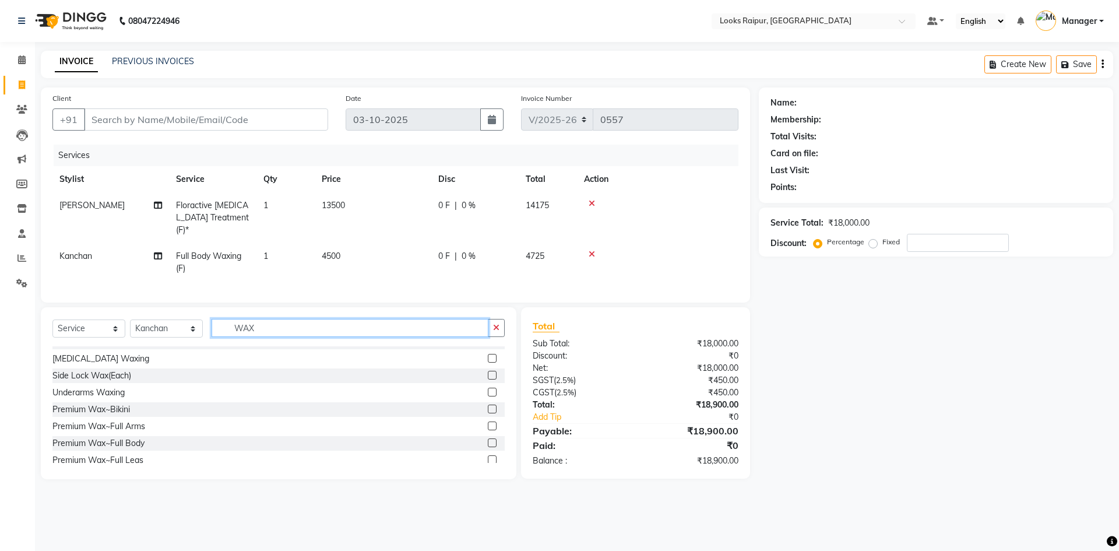
scroll to position [208, 0]
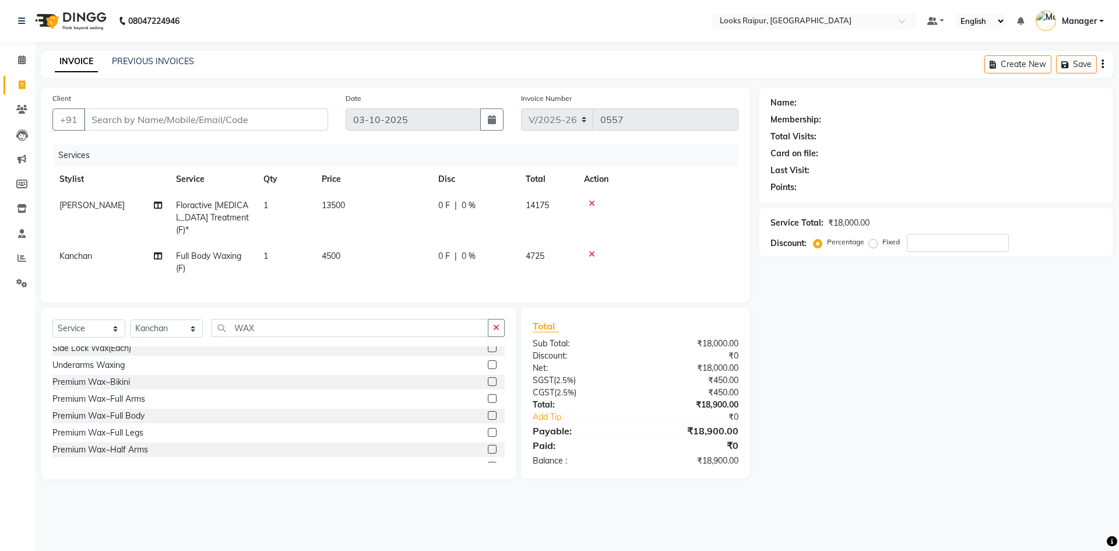
click at [488, 379] on label at bounding box center [492, 381] width 9 height 9
click at [488, 379] on input "checkbox" at bounding box center [492, 382] width 8 height 8
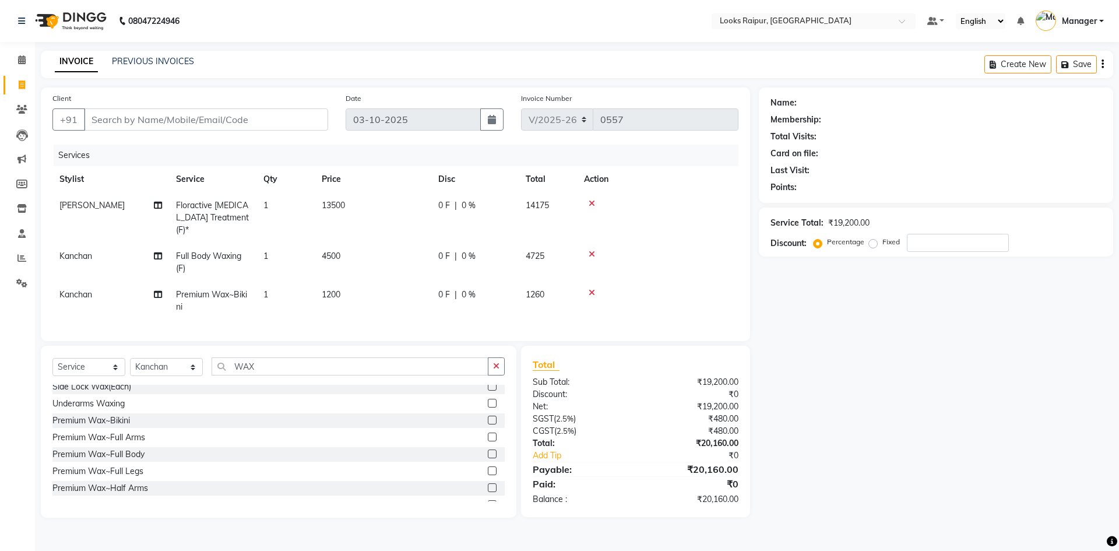
checkbox input "false"
drag, startPoint x: 374, startPoint y: 290, endPoint x: 393, endPoint y: 284, distance: 20.3
click at [385, 286] on td "1200" at bounding box center [373, 300] width 117 height 38
select select "85879"
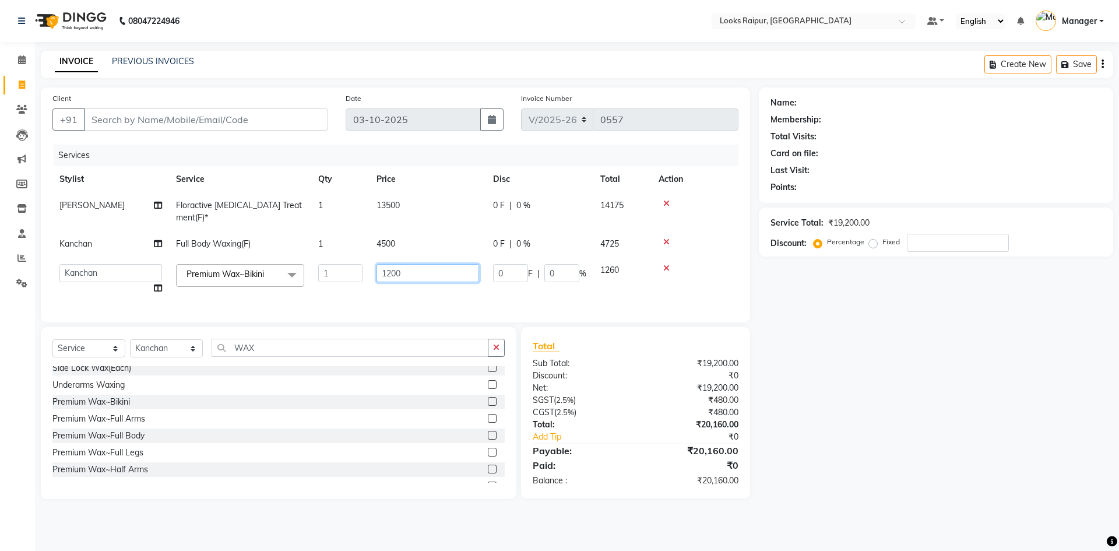
click at [429, 266] on input "1200" at bounding box center [427, 273] width 103 height 18
drag, startPoint x: 431, startPoint y: 263, endPoint x: 279, endPoint y: 276, distance: 152.6
click at [279, 276] on tr "Akshay_Pdct Arif Ayan Ayushi Counter_Sales Dheerendra_pdct Dhiraj Hasib Jonny K…" at bounding box center [395, 279] width 686 height 44
type input "2500"
click at [195, 343] on div "Select Service Product Membership Package Voucher Prepaid Gift Card Select Styl…" at bounding box center [278, 413] width 475 height 172
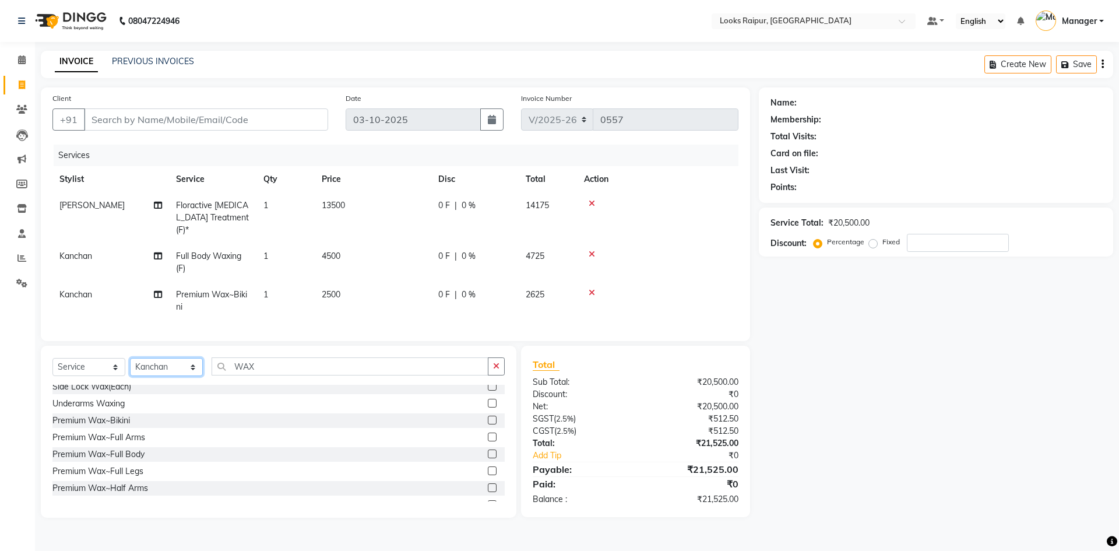
select select "85882"
click at [130, 358] on select "Select Stylist Akshay_Pdct [PERSON_NAME] [PERSON_NAME] Counter_Sales Dheerendra…" at bounding box center [166, 367] width 73 height 18
click at [262, 362] on input "WAX" at bounding box center [350, 366] width 277 height 18
type input "W"
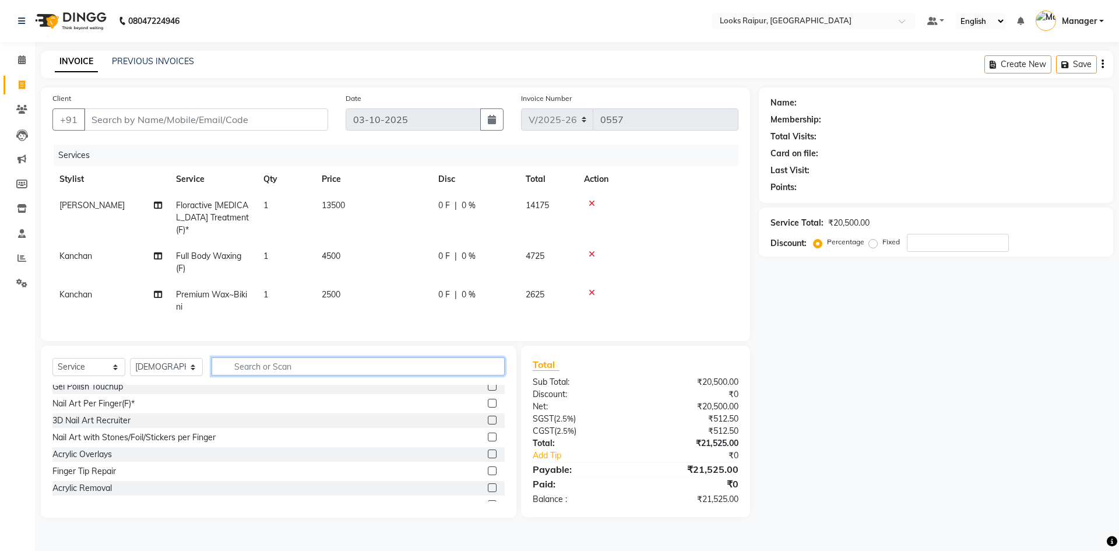
type input "C"
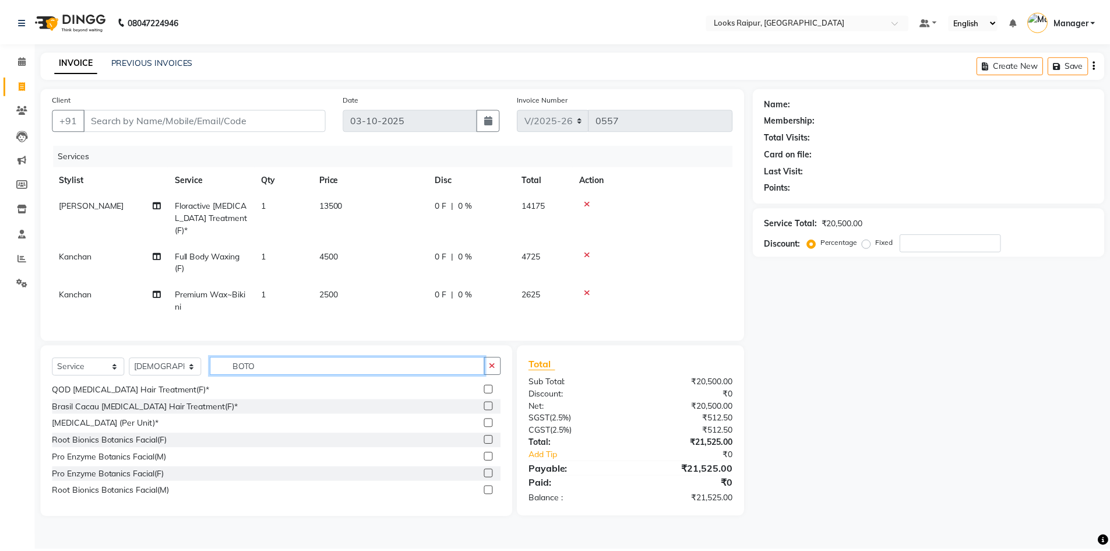
scroll to position [0, 0]
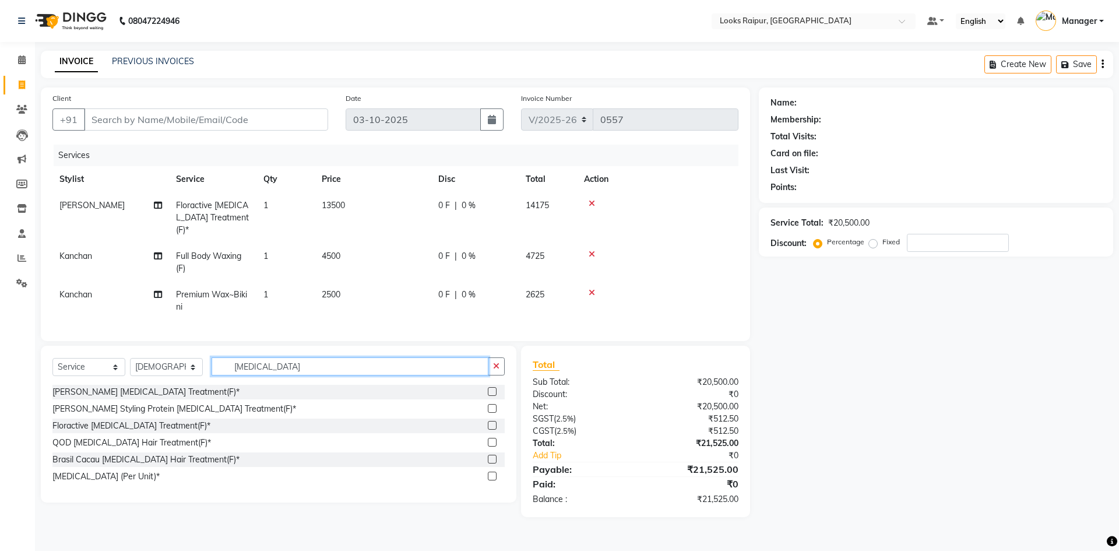
type input "BOTOX"
click at [492, 439] on label at bounding box center [492, 442] width 9 height 9
click at [492, 439] on input "checkbox" at bounding box center [492, 443] width 8 height 8
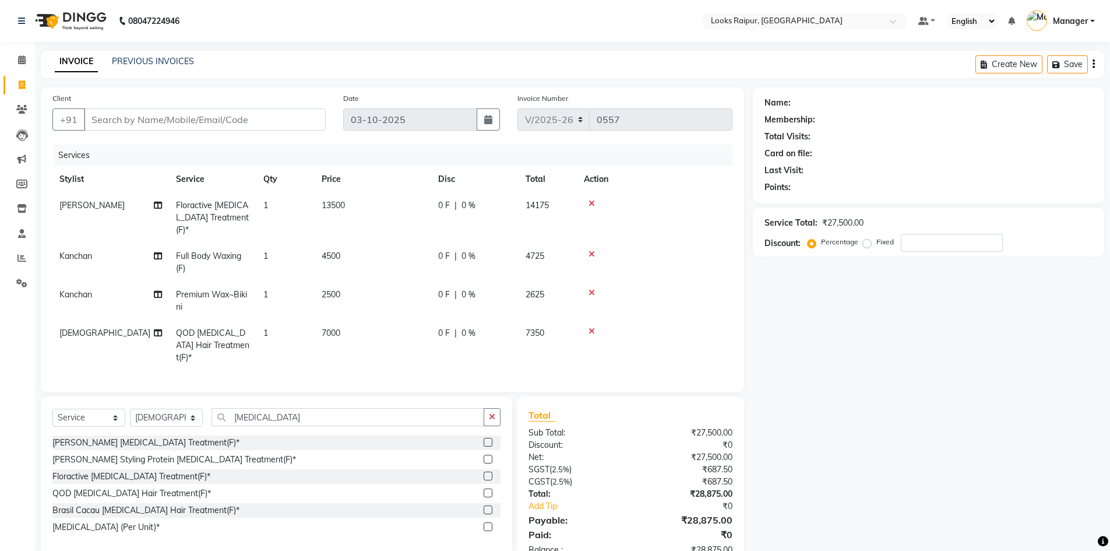
checkbox input "false"
drag, startPoint x: 370, startPoint y: 311, endPoint x: 386, endPoint y: 311, distance: 15.7
click at [371, 320] on td "7000" at bounding box center [373, 345] width 117 height 51
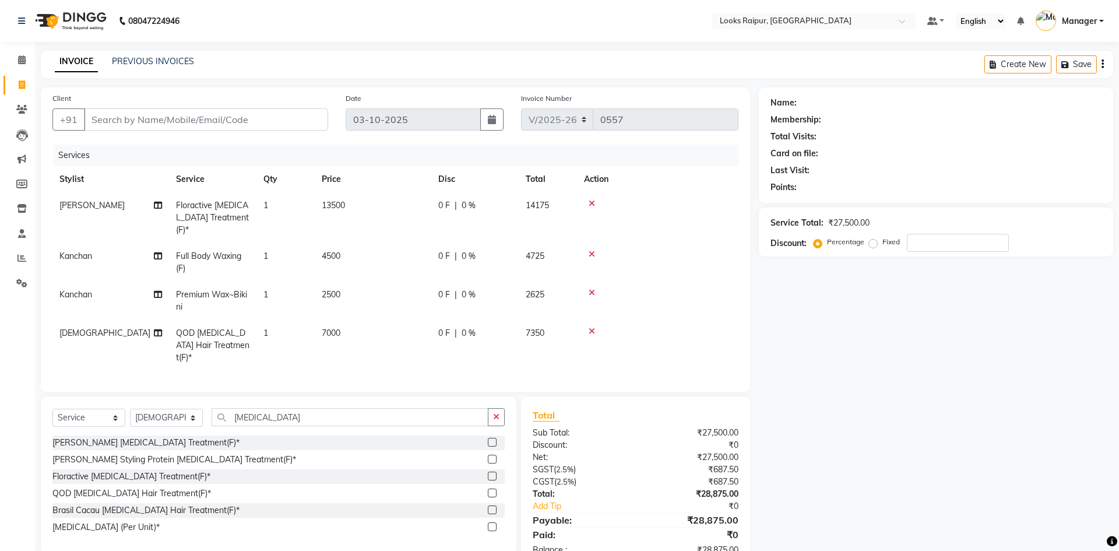
select select "85882"
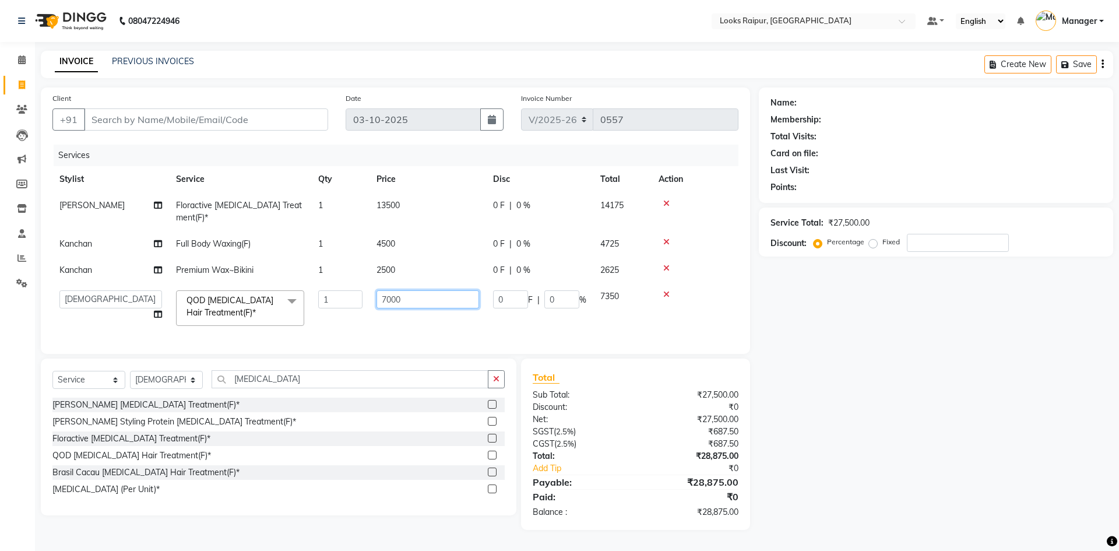
drag, startPoint x: 427, startPoint y: 287, endPoint x: 359, endPoint y: 298, distance: 69.1
click at [359, 298] on tr "Akshay_Pdct Arif Ayan Ayushi Counter_Sales Dheerendra_pdct Dhiraj Hasib Jonny K…" at bounding box center [395, 308] width 686 height 50
type input "8000"
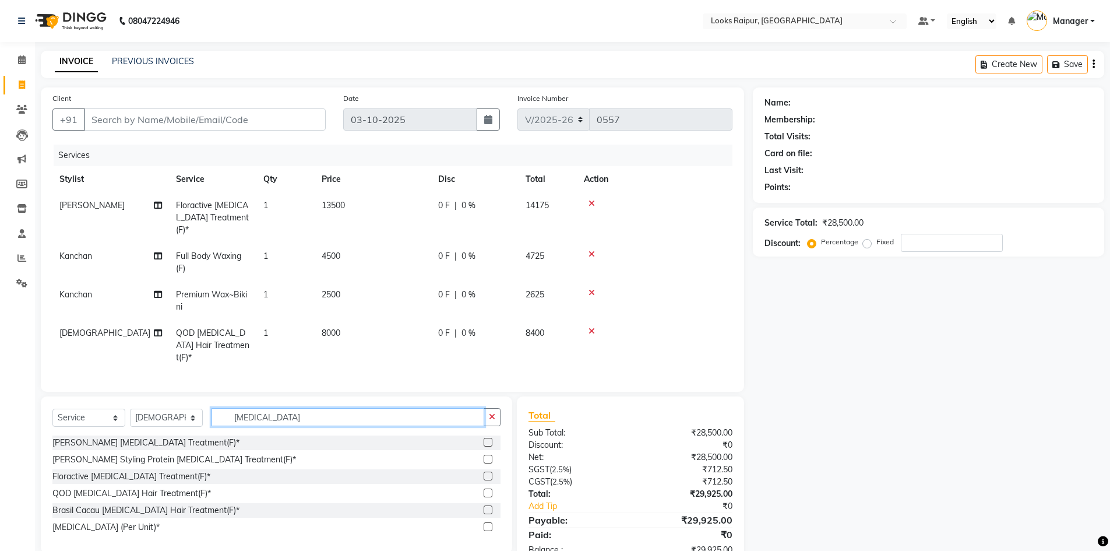
click at [292, 374] on div "Client +91 Date 03-10-2025 Invoice Number V/2025 V/2025-26 0557 Services Stylis…" at bounding box center [392, 327] width 721 height 480
type input "B"
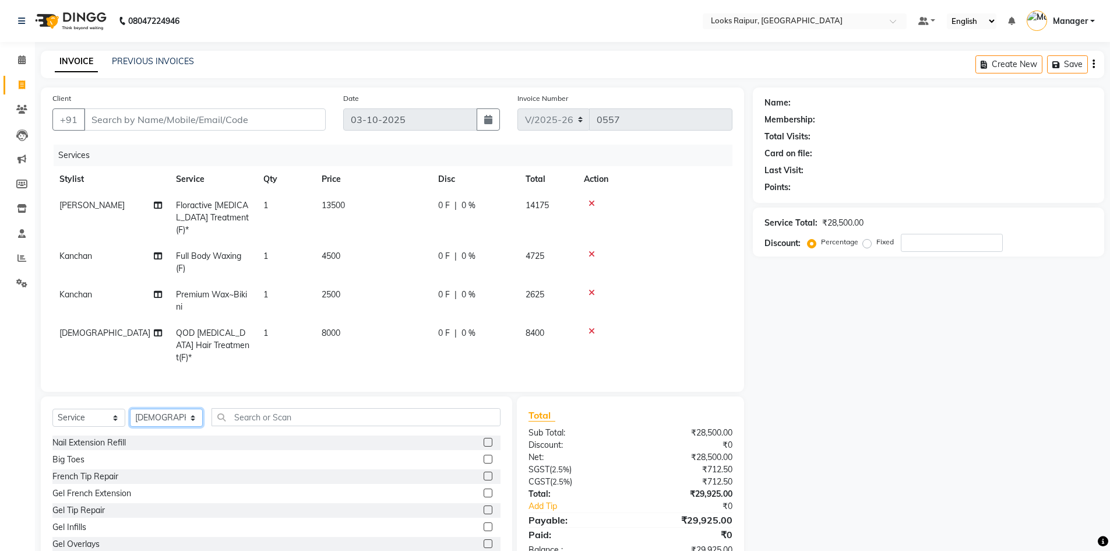
click at [194, 408] on select "Select Stylist Akshay_Pdct [PERSON_NAME] [PERSON_NAME] Counter_Sales Dheerendra…" at bounding box center [166, 417] width 73 height 18
select select "93036"
click at [130, 408] on select "Select Stylist Akshay_Pdct [PERSON_NAME] [PERSON_NAME] Counter_Sales Dheerendra…" at bounding box center [166, 417] width 73 height 18
drag, startPoint x: 258, startPoint y: 391, endPoint x: 251, endPoint y: 399, distance: 10.7
click at [251, 399] on div "Select Service Product Membership Package Voucher Prepaid Gift Card Select Styl…" at bounding box center [276, 482] width 471 height 172
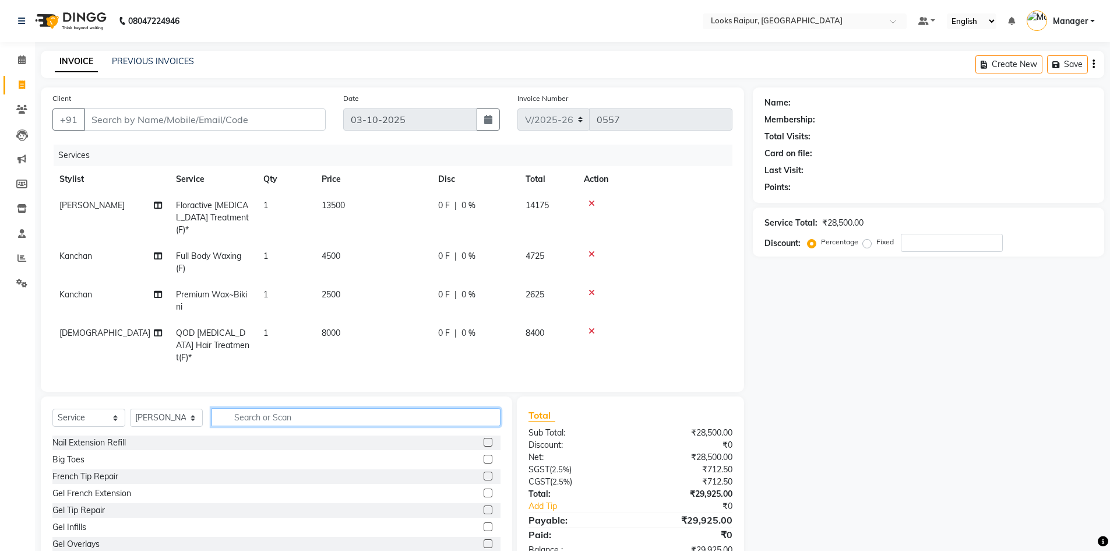
click at [251, 408] on input "text" at bounding box center [356, 417] width 289 height 18
click at [232, 408] on input "text" at bounding box center [356, 417] width 289 height 18
type input "CUT"
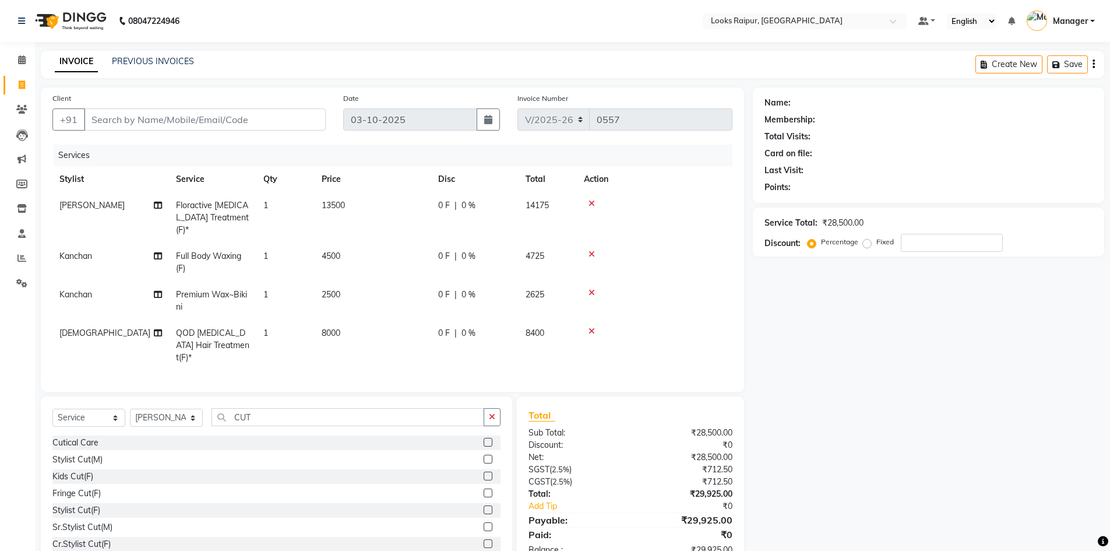
click at [484, 454] on label at bounding box center [488, 458] width 9 height 9
click at [484, 456] on input "checkbox" at bounding box center [488, 460] width 8 height 8
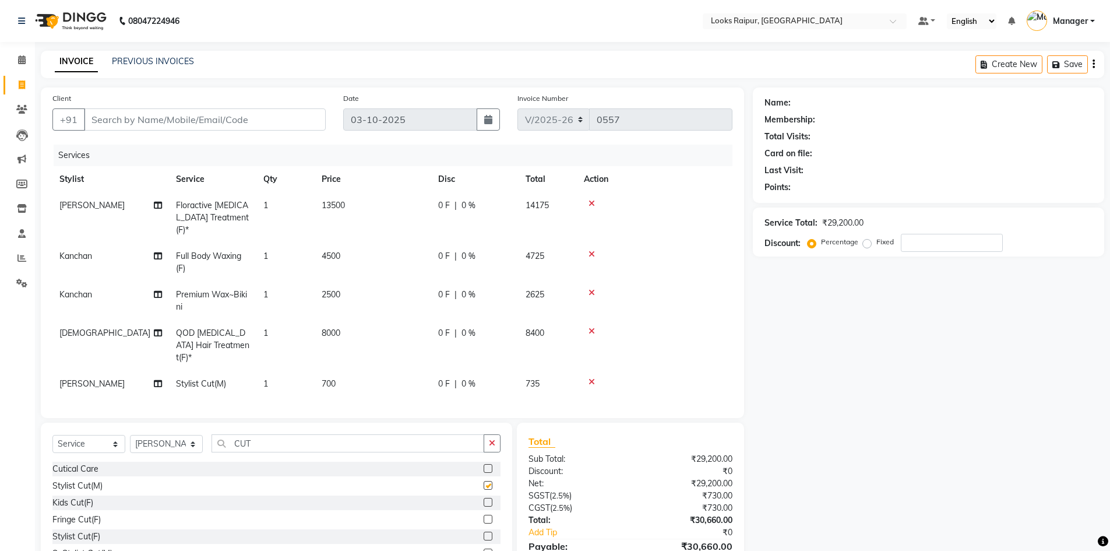
click at [389, 371] on td "700" at bounding box center [373, 384] width 117 height 26
checkbox input "false"
select select "93036"
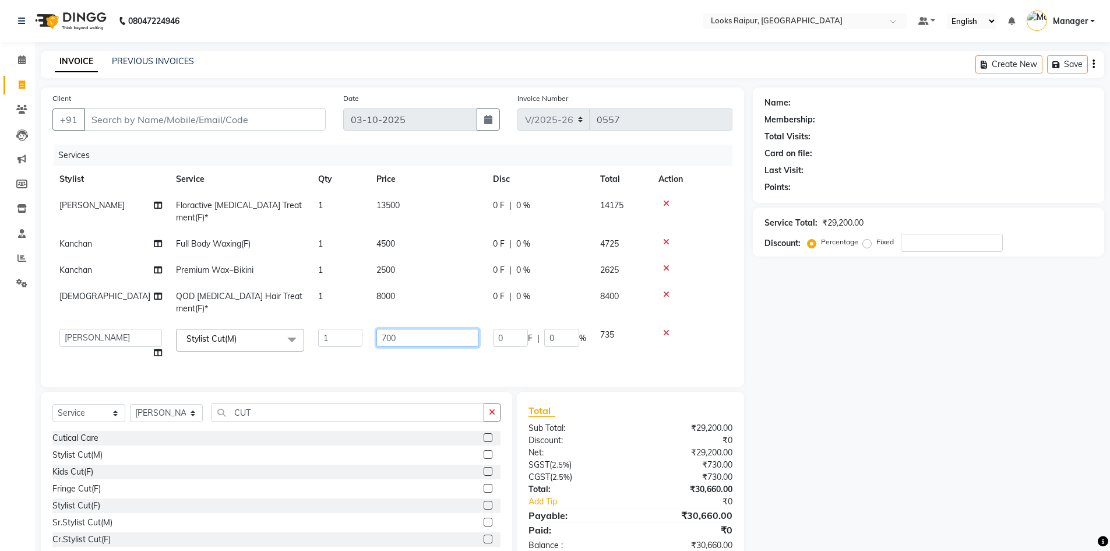
drag, startPoint x: 423, startPoint y: 306, endPoint x: 322, endPoint y: 312, distance: 101.0
click at [322, 322] on tr "Akshay_Pdct [PERSON_NAME] [PERSON_NAME] Counter_Sales Dheerendra_pdct [PERSON_N…" at bounding box center [392, 344] width 680 height 44
type input "746"
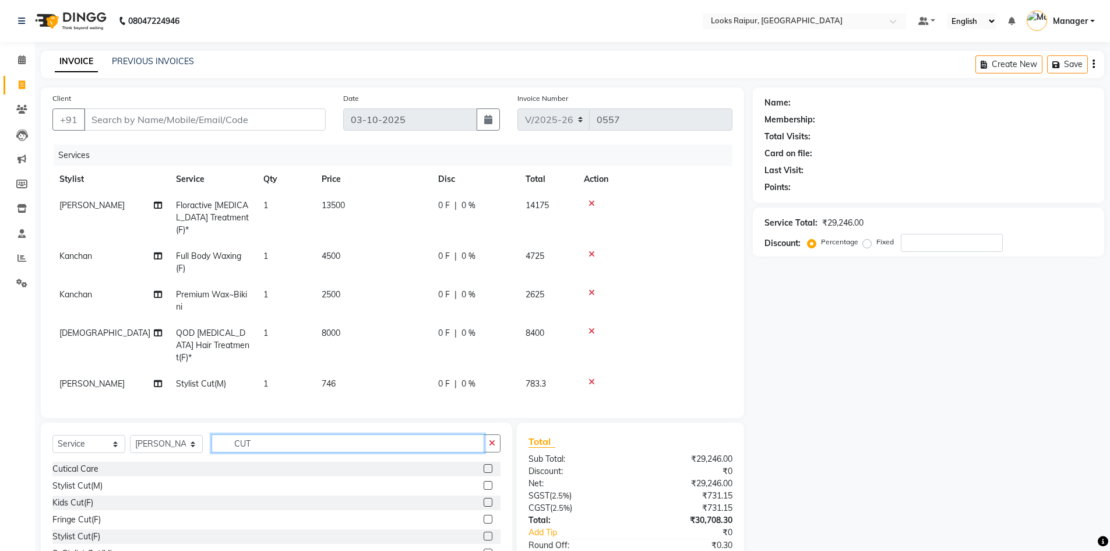
click at [272, 397] on div "Client +91 Date 03-10-2025 Invoice Number V/2025 V/2025-26 0557 Services Stylis…" at bounding box center [392, 346] width 721 height 519
type input "C"
type input "BEARD"
click at [486, 464] on label at bounding box center [488, 468] width 9 height 9
click at [486, 465] on input "checkbox" at bounding box center [488, 469] width 8 height 8
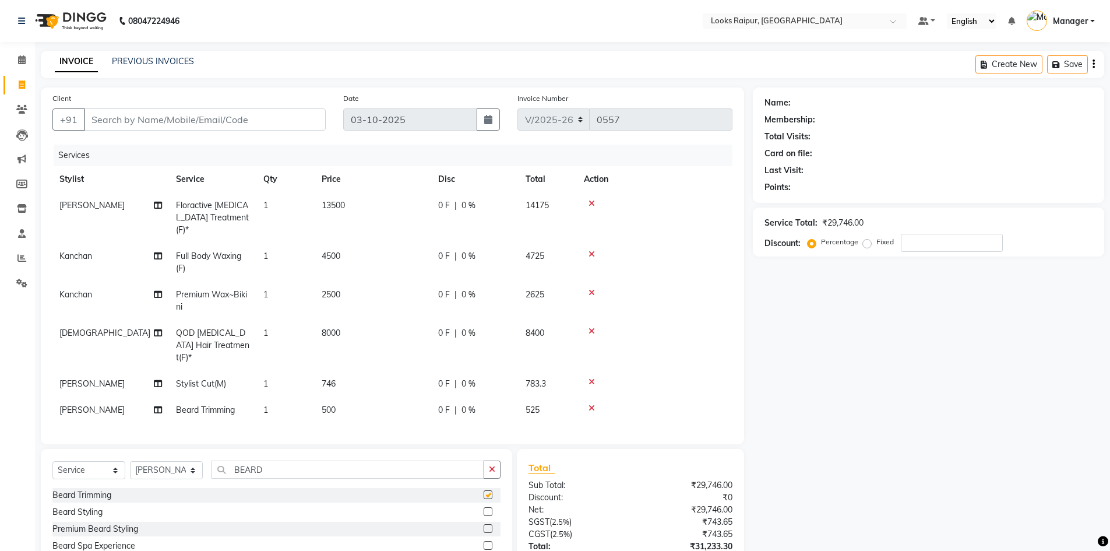
checkbox input "false"
drag, startPoint x: 375, startPoint y: 380, endPoint x: 397, endPoint y: 375, distance: 22.3
click at [376, 397] on td "500" at bounding box center [373, 410] width 117 height 26
select select "93036"
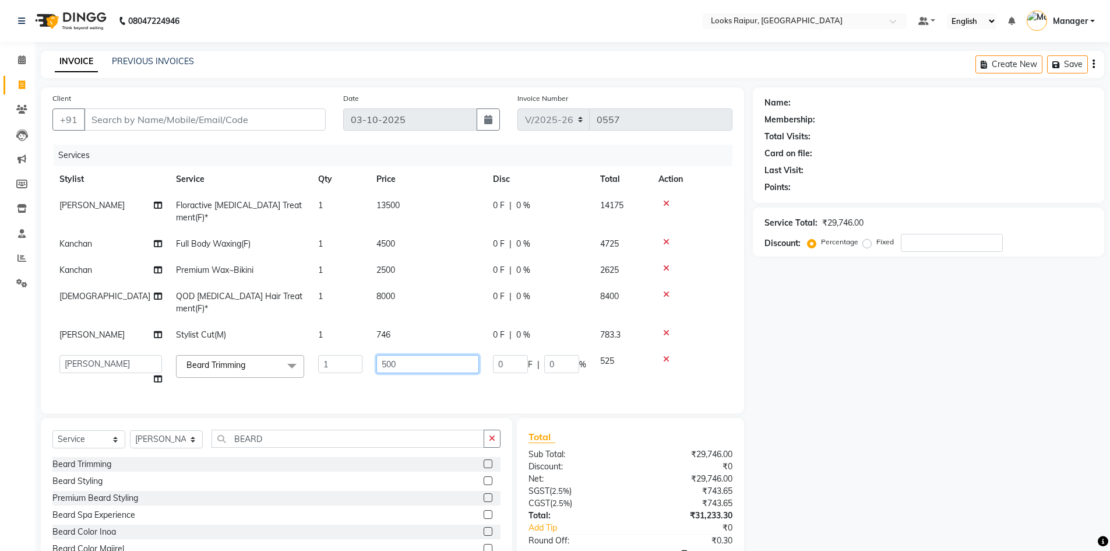
drag, startPoint x: 424, startPoint y: 343, endPoint x: 233, endPoint y: 336, distance: 190.7
click at [233, 348] on tr "Akshay_Pdct [PERSON_NAME] [PERSON_NAME] Counter_Sales Dheerendra_pdct [PERSON_N…" at bounding box center [392, 370] width 680 height 44
type input "400"
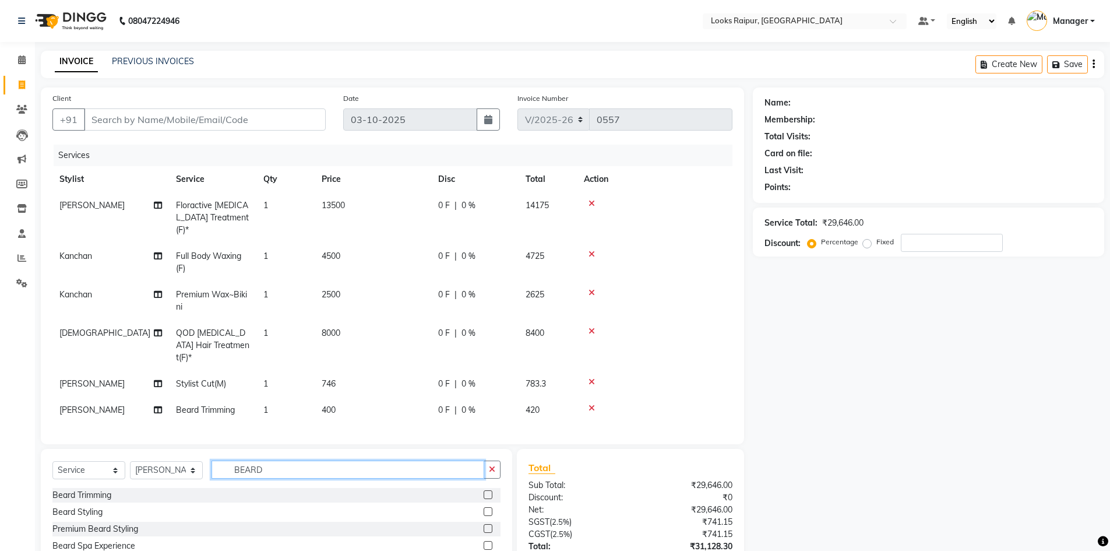
click at [281, 420] on div "Client +91 Date 03-10-2025 Invoice Number V/2025 V/2025-26 0557 Services Stylis…" at bounding box center [392, 359] width 721 height 545
click at [270, 460] on input "BEARD" at bounding box center [348, 469] width 273 height 18
type input "B"
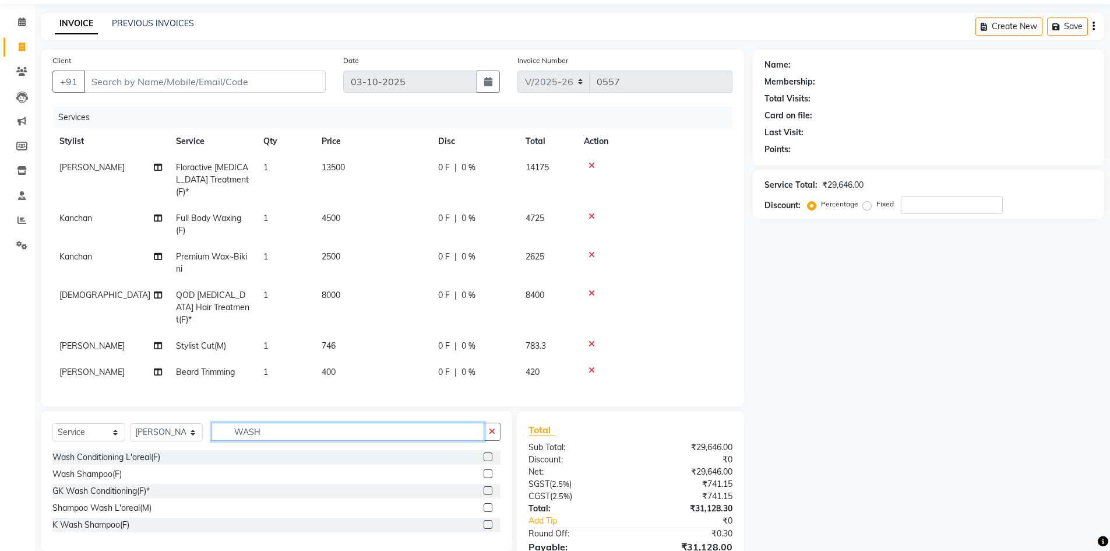
scroll to position [83, 0]
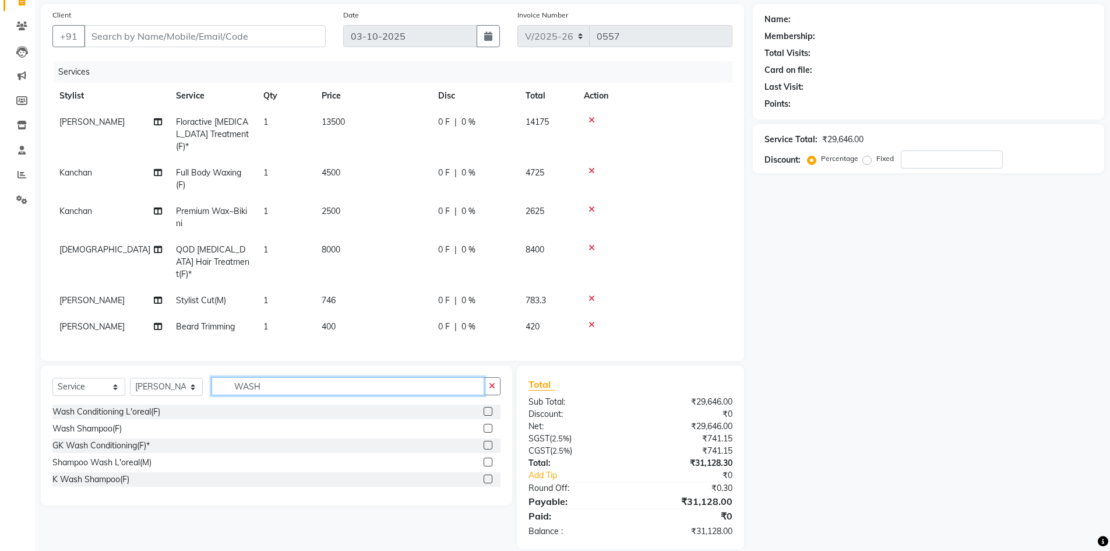
type input "WASH"
click at [487, 457] on label at bounding box center [488, 461] width 9 height 9
click at [487, 459] on input "checkbox" at bounding box center [488, 463] width 8 height 8
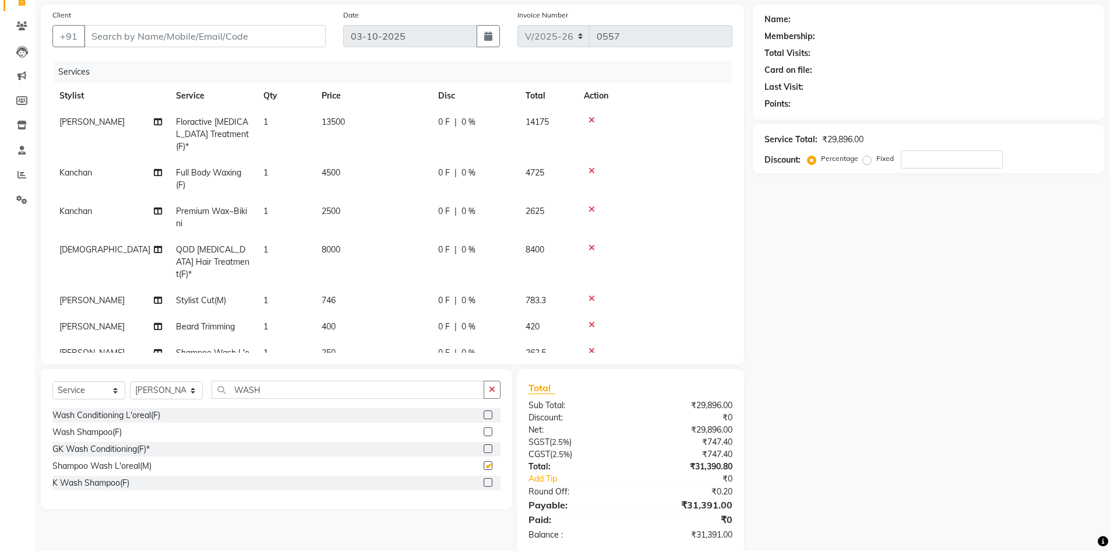
checkbox input "false"
drag, startPoint x: 380, startPoint y: 316, endPoint x: 388, endPoint y: 313, distance: 8.5
click at [382, 340] on td "250" at bounding box center [373, 359] width 117 height 38
select select "93036"
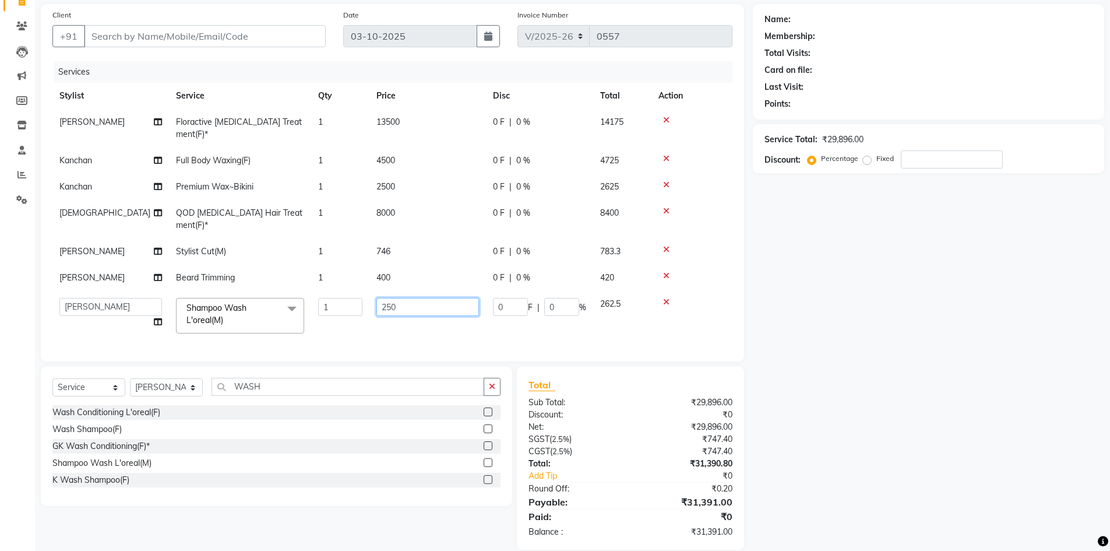
drag, startPoint x: 422, startPoint y: 290, endPoint x: 422, endPoint y: 282, distance: 7.6
click at [422, 298] on input "250" at bounding box center [427, 307] width 103 height 18
drag, startPoint x: 422, startPoint y: 282, endPoint x: 326, endPoint y: 288, distance: 96.9
click at [318, 291] on tr "Akshay_Pdct [PERSON_NAME] [PERSON_NAME] Counter_Sales Dheerendra_pdct [PERSON_N…" at bounding box center [392, 316] width 680 height 50
type input "200"
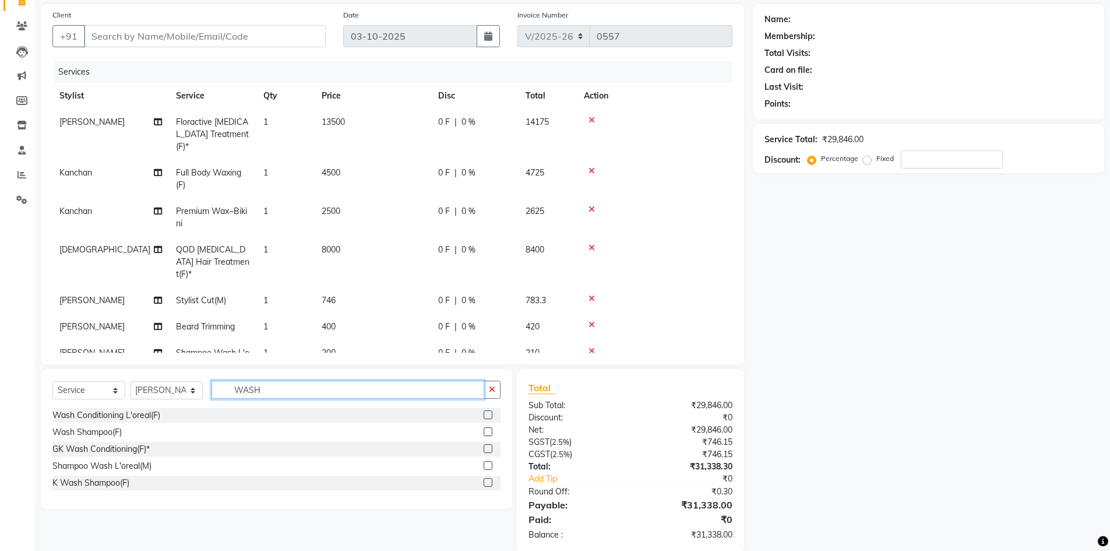
click at [256, 374] on div "Select Service Product Membership Package Voucher Prepaid Gift Card Select Styl…" at bounding box center [276, 439] width 471 height 140
click at [263, 386] on input "WASH" at bounding box center [348, 389] width 273 height 18
type input "W"
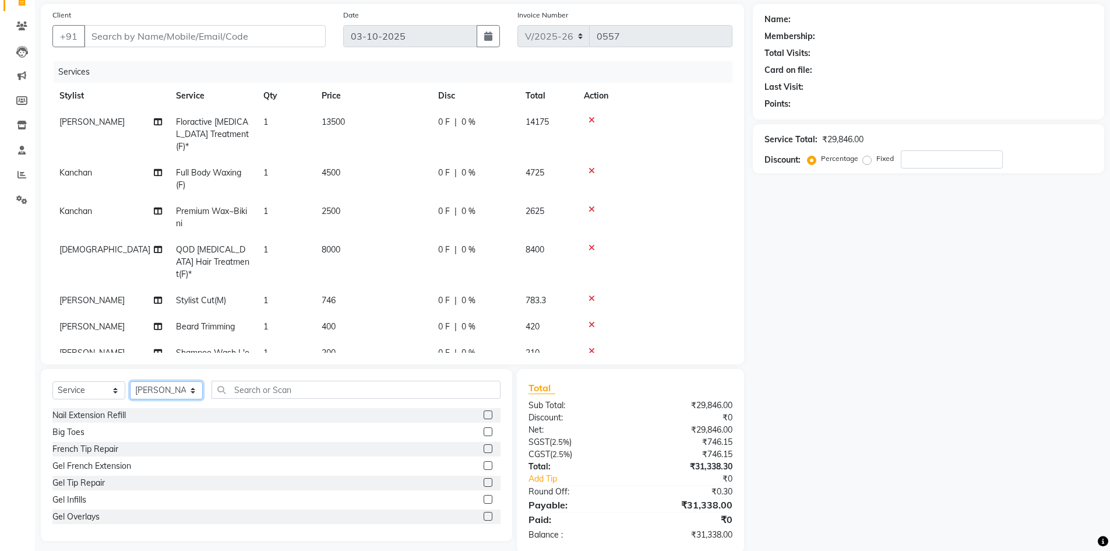
click at [195, 385] on select "Select Stylist Akshay_Pdct [PERSON_NAME] [PERSON_NAME] Counter_Sales Dheerendra…" at bounding box center [166, 390] width 73 height 18
select select "85877"
click at [130, 381] on select "Select Stylist Akshay_Pdct [PERSON_NAME] [PERSON_NAME] Counter_Sales Dheerendra…" at bounding box center [166, 390] width 73 height 18
click at [235, 391] on input "text" at bounding box center [356, 389] width 289 height 18
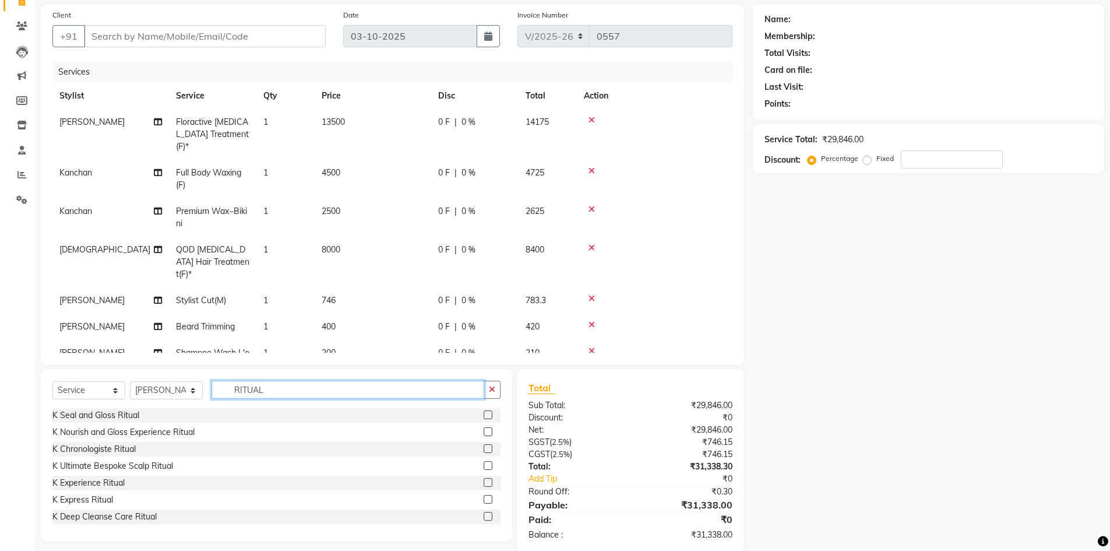
type input "RITUAL"
click at [484, 415] on label at bounding box center [488, 414] width 9 height 9
click at [484, 415] on input "checkbox" at bounding box center [488, 415] width 8 height 8
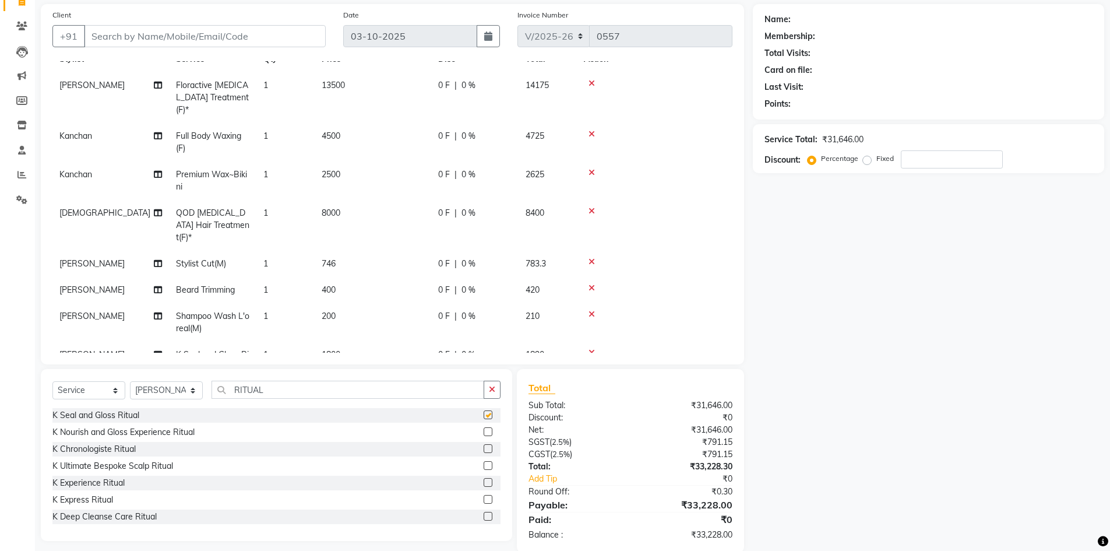
checkbox input "false"
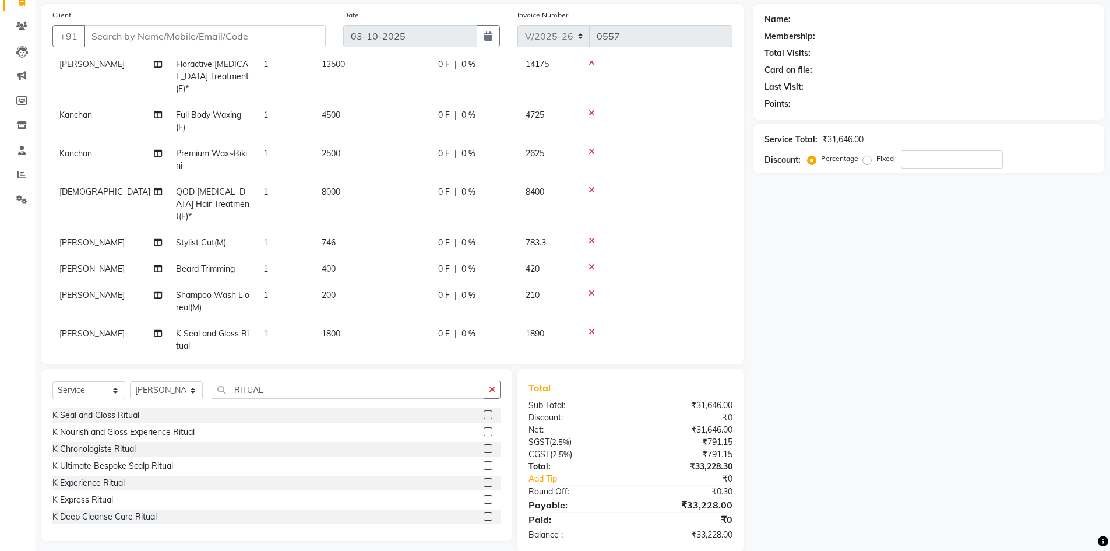
drag, startPoint x: 362, startPoint y: 299, endPoint x: 383, endPoint y: 298, distance: 21.6
click at [364, 320] on td "1800" at bounding box center [373, 339] width 117 height 38
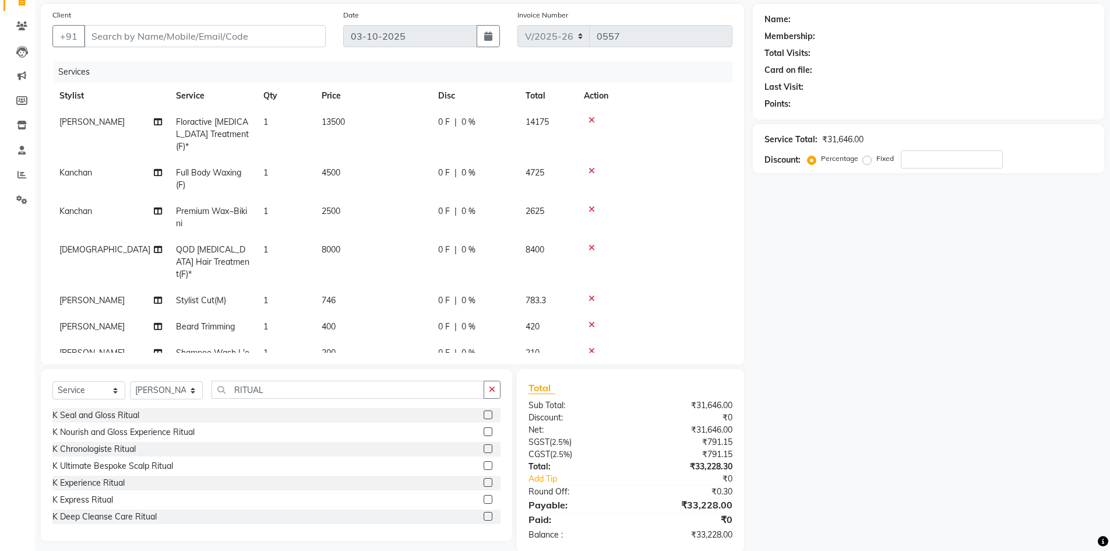
select select "85877"
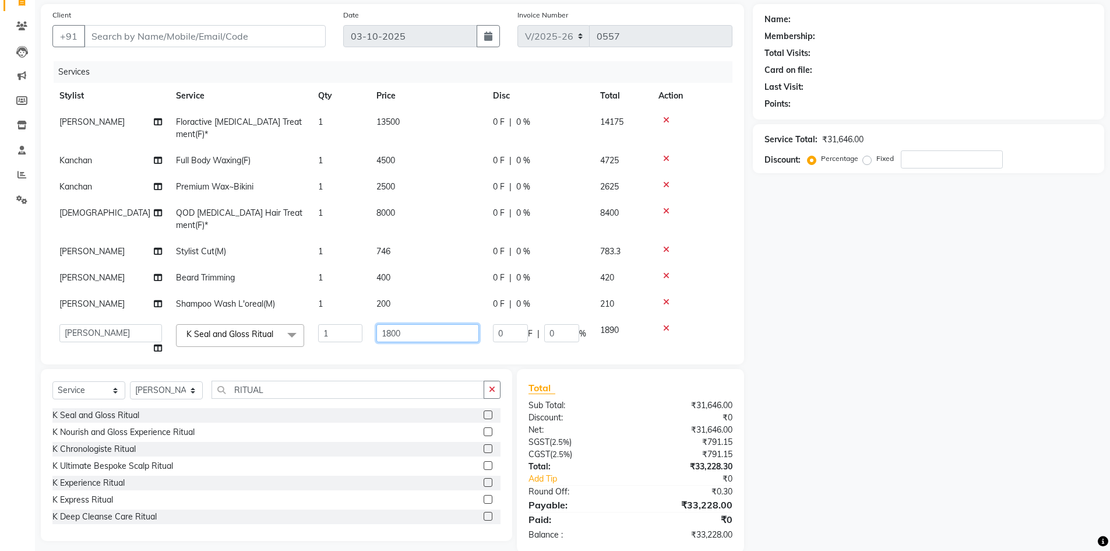
drag, startPoint x: 416, startPoint y: 302, endPoint x: 326, endPoint y: 318, distance: 91.2
click at [326, 318] on tr "Akshay_Pdct Arif Ayan Ayushi Counter_Sales Dheerendra_pdct Dhiraj Hasib Jonny K…" at bounding box center [392, 339] width 680 height 44
type input "6000"
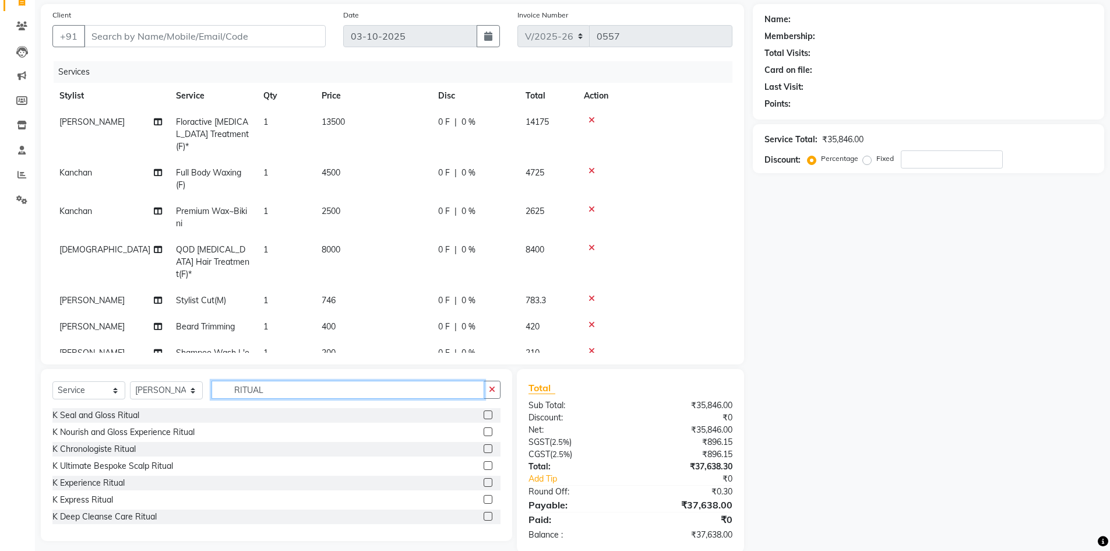
click at [294, 382] on input "RITUAL" at bounding box center [348, 389] width 273 height 18
type input "R"
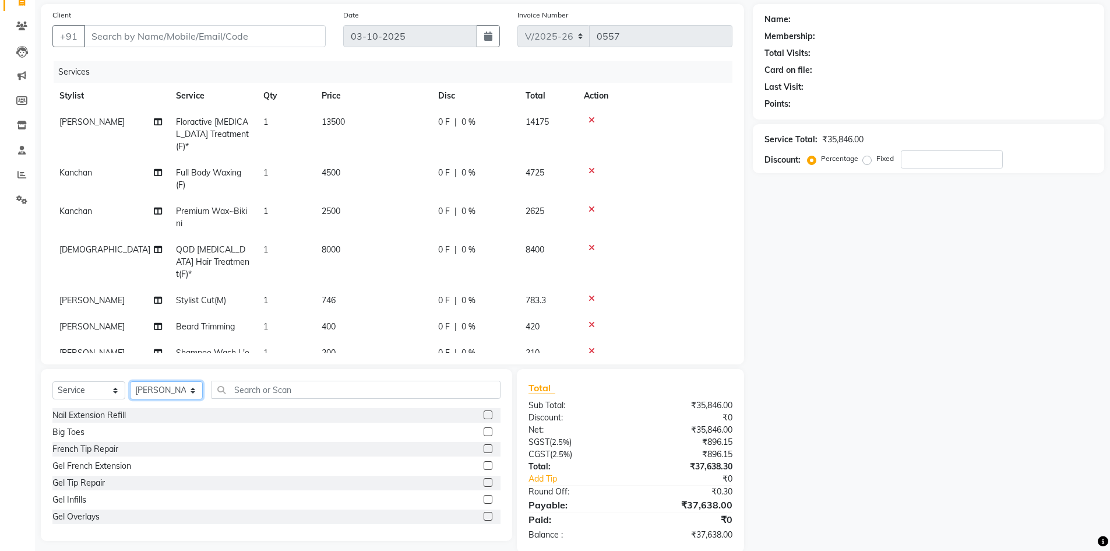
click at [193, 387] on select "Select Stylist Akshay_Pdct [PERSON_NAME] [PERSON_NAME] Counter_Sales Dheerendra…" at bounding box center [166, 390] width 73 height 18
select select "85889"
click at [130, 381] on select "Select Stylist Akshay_Pdct [PERSON_NAME] [PERSON_NAME] Counter_Sales Dheerendra…" at bounding box center [166, 390] width 73 height 18
click at [261, 392] on input "text" at bounding box center [356, 389] width 289 height 18
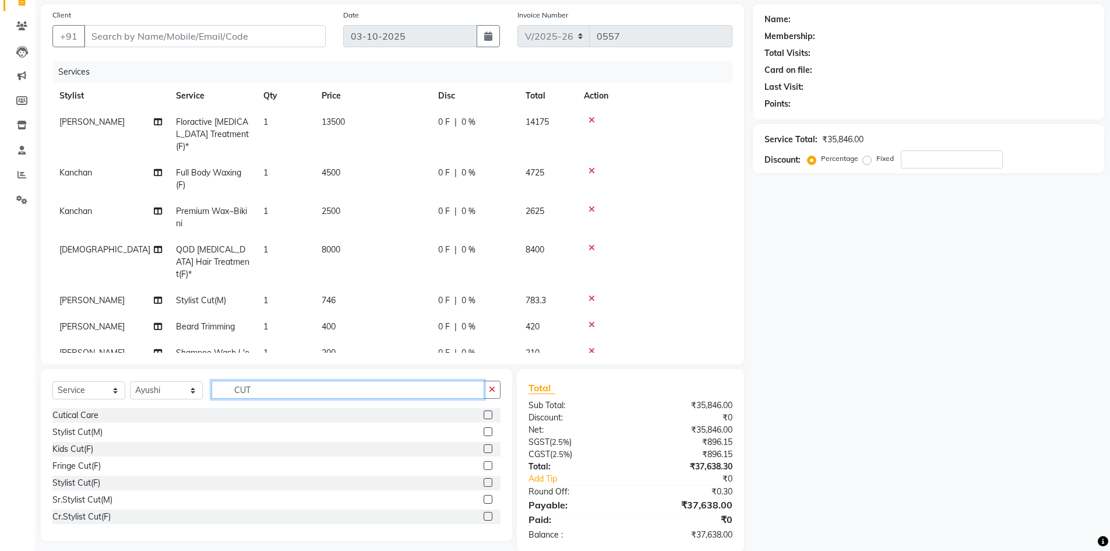
scroll to position [58, 0]
type input "CUT"
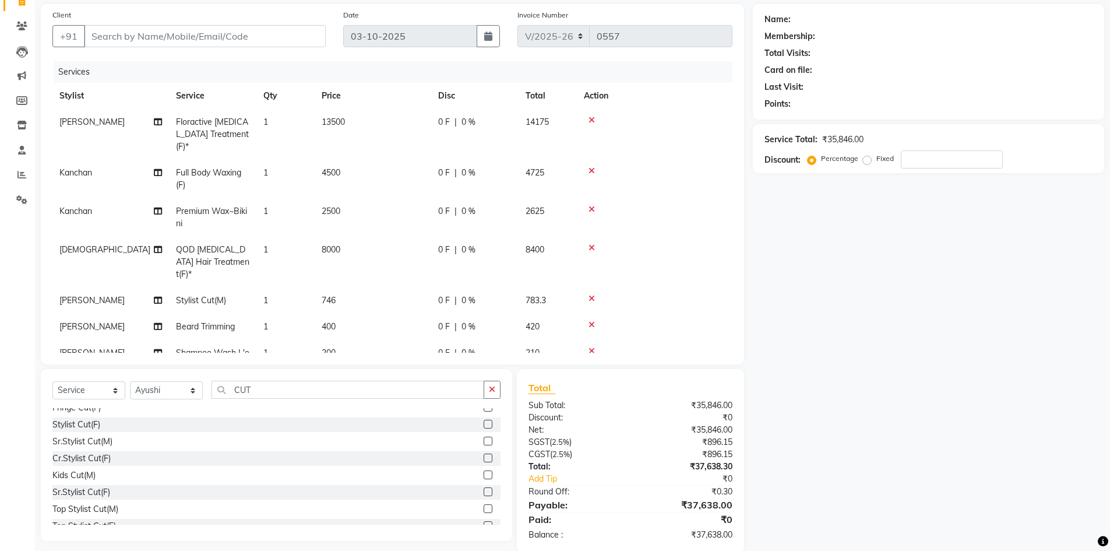
click at [484, 474] on label at bounding box center [488, 474] width 9 height 9
click at [484, 474] on input "checkbox" at bounding box center [488, 475] width 8 height 8
checkbox input "false"
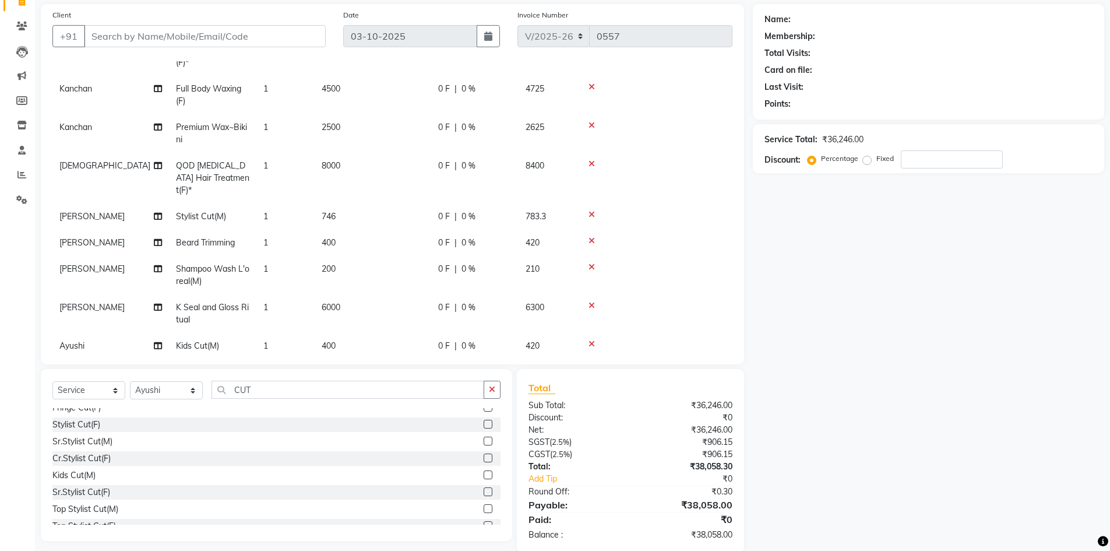
drag, startPoint x: 353, startPoint y: 324, endPoint x: 362, endPoint y: 320, distance: 10.2
click at [355, 333] on td "400" at bounding box center [373, 346] width 117 height 26
select select "85889"
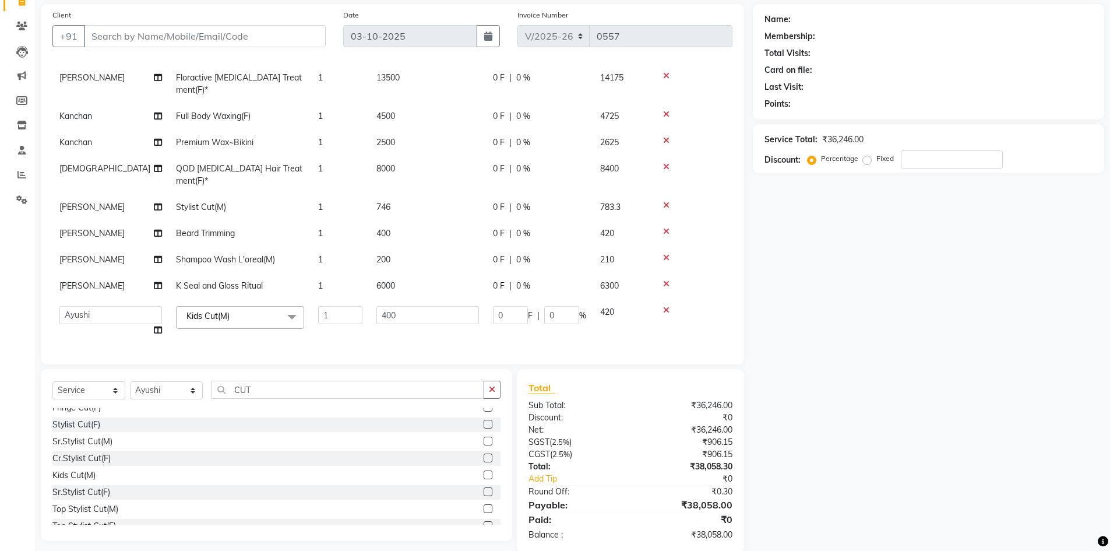
scroll to position [29, 0]
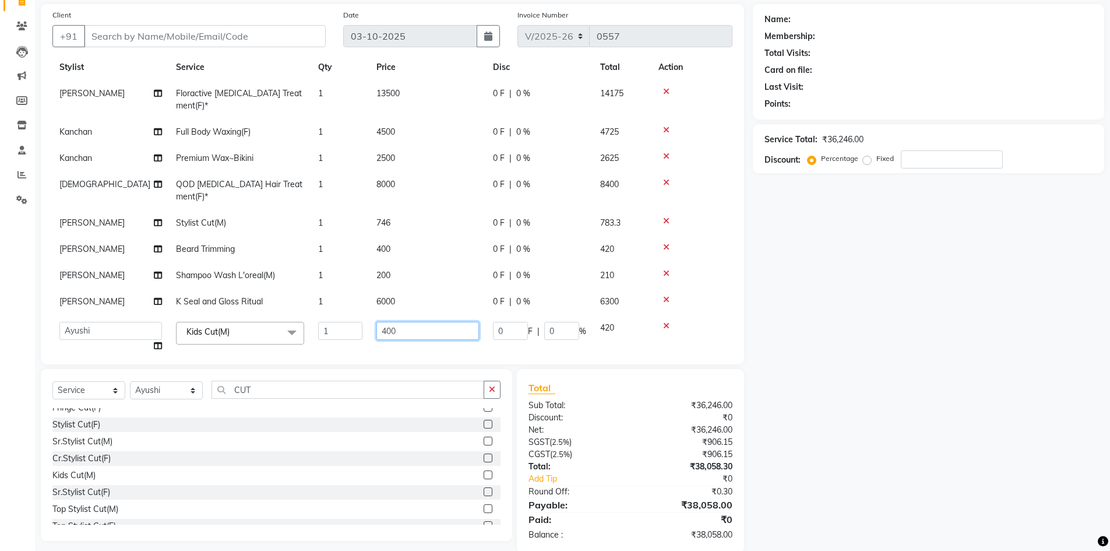
drag, startPoint x: 382, startPoint y: 306, endPoint x: 352, endPoint y: 314, distance: 31.2
click at [352, 315] on tr "Akshay_Pdct Arif Ayan Ayushi Counter_Sales Dheerendra_pdct Dhiraj Hasib Jonny K…" at bounding box center [392, 337] width 680 height 44
type input "500"
click at [273, 394] on input "CUT" at bounding box center [348, 389] width 273 height 18
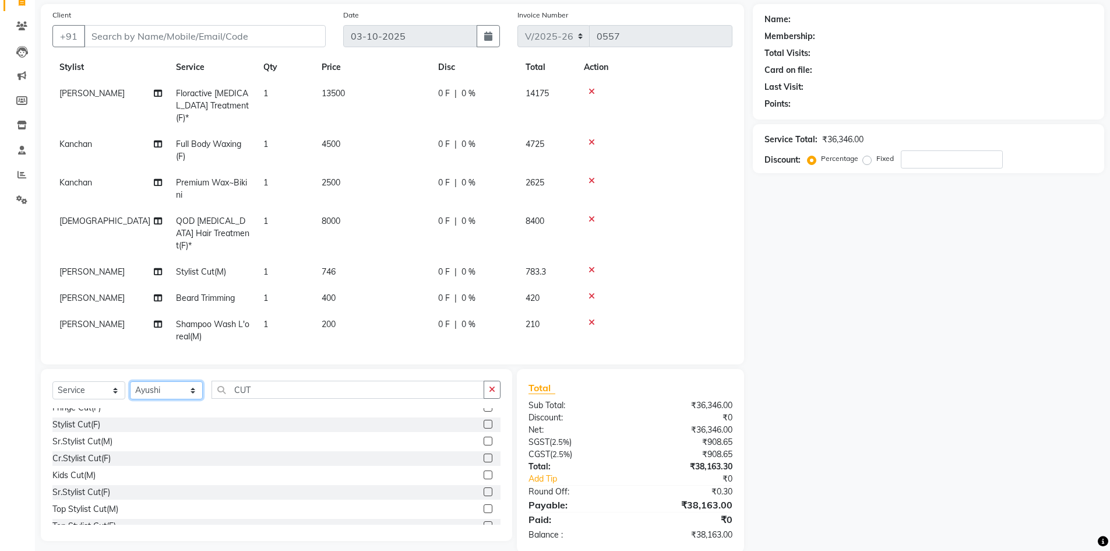
click at [191, 386] on select "Select Stylist Akshay_Pdct [PERSON_NAME] [PERSON_NAME] Counter_Sales Dheerendra…" at bounding box center [166, 390] width 73 height 18
select select "85879"
click at [130, 381] on select "Select Stylist Akshay_Pdct [PERSON_NAME] [PERSON_NAME] Counter_Sales Dheerendra…" at bounding box center [166, 390] width 73 height 18
click at [268, 389] on input "CUT" at bounding box center [348, 389] width 273 height 18
type input "C"
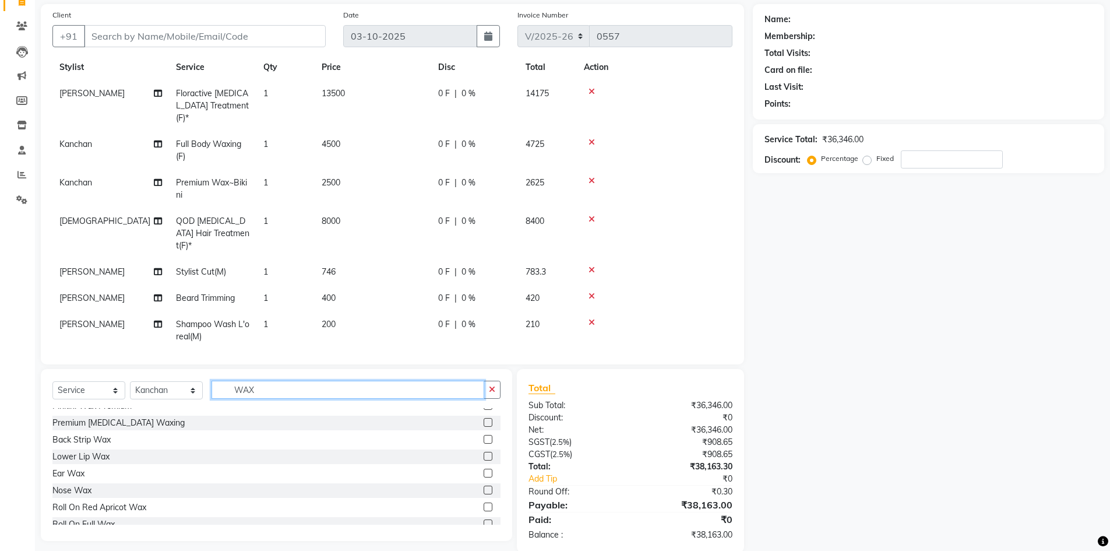
scroll to position [378, 0]
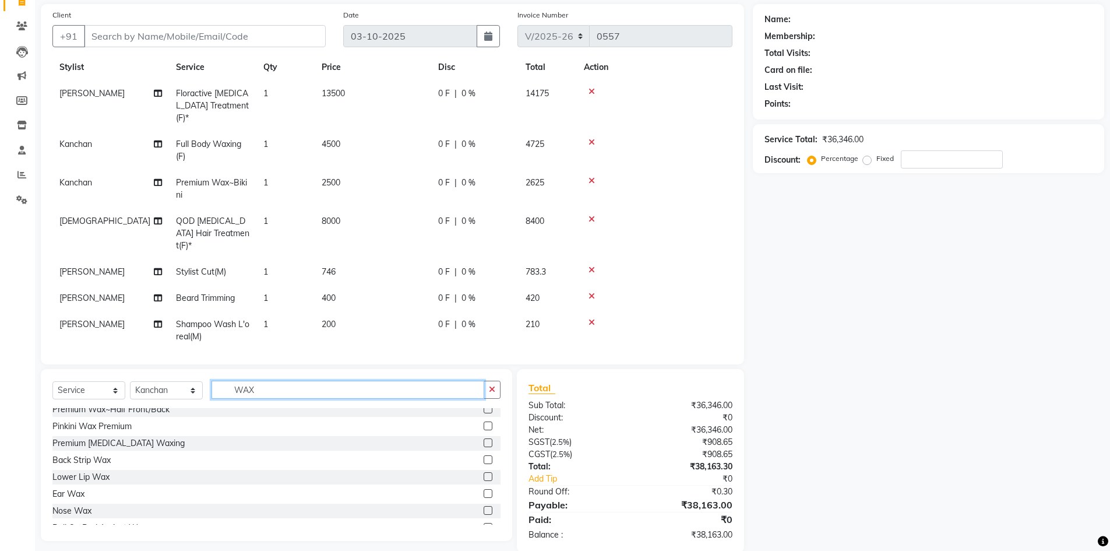
type input "WAX"
click at [484, 477] on label at bounding box center [488, 476] width 9 height 9
click at [484, 477] on input "checkbox" at bounding box center [488, 477] width 8 height 8
checkbox input "false"
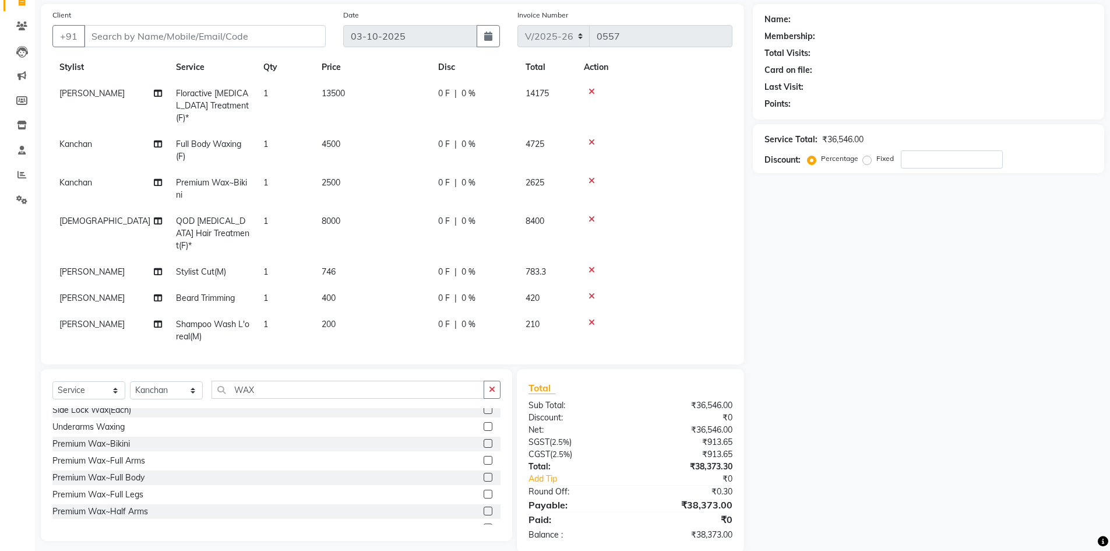
scroll to position [150, 0]
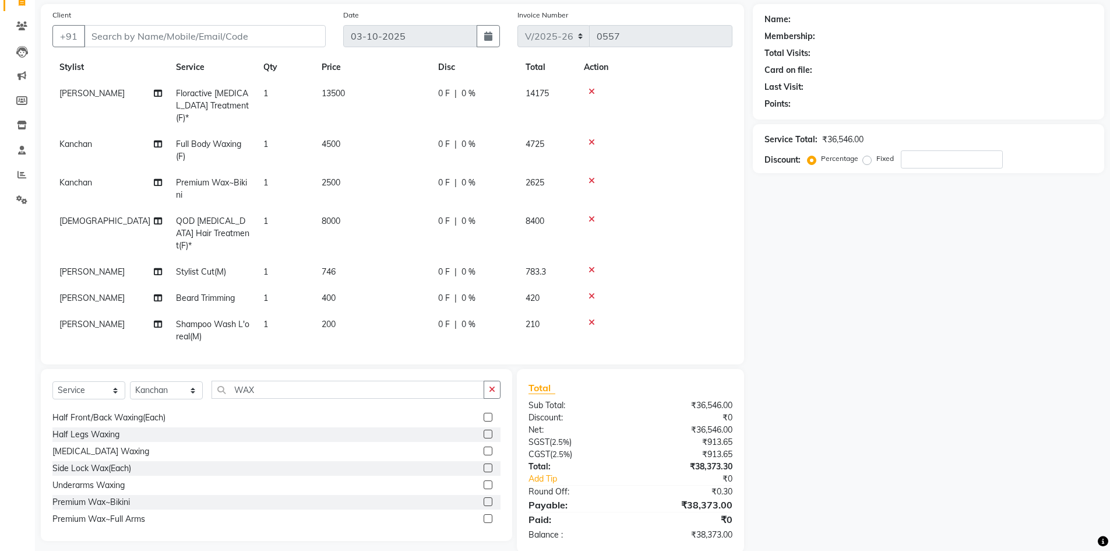
click at [484, 466] on label at bounding box center [488, 467] width 9 height 9
click at [484, 466] on input "checkbox" at bounding box center [488, 468] width 8 height 8
checkbox input "false"
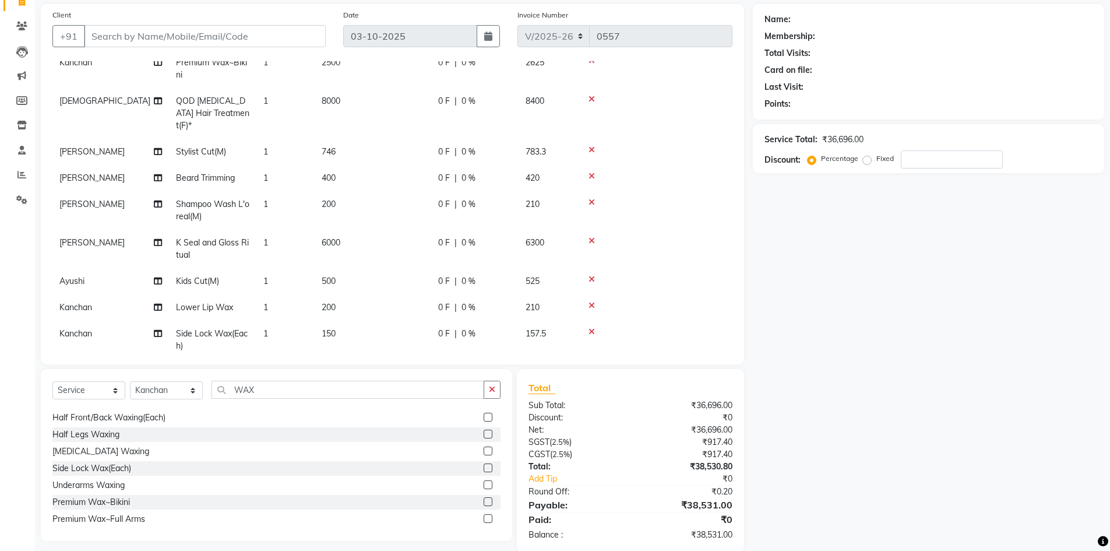
click at [352, 320] on td "150" at bounding box center [373, 339] width 117 height 38
select select "85879"
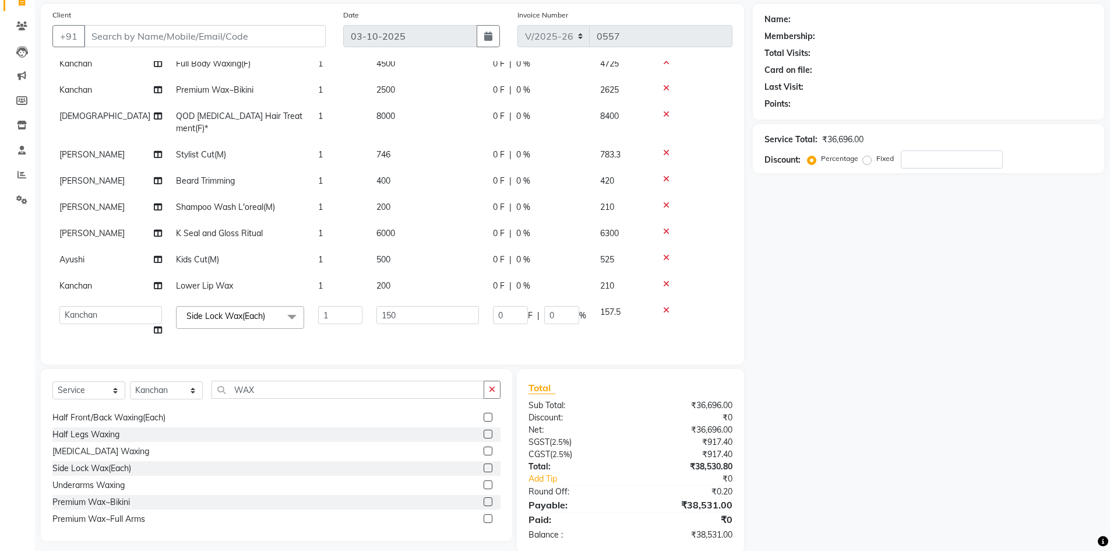
scroll to position [81, 0]
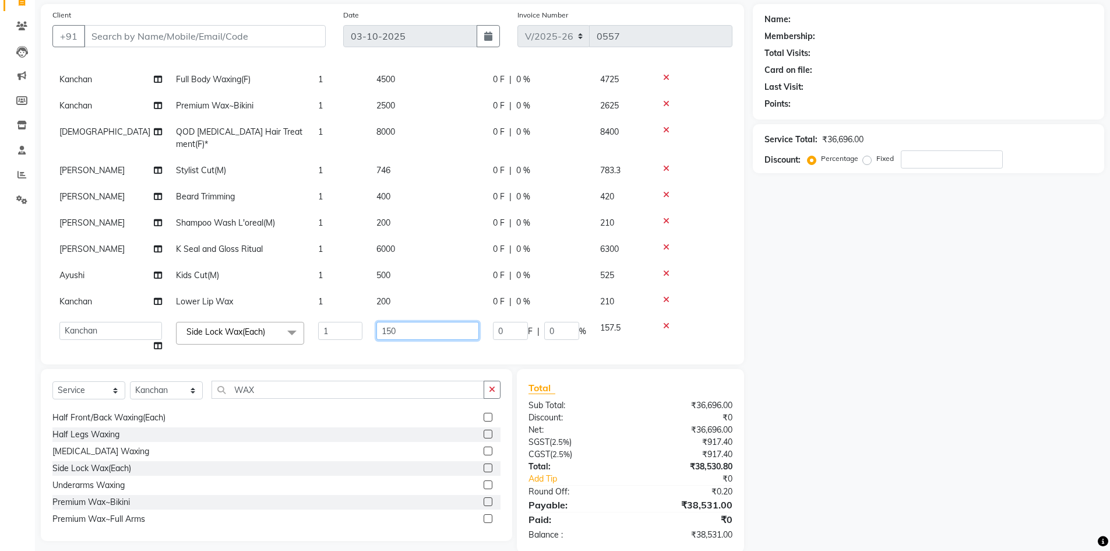
drag, startPoint x: 413, startPoint y: 304, endPoint x: 322, endPoint y: 323, distance: 93.5
click at [322, 323] on tr "Akshay_Pdct Arif Ayan Ayushi Counter_Sales Dheerendra_pdct Dhiraj Hasib Jonny K…" at bounding box center [392, 337] width 680 height 44
type input "200"
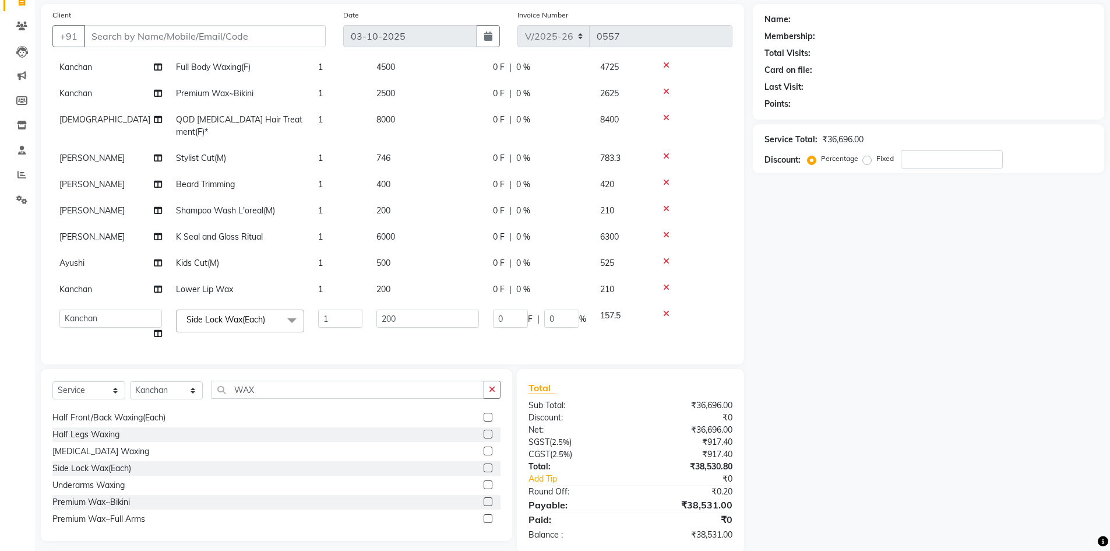
click at [385, 338] on div "Services Stylist Service Qty Price Disc Total Action Dhiraj Floractive Botox Tr…" at bounding box center [392, 206] width 680 height 291
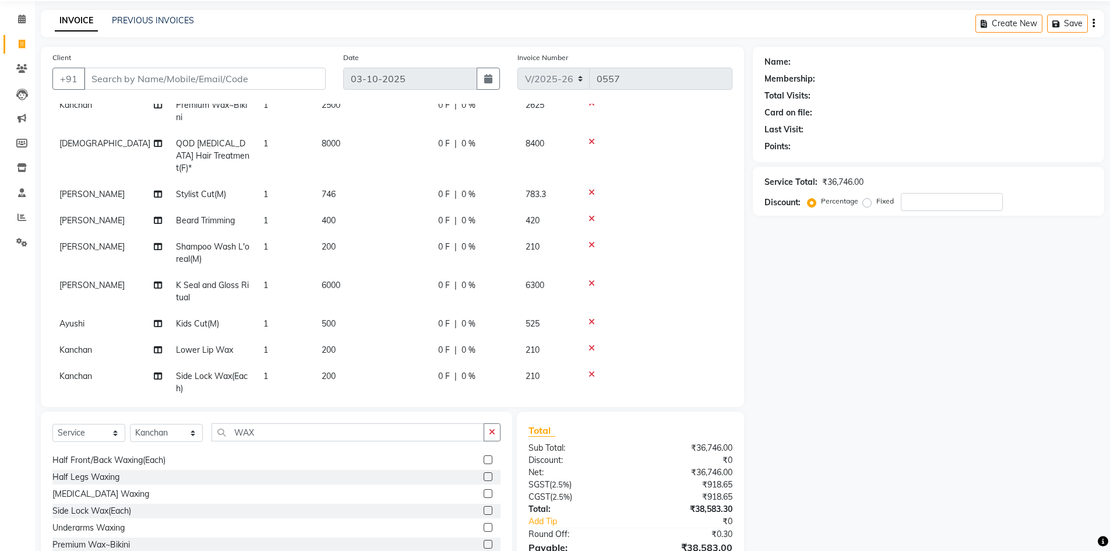
scroll to position [0, 0]
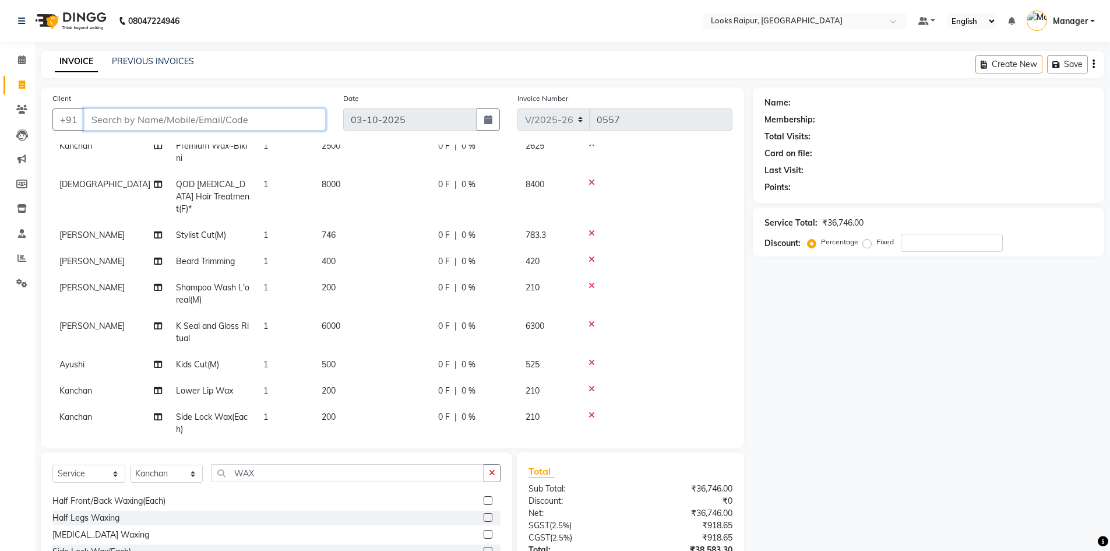
click at [212, 112] on input "Client" at bounding box center [205, 119] width 242 height 22
type input "8"
type input "0"
type input "8349052000"
click at [298, 114] on span "Add Client" at bounding box center [296, 120] width 46 height 12
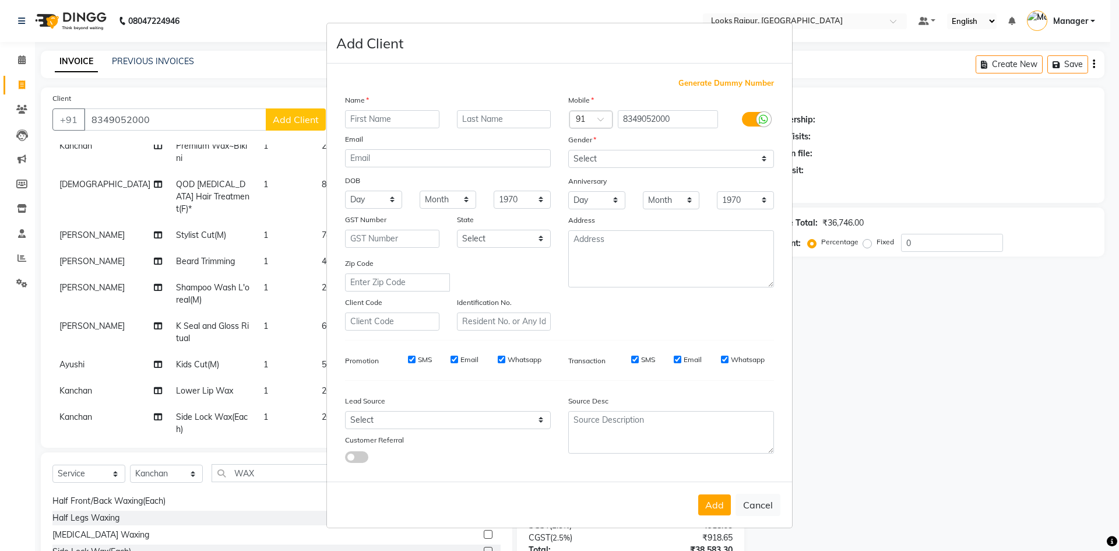
click at [163, 119] on ngb-modal-window "Add Client Generate Dummy Number Name Email DOB Day 01 02 03 04 05 06 07 08 09 …" at bounding box center [559, 275] width 1119 height 551
click at [757, 504] on button "Cancel" at bounding box center [757, 505] width 45 height 22
select select
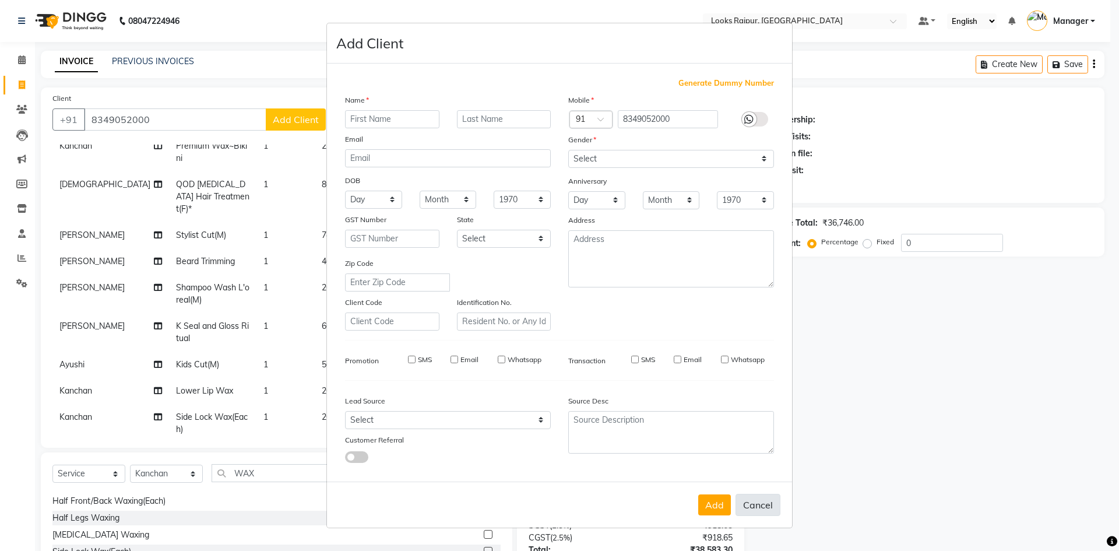
select select
checkbox input "false"
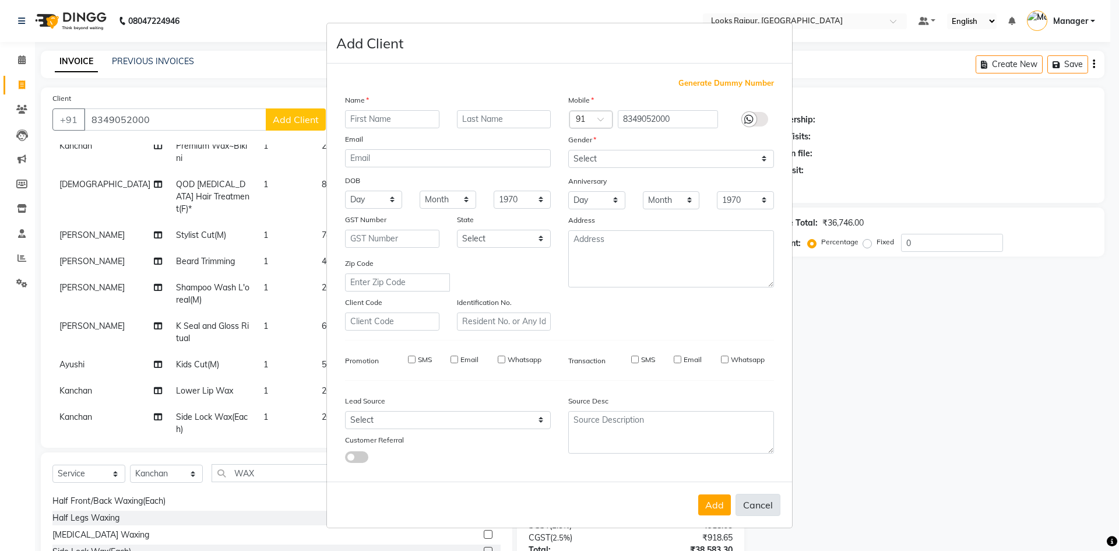
checkbox input "false"
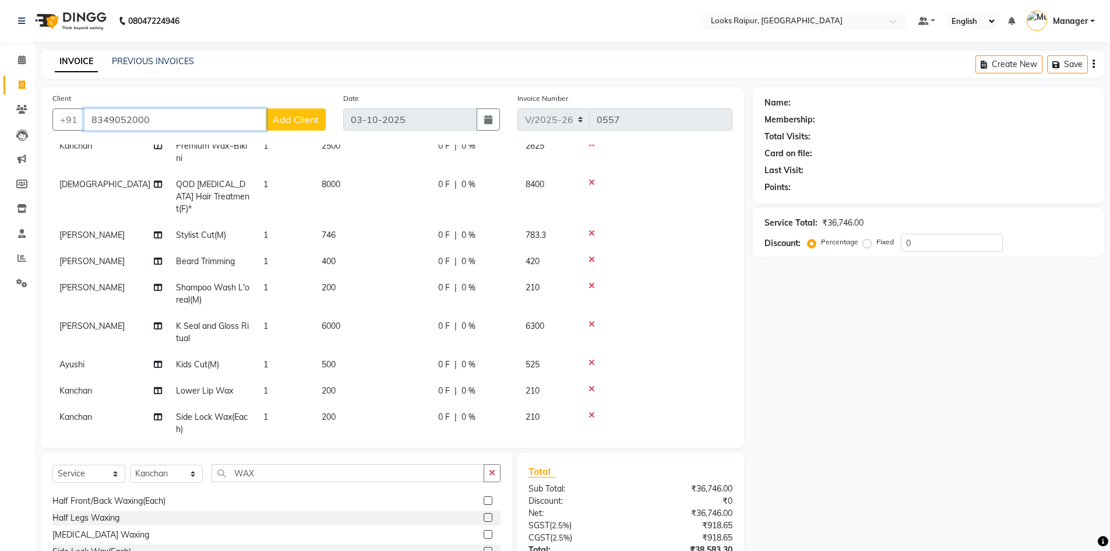
drag, startPoint x: 159, startPoint y: 118, endPoint x: 0, endPoint y: 106, distance: 159.5
click at [0, 106] on app-home "08047224946 Select Location × Looks Raipur, Raipur Default Panel My Panel Engli…" at bounding box center [555, 326] width 1110 height 653
click at [276, 117] on input "Client" at bounding box center [205, 119] width 242 height 22
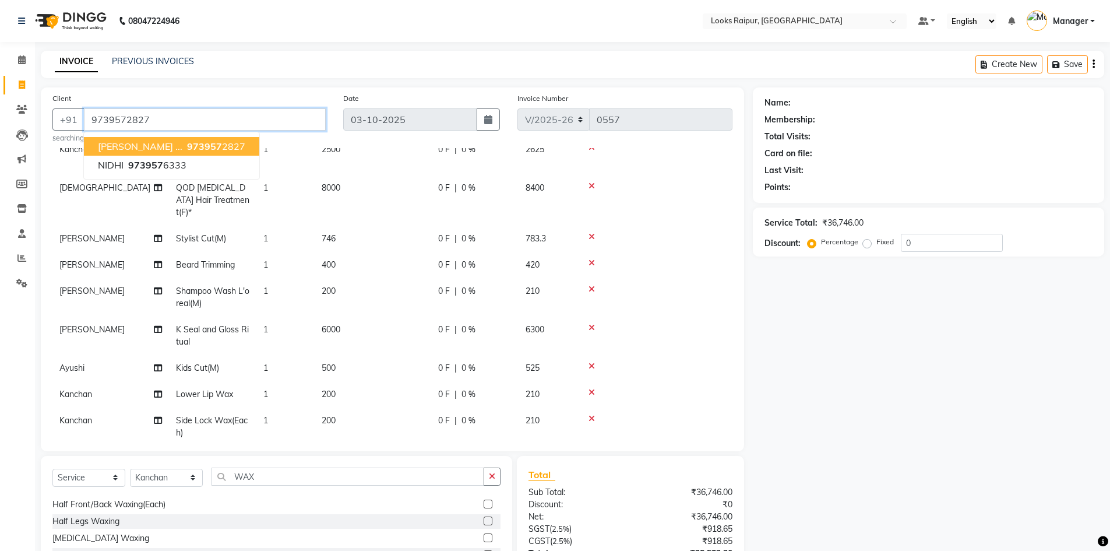
type input "9739572827"
select select "1: Object"
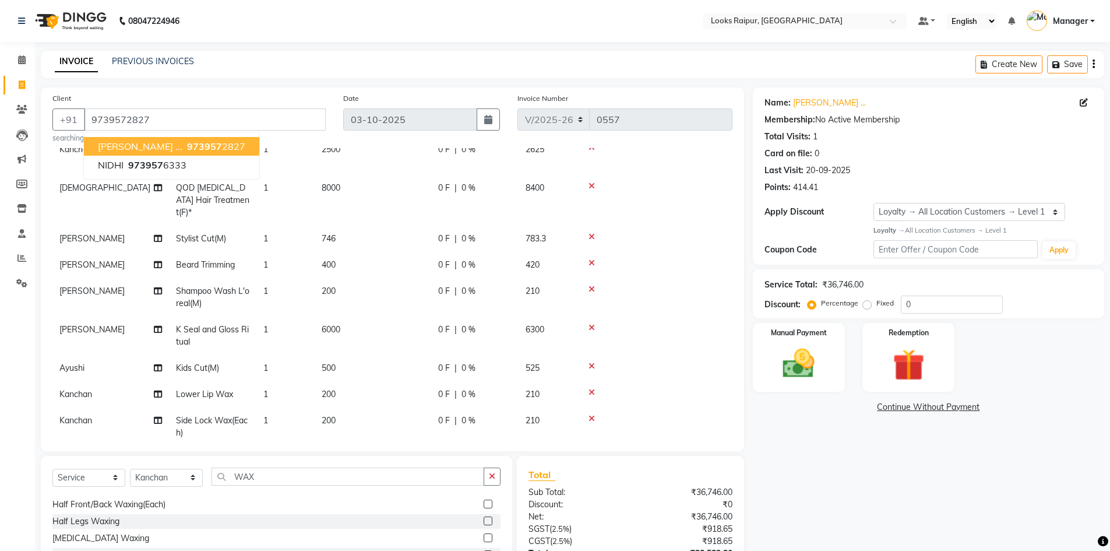
click at [185, 147] on ngb-highlight "973957 2827" at bounding box center [215, 146] width 61 height 12
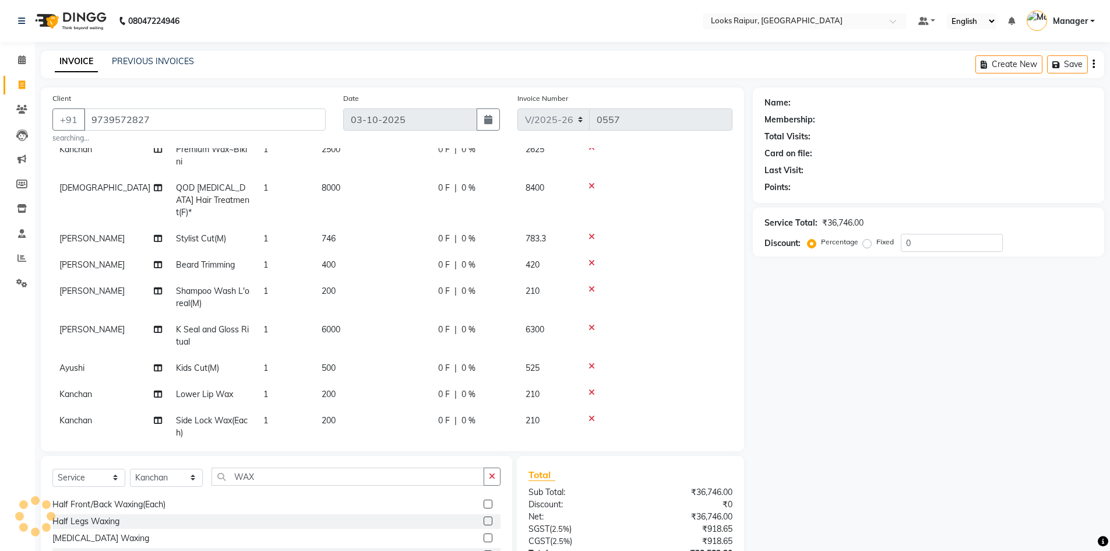
select select "1: Object"
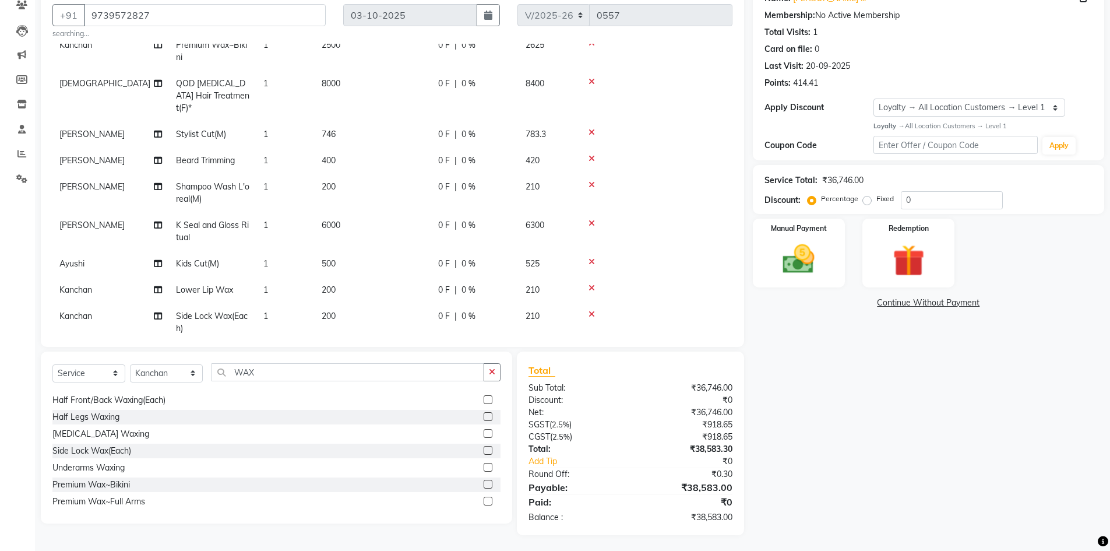
scroll to position [106, 0]
click at [925, 198] on input "0" at bounding box center [952, 198] width 102 height 18
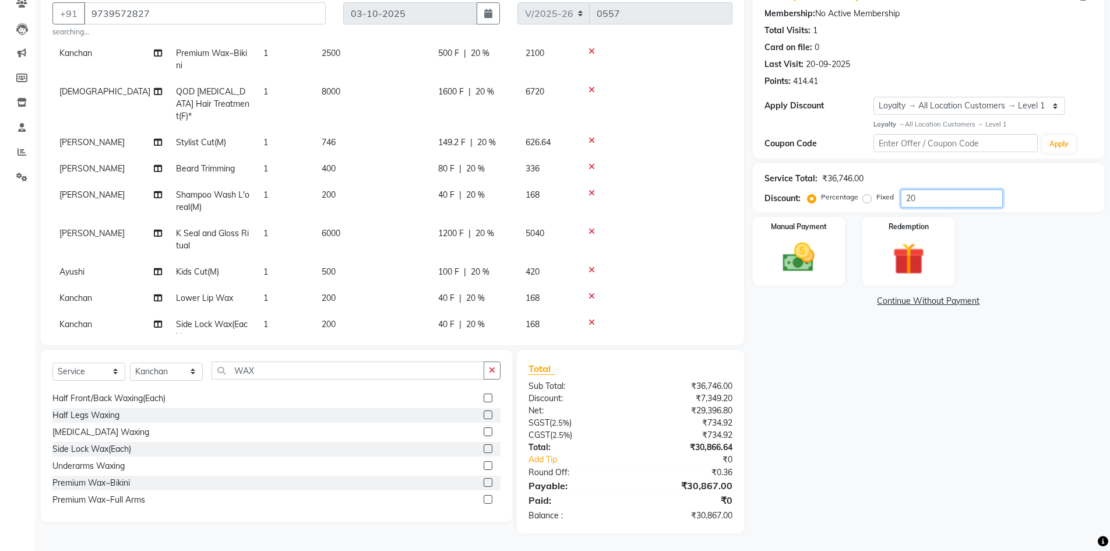
scroll to position [149, 0]
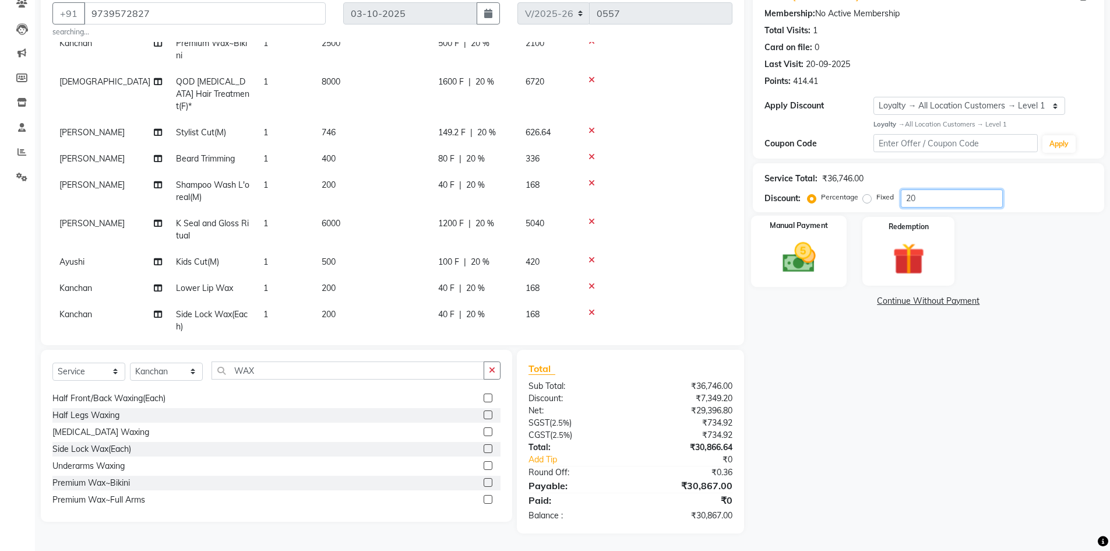
type input "20"
click at [813, 268] on img at bounding box center [799, 257] width 54 height 38
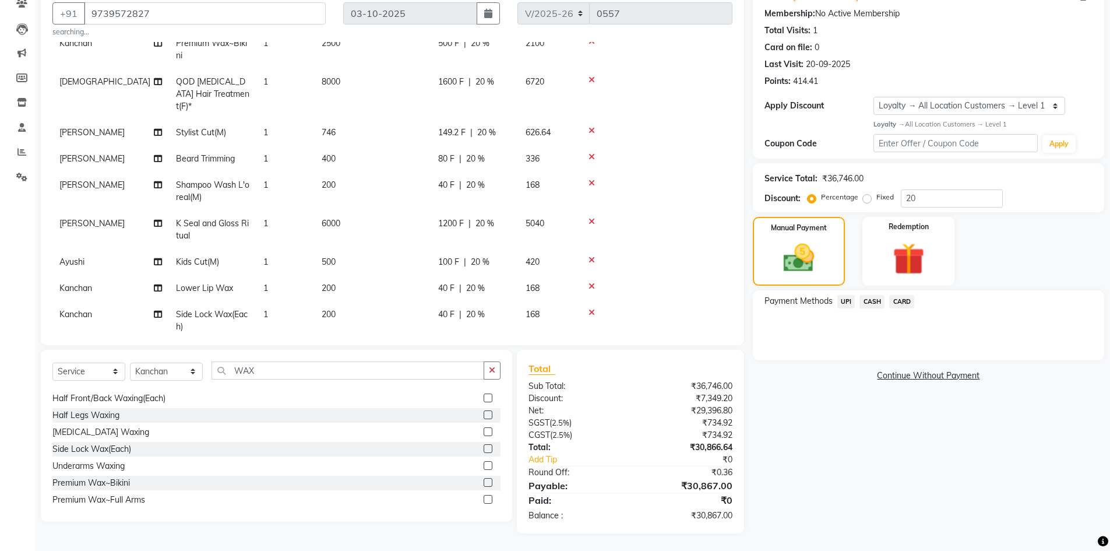
click at [873, 299] on span "CASH" at bounding box center [871, 301] width 25 height 13
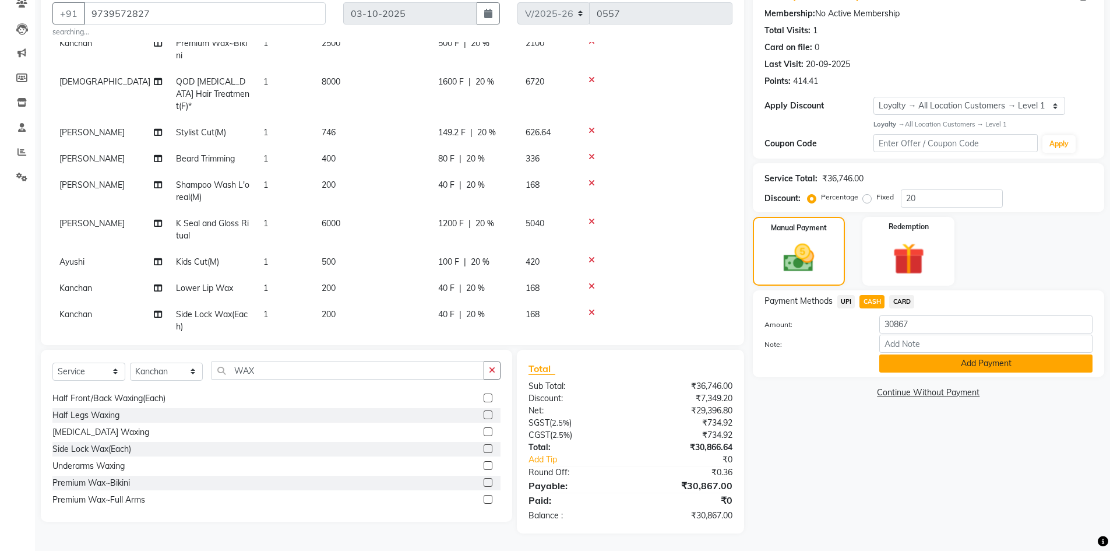
click at [910, 364] on button "Add Payment" at bounding box center [985, 363] width 213 height 18
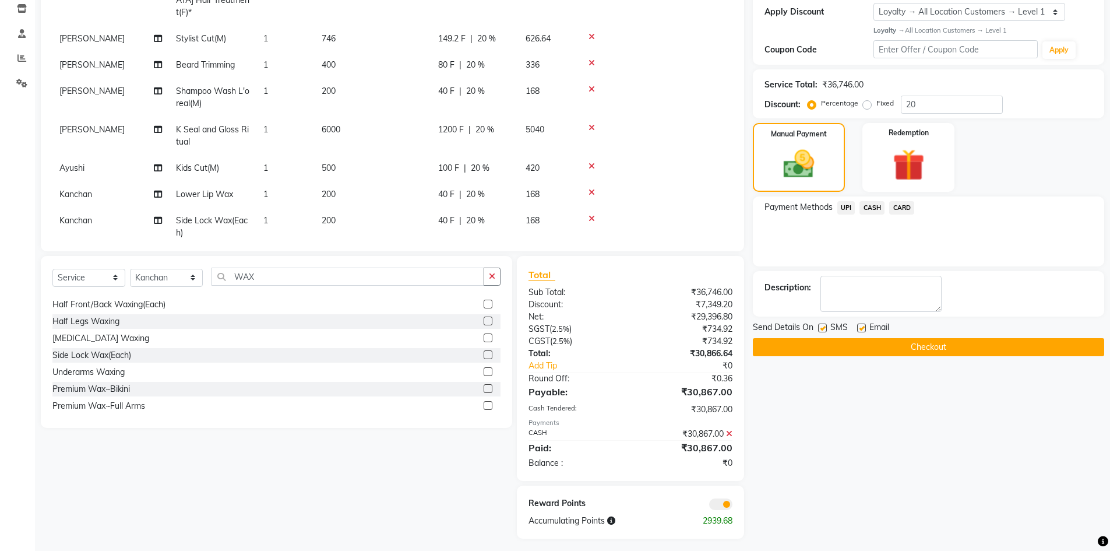
scroll to position [205, 0]
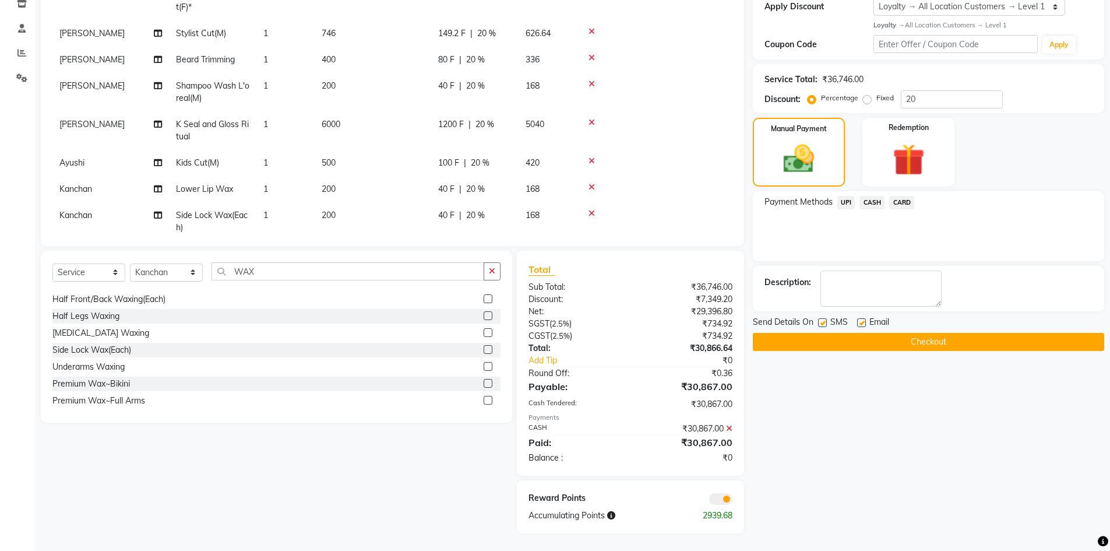
click at [914, 338] on button "Checkout" at bounding box center [928, 342] width 351 height 18
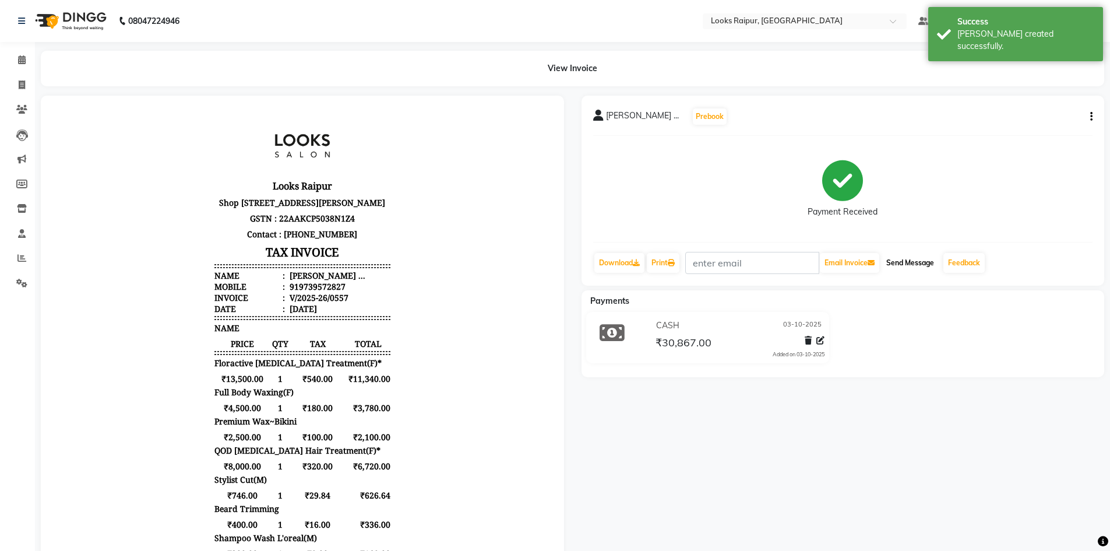
click at [915, 266] on button "Send Message" at bounding box center [910, 263] width 57 height 20
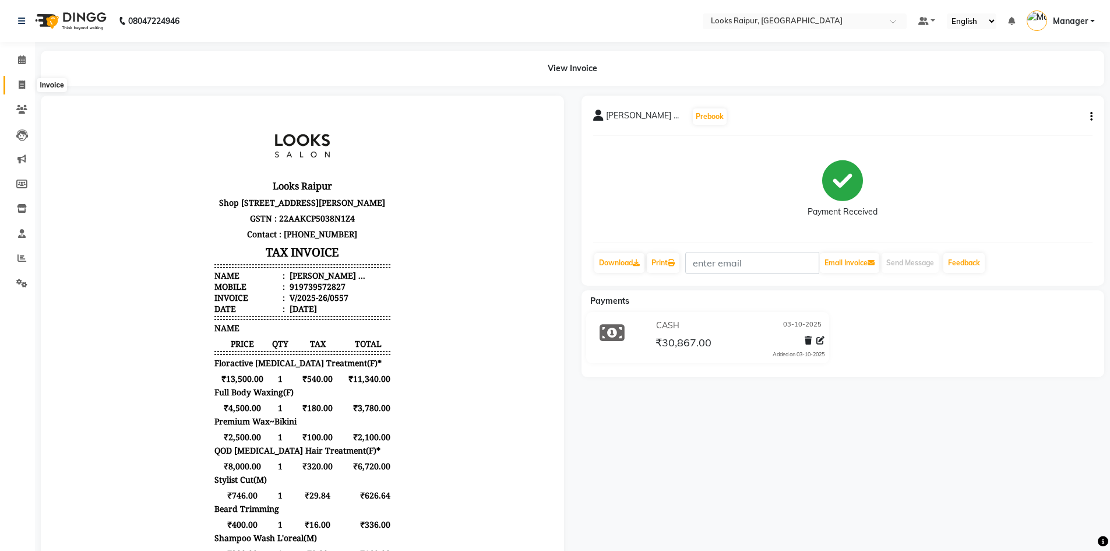
click at [26, 85] on span at bounding box center [22, 85] width 20 height 13
select select "service"
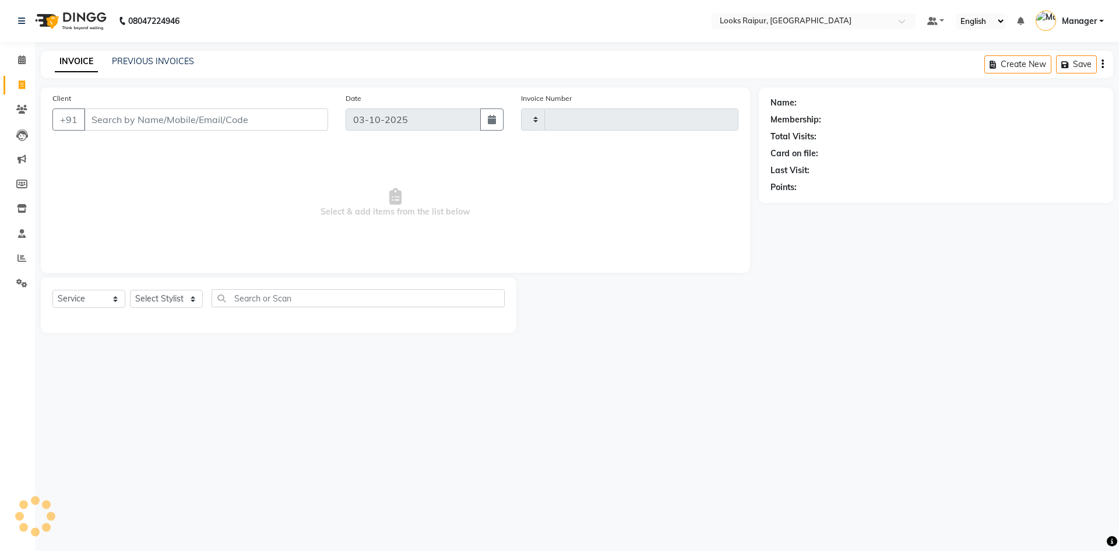
type input "0558"
select select "8606"
click at [192, 298] on select "Select Stylist Akshay_Pdct [PERSON_NAME] [PERSON_NAME] Counter_Sales Dheerendra…" at bounding box center [166, 299] width 73 height 18
select select "85876"
click at [130, 290] on select "Select Stylist Akshay_Pdct [PERSON_NAME] [PERSON_NAME] Counter_Sales Dheerendra…" at bounding box center [166, 299] width 73 height 18
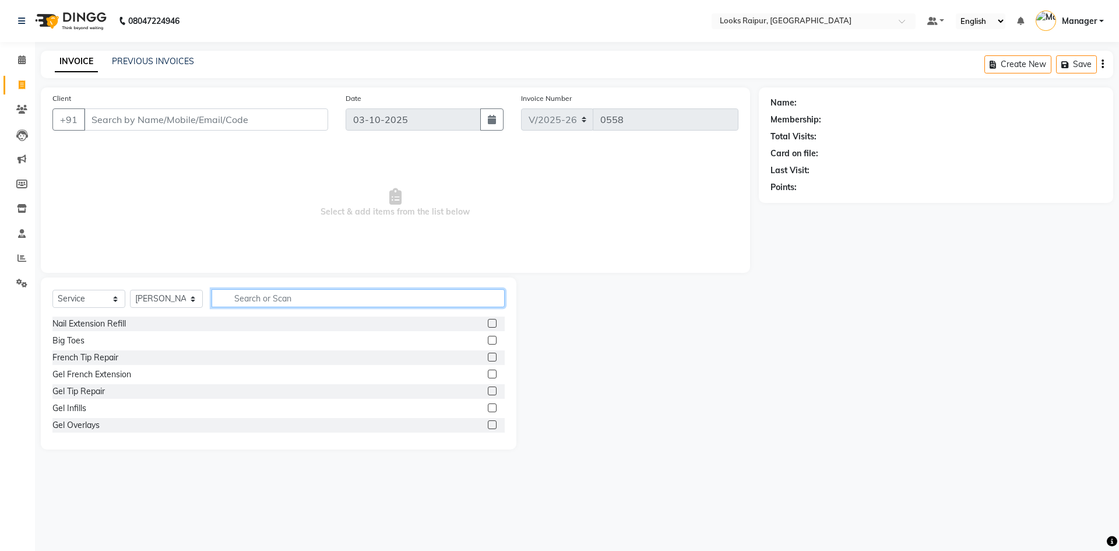
click at [236, 302] on input "text" at bounding box center [358, 298] width 293 height 18
type input "CUT"
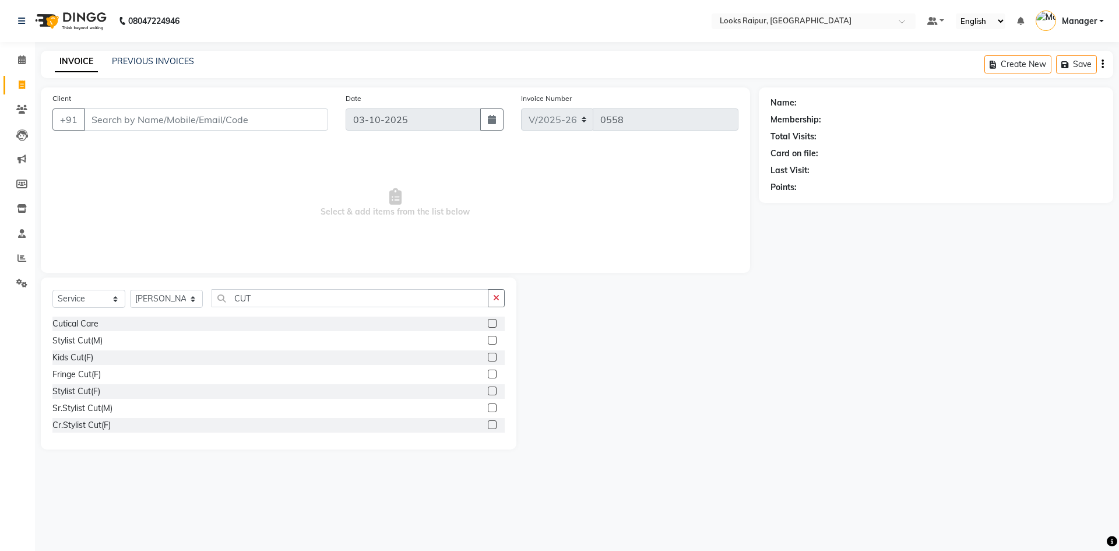
drag, startPoint x: 485, startPoint y: 341, endPoint x: 416, endPoint y: 266, distance: 102.3
click at [488, 341] on label at bounding box center [492, 340] width 9 height 9
click at [488, 341] on input "checkbox" at bounding box center [492, 341] width 8 height 8
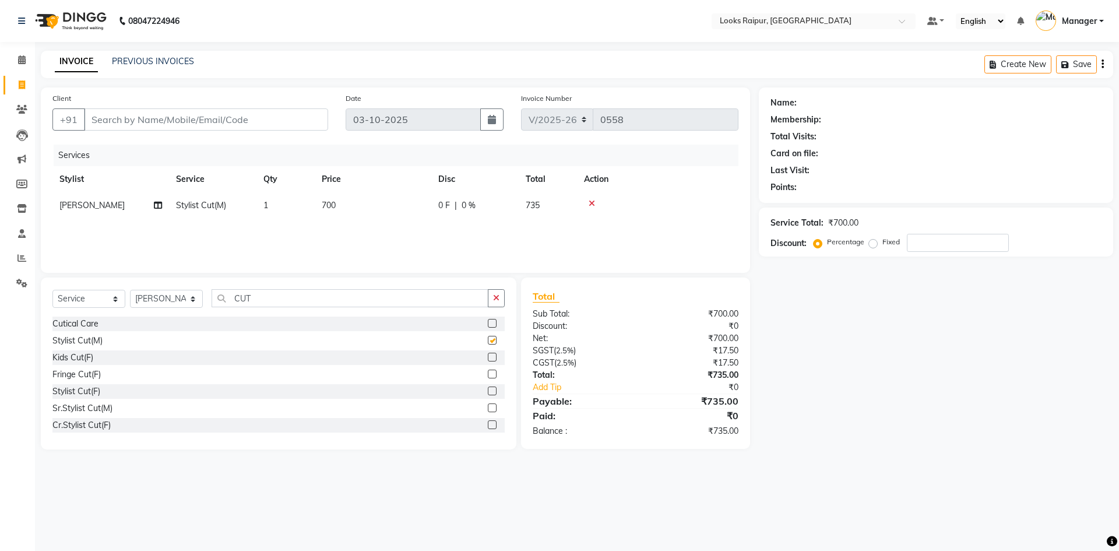
checkbox input "false"
drag, startPoint x: 359, startPoint y: 205, endPoint x: 375, endPoint y: 203, distance: 16.4
click at [364, 205] on td "700" at bounding box center [373, 205] width 117 height 26
select select "85876"
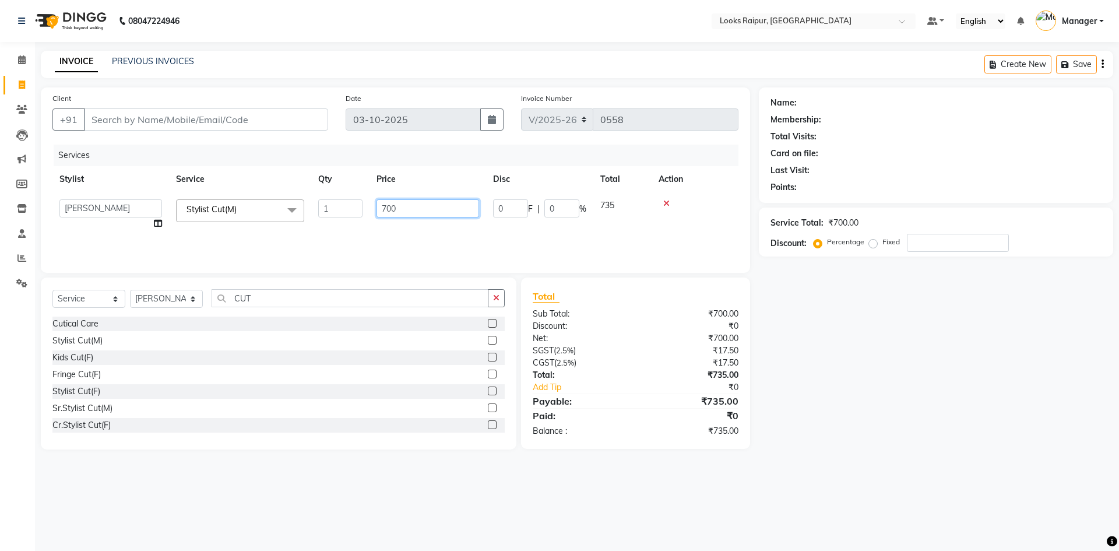
drag, startPoint x: 384, startPoint y: 203, endPoint x: 336, endPoint y: 207, distance: 47.9
click at [336, 207] on tr "Akshay_Pdct [PERSON_NAME] [PERSON_NAME] Counter_Sales Dheerendra_pdct [PERSON_N…" at bounding box center [395, 214] width 686 height 44
type input "746"
click at [275, 294] on input "CUT" at bounding box center [350, 298] width 277 height 18
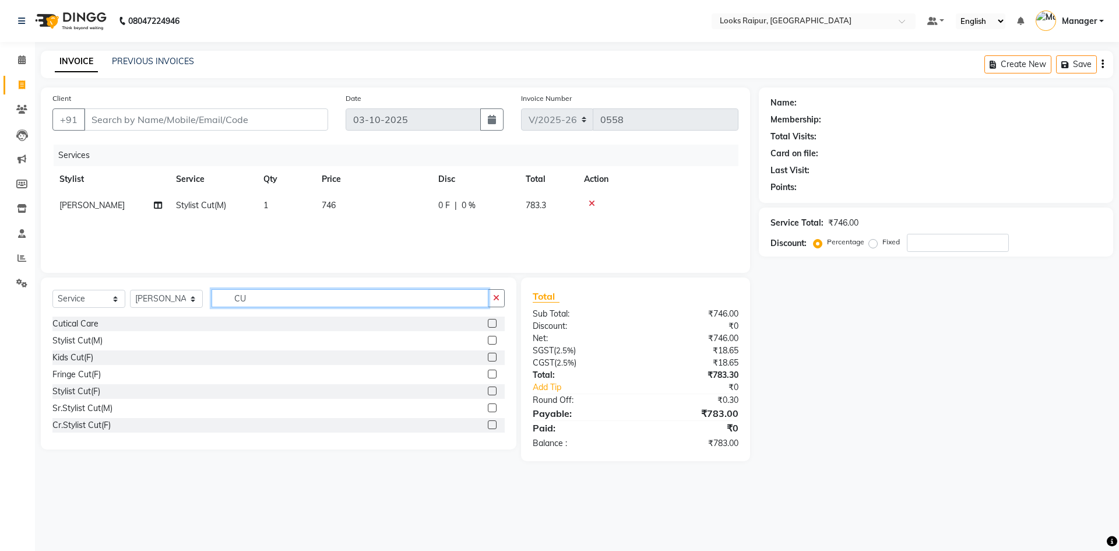
type input "C"
type input "BEARD"
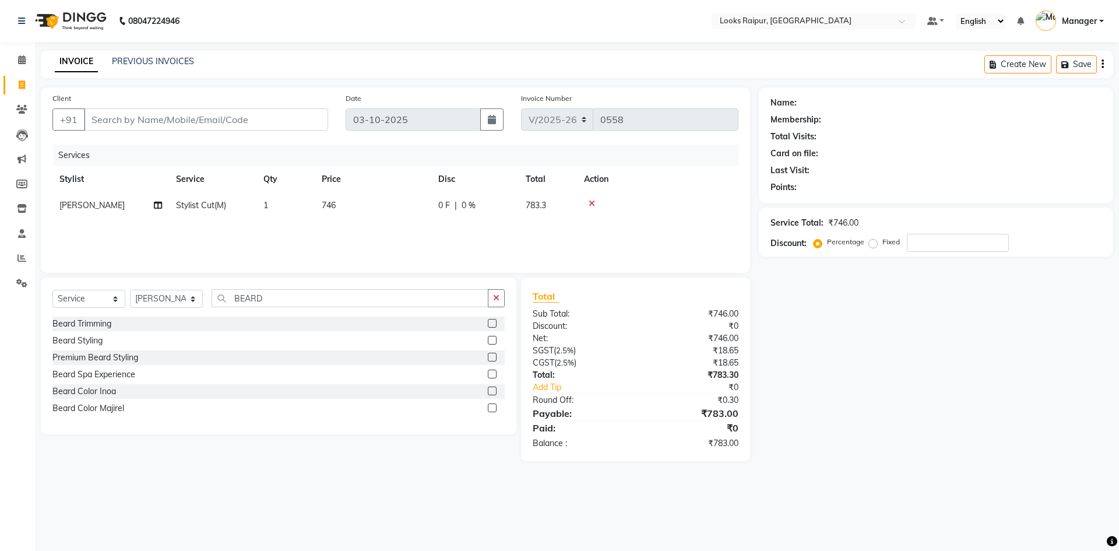
click at [493, 322] on label at bounding box center [492, 323] width 9 height 9
click at [493, 322] on input "checkbox" at bounding box center [492, 324] width 8 height 8
drag, startPoint x: 375, startPoint y: 229, endPoint x: 381, endPoint y: 230, distance: 6.4
click at [381, 230] on td "500" at bounding box center [373, 232] width 117 height 26
checkbox input "false"
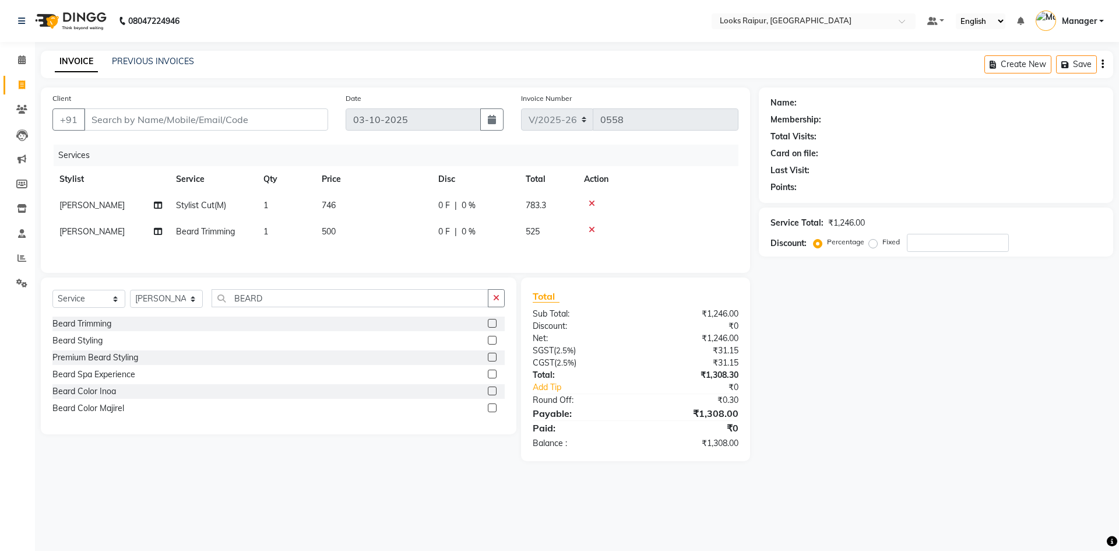
select select "85876"
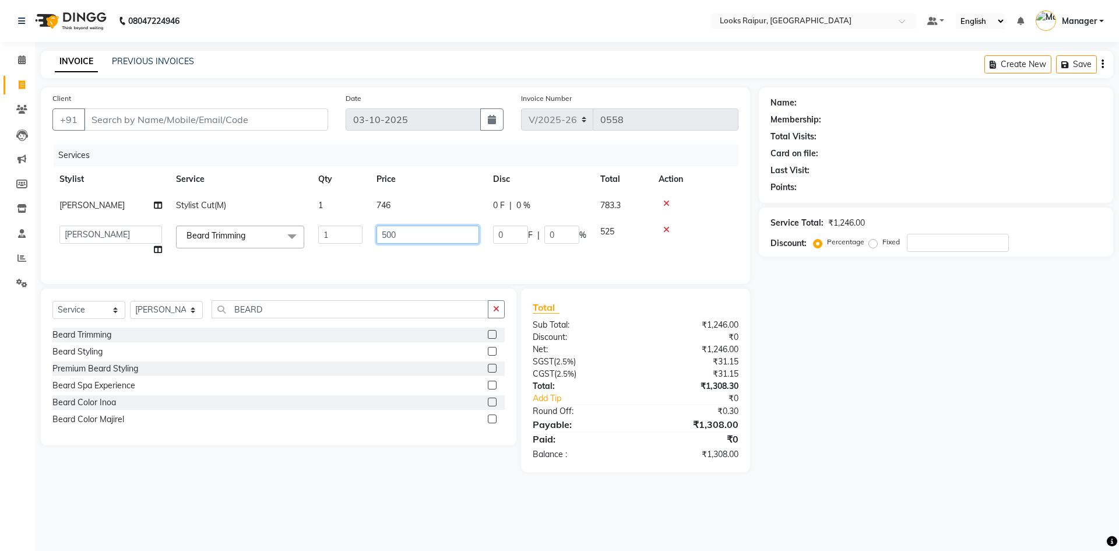
drag, startPoint x: 417, startPoint y: 224, endPoint x: 351, endPoint y: 239, distance: 67.6
click at [351, 239] on tr "Akshay_Pdct [PERSON_NAME] [PERSON_NAME] Counter_Sales Dheerendra_pdct [PERSON_N…" at bounding box center [395, 241] width 686 height 44
type input "400"
click at [293, 308] on div "Select Service Product Membership Package Voucher Prepaid Gift Card Select Styl…" at bounding box center [278, 366] width 475 height 157
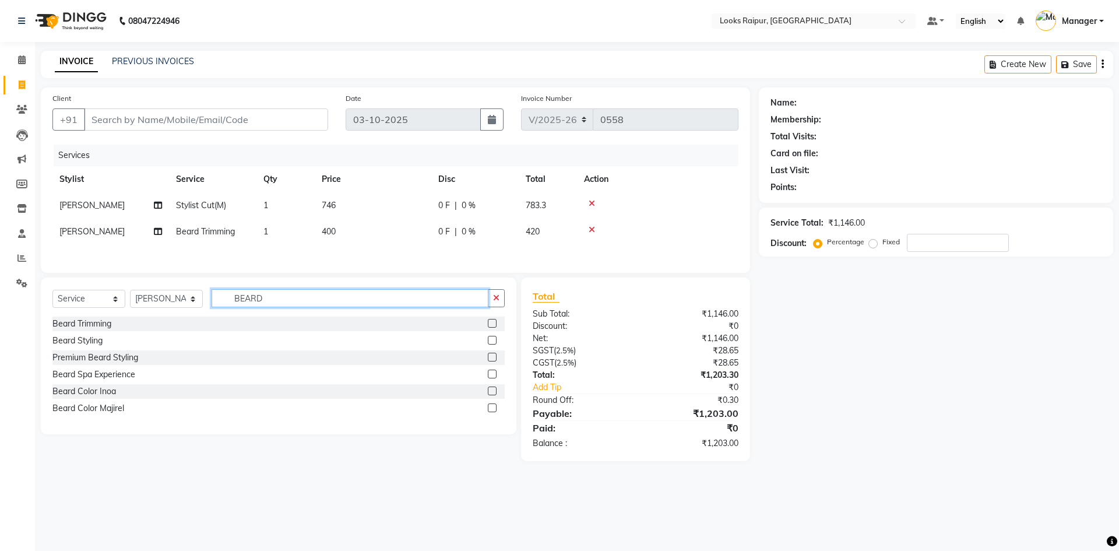
click at [285, 306] on input "BEARD" at bounding box center [350, 298] width 277 height 18
type input "B"
type input "HAIR SP"
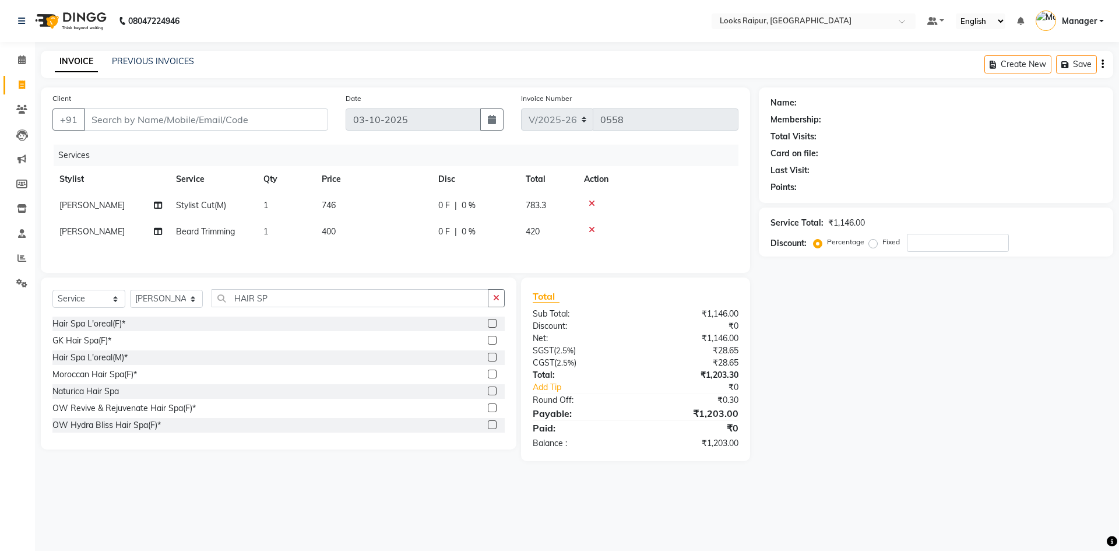
click at [478, 360] on div "Hair Spa L'oreal(M)*" at bounding box center [278, 357] width 452 height 15
click at [488, 359] on label at bounding box center [492, 357] width 9 height 9
click at [488, 359] on input "checkbox" at bounding box center [492, 358] width 8 height 8
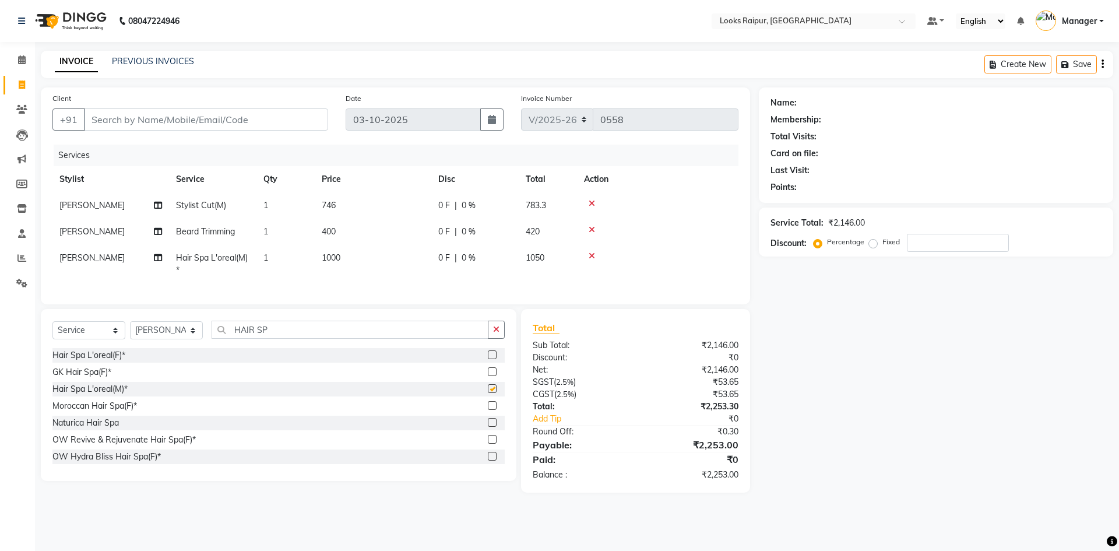
checkbox input "false"
click at [399, 248] on td "1000" at bounding box center [373, 264] width 117 height 38
select select "85876"
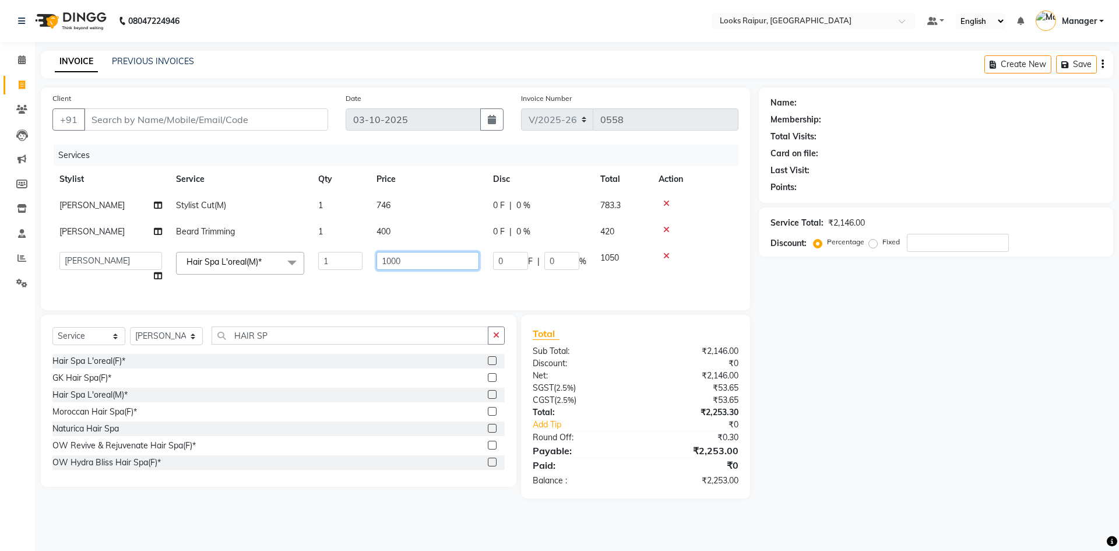
drag, startPoint x: 415, startPoint y: 262, endPoint x: 323, endPoint y: 270, distance: 93.0
click at [323, 270] on tr "Akshay_Pdct Arif Ayan Ayushi Counter_Sales Dheerendra_pdct Dhiraj Hasib Jonny K…" at bounding box center [395, 267] width 686 height 44
type input "2000"
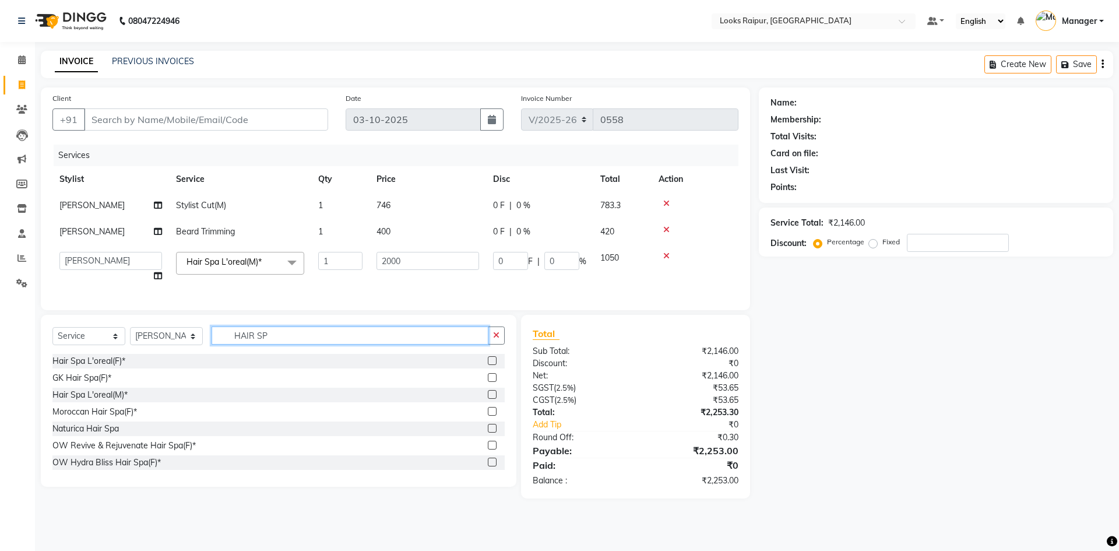
click at [291, 337] on input "HAIR SP" at bounding box center [350, 335] width 277 height 18
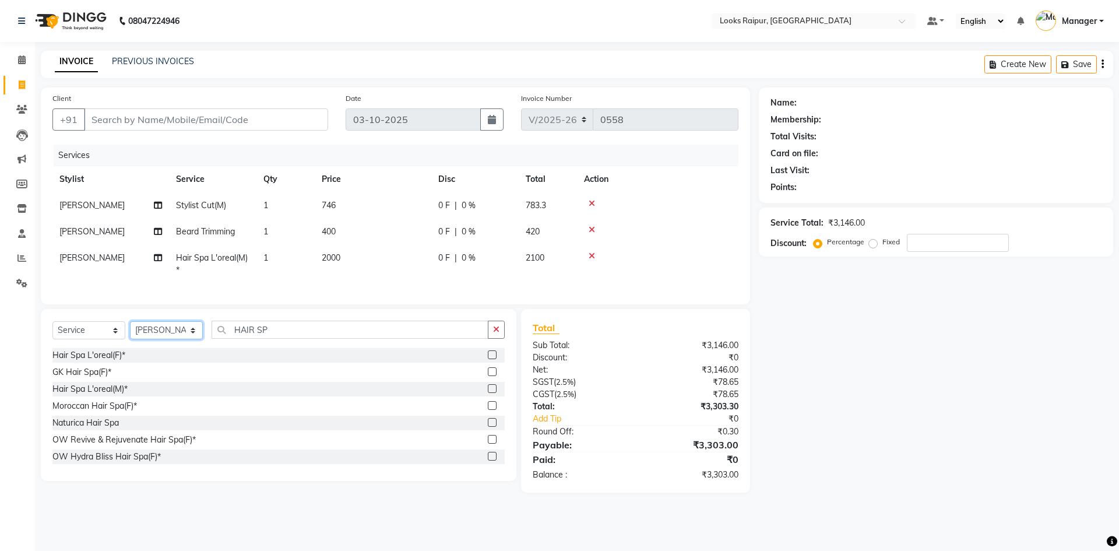
click at [192, 334] on select "Select Stylist Akshay_Pdct [PERSON_NAME] [PERSON_NAME] Counter_Sales Dheerendra…" at bounding box center [166, 330] width 73 height 18
select select "89280"
click at [130, 330] on select "Select Stylist Akshay_Pdct [PERSON_NAME] [PERSON_NAME] Counter_Sales Dheerendra…" at bounding box center [166, 330] width 73 height 18
click at [280, 339] on input "HAIR SP" at bounding box center [350, 329] width 277 height 18
click at [488, 427] on label at bounding box center [492, 422] width 9 height 9
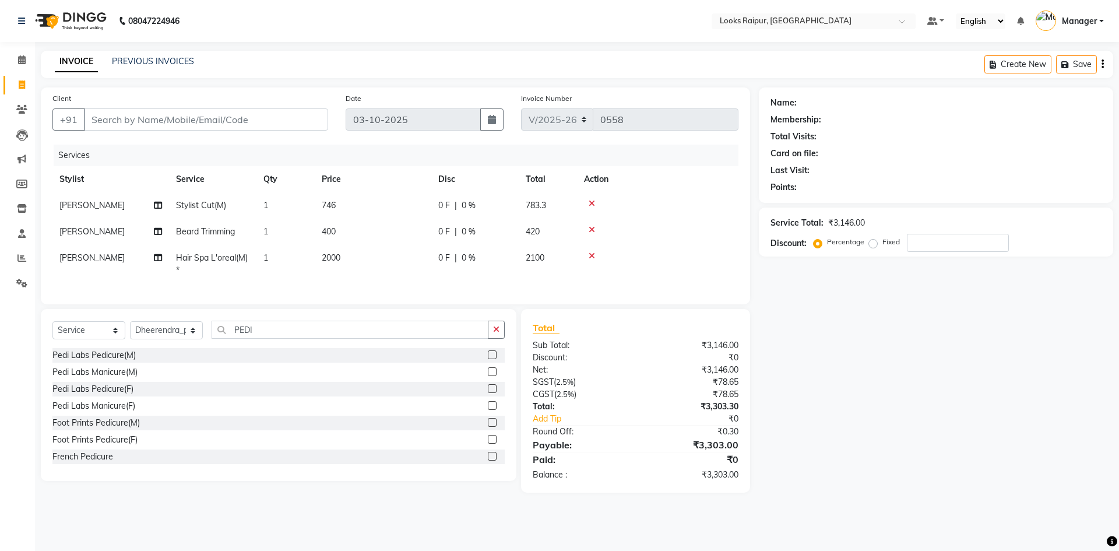
click at [488, 427] on input "checkbox" at bounding box center [492, 423] width 8 height 8
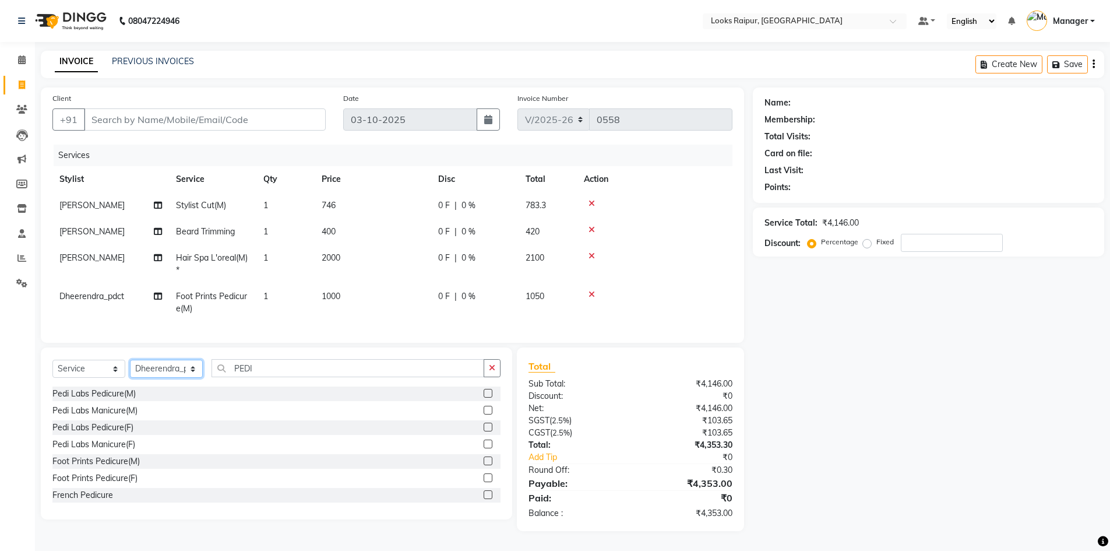
click at [196, 378] on select "Select Stylist Akshay_Pdct [PERSON_NAME] [PERSON_NAME] Counter_Sales Dheerendra…" at bounding box center [166, 369] width 73 height 18
click at [130, 368] on select "Select Stylist Akshay_Pdct [PERSON_NAME] [PERSON_NAME] Counter_Sales Dheerendra…" at bounding box center [166, 369] width 73 height 18
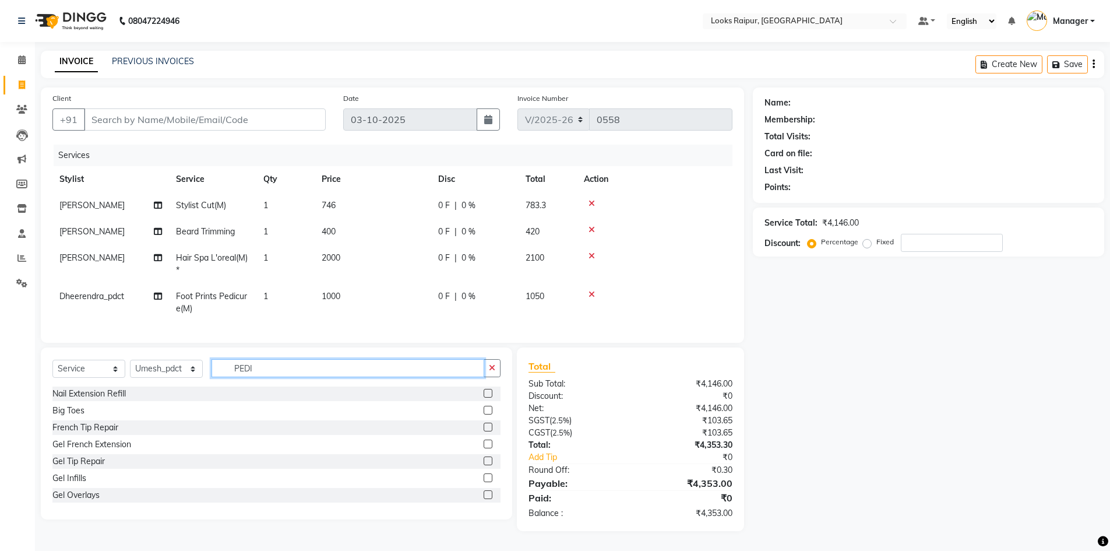
click at [258, 377] on input "PEDI" at bounding box center [348, 368] width 273 height 18
click at [264, 377] on input "PEDI" at bounding box center [348, 368] width 273 height 18
click at [484, 447] on label at bounding box center [488, 443] width 9 height 9
click at [484, 447] on input "checkbox" at bounding box center [488, 445] width 8 height 8
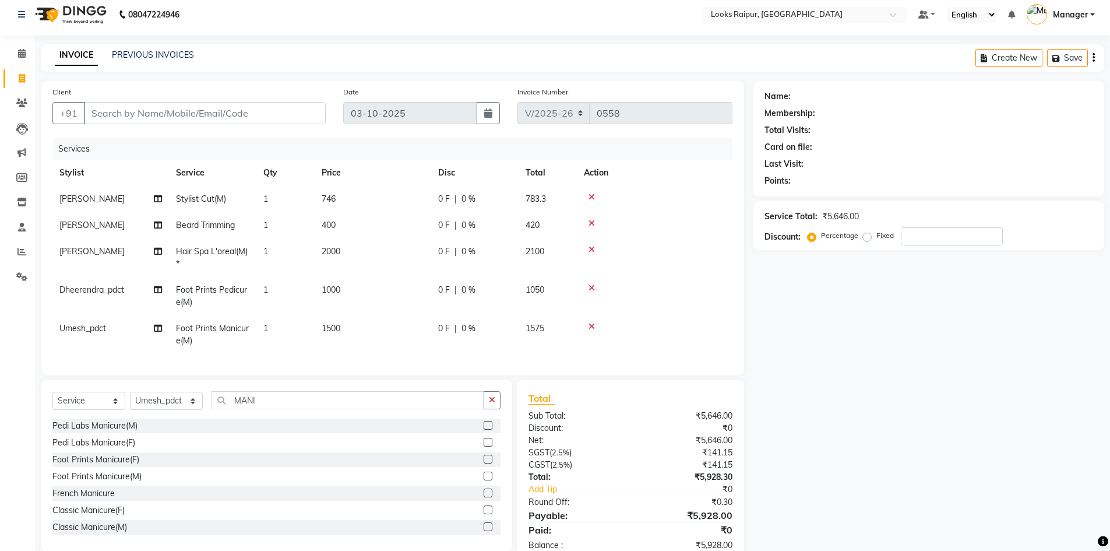
drag, startPoint x: 368, startPoint y: 318, endPoint x: 388, endPoint y: 316, distance: 20.5
click at [368, 318] on td "1500" at bounding box center [373, 334] width 117 height 38
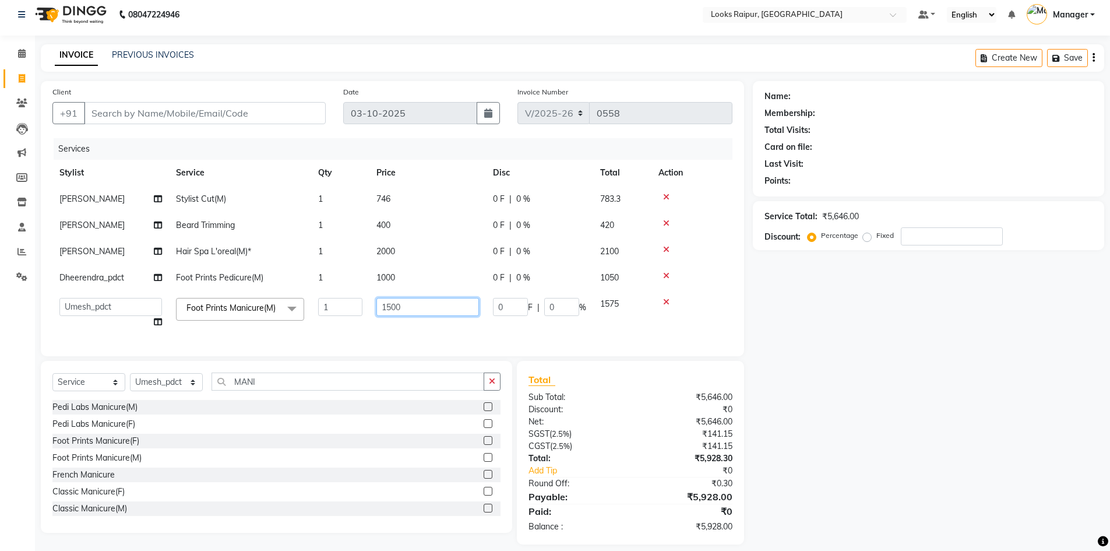
drag, startPoint x: 413, startPoint y: 304, endPoint x: 354, endPoint y: 302, distance: 58.9
click at [354, 302] on tr "Akshay_Pdct Arif Ayan Ayushi Counter_Sales Dheerendra_pdct Dhiraj Hasib Jonny K…" at bounding box center [392, 313] width 680 height 44
click at [411, 334] on td "1000" at bounding box center [427, 313] width 117 height 44
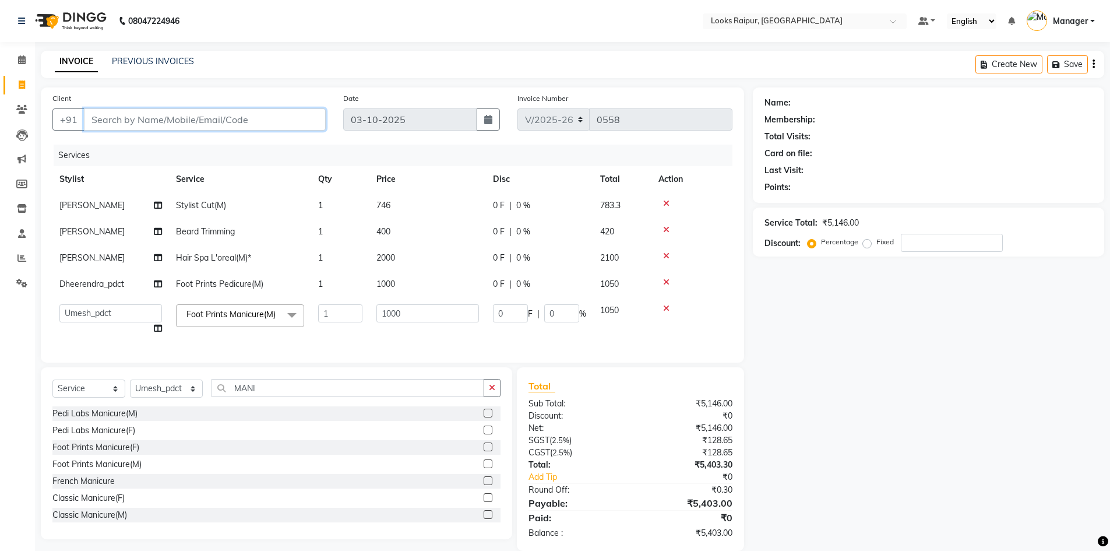
click at [158, 120] on input "Client" at bounding box center [205, 119] width 242 height 22
click at [291, 120] on span "Add Client" at bounding box center [296, 120] width 46 height 12
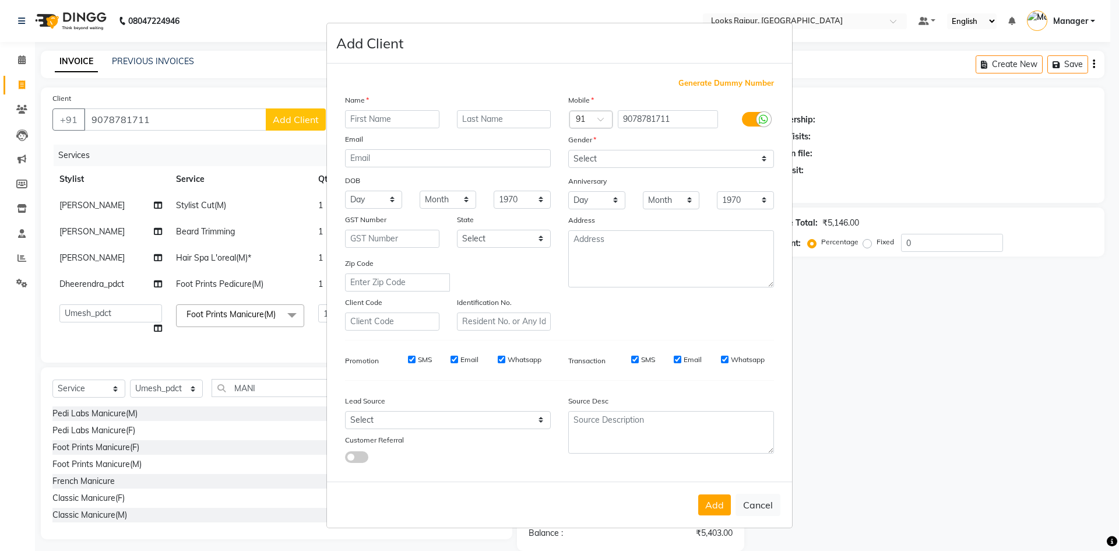
click at [374, 125] on input "text" at bounding box center [392, 119] width 94 height 18
click at [490, 115] on input "text" at bounding box center [504, 119] width 94 height 18
drag, startPoint x: 760, startPoint y: 156, endPoint x: 749, endPoint y: 165, distance: 14.5
click at [760, 156] on select "Select [DEMOGRAPHIC_DATA] [DEMOGRAPHIC_DATA] Other Prefer Not To Say" at bounding box center [671, 159] width 206 height 18
click at [568, 150] on select "Select [DEMOGRAPHIC_DATA] [DEMOGRAPHIC_DATA] Other Prefer Not To Say" at bounding box center [671, 159] width 206 height 18
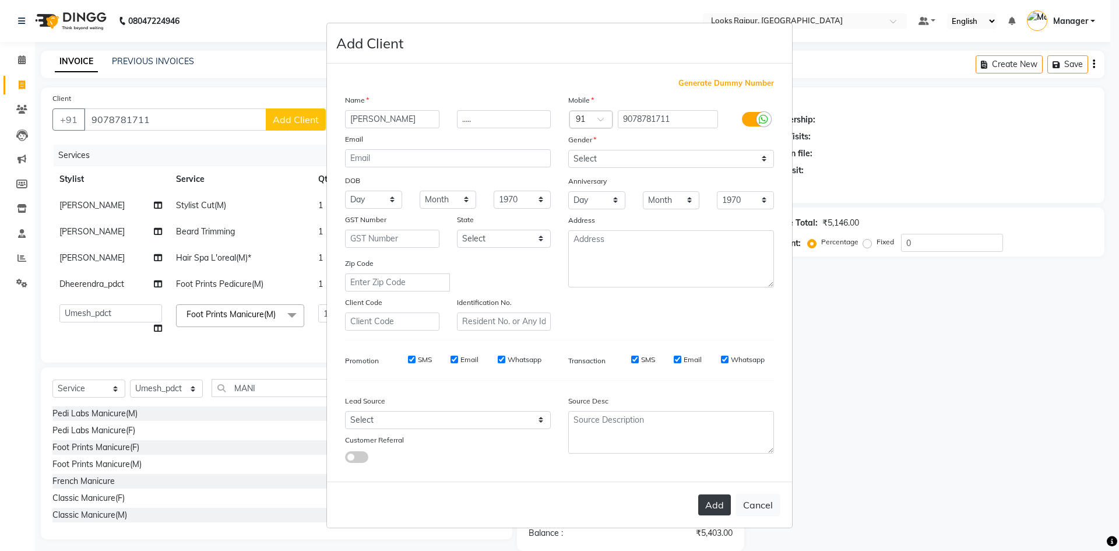
click at [710, 506] on button "Add" at bounding box center [714, 504] width 33 height 21
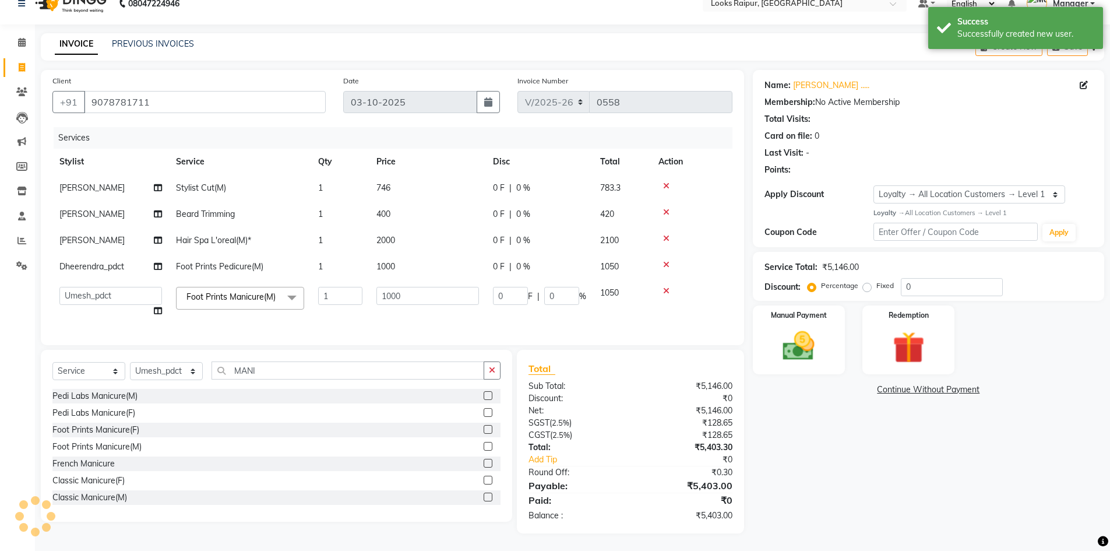
scroll to position [31, 0]
drag, startPoint x: 732, startPoint y: 458, endPoint x: 633, endPoint y: 443, distance: 100.2
click at [633, 443] on div "₹5,403.30" at bounding box center [685, 447] width 111 height 12
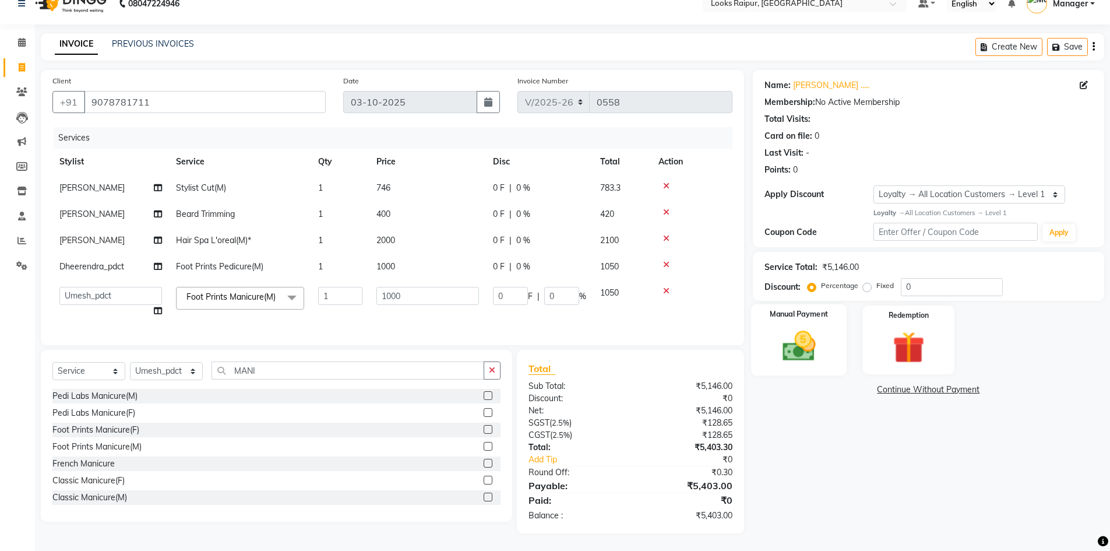
click at [802, 350] on img at bounding box center [799, 346] width 54 height 38
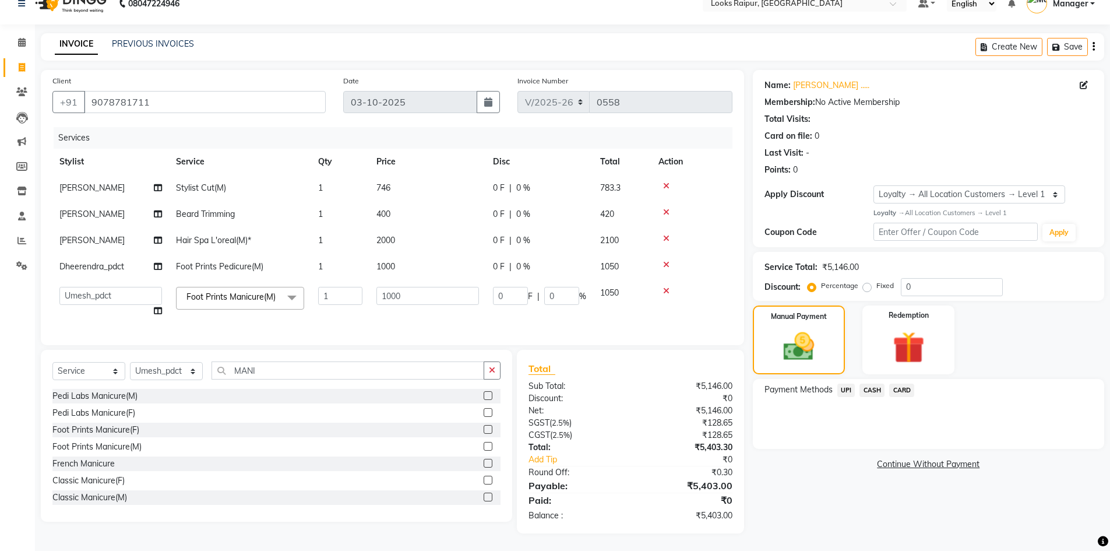
click at [846, 383] on span "UPI" at bounding box center [846, 389] width 18 height 13
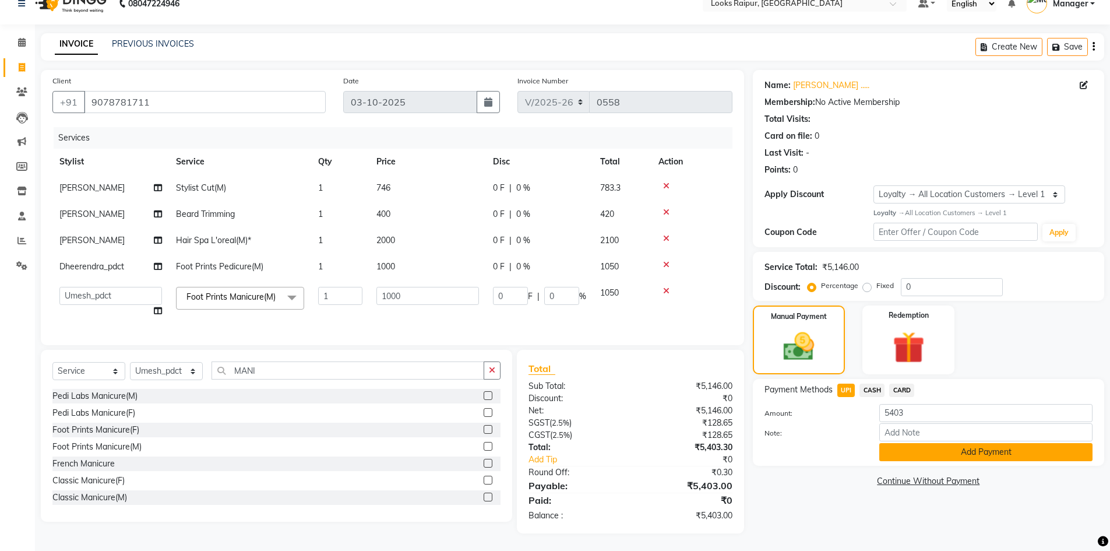
click at [901, 444] on button "Add Payment" at bounding box center [985, 452] width 213 height 18
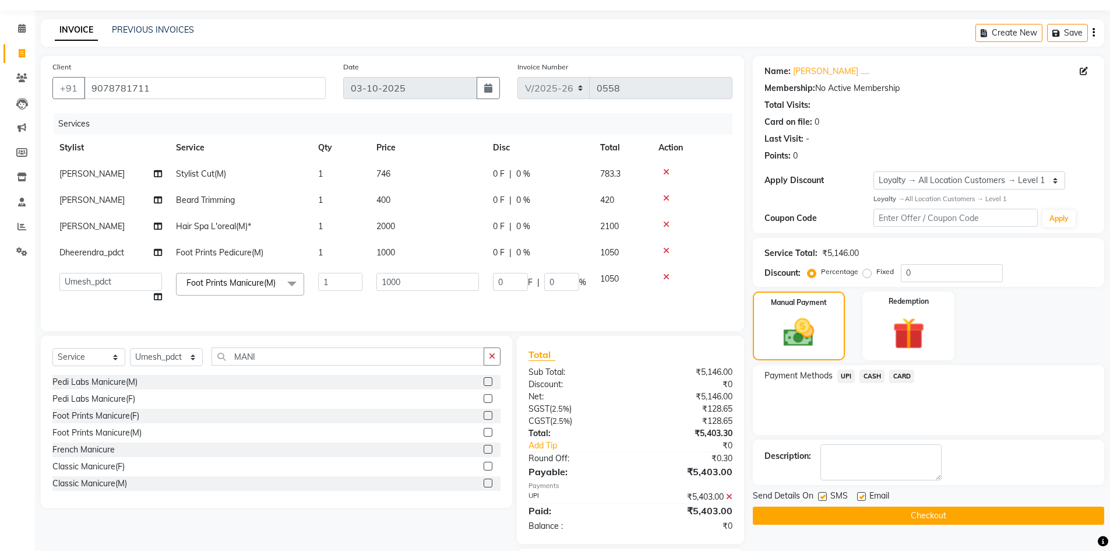
click at [892, 515] on button "Checkout" at bounding box center [928, 515] width 351 height 18
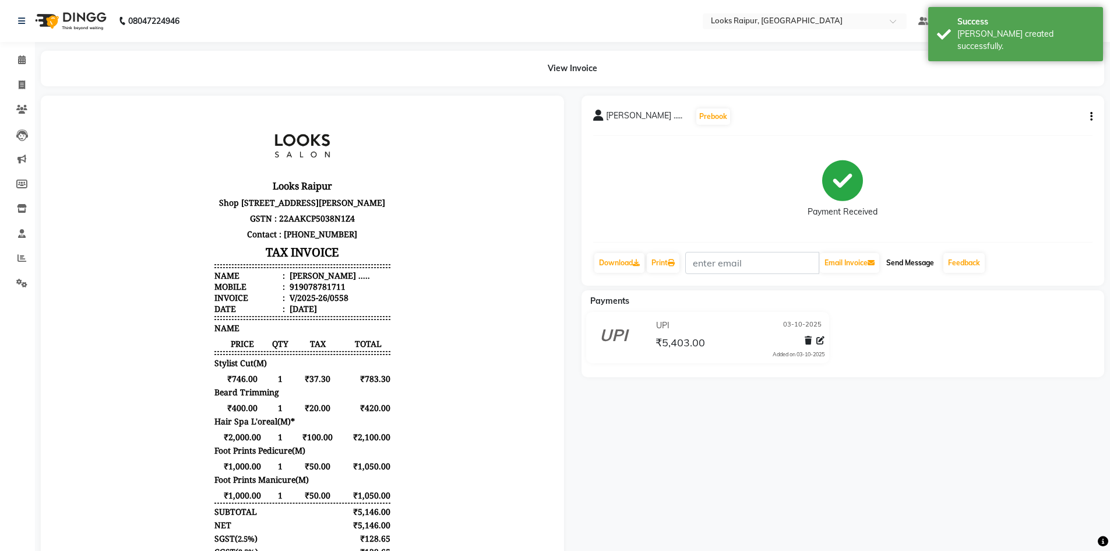
click at [923, 261] on button "Send Message" at bounding box center [910, 263] width 57 height 20
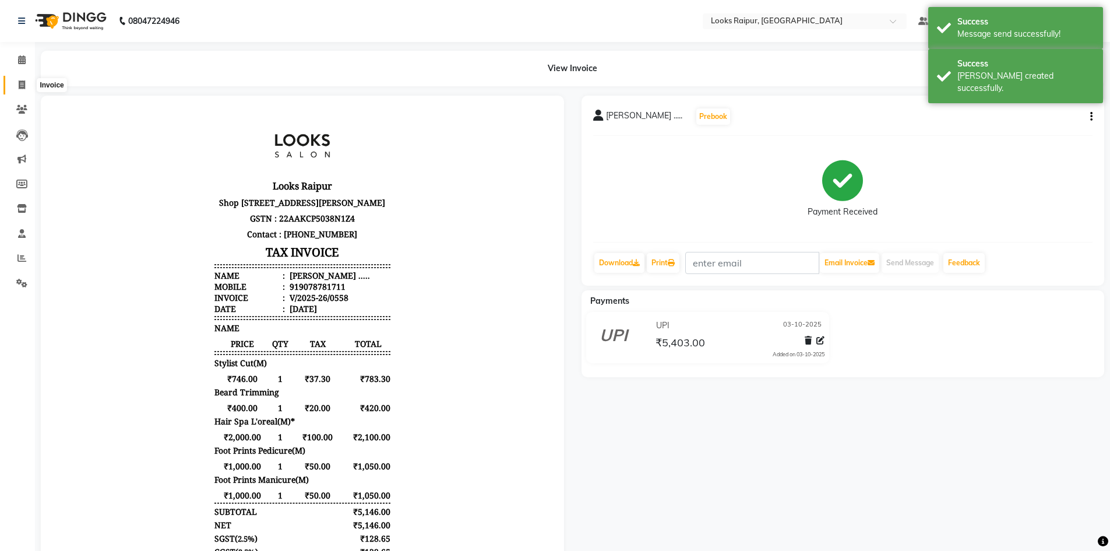
click at [22, 84] on icon at bounding box center [22, 84] width 6 height 9
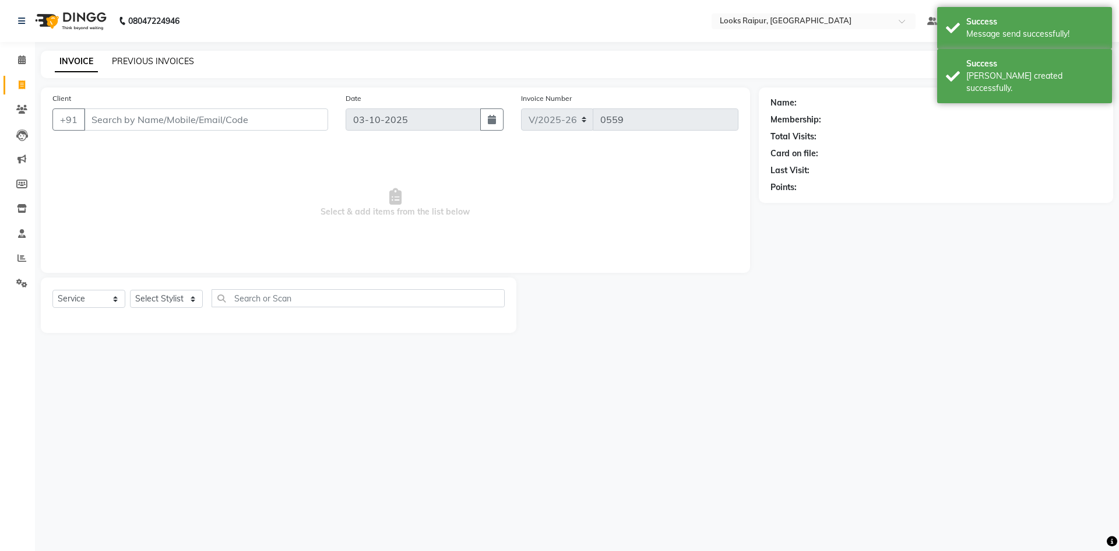
click at [137, 62] on link "PREVIOUS INVOICES" at bounding box center [153, 61] width 82 height 10
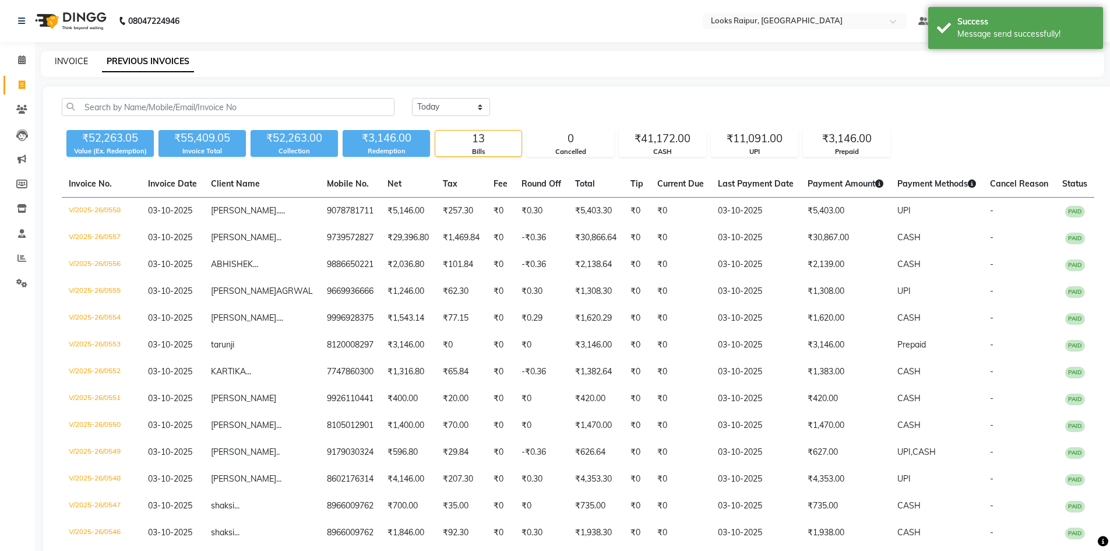
click at [71, 59] on link "INVOICE" at bounding box center [71, 61] width 33 height 10
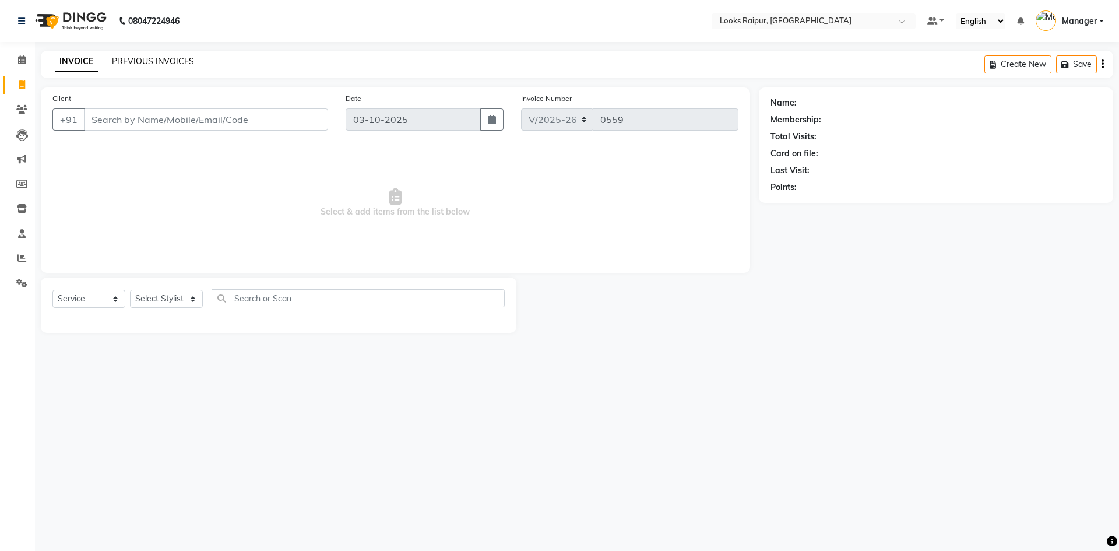
click at [164, 57] on link "PREVIOUS INVOICES" at bounding box center [153, 61] width 82 height 10
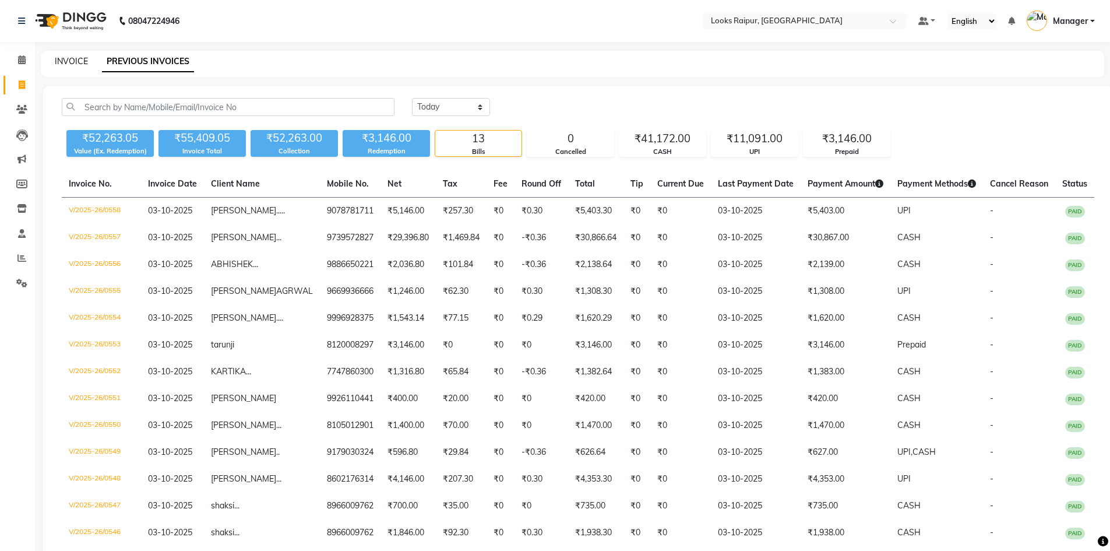
click at [73, 58] on link "INVOICE" at bounding box center [71, 61] width 33 height 10
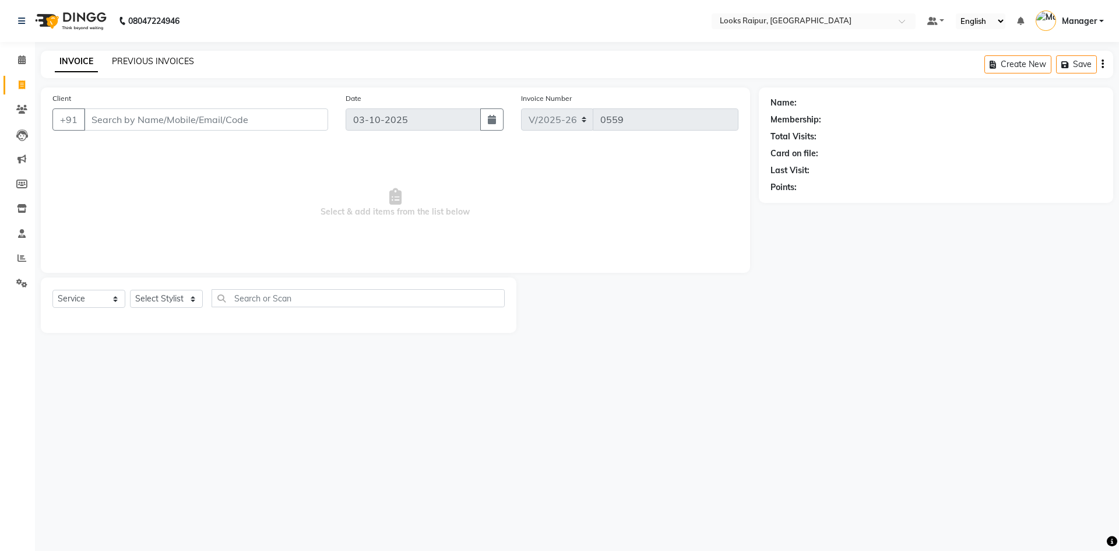
click at [166, 66] on link "PREVIOUS INVOICES" at bounding box center [153, 61] width 82 height 10
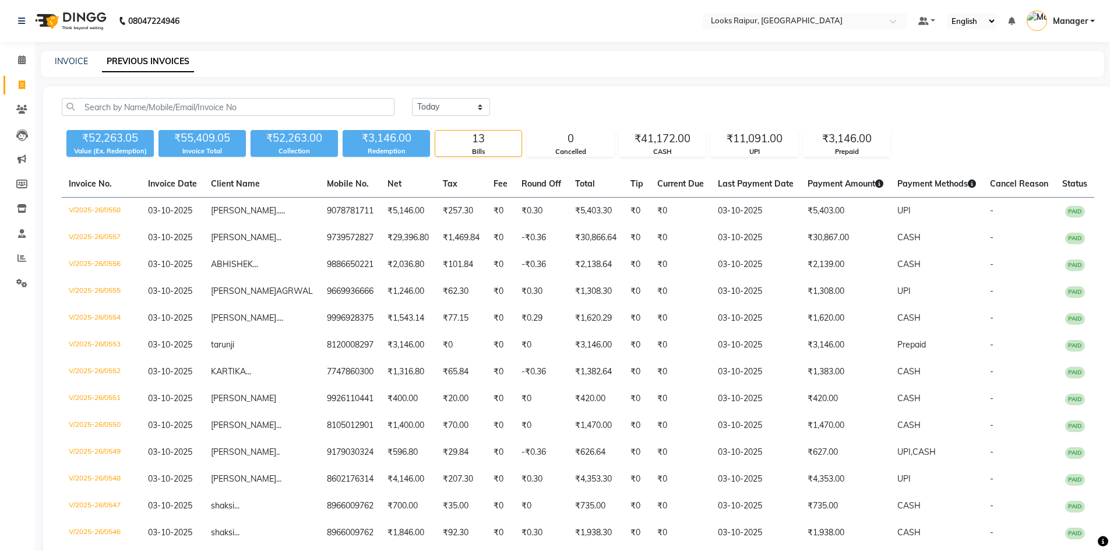
click at [44, 73] on div "INVOICE PREVIOUS INVOICES" at bounding box center [572, 64] width 1063 height 26
click at [75, 63] on link "INVOICE" at bounding box center [71, 61] width 33 height 10
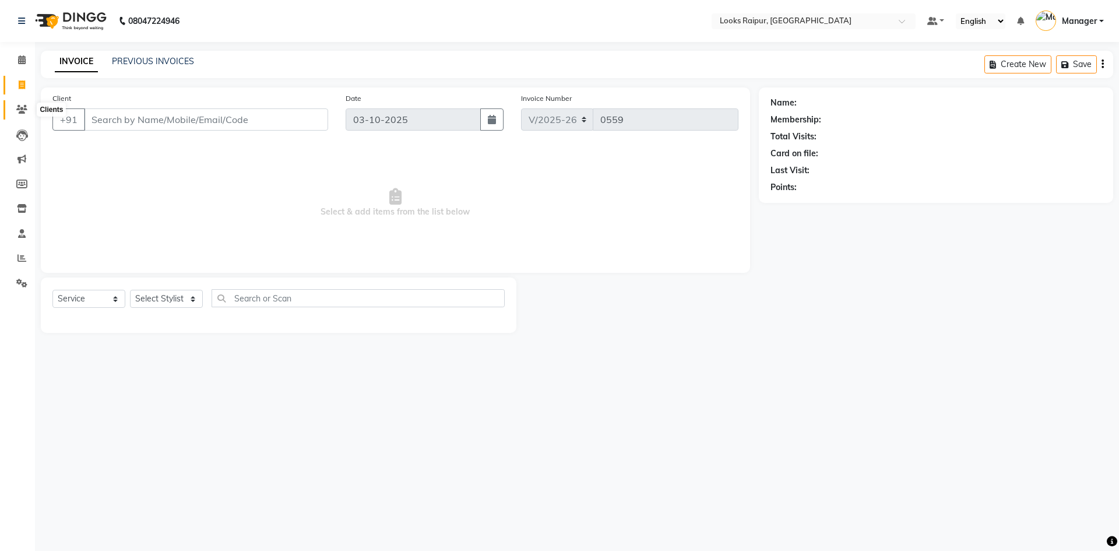
click at [22, 110] on icon at bounding box center [21, 109] width 11 height 9
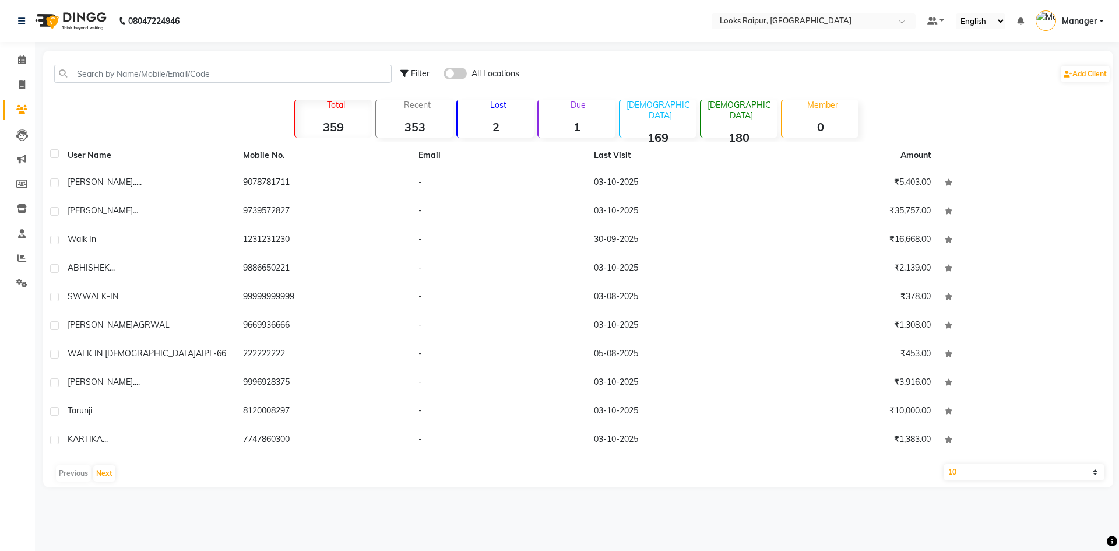
click at [15, 248] on li "Reports" at bounding box center [17, 258] width 35 height 25
click at [15, 235] on span at bounding box center [22, 233] width 20 height 13
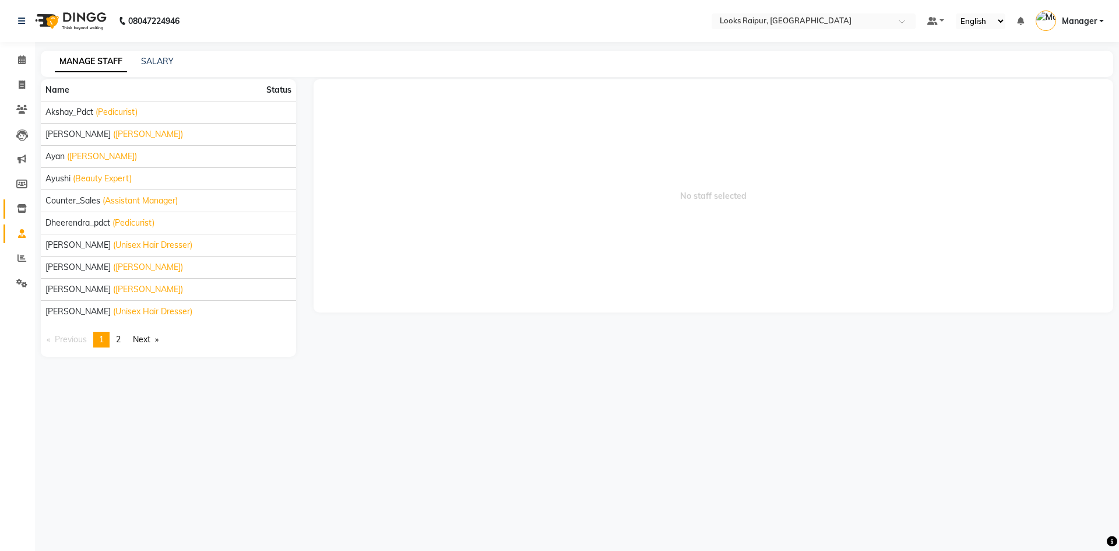
click at [26, 203] on span at bounding box center [22, 208] width 20 height 13
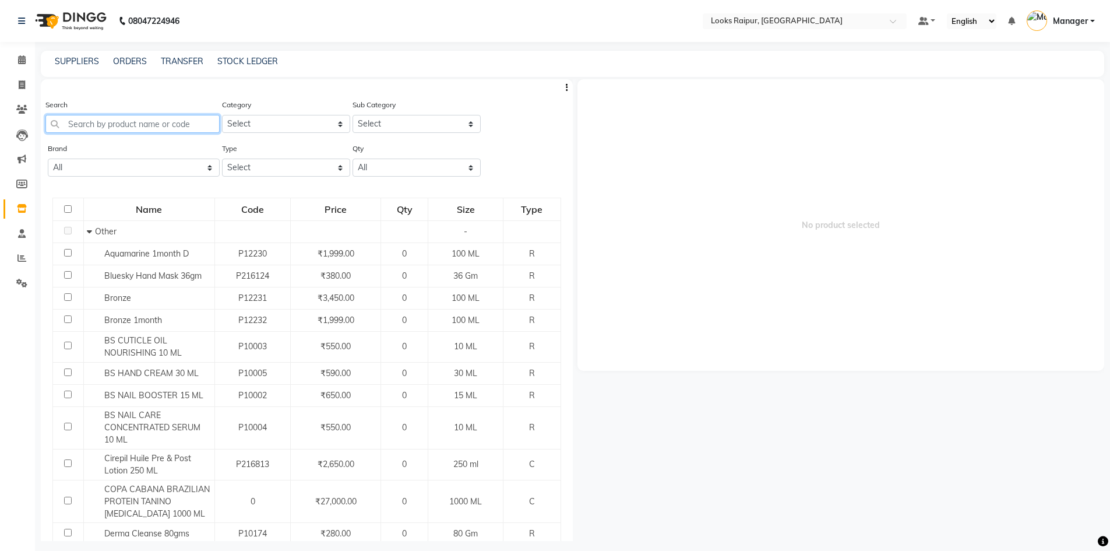
click at [98, 121] on input "text" at bounding box center [132, 124] width 174 height 18
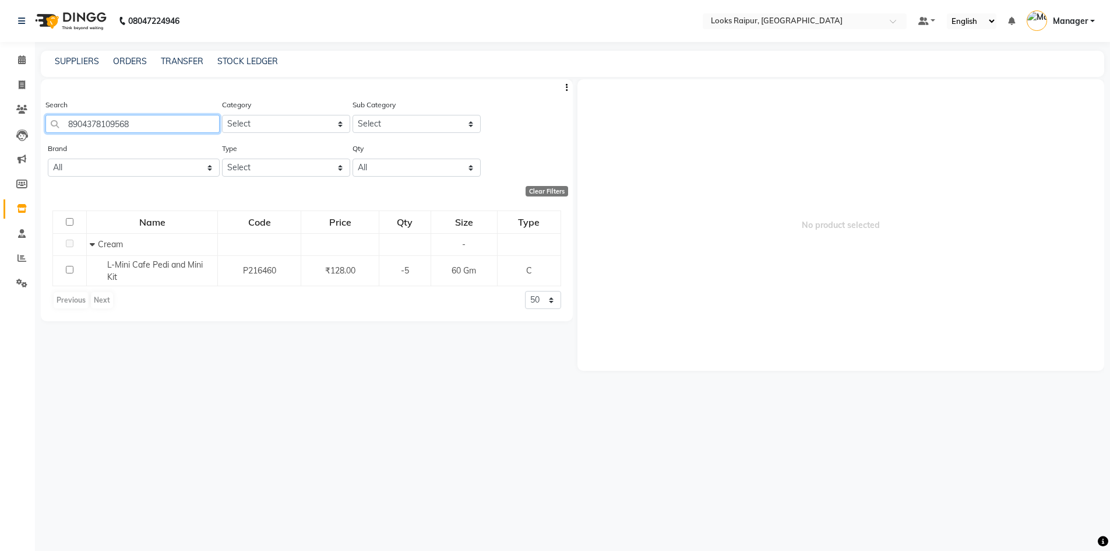
click at [145, 124] on input "8904378109568" at bounding box center [132, 124] width 174 height 18
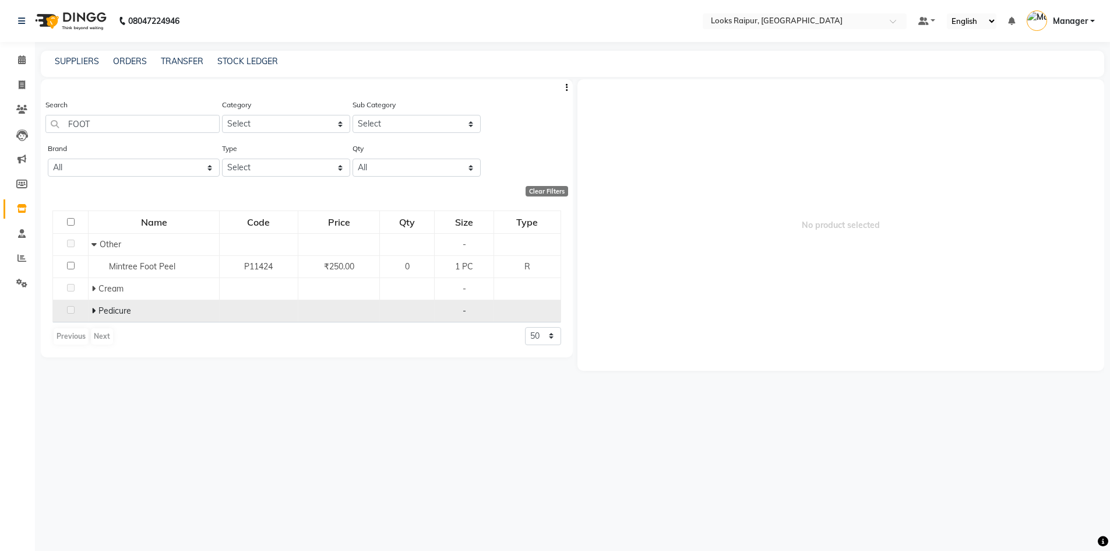
click at [95, 308] on icon at bounding box center [93, 310] width 4 height 8
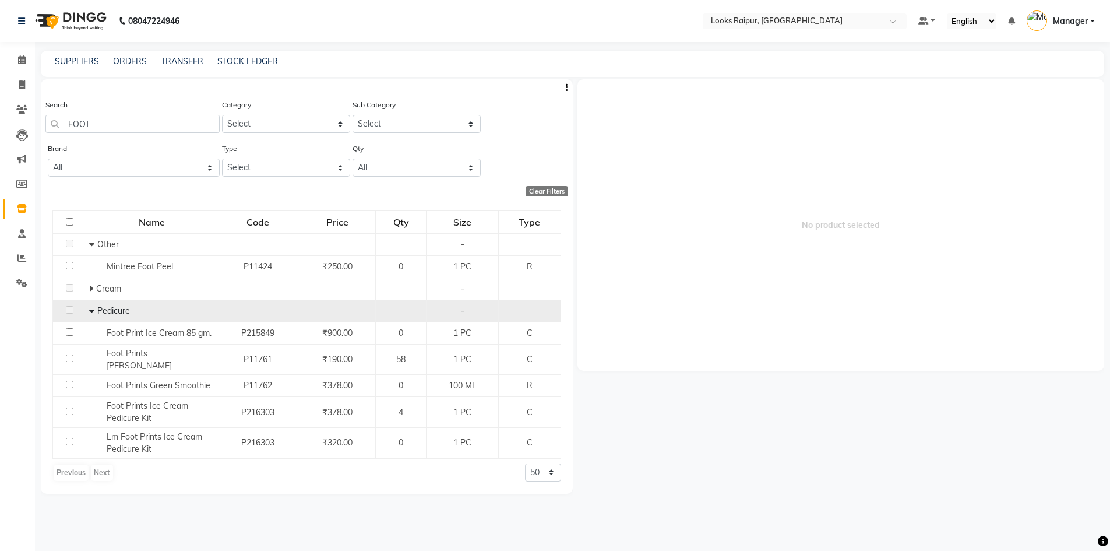
click at [90, 309] on icon at bounding box center [91, 310] width 5 height 8
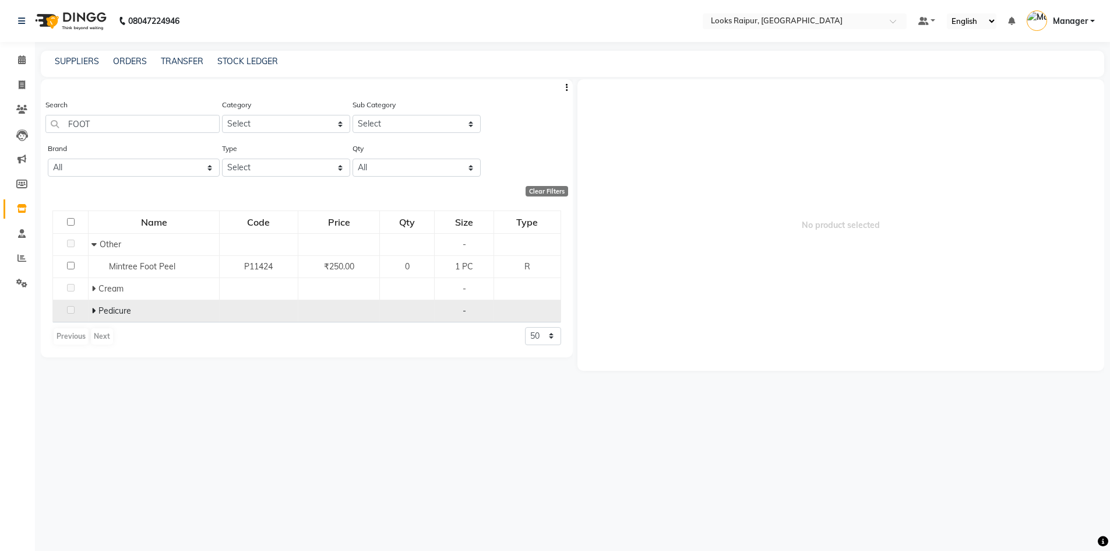
click at [90, 309] on td "Pedicure" at bounding box center [154, 311] width 131 height 22
click at [95, 311] on icon at bounding box center [93, 310] width 4 height 8
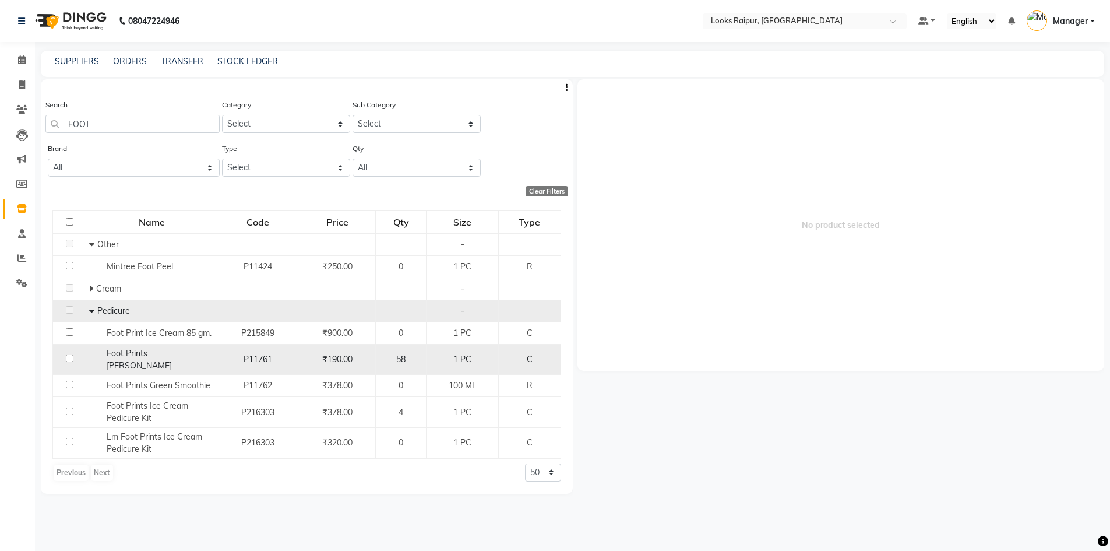
click at [67, 354] on input "checkbox" at bounding box center [70, 358] width 8 height 8
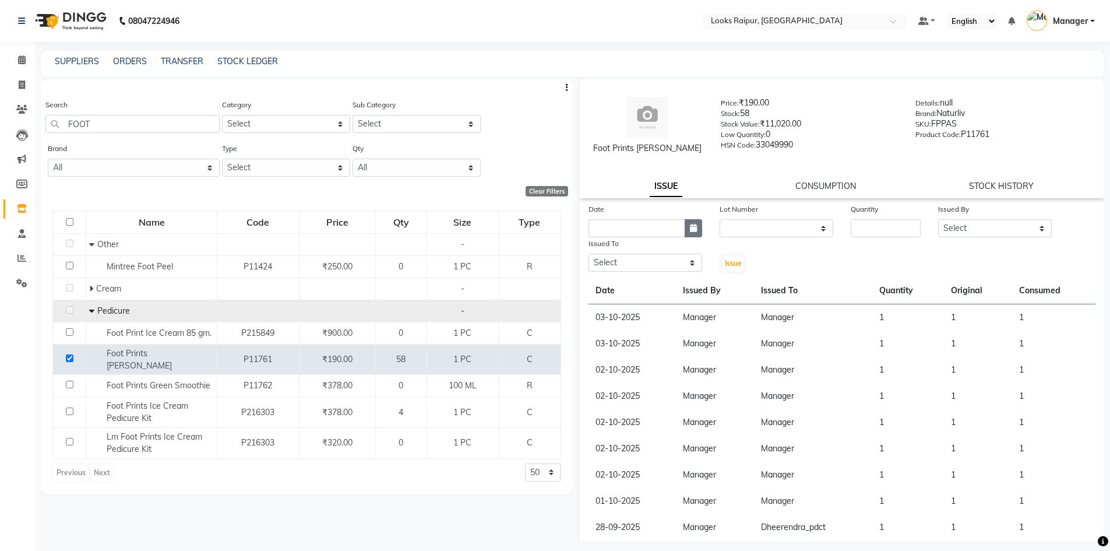
click at [690, 228] on icon "button" at bounding box center [693, 228] width 7 height 8
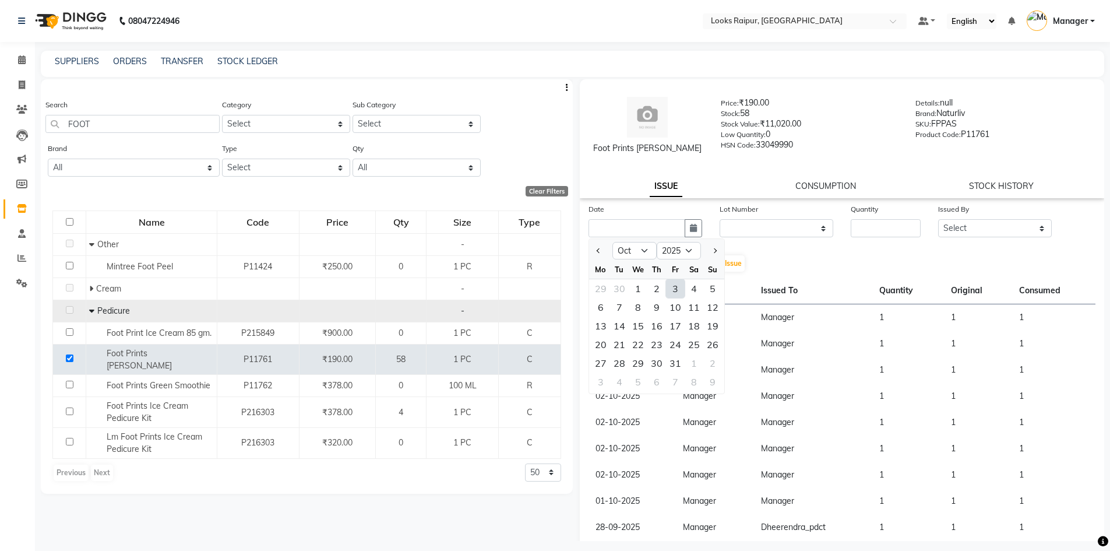
click at [674, 285] on div "3" at bounding box center [675, 288] width 19 height 19
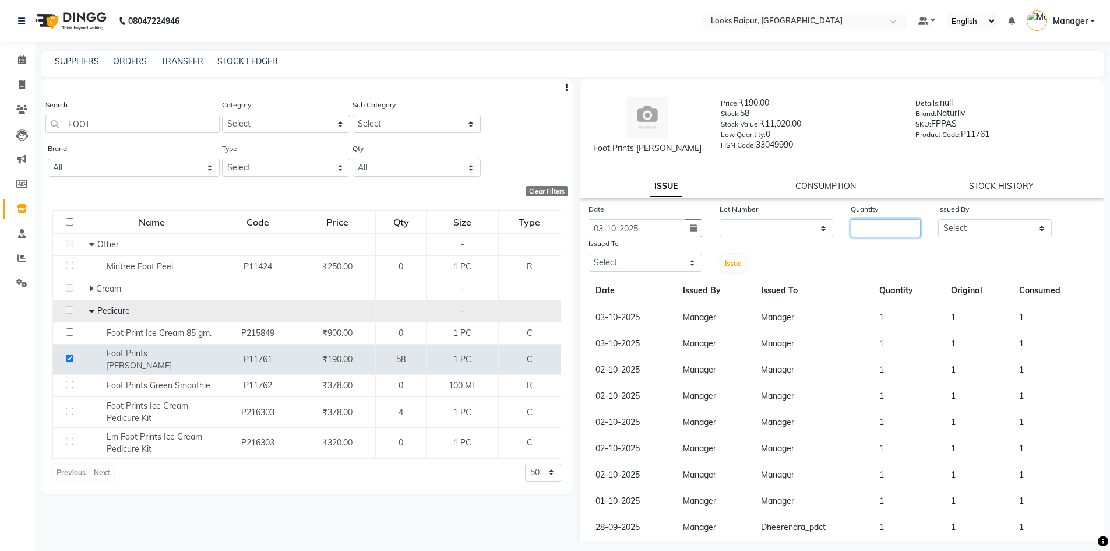
click at [872, 233] on input "number" at bounding box center [886, 228] width 70 height 18
click at [1030, 228] on select "Select Akshay_Pdct Arif Ayan Ayushi Counter_Sales Dheerendra_pdct Dhiraj Hasib …" at bounding box center [995, 228] width 114 height 18
click at [938, 219] on select "Select Akshay_Pdct Arif Ayan Ayushi Counter_Sales Dheerendra_pdct Dhiraj Hasib …" at bounding box center [995, 228] width 114 height 18
click at [692, 266] on select "Select Akshay_Pdct Arif Ayan Ayushi Counter_Sales Dheerendra_pdct Dhiraj Hasib …" at bounding box center [646, 262] width 114 height 18
click at [589, 253] on select "Select Akshay_Pdct Arif Ayan Ayushi Counter_Sales Dheerendra_pdct Dhiraj Hasib …" at bounding box center [646, 262] width 114 height 18
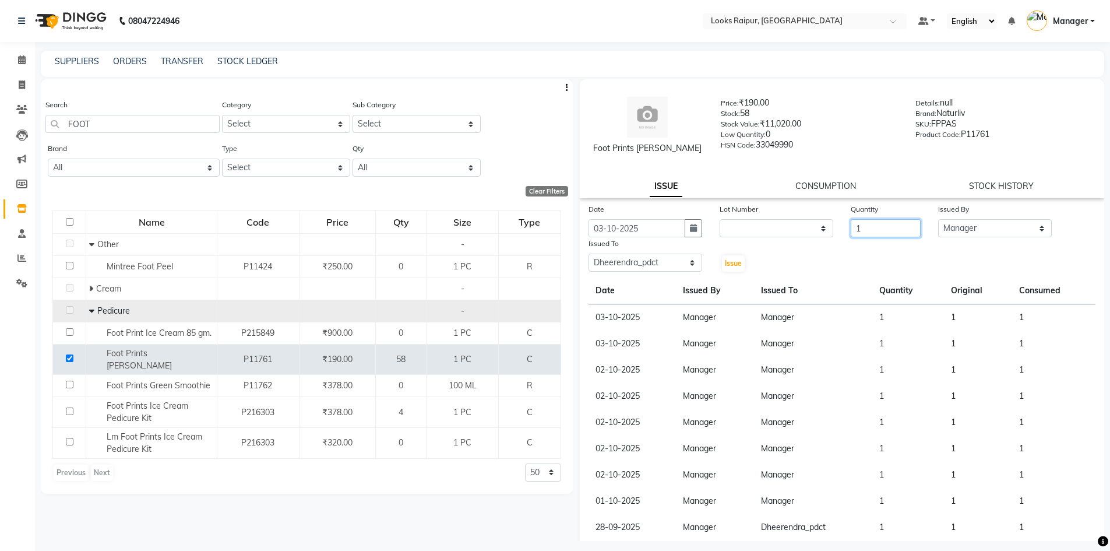
click at [853, 235] on input "1" at bounding box center [886, 228] width 70 height 18
click at [862, 228] on input "1" at bounding box center [886, 228] width 70 height 18
click at [725, 261] on span "Issue" at bounding box center [733, 263] width 17 height 9
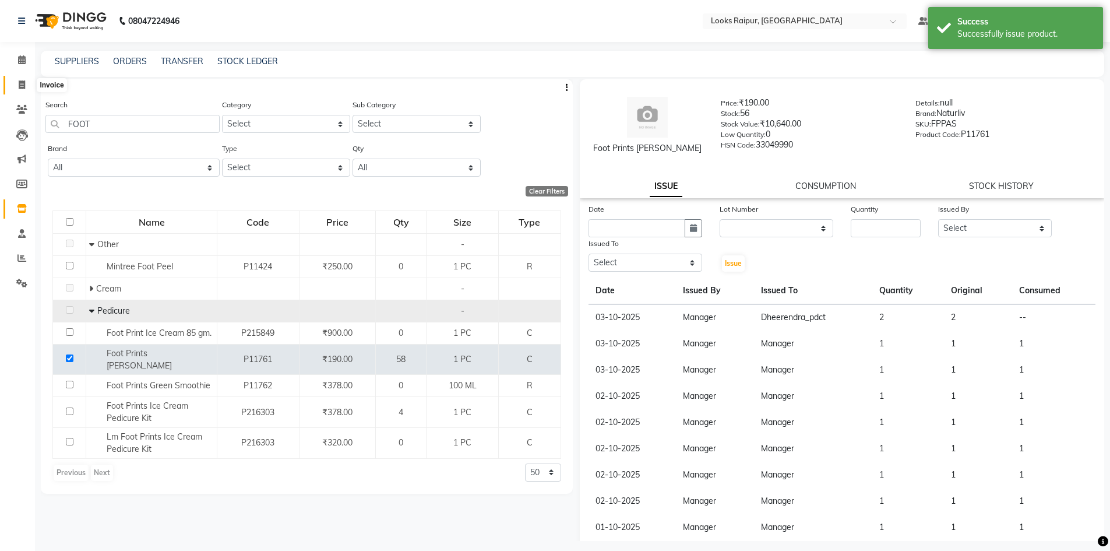
click at [20, 87] on icon at bounding box center [22, 84] width 6 height 9
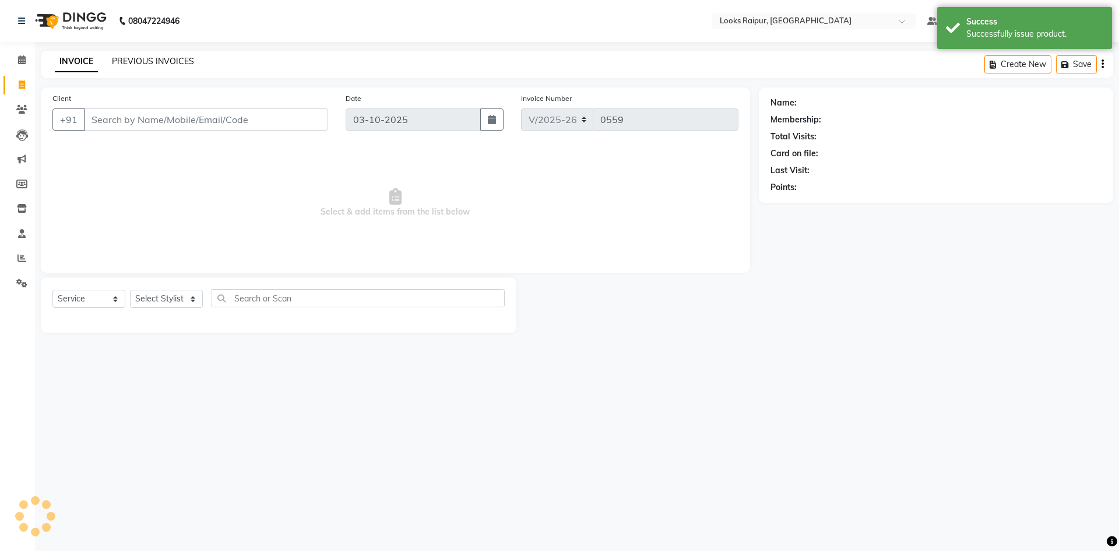
click at [129, 60] on link "PREVIOUS INVOICES" at bounding box center [153, 61] width 82 height 10
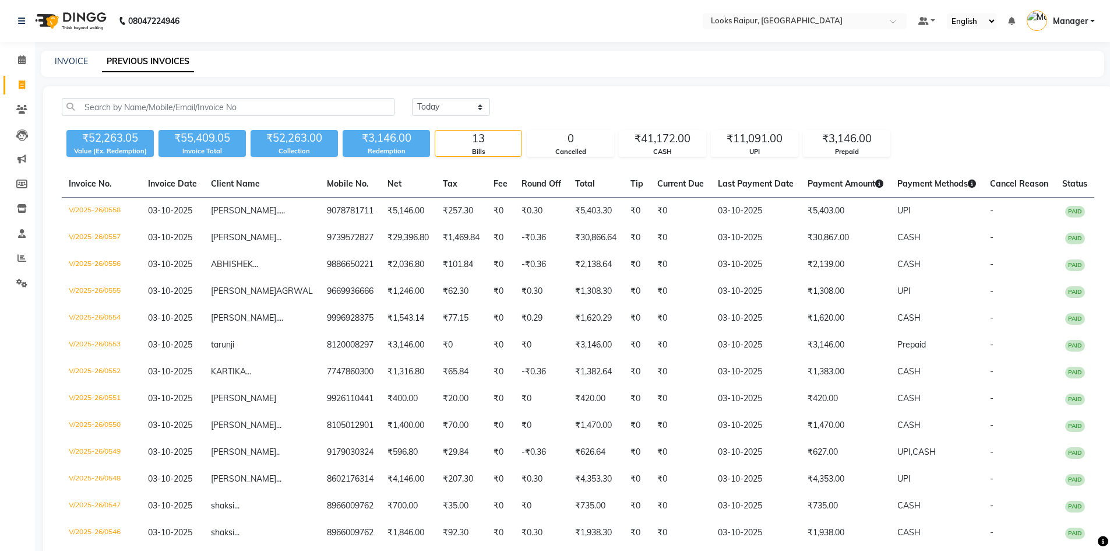
click at [87, 66] on div "INVOICE PREVIOUS INVOICES" at bounding box center [565, 61] width 1049 height 12
click at [77, 63] on link "INVOICE" at bounding box center [71, 61] width 33 height 10
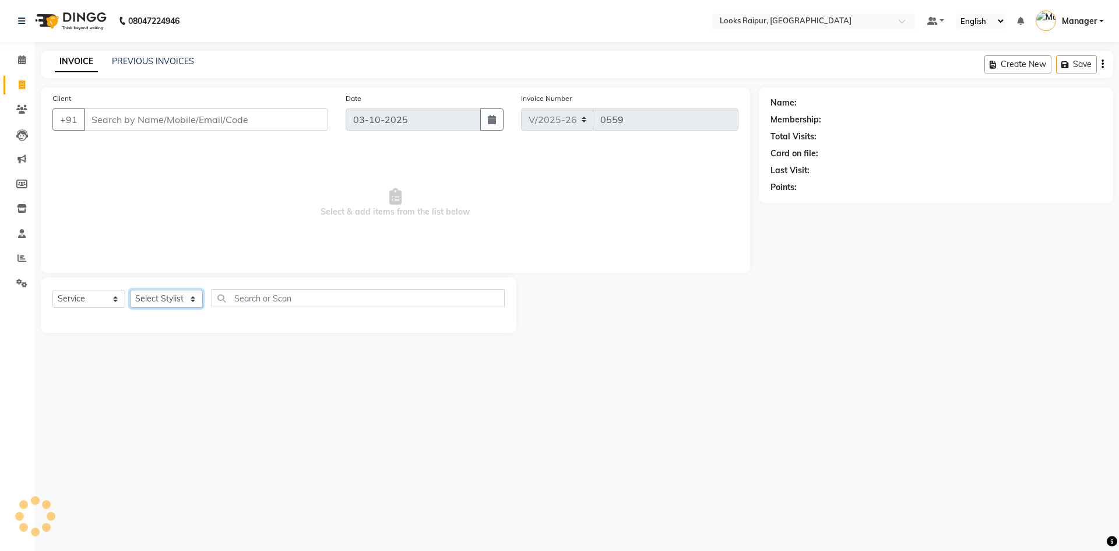
click at [190, 305] on select "Select Stylist" at bounding box center [166, 299] width 73 height 18
click at [62, 177] on span "Select & add items from the list below" at bounding box center [395, 203] width 686 height 117
click at [105, 118] on input "Client" at bounding box center [206, 119] width 244 height 22
click at [183, 128] on input "Client" at bounding box center [206, 119] width 244 height 22
click at [313, 117] on span "Add Client" at bounding box center [298, 120] width 46 height 12
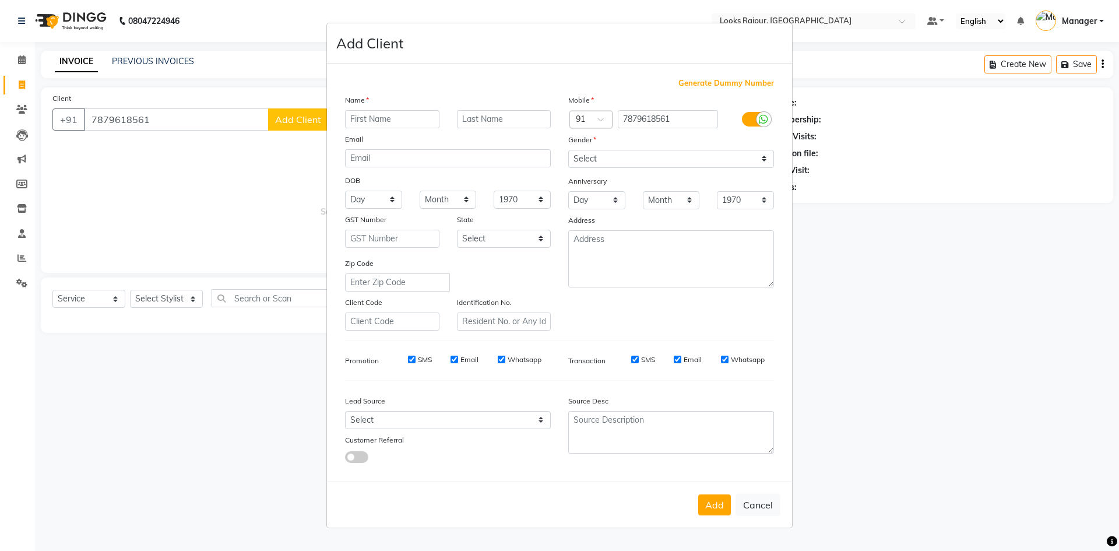
click at [354, 116] on input "text" at bounding box center [392, 119] width 94 height 18
click at [494, 117] on input "text" at bounding box center [504, 119] width 94 height 18
click at [757, 161] on select "Select [DEMOGRAPHIC_DATA] [DEMOGRAPHIC_DATA] Other Prefer Not To Say" at bounding box center [671, 159] width 206 height 18
click at [568, 150] on select "Select [DEMOGRAPHIC_DATA] [DEMOGRAPHIC_DATA] Other Prefer Not To Say" at bounding box center [671, 159] width 206 height 18
click at [711, 516] on div "Add Cancel" at bounding box center [559, 504] width 465 height 46
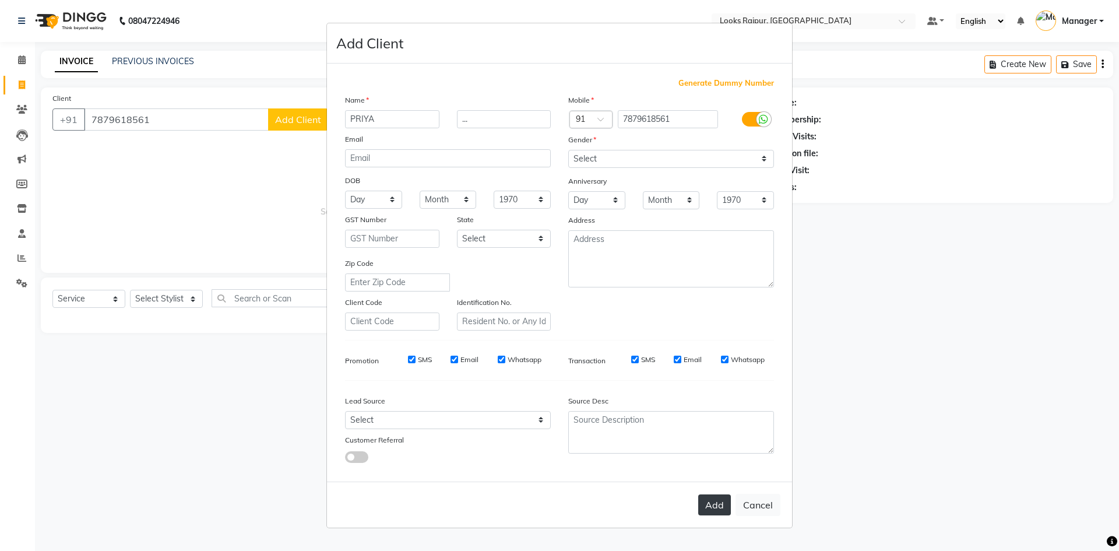
click at [713, 501] on button "Add" at bounding box center [714, 504] width 33 height 21
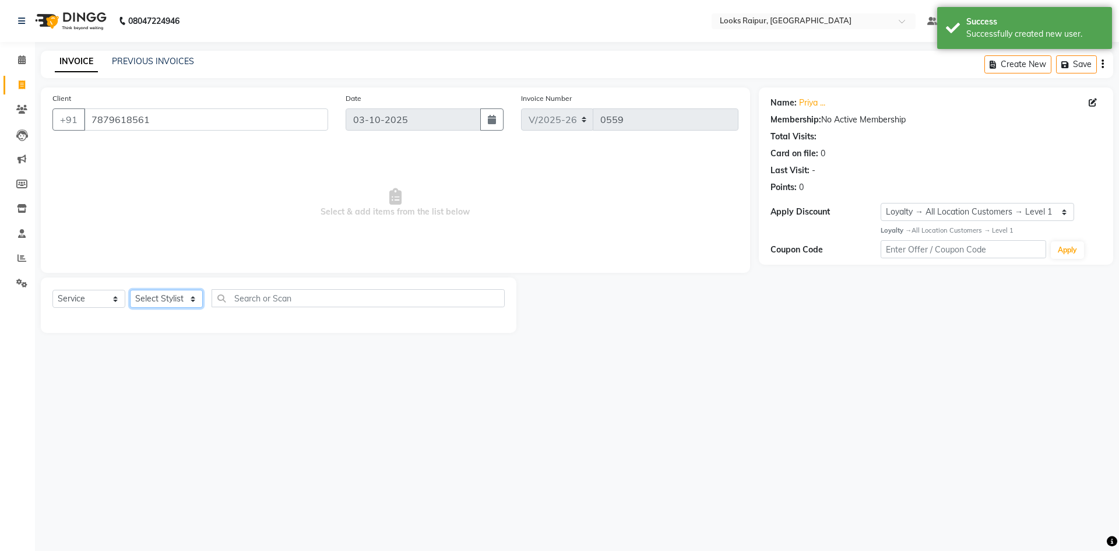
click at [194, 295] on select "Select Stylist Akshay_Pdct [PERSON_NAME] [PERSON_NAME] Counter_Sales Dheerendra…" at bounding box center [166, 299] width 73 height 18
click at [130, 290] on select "Select Stylist Akshay_Pdct [PERSON_NAME] [PERSON_NAME] Counter_Sales Dheerendra…" at bounding box center [166, 299] width 73 height 18
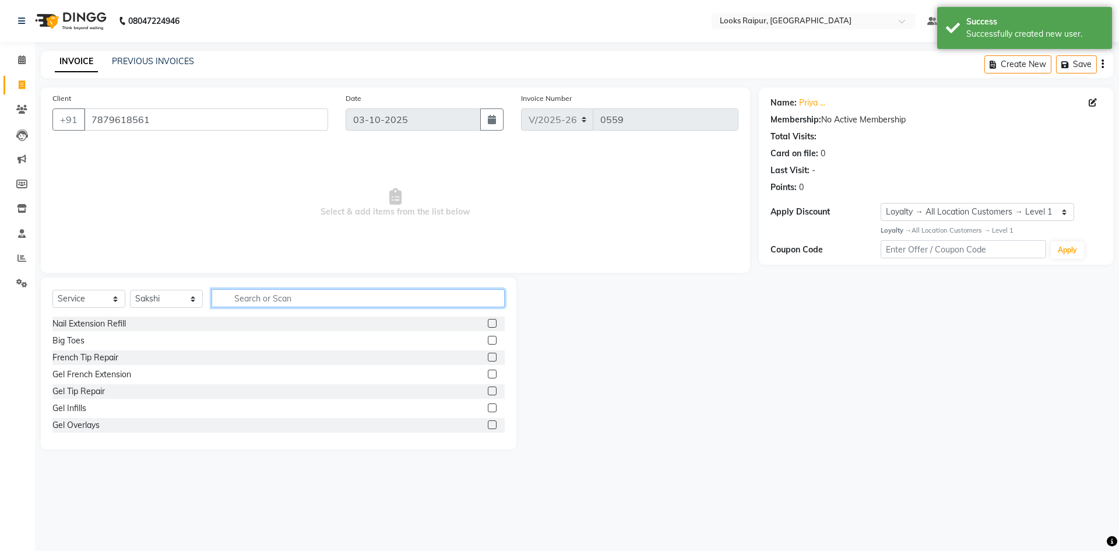
click at [235, 298] on input "text" at bounding box center [358, 298] width 293 height 18
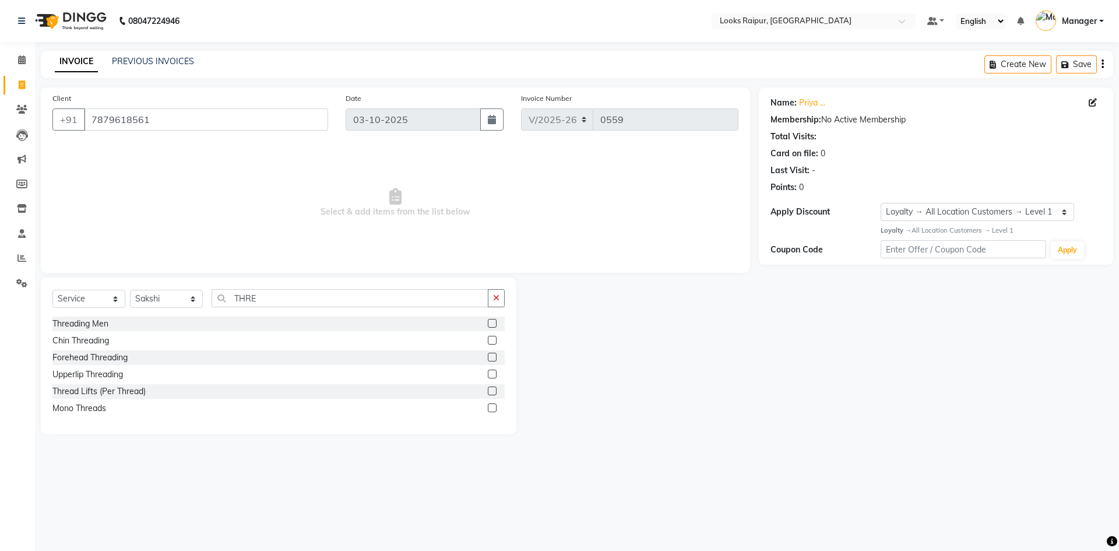
click at [492, 322] on label at bounding box center [492, 323] width 9 height 9
click at [492, 322] on input "checkbox" at bounding box center [492, 324] width 8 height 8
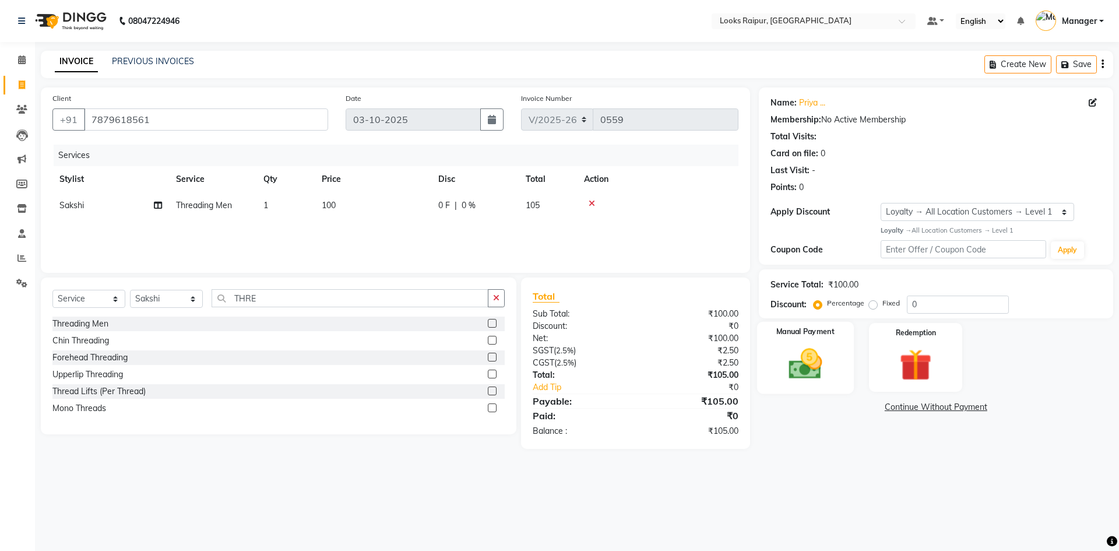
click at [823, 368] on img at bounding box center [805, 363] width 54 height 38
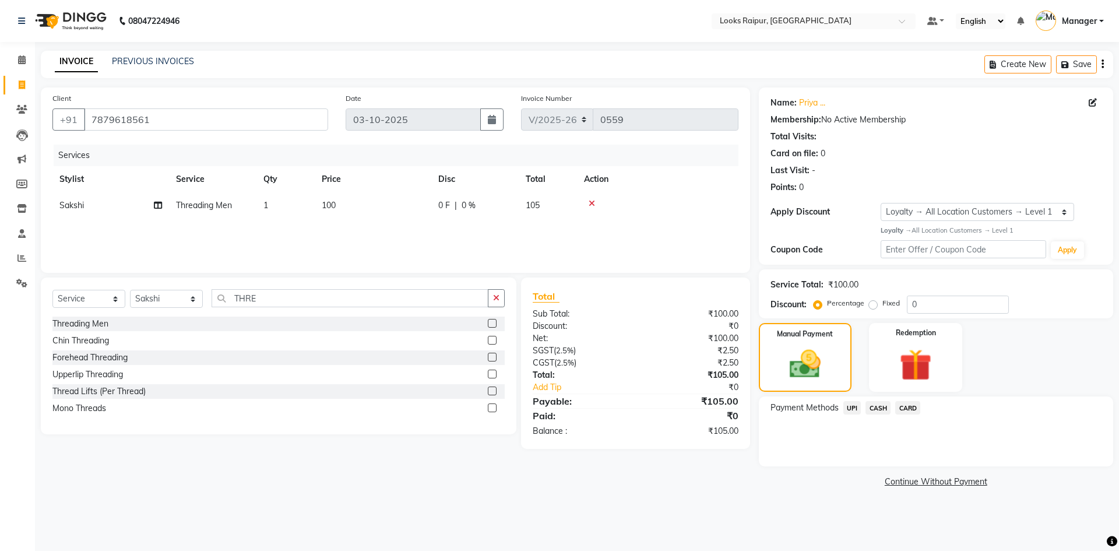
click at [868, 407] on span "CASH" at bounding box center [877, 407] width 25 height 13
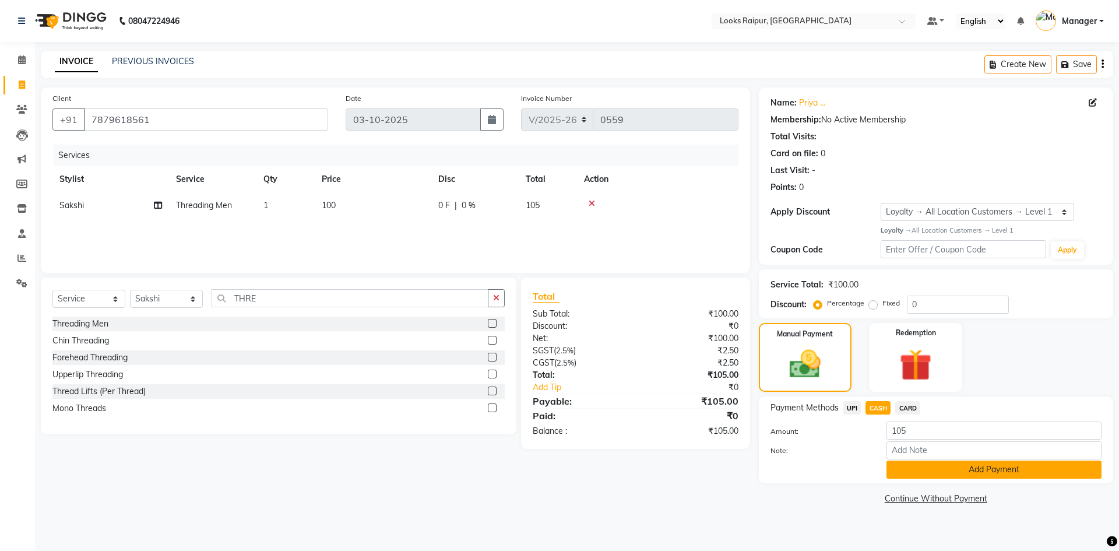
click at [926, 474] on button "Add Payment" at bounding box center [993, 469] width 215 height 18
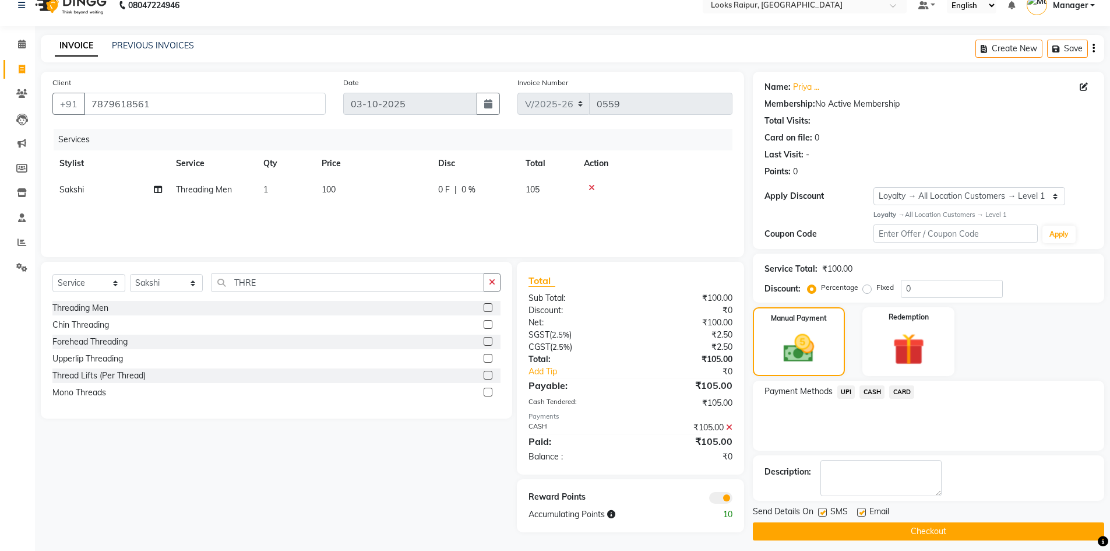
scroll to position [23, 0]
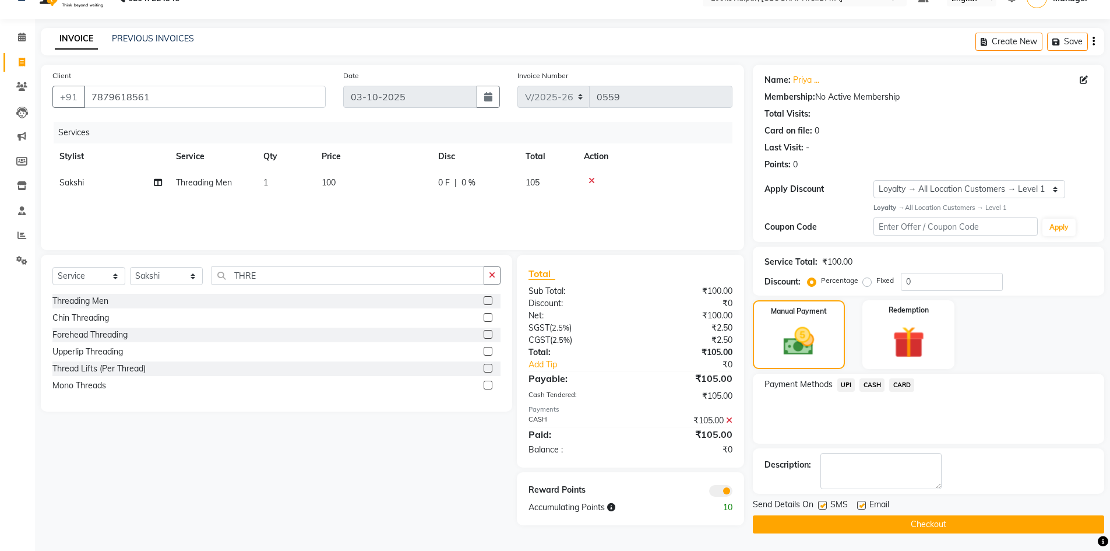
click at [896, 512] on div "Email" at bounding box center [877, 505] width 41 height 15
click at [898, 516] on button "Checkout" at bounding box center [928, 524] width 351 height 18
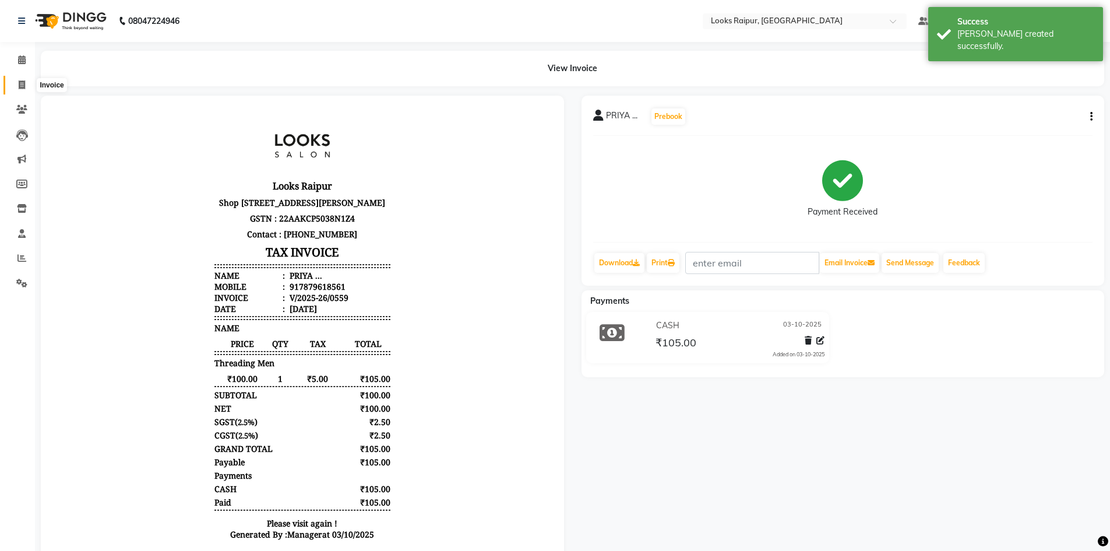
click at [19, 87] on icon at bounding box center [22, 84] width 6 height 9
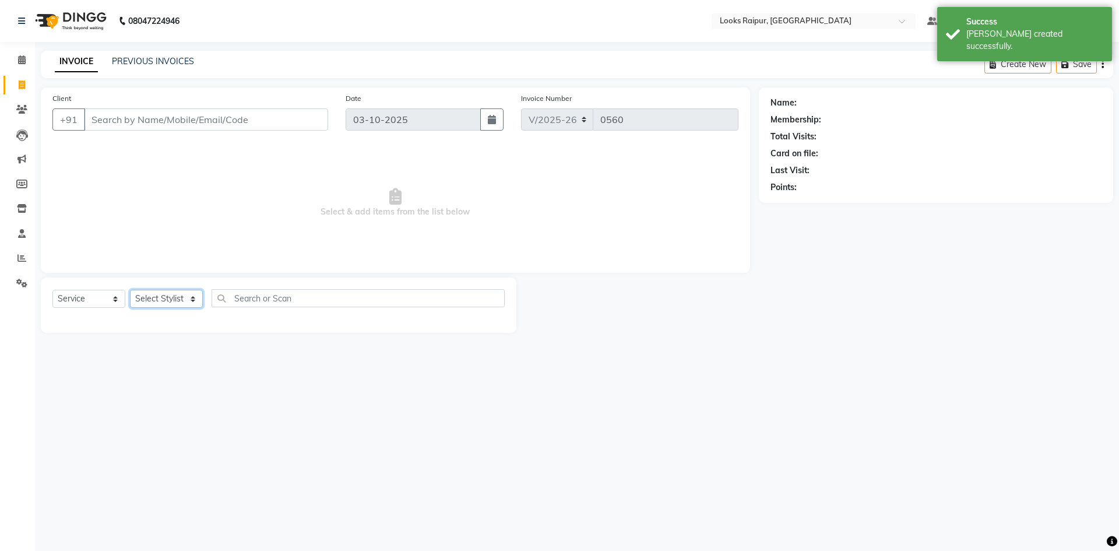
click at [190, 297] on select "Select Stylist Akshay_Pdct [PERSON_NAME] [PERSON_NAME] Counter_Sales Dheerendra…" at bounding box center [166, 299] width 73 height 18
click at [130, 290] on select "Select Stylist Akshay_Pdct [PERSON_NAME] [PERSON_NAME] Counter_Sales Dheerendra…" at bounding box center [166, 299] width 73 height 18
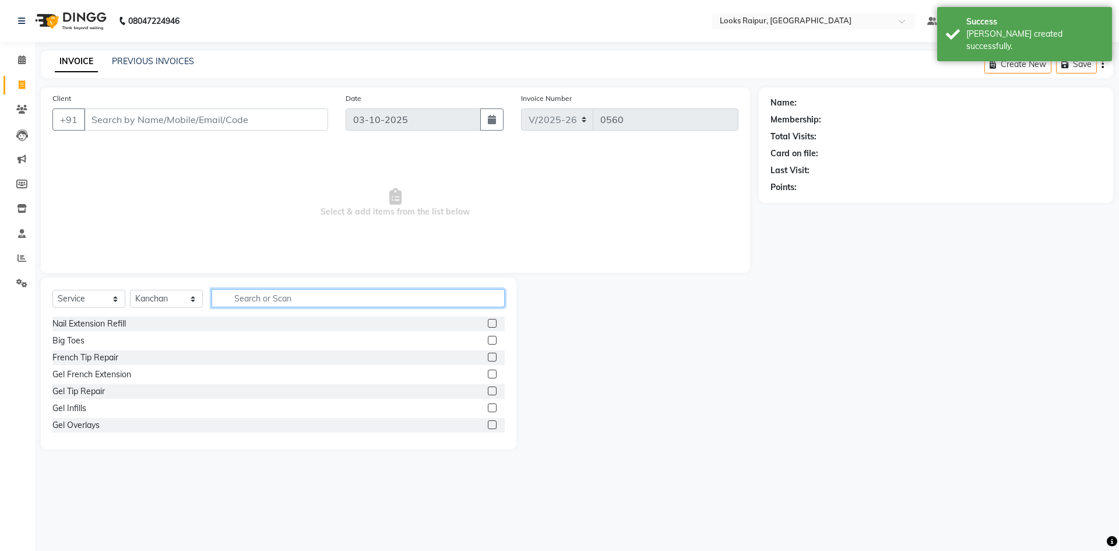
click at [251, 300] on input "text" at bounding box center [358, 298] width 293 height 18
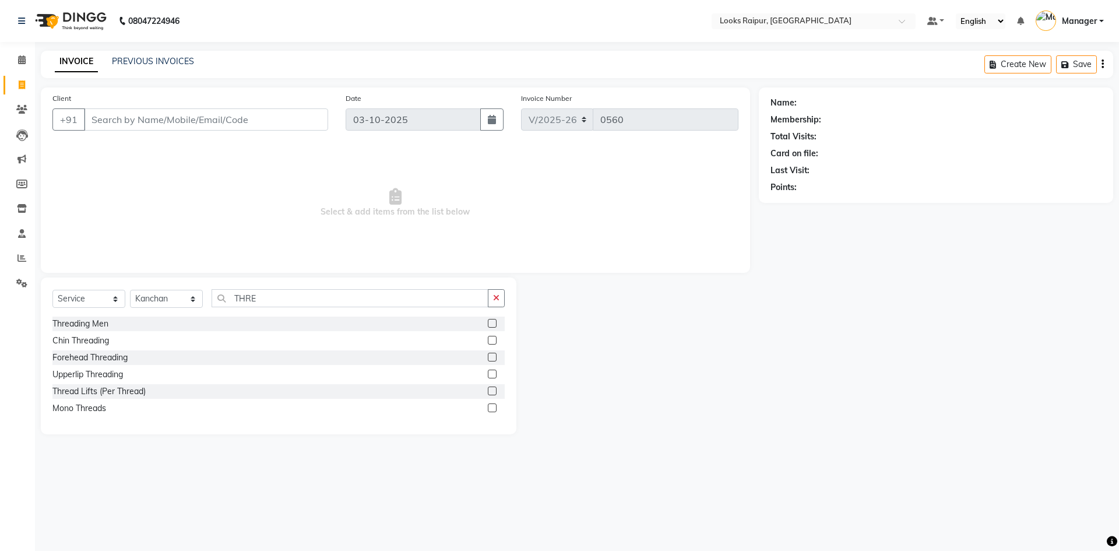
drag, startPoint x: 492, startPoint y: 323, endPoint x: 465, endPoint y: 300, distance: 35.6
click at [492, 322] on label at bounding box center [492, 323] width 9 height 9
click at [492, 322] on input "checkbox" at bounding box center [492, 324] width 8 height 8
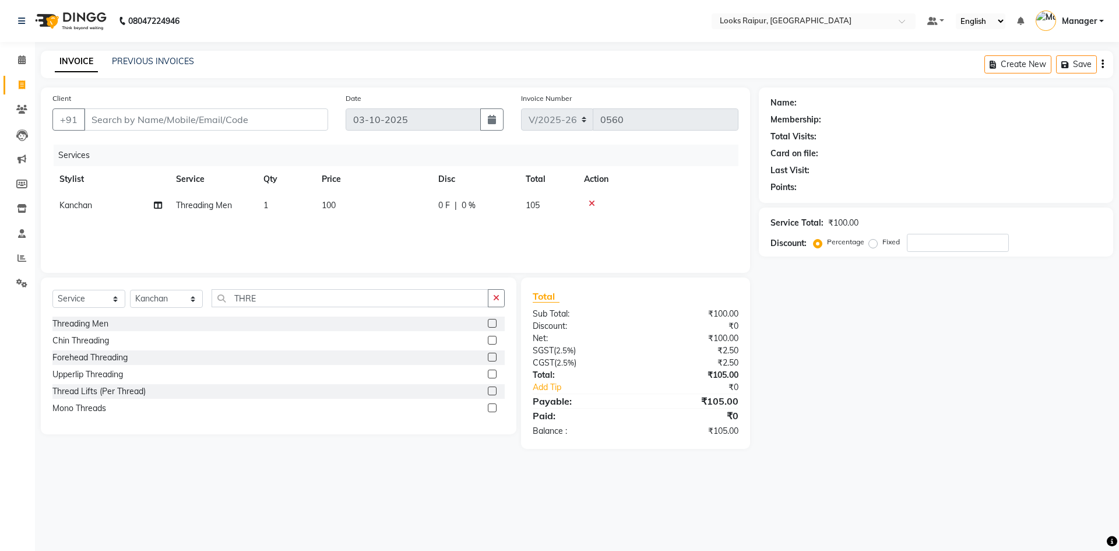
click at [360, 199] on td "100" at bounding box center [373, 205] width 117 height 26
click at [112, 120] on input "Client" at bounding box center [206, 119] width 244 height 22
click at [156, 61] on link "PREVIOUS INVOICES" at bounding box center [153, 61] width 82 height 10
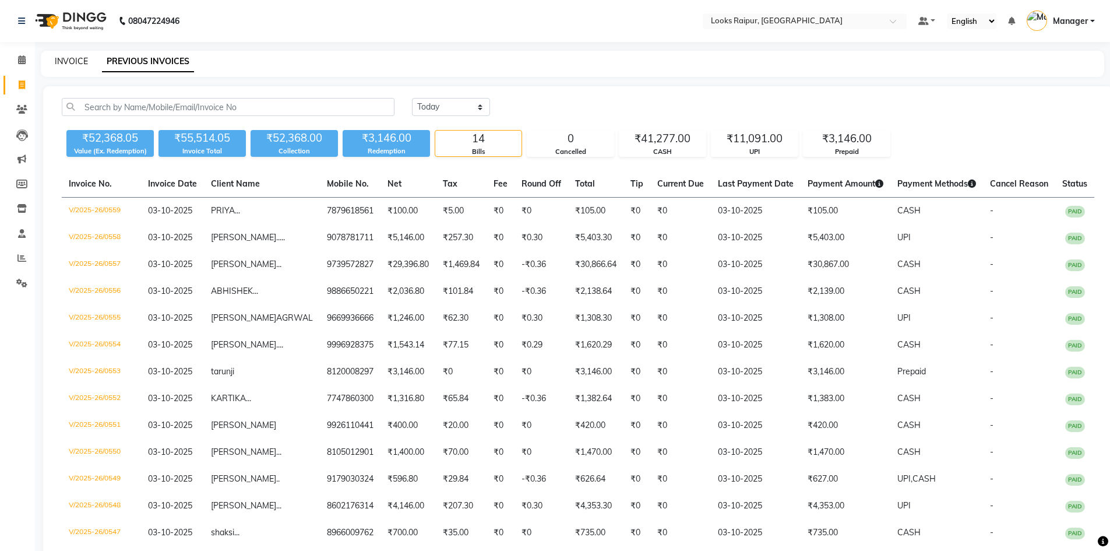
click at [79, 64] on div "INVOICE PREVIOUS INVOICES" at bounding box center [572, 64] width 1063 height 26
click at [65, 54] on div "INVOICE PREVIOUS INVOICES" at bounding box center [572, 64] width 1063 height 26
click at [68, 62] on link "INVOICE" at bounding box center [71, 61] width 33 height 10
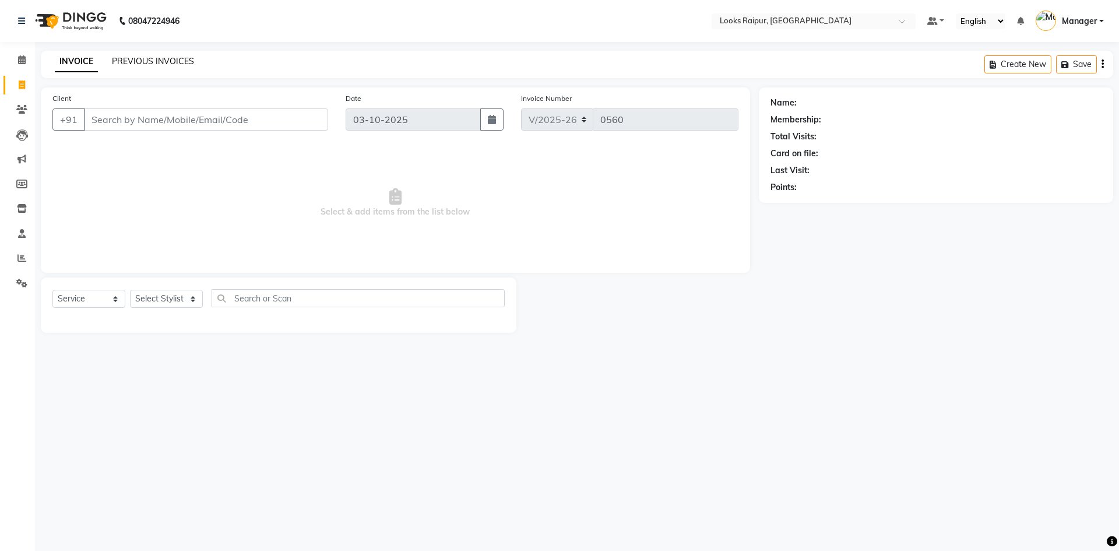
click at [150, 64] on link "PREVIOUS INVOICES" at bounding box center [153, 61] width 82 height 10
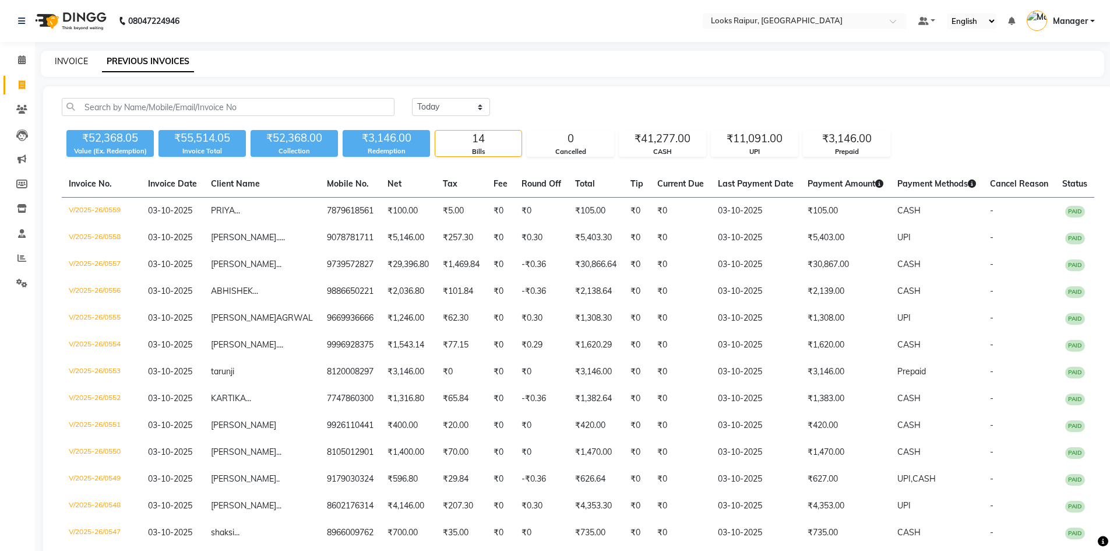
click at [73, 58] on link "INVOICE" at bounding box center [71, 61] width 33 height 10
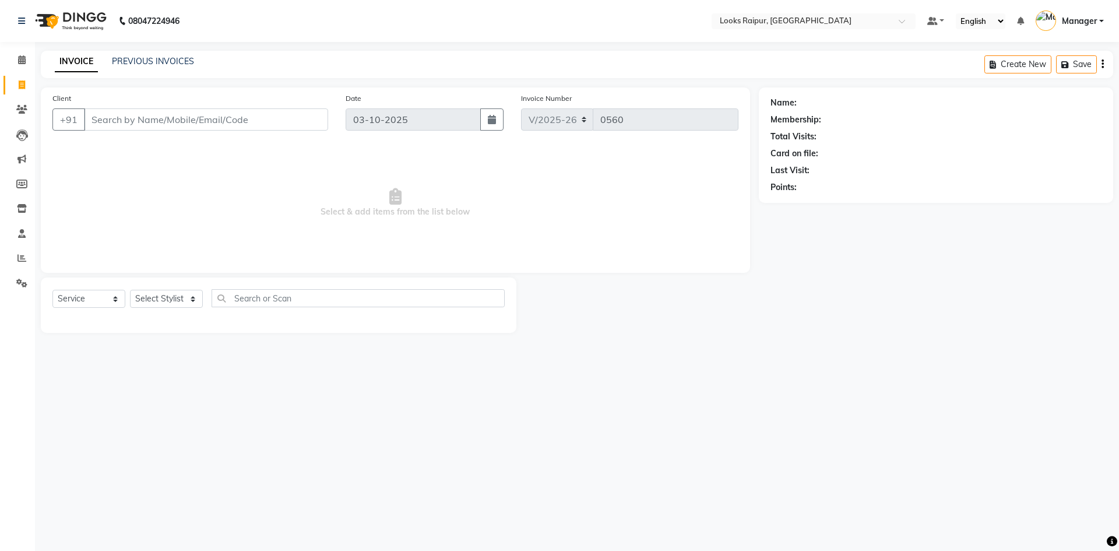
click at [149, 72] on div "INVOICE PREVIOUS INVOICES Create New Save" at bounding box center [577, 64] width 1072 height 27
click at [149, 63] on link "PREVIOUS INVOICES" at bounding box center [153, 61] width 82 height 10
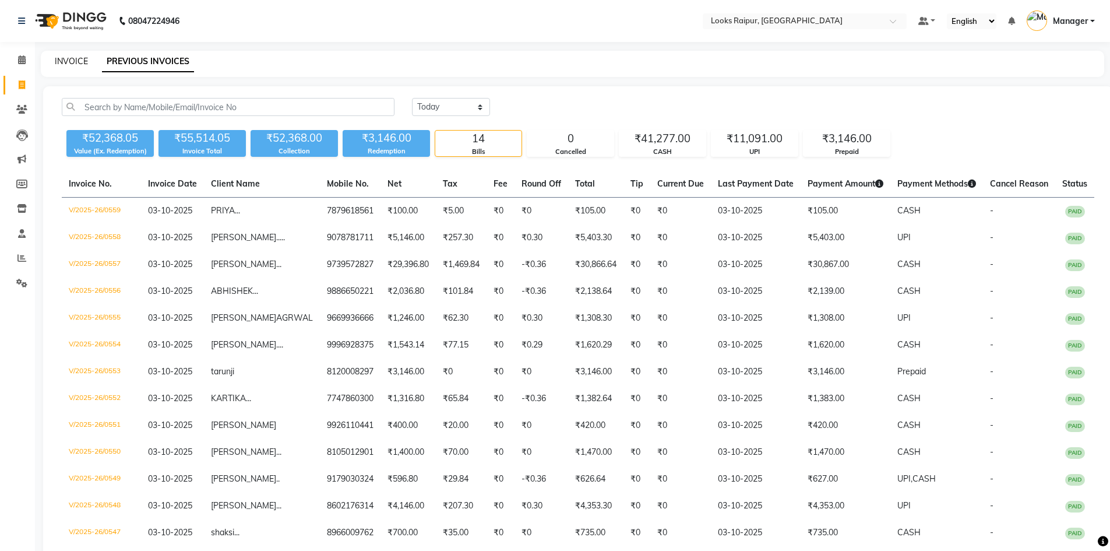
click at [79, 65] on link "INVOICE" at bounding box center [71, 61] width 33 height 10
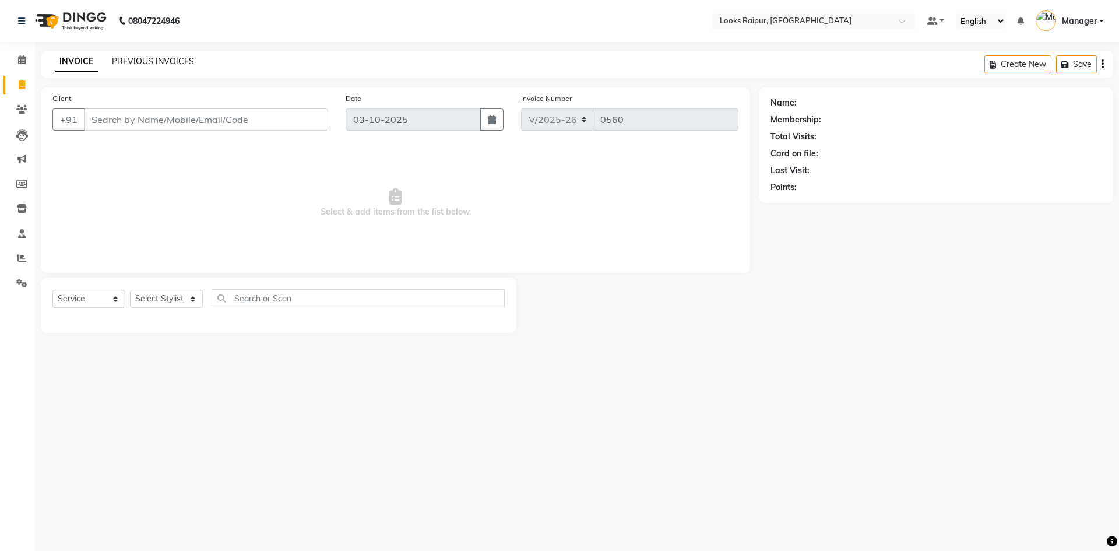
click at [153, 58] on link "PREVIOUS INVOICES" at bounding box center [153, 61] width 82 height 10
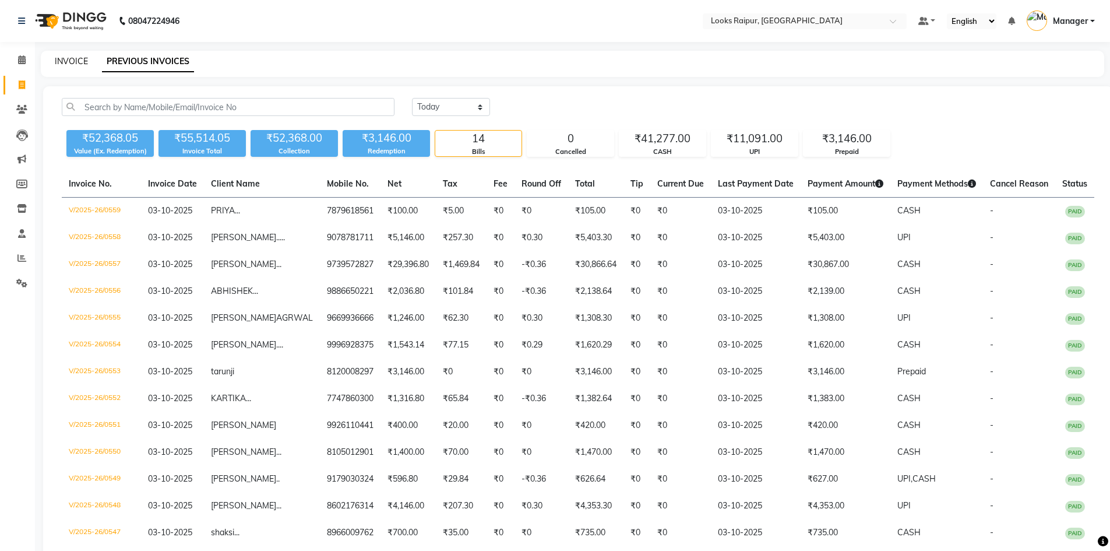
click at [69, 64] on link "INVOICE" at bounding box center [71, 61] width 33 height 10
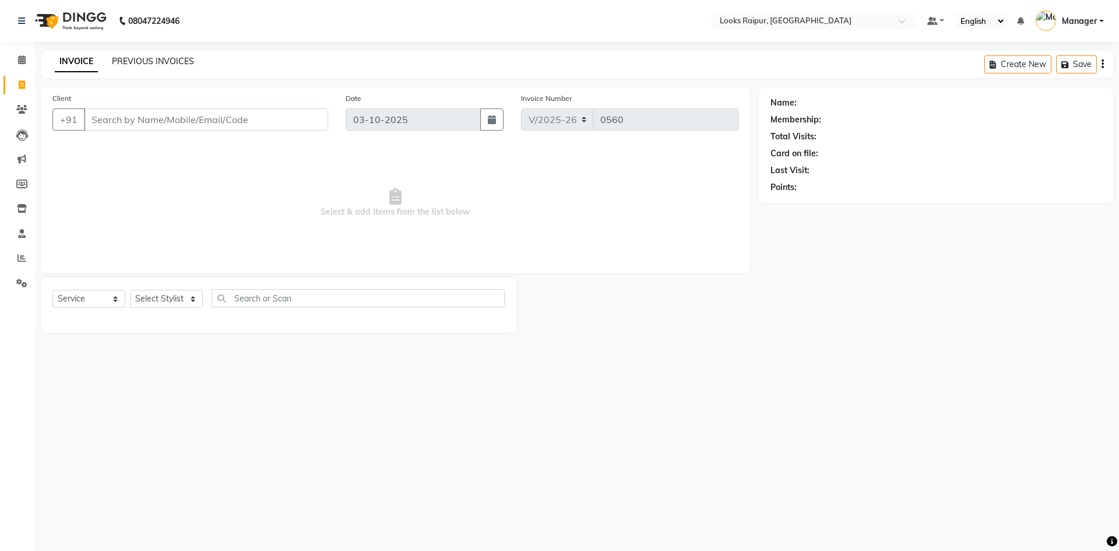
click at [188, 65] on link "PREVIOUS INVOICES" at bounding box center [153, 61] width 82 height 10
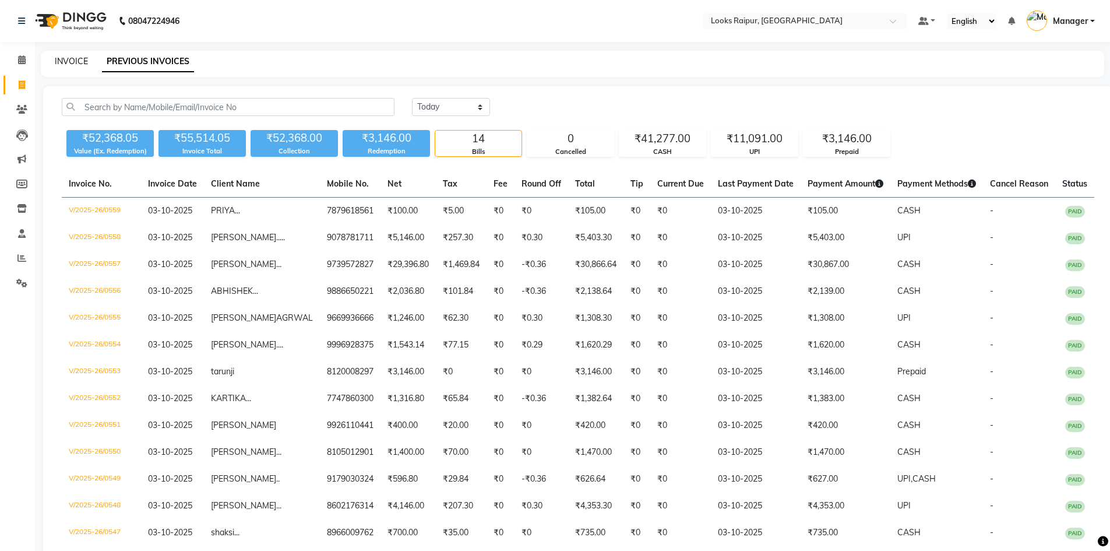
click at [68, 64] on link "INVOICE" at bounding box center [71, 61] width 33 height 10
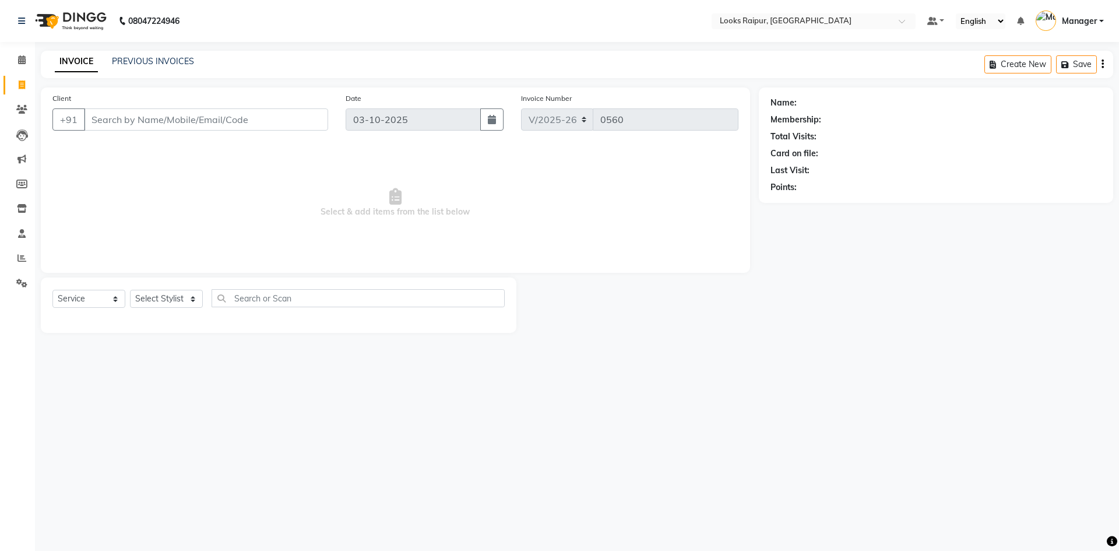
click at [162, 128] on input "Client" at bounding box center [206, 119] width 244 height 22
click at [169, 121] on input "Client" at bounding box center [206, 119] width 244 height 22
click at [153, 58] on link "PREVIOUS INVOICES" at bounding box center [153, 61] width 82 height 10
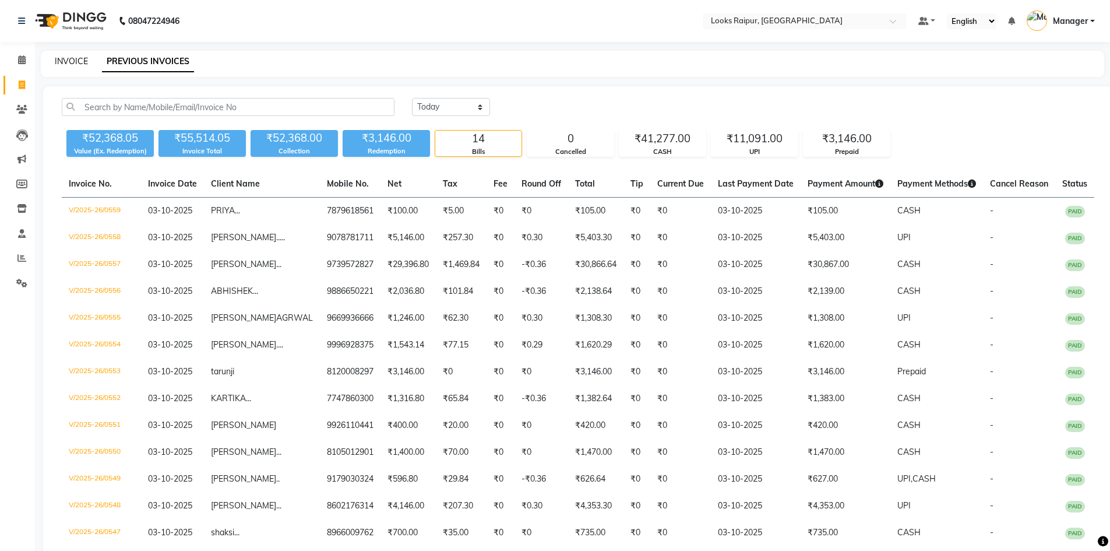
click at [69, 56] on link "INVOICE" at bounding box center [71, 61] width 33 height 10
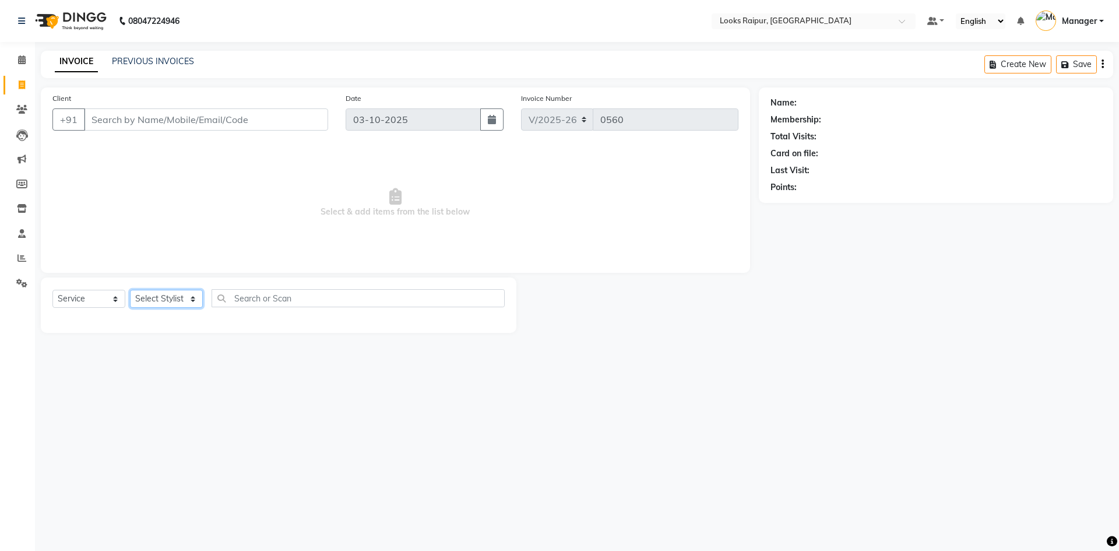
click at [188, 297] on select "Select Stylist Akshay_Pdct [PERSON_NAME] [PERSON_NAME] Counter_Sales Dheerendra…" at bounding box center [166, 299] width 73 height 18
click at [130, 290] on select "Select Stylist Akshay_Pdct [PERSON_NAME] [PERSON_NAME] Counter_Sales Dheerendra…" at bounding box center [166, 299] width 73 height 18
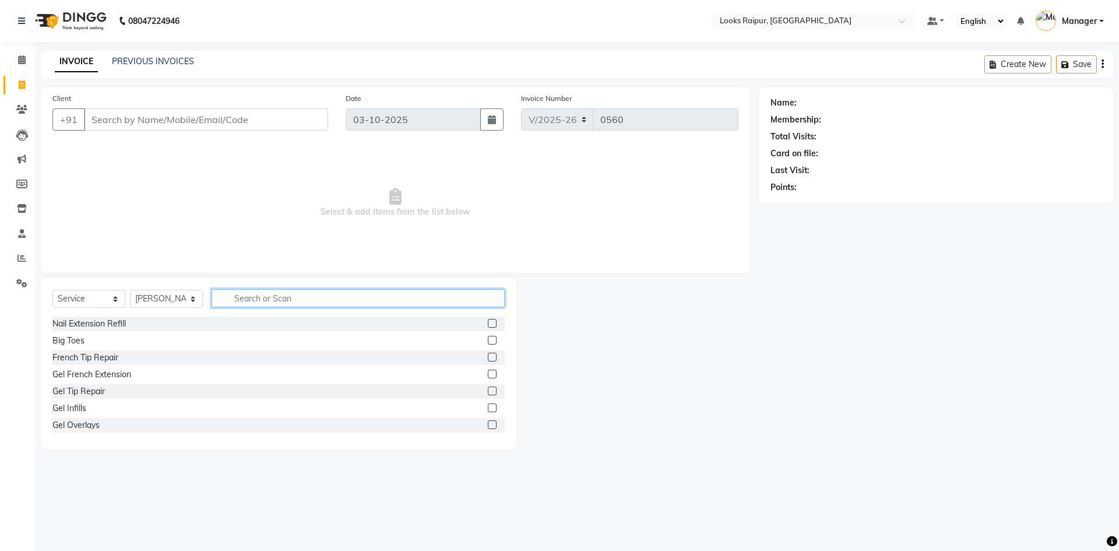
click at [280, 289] on input "text" at bounding box center [358, 298] width 293 height 18
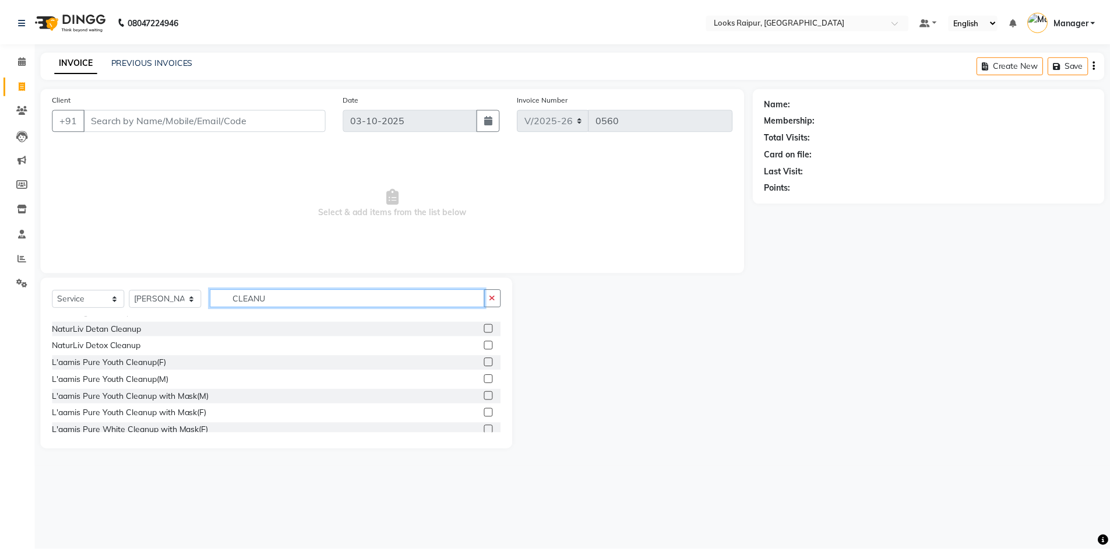
scroll to position [52, 0]
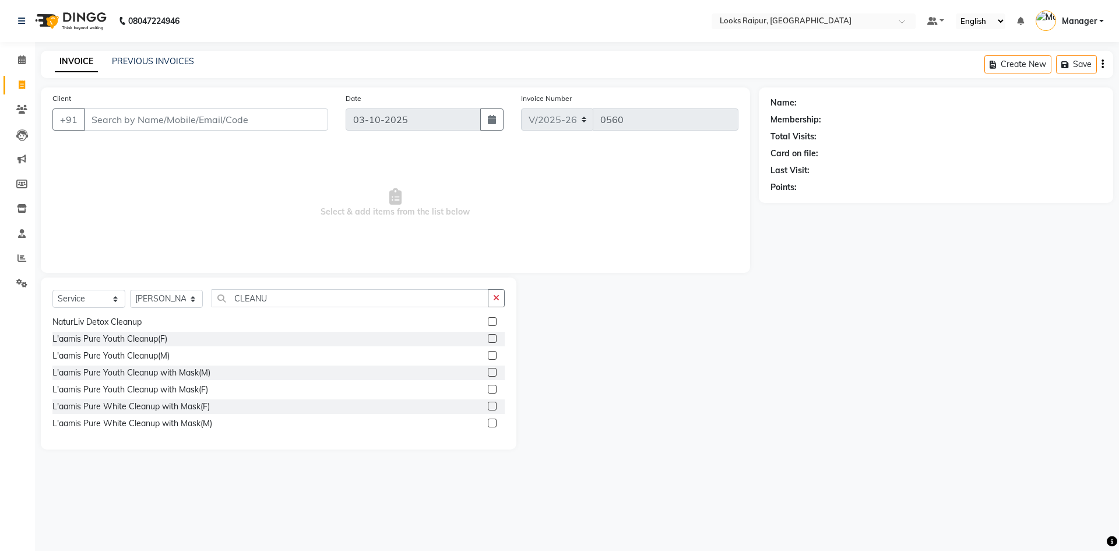
click at [488, 424] on label at bounding box center [492, 422] width 9 height 9
click at [488, 424] on input "checkbox" at bounding box center [492, 424] width 8 height 8
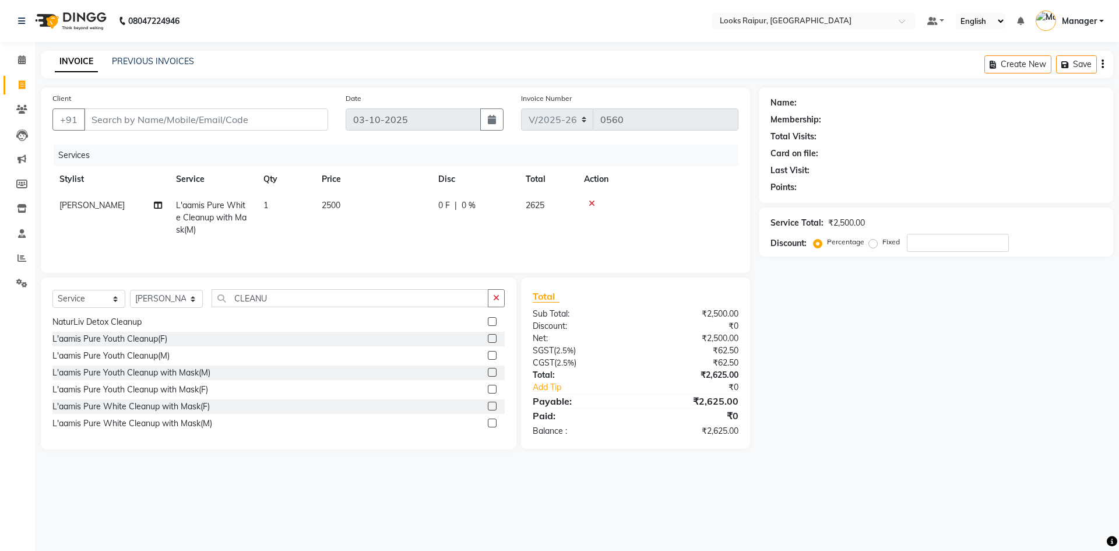
click at [355, 208] on td "2500" at bounding box center [373, 217] width 117 height 51
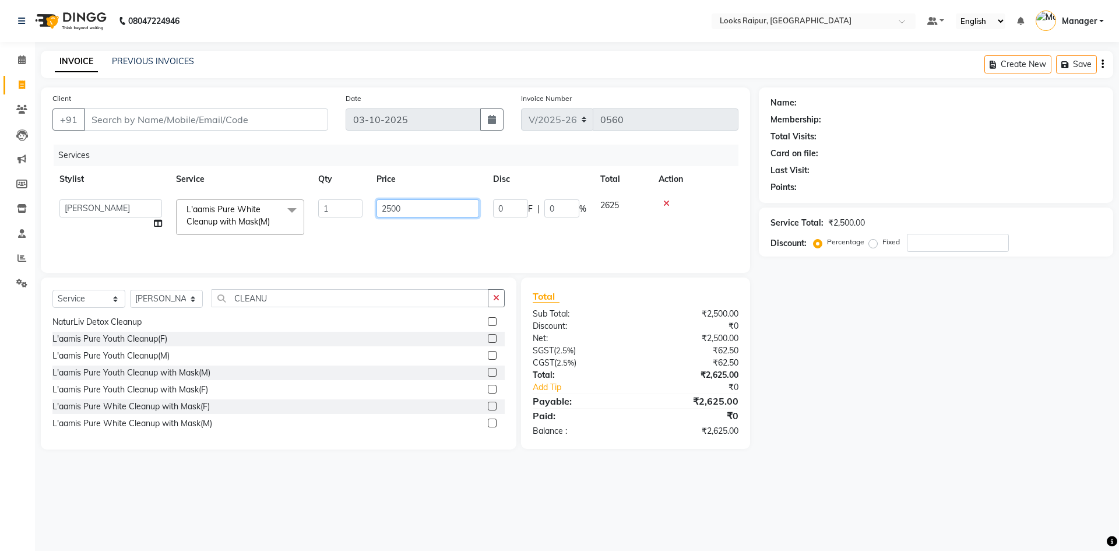
drag, startPoint x: 409, startPoint y: 209, endPoint x: 350, endPoint y: 210, distance: 58.9
click at [350, 210] on tr "Akshay_Pdct Arif Ayan Ayushi Counter_Sales Dheerendra_pdct Dhiraj Hasib Jonny K…" at bounding box center [395, 217] width 686 height 50
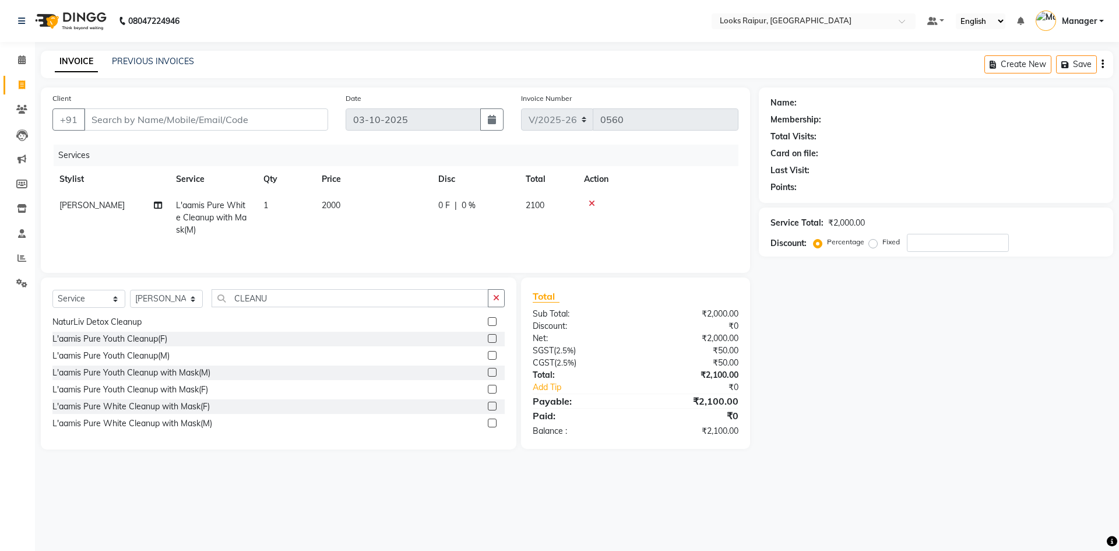
click at [372, 232] on td "2000" at bounding box center [373, 217] width 117 height 51
click at [213, 115] on input "Client" at bounding box center [206, 119] width 244 height 22
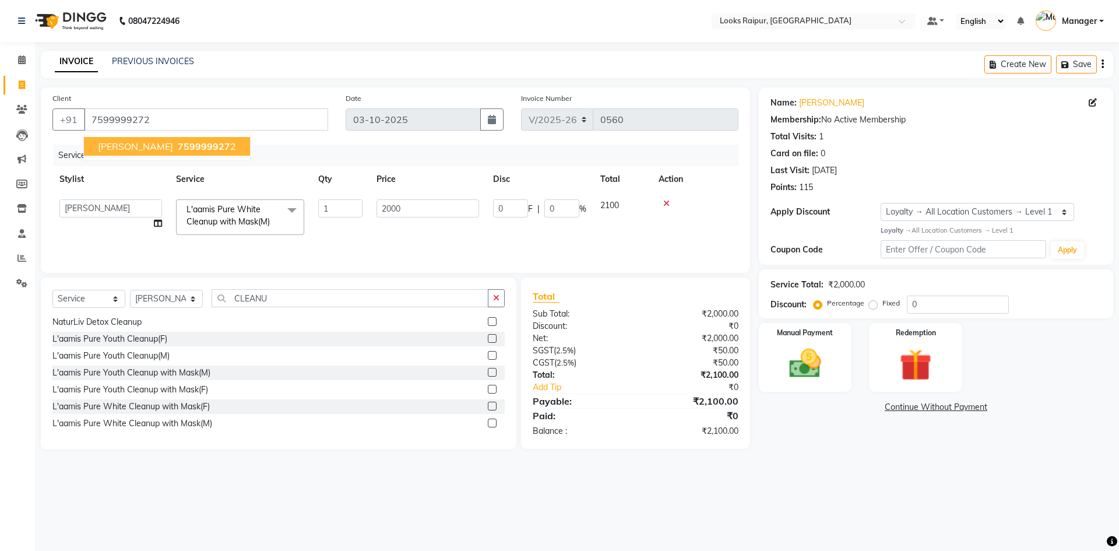
click at [178, 148] on span "759999927" at bounding box center [204, 146] width 52 height 12
click at [812, 359] on img at bounding box center [805, 363] width 54 height 38
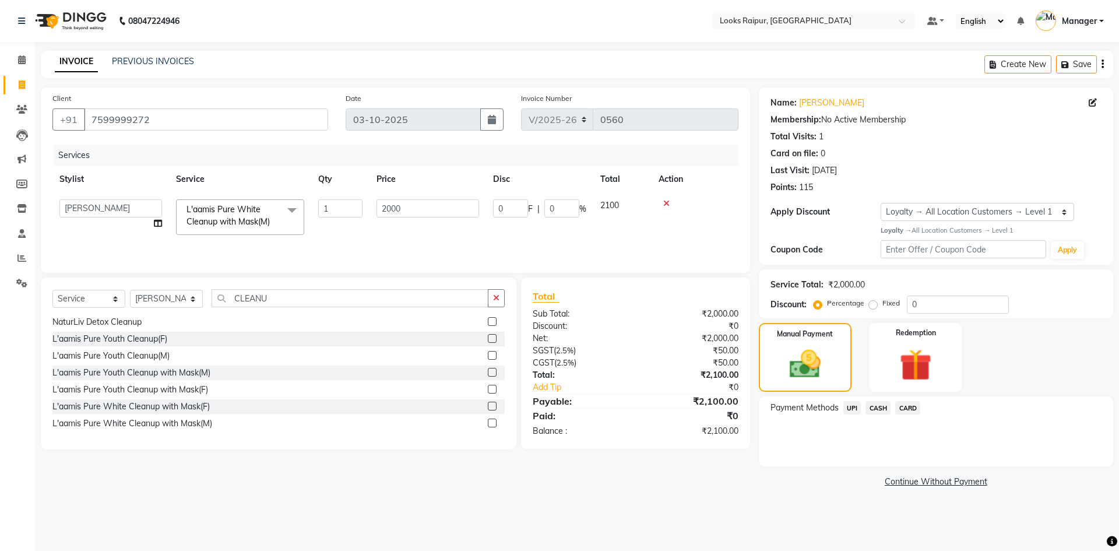
click at [873, 407] on span "CASH" at bounding box center [877, 407] width 25 height 13
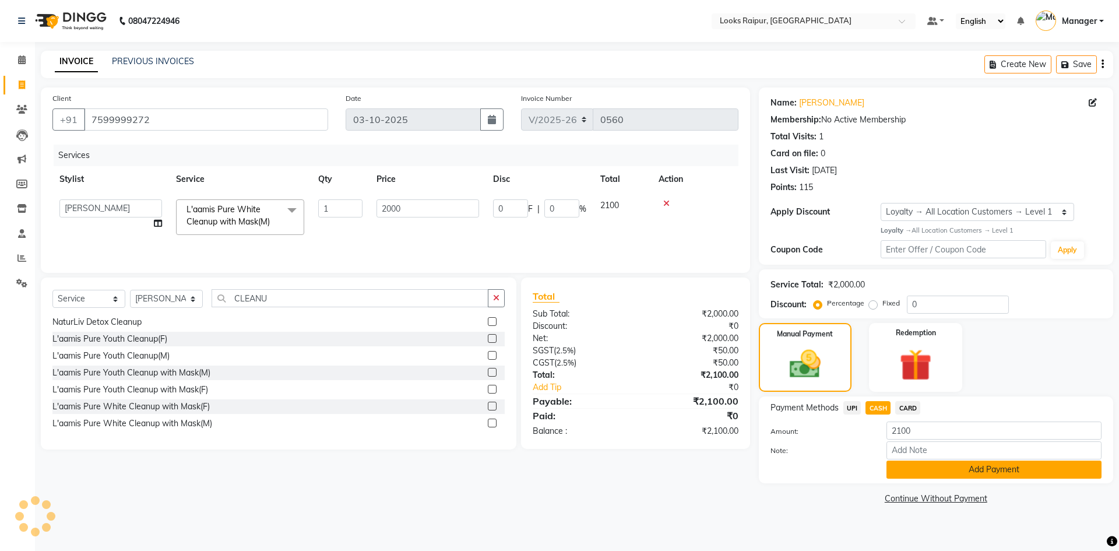
click at [934, 468] on button "Add Payment" at bounding box center [993, 469] width 215 height 18
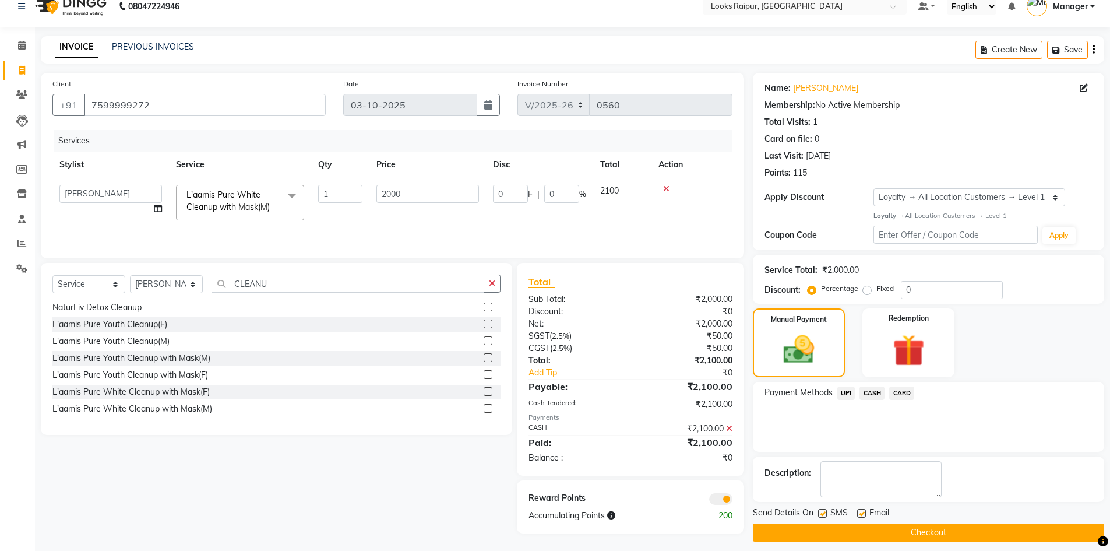
scroll to position [23, 0]
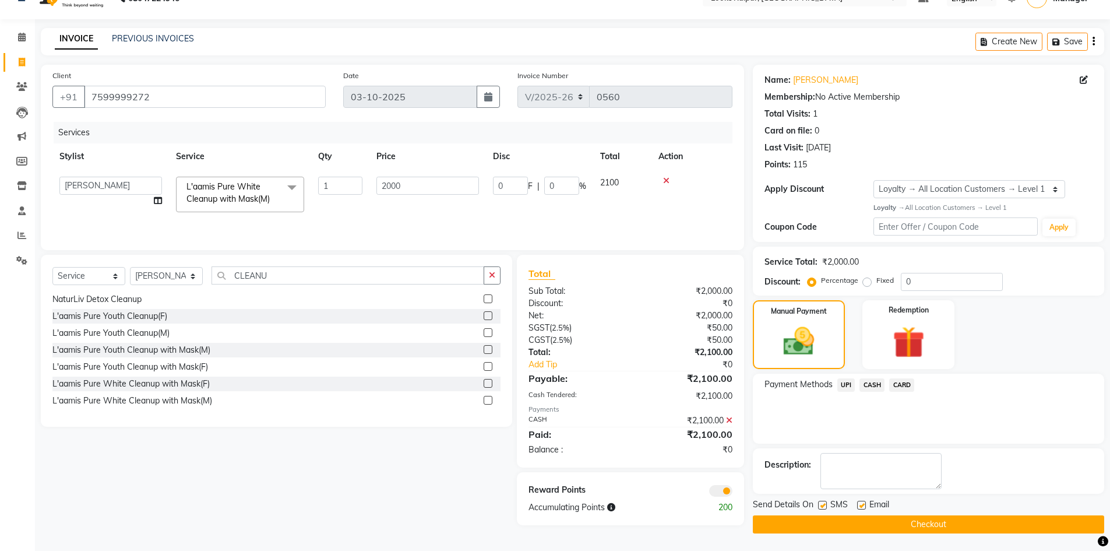
click at [730, 418] on icon at bounding box center [729, 420] width 6 height 8
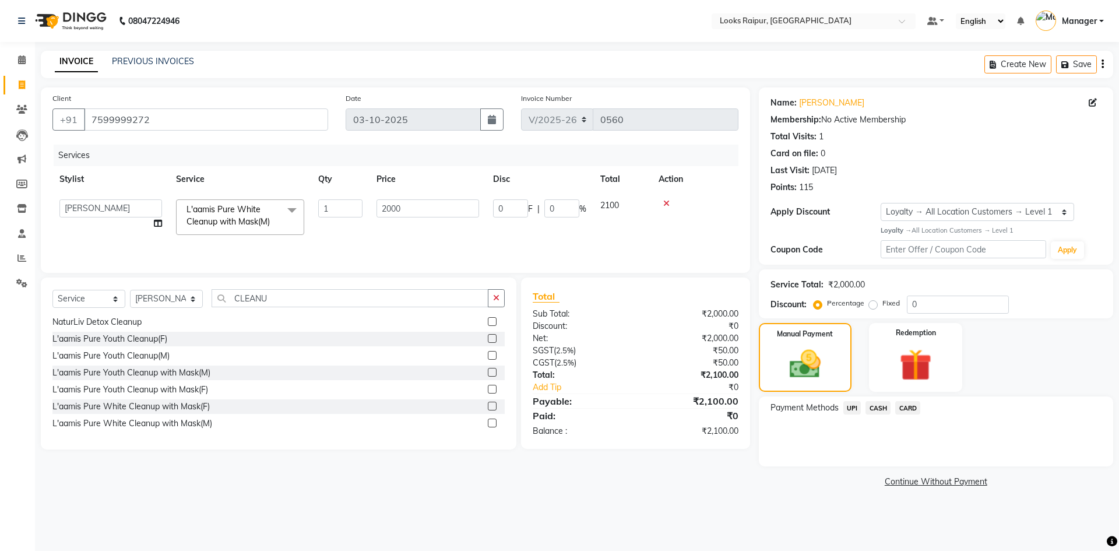
click at [855, 408] on span "UPI" at bounding box center [852, 407] width 18 height 13
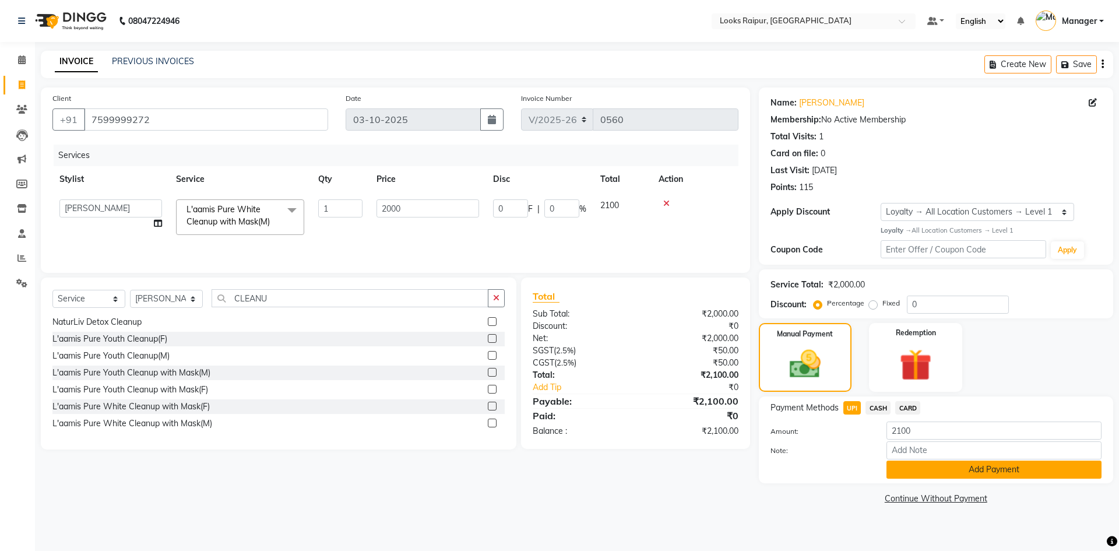
click at [943, 469] on button "Add Payment" at bounding box center [993, 469] width 215 height 18
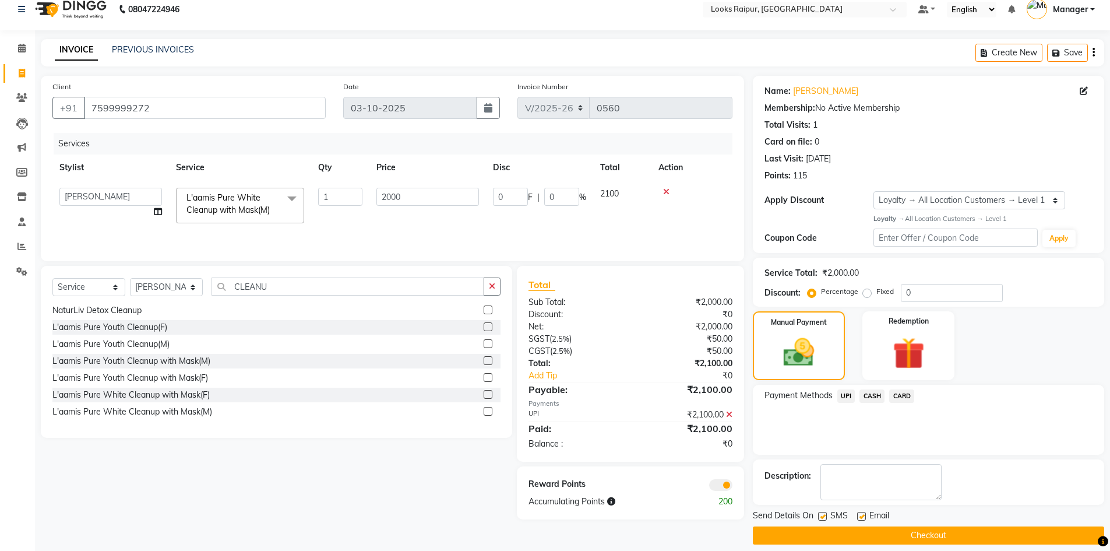
scroll to position [23, 0]
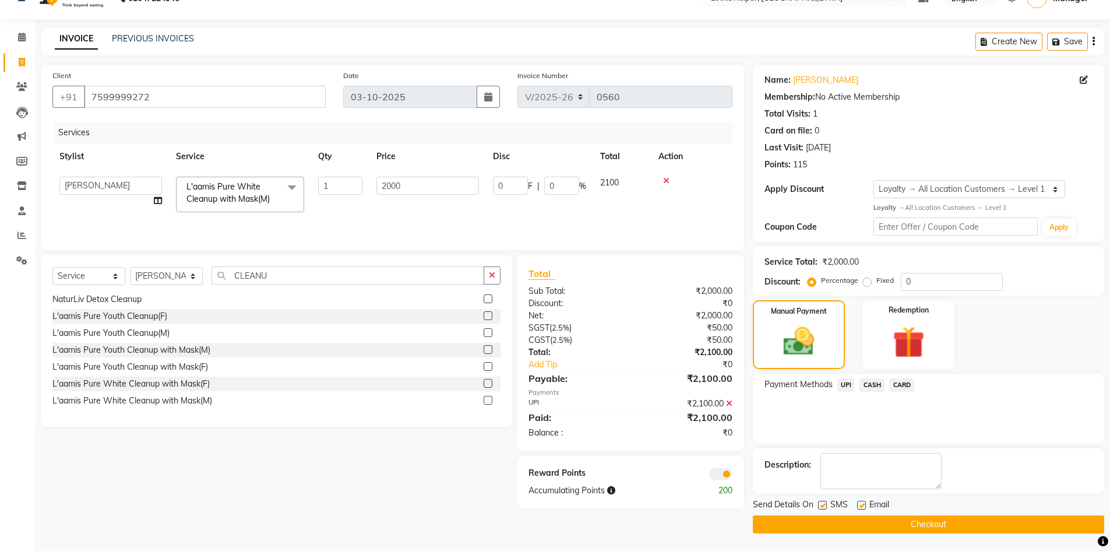
click at [934, 517] on button "Checkout" at bounding box center [928, 524] width 351 height 18
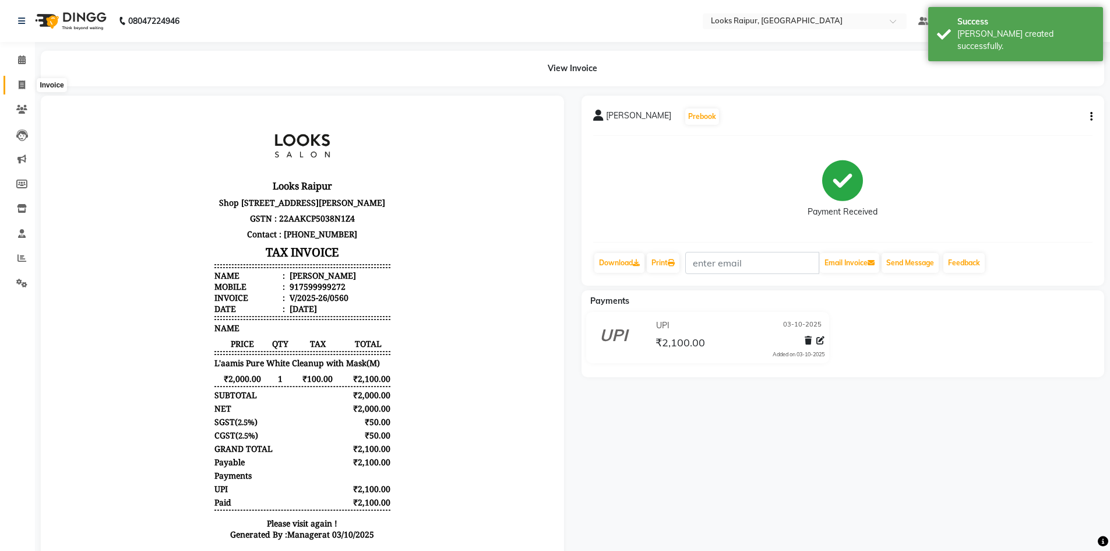
click at [17, 83] on span at bounding box center [22, 85] width 20 height 13
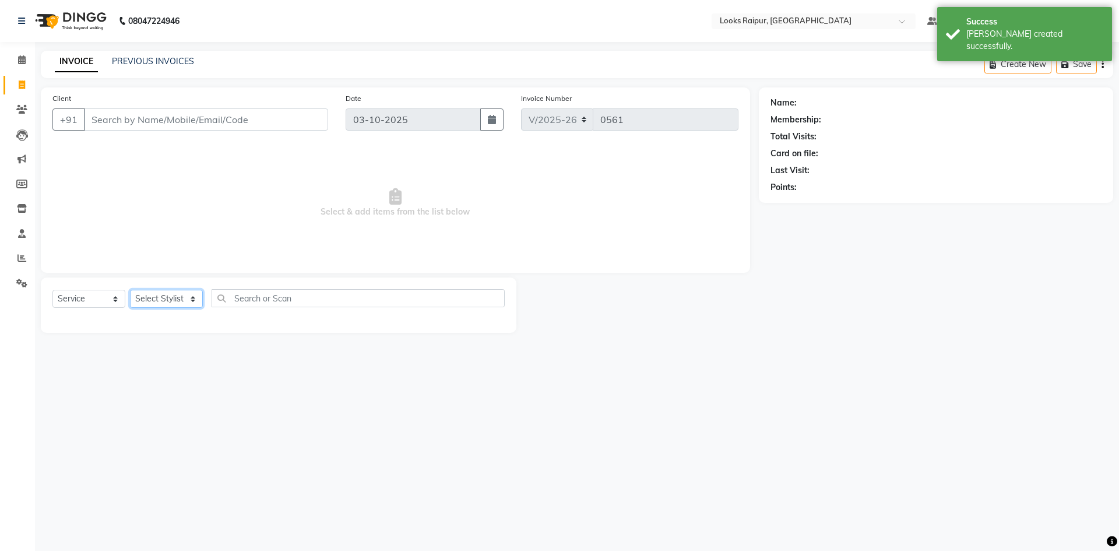
click at [191, 293] on select "Select Stylist Akshay_Pdct [PERSON_NAME] [PERSON_NAME] Counter_Sales Dheerendra…" at bounding box center [166, 299] width 73 height 18
click at [130, 290] on select "Select Stylist Akshay_Pdct [PERSON_NAME] [PERSON_NAME] Counter_Sales Dheerendra…" at bounding box center [166, 299] width 73 height 18
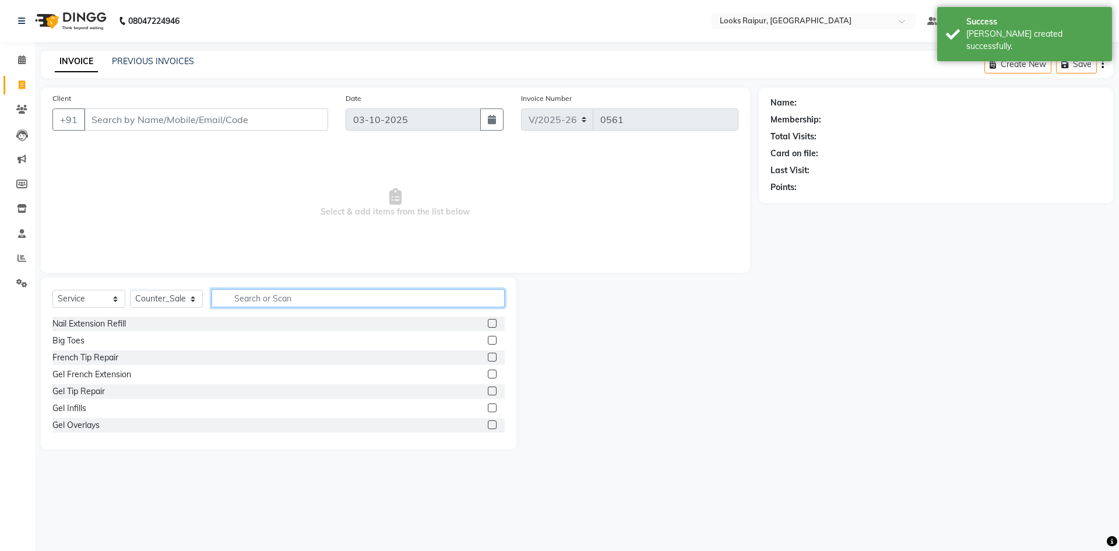
click at [254, 295] on input "text" at bounding box center [358, 298] width 293 height 18
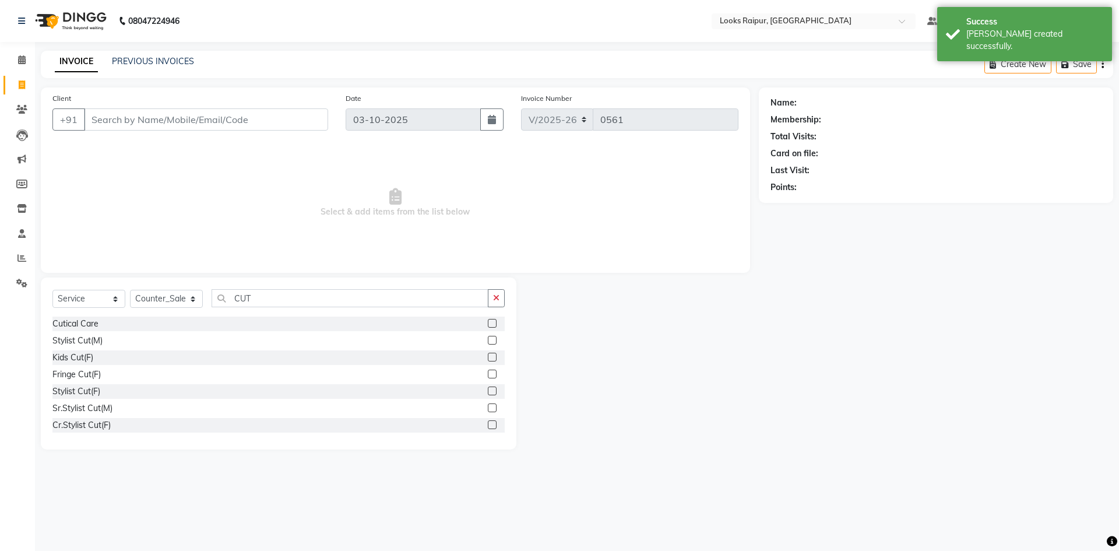
click at [488, 340] on label at bounding box center [492, 340] width 9 height 9
click at [488, 340] on input "checkbox" at bounding box center [492, 341] width 8 height 8
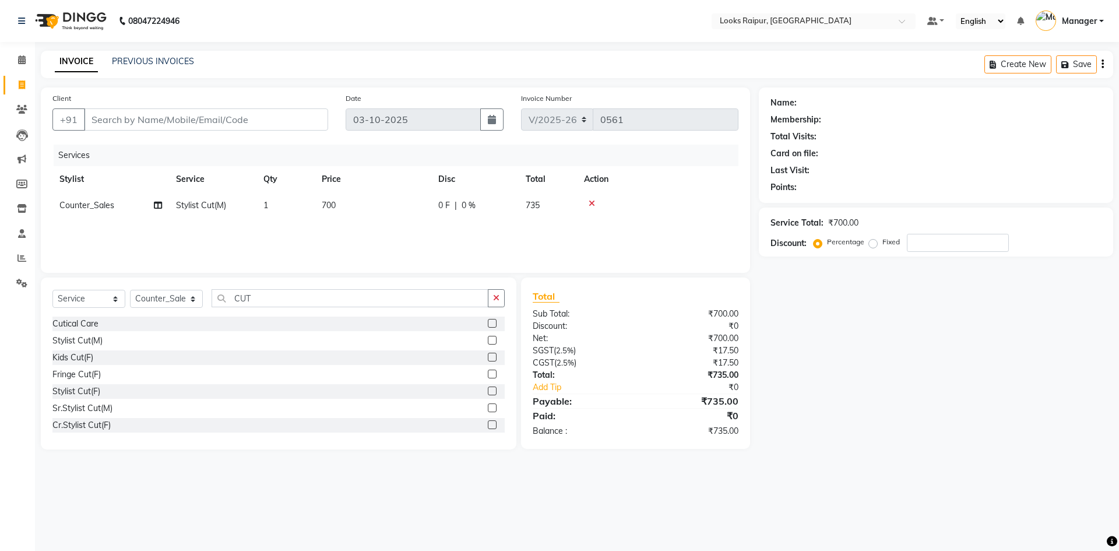
drag, startPoint x: 377, startPoint y: 193, endPoint x: 418, endPoint y: 196, distance: 41.5
click at [387, 197] on td "700" at bounding box center [373, 205] width 117 height 26
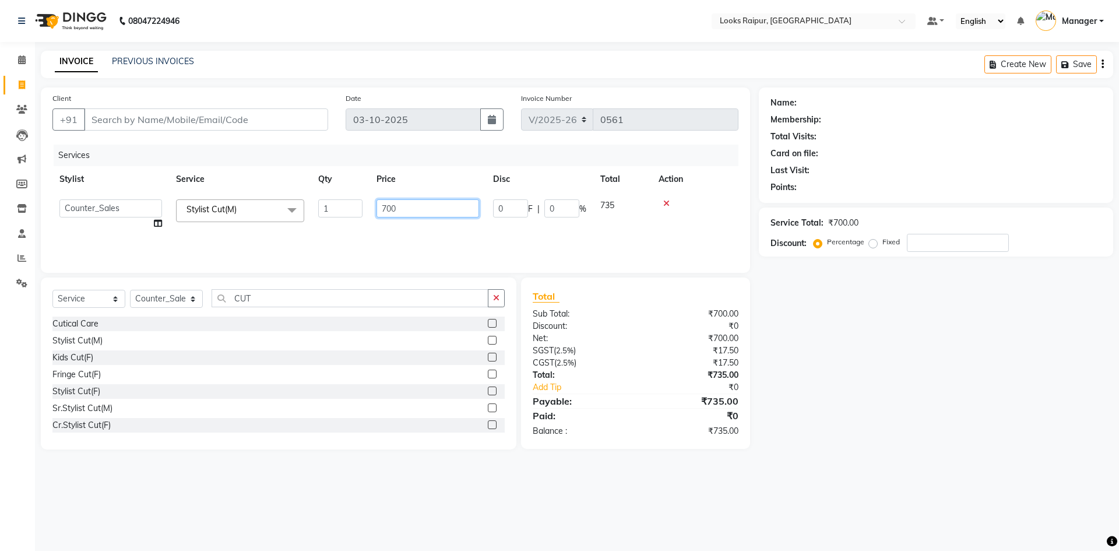
drag, startPoint x: 428, startPoint y: 200, endPoint x: 312, endPoint y: 202, distance: 116.0
click at [312, 202] on tr "Akshay_Pdct [PERSON_NAME] [PERSON_NAME] Counter_Sales Dheerendra_pdct [PERSON_N…" at bounding box center [395, 214] width 686 height 44
click at [430, 238] on div "Services Stylist Service Qty Price Disc Total Action Akshay_Pdct Arif Ayan Ayus…" at bounding box center [395, 203] width 686 height 117
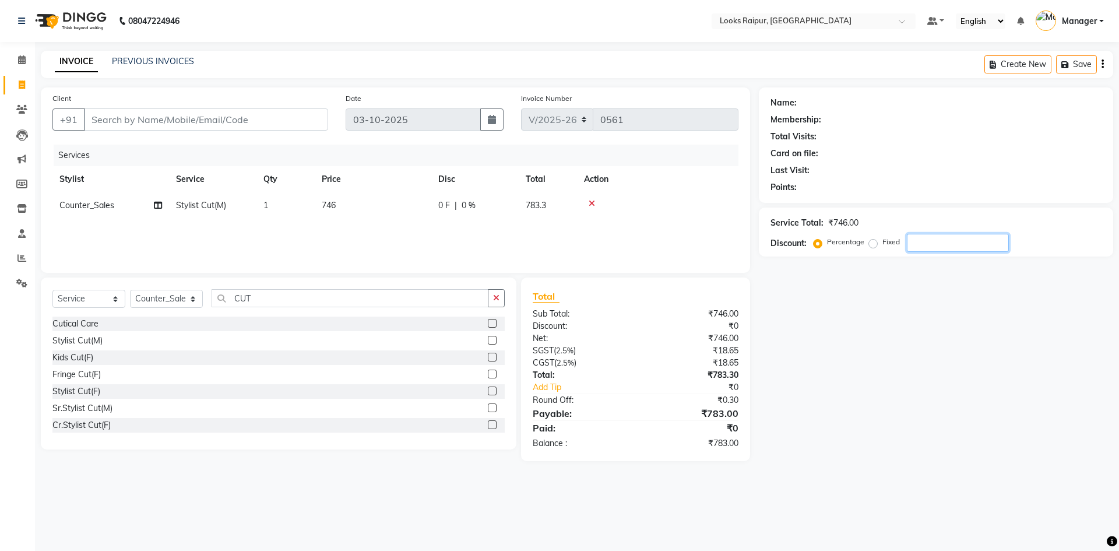
click at [922, 245] on input "number" at bounding box center [958, 243] width 102 height 18
click at [214, 117] on input "Client" at bounding box center [206, 119] width 244 height 22
click at [291, 122] on span "Add Client" at bounding box center [298, 120] width 46 height 12
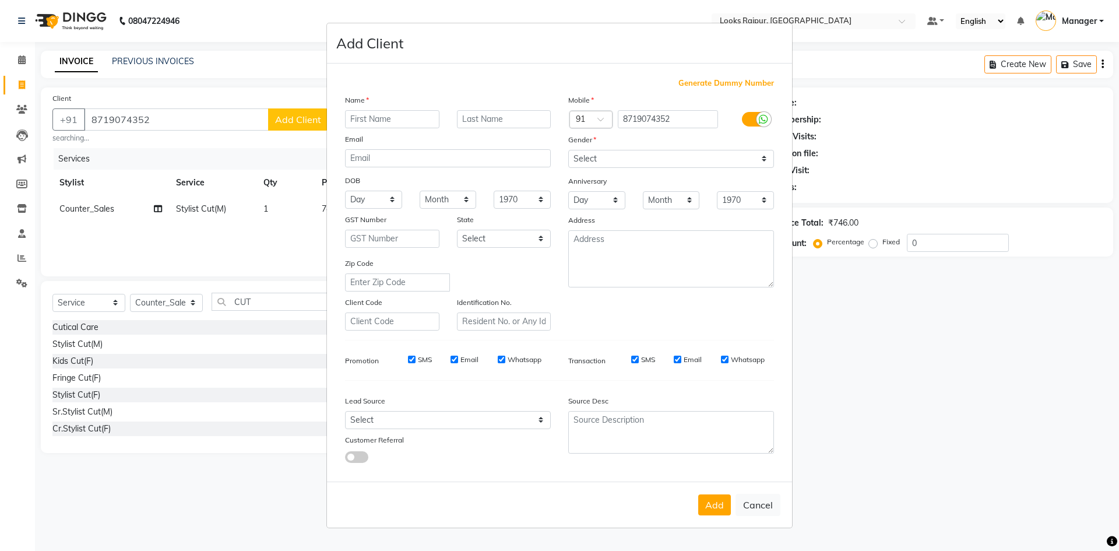
click at [408, 114] on input "text" at bounding box center [392, 119] width 94 height 18
click at [506, 125] on input "text" at bounding box center [504, 119] width 94 height 18
click at [717, 506] on button "Add" at bounding box center [714, 504] width 33 height 21
click at [768, 156] on select "Select [DEMOGRAPHIC_DATA] [DEMOGRAPHIC_DATA] Other Prefer Not To Say" at bounding box center [671, 159] width 206 height 18
click at [568, 150] on select "Select [DEMOGRAPHIC_DATA] [DEMOGRAPHIC_DATA] Other Prefer Not To Say" at bounding box center [671, 159] width 206 height 18
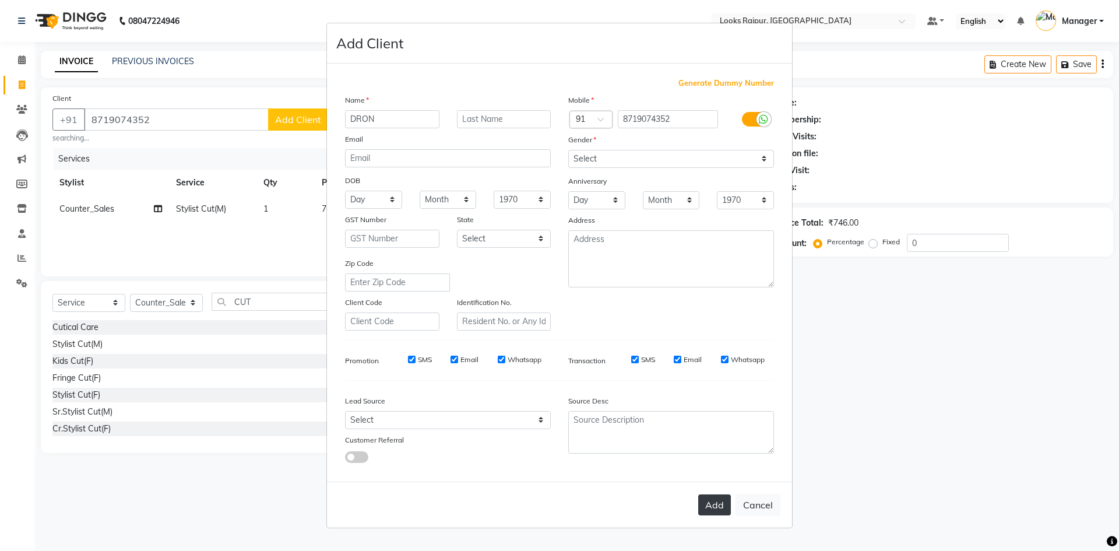
click at [707, 508] on button "Add" at bounding box center [714, 504] width 33 height 21
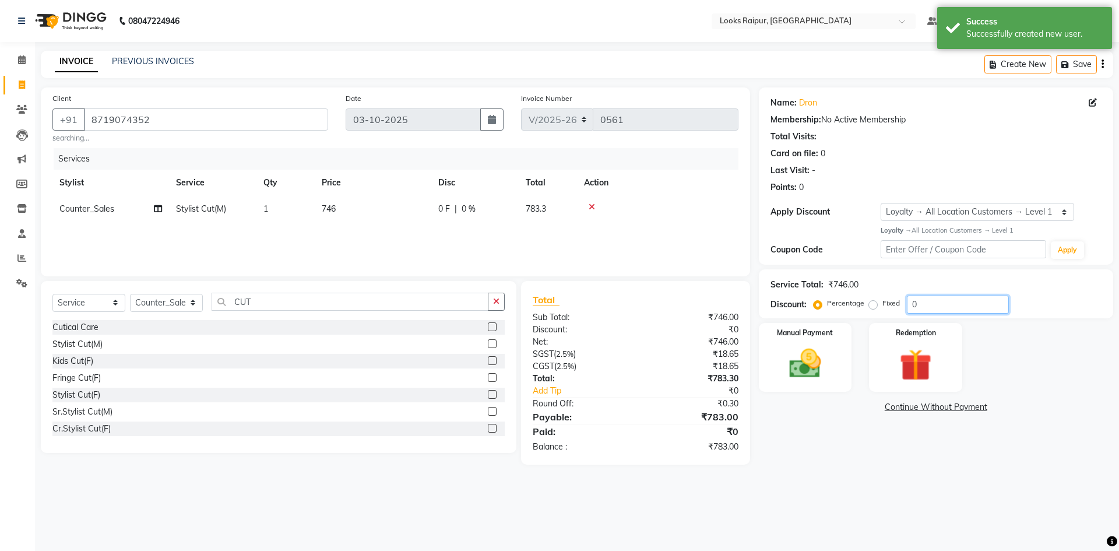
click at [923, 308] on input "0" at bounding box center [958, 304] width 102 height 18
click at [831, 371] on img at bounding box center [805, 363] width 54 height 38
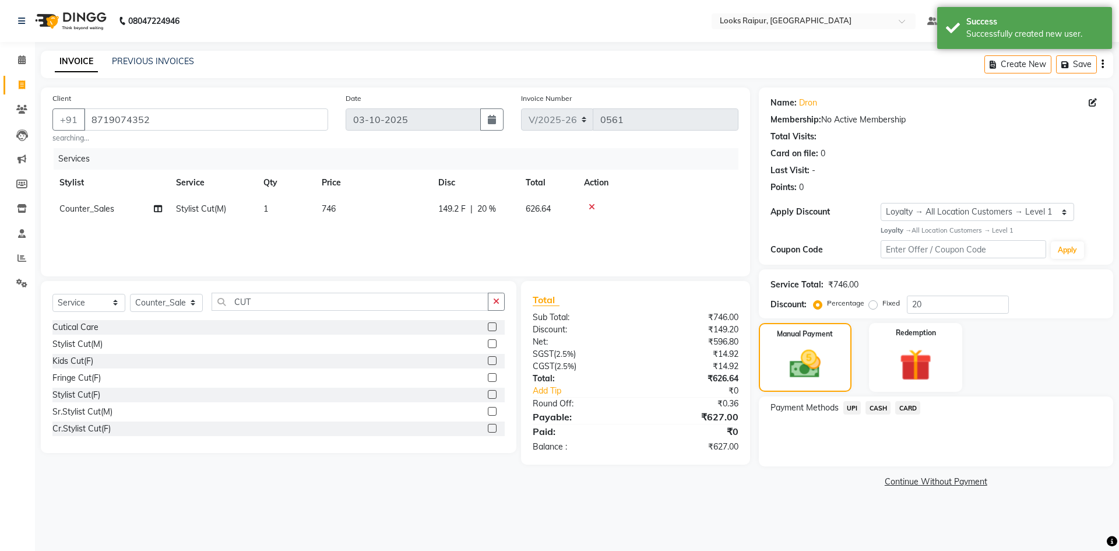
click at [875, 407] on span "CASH" at bounding box center [877, 407] width 25 height 13
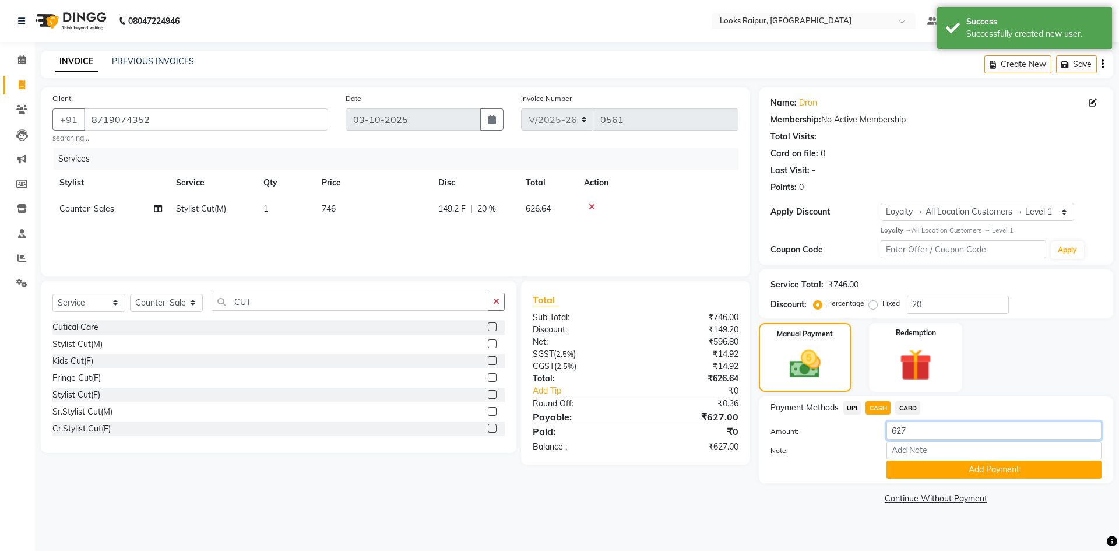
drag, startPoint x: 920, startPoint y: 431, endPoint x: 831, endPoint y: 427, distance: 88.6
click at [831, 427] on div "Amount: 627" at bounding box center [936, 431] width 348 height 20
click at [935, 464] on button "Add Payment" at bounding box center [993, 469] width 215 height 18
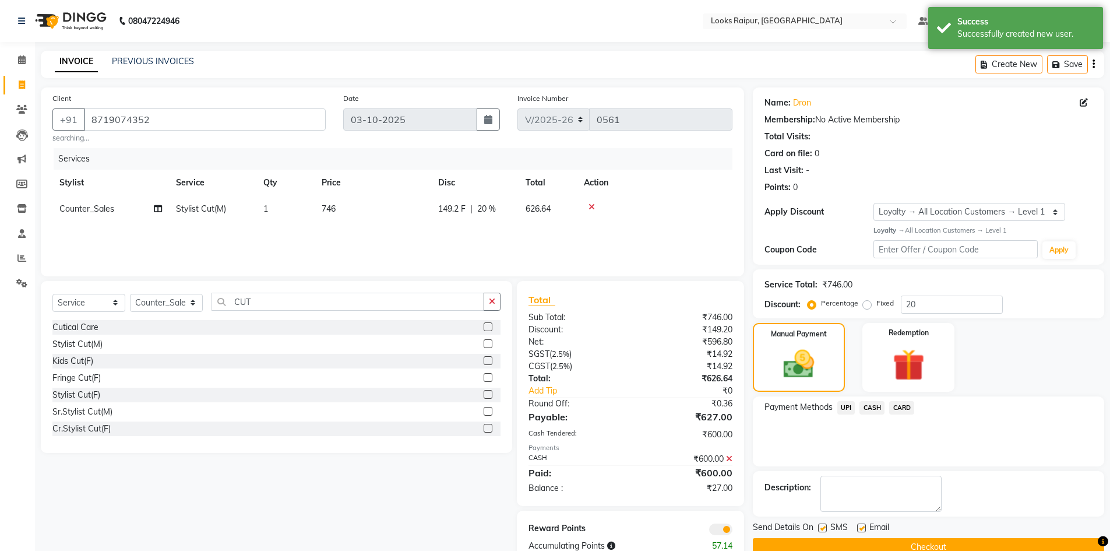
click at [846, 402] on span "UPI" at bounding box center [846, 407] width 18 height 13
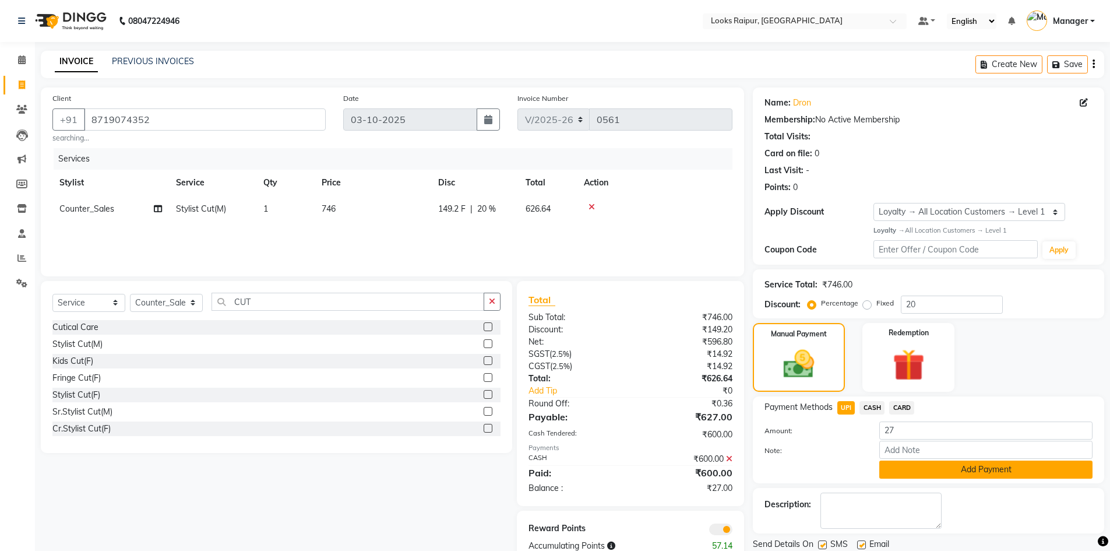
click at [956, 472] on button "Add Payment" at bounding box center [985, 469] width 213 height 18
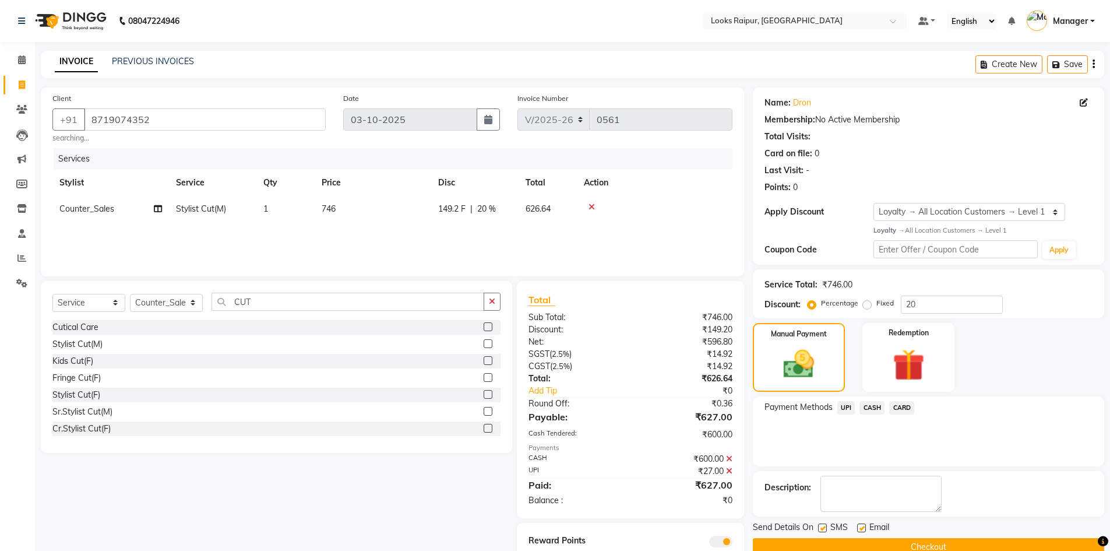
scroll to position [43, 0]
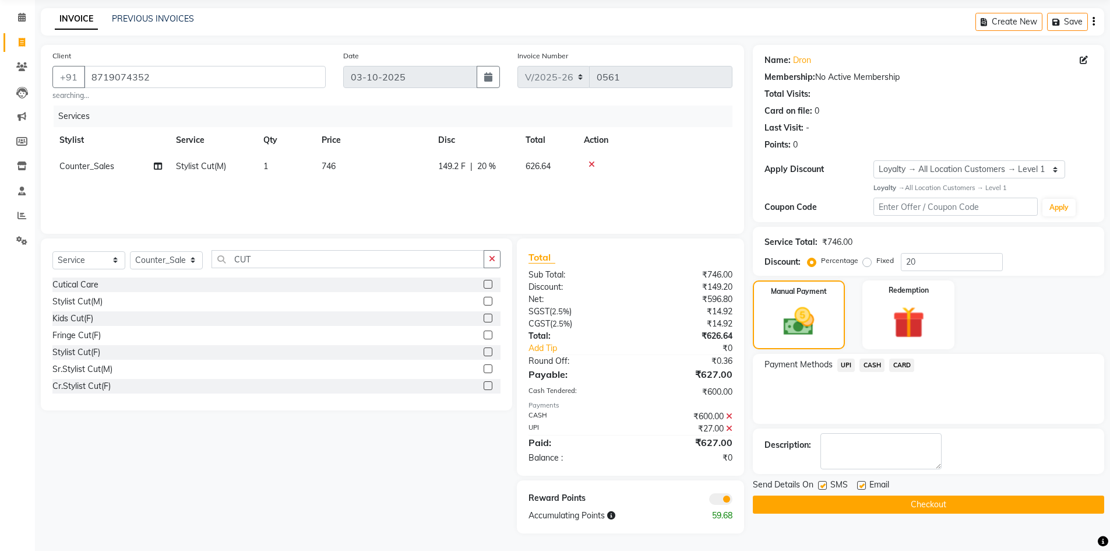
click at [903, 508] on button "Checkout" at bounding box center [928, 504] width 351 height 18
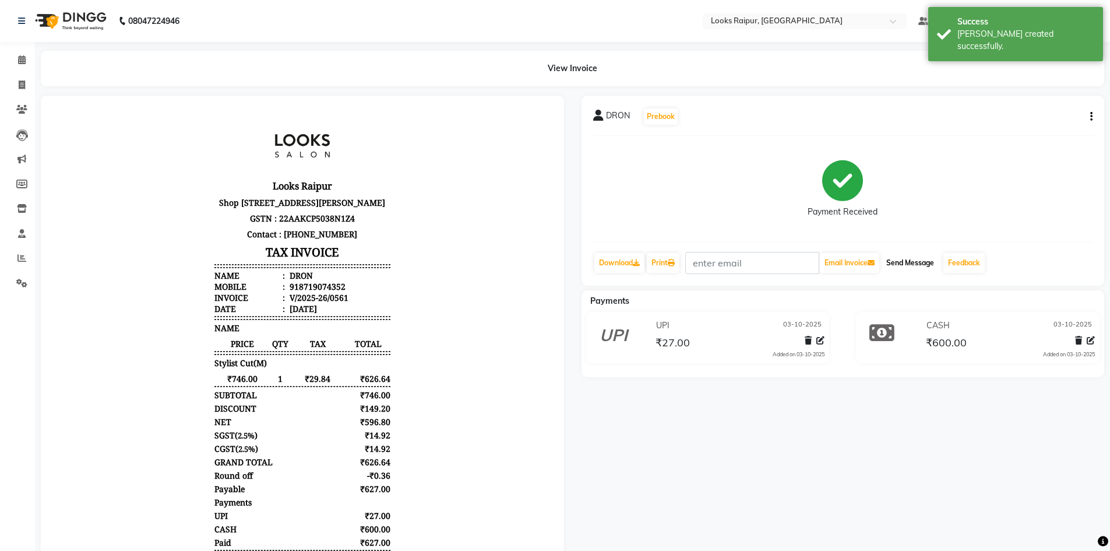
click at [915, 258] on button "Send Message" at bounding box center [910, 263] width 57 height 20
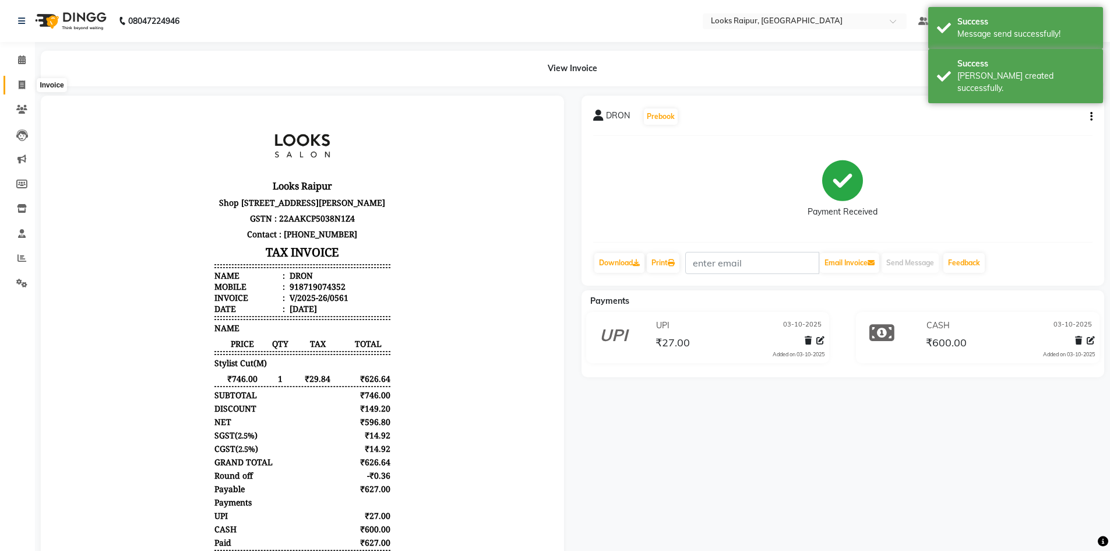
click at [26, 80] on span at bounding box center [22, 85] width 20 height 13
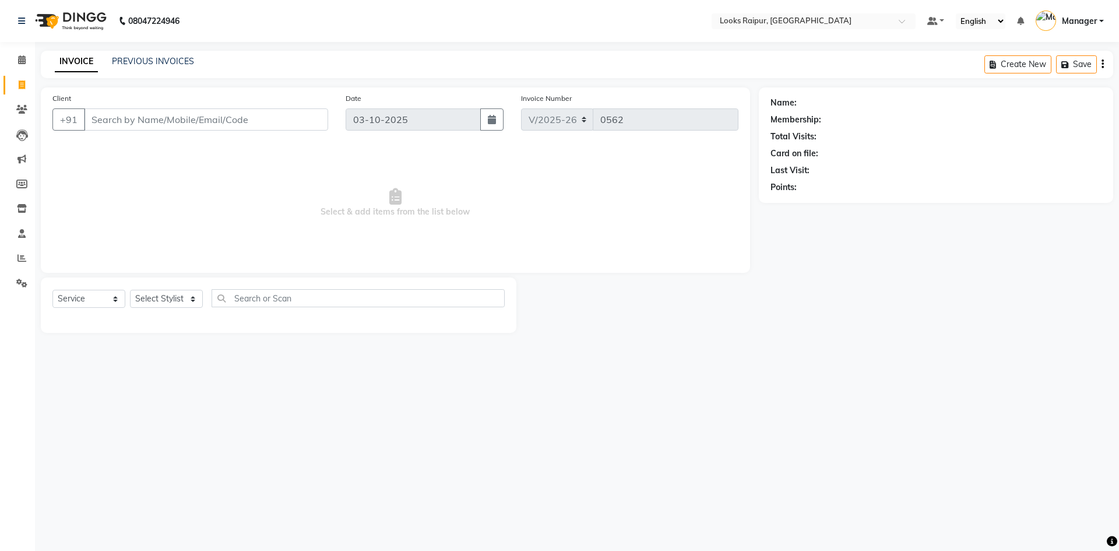
click at [166, 126] on input "Client" at bounding box center [206, 119] width 244 height 22
click at [150, 65] on link "PREVIOUS INVOICES" at bounding box center [153, 61] width 82 height 10
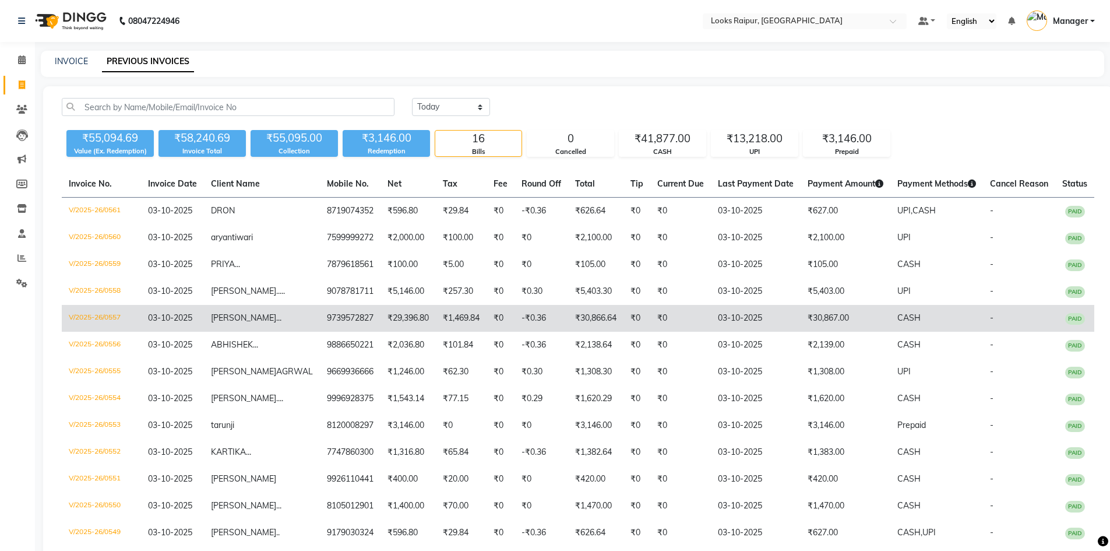
click at [276, 318] on span "..." at bounding box center [278, 317] width 5 height 10
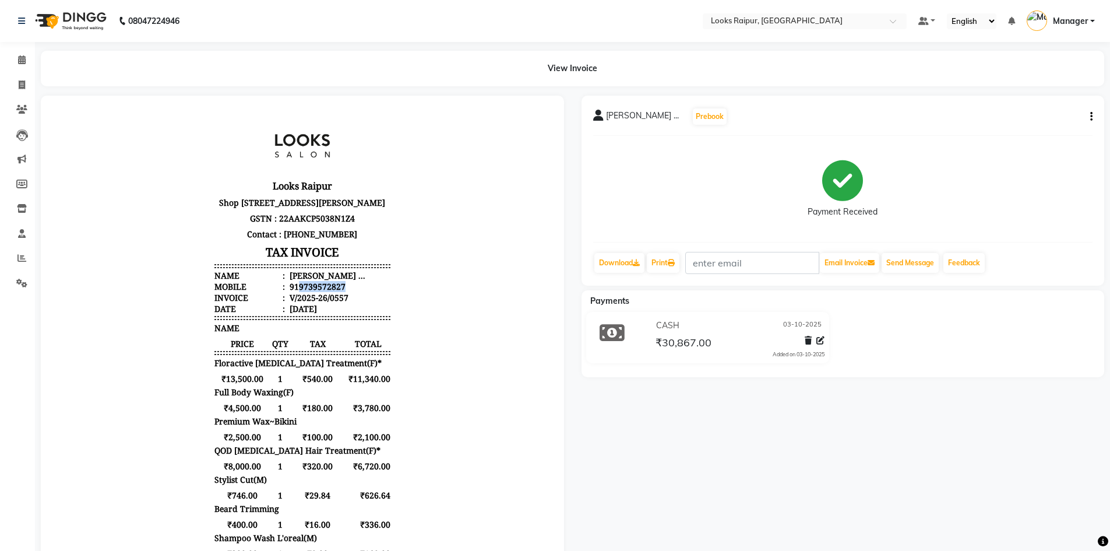
drag, startPoint x: 289, startPoint y: 308, endPoint x: 343, endPoint y: 306, distance: 53.6
click at [343, 292] on li "Mobile : 919739572827" at bounding box center [302, 286] width 176 height 11
copy div "9739572827"
click at [21, 86] on icon at bounding box center [22, 84] width 6 height 9
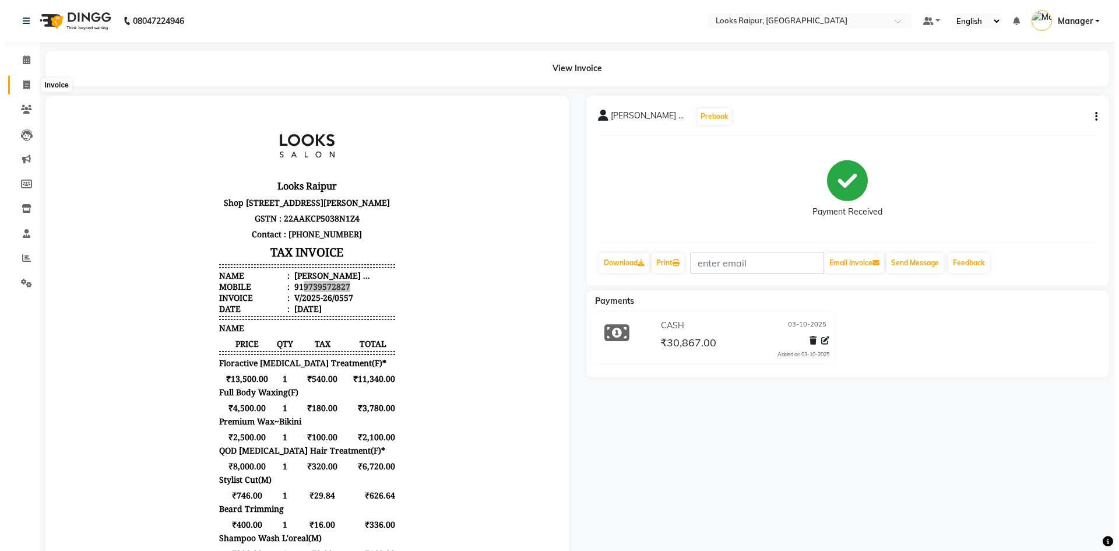
select select "8606"
select select "service"
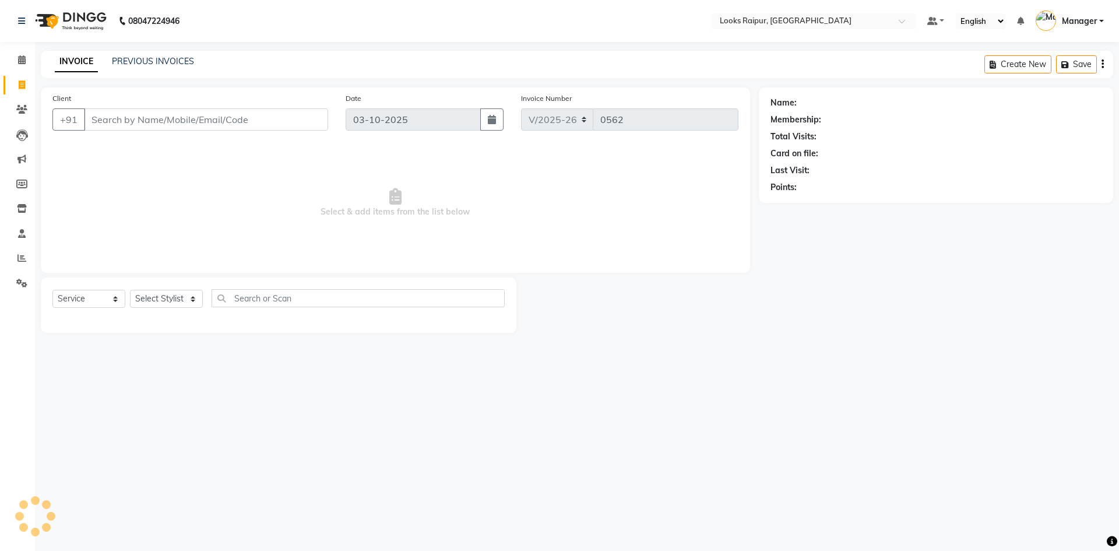
click at [161, 120] on input "Client" at bounding box center [206, 119] width 244 height 22
type input "9739572827"
select select "1: Object"
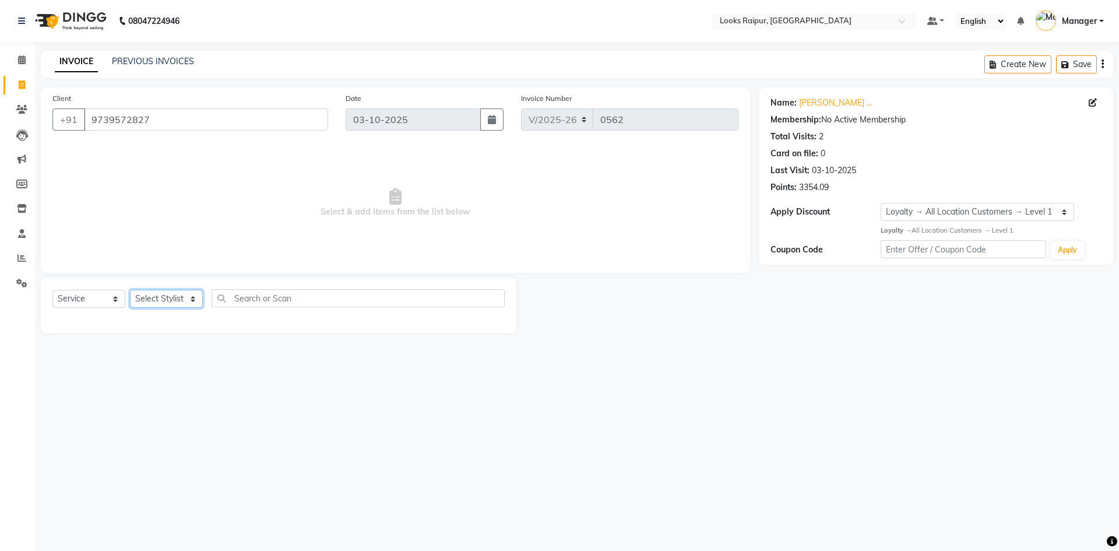
click at [193, 294] on select "Select Stylist Akshay_Pdct [PERSON_NAME] [PERSON_NAME] Counter_Sales Dheerendra…" at bounding box center [166, 299] width 73 height 18
select select "85892"
click at [130, 290] on select "Select Stylist Akshay_Pdct [PERSON_NAME] [PERSON_NAME] Counter_Sales Dheerendra…" at bounding box center [166, 299] width 73 height 18
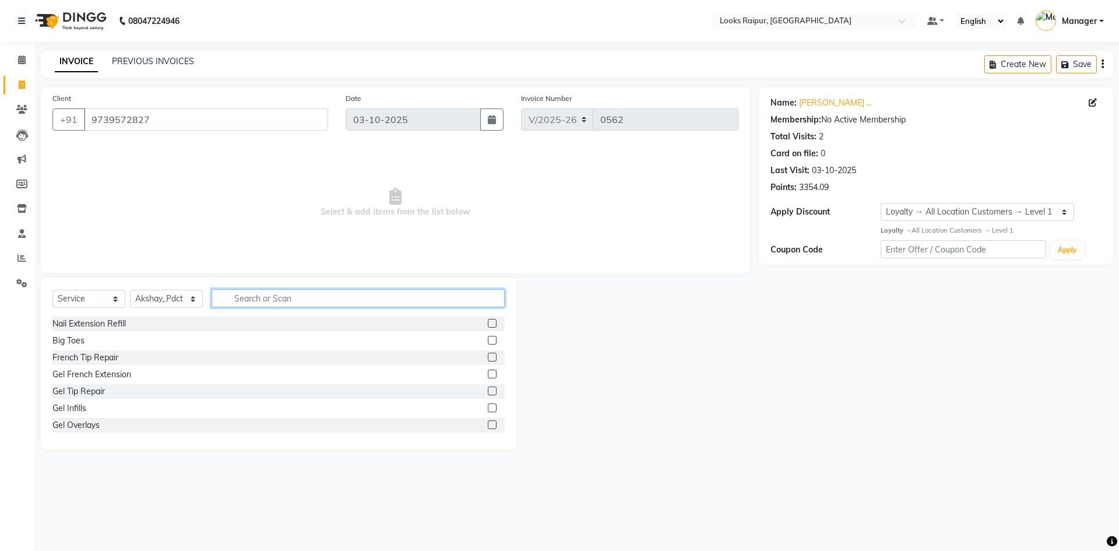
click at [260, 305] on input "text" at bounding box center [358, 298] width 293 height 18
type input "PEDI"
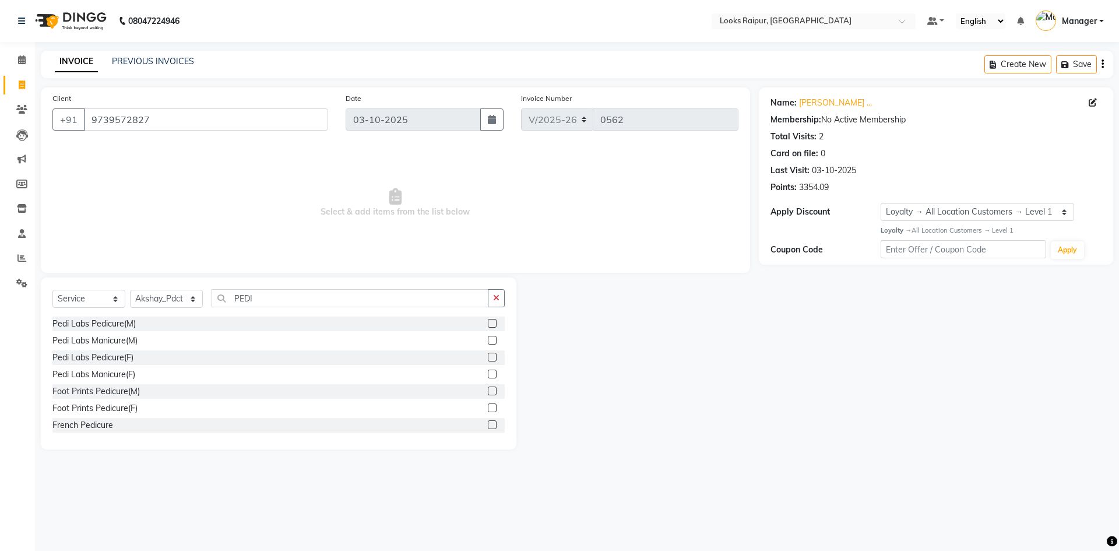
drag, startPoint x: 484, startPoint y: 408, endPoint x: 397, endPoint y: 237, distance: 191.3
click at [482, 396] on div "Pedi Labs Pedicure(M) Pedi Labs Manicure(M) Pedi Labs Pedicure(F) Pedi Labs Man…" at bounding box center [278, 374] width 452 height 117
click at [488, 410] on label at bounding box center [492, 407] width 9 height 9
click at [488, 410] on input "checkbox" at bounding box center [492, 408] width 8 height 8
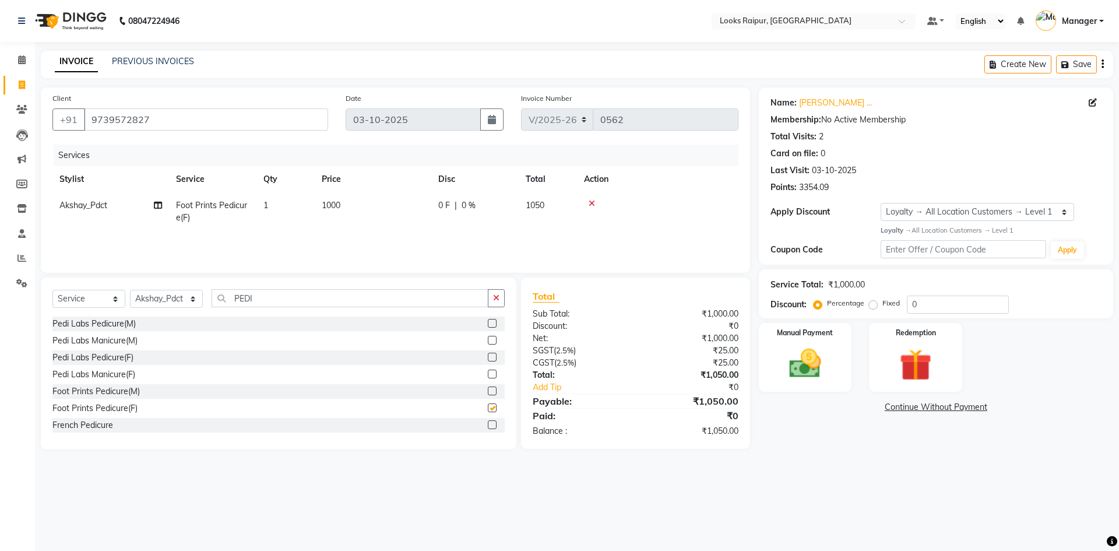
checkbox input "false"
drag, startPoint x: 366, startPoint y: 208, endPoint x: 376, endPoint y: 203, distance: 10.9
click at [367, 207] on td "1000" at bounding box center [373, 211] width 117 height 38
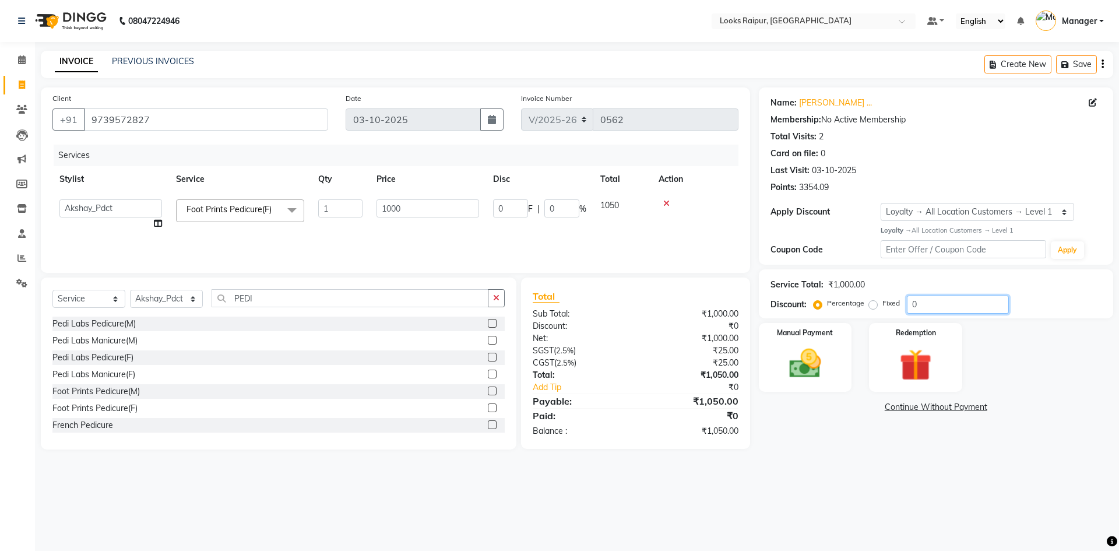
click at [921, 309] on input "0" at bounding box center [958, 304] width 102 height 18
type input "2"
type input "20"
type input "2"
type input "20"
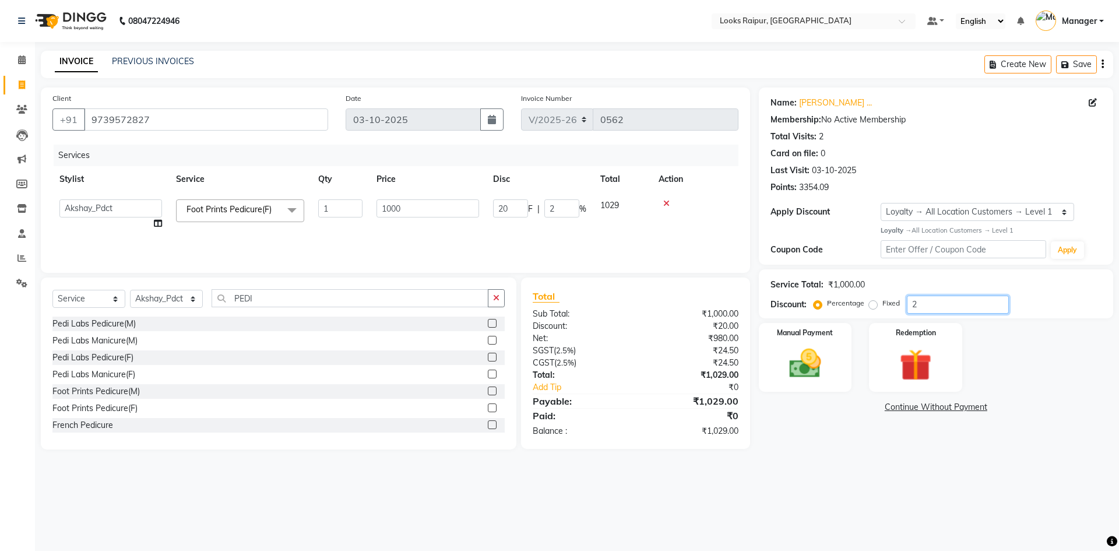
type input "200"
type input "20"
click at [822, 367] on img at bounding box center [805, 363] width 54 height 38
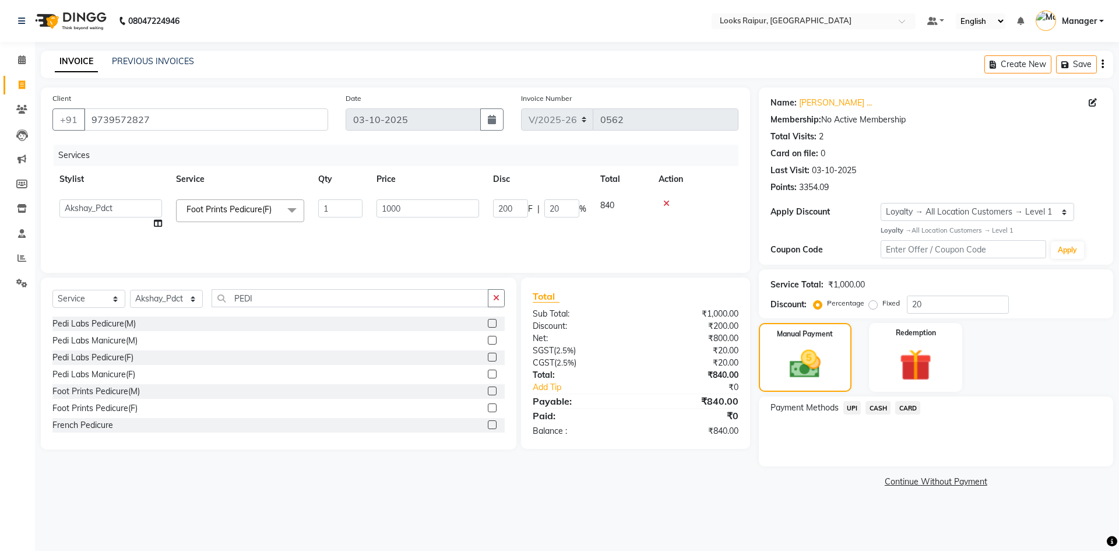
click at [887, 407] on span "CASH" at bounding box center [877, 407] width 25 height 13
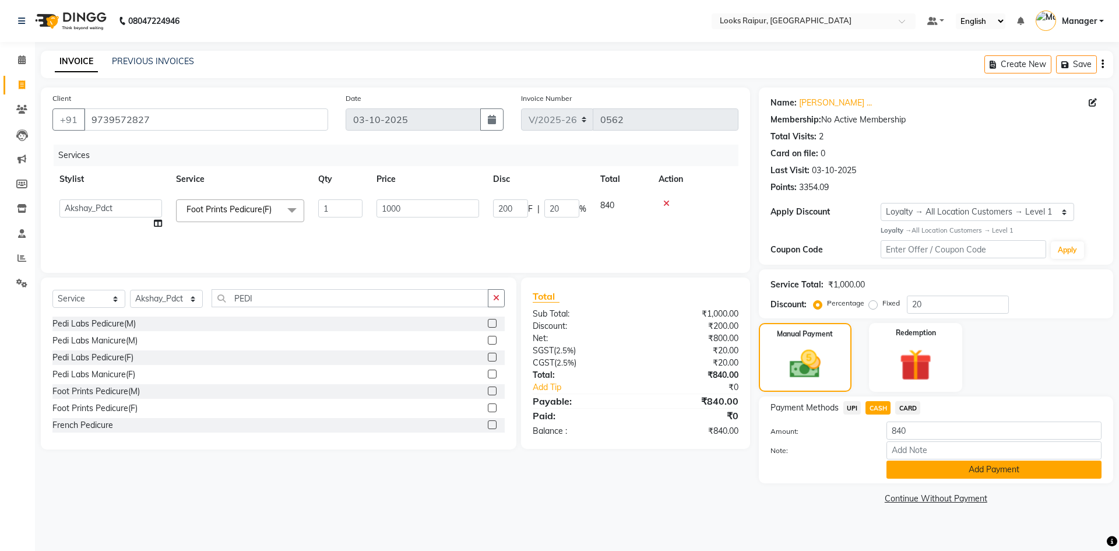
click at [917, 475] on button "Add Payment" at bounding box center [993, 469] width 215 height 18
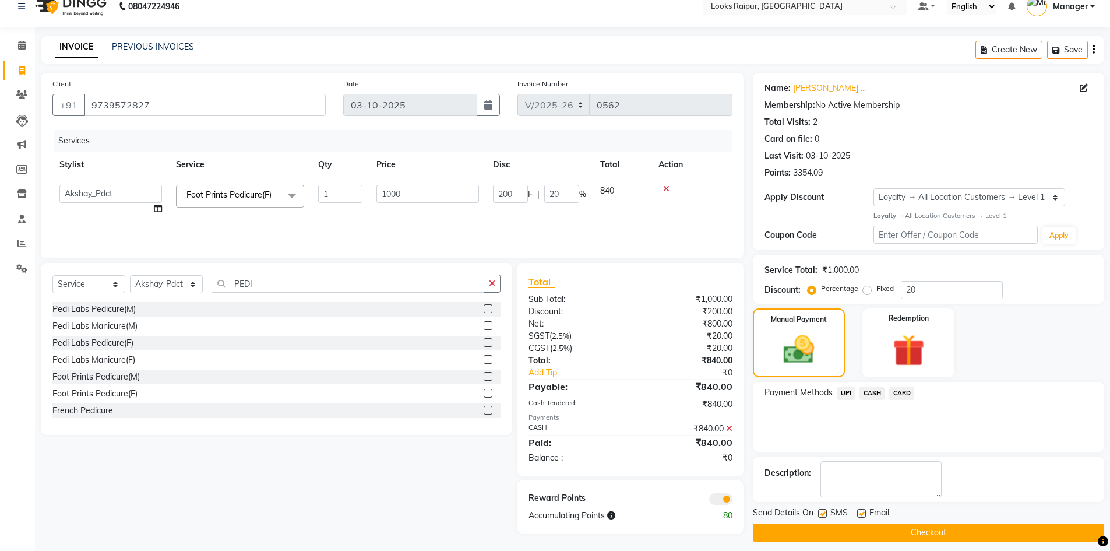
scroll to position [23, 0]
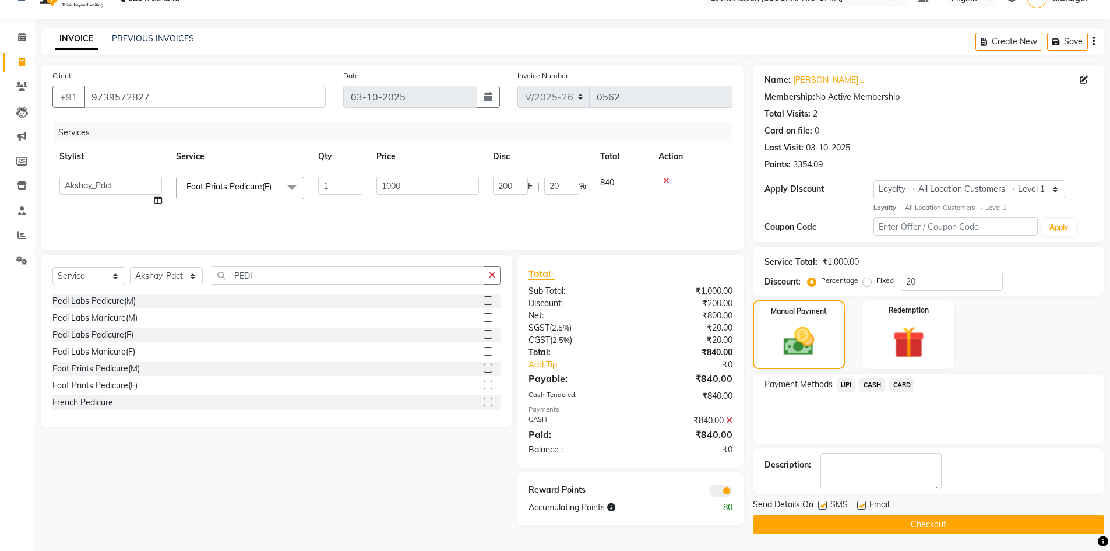
click at [904, 519] on button "Checkout" at bounding box center [928, 524] width 351 height 18
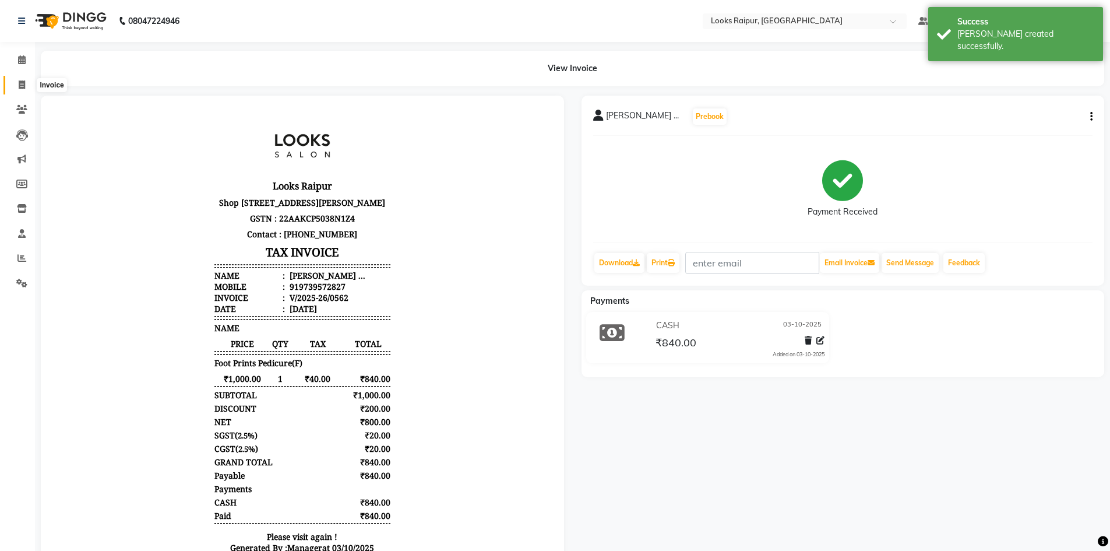
click at [20, 86] on icon at bounding box center [22, 84] width 6 height 9
select select "service"
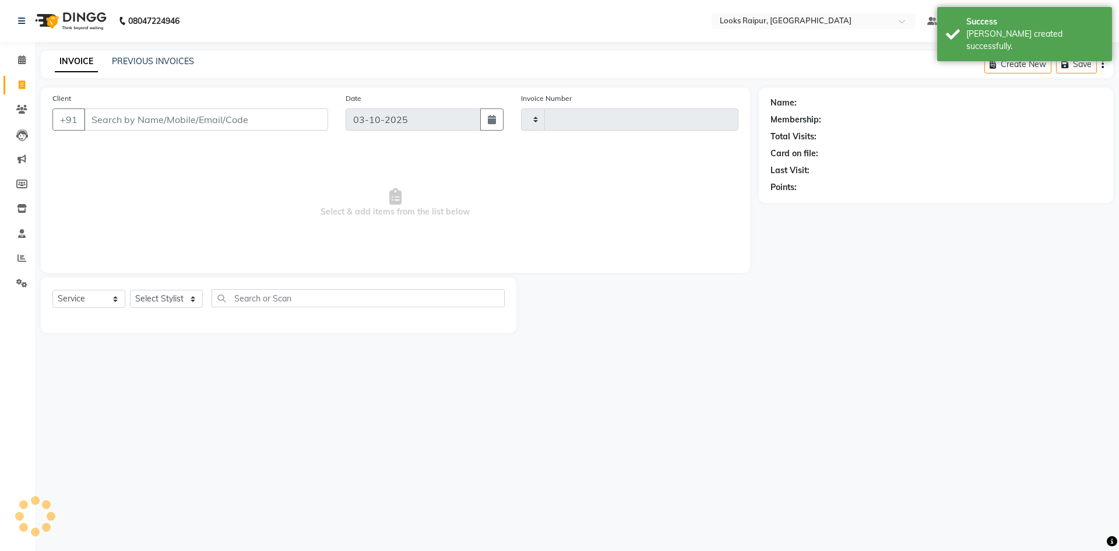
type input "0563"
select select "8606"
click at [131, 65] on link "PREVIOUS INVOICES" at bounding box center [153, 61] width 82 height 10
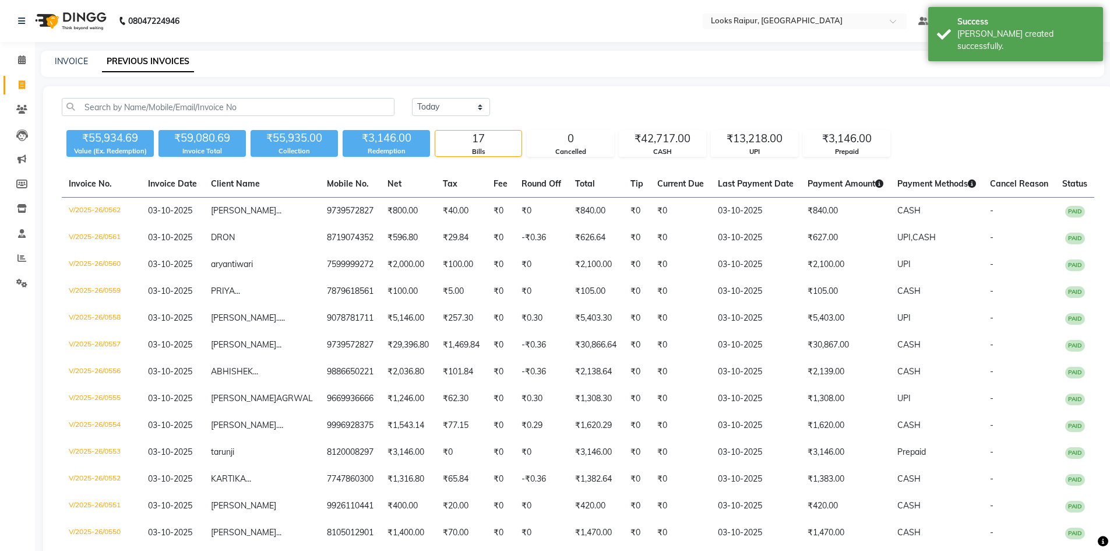
click at [88, 61] on div "INVOICE PREVIOUS INVOICES" at bounding box center [565, 61] width 1049 height 12
click at [86, 61] on link "INVOICE" at bounding box center [71, 61] width 33 height 10
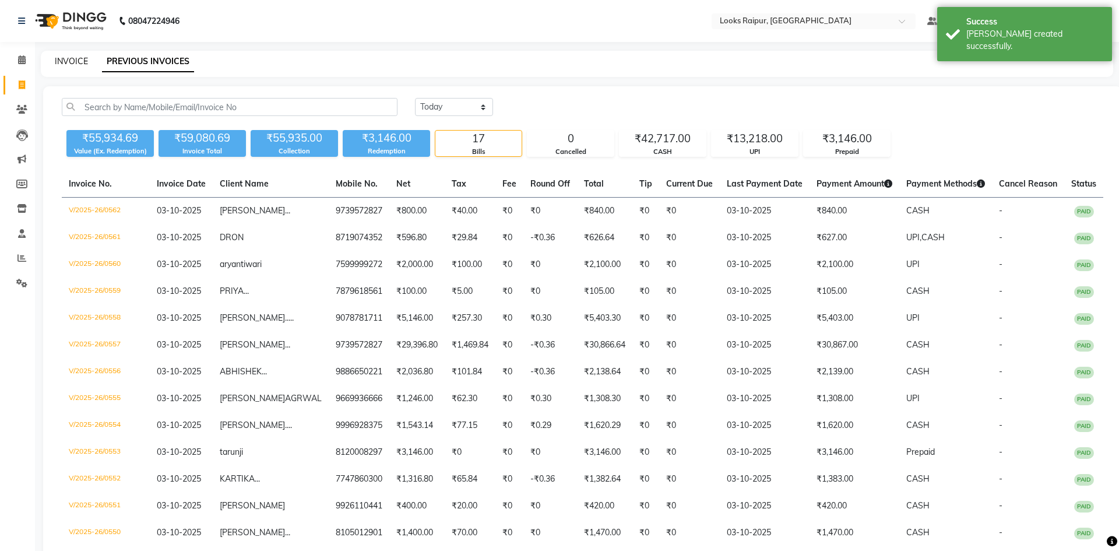
select select "8606"
select select "service"
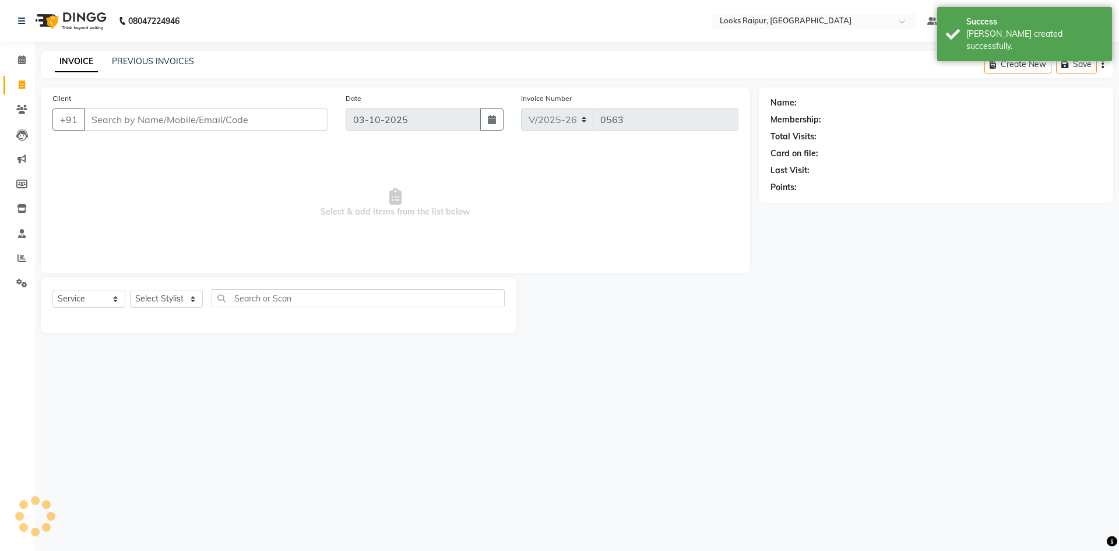
click at [122, 121] on input "Client" at bounding box center [206, 119] width 244 height 22
click at [164, 73] on div "INVOICE PREVIOUS INVOICES Create New Save" at bounding box center [577, 64] width 1072 height 27
click at [169, 61] on link "PREVIOUS INVOICES" at bounding box center [153, 61] width 82 height 10
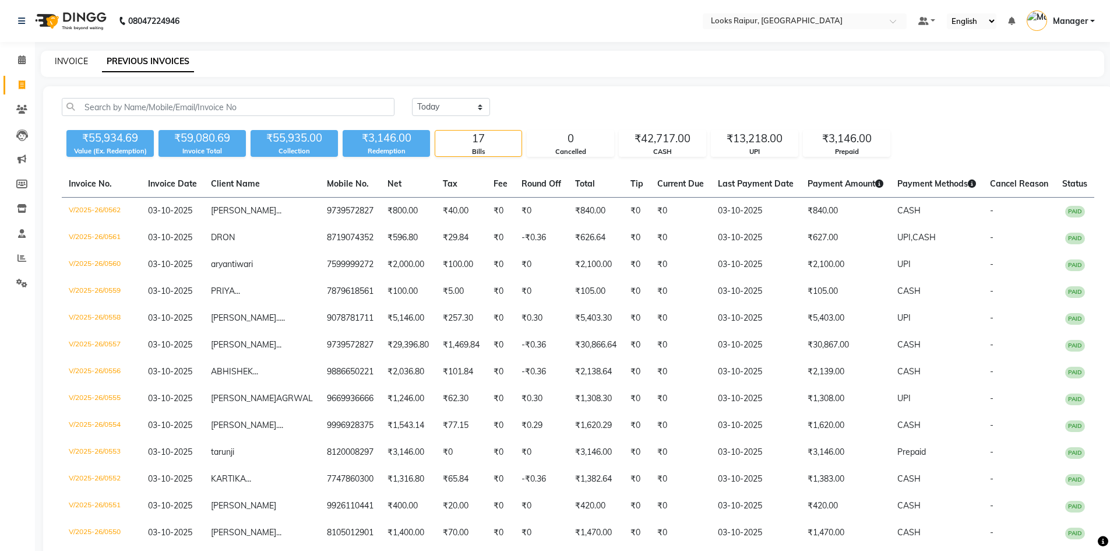
click at [82, 61] on link "INVOICE" at bounding box center [71, 61] width 33 height 10
select select "service"
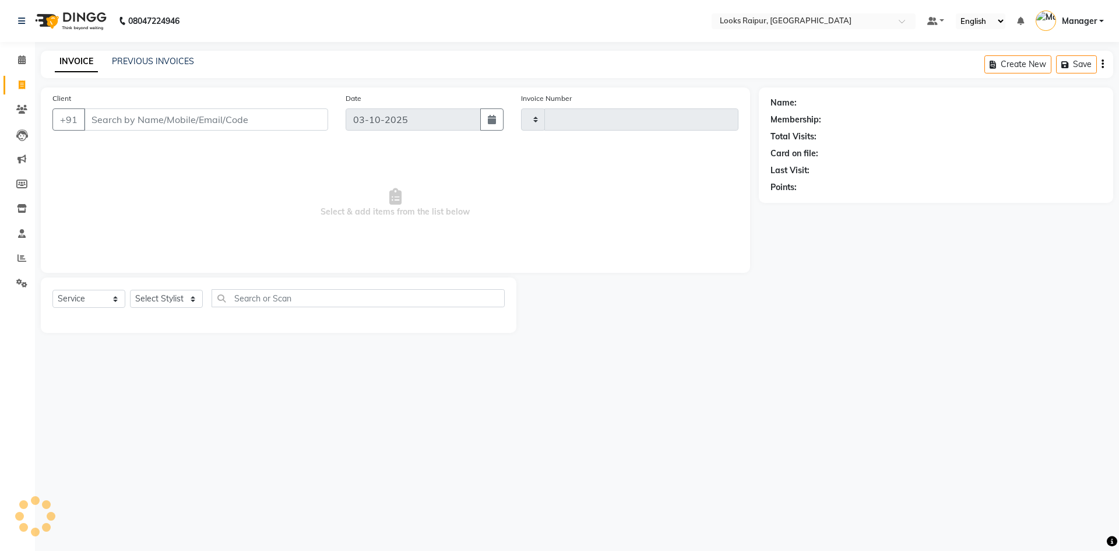
type input "0563"
select select "8606"
click at [110, 123] on input "Client" at bounding box center [206, 119] width 244 height 22
click at [133, 117] on input "Client" at bounding box center [206, 119] width 244 height 22
type input "7987376525"
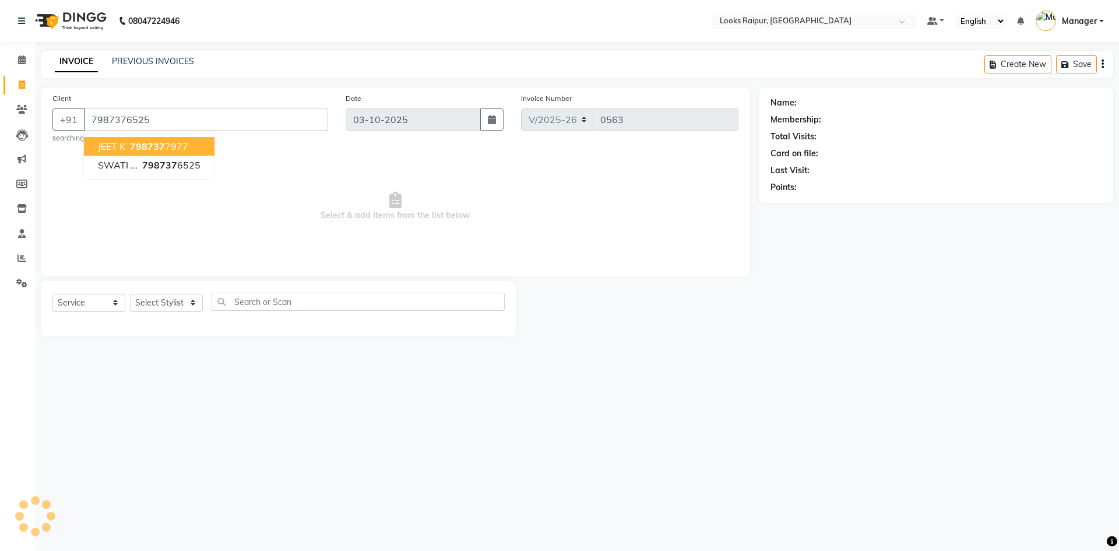
select select "1: Object"
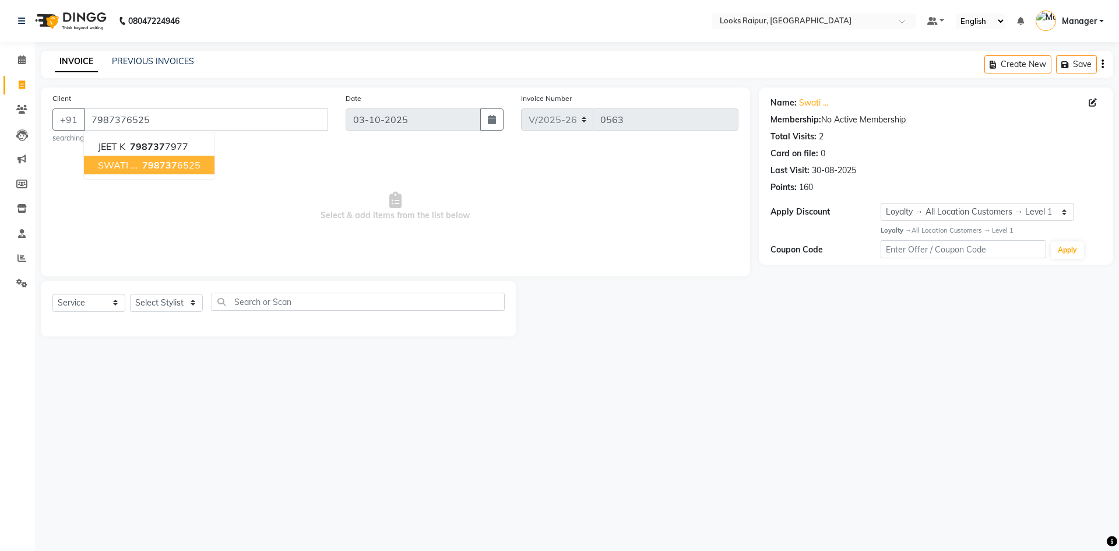
click at [189, 164] on ngb-highlight "798737 6525" at bounding box center [170, 165] width 61 height 12
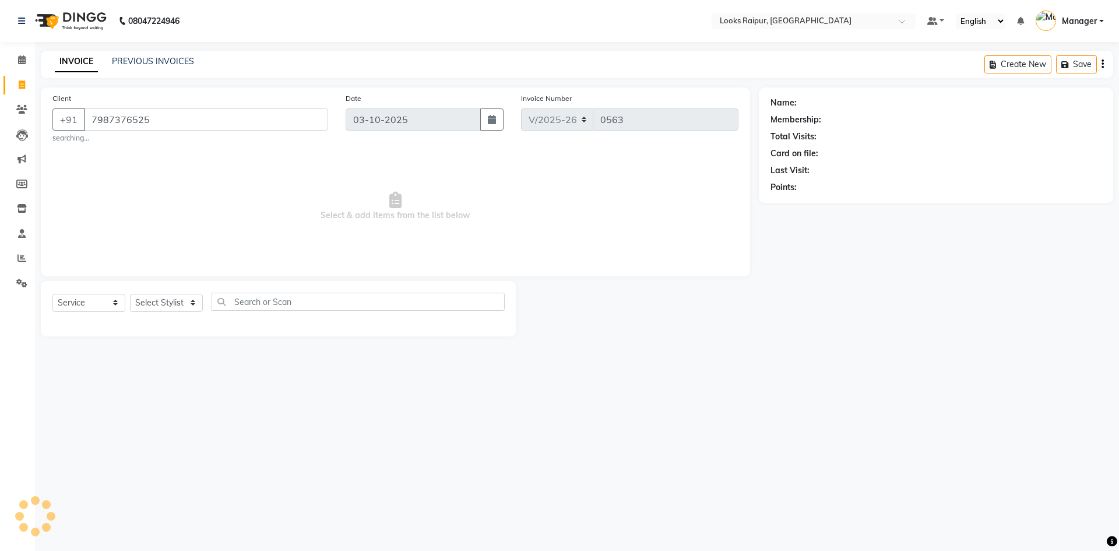
select select "1: Object"
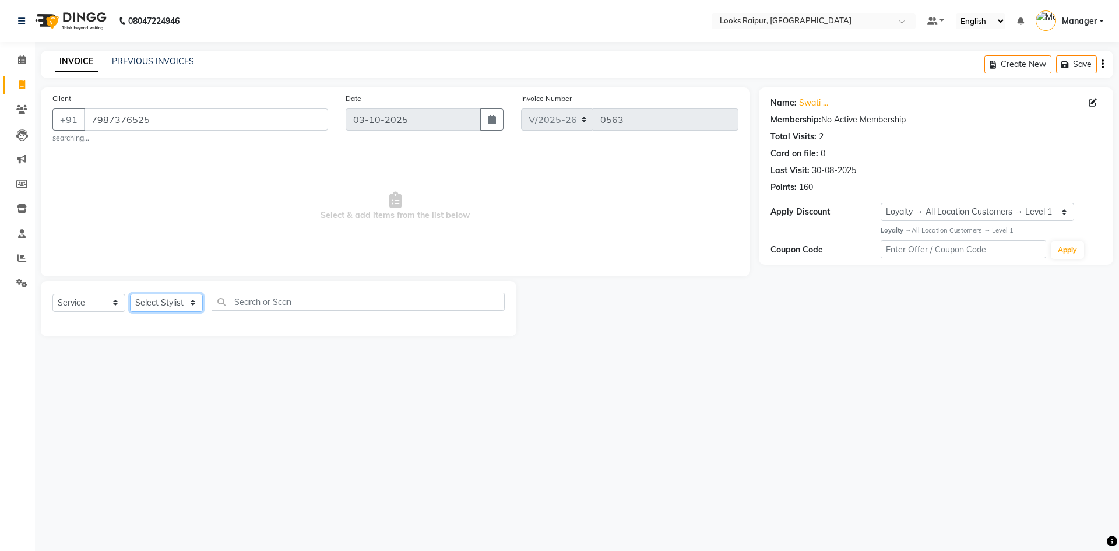
click at [189, 298] on select "Select Stylist Akshay_Pdct [PERSON_NAME] [PERSON_NAME] Counter_Sales Dheerendra…" at bounding box center [166, 303] width 73 height 18
select select "85879"
click at [130, 294] on select "Select Stylist Akshay_Pdct [PERSON_NAME] [PERSON_NAME] Counter_Sales Dheerendra…" at bounding box center [166, 303] width 73 height 18
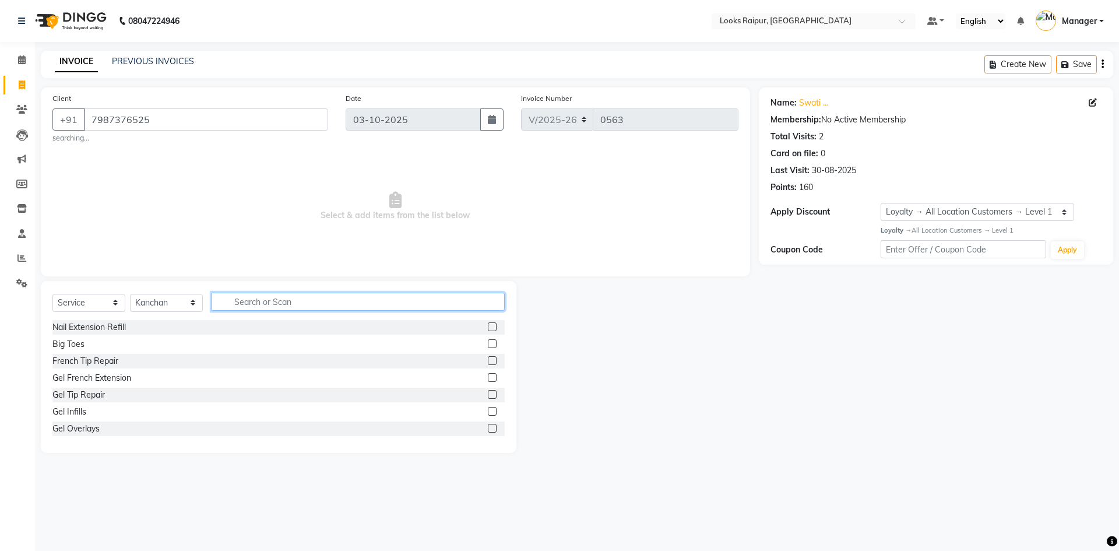
click at [287, 310] on input "text" at bounding box center [358, 302] width 293 height 18
type input "THRE"
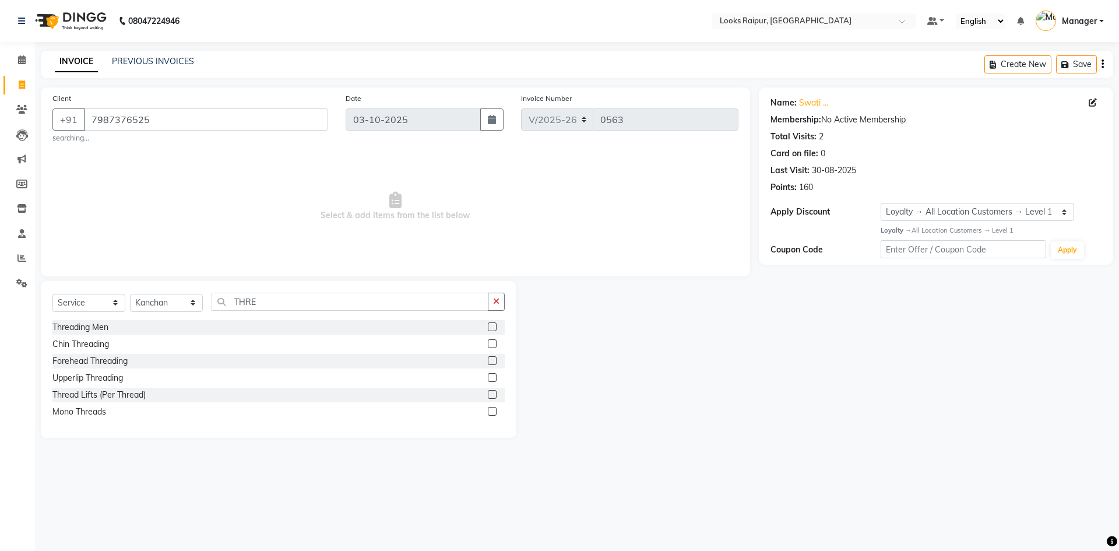
click at [491, 329] on label at bounding box center [492, 326] width 9 height 9
click at [491, 329] on input "checkbox" at bounding box center [492, 327] width 8 height 8
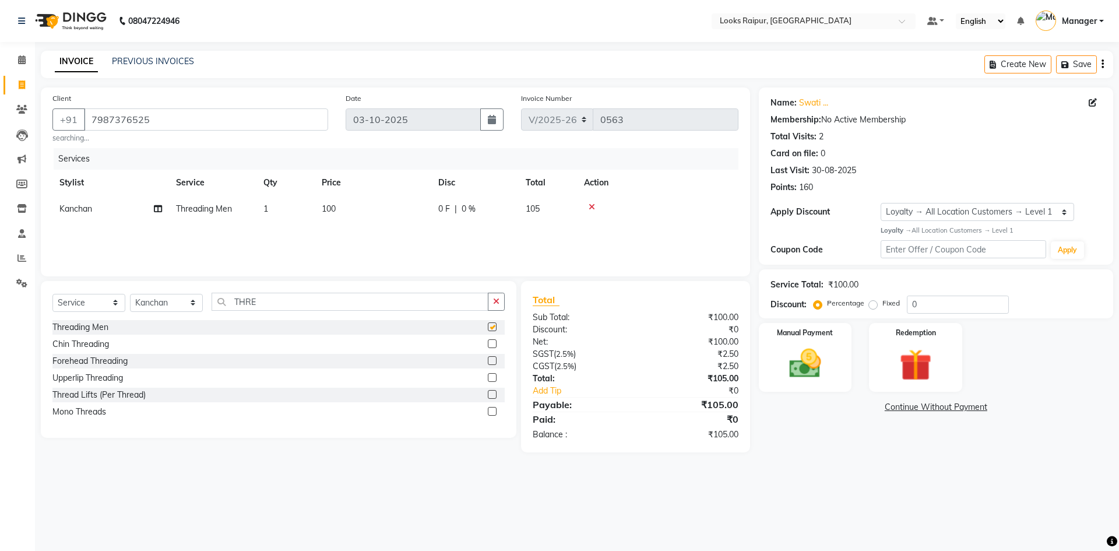
checkbox input "false"
click at [803, 346] on img at bounding box center [805, 363] width 54 height 38
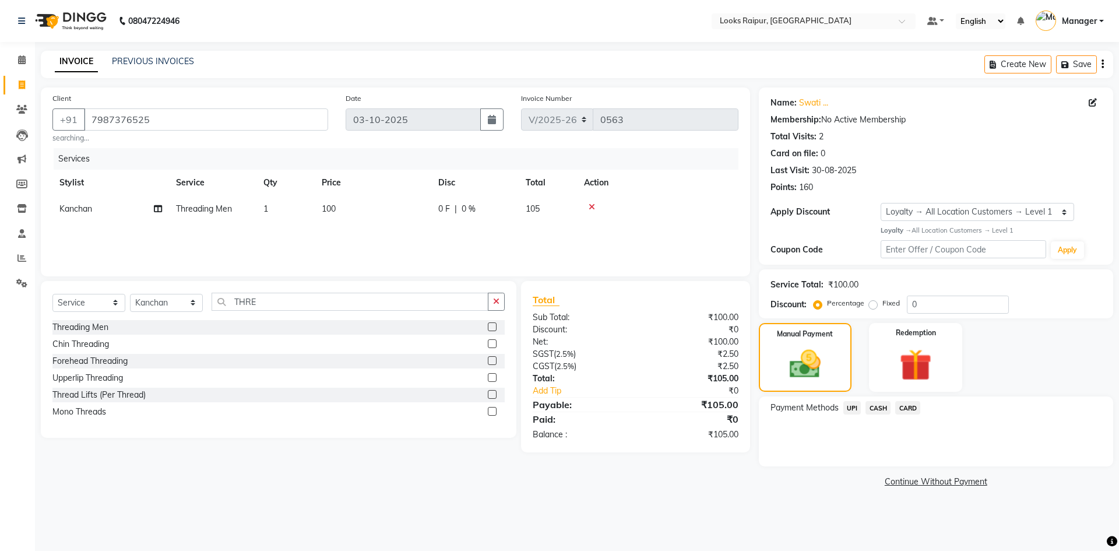
click at [856, 407] on span "UPI" at bounding box center [852, 407] width 18 height 13
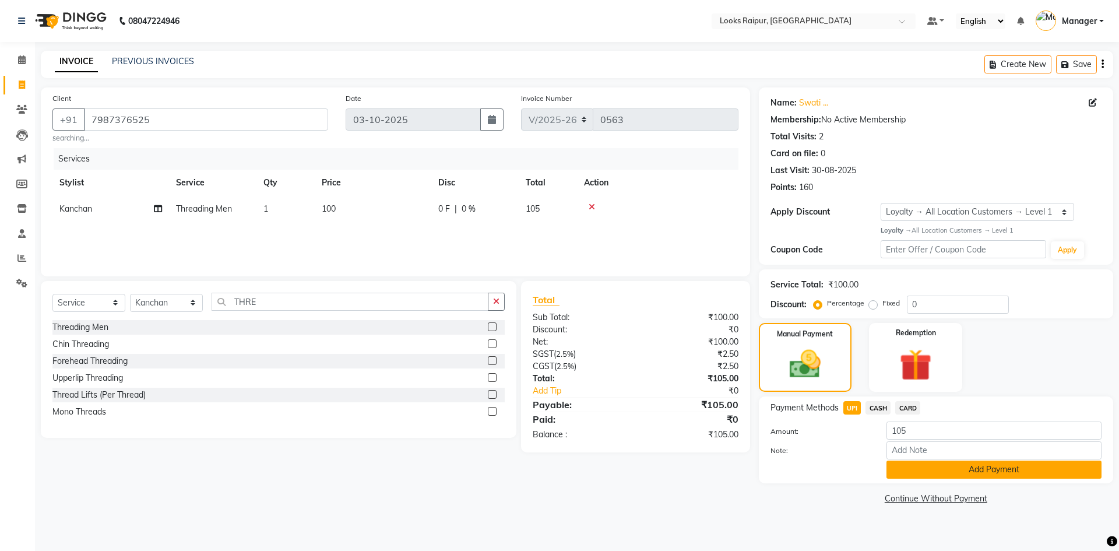
click at [964, 474] on button "Add Payment" at bounding box center [993, 469] width 215 height 18
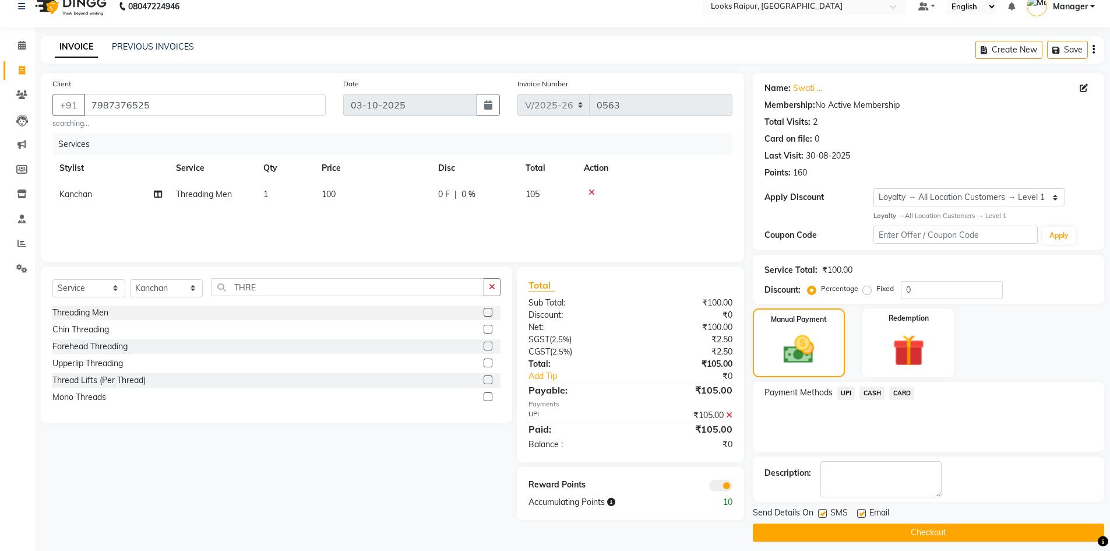
scroll to position [23, 0]
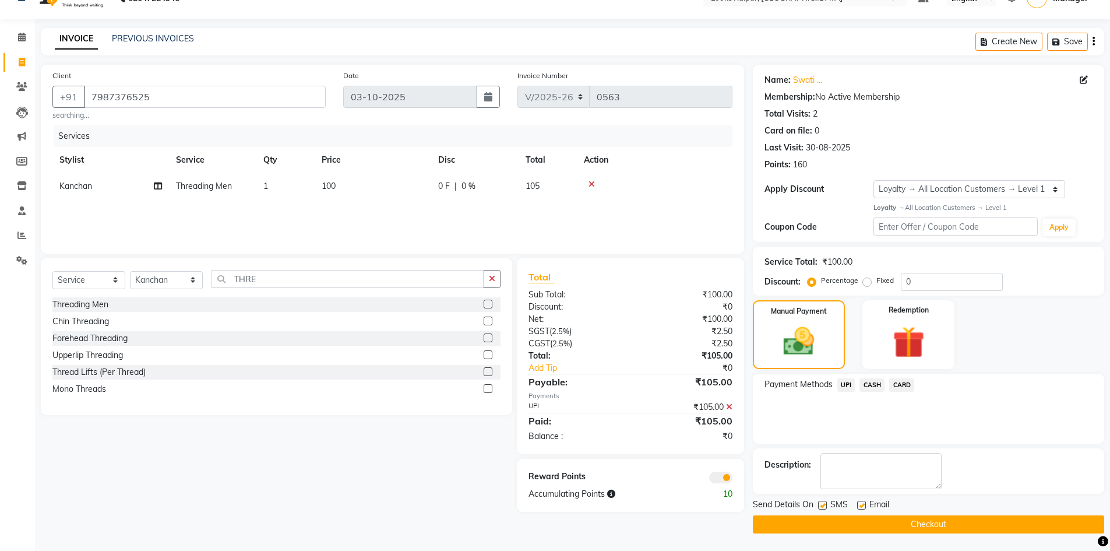
click at [952, 528] on button "Checkout" at bounding box center [928, 524] width 351 height 18
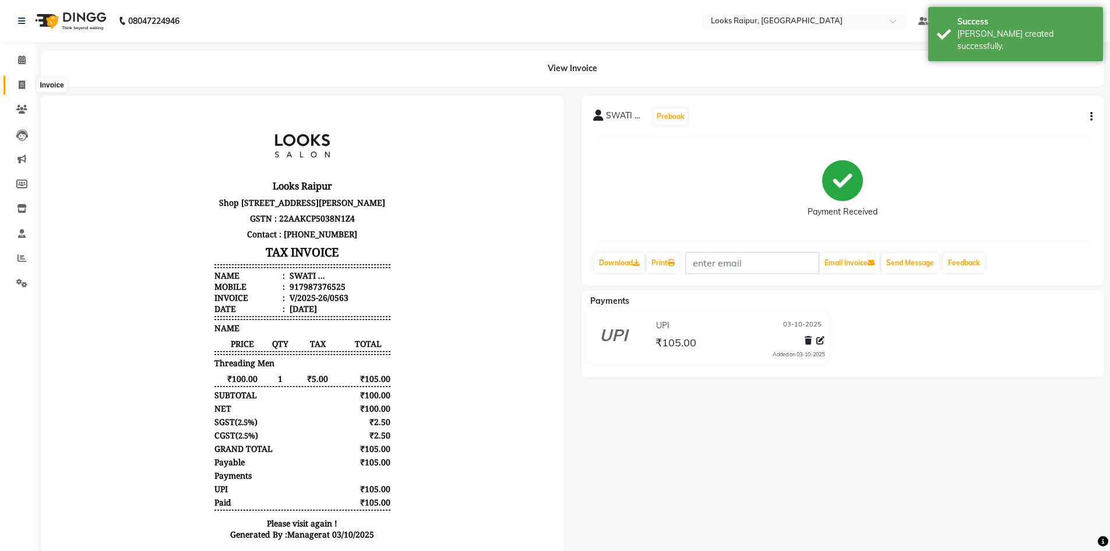
click at [20, 87] on icon at bounding box center [22, 84] width 6 height 9
select select "service"
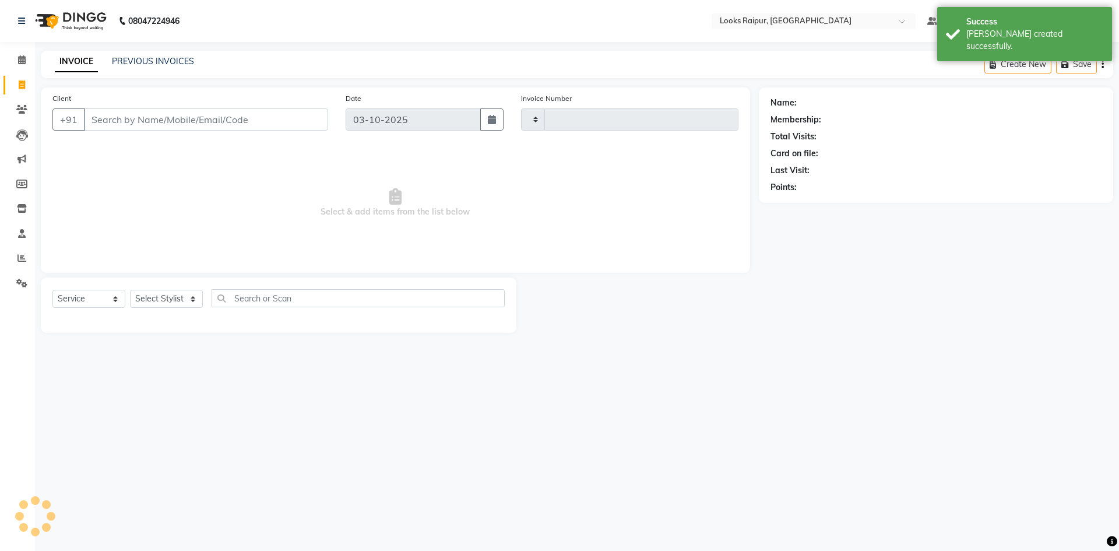
type input "0564"
select select "8606"
click at [152, 66] on div "PREVIOUS INVOICES" at bounding box center [153, 61] width 82 height 12
click at [154, 64] on link "PREVIOUS INVOICES" at bounding box center [153, 61] width 82 height 10
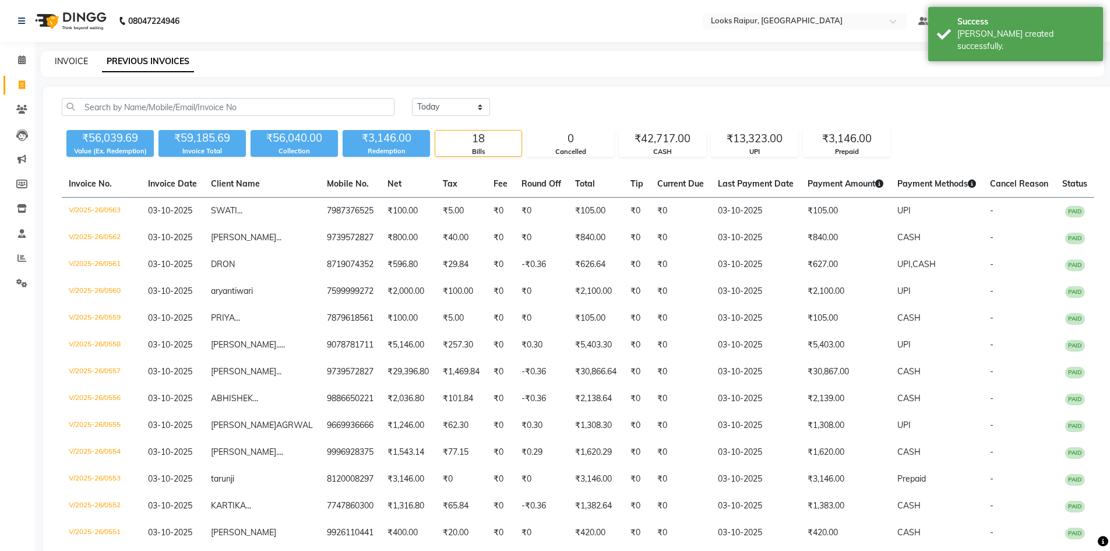
click at [73, 57] on link "INVOICE" at bounding box center [71, 61] width 33 height 10
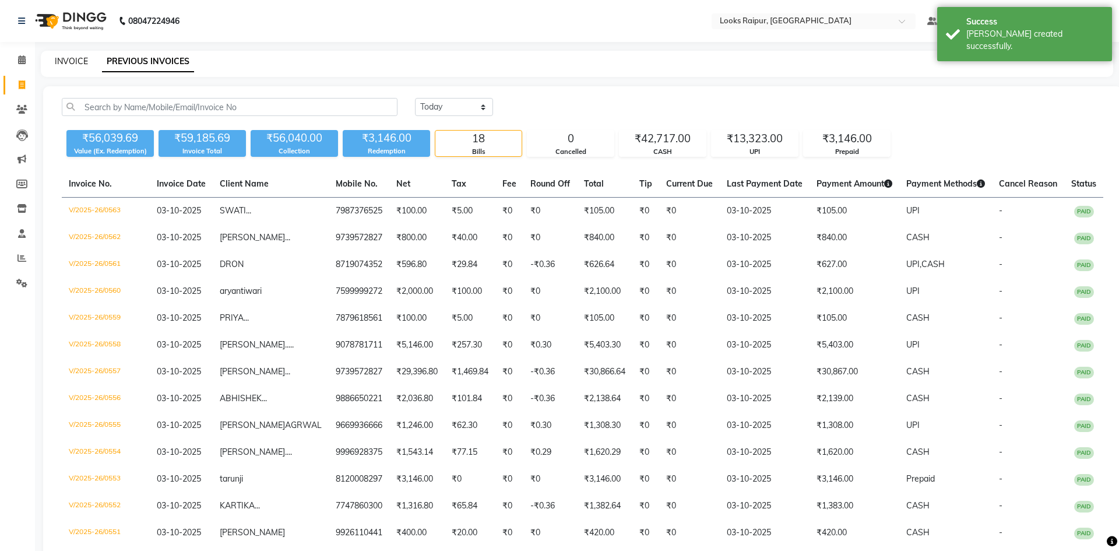
select select "8606"
select select "service"
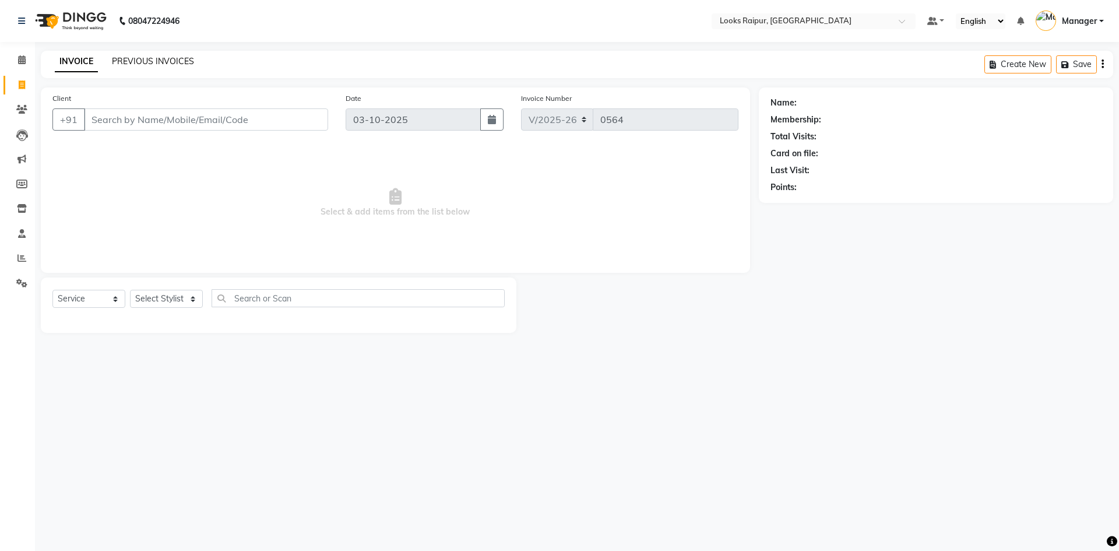
click at [162, 63] on link "PREVIOUS INVOICES" at bounding box center [153, 61] width 82 height 10
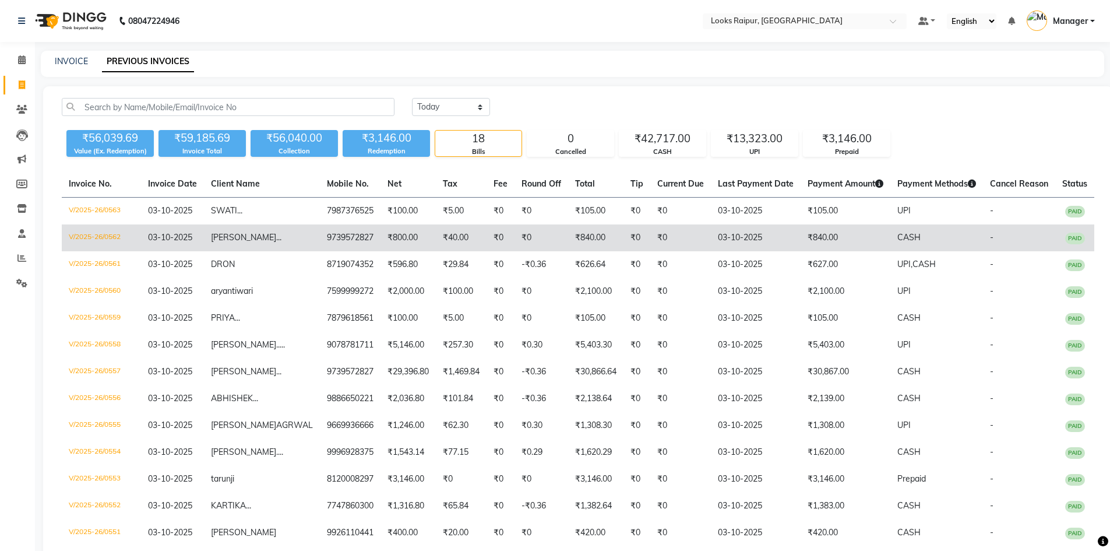
click at [255, 242] on span "[PERSON_NAME]" at bounding box center [243, 237] width 65 height 10
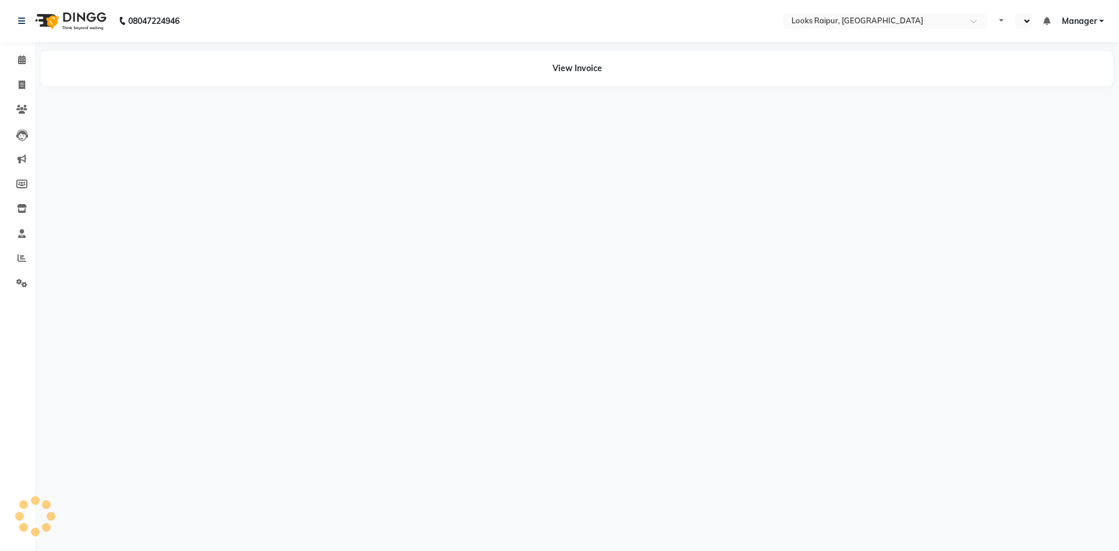
select select "en"
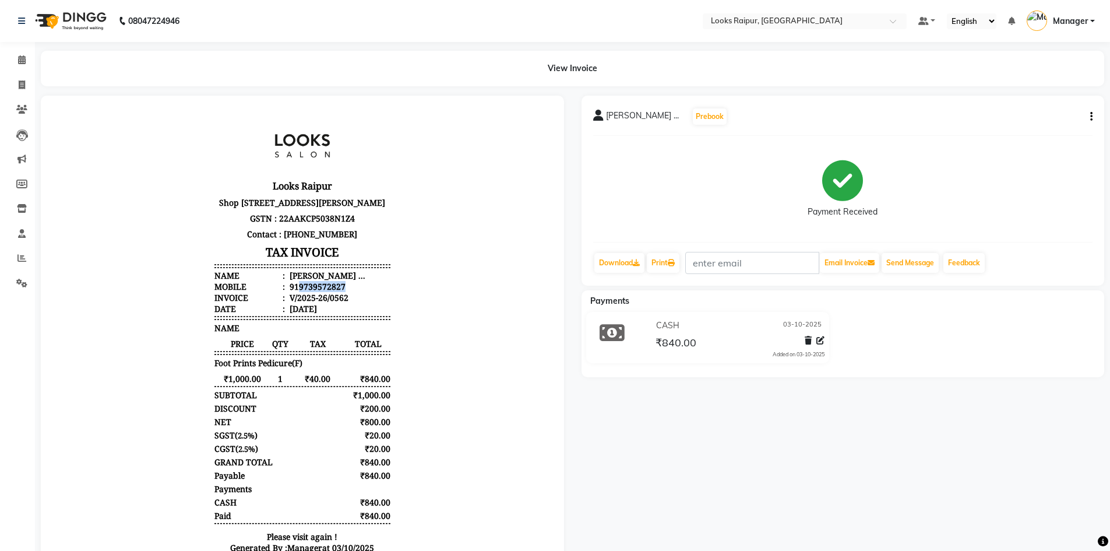
drag, startPoint x: 290, startPoint y: 309, endPoint x: 344, endPoint y: 307, distance: 53.6
click at [344, 292] on li "Mobile : 919739572827" at bounding box center [302, 286] width 176 height 11
copy div "9739572827"
click at [20, 82] on icon at bounding box center [22, 84] width 6 height 9
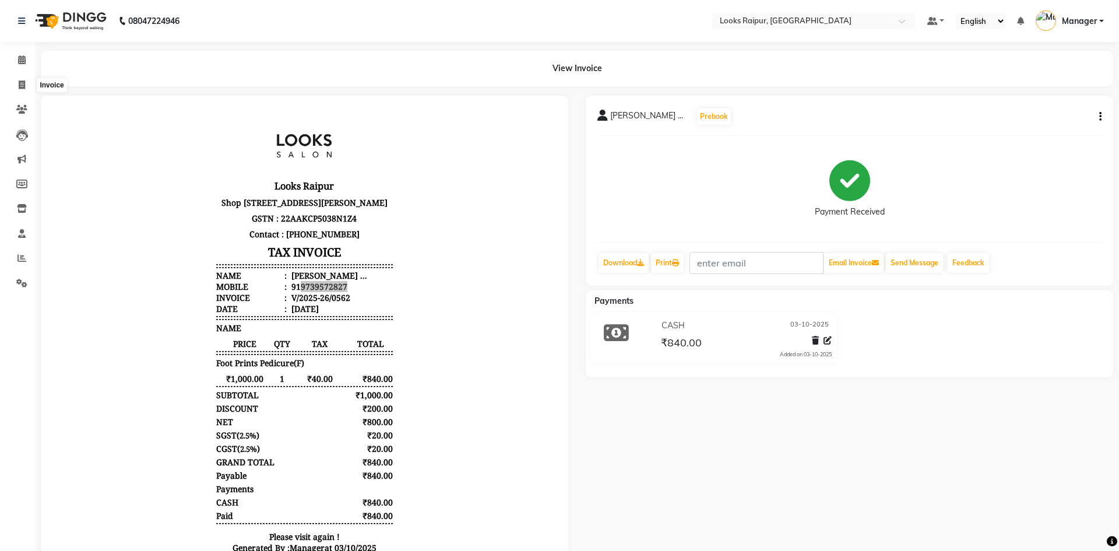
select select "service"
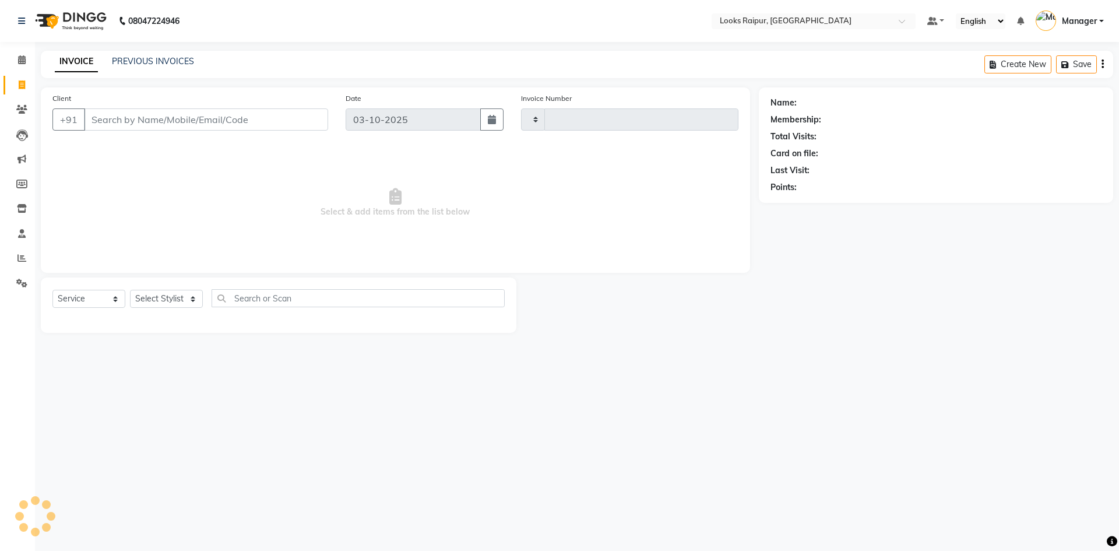
type input "0564"
select select "8606"
click at [126, 116] on input "Client" at bounding box center [206, 119] width 244 height 22
type input "9739572827"
select select "1: Object"
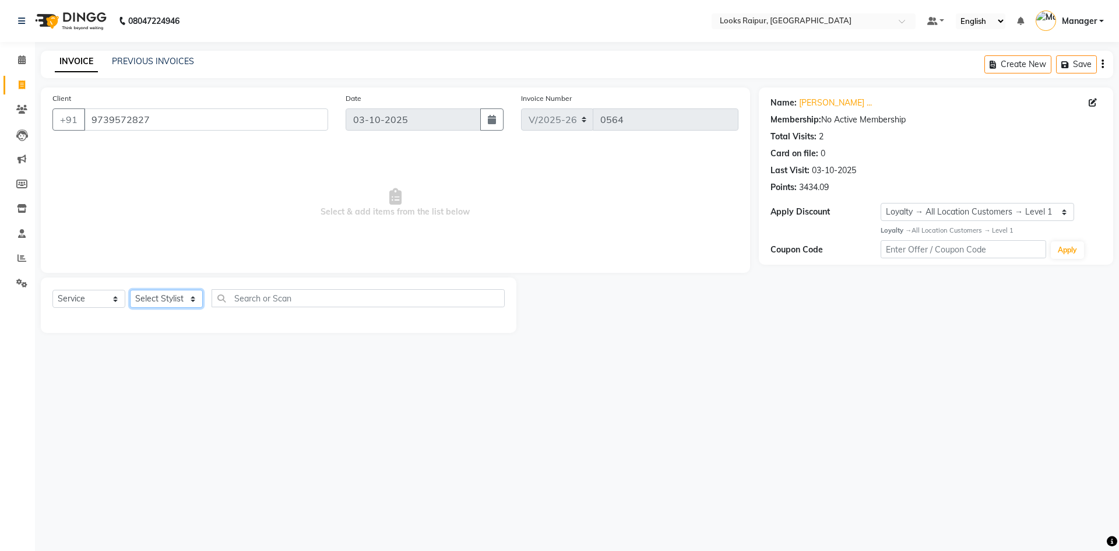
click at [198, 298] on select "Select Stylist Akshay_Pdct [PERSON_NAME] [PERSON_NAME] Counter_Sales Dheerendra…" at bounding box center [166, 299] width 73 height 18
select select "85877"
click at [130, 290] on select "Select Stylist Akshay_Pdct [PERSON_NAME] [PERSON_NAME] Counter_Sales Dheerendra…" at bounding box center [166, 299] width 73 height 18
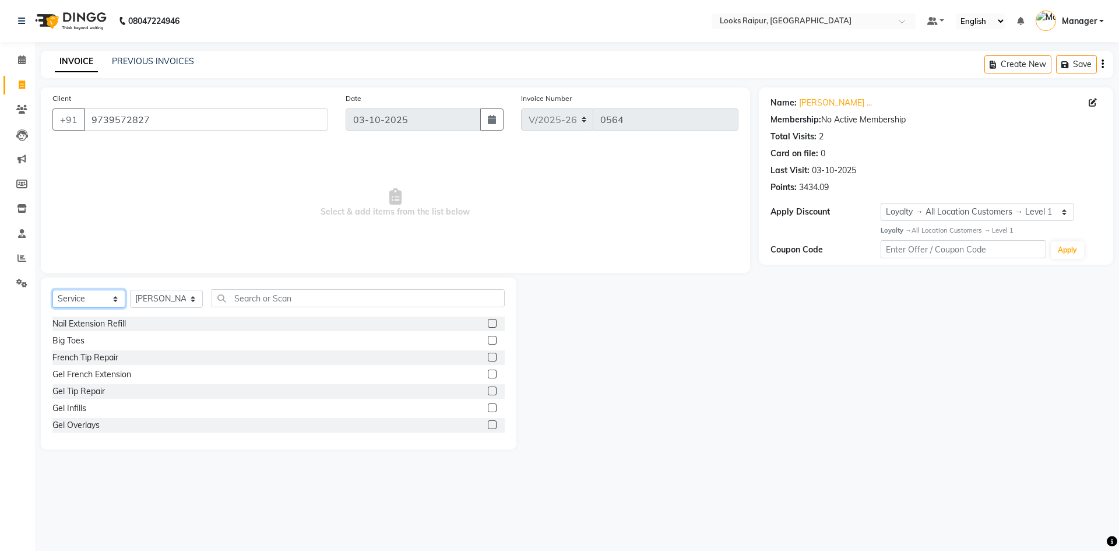
click at [110, 294] on select "Select Service Product Membership Package Voucher Prepaid Gift Card" at bounding box center [88, 299] width 73 height 18
select select "product"
click at [52, 290] on select "Select Service Product Membership Package Voucher Prepaid Gift Card" at bounding box center [88, 299] width 73 height 18
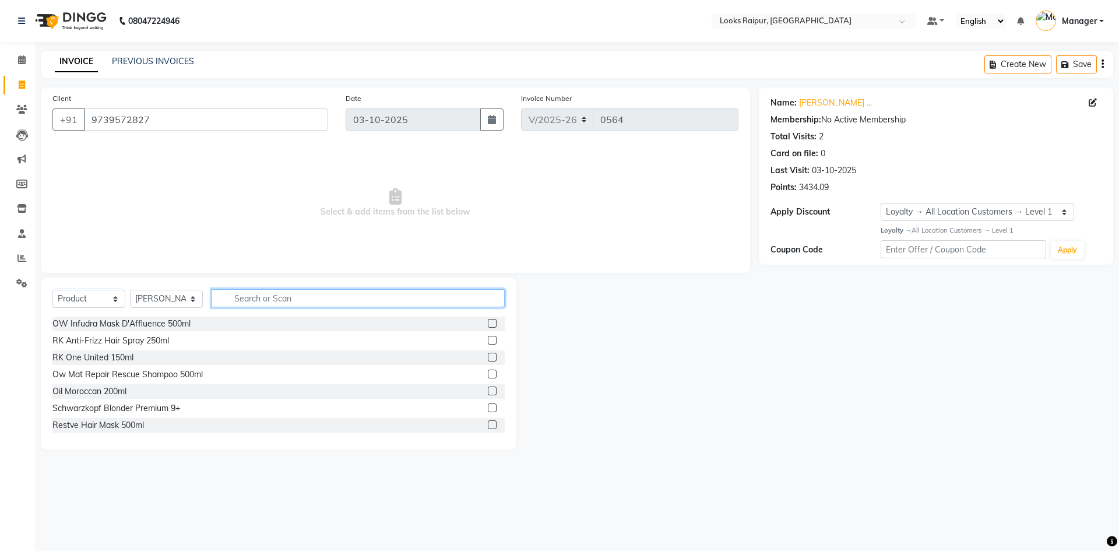
click at [229, 300] on input "text" at bounding box center [358, 298] width 293 height 18
click at [320, 305] on input "text" at bounding box center [358, 298] width 293 height 18
type input "3474636612666"
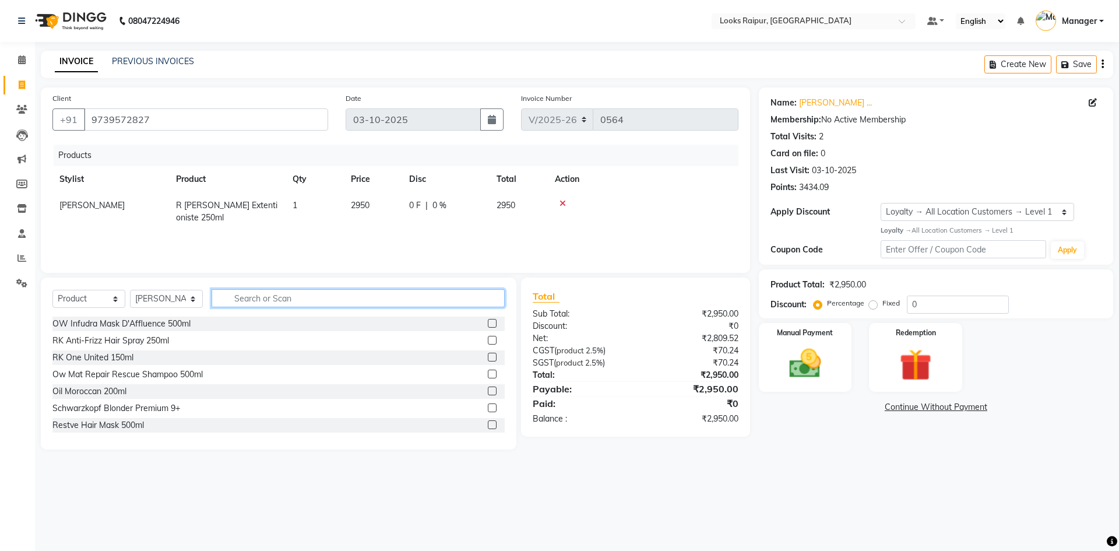
click at [269, 297] on input "text" at bounding box center [358, 298] width 293 height 18
type input "3474636613168"
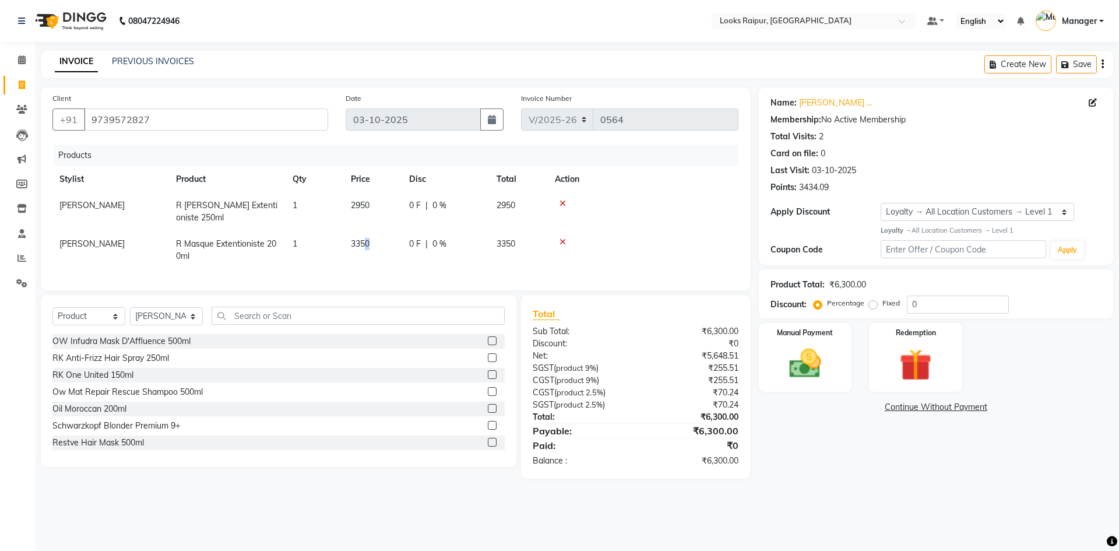
drag, startPoint x: 367, startPoint y: 230, endPoint x: 375, endPoint y: 228, distance: 8.9
click at [375, 231] on td "3350" at bounding box center [373, 250] width 58 height 38
select select "85877"
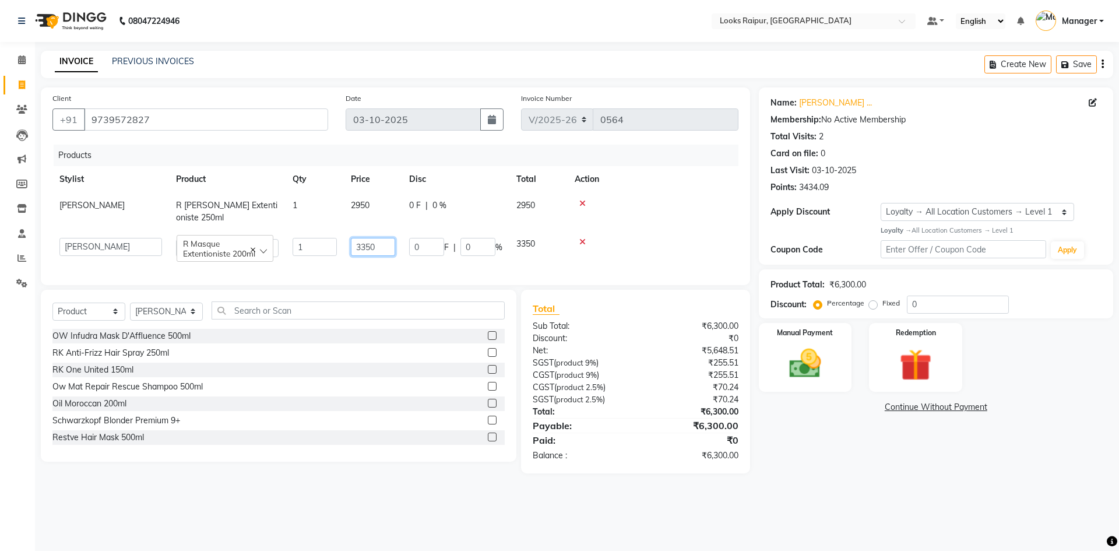
drag, startPoint x: 389, startPoint y: 230, endPoint x: 332, endPoint y: 256, distance: 62.1
click at [341, 231] on tr "Akshay_Pdct [PERSON_NAME] [PERSON_NAME] Counter_Sales Dheerendra_pdct [PERSON_N…" at bounding box center [395, 247] width 686 height 33
type input "3850"
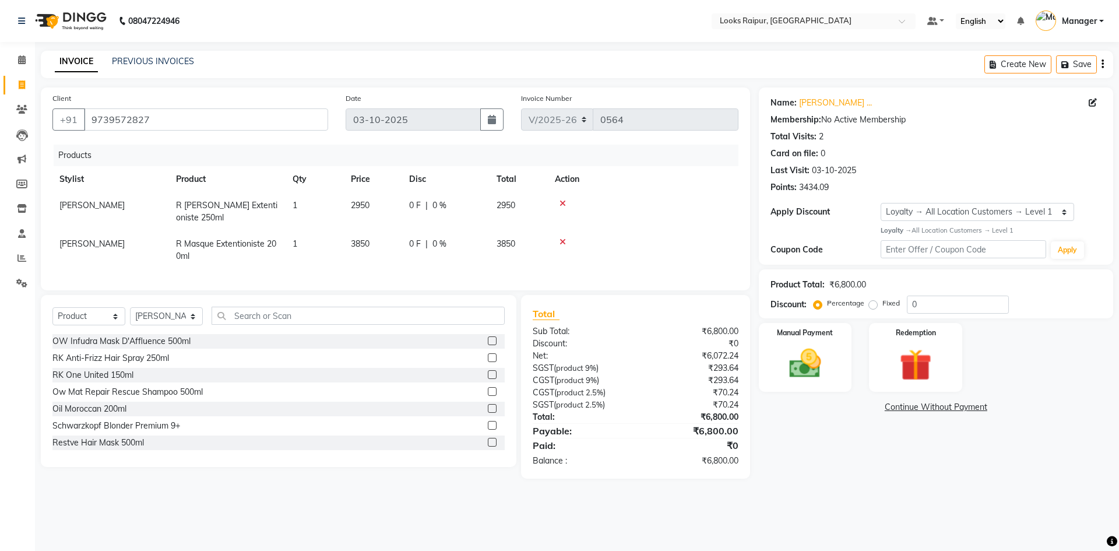
click at [702, 234] on td at bounding box center [643, 250] width 191 height 38
drag, startPoint x: 776, startPoint y: 365, endPoint x: 797, endPoint y: 379, distance: 24.7
click at [797, 379] on div "Manual Payment" at bounding box center [804, 357] width 97 height 72
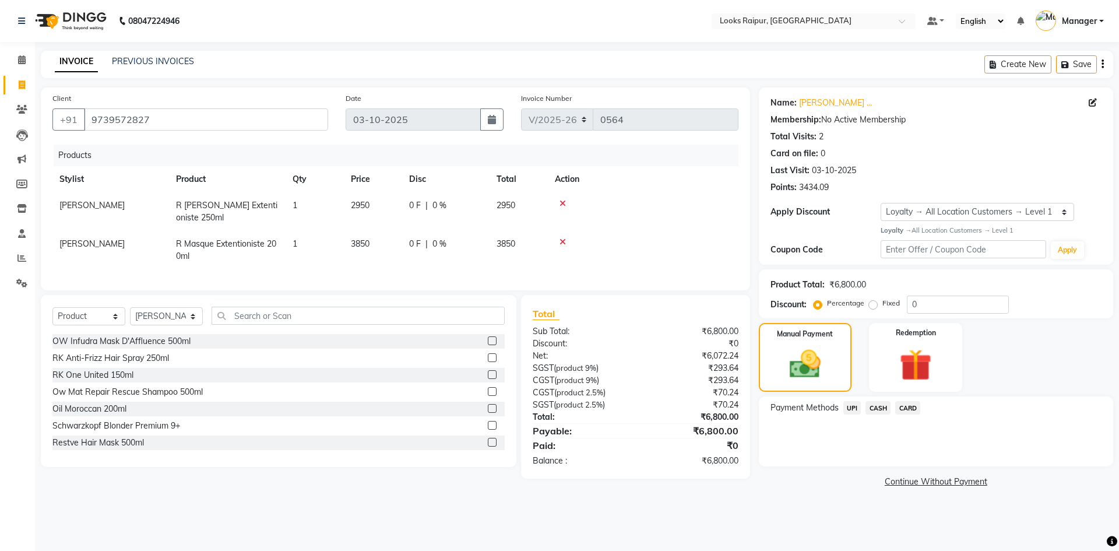
click at [885, 410] on span "CASH" at bounding box center [877, 407] width 25 height 13
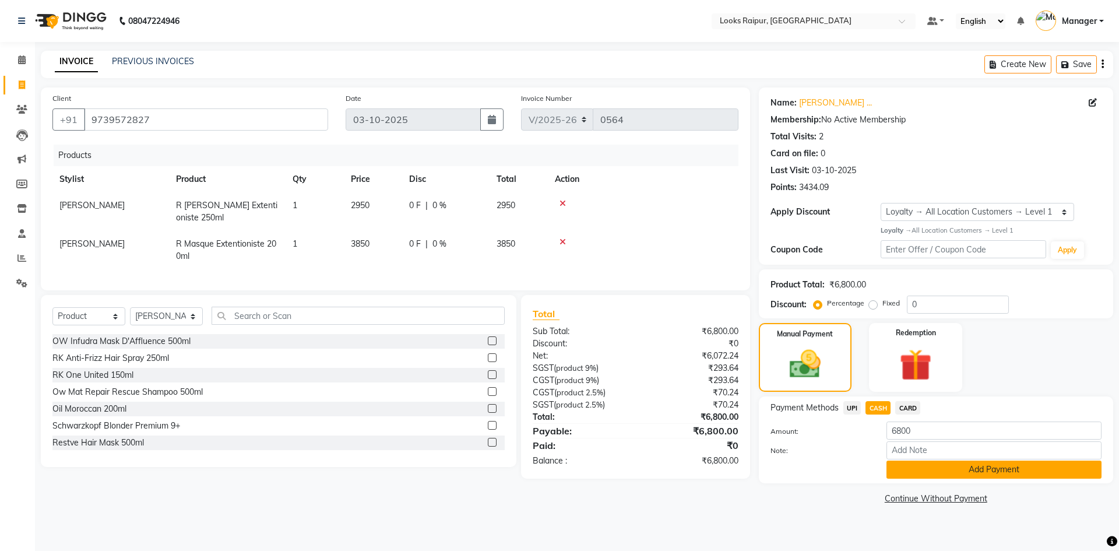
click at [916, 471] on button "Add Payment" at bounding box center [993, 469] width 215 height 18
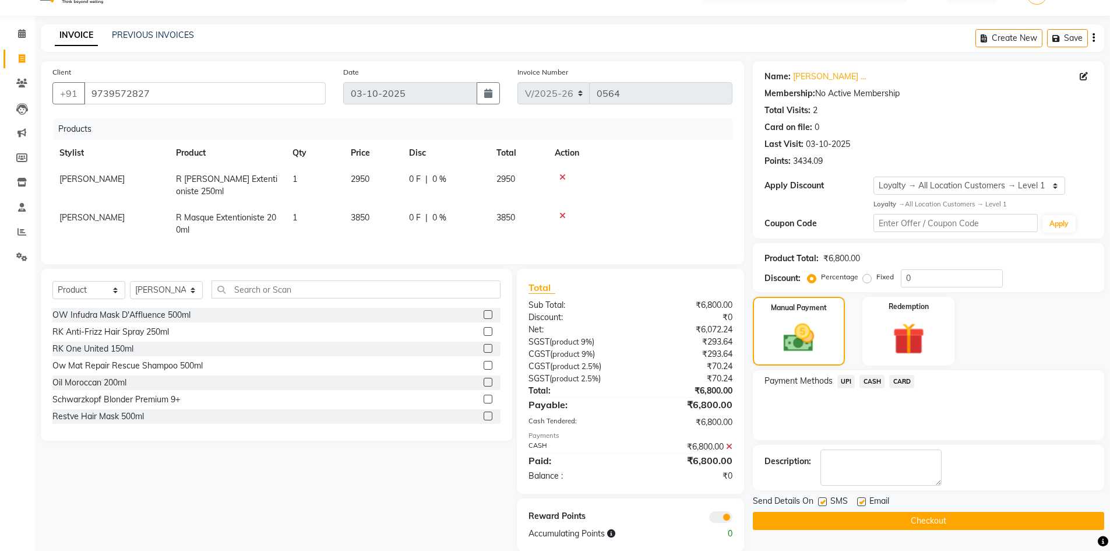
scroll to position [41, 0]
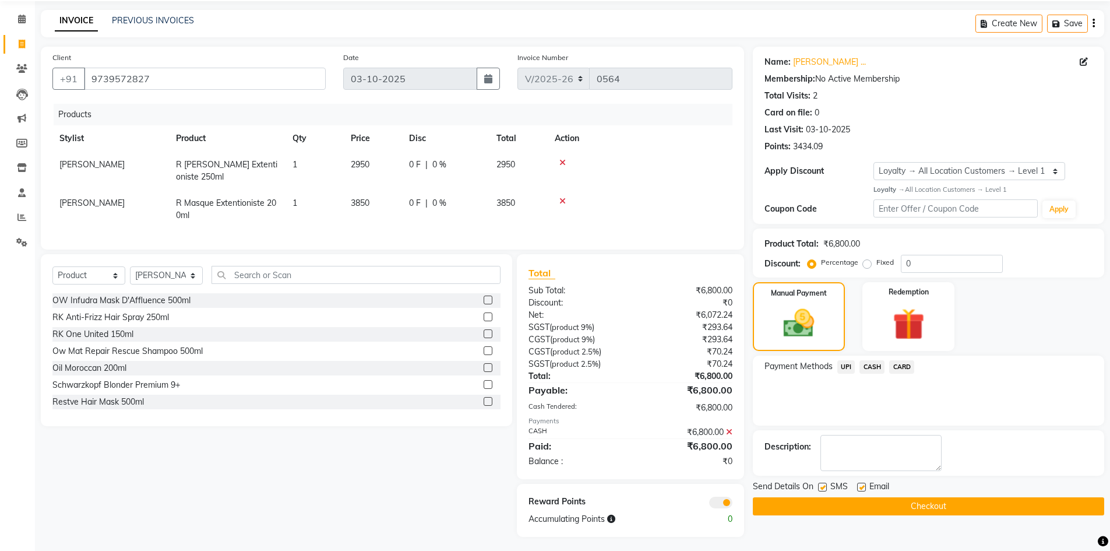
click at [915, 506] on button "Checkout" at bounding box center [928, 506] width 351 height 18
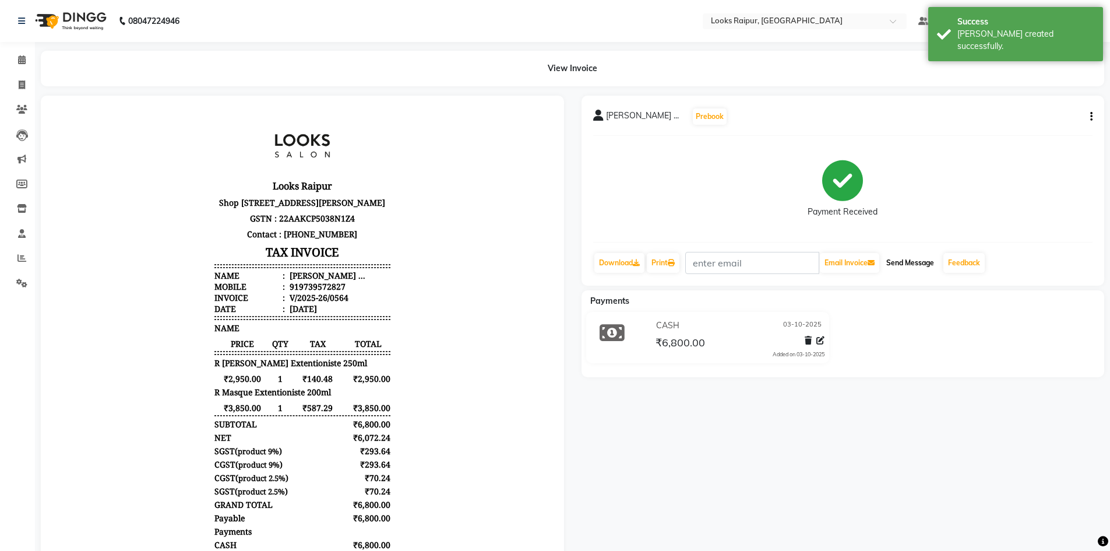
click at [916, 265] on button "Send Message" at bounding box center [910, 263] width 57 height 20
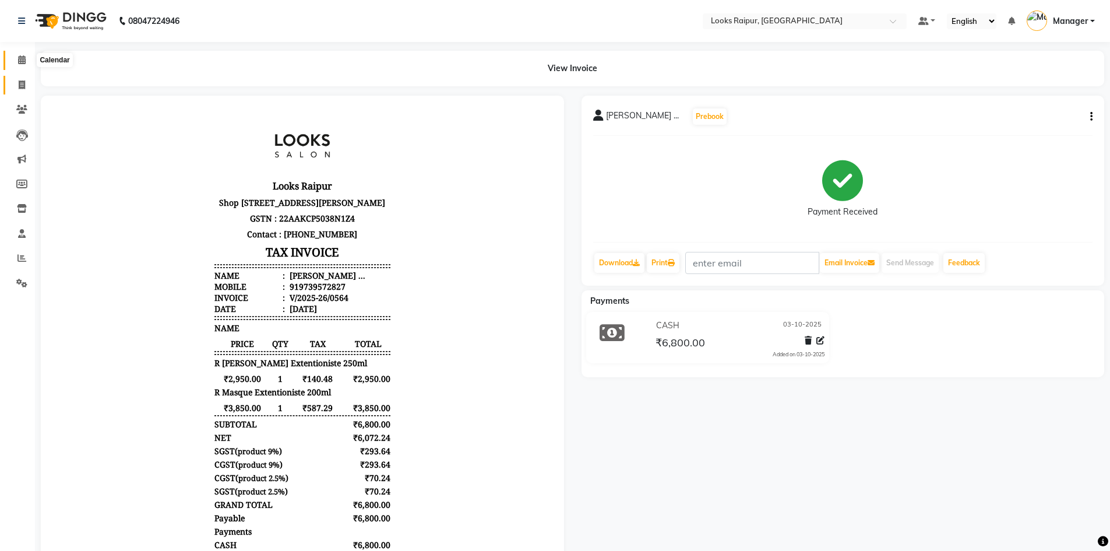
drag, startPoint x: 22, startPoint y: 61, endPoint x: 20, endPoint y: 81, distance: 20.5
click at [22, 61] on icon at bounding box center [22, 59] width 8 height 9
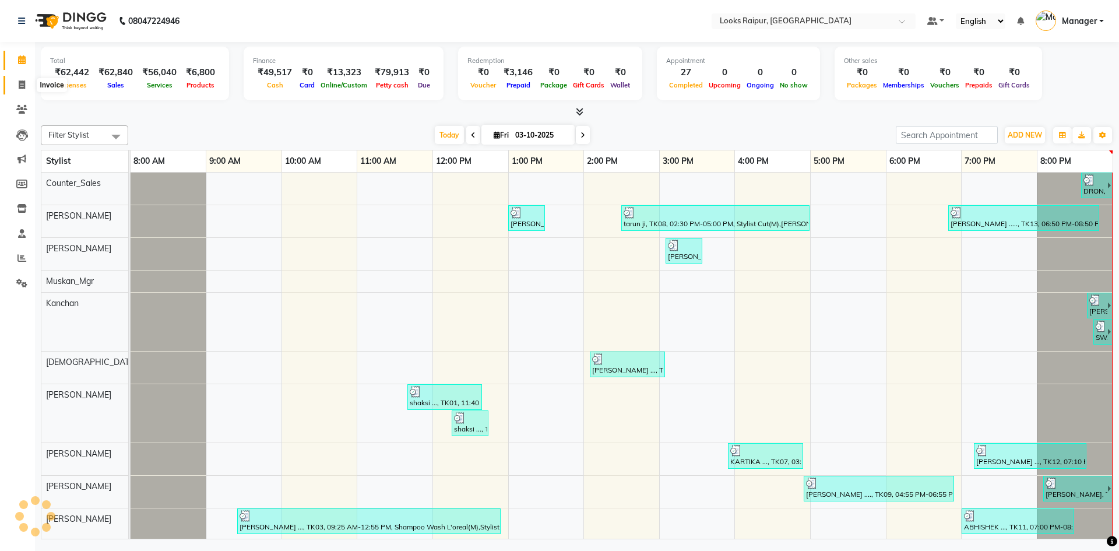
click at [19, 86] on icon at bounding box center [22, 84] width 6 height 9
select select "8606"
select select "service"
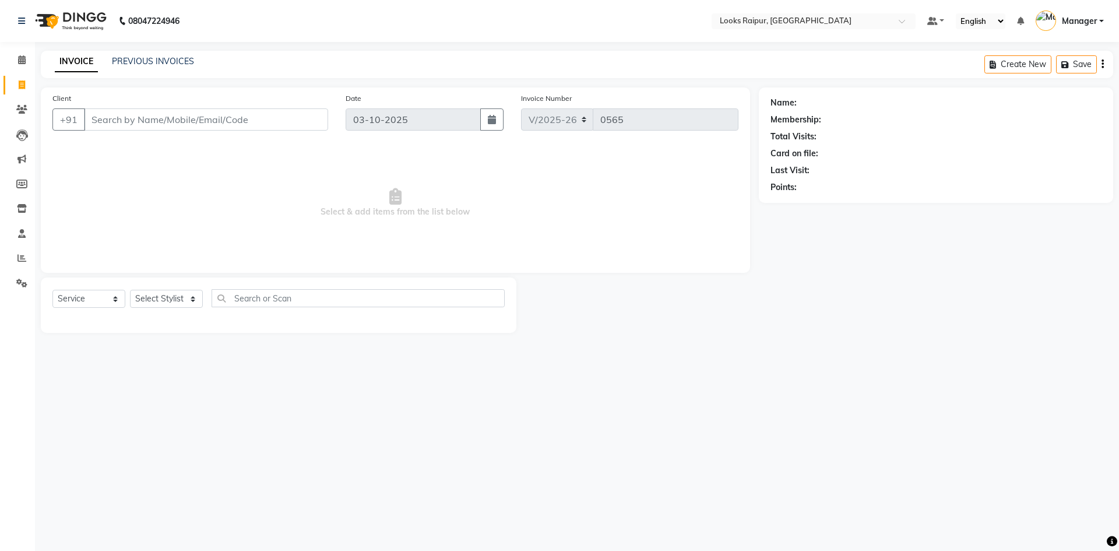
click at [220, 79] on main "INVOICE PREVIOUS INVOICES Create New Save Client +91 Date [DATE] Invoice Number…" at bounding box center [577, 201] width 1084 height 300
click at [149, 68] on div "INVOICE PREVIOUS INVOICES" at bounding box center [124, 61] width 167 height 13
click at [152, 62] on link "PREVIOUS INVOICES" at bounding box center [153, 61] width 82 height 10
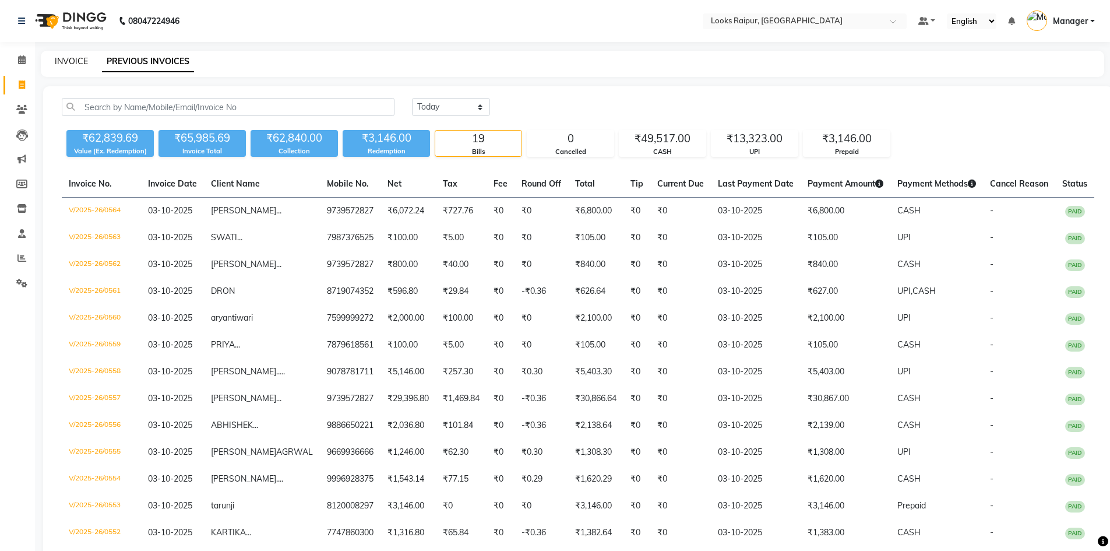
click at [72, 62] on link "INVOICE" at bounding box center [71, 61] width 33 height 10
select select "service"
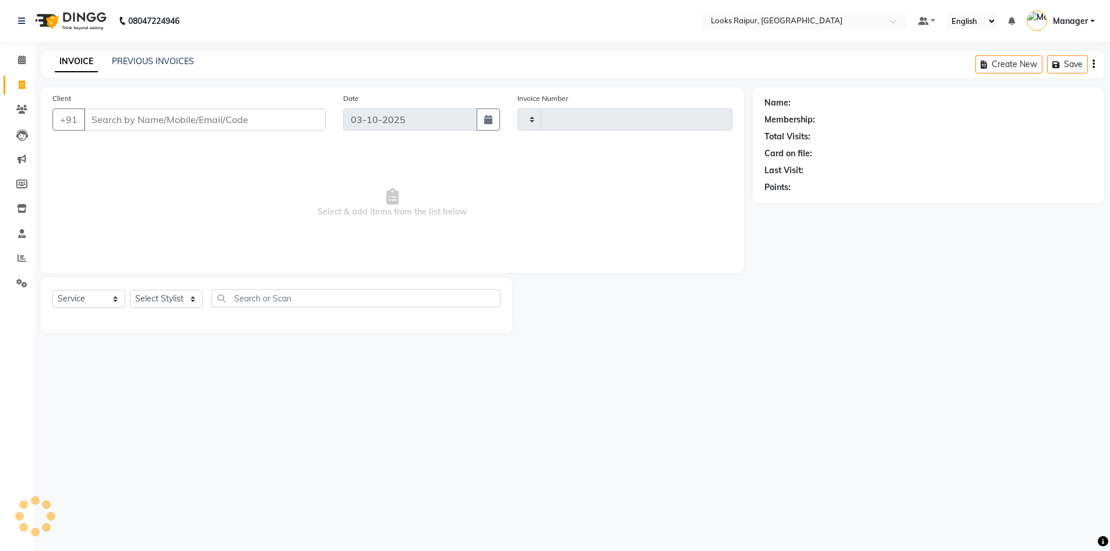
type input "0565"
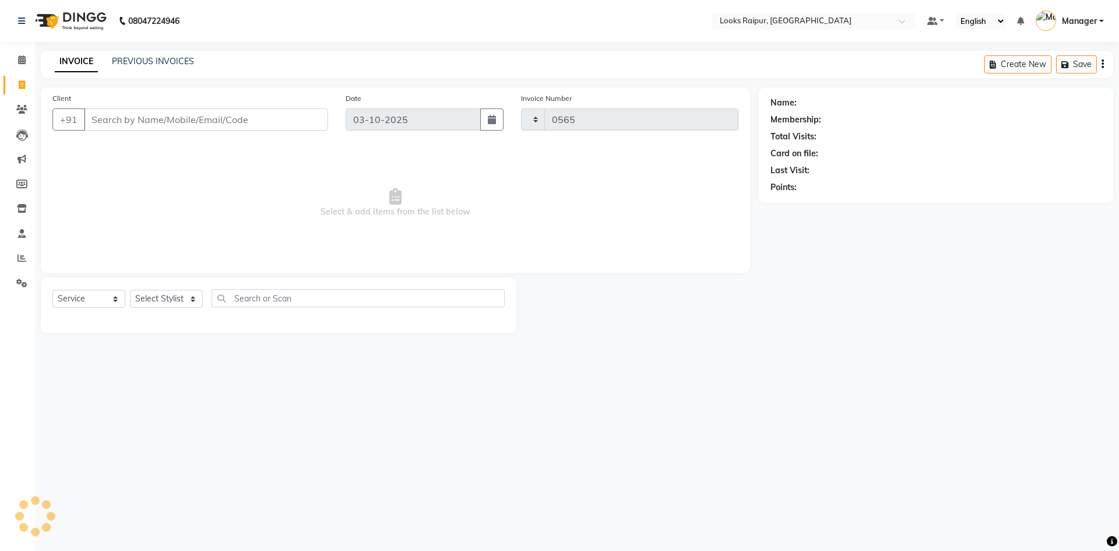
select select "8606"
click at [147, 67] on div "PREVIOUS INVOICES" at bounding box center [153, 61] width 82 height 12
click at [133, 64] on link "PREVIOUS INVOICES" at bounding box center [153, 61] width 82 height 10
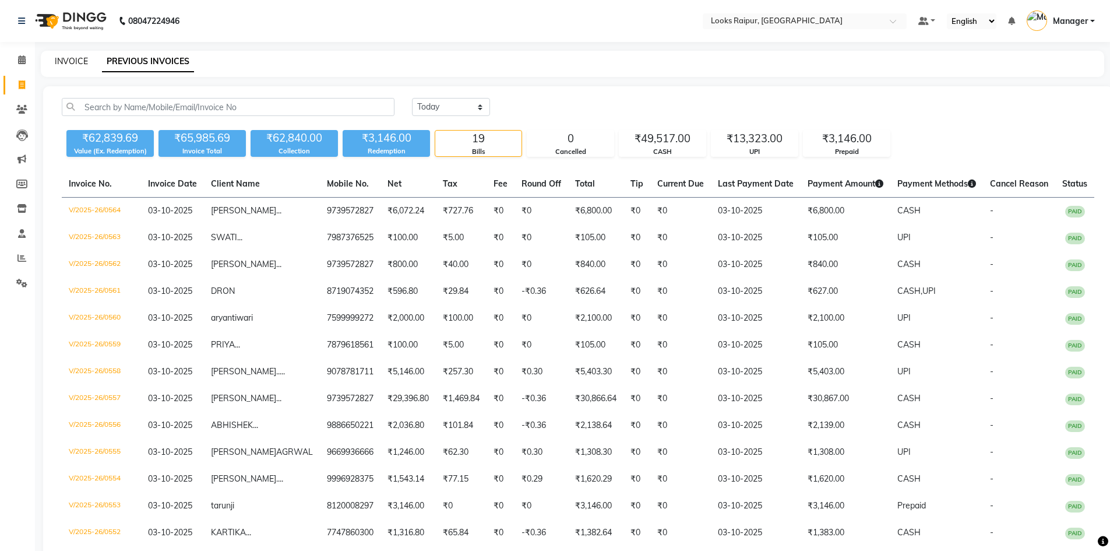
click at [61, 59] on link "INVOICE" at bounding box center [71, 61] width 33 height 10
select select "service"
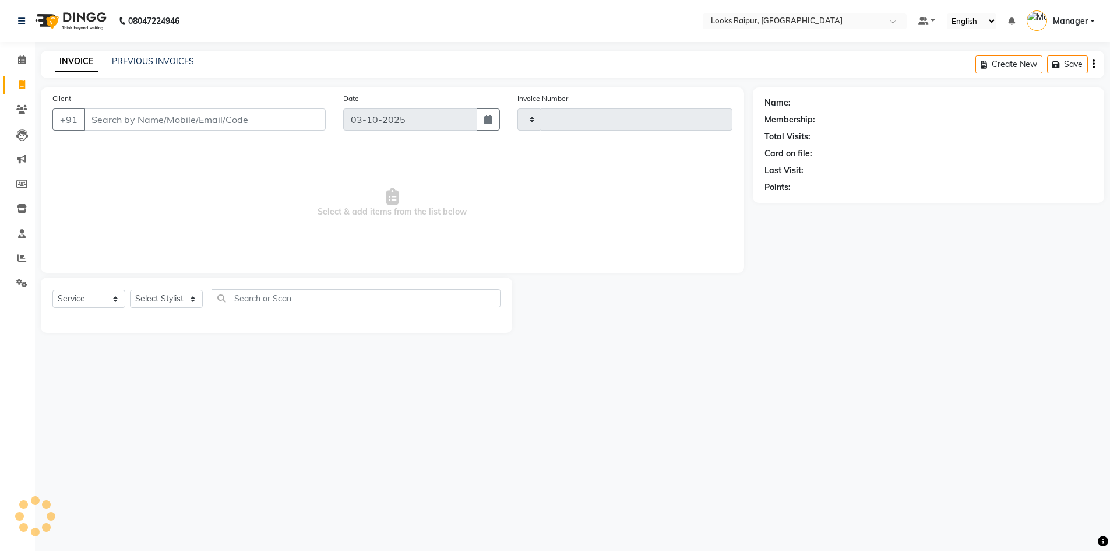
type input "0565"
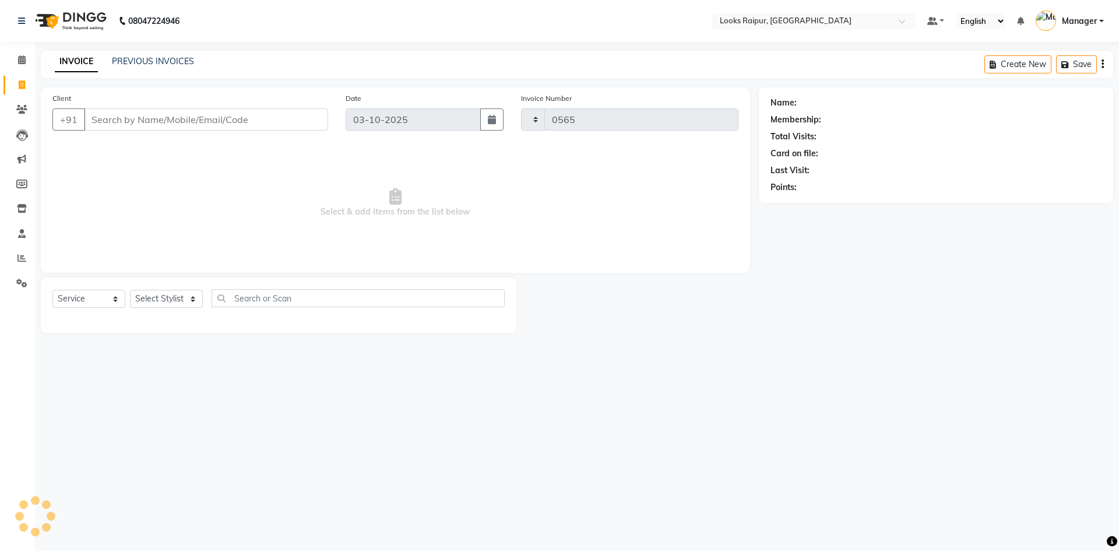
select select "8606"
click at [191, 298] on select "Select Stylist Akshay_Pdct [PERSON_NAME] [PERSON_NAME] Counter_Sales Dheerendra…" at bounding box center [166, 299] width 73 height 18
select select "93036"
click at [130, 290] on select "Select Stylist Akshay_Pdct [PERSON_NAME] [PERSON_NAME] Counter_Sales Dheerendra…" at bounding box center [166, 299] width 73 height 18
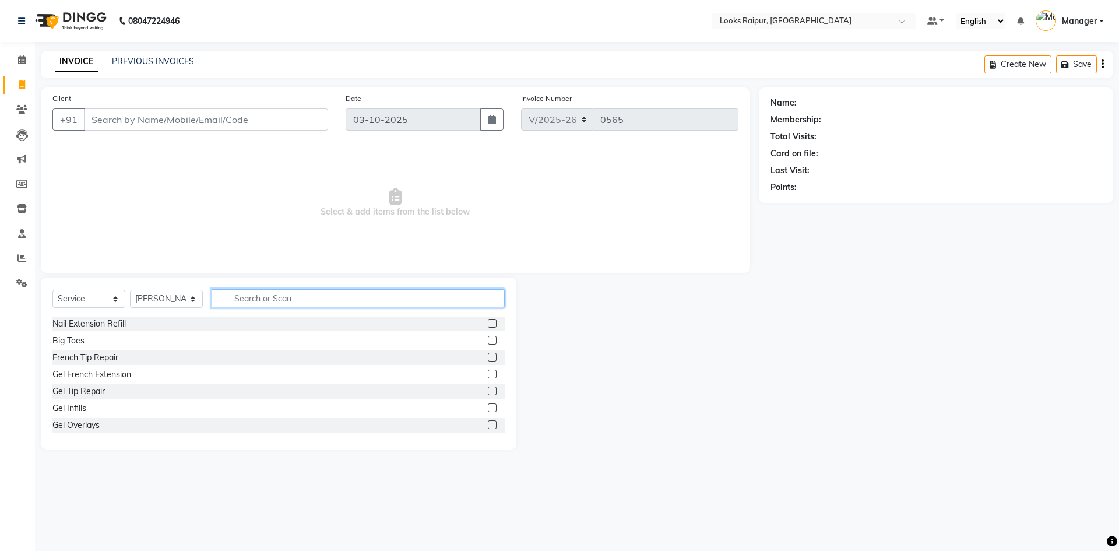
click at [263, 298] on input "text" at bounding box center [358, 298] width 293 height 18
type input "CUT"
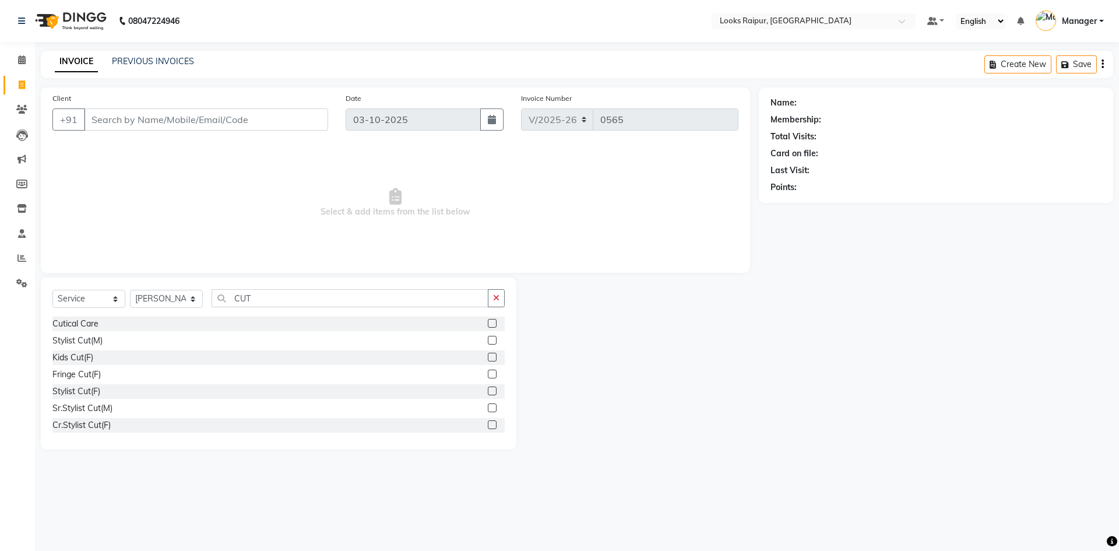
click at [488, 339] on label at bounding box center [492, 340] width 9 height 9
click at [488, 339] on input "checkbox" at bounding box center [492, 341] width 8 height 8
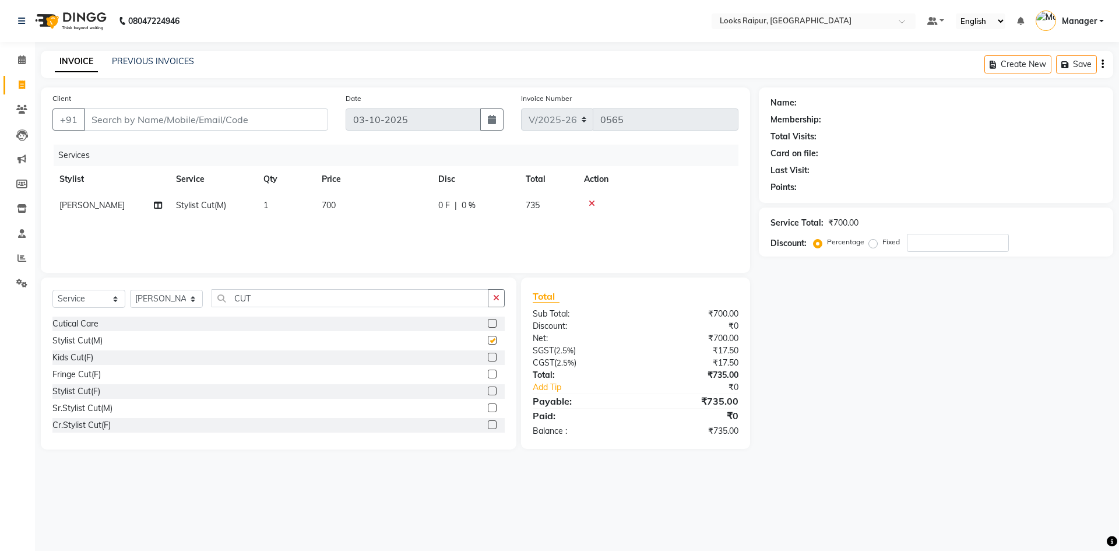
checkbox input "false"
drag, startPoint x: 355, startPoint y: 207, endPoint x: 390, endPoint y: 194, distance: 37.4
click at [375, 199] on td "700" at bounding box center [373, 205] width 117 height 26
select select "93036"
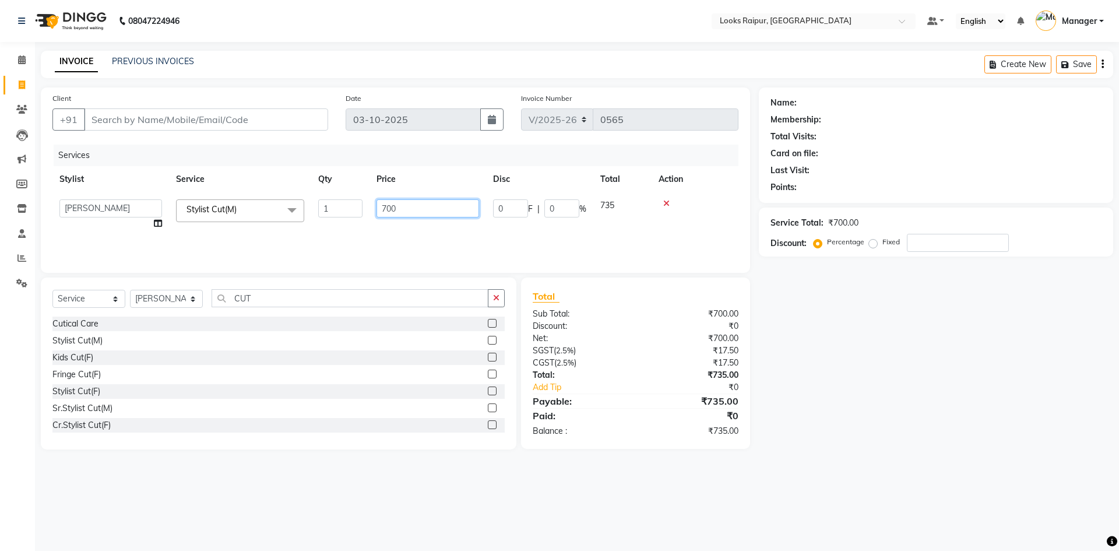
drag, startPoint x: 411, startPoint y: 209, endPoint x: 235, endPoint y: 217, distance: 175.6
click at [229, 219] on tr "Akshay_Pdct [PERSON_NAME] [PERSON_NAME] Counter_Sales Dheerendra_pdct [PERSON_N…" at bounding box center [395, 214] width 686 height 44
type input "746"
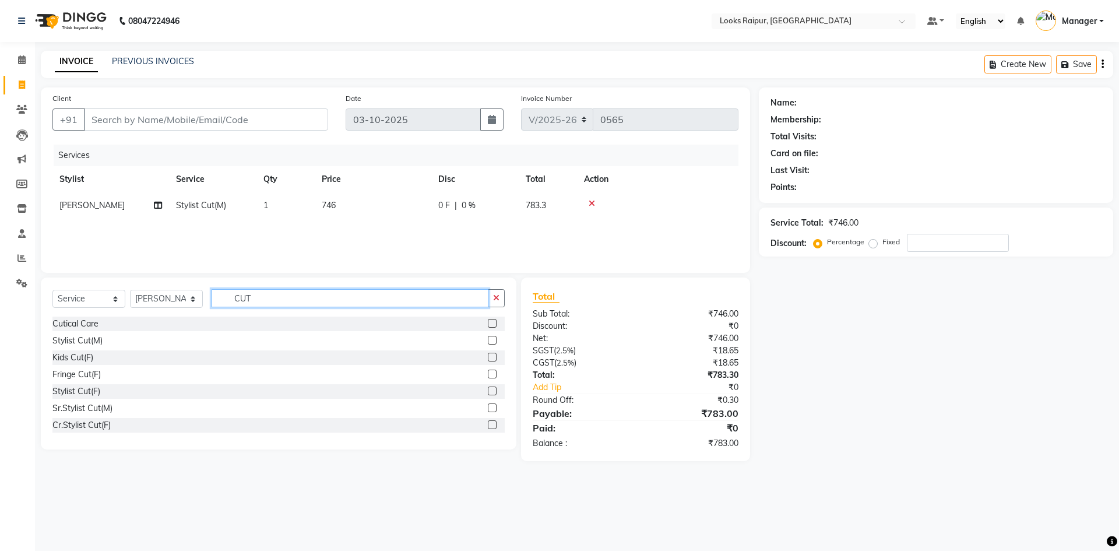
click at [277, 304] on input "CUT" at bounding box center [350, 298] width 277 height 18
type input "C"
type input "BEARD"
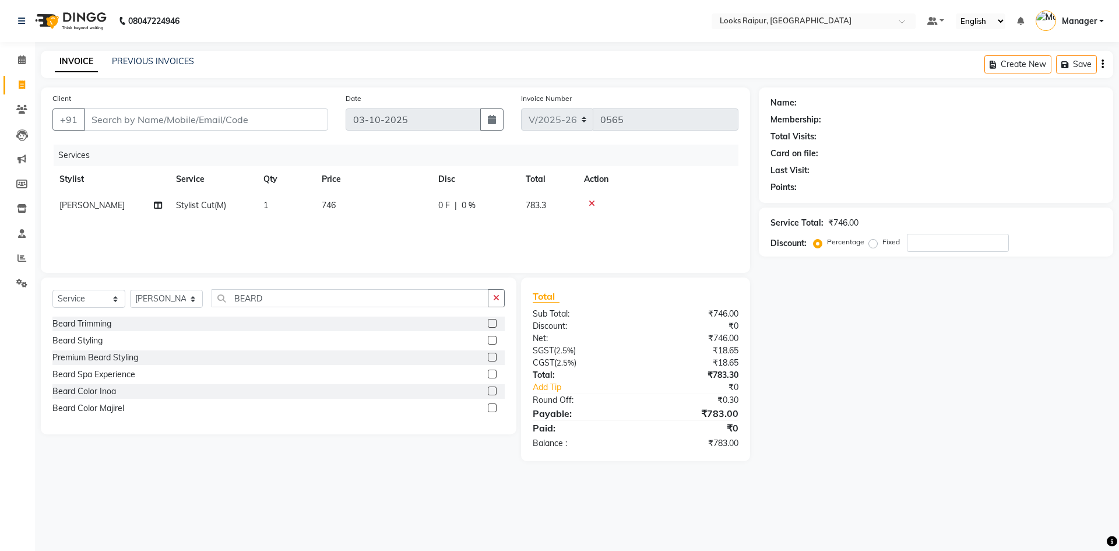
click at [495, 324] on label at bounding box center [492, 323] width 9 height 9
click at [495, 324] on input "checkbox" at bounding box center [492, 324] width 8 height 8
checkbox input "false"
drag, startPoint x: 367, startPoint y: 230, endPoint x: 423, endPoint y: 221, distance: 56.6
click at [397, 225] on td "500" at bounding box center [373, 232] width 117 height 26
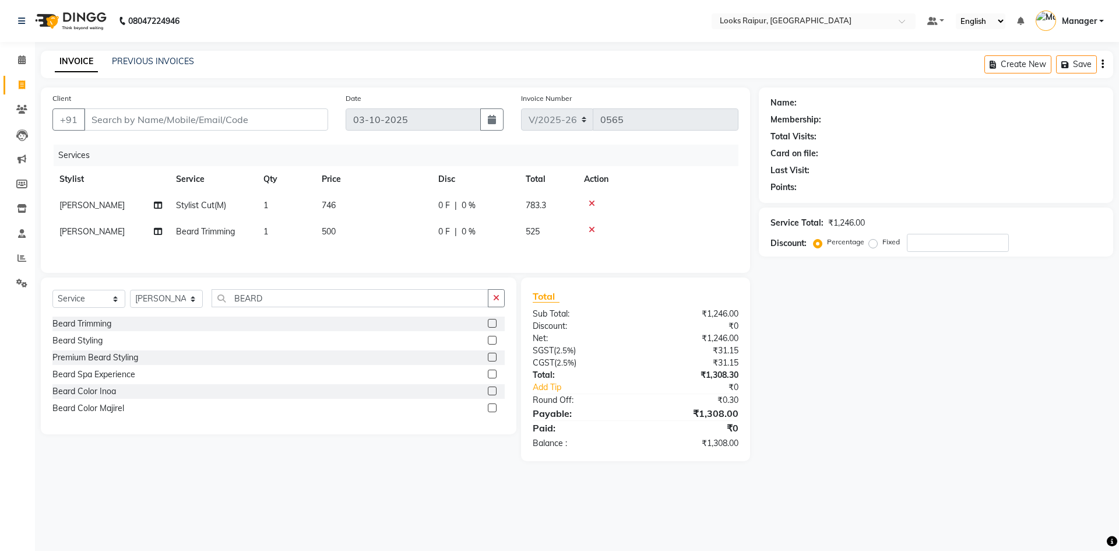
select select "93036"
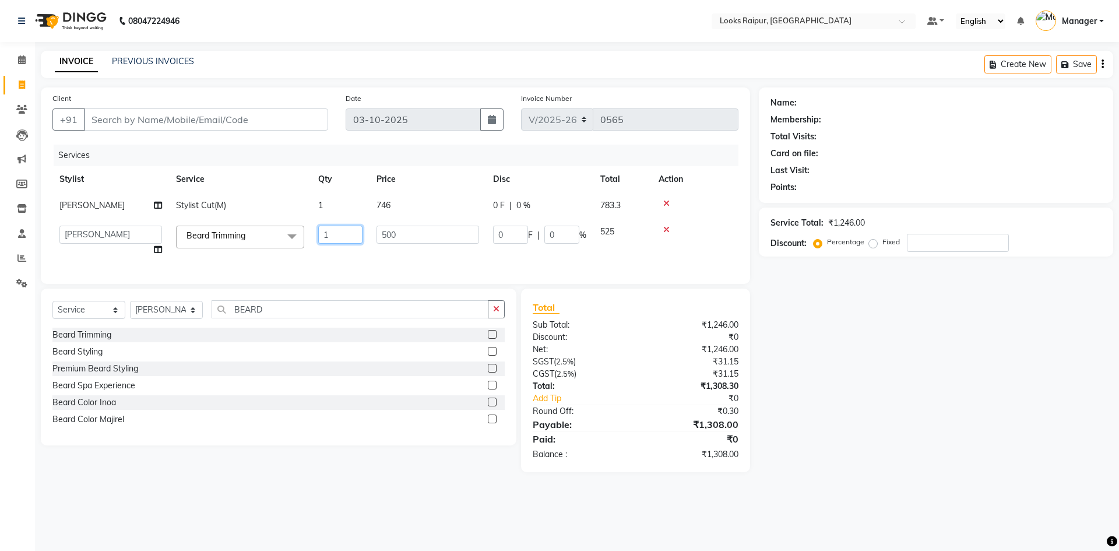
drag, startPoint x: 425, startPoint y: 221, endPoint x: 333, endPoint y: 245, distance: 94.6
click at [280, 244] on tr "Akshay_Pdct [PERSON_NAME] [PERSON_NAME] Counter_Sales Dheerendra_pdct [PERSON_N…" at bounding box center [395, 241] width 686 height 44
click at [396, 223] on td "500" at bounding box center [427, 241] width 117 height 44
select select "93036"
drag, startPoint x: 421, startPoint y: 229, endPoint x: 301, endPoint y: 240, distance: 121.1
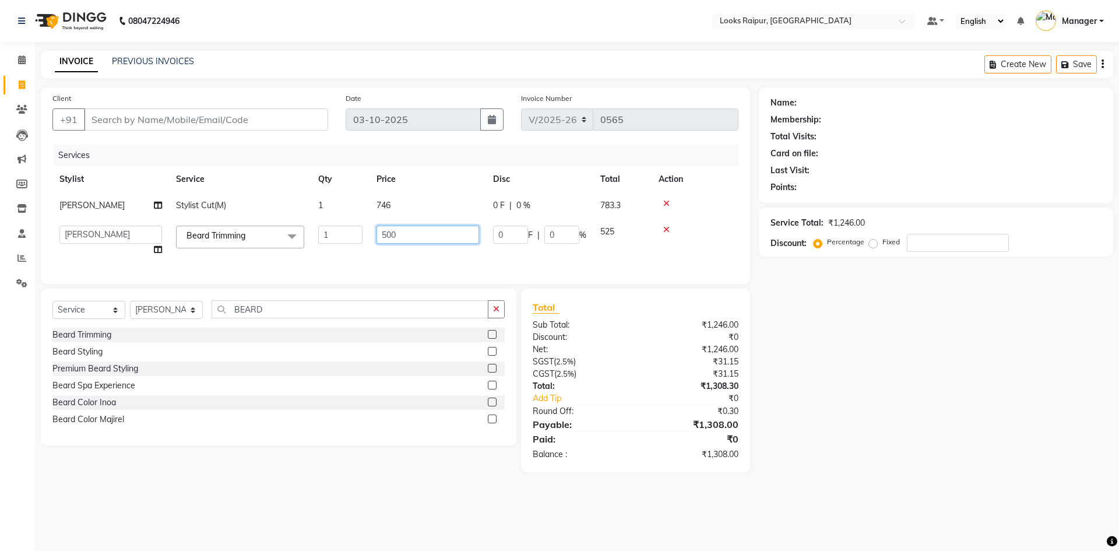
click at [301, 240] on tr "Akshay_Pdct [PERSON_NAME] [PERSON_NAME] Counter_Sales Dheerendra_pdct [PERSON_N…" at bounding box center [395, 241] width 686 height 44
type input "400"
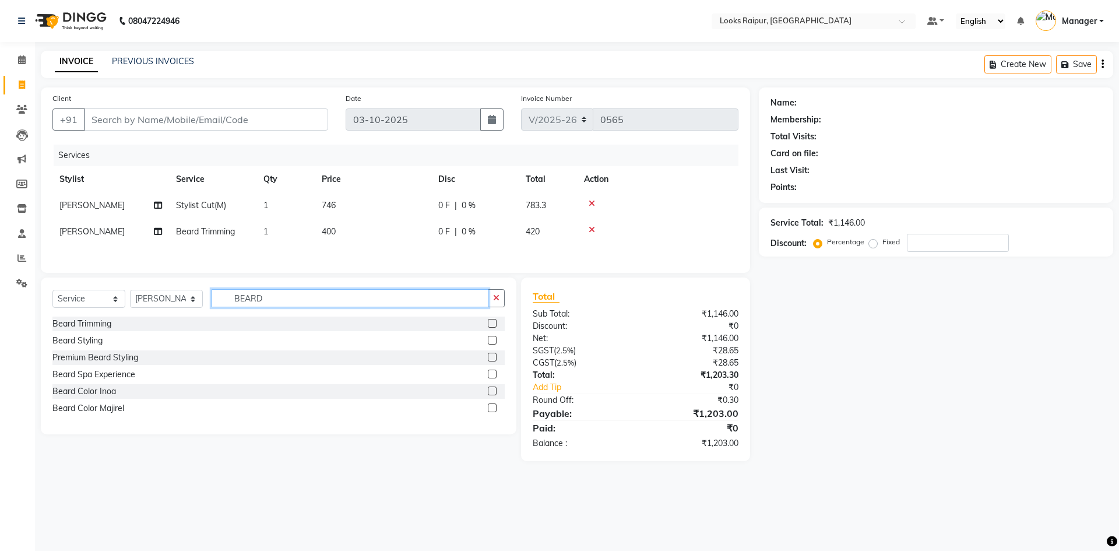
click at [288, 319] on div "Select Service Product Membership Package Voucher Prepaid Gift Card Select Styl…" at bounding box center [278, 355] width 475 height 157
type input "B"
type input "WASH"
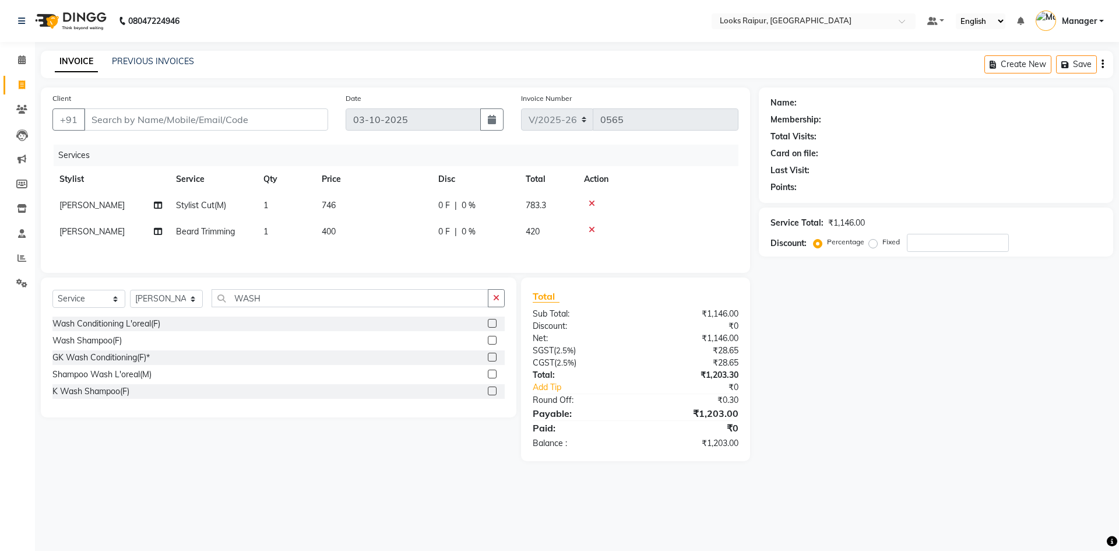
click at [492, 374] on label at bounding box center [492, 373] width 9 height 9
click at [492, 374] on input "checkbox" at bounding box center [492, 375] width 8 height 8
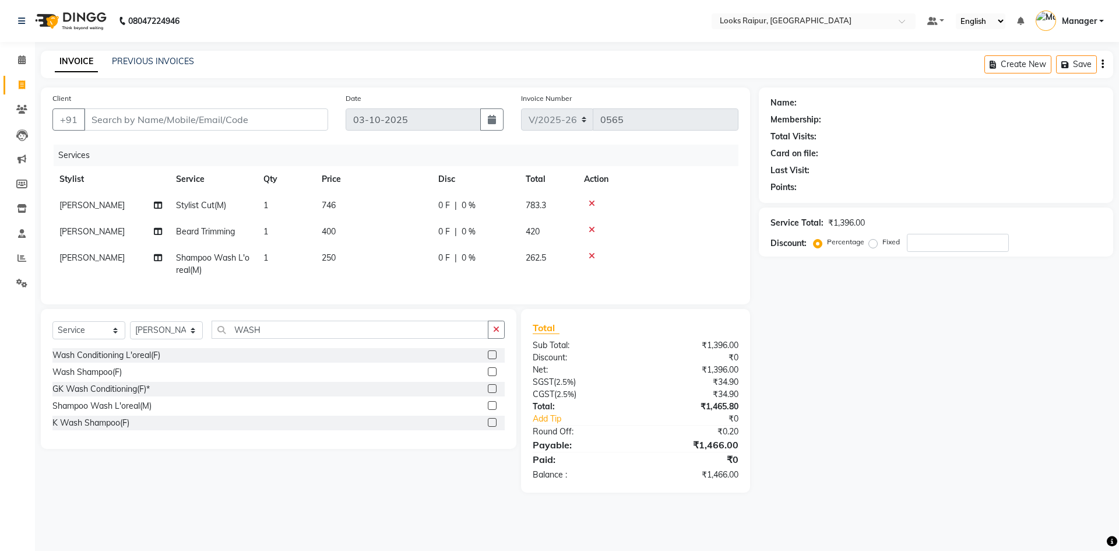
click at [364, 240] on td "400" at bounding box center [373, 232] width 117 height 26
checkbox input "false"
select select "93036"
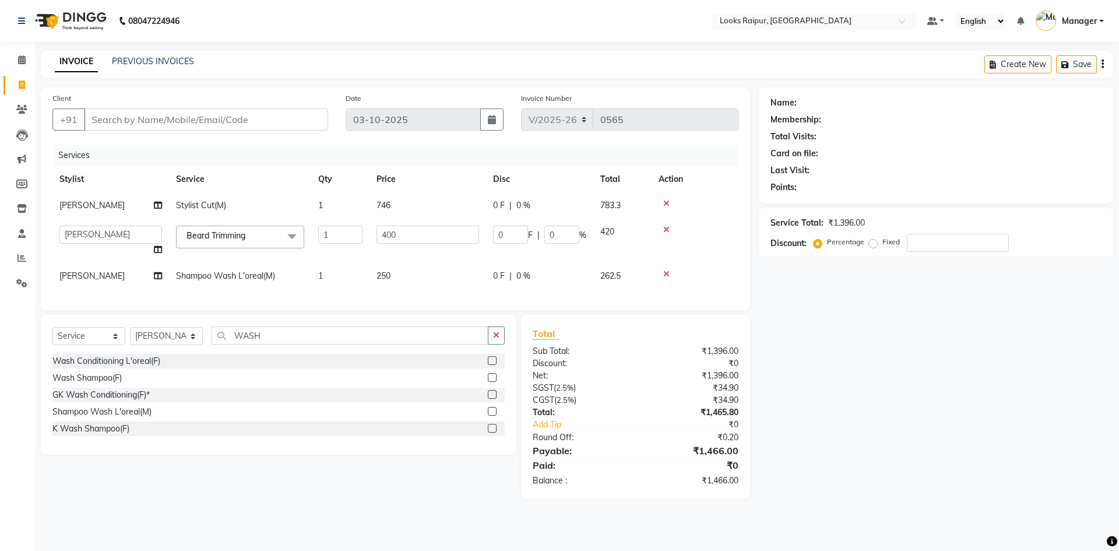
drag, startPoint x: 414, startPoint y: 277, endPoint x: 432, endPoint y: 266, distance: 21.0
click at [422, 273] on td "250" at bounding box center [427, 276] width 117 height 26
select select "93036"
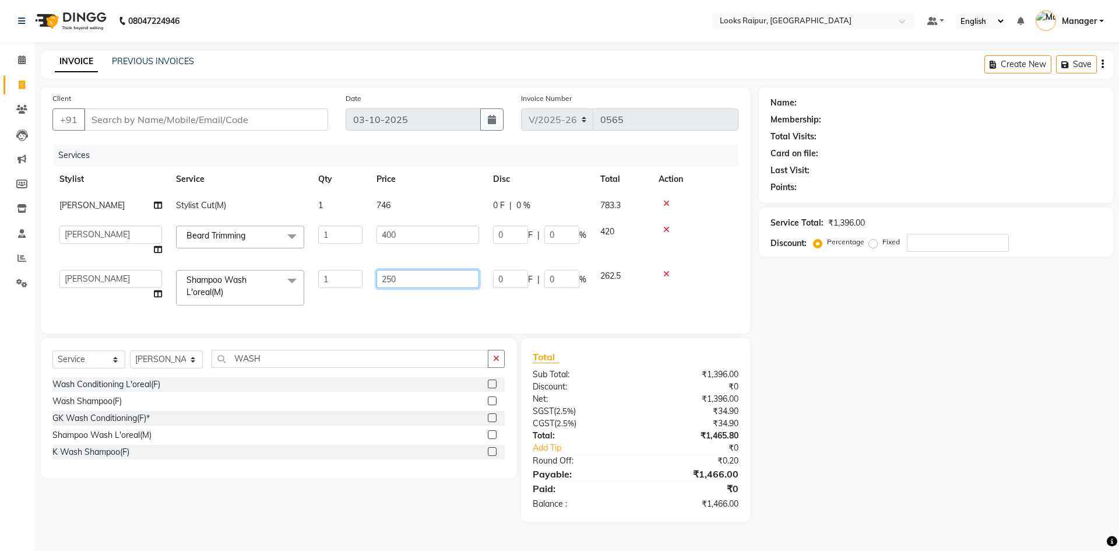
drag, startPoint x: 410, startPoint y: 283, endPoint x: 262, endPoint y: 300, distance: 148.9
click at [262, 300] on tr "Akshay_Pdct [PERSON_NAME] [PERSON_NAME] Counter_Sales Dheerendra_pdct [PERSON_N…" at bounding box center [395, 288] width 686 height 50
type input "200"
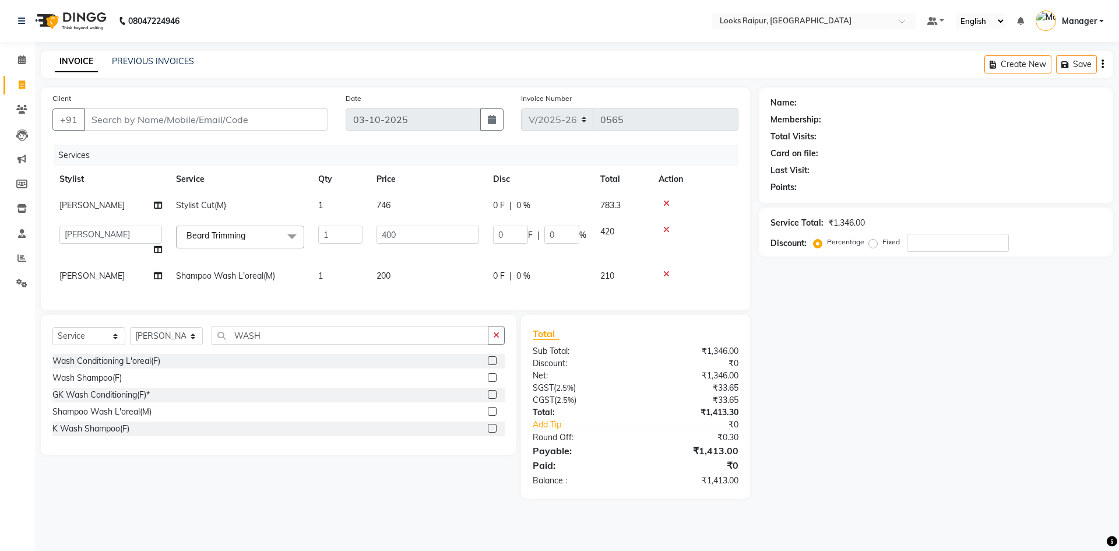
click at [384, 298] on div "Services Stylist Service Qty Price Disc Total Action Jonny Stylist Cut(M) 1 746…" at bounding box center [395, 222] width 686 height 154
click at [133, 115] on input "Client" at bounding box center [206, 119] width 244 height 22
type input "7"
type input "0"
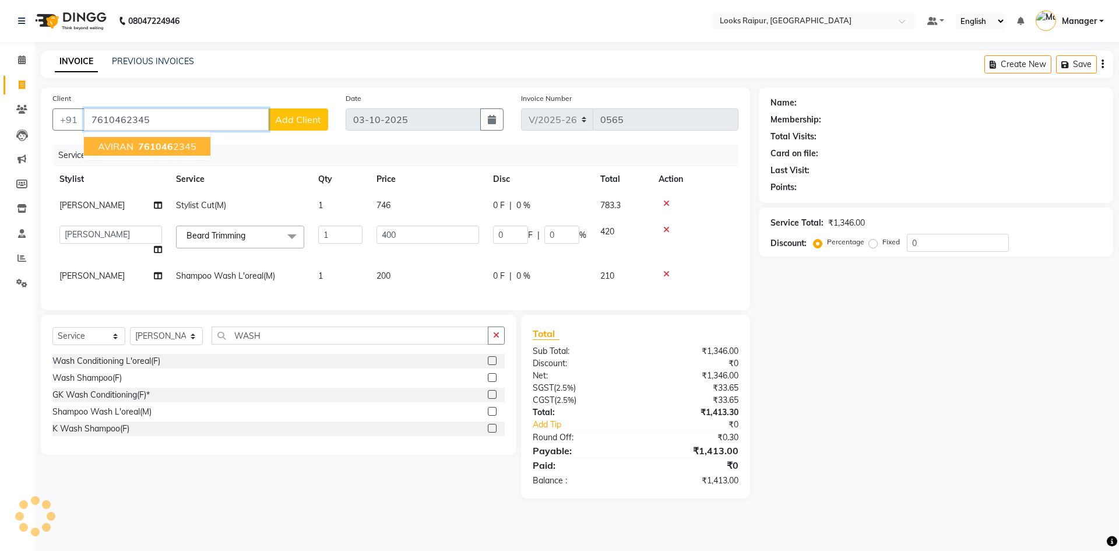
type input "7610462345"
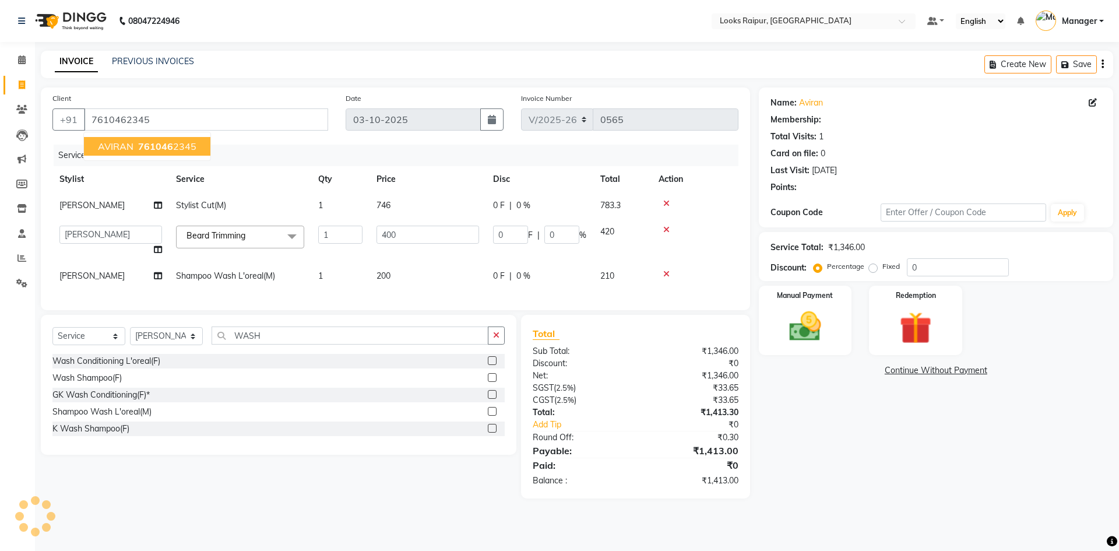
select select "1: Object"
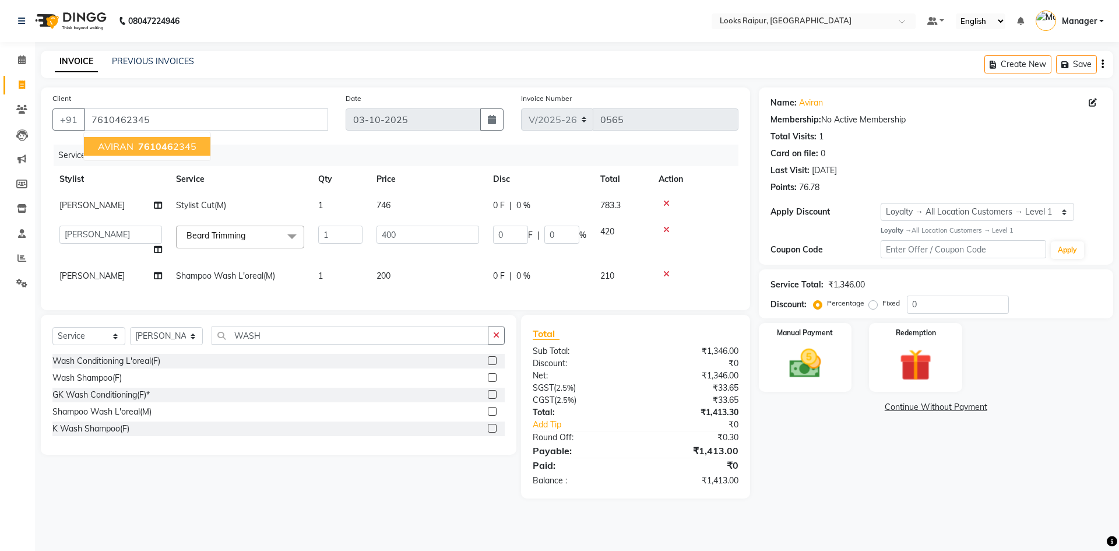
click at [149, 143] on span "761046" at bounding box center [155, 146] width 35 height 12
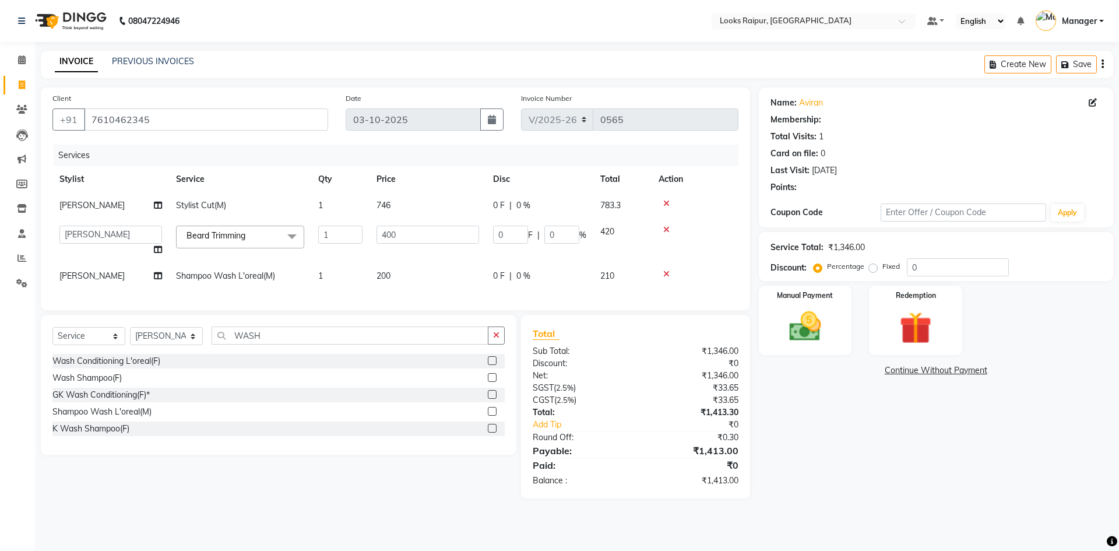
select select "1: Object"
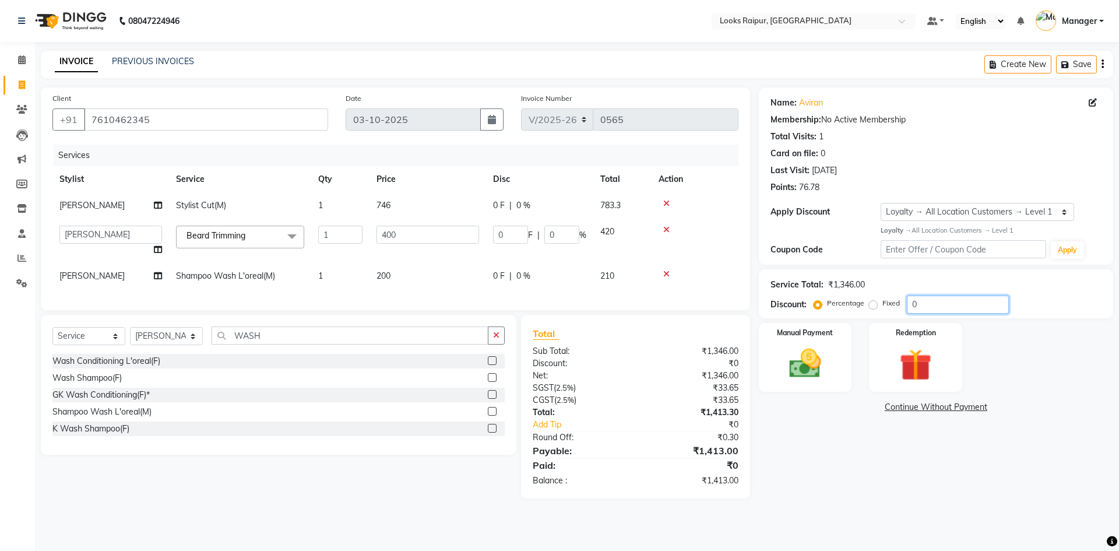
click at [922, 303] on input "0" at bounding box center [958, 304] width 102 height 18
type input "2"
type input "8"
type input "2"
type input "20"
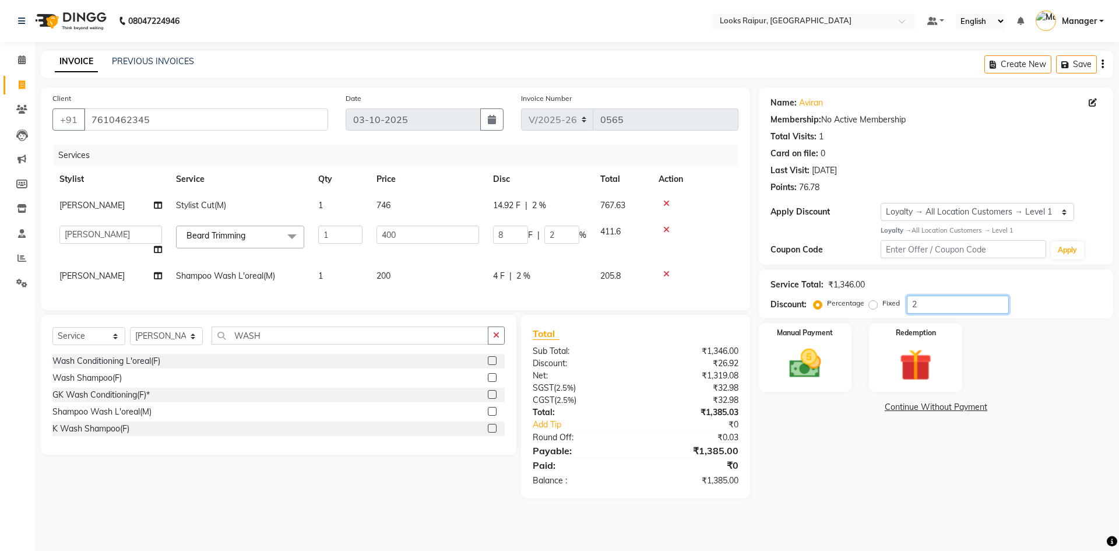
type input "80"
type input "20"
click at [806, 364] on img at bounding box center [805, 363] width 54 height 38
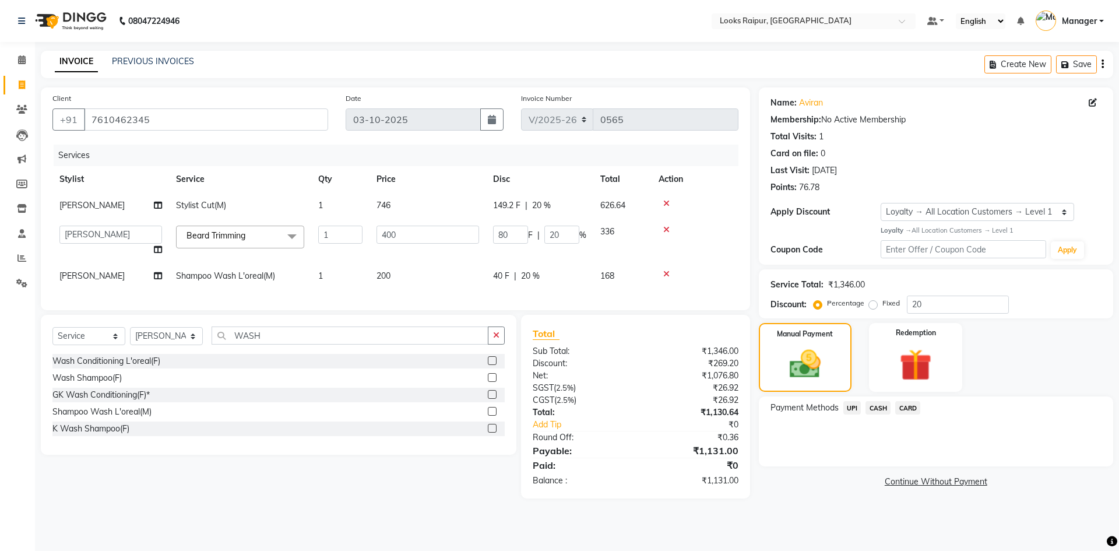
click at [876, 408] on span "CASH" at bounding box center [877, 407] width 25 height 13
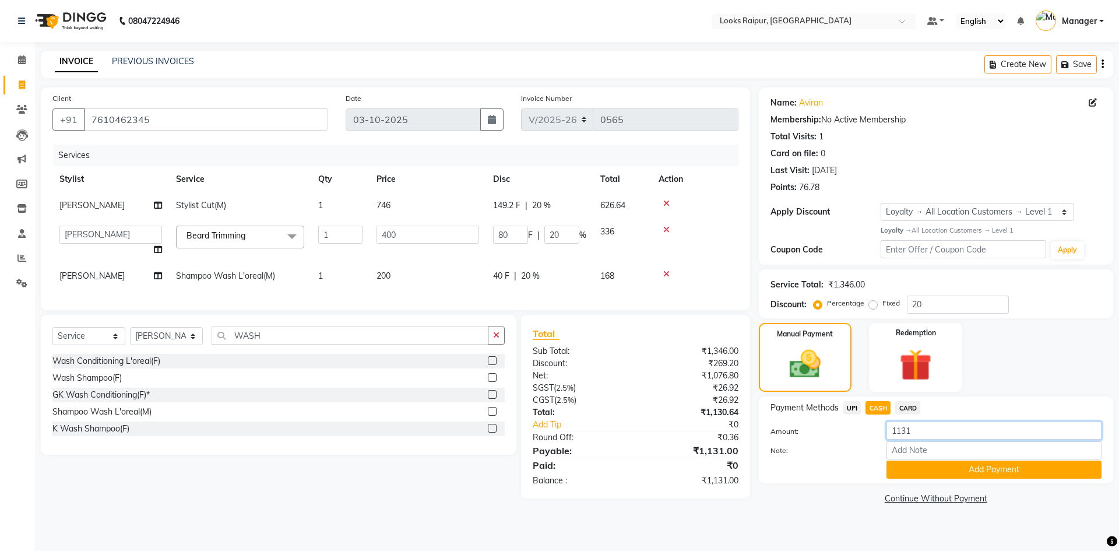
drag, startPoint x: 919, startPoint y: 431, endPoint x: 854, endPoint y: 444, distance: 67.2
click at [854, 444] on div "Amount: 1131 Note: Add Payment" at bounding box center [935, 449] width 331 height 57
type input "1100"
click at [942, 470] on button "Add Payment" at bounding box center [993, 469] width 215 height 18
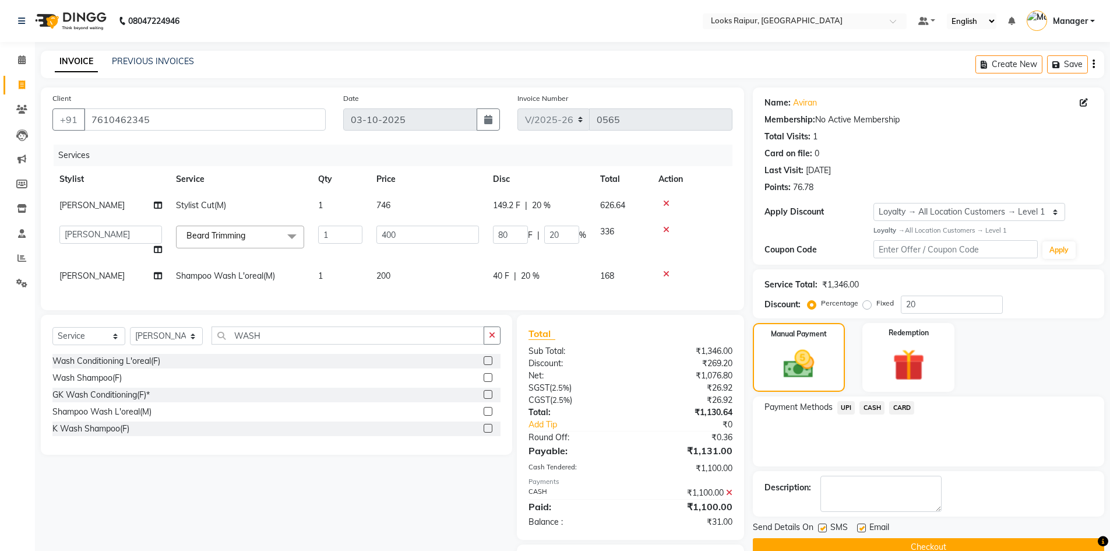
click at [848, 404] on span "UPI" at bounding box center [846, 407] width 18 height 13
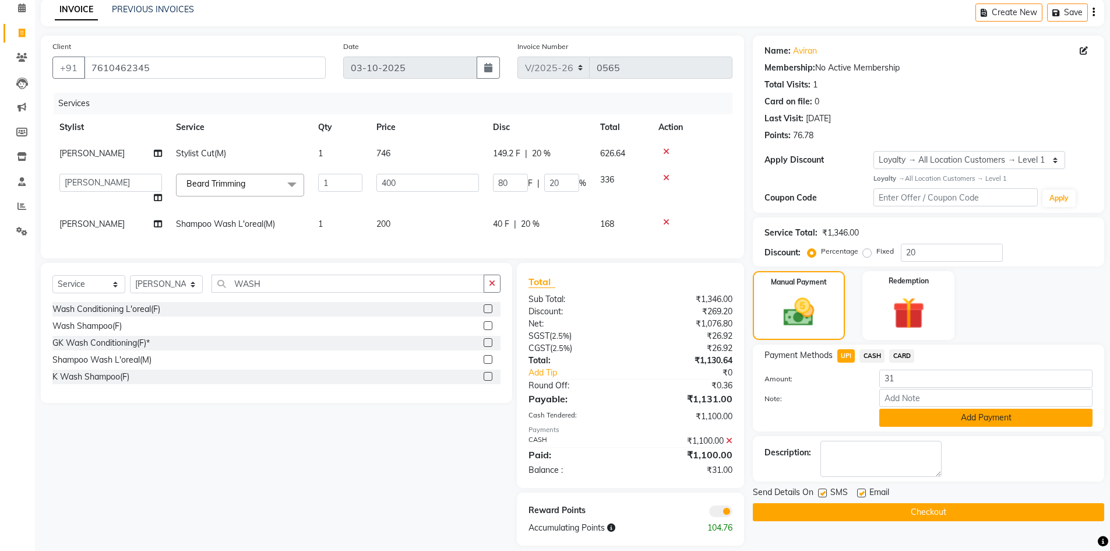
scroll to position [73, 0]
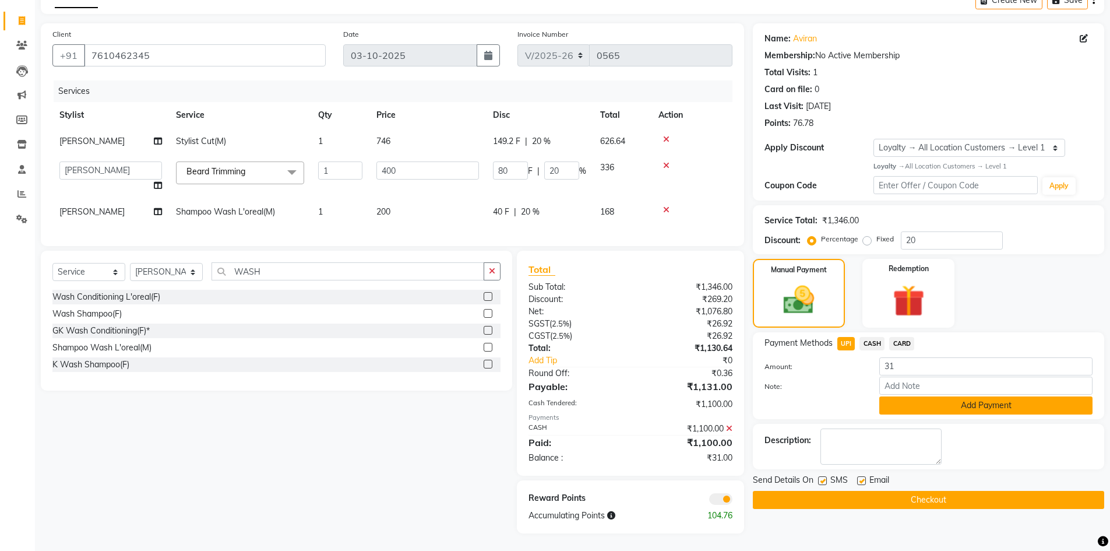
click at [961, 397] on button "Add Payment" at bounding box center [985, 405] width 213 height 18
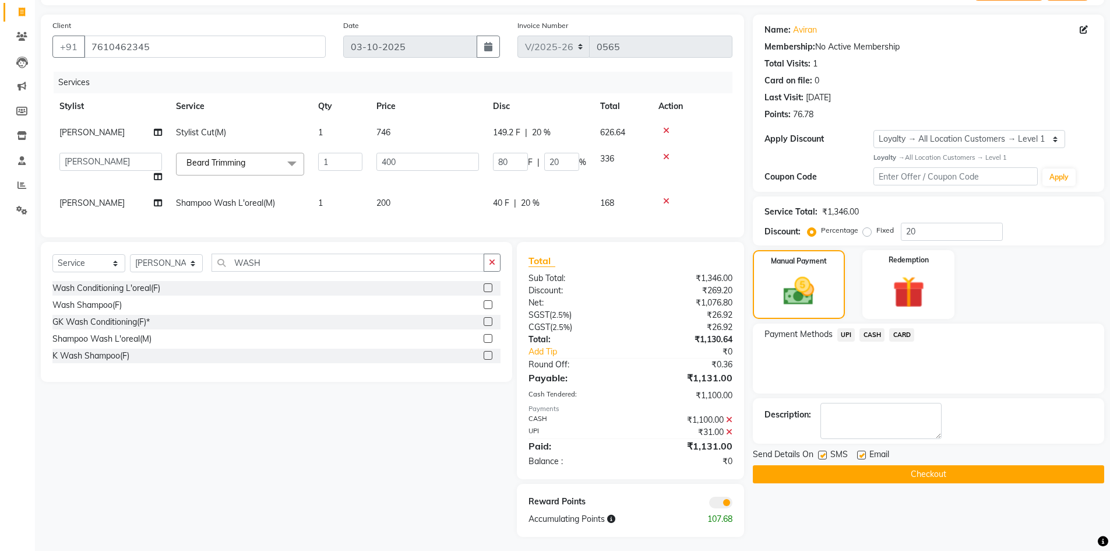
click at [953, 471] on button "Checkout" at bounding box center [928, 474] width 351 height 18
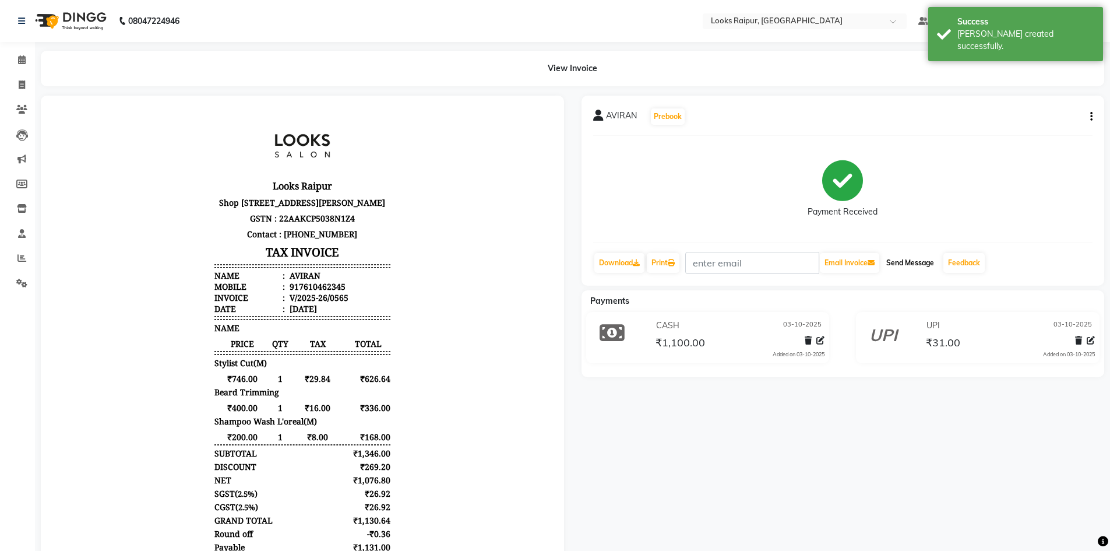
click at [923, 263] on button "Send Message" at bounding box center [910, 263] width 57 height 20
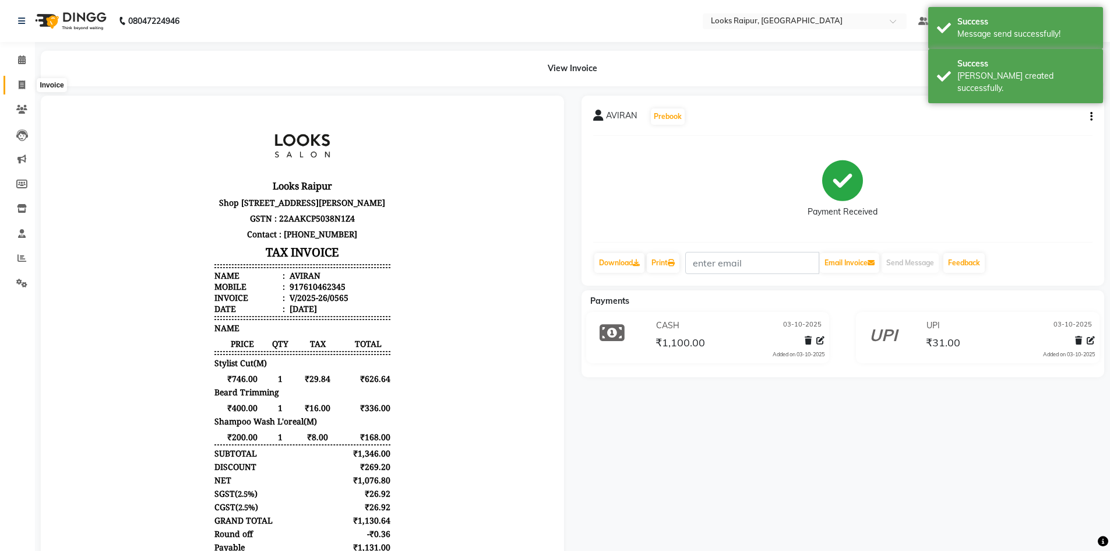
click at [17, 83] on span at bounding box center [22, 85] width 20 height 13
select select "8606"
select select "service"
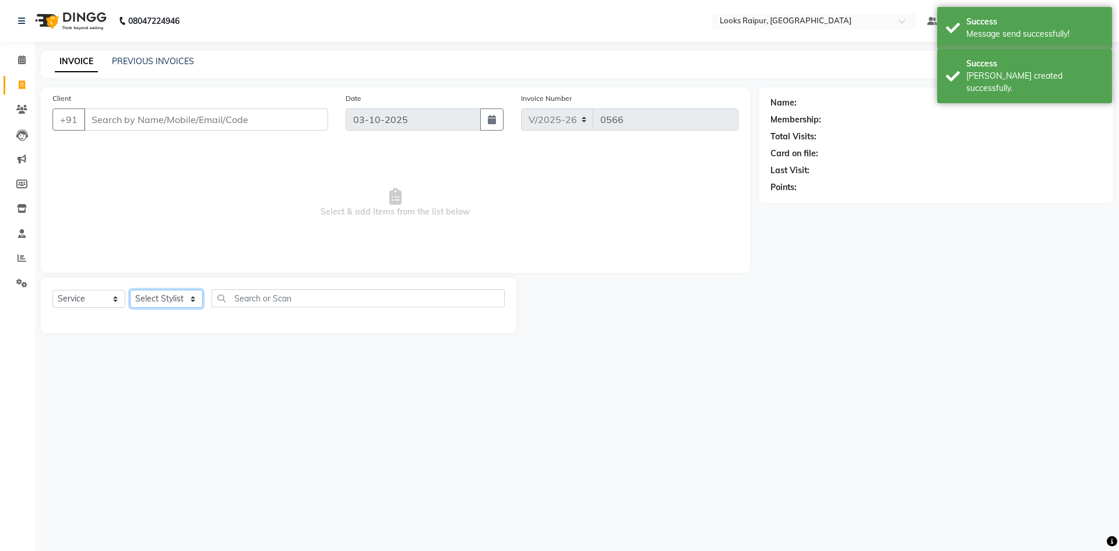
click at [196, 292] on select "Select Stylist" at bounding box center [166, 299] width 73 height 18
click at [130, 290] on select "Select Stylist Akshay_Pdct [PERSON_NAME] [PERSON_NAME] Counter_Sales Dheerendra…" at bounding box center [166, 299] width 73 height 18
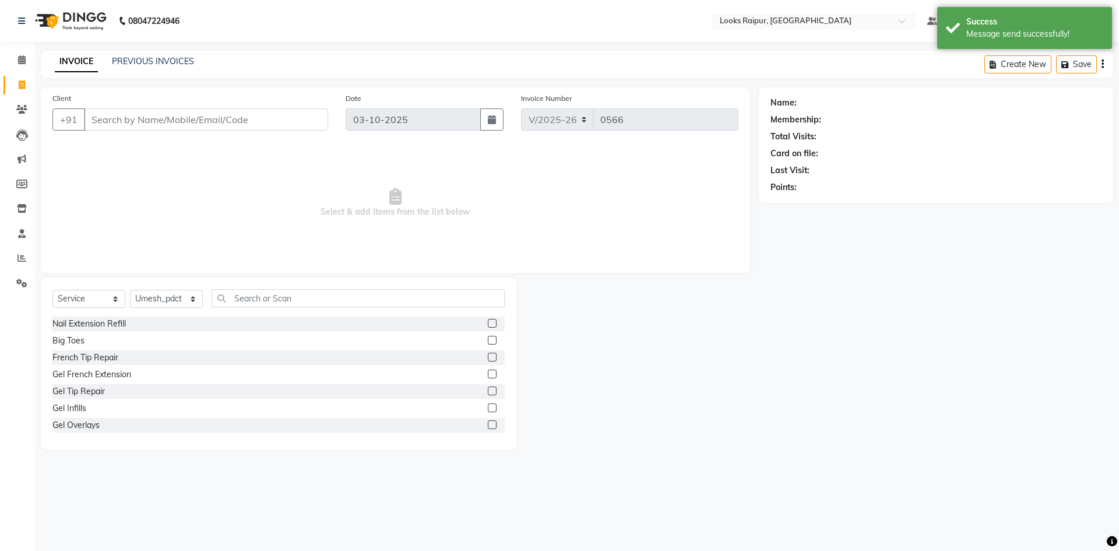
click at [193, 286] on div "Select Service Product Membership Package Voucher Prepaid Gift Card Select Styl…" at bounding box center [278, 363] width 475 height 172
click at [192, 287] on div "Select Service Product Membership Package Voucher Prepaid Gift Card Select Styl…" at bounding box center [278, 363] width 475 height 172
click at [191, 290] on select "Select Stylist Akshay_Pdct [PERSON_NAME] [PERSON_NAME] Counter_Sales Dheerendra…" at bounding box center [166, 299] width 73 height 18
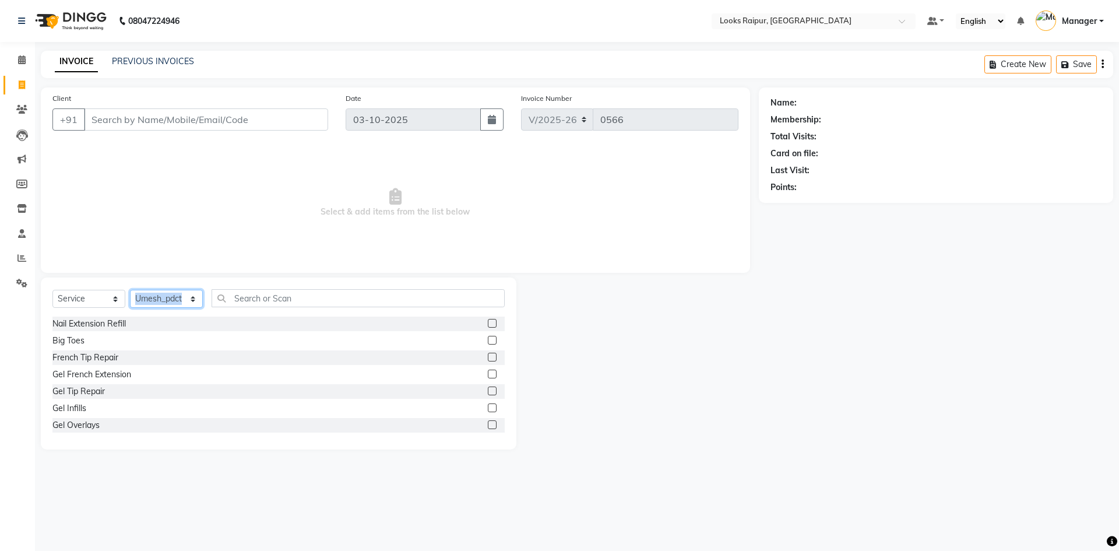
select select "85882"
click at [130, 290] on select "Select Stylist Akshay_Pdct [PERSON_NAME] [PERSON_NAME] Counter_Sales Dheerendra…" at bounding box center [166, 299] width 73 height 18
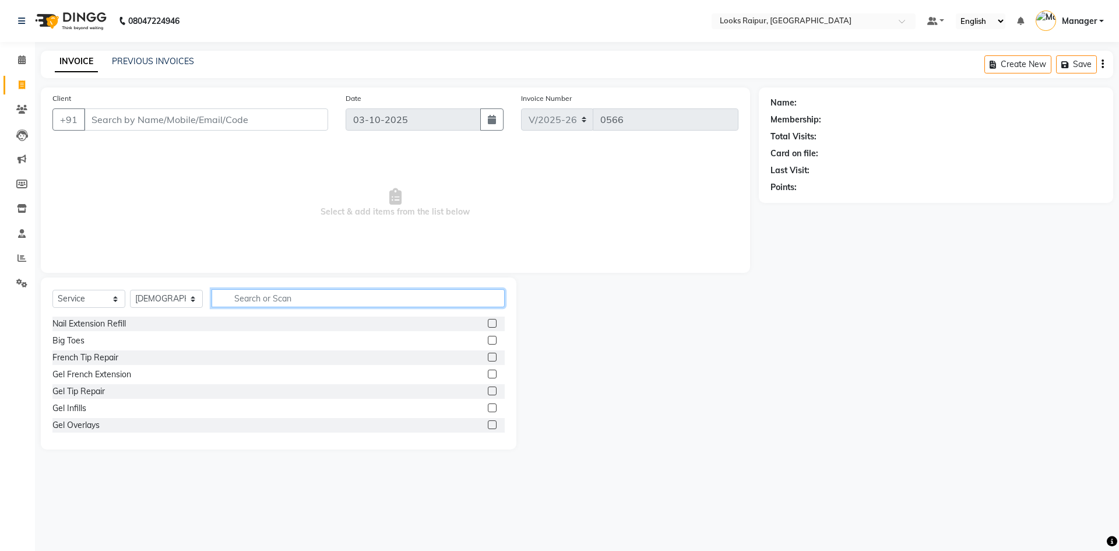
click at [254, 300] on input "text" at bounding box center [358, 298] width 293 height 18
type input "CUT"
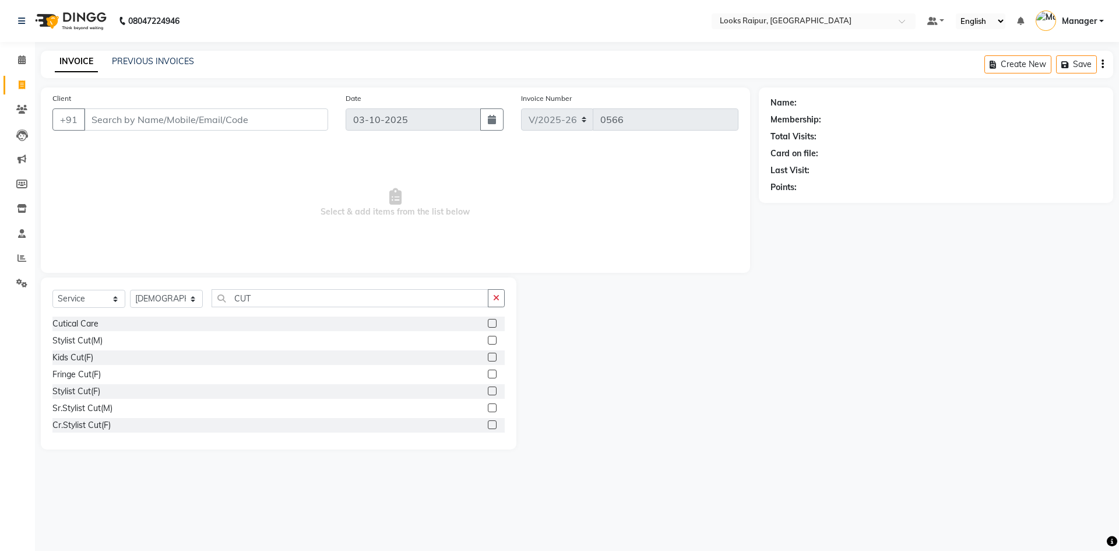
click at [488, 339] on label at bounding box center [492, 340] width 9 height 9
click at [488, 339] on input "checkbox" at bounding box center [492, 341] width 8 height 8
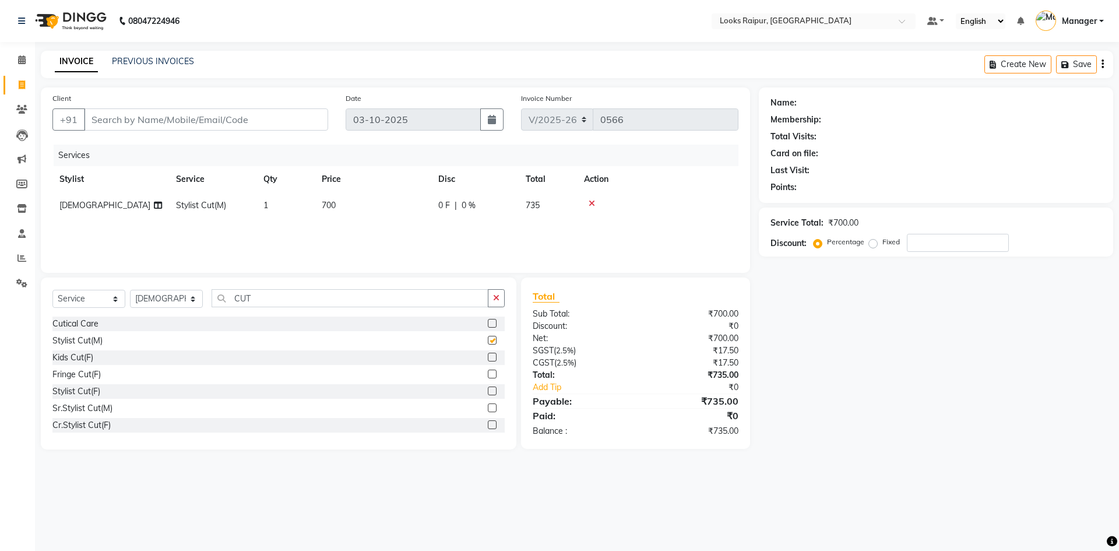
checkbox input "false"
click at [591, 201] on icon at bounding box center [592, 203] width 6 height 8
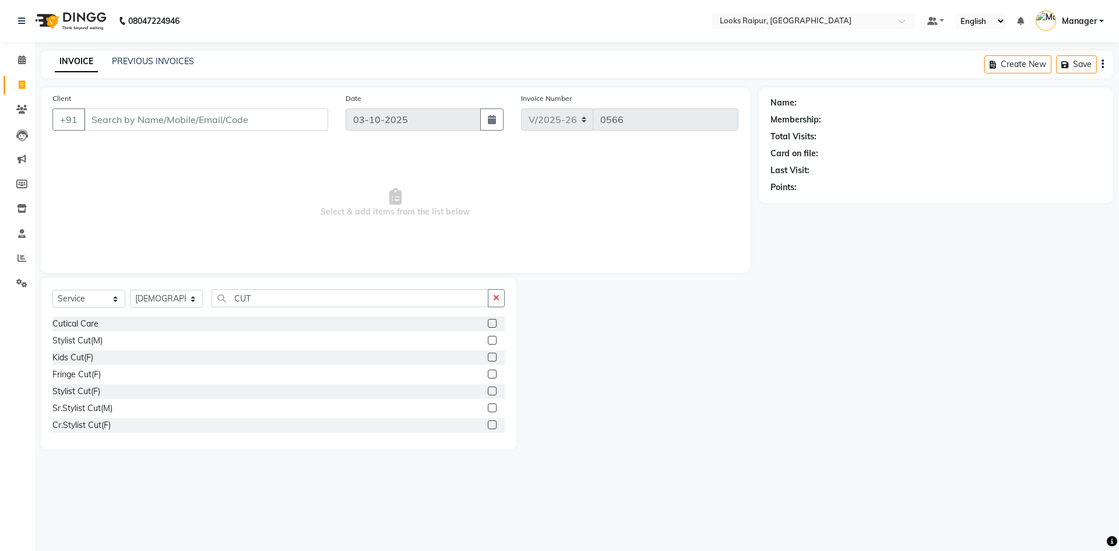
click at [488, 389] on label at bounding box center [492, 390] width 9 height 9
click at [488, 389] on input "checkbox" at bounding box center [492, 391] width 8 height 8
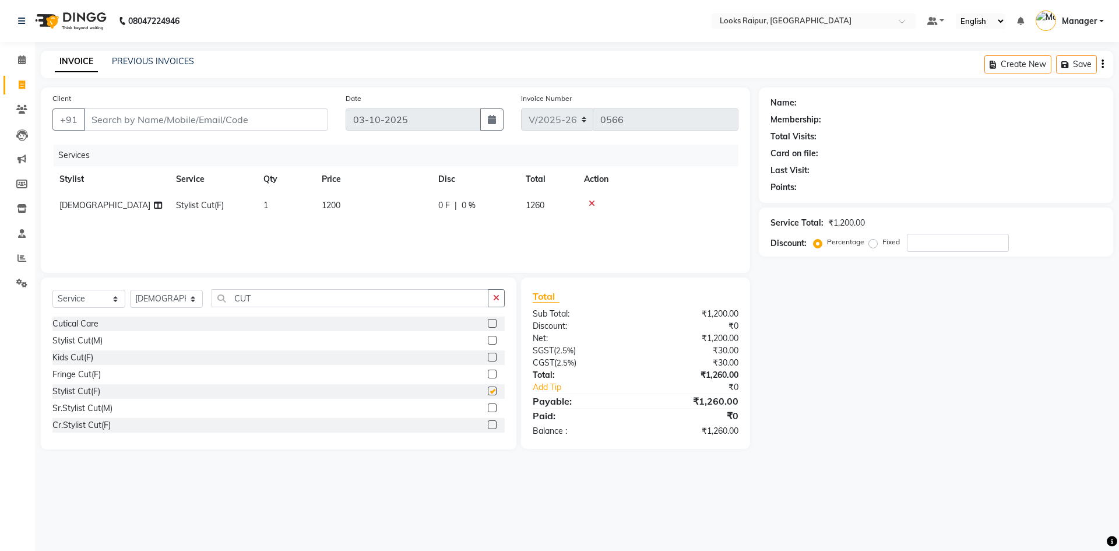
checkbox input "false"
click at [281, 304] on input "CUT" at bounding box center [350, 298] width 277 height 18
type input "C"
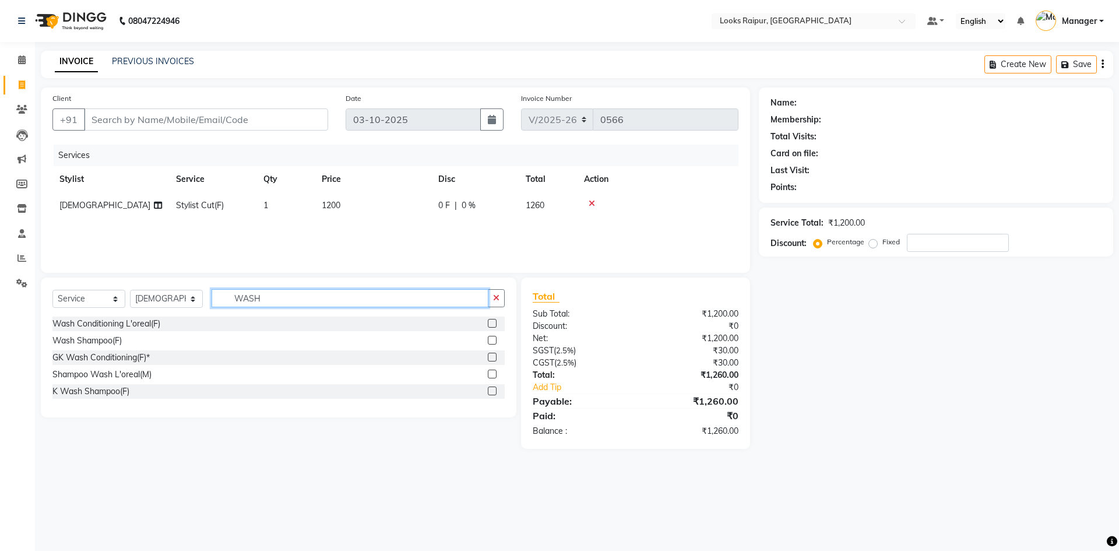
type input "WASH"
click at [493, 339] on label at bounding box center [492, 340] width 9 height 9
click at [493, 339] on input "checkbox" at bounding box center [492, 341] width 8 height 8
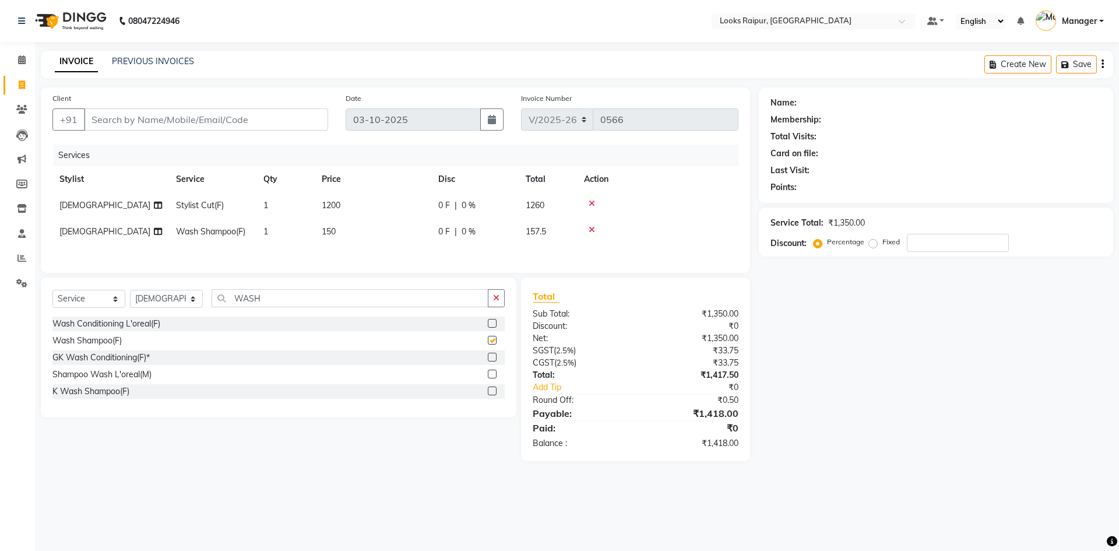
checkbox input "false"
click at [280, 301] on input "WASH" at bounding box center [350, 298] width 277 height 18
type input "W"
click at [193, 296] on select "Select Stylist Akshay_Pdct [PERSON_NAME] [PERSON_NAME] Counter_Sales Dheerendra…" at bounding box center [166, 299] width 73 height 18
select select "89281"
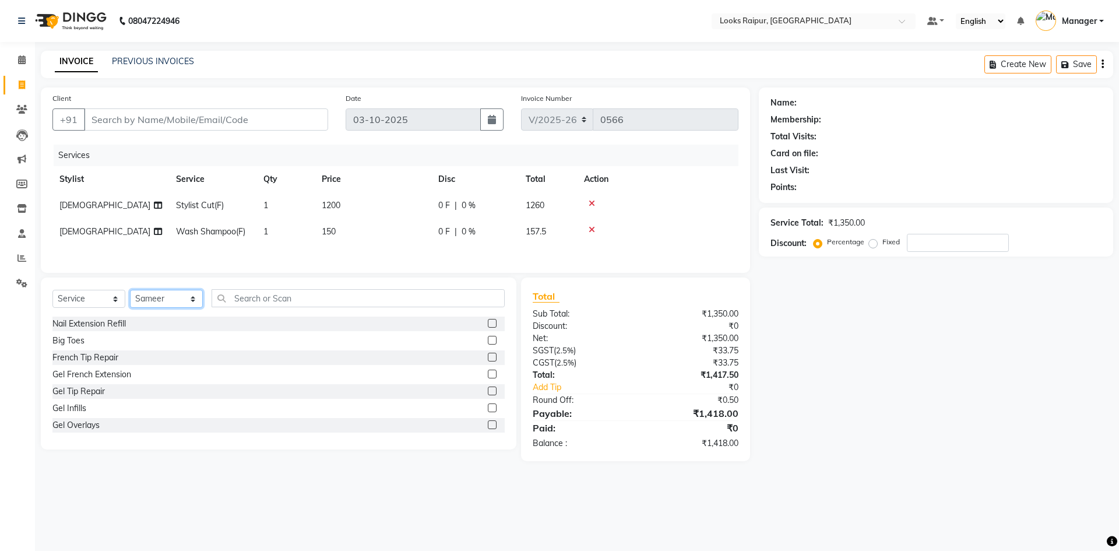
click at [130, 291] on select "Select Stylist Akshay_Pdct [PERSON_NAME] [PERSON_NAME] Counter_Sales Dheerendra…" at bounding box center [166, 299] width 73 height 18
click at [277, 299] on input "text" at bounding box center [358, 298] width 293 height 18
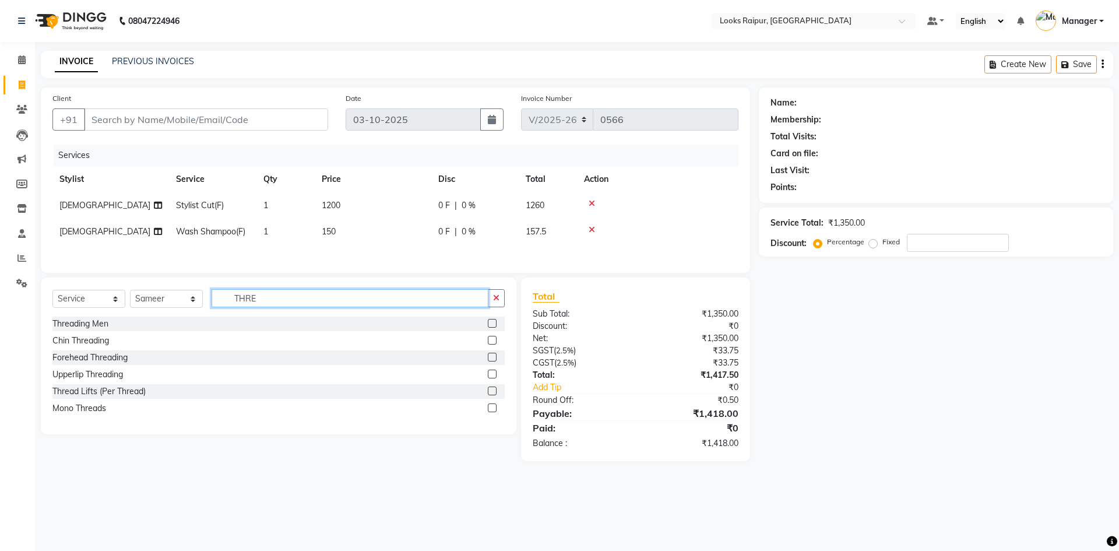
type input "THRE"
click at [491, 322] on label at bounding box center [492, 323] width 9 height 9
click at [491, 322] on input "checkbox" at bounding box center [492, 324] width 8 height 8
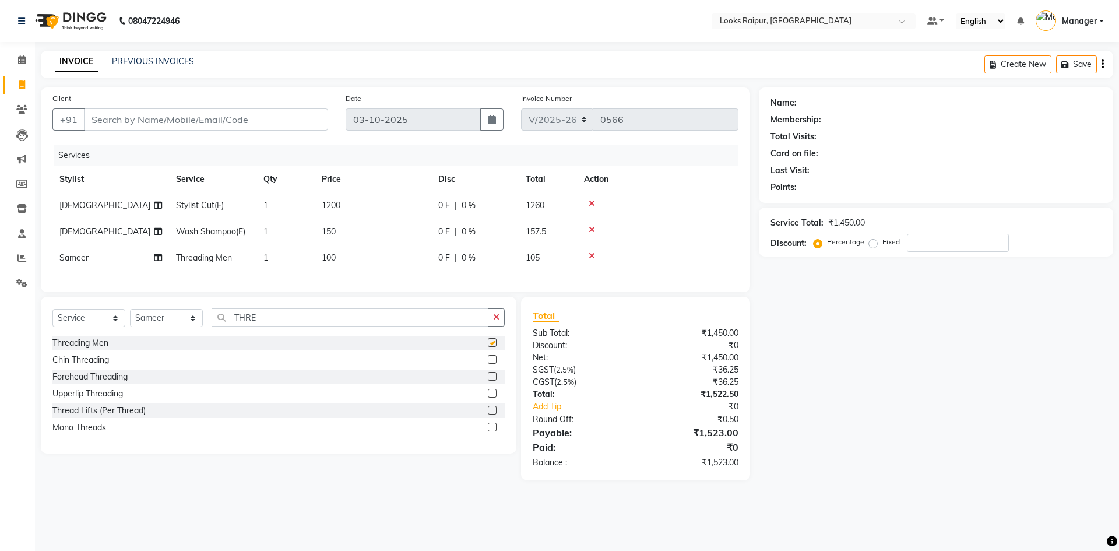
checkbox input "false"
drag, startPoint x: 340, startPoint y: 228, endPoint x: 358, endPoint y: 225, distance: 18.9
click at [351, 227] on td "150" at bounding box center [373, 232] width 117 height 26
select select "85882"
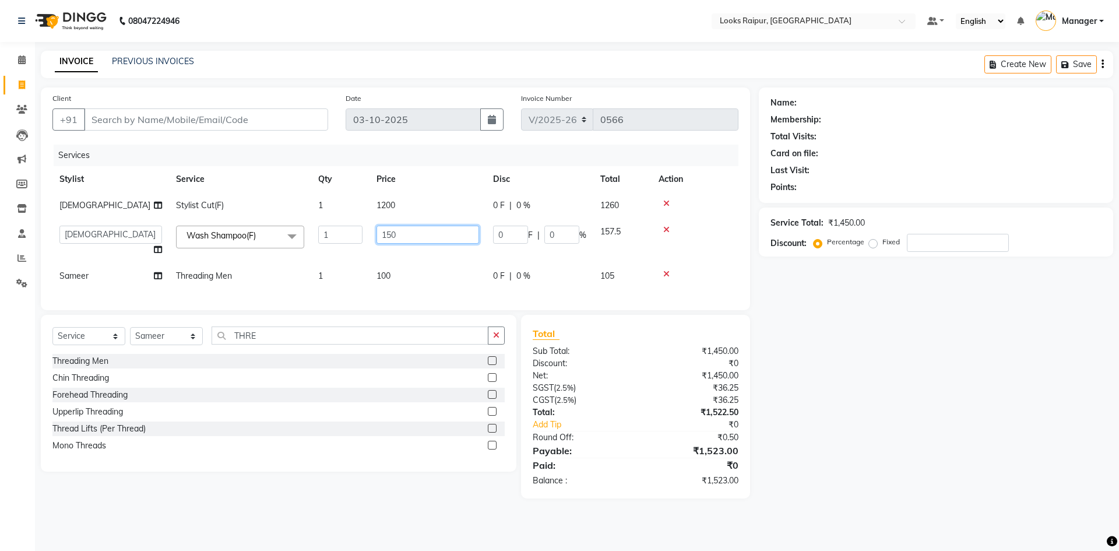
drag, startPoint x: 429, startPoint y: 230, endPoint x: 322, endPoint y: 274, distance: 116.3
click at [322, 274] on tbody "Shiva Stylist Cut(F) 1 1200 0 F | 0 % 1260 Akshay_Pdct [PERSON_NAME] [PERSON_NA…" at bounding box center [395, 240] width 686 height 97
type input "400"
drag, startPoint x: 387, startPoint y: 202, endPoint x: 396, endPoint y: 204, distance: 8.3
click at [396, 204] on td "1200" at bounding box center [427, 205] width 117 height 26
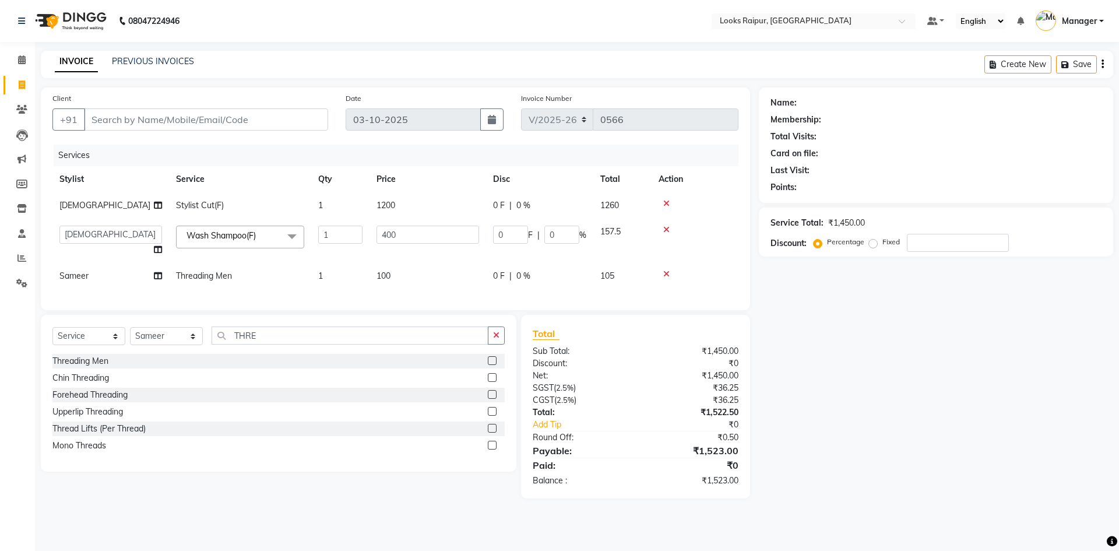
select select "85882"
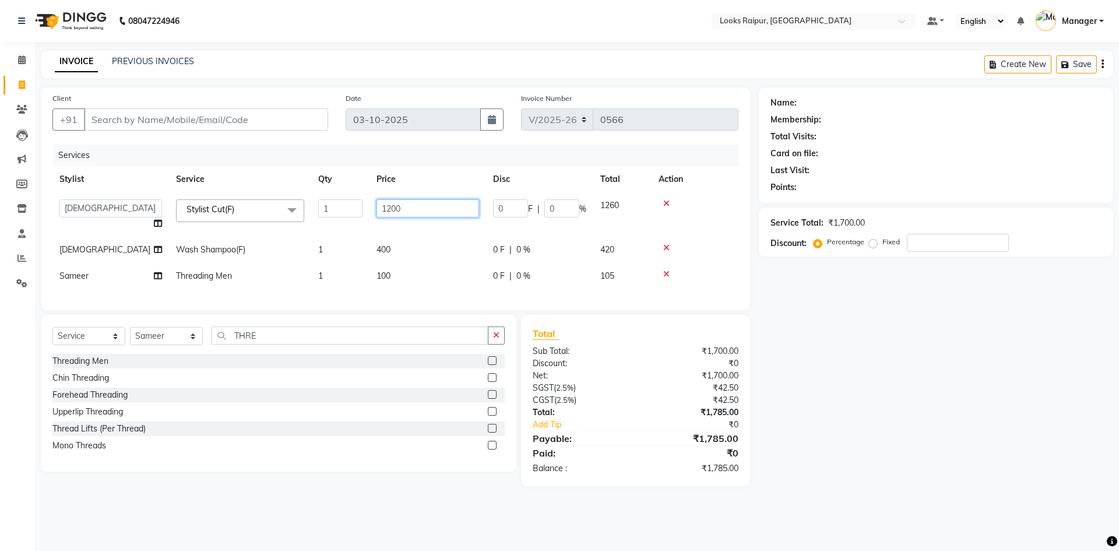
drag, startPoint x: 421, startPoint y: 200, endPoint x: 230, endPoint y: 214, distance: 192.2
click at [230, 214] on tr "Akshay_Pdct [PERSON_NAME] [PERSON_NAME] Counter_Sales Dheerendra_pdct [PERSON_N…" at bounding box center [395, 214] width 686 height 44
type input "1246"
click at [404, 272] on div "Services Stylist Service Qty Price Disc Total Action Akshay_Pdct [PERSON_NAME] …" at bounding box center [395, 222] width 686 height 154
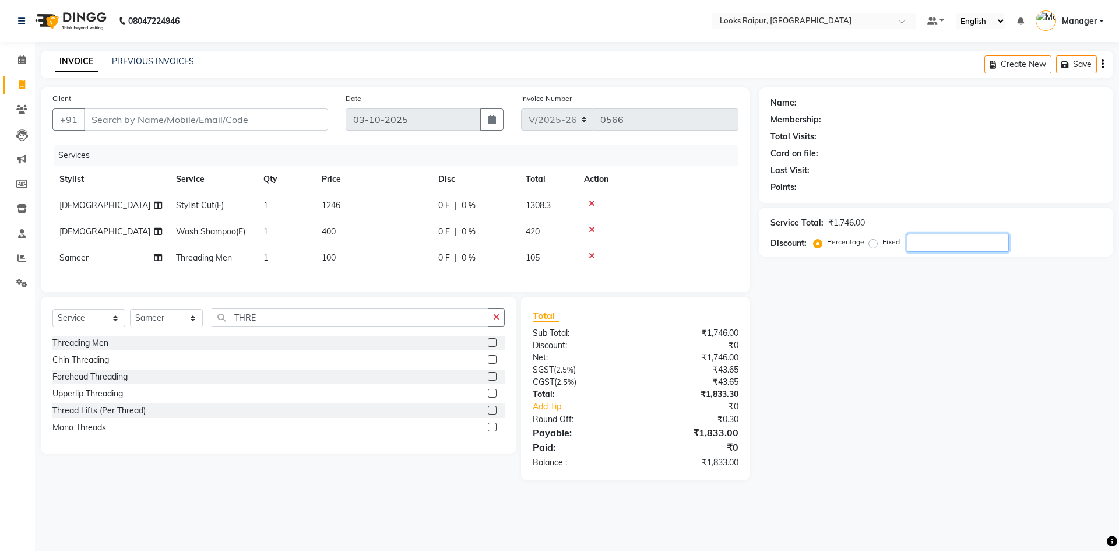
click at [916, 241] on input "number" at bounding box center [958, 243] width 102 height 18
click at [127, 118] on input "Client" at bounding box center [206, 119] width 244 height 22
type input "9"
type input "0"
type input "9111122887"
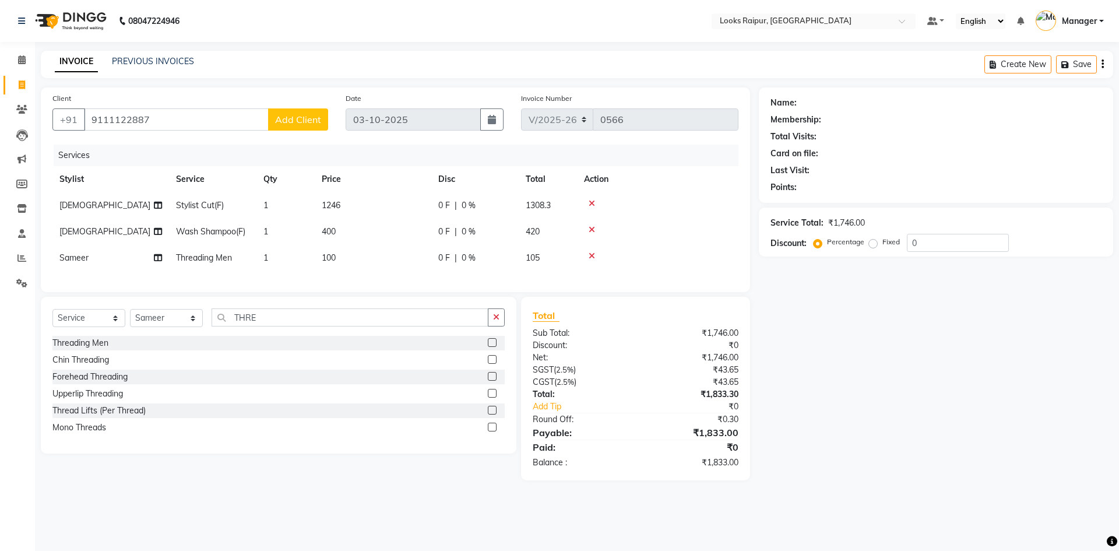
click at [298, 123] on span "Add Client" at bounding box center [298, 120] width 46 height 12
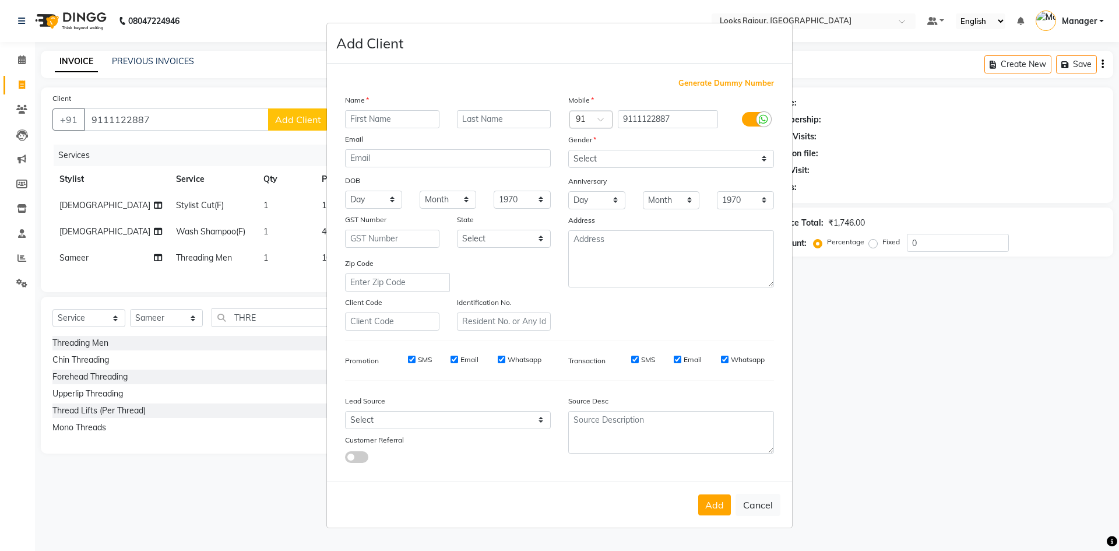
click at [393, 124] on input "text" at bounding box center [392, 119] width 94 height 18
type input "PRGYA"
click at [533, 122] on input "text" at bounding box center [504, 119] width 94 height 18
type input "..."
click at [769, 157] on select "Select [DEMOGRAPHIC_DATA] [DEMOGRAPHIC_DATA] Other Prefer Not To Say" at bounding box center [671, 159] width 206 height 18
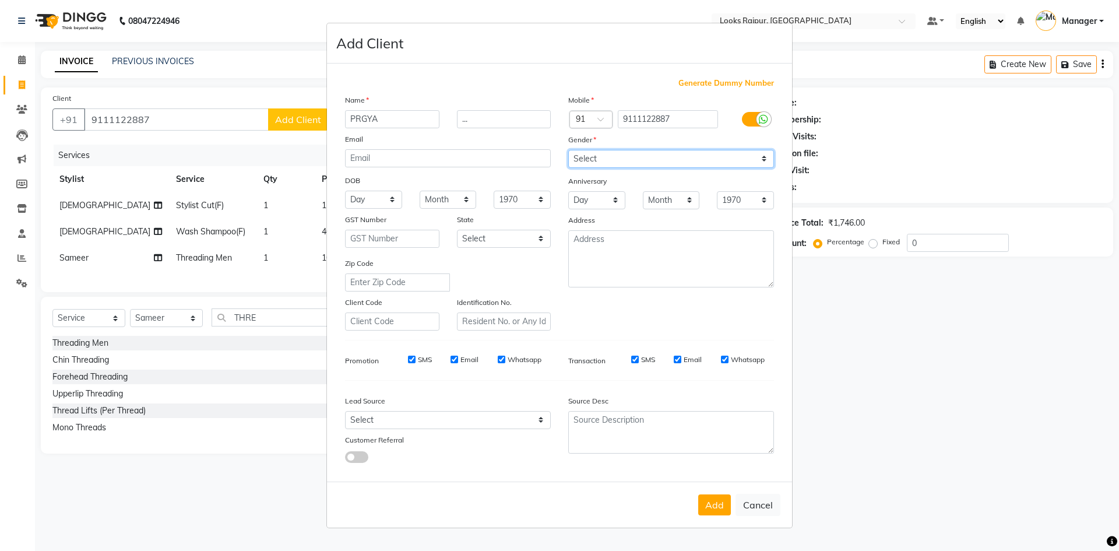
select select "[DEMOGRAPHIC_DATA]"
click at [568, 150] on select "Select [DEMOGRAPHIC_DATA] [DEMOGRAPHIC_DATA] Other Prefer Not To Say" at bounding box center [671, 159] width 206 height 18
click at [713, 509] on button "Add" at bounding box center [714, 504] width 33 height 21
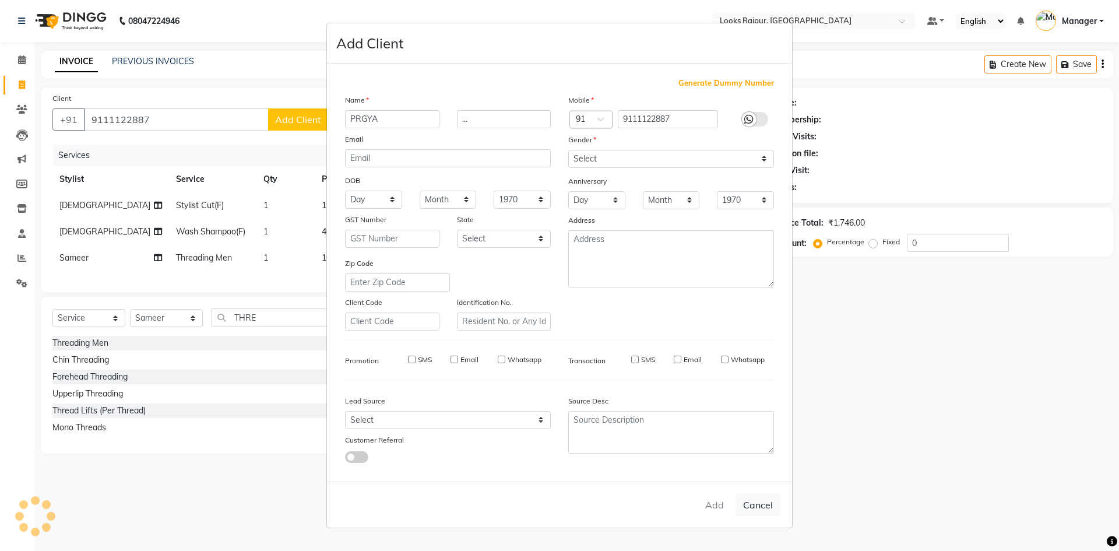
select select
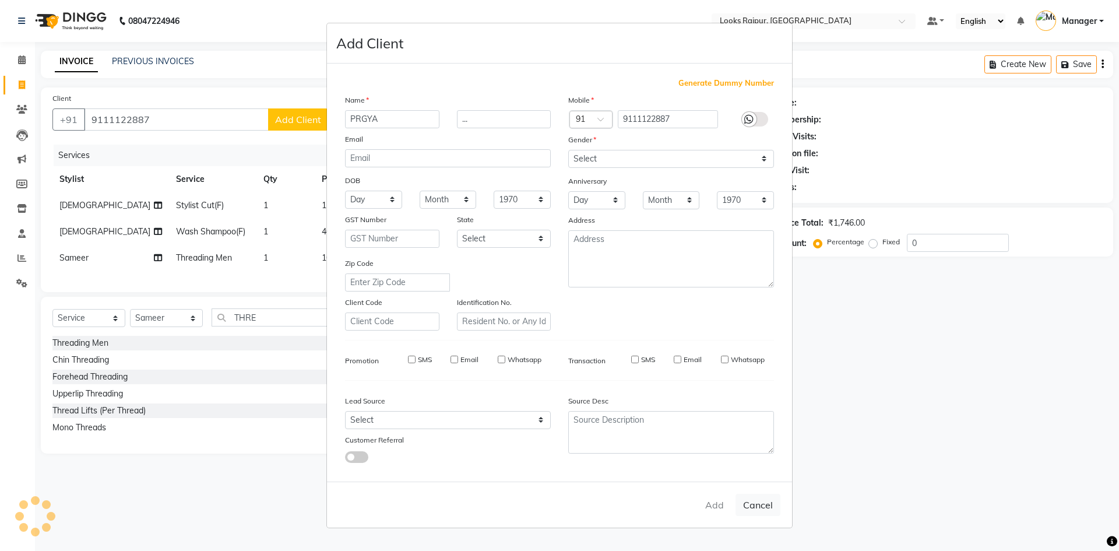
select select
checkbox input "false"
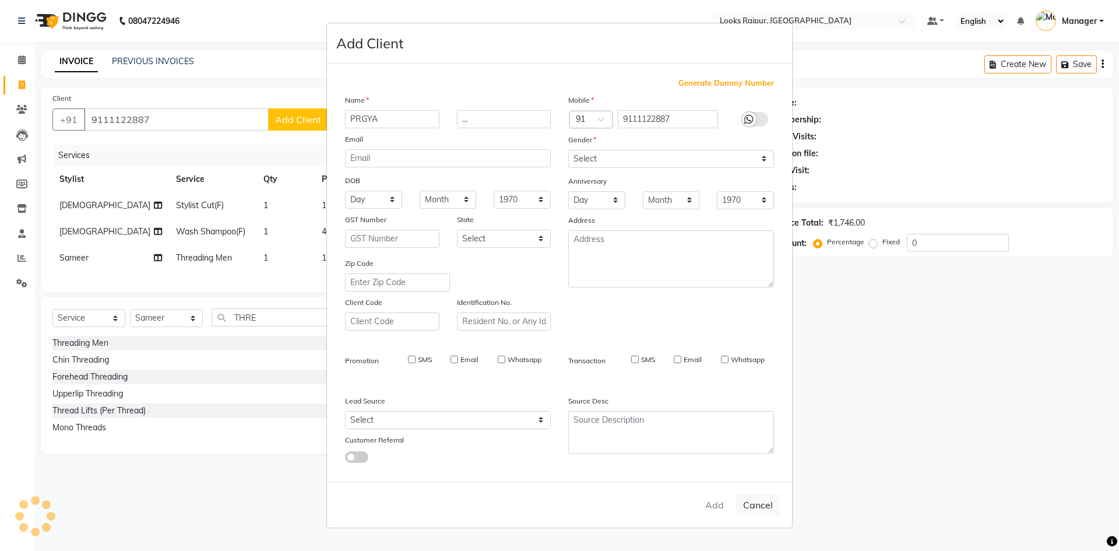
checkbox input "false"
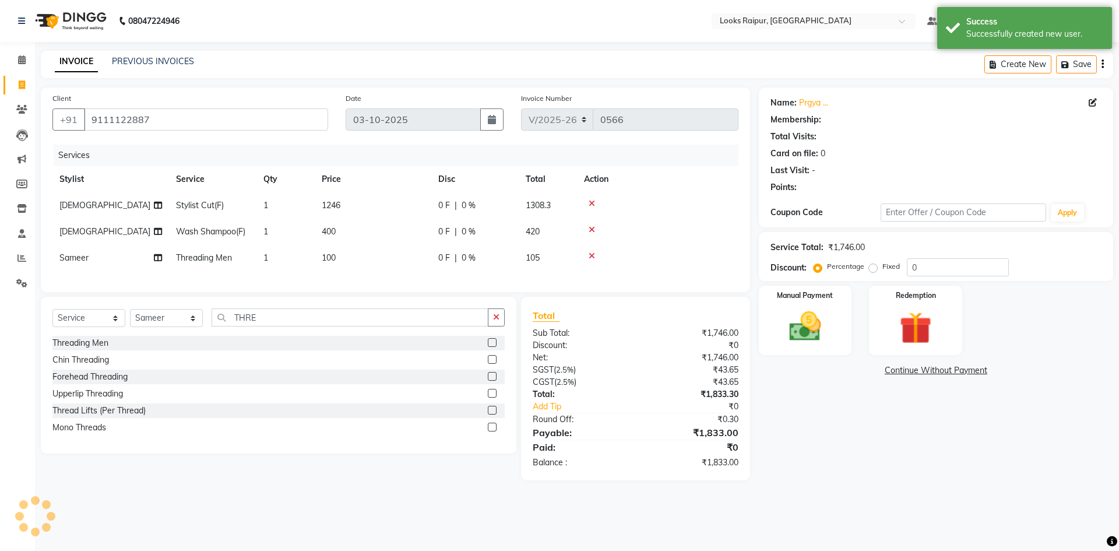
select select "1: Object"
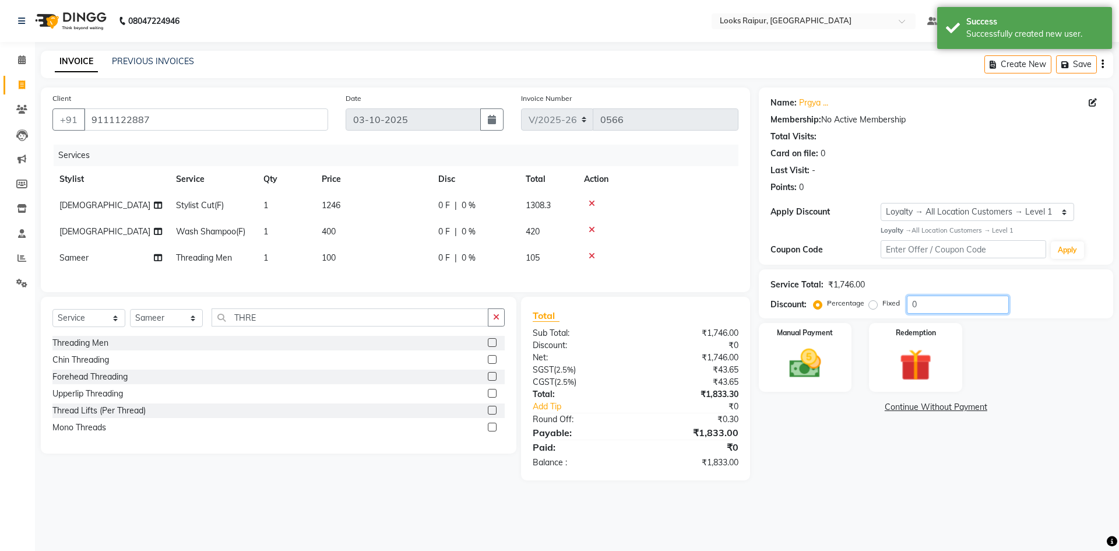
click at [927, 309] on input "0" at bounding box center [958, 304] width 102 height 18
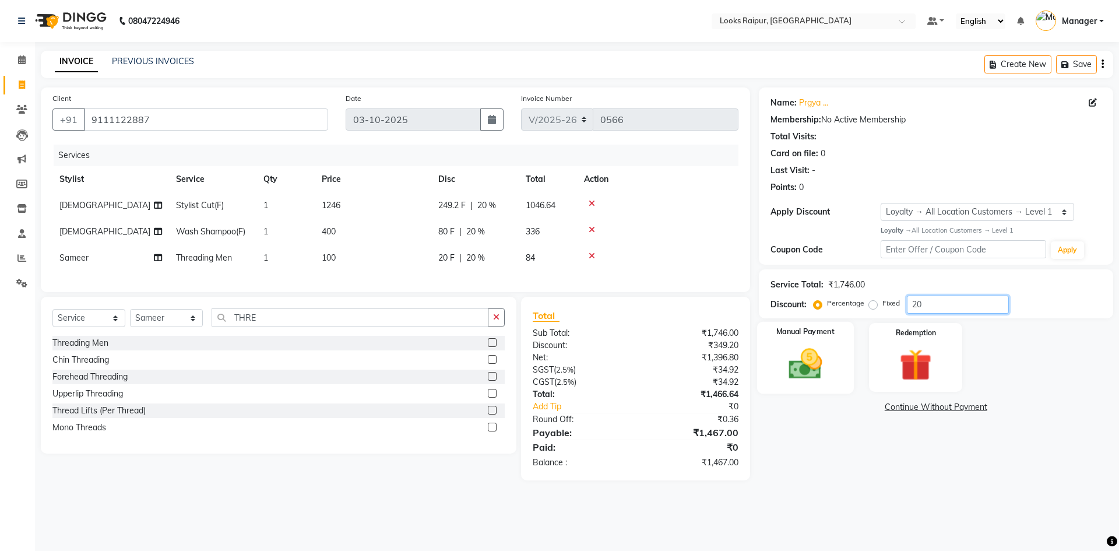
type input "20"
drag, startPoint x: 827, startPoint y: 377, endPoint x: 851, endPoint y: 394, distance: 29.7
click at [827, 377] on img at bounding box center [805, 363] width 52 height 37
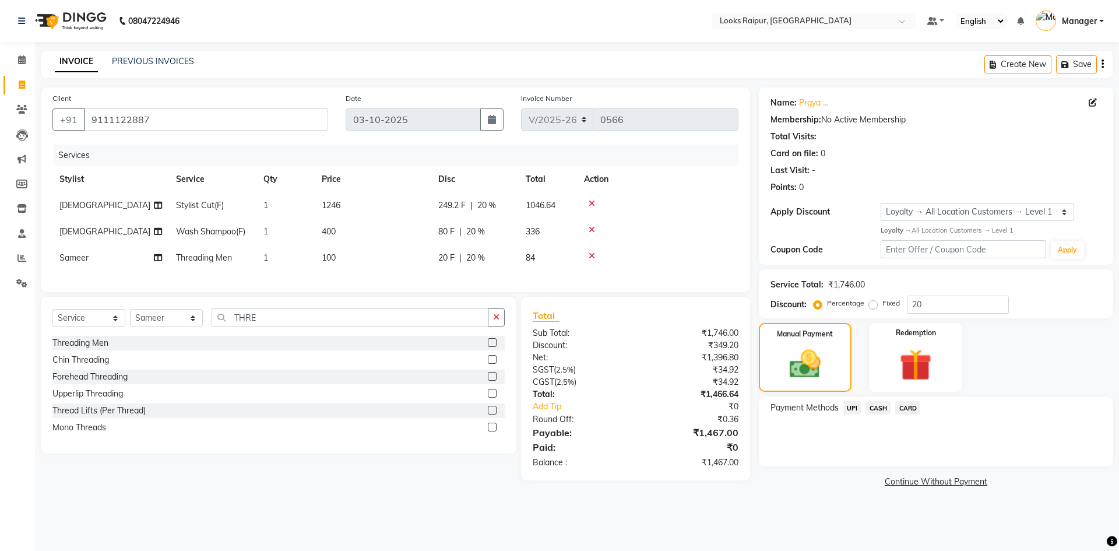
click at [877, 407] on span "CASH" at bounding box center [877, 407] width 25 height 13
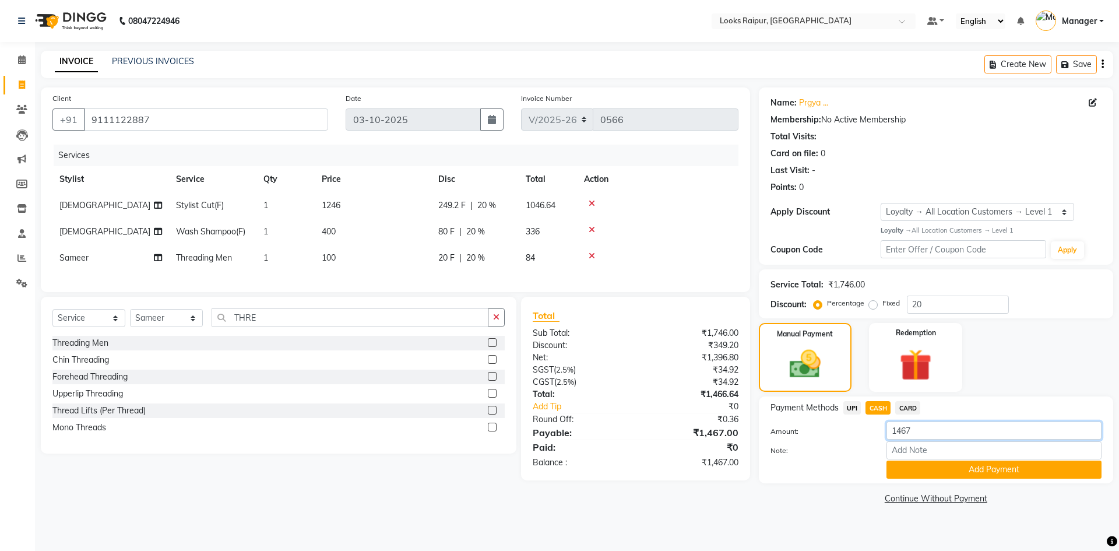
drag, startPoint x: 921, startPoint y: 432, endPoint x: 808, endPoint y: 439, distance: 113.2
click at [808, 439] on div "Amount: 1467" at bounding box center [936, 431] width 348 height 20
type input "1400"
click at [919, 468] on button "Add Payment" at bounding box center [993, 469] width 215 height 18
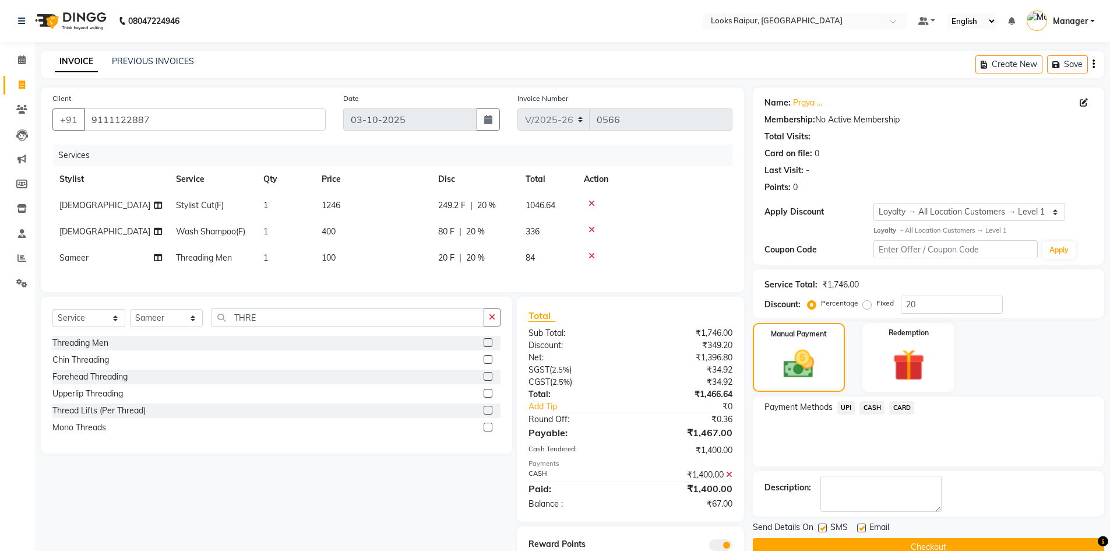
click at [845, 404] on span "UPI" at bounding box center [846, 407] width 18 height 13
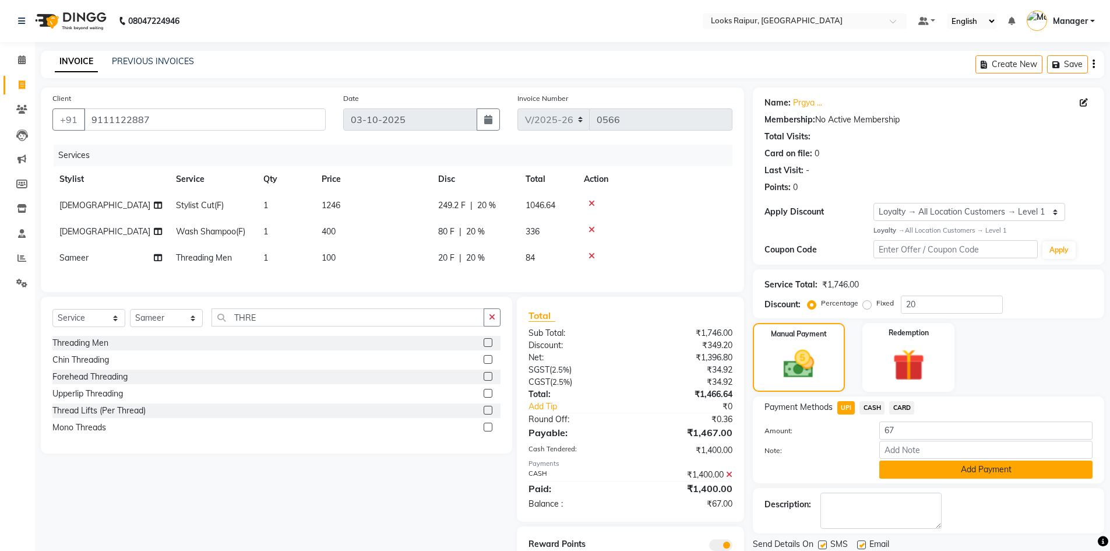
click at [912, 467] on button "Add Payment" at bounding box center [985, 469] width 213 height 18
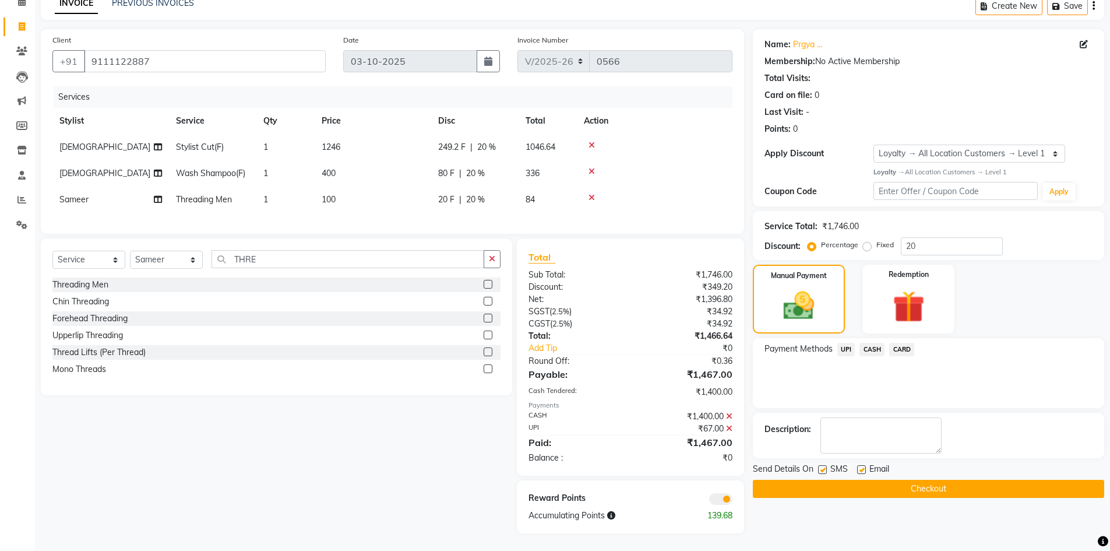
scroll to position [67, 0]
click at [914, 482] on button "Checkout" at bounding box center [928, 489] width 351 height 18
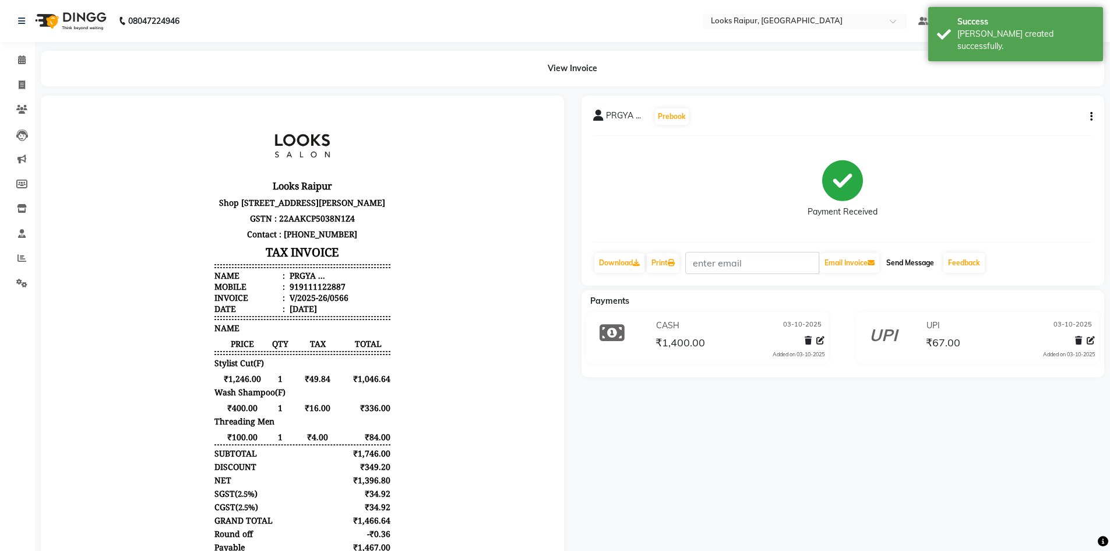
click at [912, 260] on button "Send Message" at bounding box center [910, 263] width 57 height 20
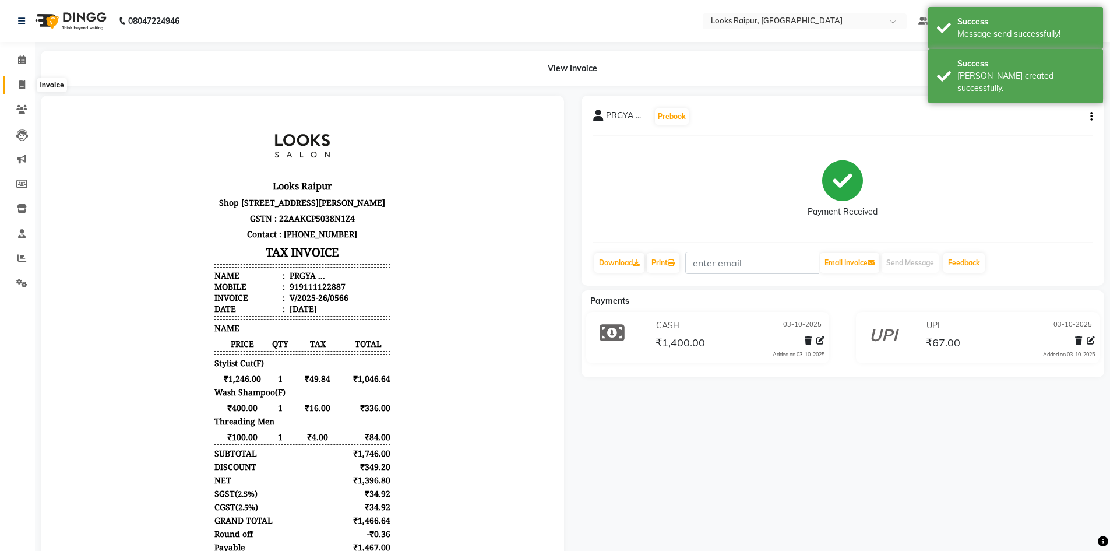
drag, startPoint x: 23, startPoint y: 81, endPoint x: 47, endPoint y: 82, distance: 23.9
click at [23, 81] on icon at bounding box center [22, 84] width 6 height 9
select select "service"
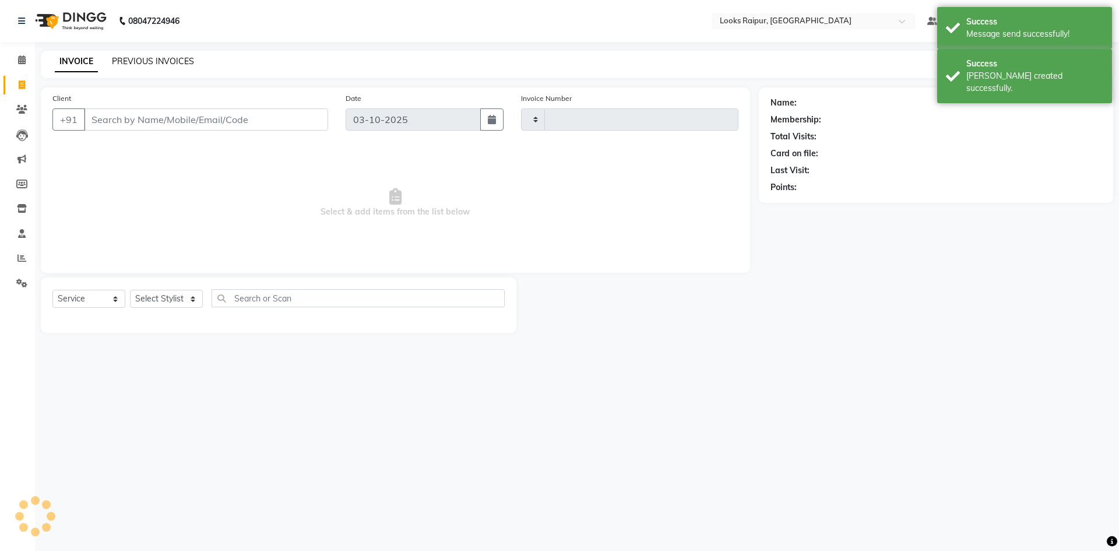
type input "0567"
select select "8606"
click at [164, 61] on link "PREVIOUS INVOICES" at bounding box center [153, 61] width 82 height 10
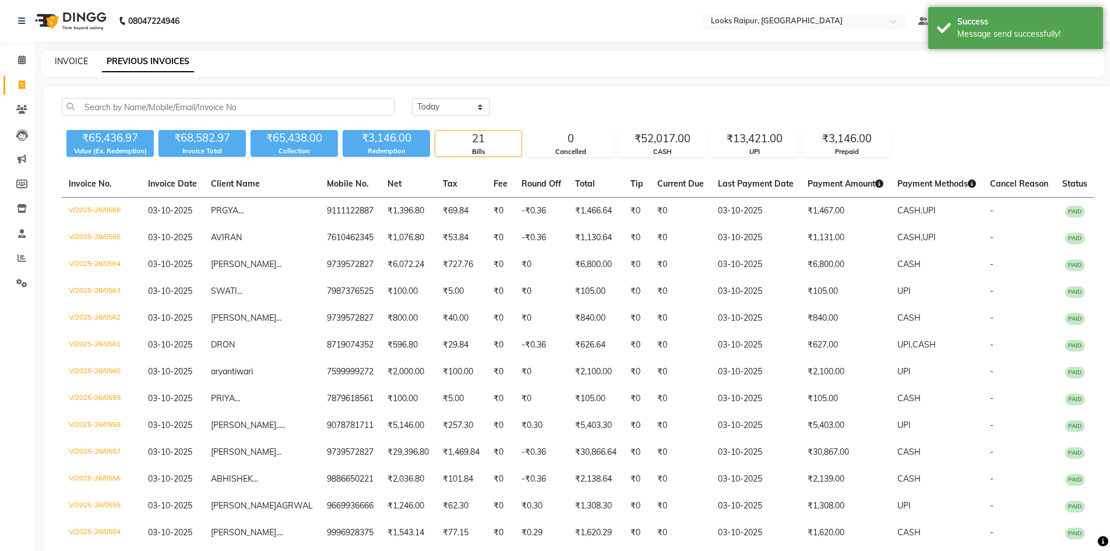
click at [66, 59] on link "INVOICE" at bounding box center [71, 61] width 33 height 10
select select "8606"
select select "service"
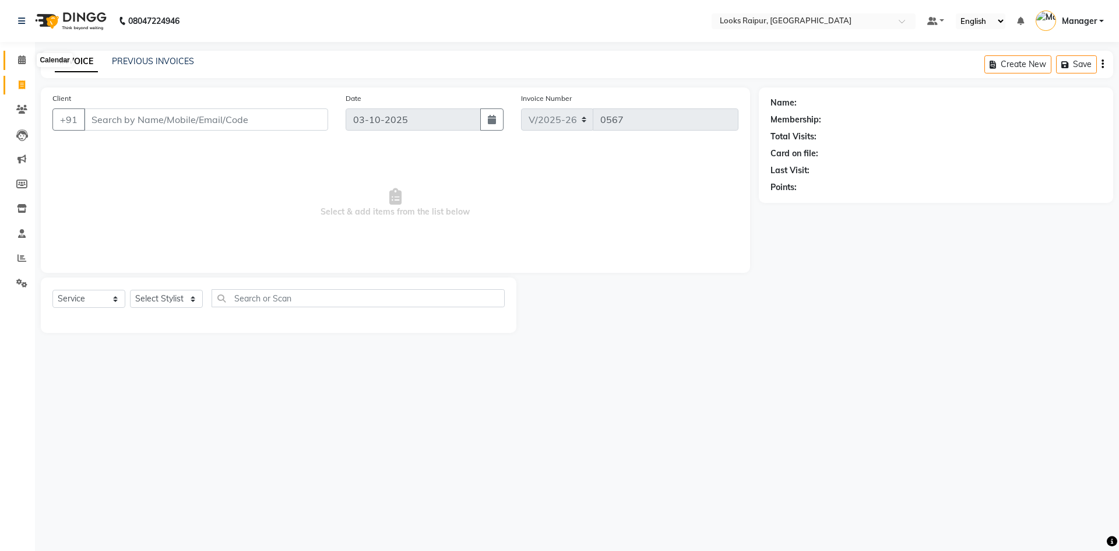
click at [23, 58] on icon at bounding box center [22, 59] width 8 height 9
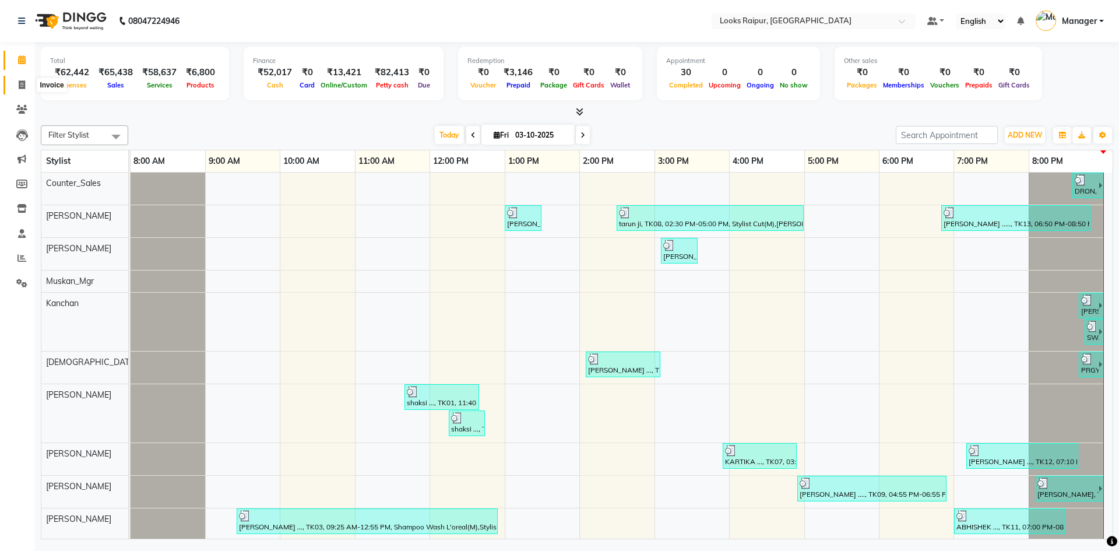
click at [20, 83] on icon at bounding box center [22, 84] width 6 height 9
select select "service"
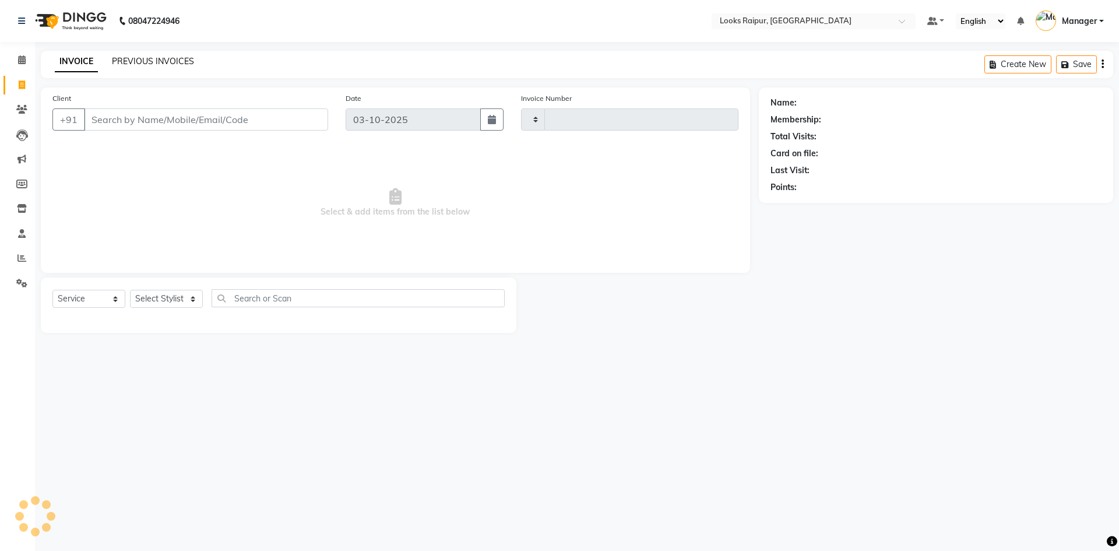
type input "0567"
select select "8606"
click at [139, 57] on link "PREVIOUS INVOICES" at bounding box center [153, 61] width 82 height 10
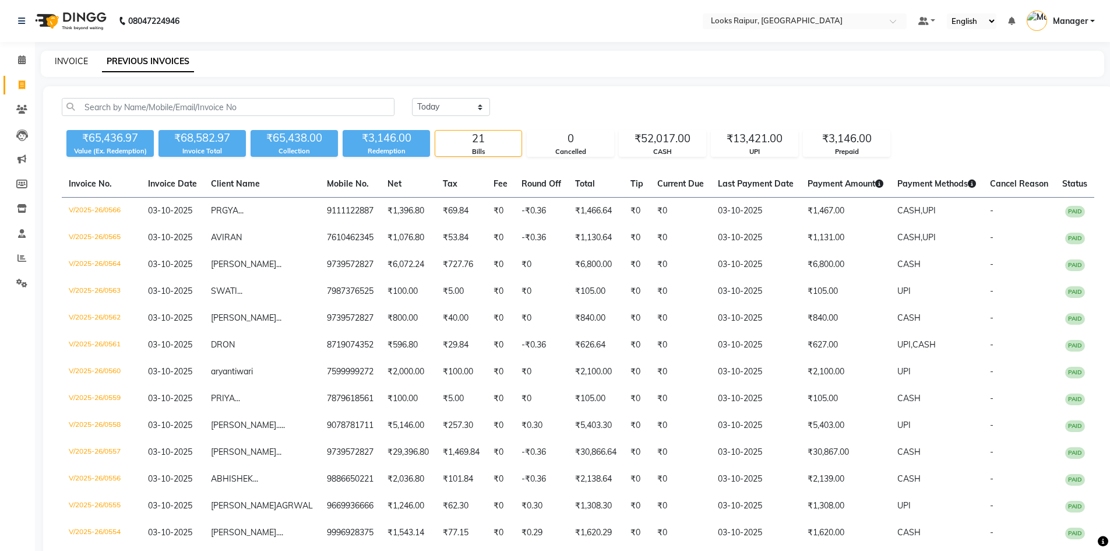
click at [80, 64] on link "INVOICE" at bounding box center [71, 61] width 33 height 10
select select "service"
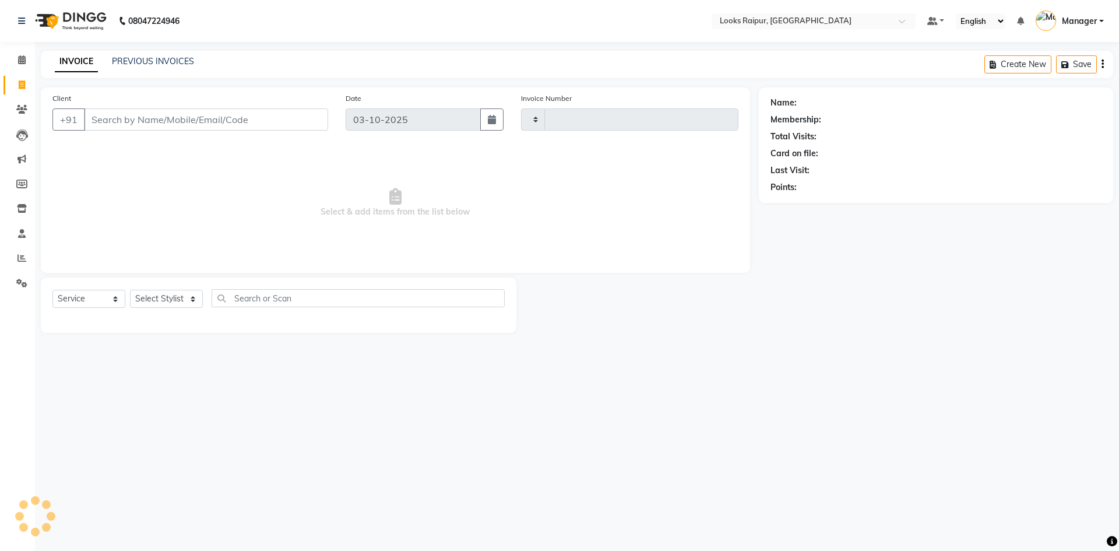
type input "0567"
select select "8606"
click at [146, 67] on div "PREVIOUS INVOICES" at bounding box center [153, 61] width 82 height 12
click at [150, 64] on link "PREVIOUS INVOICES" at bounding box center [153, 61] width 82 height 10
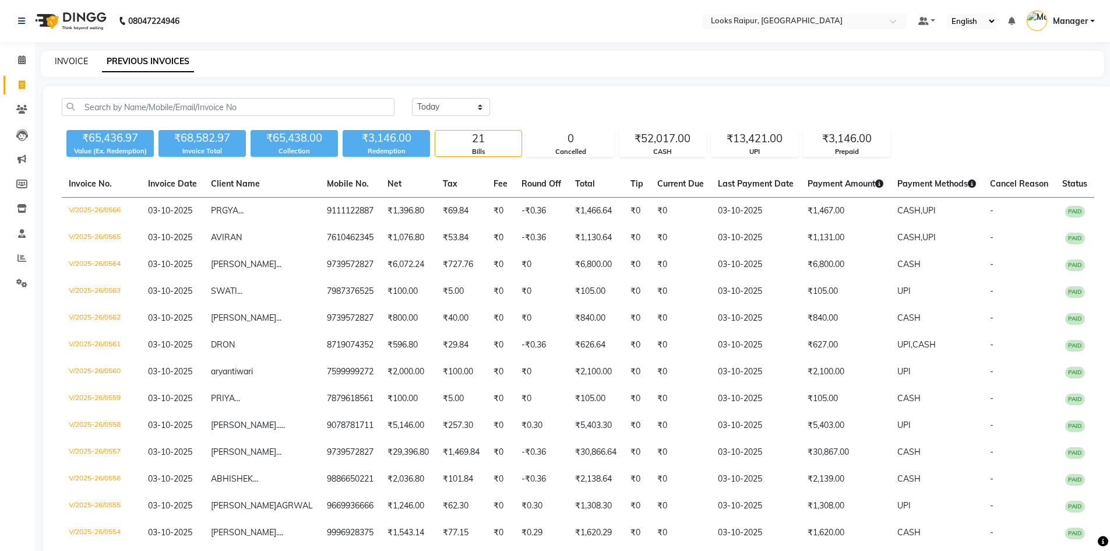
click at [78, 59] on link "INVOICE" at bounding box center [71, 61] width 33 height 10
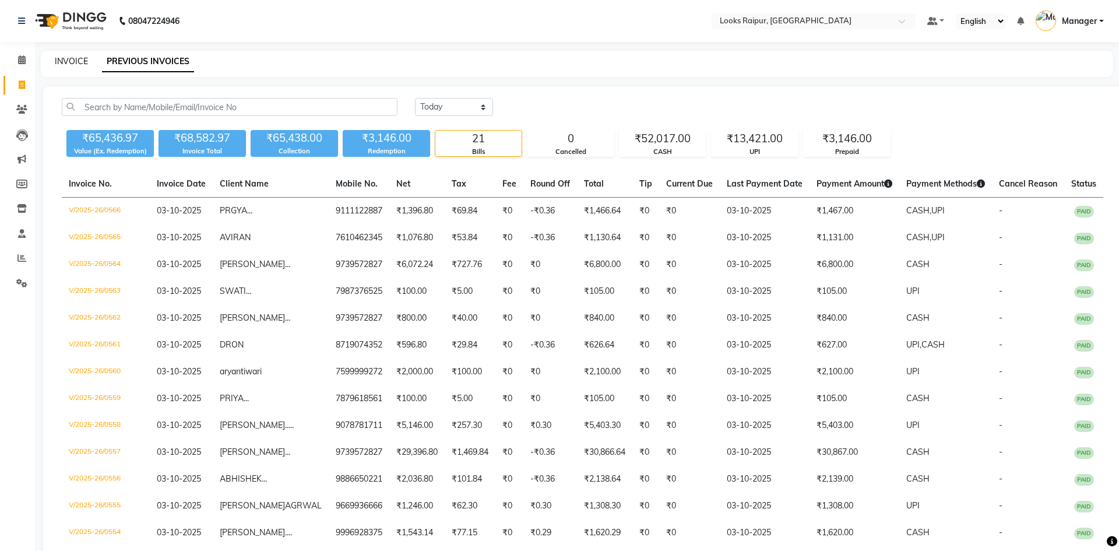
select select "8606"
select select "service"
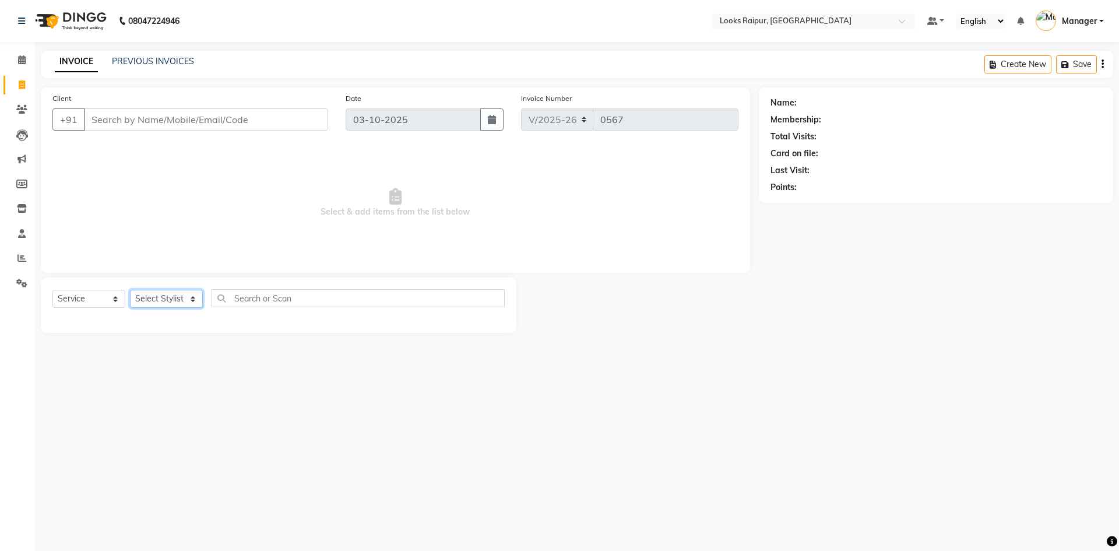
click at [191, 293] on select "Select Stylist Akshay_Pdct [PERSON_NAME] [PERSON_NAME] Counter_Sales Dheerendra…" at bounding box center [166, 299] width 73 height 18
select select "85876"
click at [130, 290] on select "Select Stylist Akshay_Pdct [PERSON_NAME] [PERSON_NAME] Counter_Sales Dheerendra…" at bounding box center [166, 299] width 73 height 18
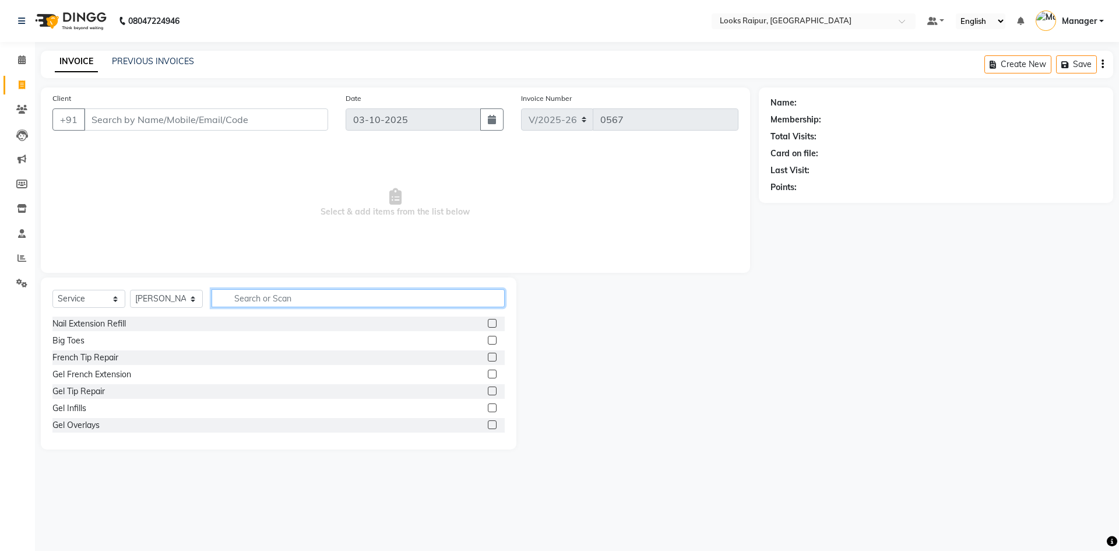
click at [258, 301] on input "text" at bounding box center [358, 298] width 293 height 18
type input "CUT"
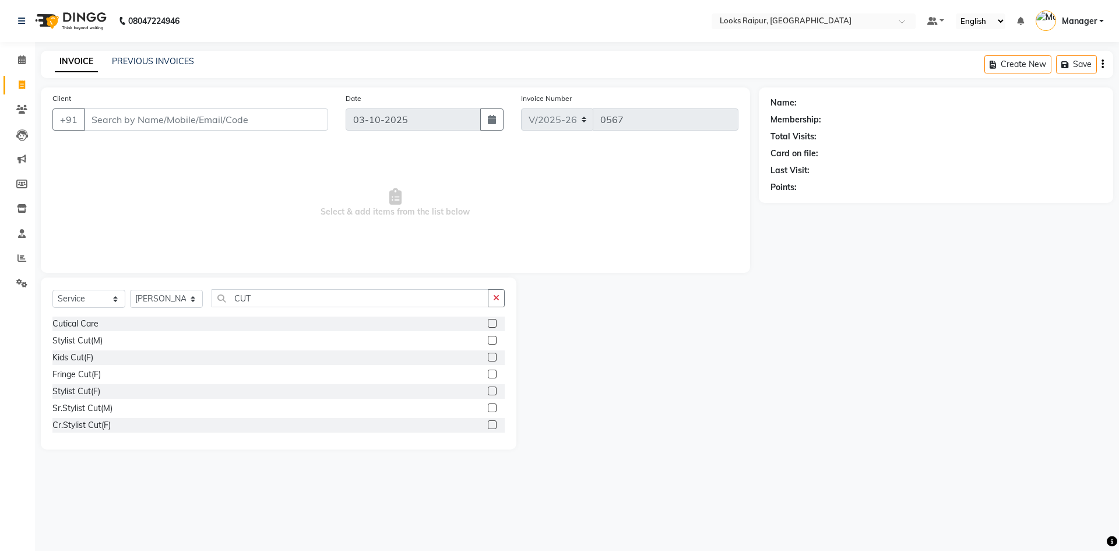
click at [488, 341] on label at bounding box center [492, 340] width 9 height 9
click at [488, 341] on input "checkbox" at bounding box center [492, 341] width 8 height 8
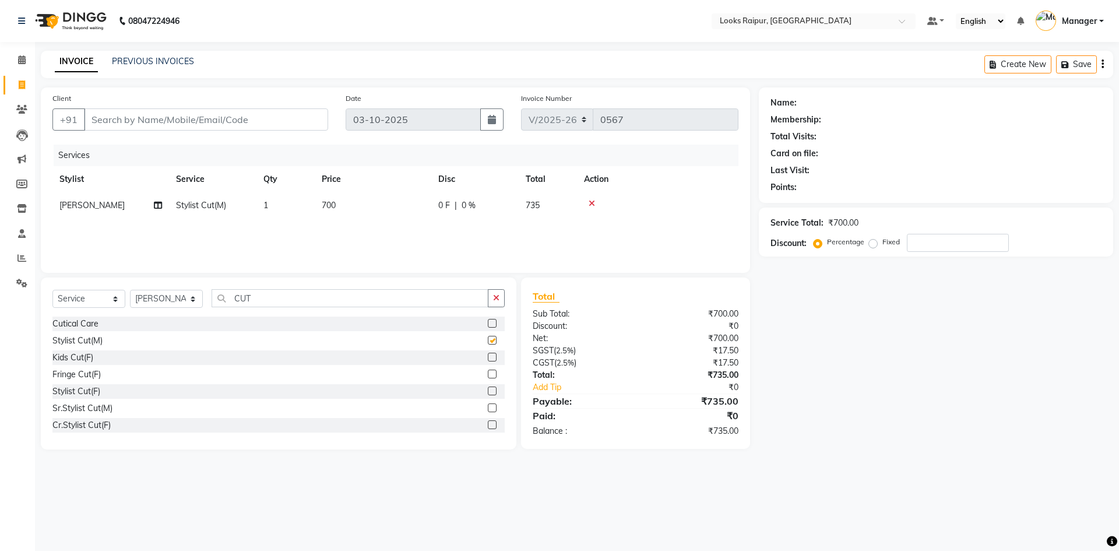
checkbox input "false"
click at [376, 206] on td "700" at bounding box center [373, 205] width 117 height 26
select select "85876"
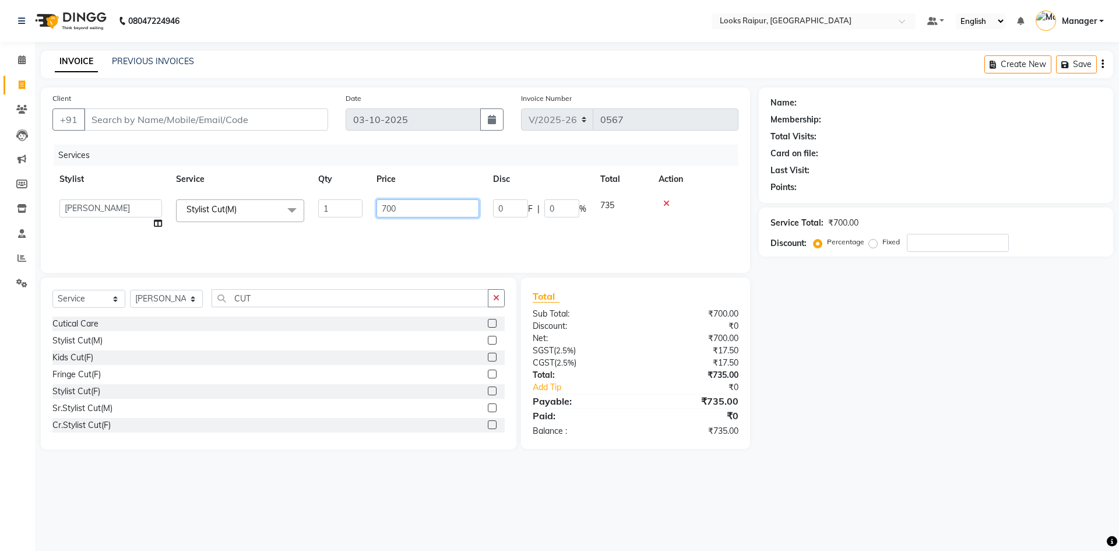
drag, startPoint x: 409, startPoint y: 205, endPoint x: 355, endPoint y: 198, distance: 54.1
click at [355, 198] on tr "Akshay_Pdct [PERSON_NAME] [PERSON_NAME] Counter_Sales Dheerendra_pdct [PERSON_N…" at bounding box center [395, 214] width 686 height 44
type input "746"
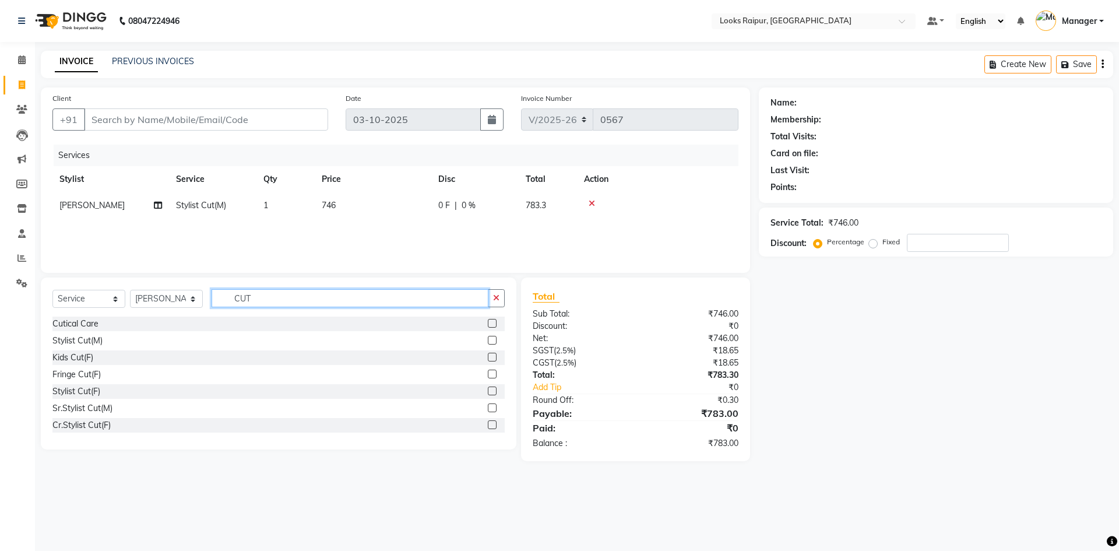
click at [259, 304] on input "CUT" at bounding box center [350, 298] width 277 height 18
type input "C"
type input "BEARD"
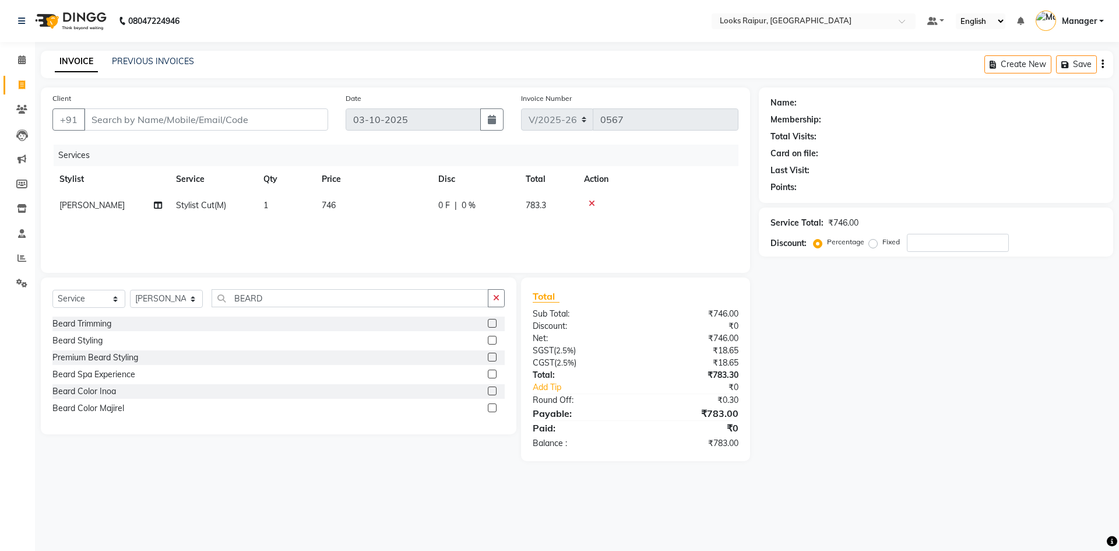
click at [492, 322] on label at bounding box center [492, 323] width 9 height 9
click at [492, 322] on input "checkbox" at bounding box center [492, 324] width 8 height 8
click at [346, 224] on td "500" at bounding box center [373, 232] width 117 height 26
checkbox input "false"
select select "85876"
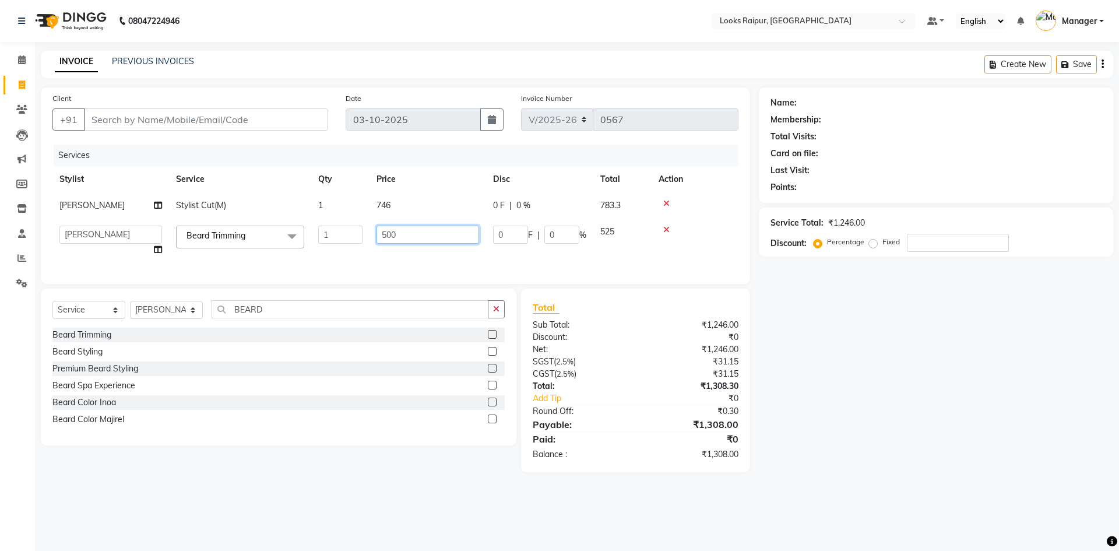
drag, startPoint x: 419, startPoint y: 238, endPoint x: 338, endPoint y: 238, distance: 81.0
click at [338, 238] on tr "Akshay_Pdct [PERSON_NAME] [PERSON_NAME] Counter_Sales Dheerendra_pdct [PERSON_N…" at bounding box center [395, 241] width 686 height 44
type input "400"
click at [350, 248] on div "Services Stylist Service Qty Price Disc Total Action [PERSON_NAME] Stylist Cut(…" at bounding box center [395, 209] width 686 height 128
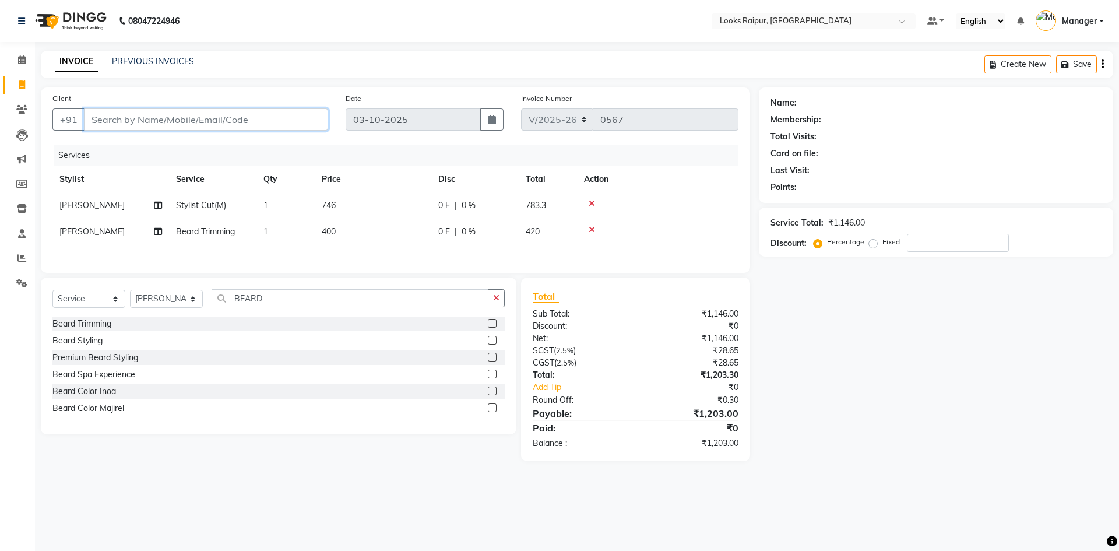
click at [226, 126] on input "Client" at bounding box center [206, 119] width 244 height 22
type input "7"
type input "0"
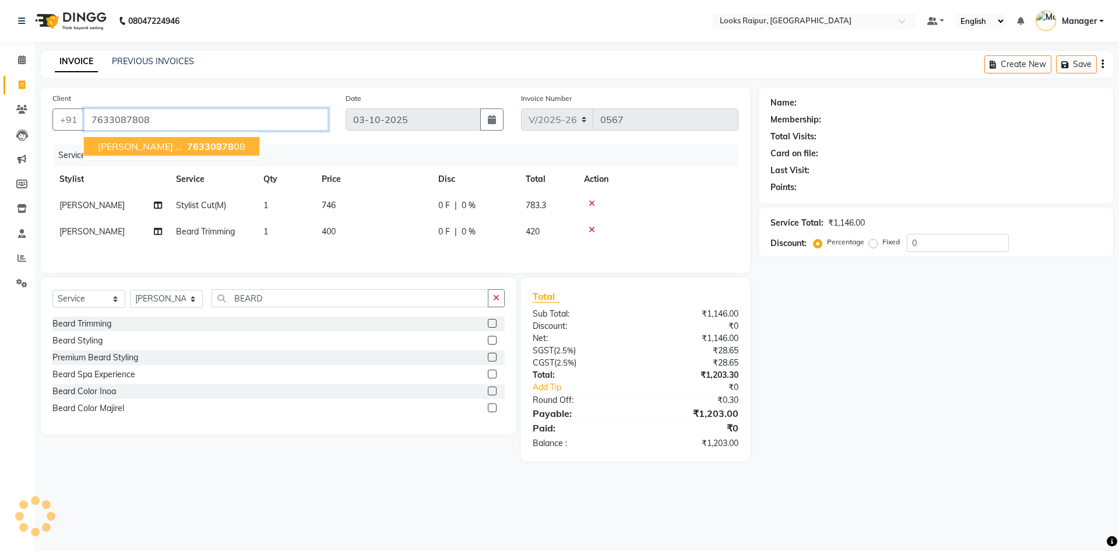
type input "7633087808"
select select "1: Object"
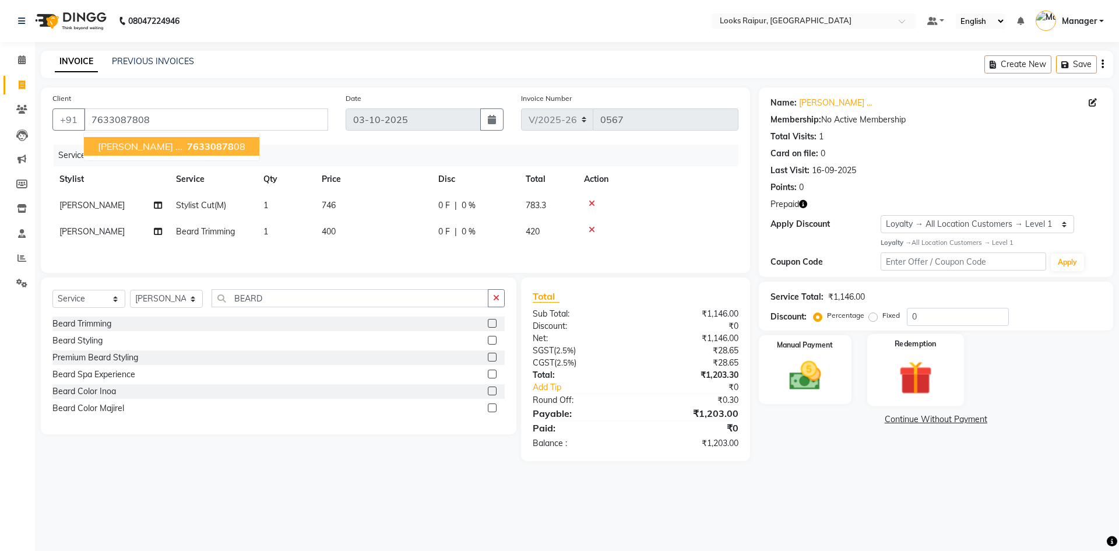
click at [925, 392] on img at bounding box center [915, 377] width 54 height 41
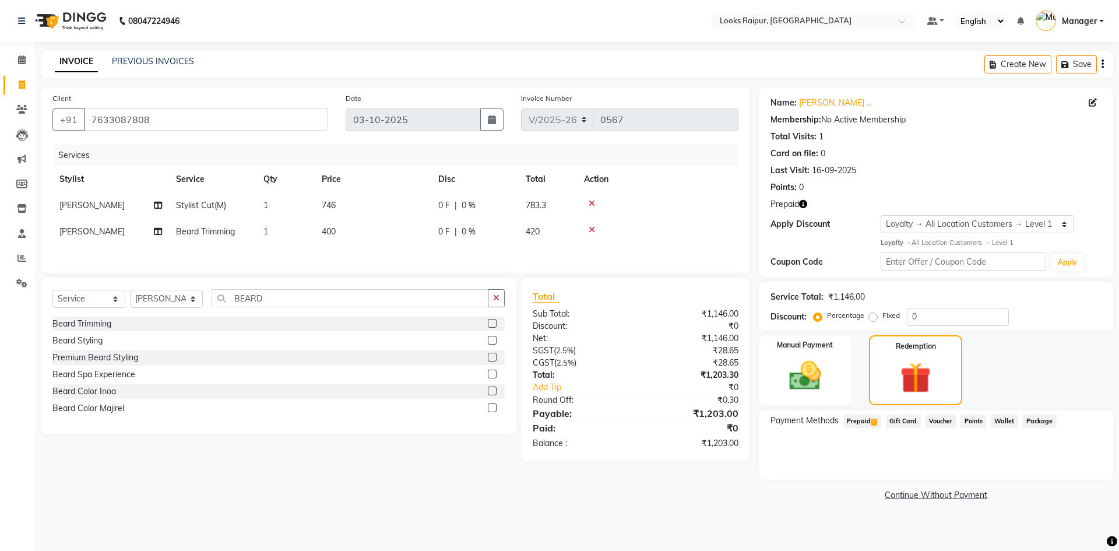
click at [865, 420] on span "Prepaid 1" at bounding box center [862, 420] width 38 height 13
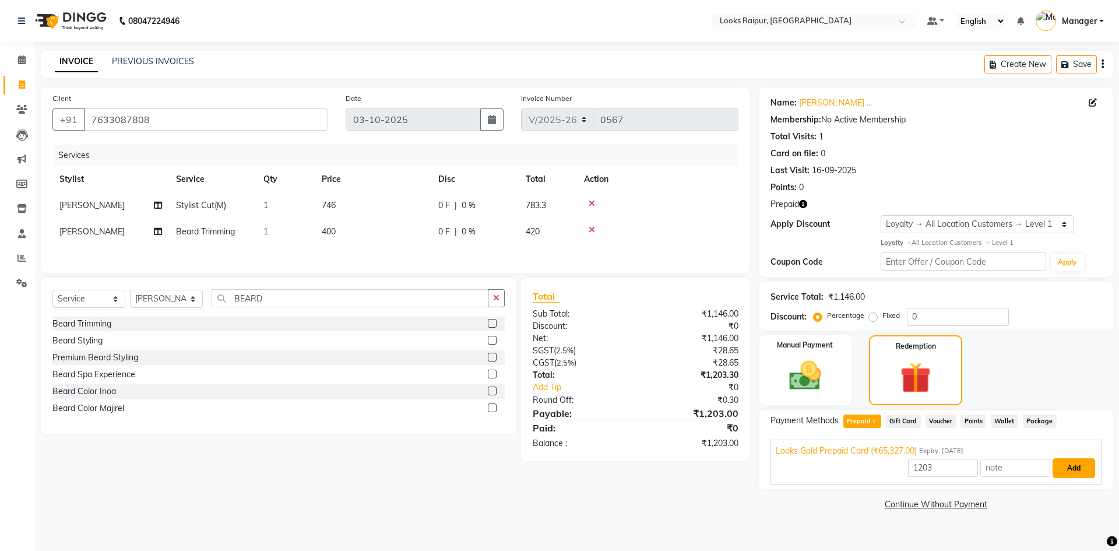
click at [1074, 468] on button "Add" at bounding box center [1073, 468] width 43 height 20
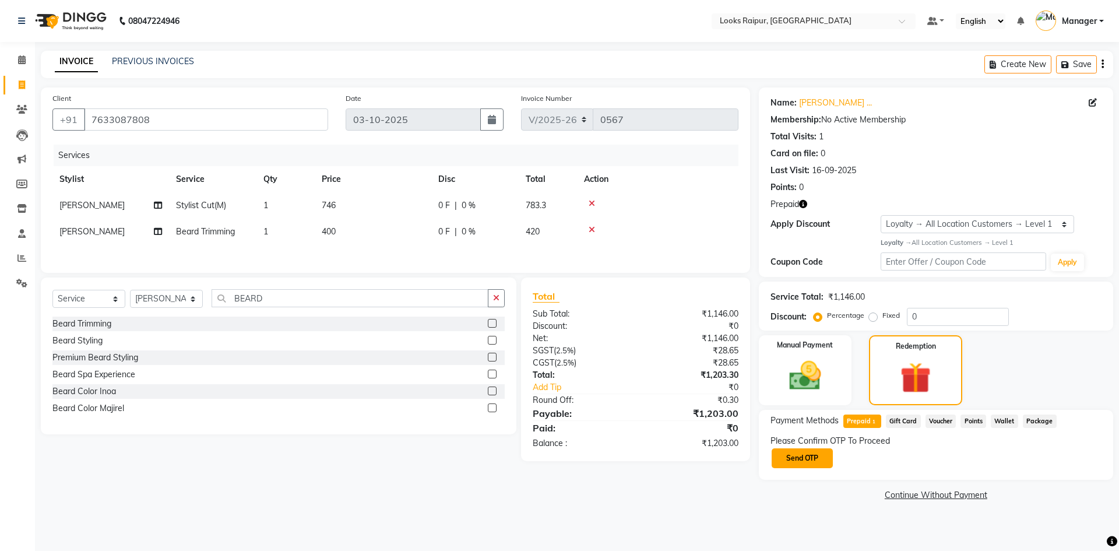
click at [800, 457] on button "Send OTP" at bounding box center [801, 458] width 61 height 20
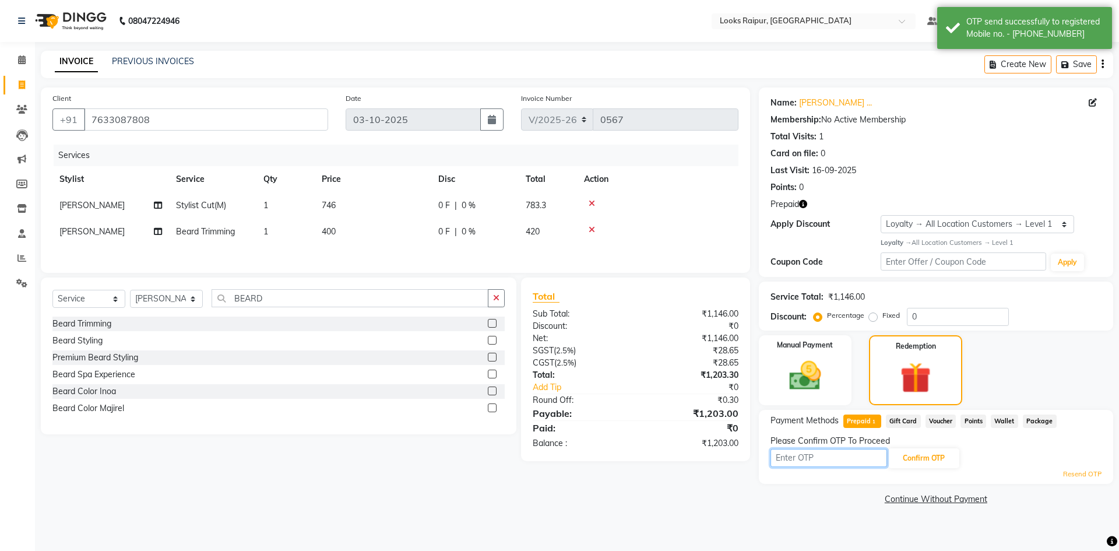
click at [834, 459] on input "text" at bounding box center [828, 458] width 117 height 18
click at [821, 462] on input "text" at bounding box center [828, 458] width 117 height 18
type input "4874"
click at [942, 461] on button "Confirm OTP" at bounding box center [923, 458] width 71 height 20
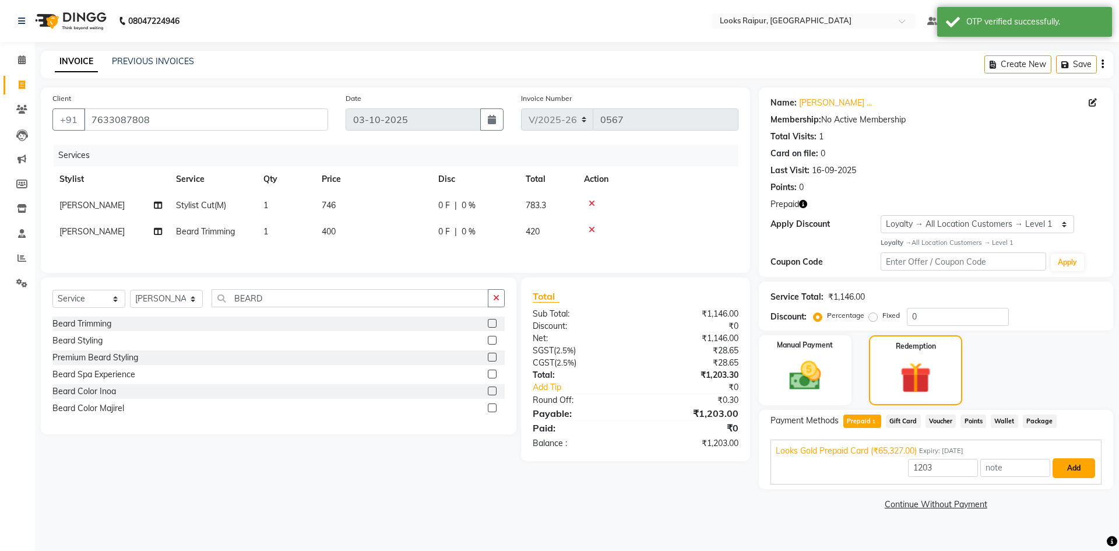
click at [1076, 471] on button "Add" at bounding box center [1073, 468] width 43 height 20
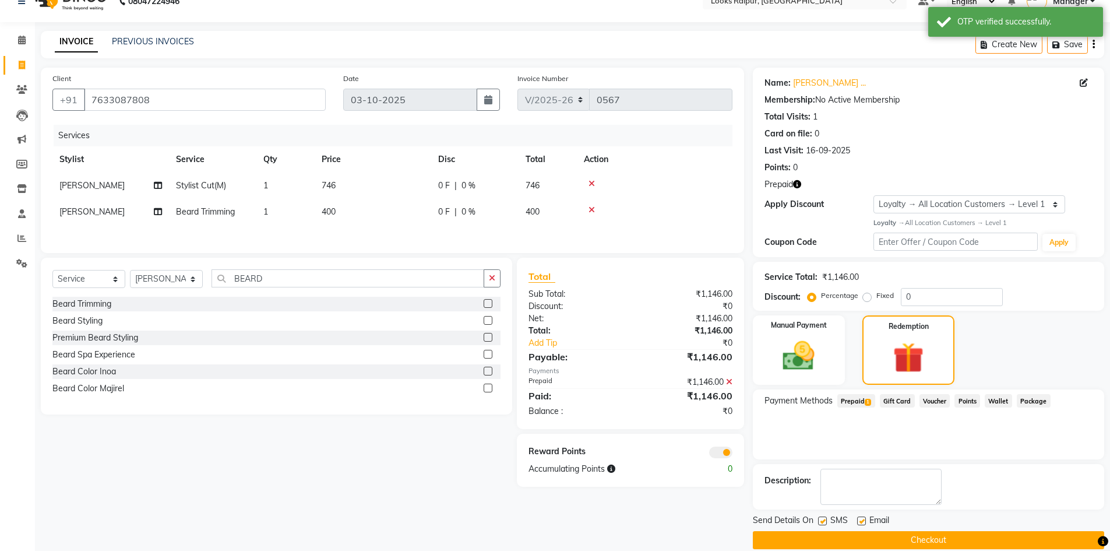
scroll to position [36, 0]
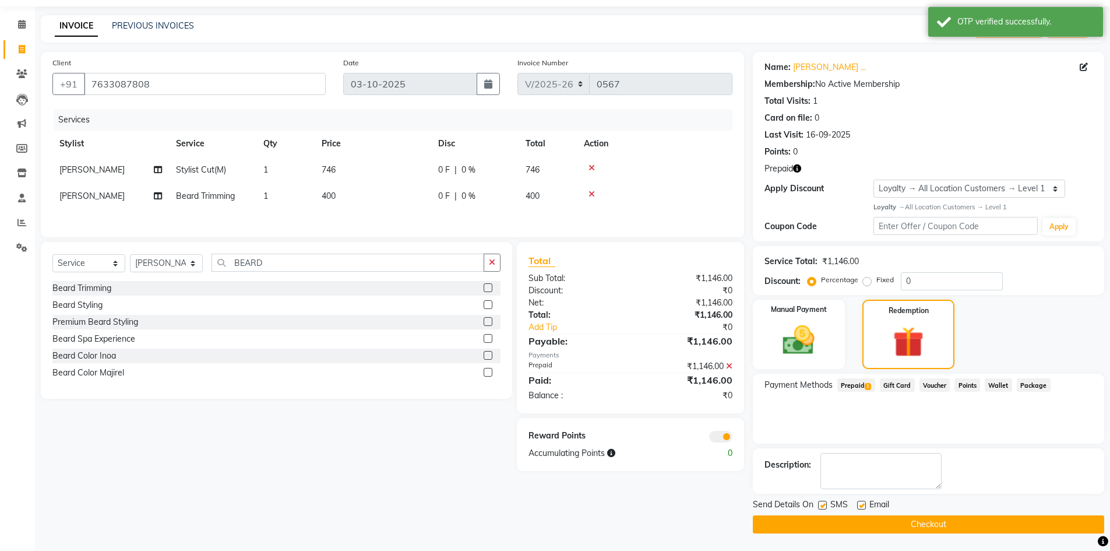
click at [933, 523] on button "Checkout" at bounding box center [928, 524] width 351 height 18
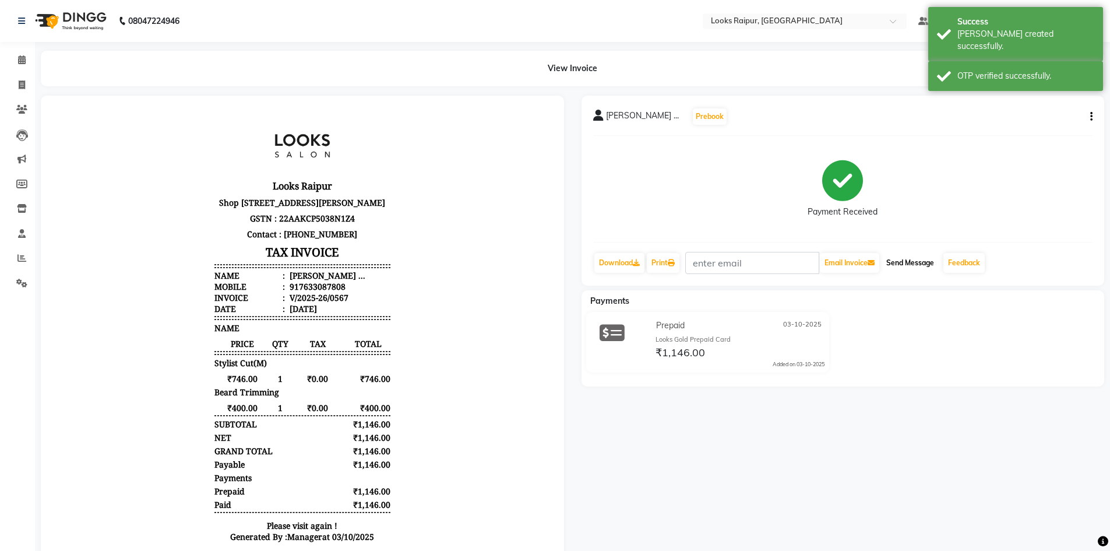
click at [922, 258] on button "Send Message" at bounding box center [910, 263] width 57 height 20
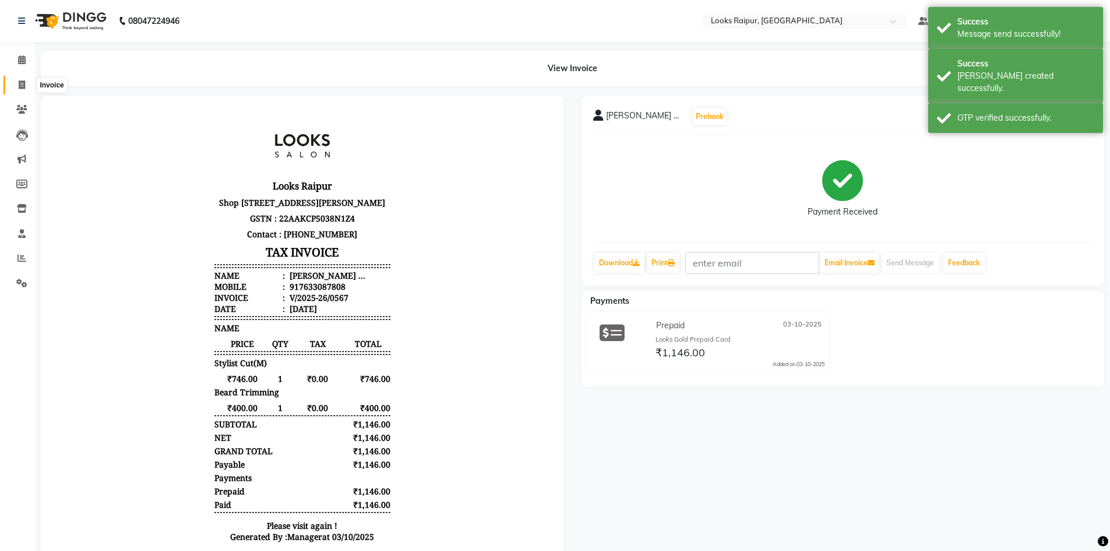
click at [26, 90] on span at bounding box center [22, 85] width 20 height 13
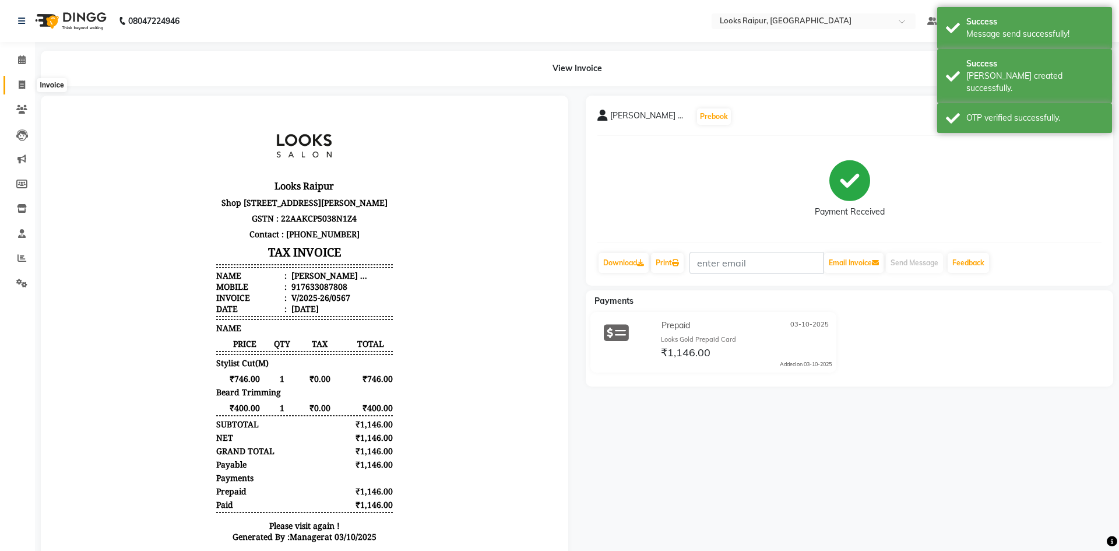
select select "8606"
select select "service"
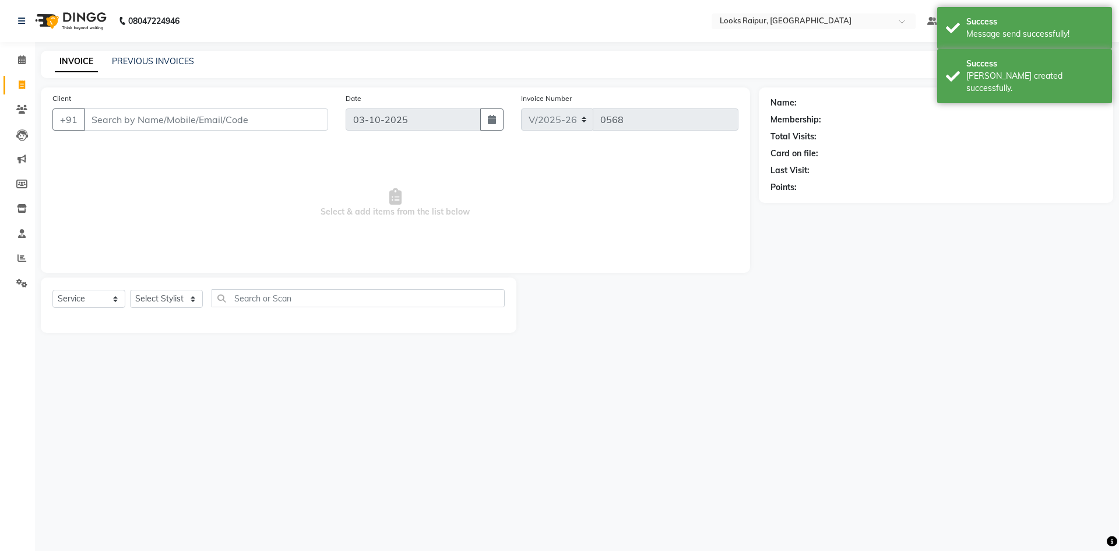
click at [142, 67] on div "PREVIOUS INVOICES" at bounding box center [153, 61] width 82 height 12
click at [147, 62] on link "PREVIOUS INVOICES" at bounding box center [153, 61] width 82 height 10
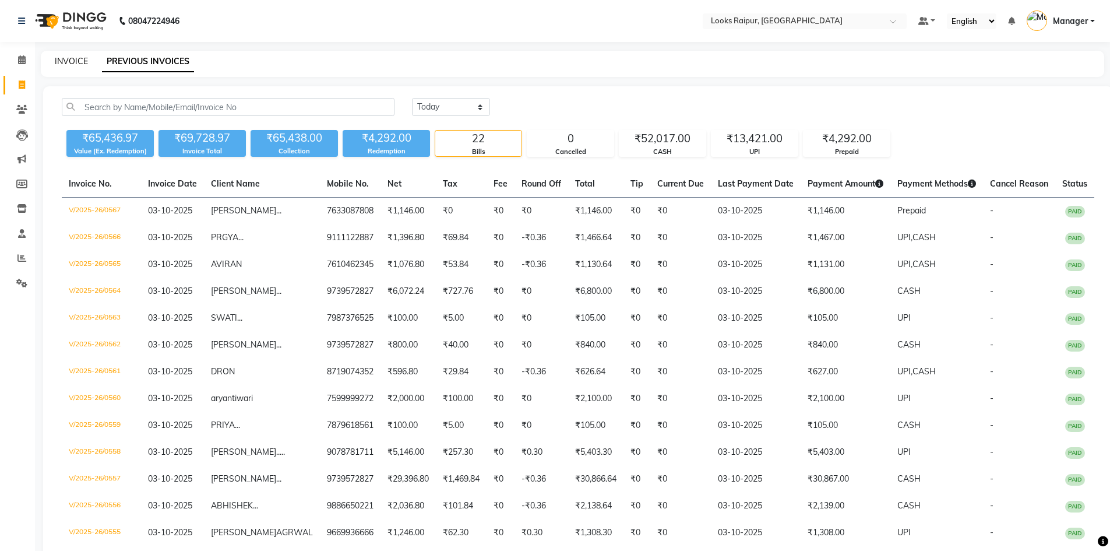
click at [68, 62] on link "INVOICE" at bounding box center [71, 61] width 33 height 10
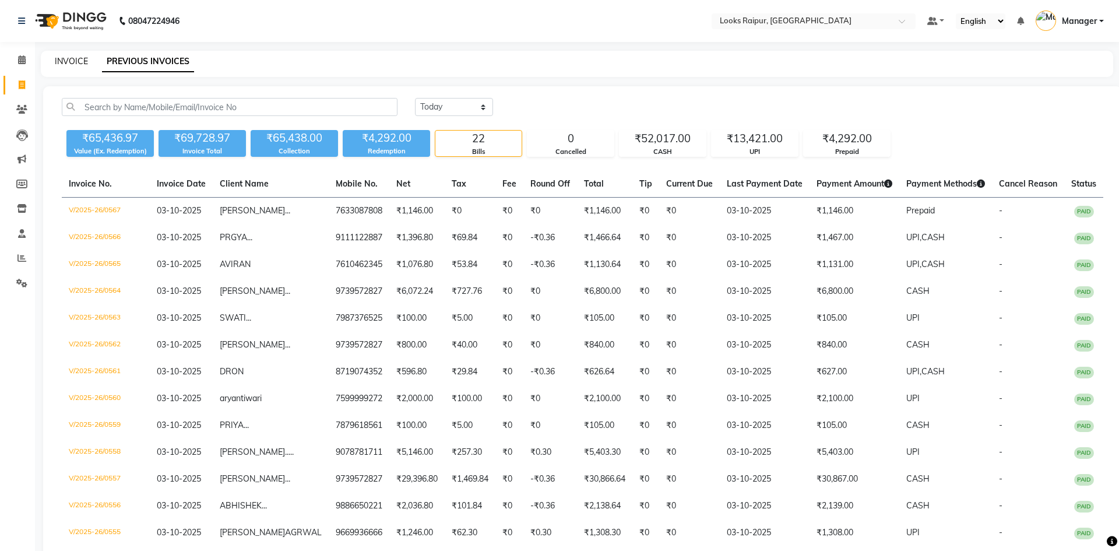
select select "service"
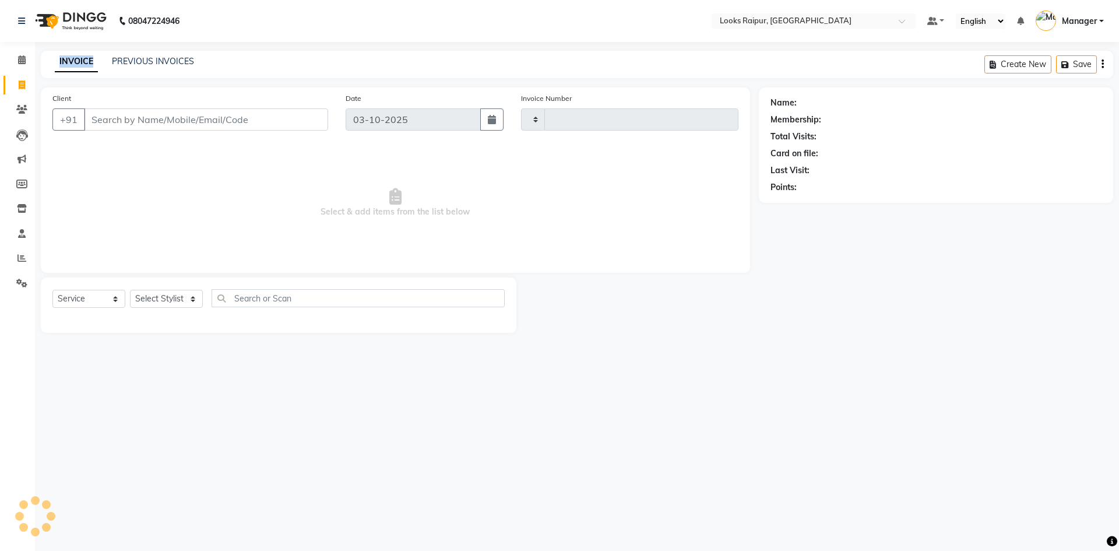
click at [68, 62] on link "INVOICE" at bounding box center [76, 61] width 43 height 21
type input "0568"
select select "8606"
click at [17, 53] on link "Calendar" at bounding box center [17, 60] width 28 height 19
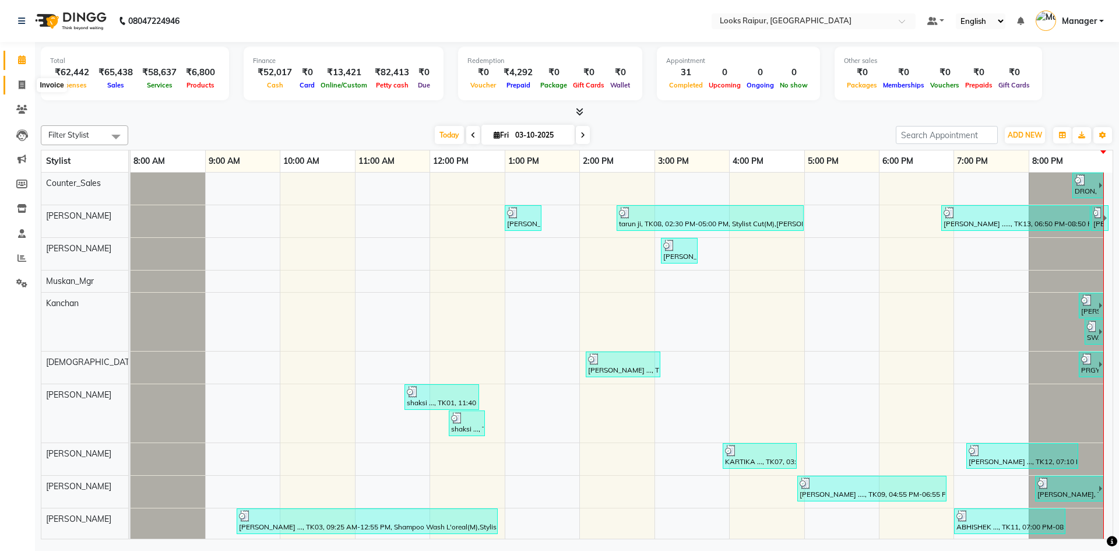
click at [17, 82] on span at bounding box center [22, 85] width 20 height 13
select select "service"
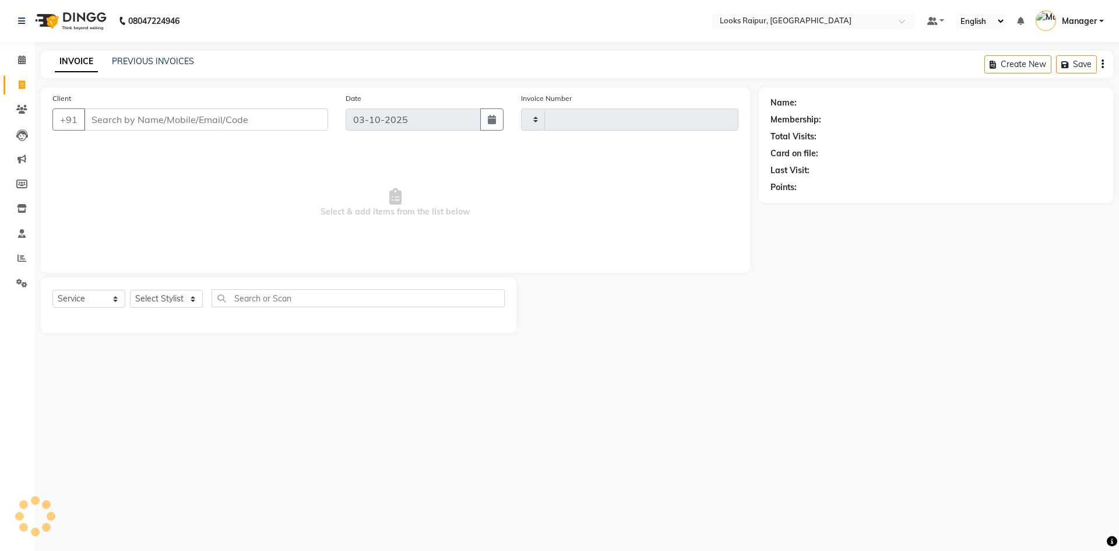
type input "0568"
select select "8606"
click at [149, 58] on link "PREVIOUS INVOICES" at bounding box center [153, 61] width 82 height 10
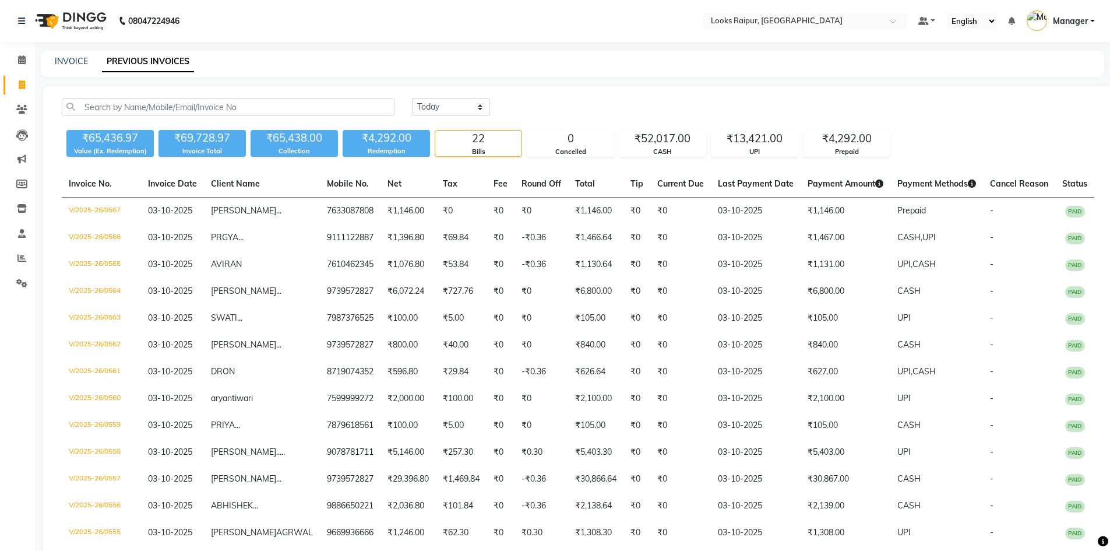
drag, startPoint x: 64, startPoint y: 52, endPoint x: 172, endPoint y: 50, distance: 108.4
click at [73, 51] on div "INVOICE PREVIOUS INVOICES" at bounding box center [572, 64] width 1063 height 26
click at [20, 57] on icon at bounding box center [22, 59] width 8 height 9
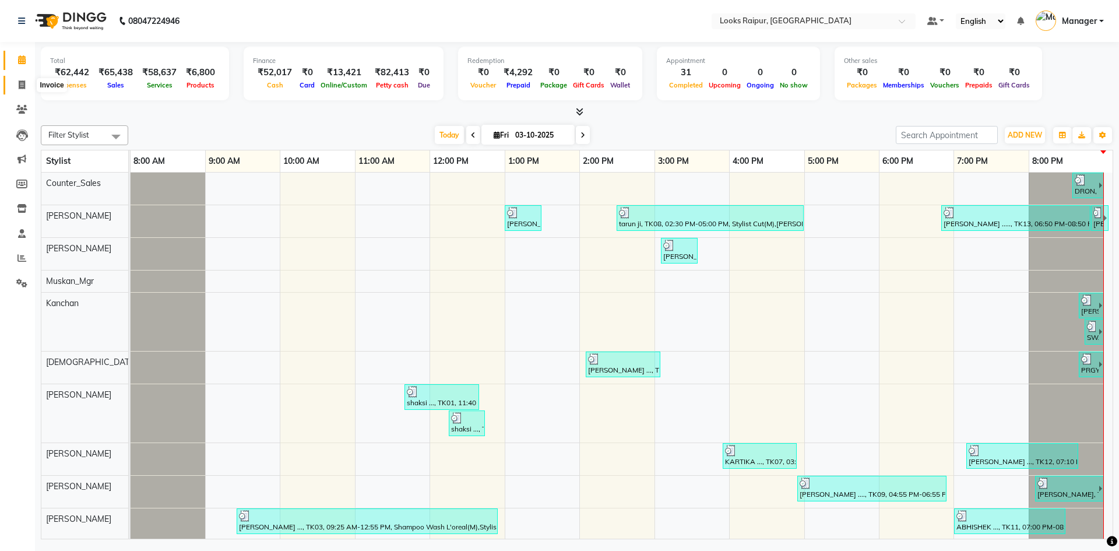
click at [24, 90] on span at bounding box center [22, 85] width 20 height 13
select select "8606"
select select "service"
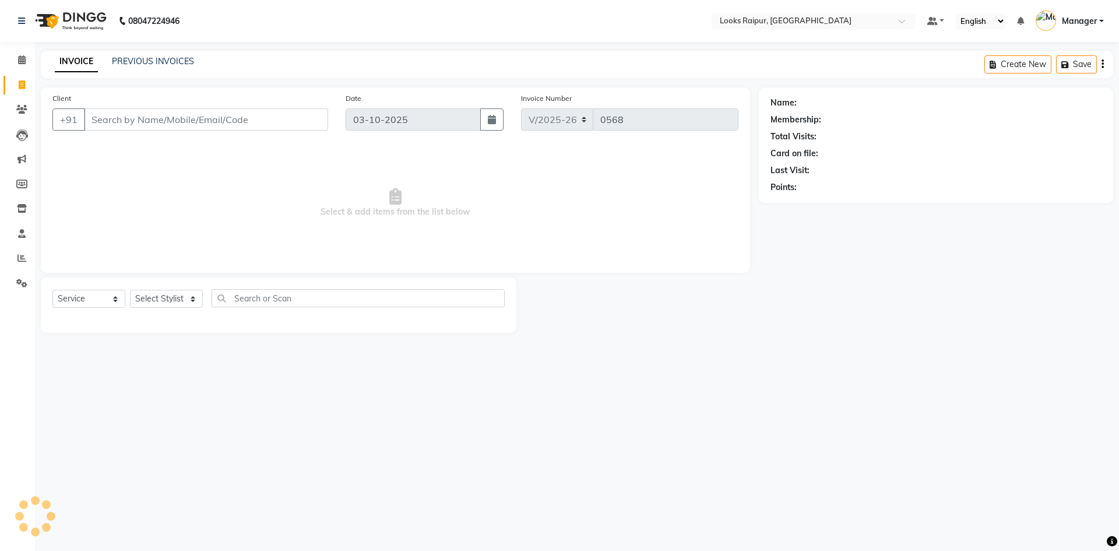
click at [149, 55] on div "PREVIOUS INVOICES" at bounding box center [153, 61] width 82 height 12
click at [199, 299] on select "Select Stylist Akshay_Pdct [PERSON_NAME] [PERSON_NAME] Counter_Sales Dheerendra…" at bounding box center [166, 299] width 73 height 18
click at [130, 290] on select "Select Stylist Akshay_Pdct [PERSON_NAME] [PERSON_NAME] Counter_Sales Dheerendra…" at bounding box center [166, 299] width 73 height 18
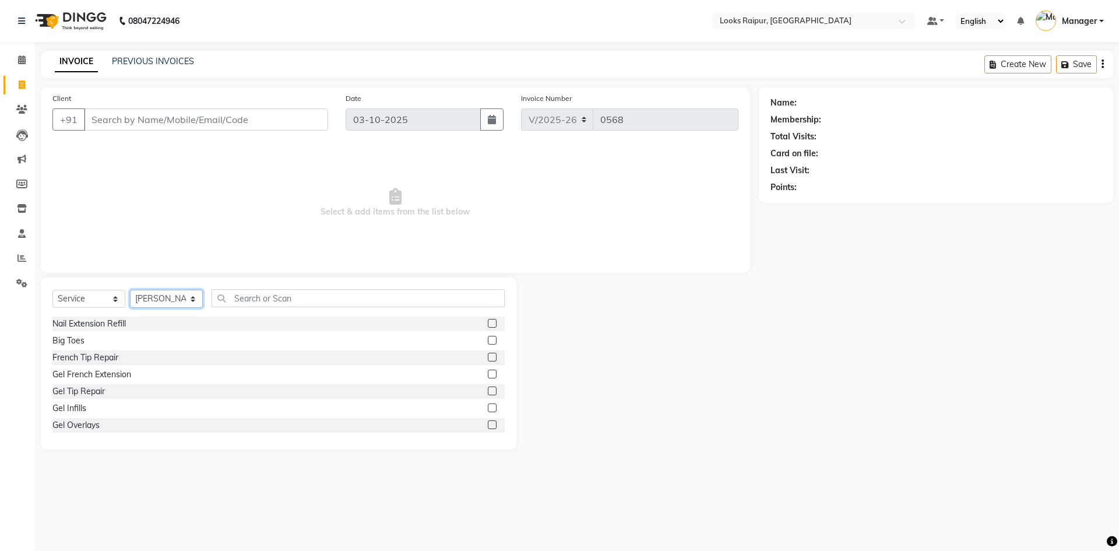
click at [196, 299] on select "Select Stylist Akshay_Pdct [PERSON_NAME] [PERSON_NAME] Counter_Sales Dheerendra…" at bounding box center [166, 299] width 73 height 18
select select "85888"
click at [130, 290] on select "Select Stylist Akshay_Pdct [PERSON_NAME] [PERSON_NAME] Counter_Sales Dheerendra…" at bounding box center [166, 299] width 73 height 18
click at [259, 300] on input "text" at bounding box center [358, 298] width 293 height 18
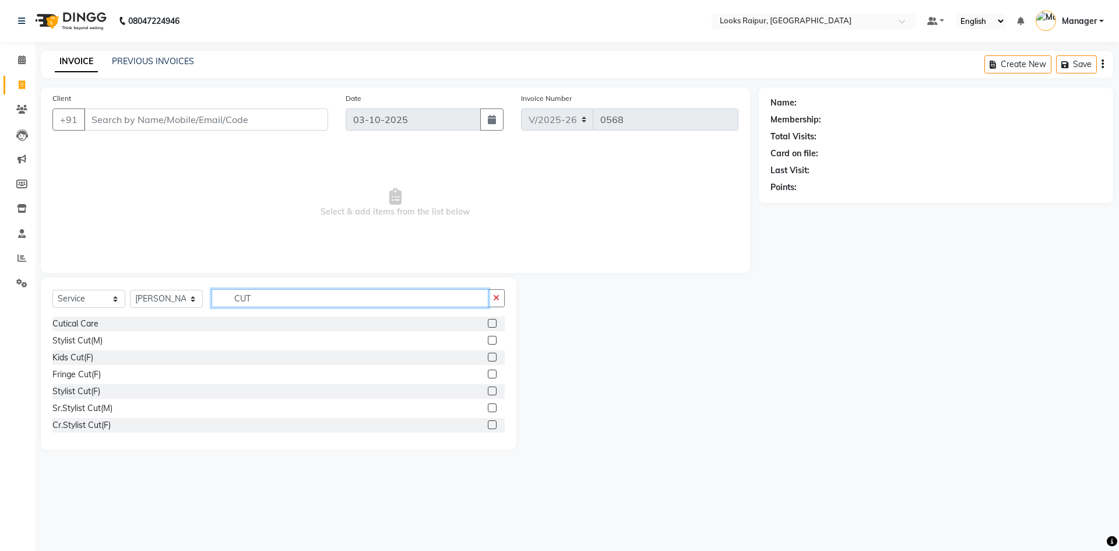
type input "CUT"
click at [488, 339] on label at bounding box center [492, 340] width 9 height 9
click at [488, 339] on input "checkbox" at bounding box center [492, 341] width 8 height 8
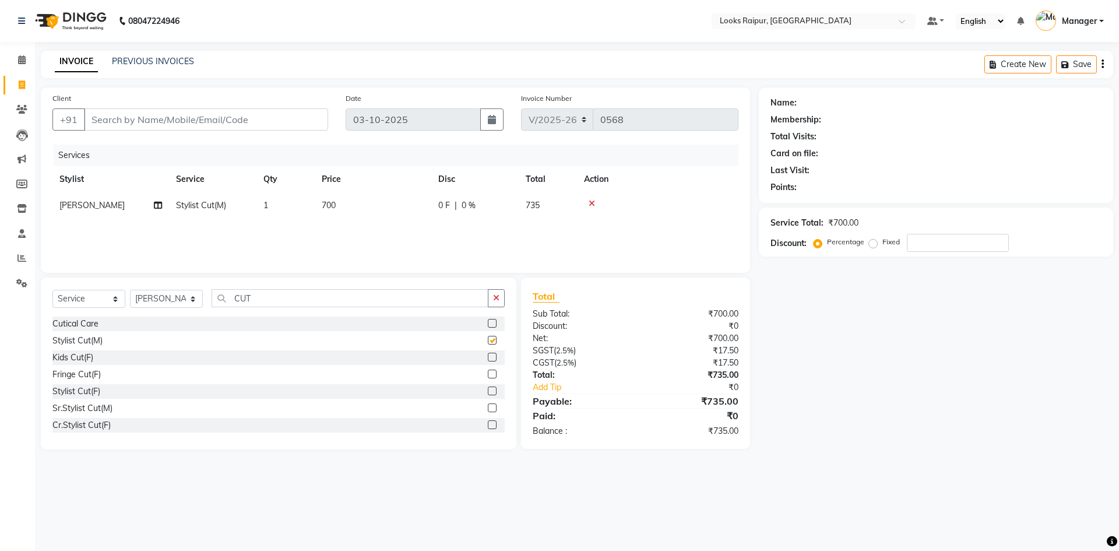
checkbox input "false"
click at [257, 300] on input "CUT" at bounding box center [350, 298] width 277 height 18
type input "C"
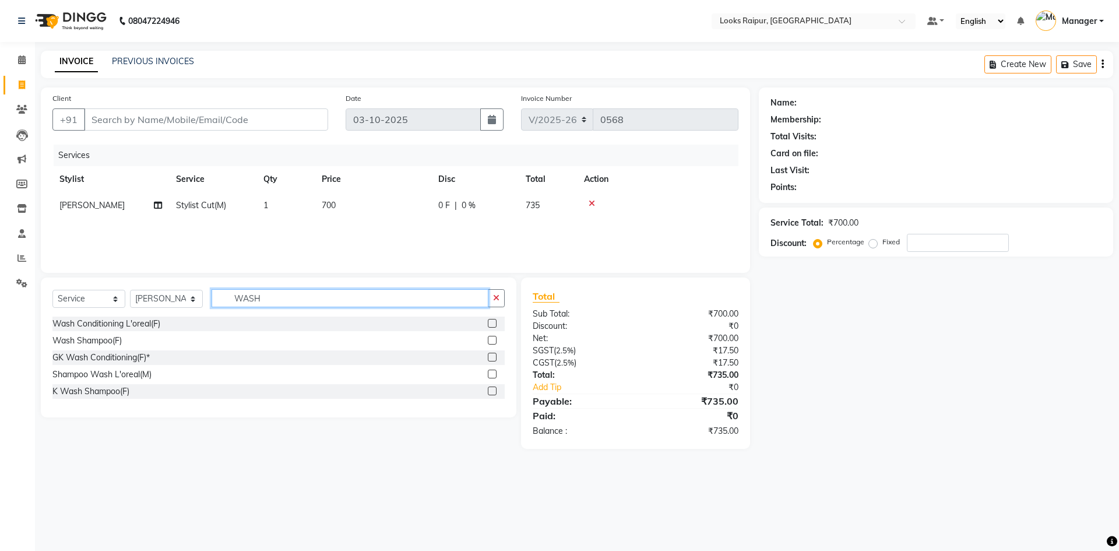
type input "WASH"
click at [495, 373] on label at bounding box center [492, 373] width 9 height 9
click at [495, 373] on input "checkbox" at bounding box center [492, 375] width 8 height 8
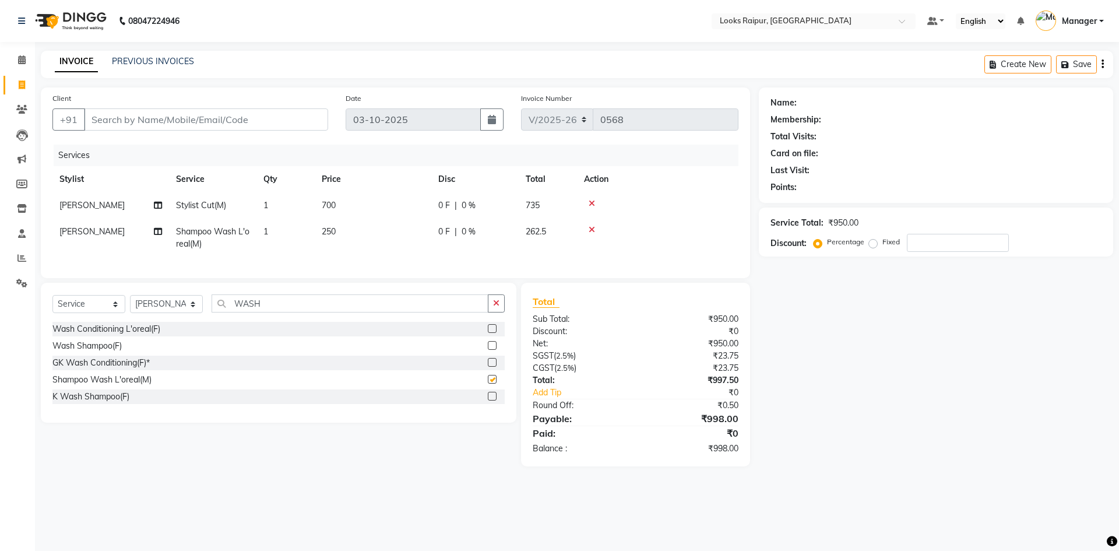
checkbox input "false"
click at [279, 312] on input "WASH" at bounding box center [350, 303] width 277 height 18
type input "W"
type input "THRE"
click at [492, 333] on label at bounding box center [492, 328] width 9 height 9
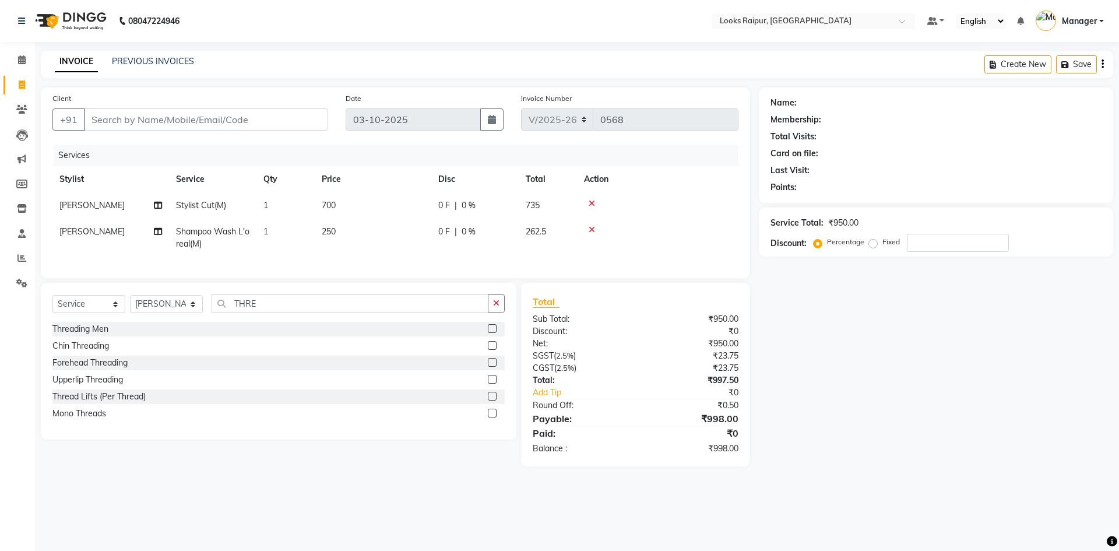
click at [492, 333] on input "checkbox" at bounding box center [492, 329] width 8 height 8
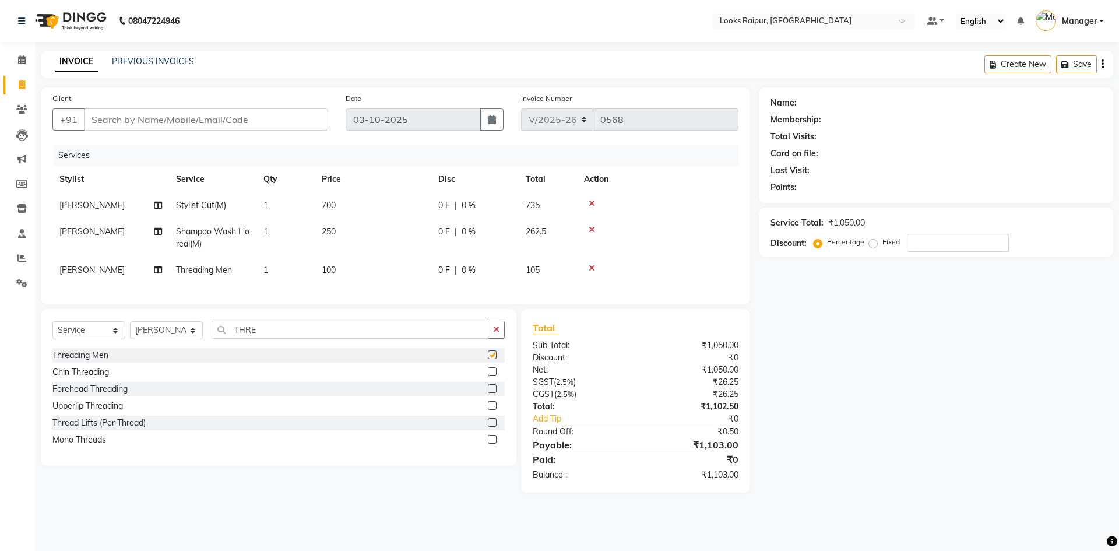
checkbox input "false"
click at [360, 231] on td "250" at bounding box center [373, 238] width 117 height 38
select select "85888"
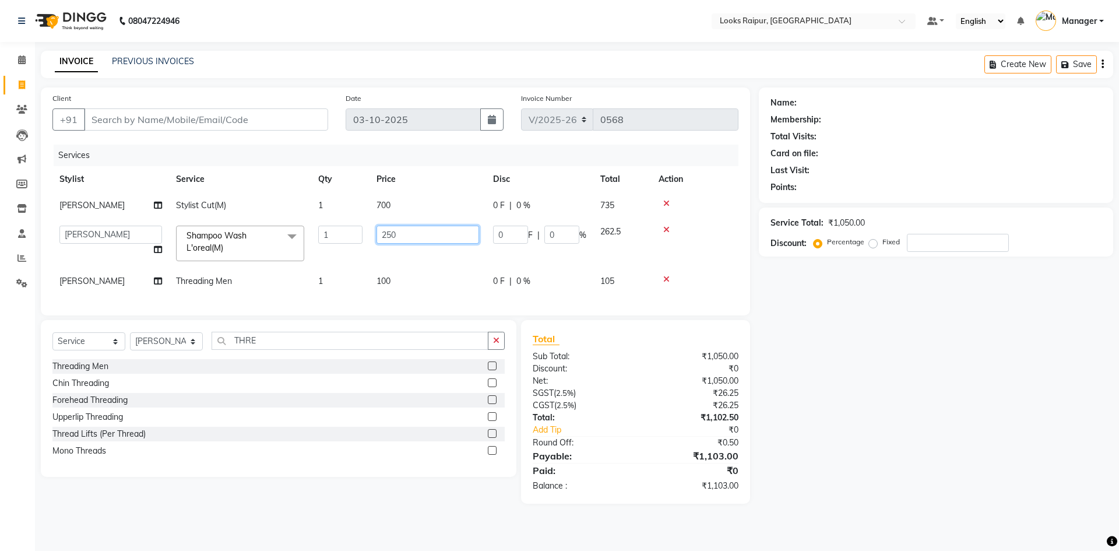
drag, startPoint x: 401, startPoint y: 226, endPoint x: 316, endPoint y: 235, distance: 85.6
click at [316, 235] on tr "Akshay_Pdct [PERSON_NAME] [PERSON_NAME] Counter_Sales Dheerendra_pdct [PERSON_N…" at bounding box center [395, 244] width 686 height 50
type input "200"
drag, startPoint x: 406, startPoint y: 213, endPoint x: 413, endPoint y: 211, distance: 7.4
click at [413, 211] on td "700" at bounding box center [427, 205] width 117 height 26
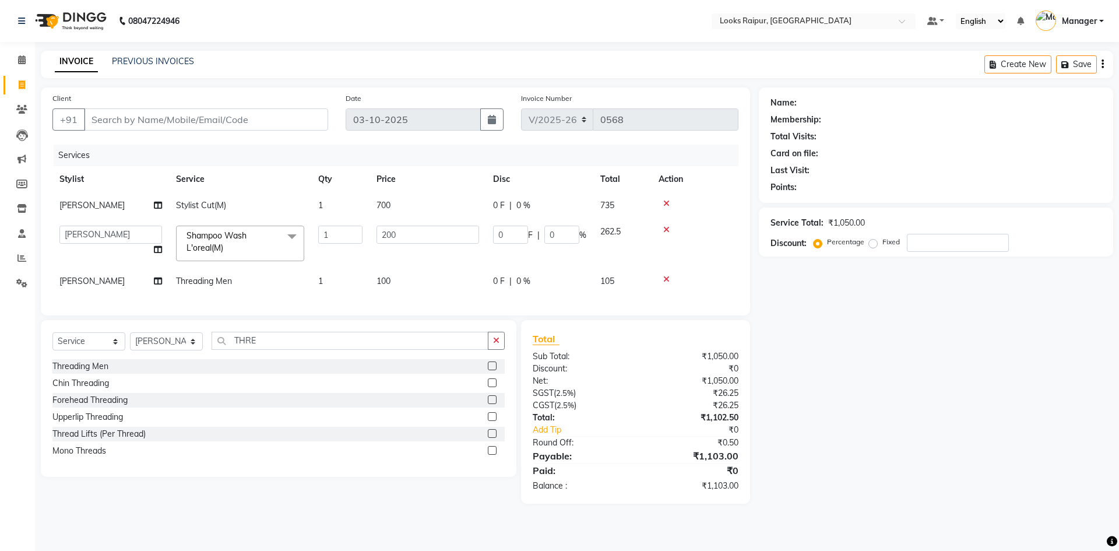
select select "85888"
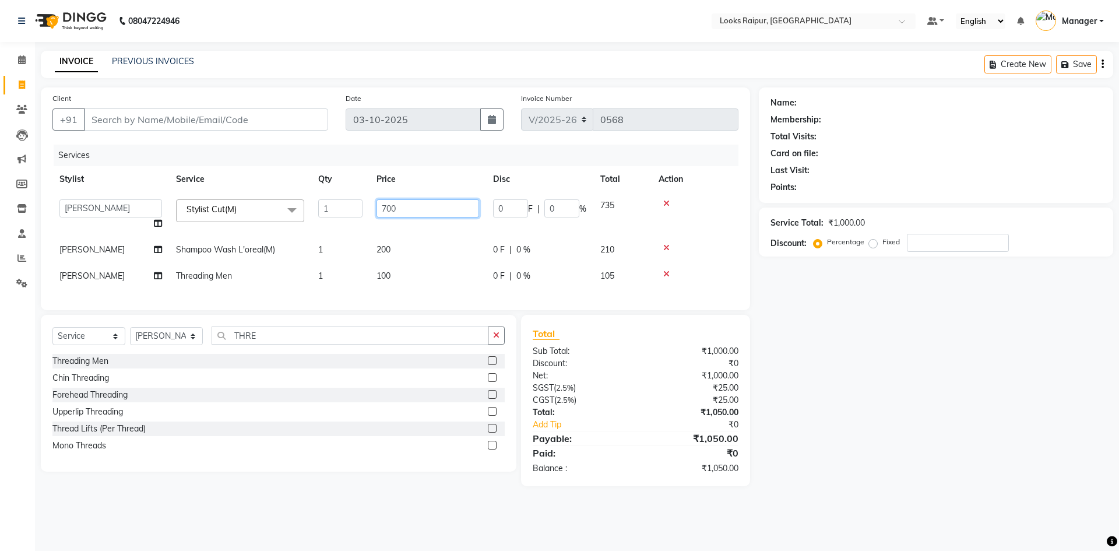
drag, startPoint x: 432, startPoint y: 208, endPoint x: 330, endPoint y: 223, distance: 102.5
click at [328, 223] on tr "Akshay_Pdct [PERSON_NAME] [PERSON_NAME] Counter_Sales Dheerendra_pdct [PERSON_N…" at bounding box center [395, 214] width 686 height 44
type input "746"
click at [280, 343] on input "THRE" at bounding box center [350, 335] width 277 height 18
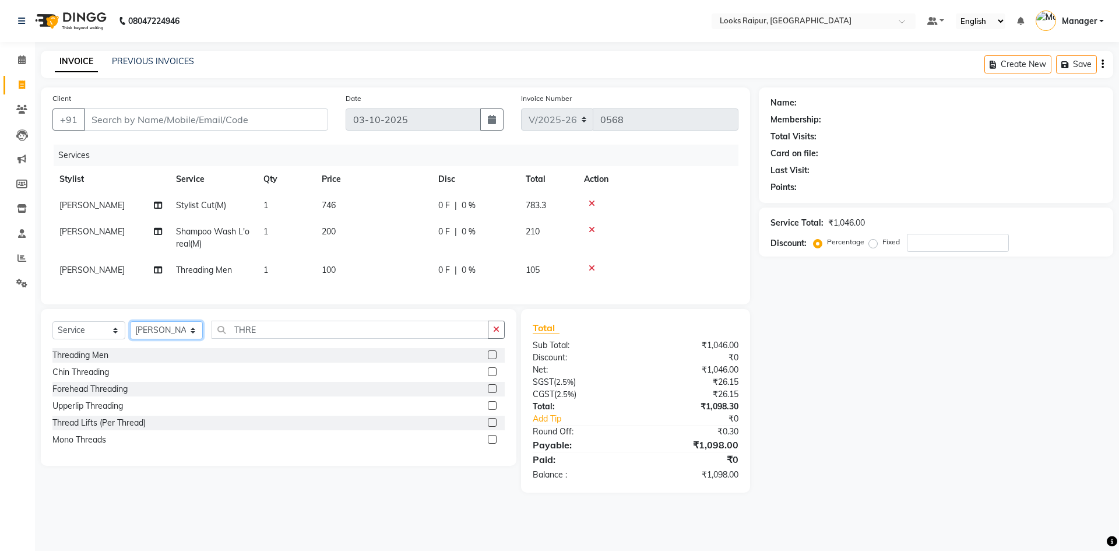
click at [192, 333] on select "Select Stylist Akshay_Pdct [PERSON_NAME] [PERSON_NAME] Counter_Sales Dheerendra…" at bounding box center [166, 330] width 73 height 18
select select "86774"
click at [130, 330] on select "Select Stylist Akshay_Pdct [PERSON_NAME] [PERSON_NAME] Counter_Sales Dheerendra…" at bounding box center [166, 330] width 73 height 18
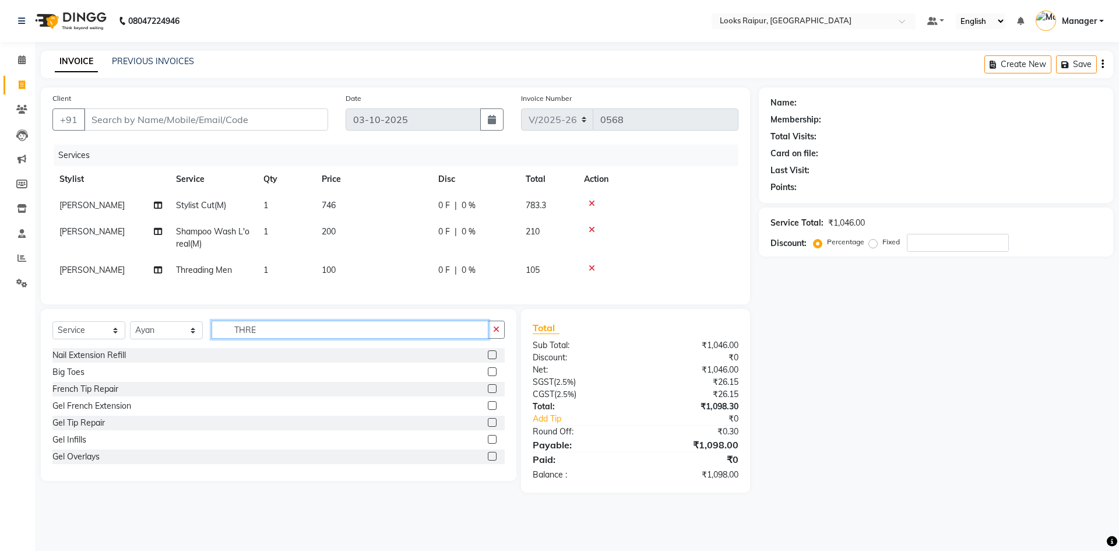
click at [275, 336] on input "THRE" at bounding box center [350, 329] width 277 height 18
type input "T"
type input "FOOT"
click at [488, 359] on label at bounding box center [492, 354] width 9 height 9
click at [488, 359] on input "checkbox" at bounding box center [492, 355] width 8 height 8
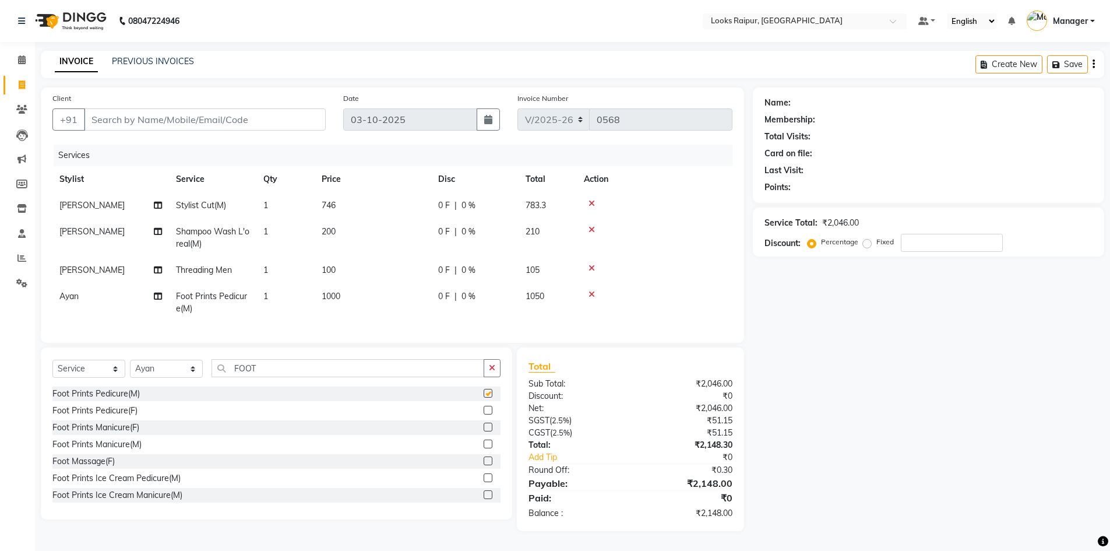
checkbox input "false"
drag, startPoint x: 396, startPoint y: 300, endPoint x: 409, endPoint y: 296, distance: 13.9
click at [403, 298] on td "1000" at bounding box center [373, 302] width 117 height 38
select select "86774"
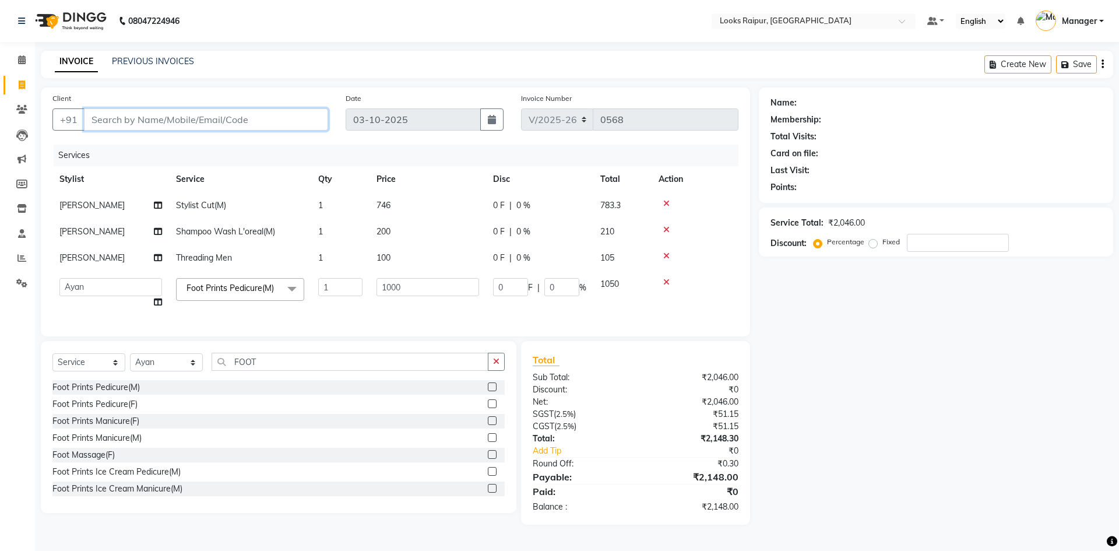
click at [213, 127] on input "Client" at bounding box center [206, 119] width 244 height 22
type input "9"
type input "0"
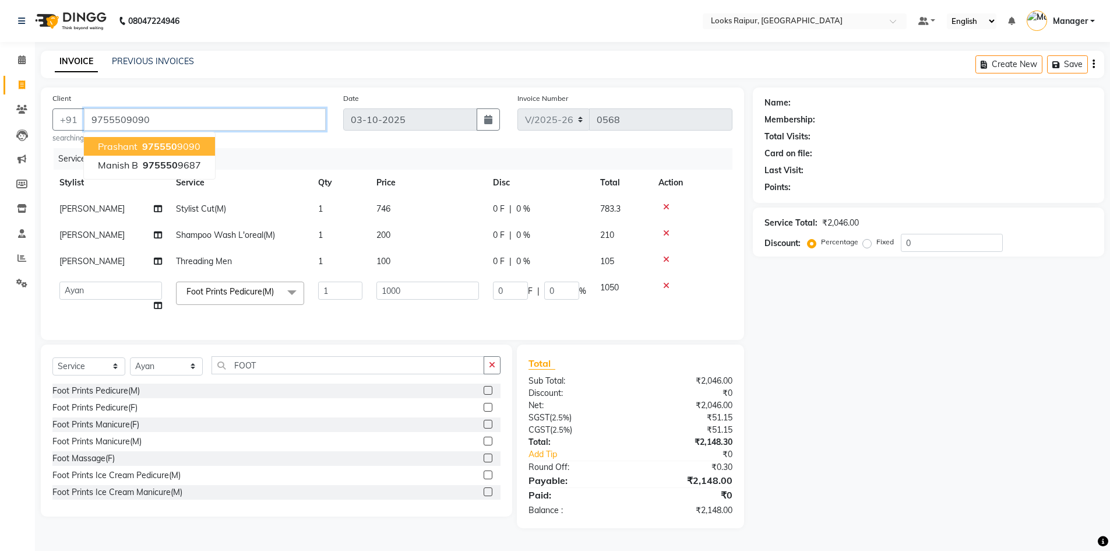
type input "9755509090"
select select "1: Object"
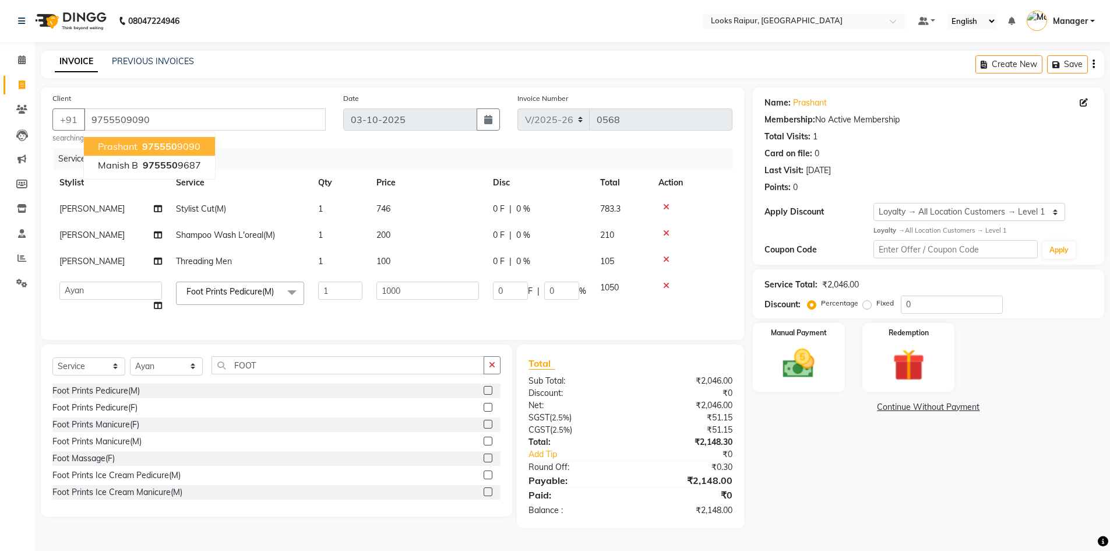
click at [697, 304] on td at bounding box center [691, 296] width 81 height 44
click at [919, 311] on input "0" at bounding box center [952, 304] width 102 height 18
click at [914, 304] on input "number" at bounding box center [952, 304] width 102 height 18
type input "2"
type input "20"
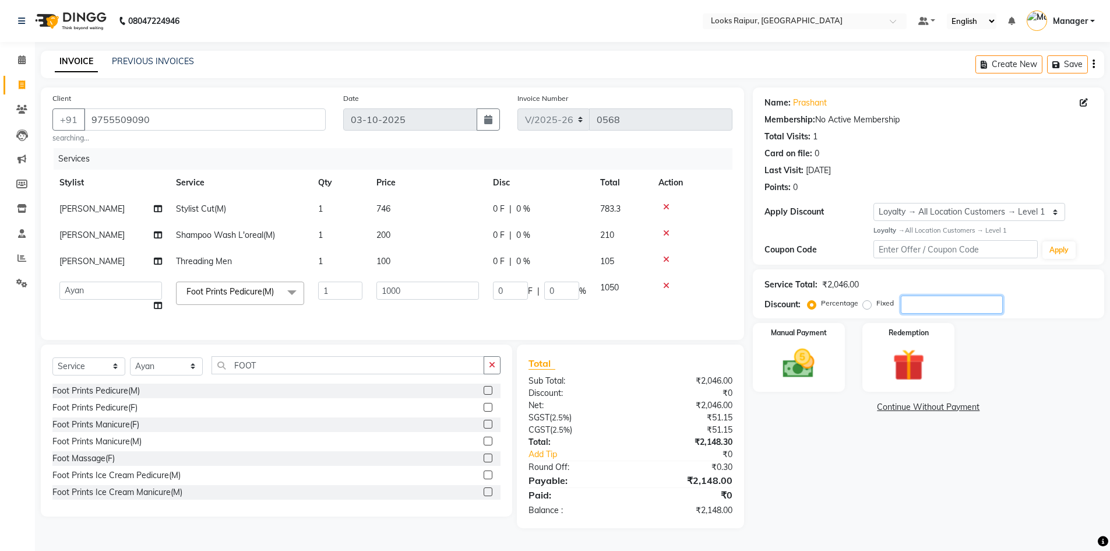
type input "2"
type input "20"
type input "200"
type input "20"
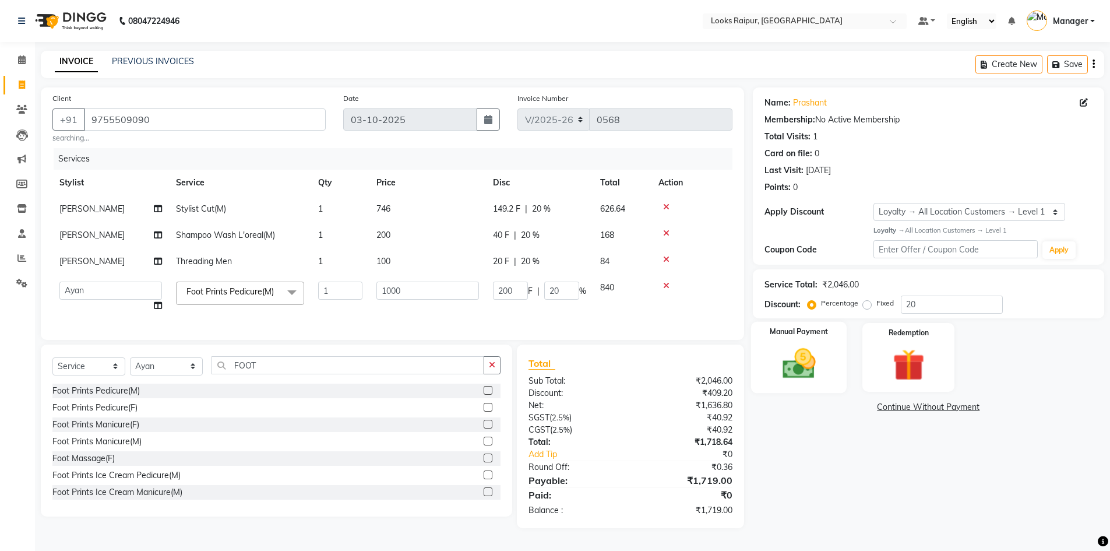
click at [801, 375] on img at bounding box center [799, 363] width 54 height 38
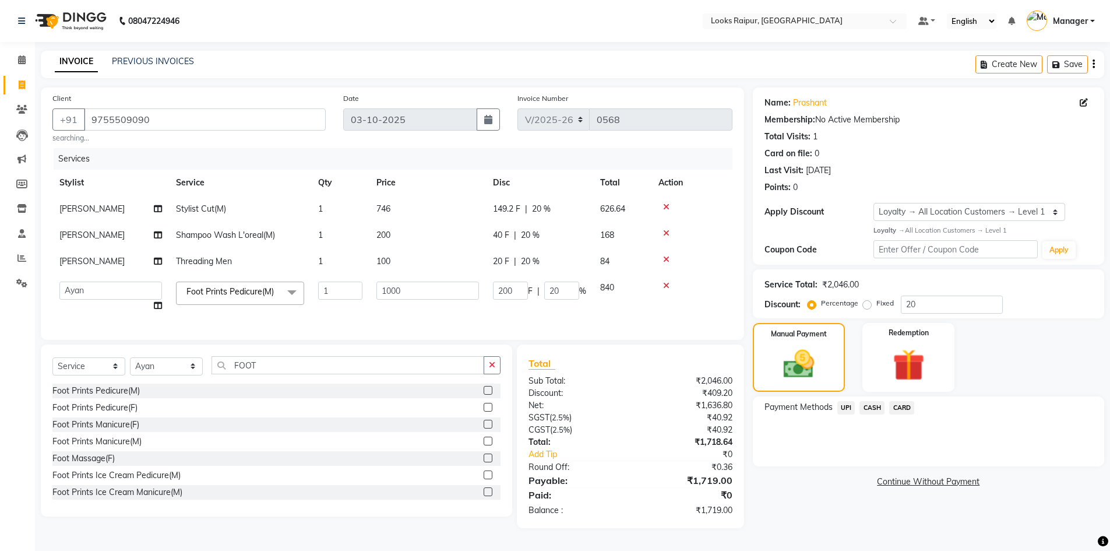
click at [903, 406] on span "CARD" at bounding box center [901, 407] width 25 height 13
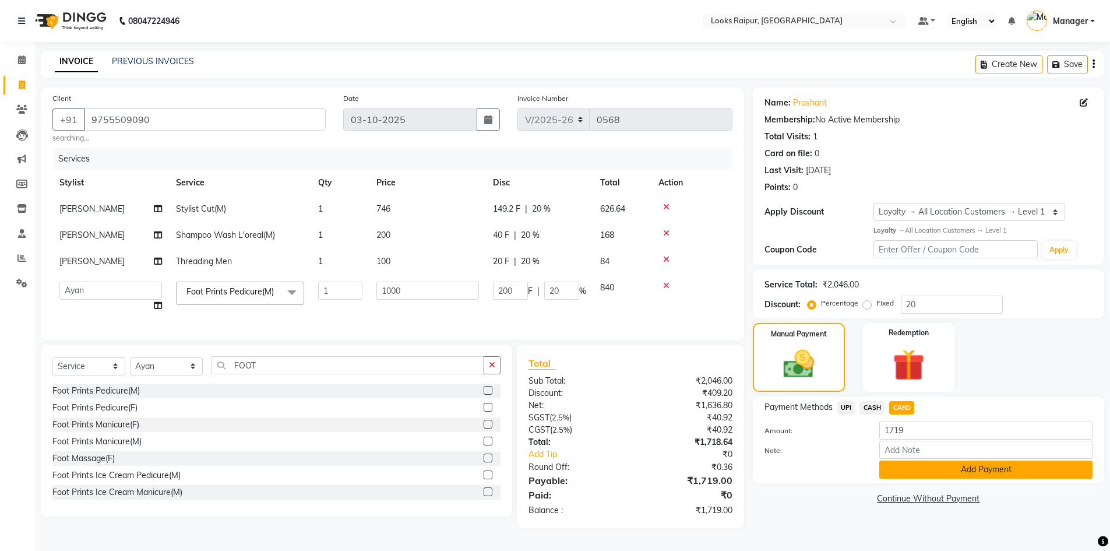
click at [908, 466] on button "Add Payment" at bounding box center [985, 469] width 213 height 18
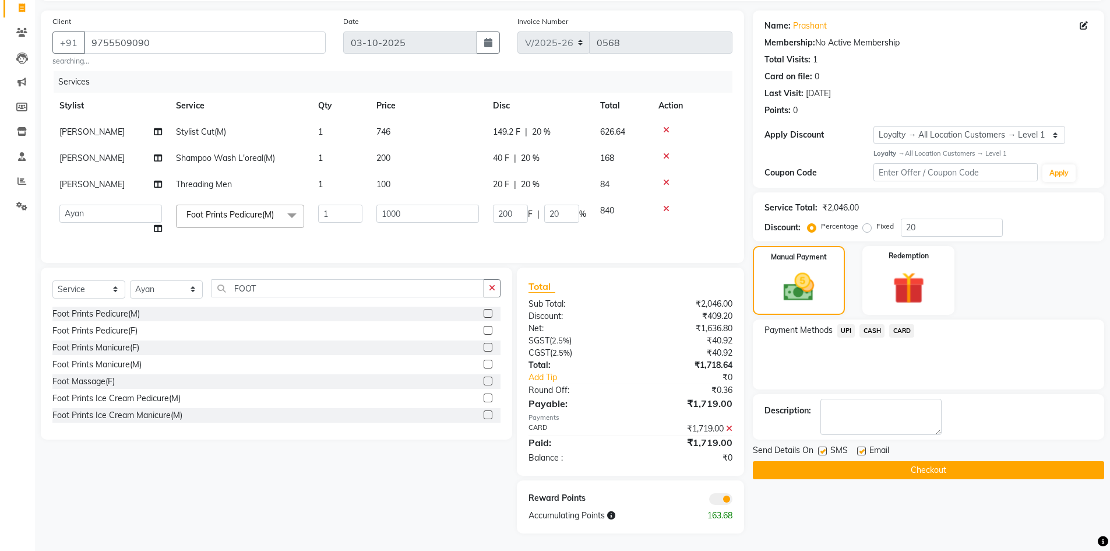
scroll to position [86, 0]
click at [891, 462] on button "Checkout" at bounding box center [928, 470] width 351 height 18
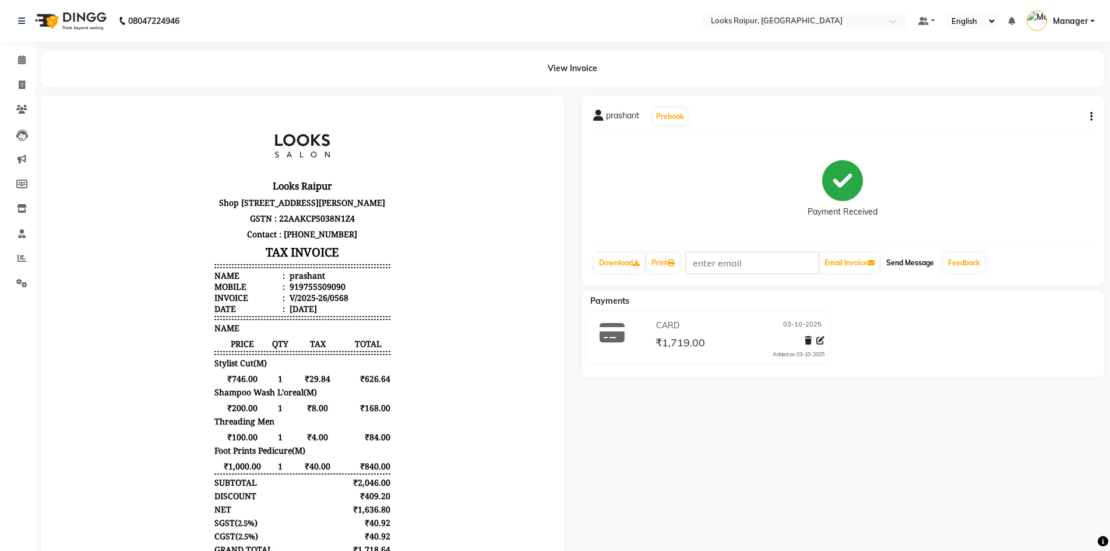
drag, startPoint x: 921, startPoint y: 258, endPoint x: 199, endPoint y: 41, distance: 753.8
click at [921, 258] on button "Send Message" at bounding box center [910, 263] width 57 height 20
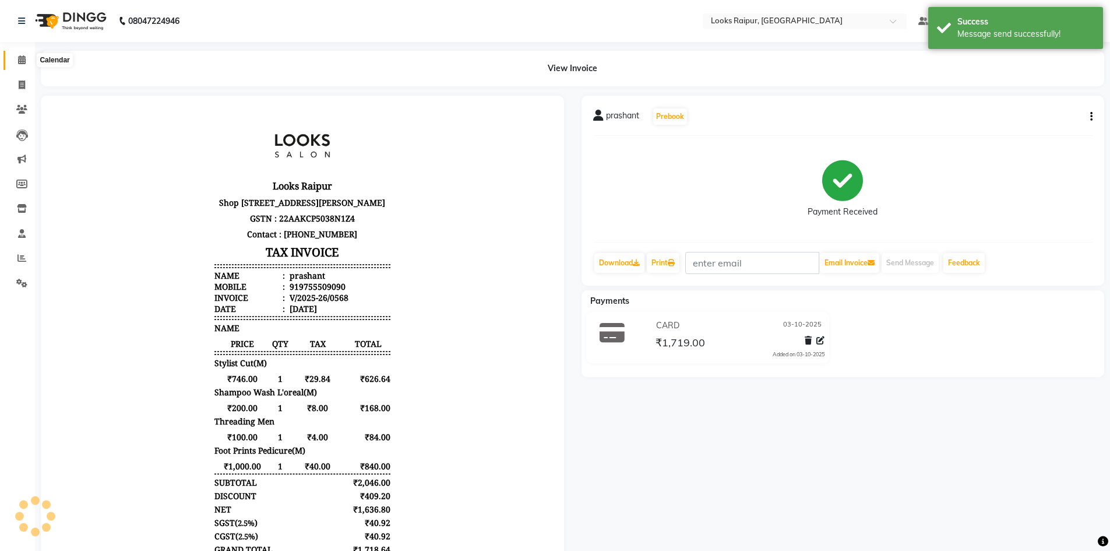
drag, startPoint x: 23, startPoint y: 63, endPoint x: 32, endPoint y: 69, distance: 10.8
click at [23, 63] on icon at bounding box center [22, 59] width 8 height 9
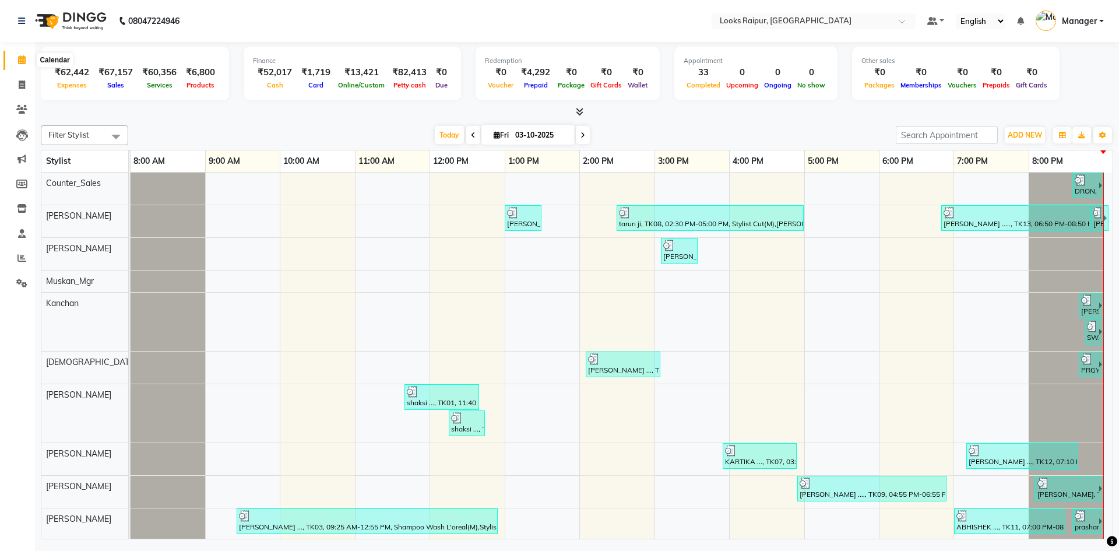
click at [26, 59] on span at bounding box center [22, 60] width 20 height 13
drag, startPoint x: 22, startPoint y: 84, endPoint x: 23, endPoint y: 73, distance: 10.6
click at [22, 84] on icon at bounding box center [22, 84] width 6 height 9
select select "service"
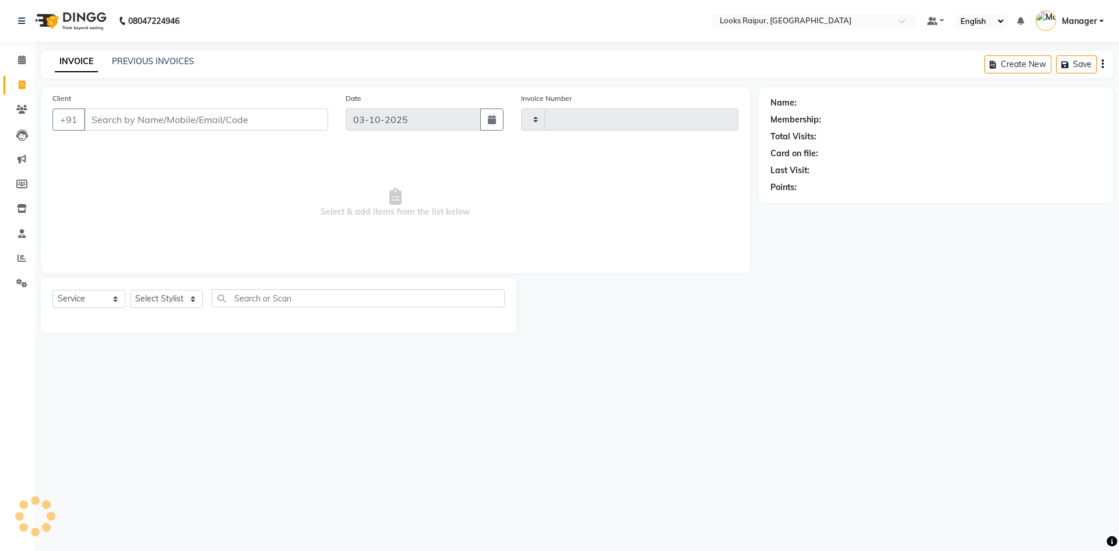
type input "0569"
select select "8606"
click at [22, 59] on icon at bounding box center [22, 59] width 8 height 9
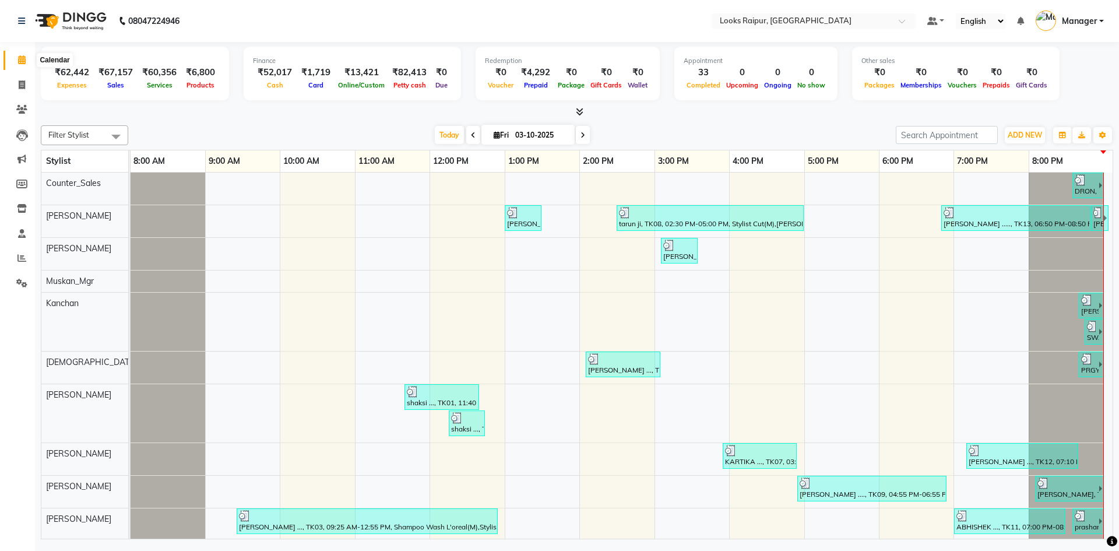
click at [18, 61] on icon at bounding box center [22, 59] width 8 height 9
click at [17, 85] on span at bounding box center [22, 85] width 20 height 13
select select "8606"
select select "service"
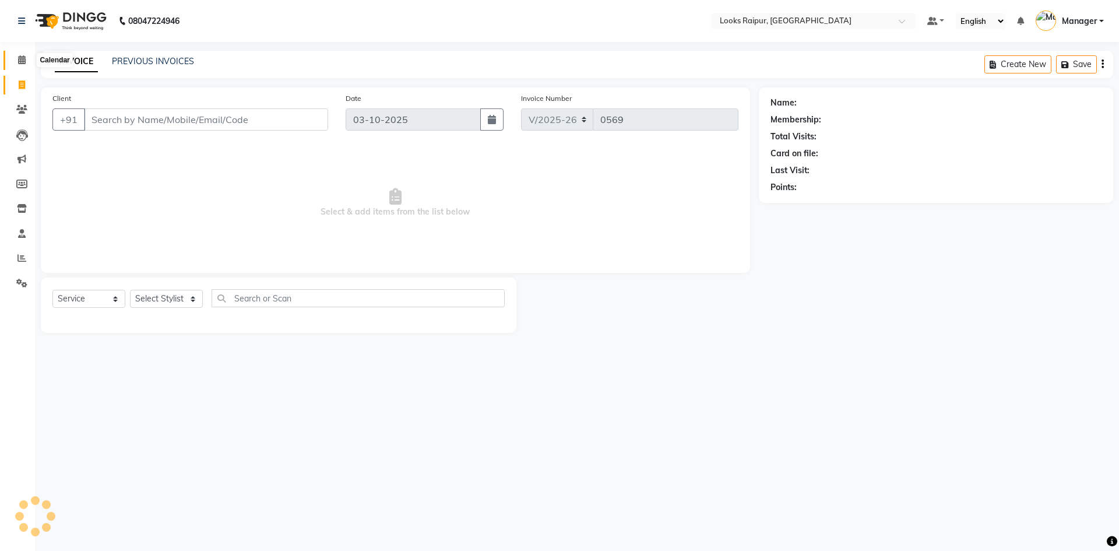
click at [28, 56] on span at bounding box center [22, 60] width 20 height 13
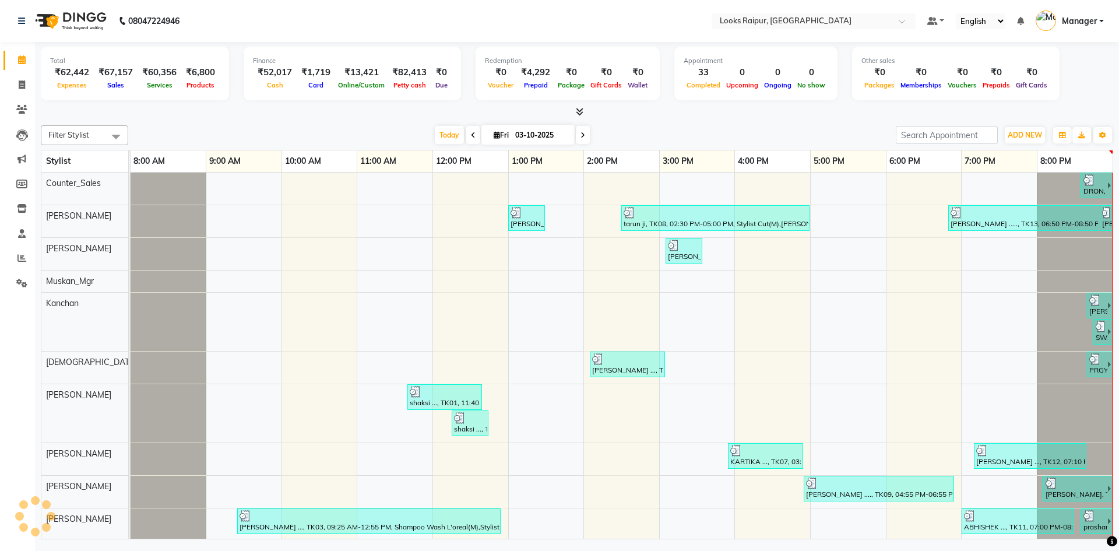
click at [19, 61] on icon at bounding box center [22, 59] width 8 height 9
click at [28, 54] on span at bounding box center [22, 60] width 20 height 13
click at [21, 62] on icon at bounding box center [22, 59] width 8 height 9
click at [20, 59] on icon at bounding box center [22, 59] width 8 height 9
click at [20, 87] on icon at bounding box center [22, 84] width 6 height 9
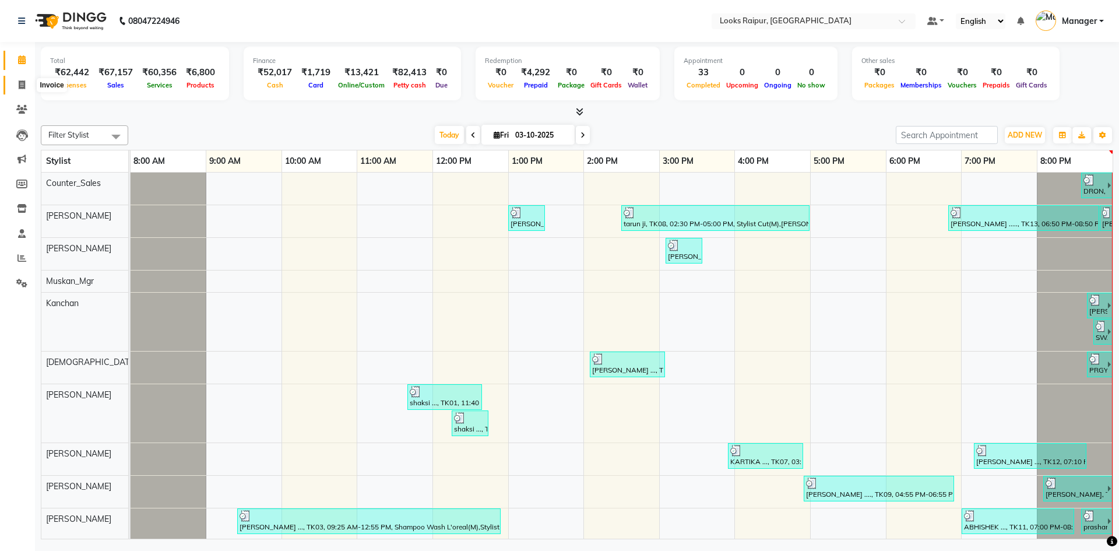
select select "service"
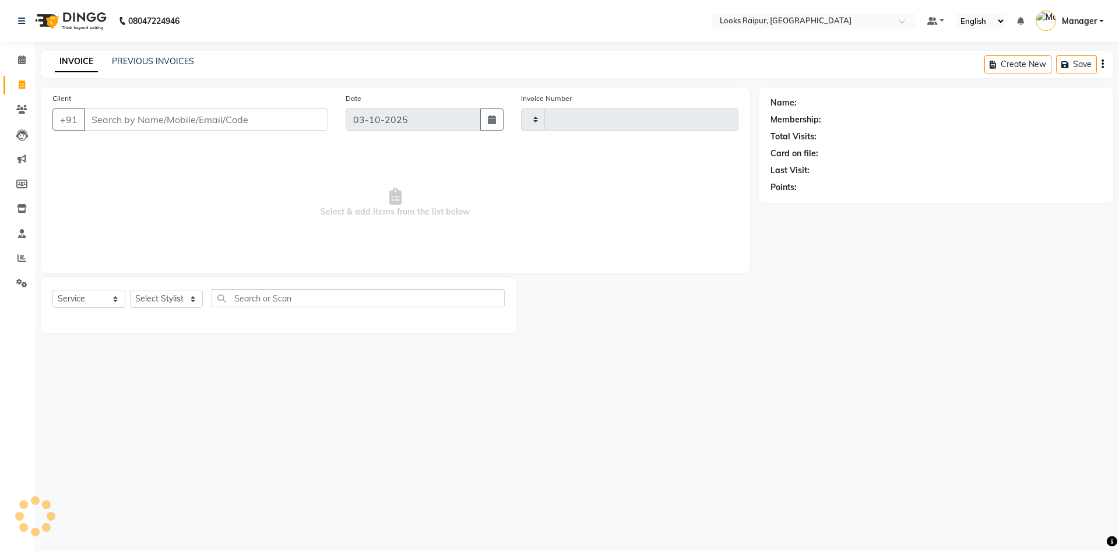
type input "0569"
select select "8606"
click at [176, 60] on link "PREVIOUS INVOICES" at bounding box center [153, 61] width 82 height 10
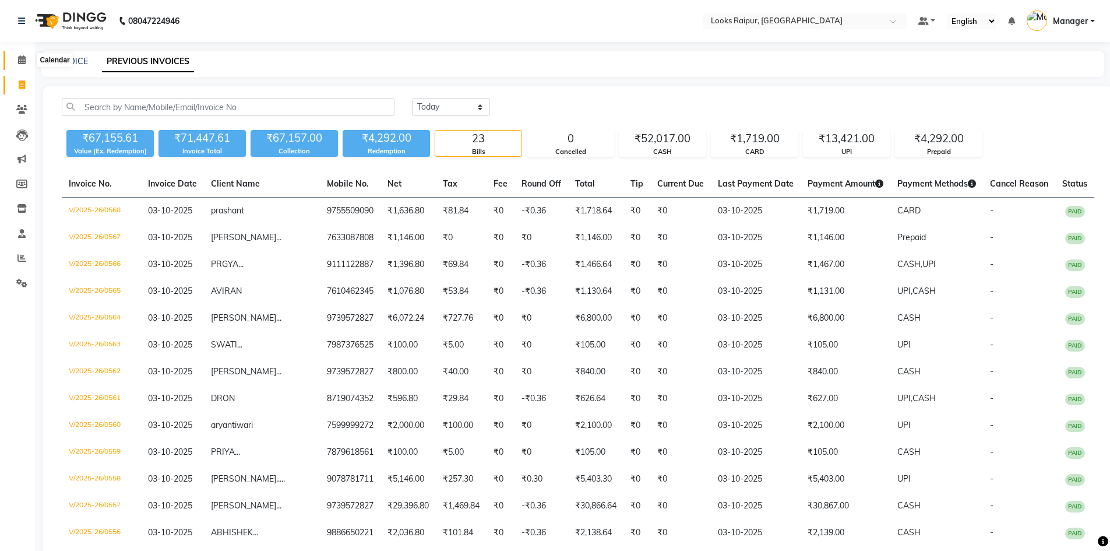
click at [23, 59] on icon at bounding box center [22, 59] width 8 height 9
